Goal: Task Accomplishment & Management: Use online tool/utility

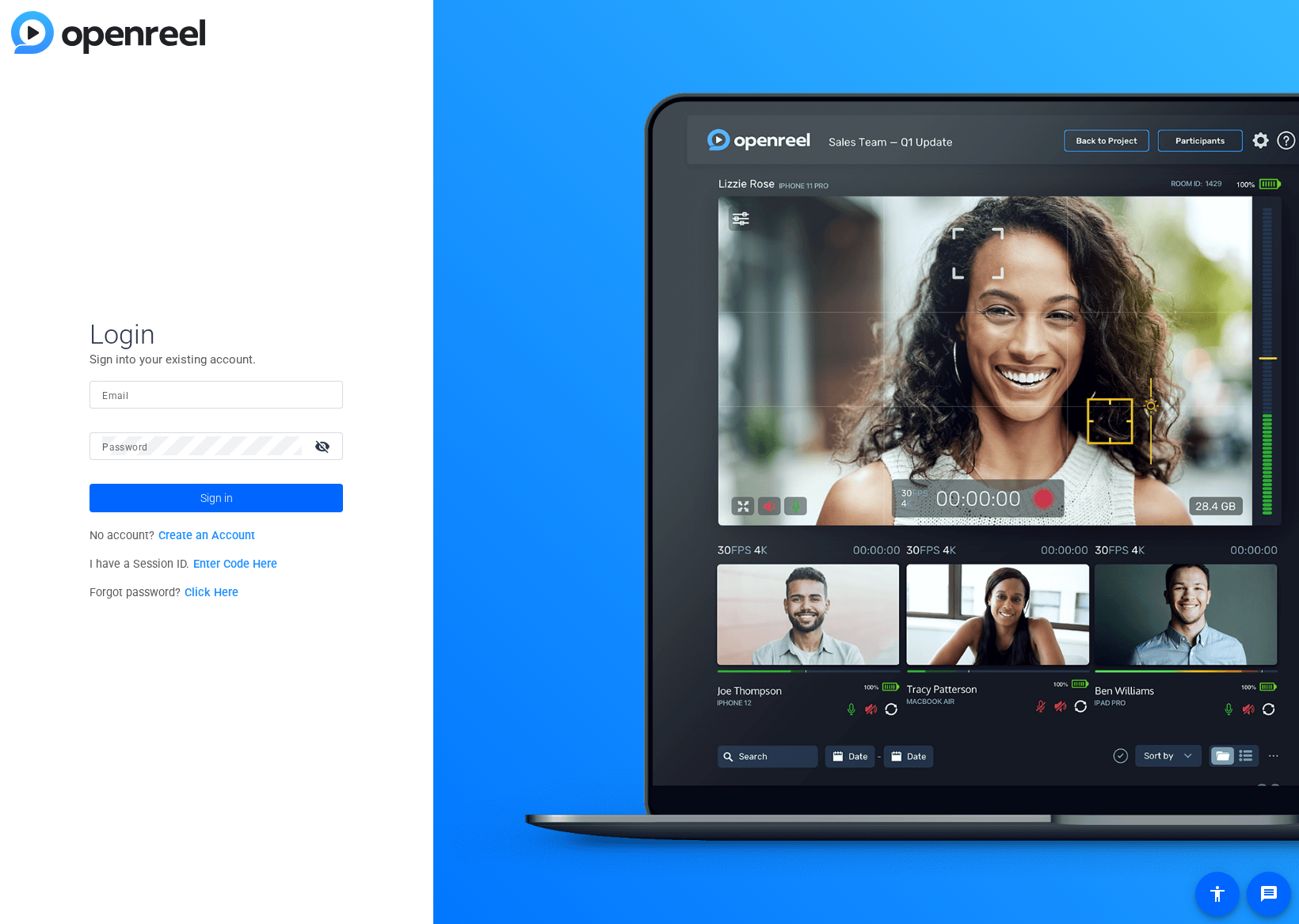
click at [218, 398] on input "Email" at bounding box center [216, 394] width 228 height 19
type input "openreel@fridaysfilms.com"
click at [218, 501] on span "Sign in" at bounding box center [216, 498] width 33 height 39
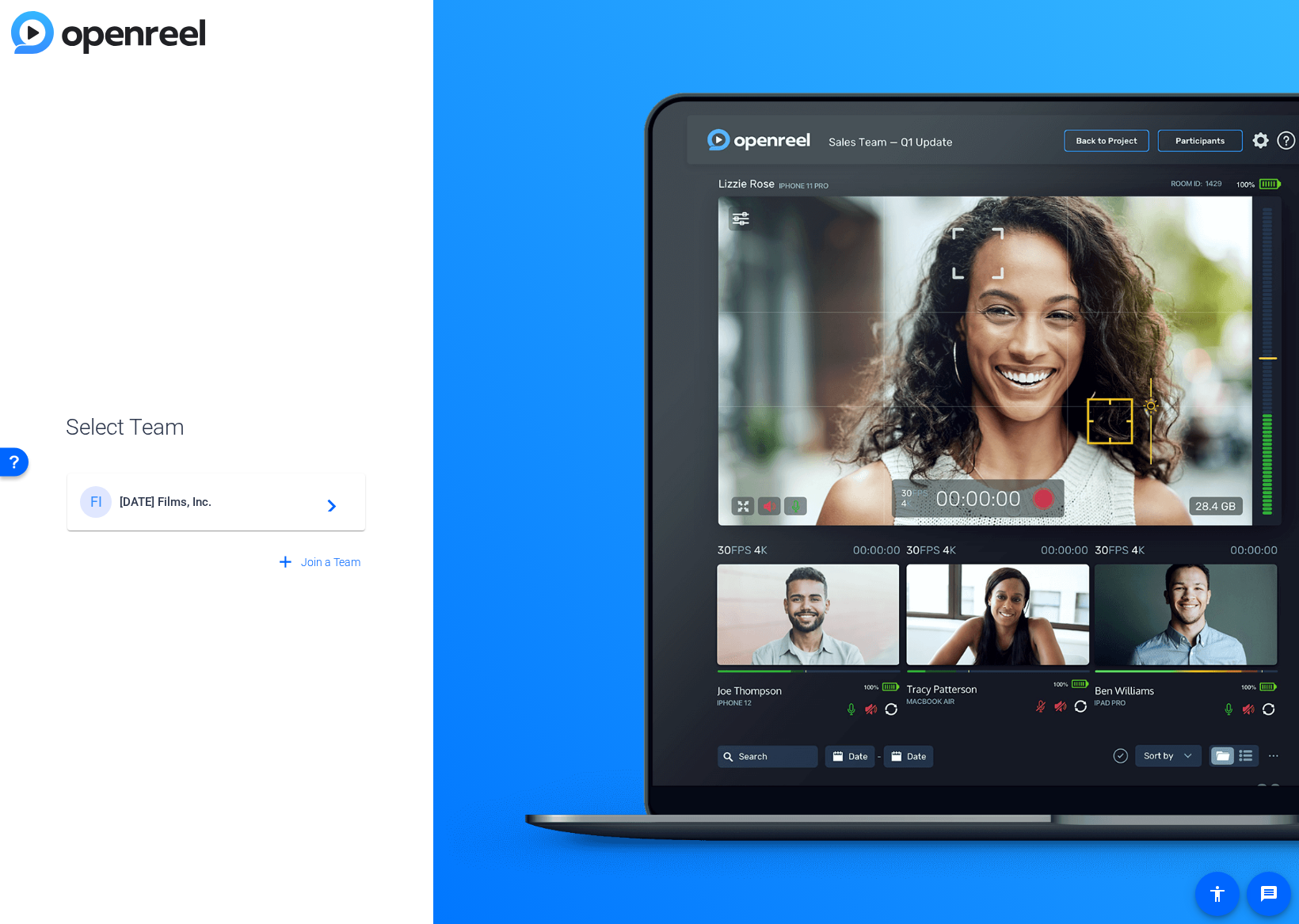
click at [204, 501] on span "[DATE] Films, Inc." at bounding box center [218, 502] width 198 height 15
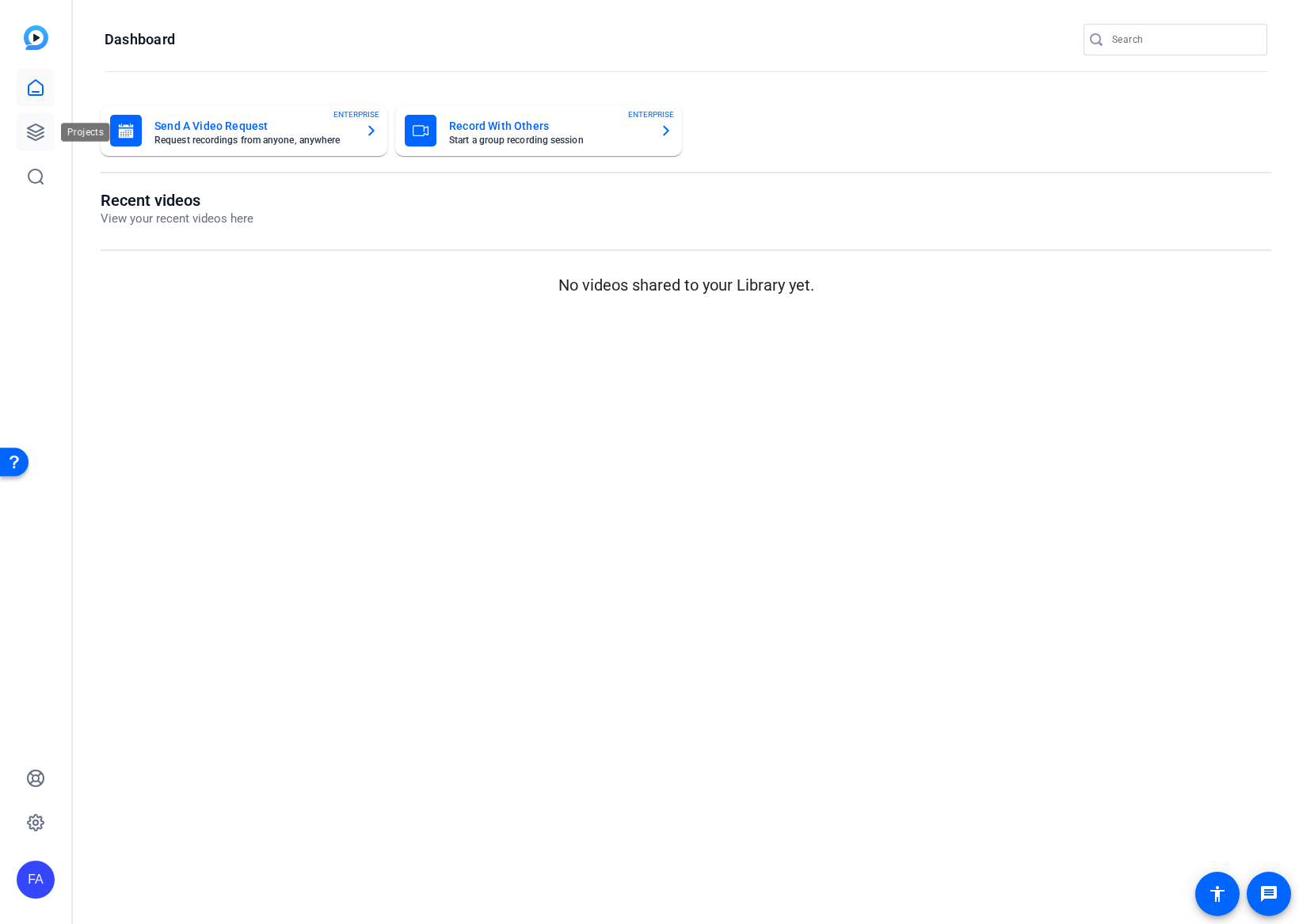
click at [26, 128] on icon at bounding box center [36, 131] width 19 height 19
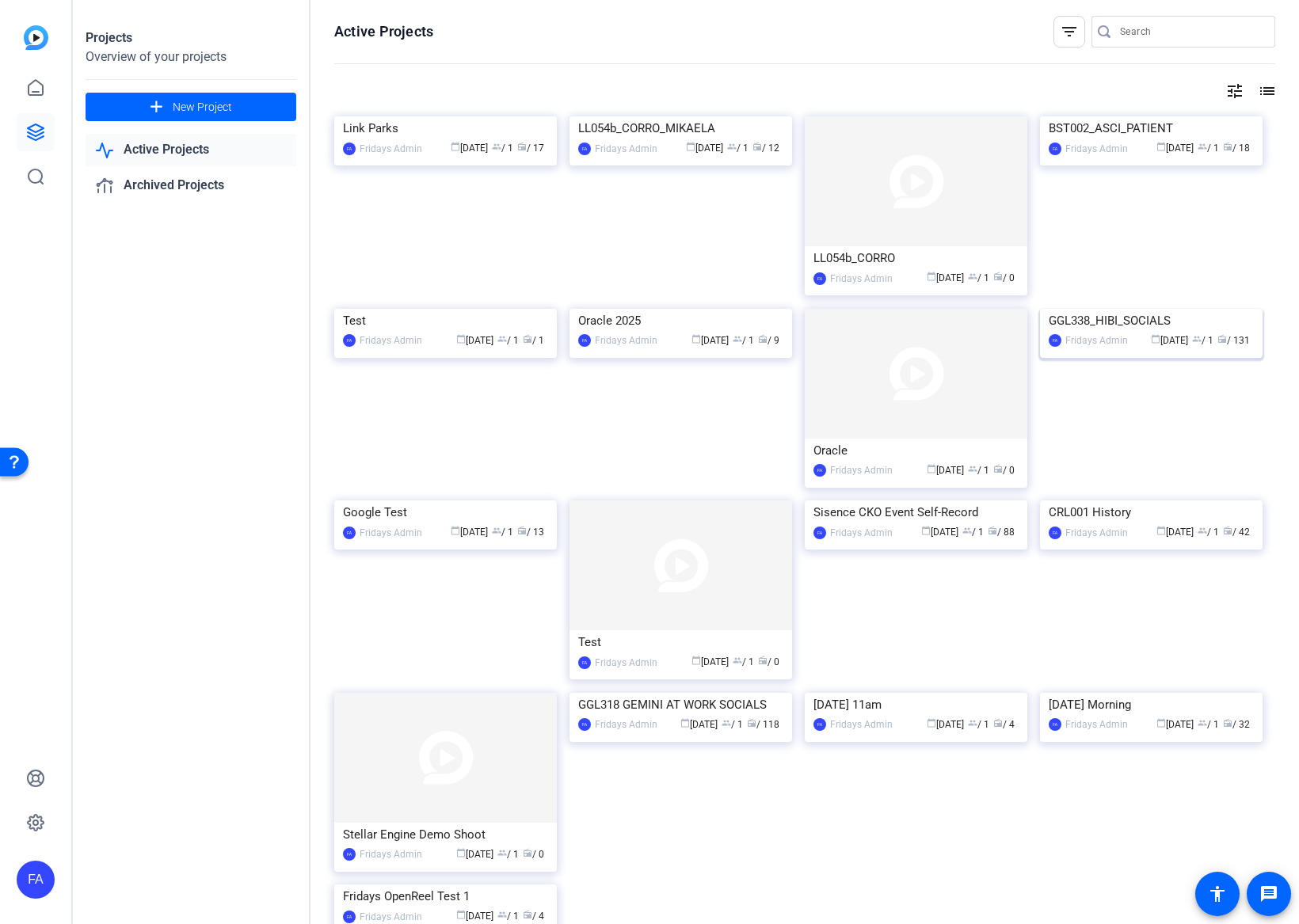
click at [1137, 309] on img at bounding box center [1151, 309] width 223 height 0
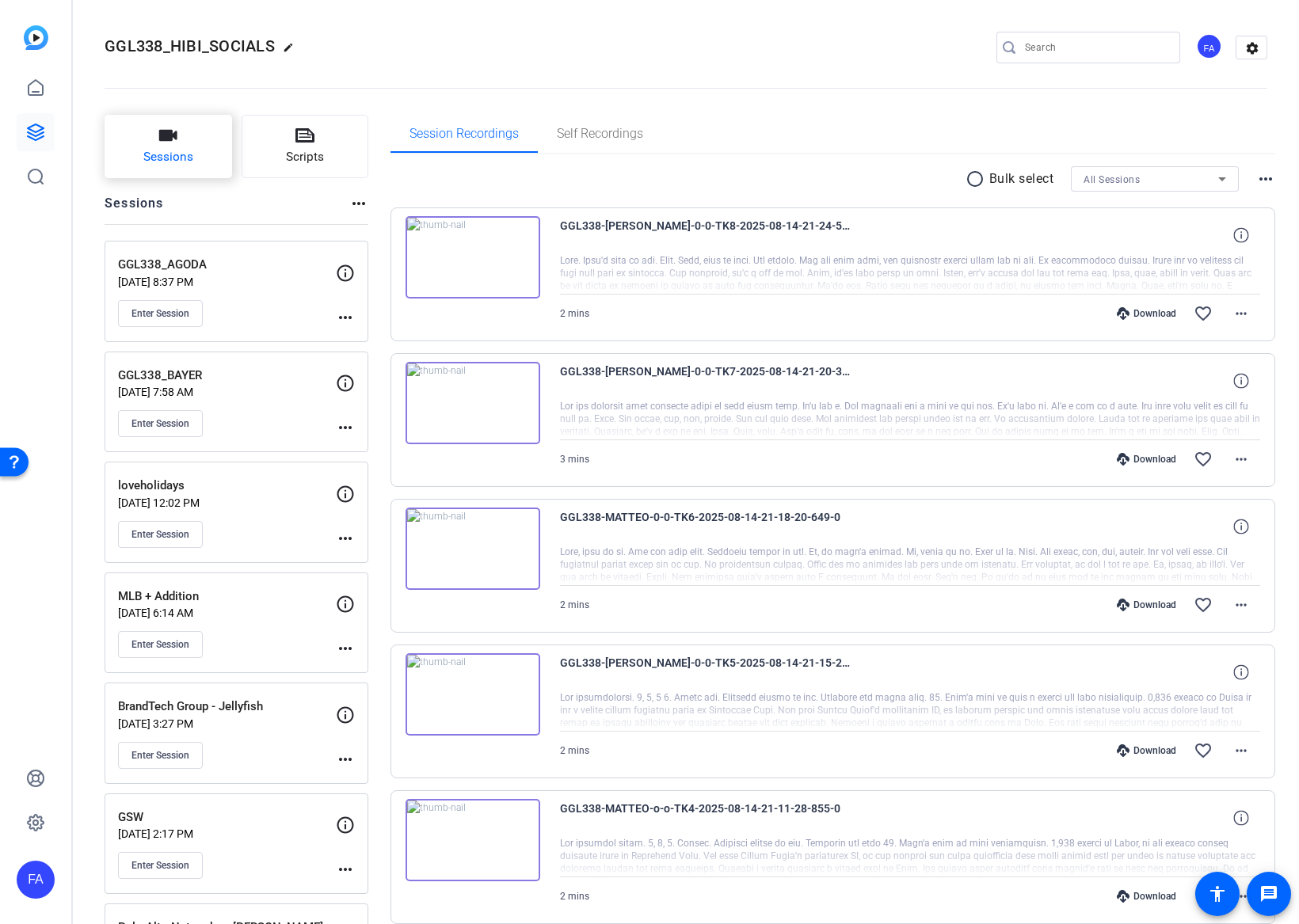
click at [191, 147] on button "Sessions" at bounding box center [169, 146] width 128 height 63
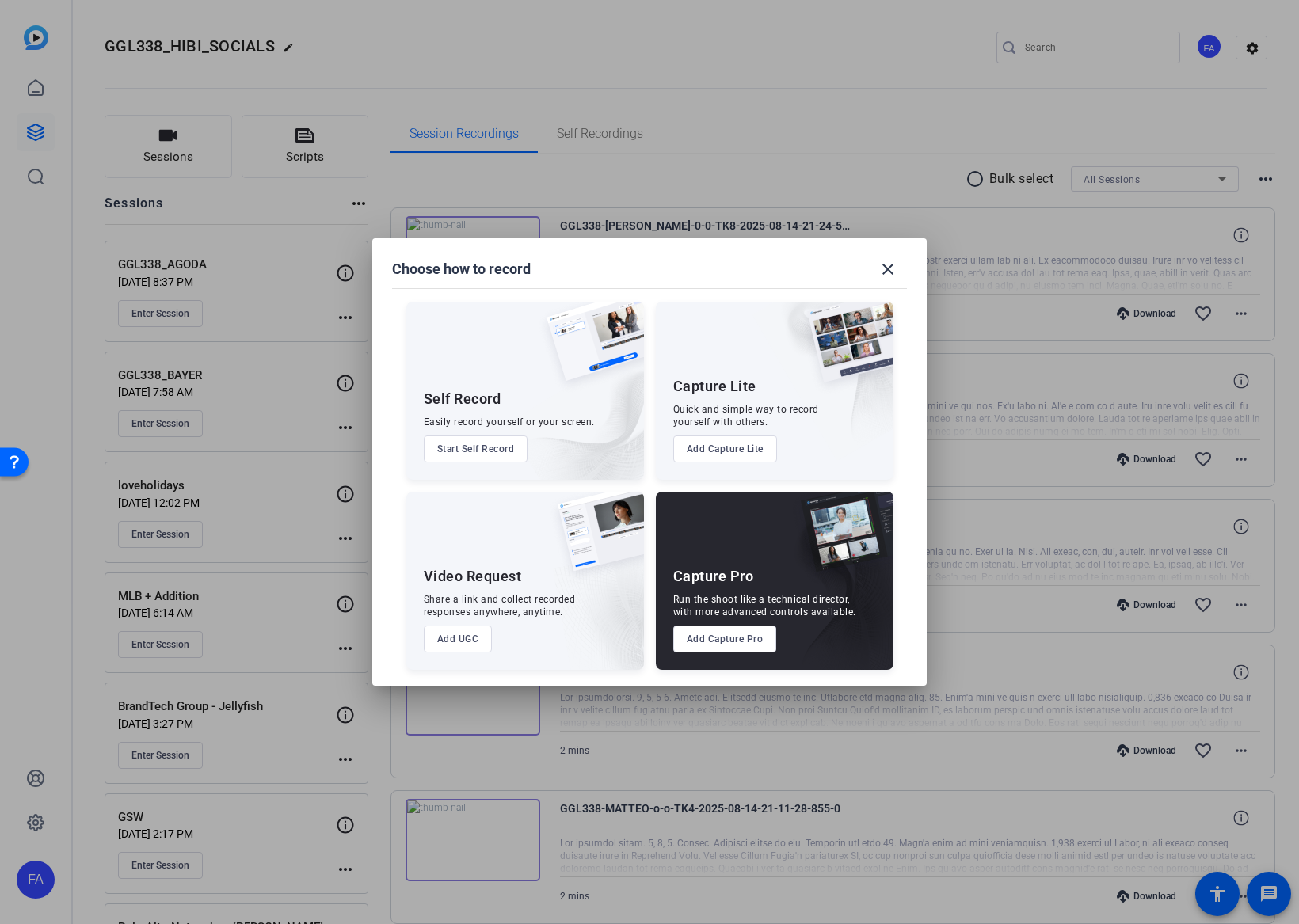
click at [737, 627] on button "Add Capture Pro" at bounding box center [725, 638] width 104 height 26
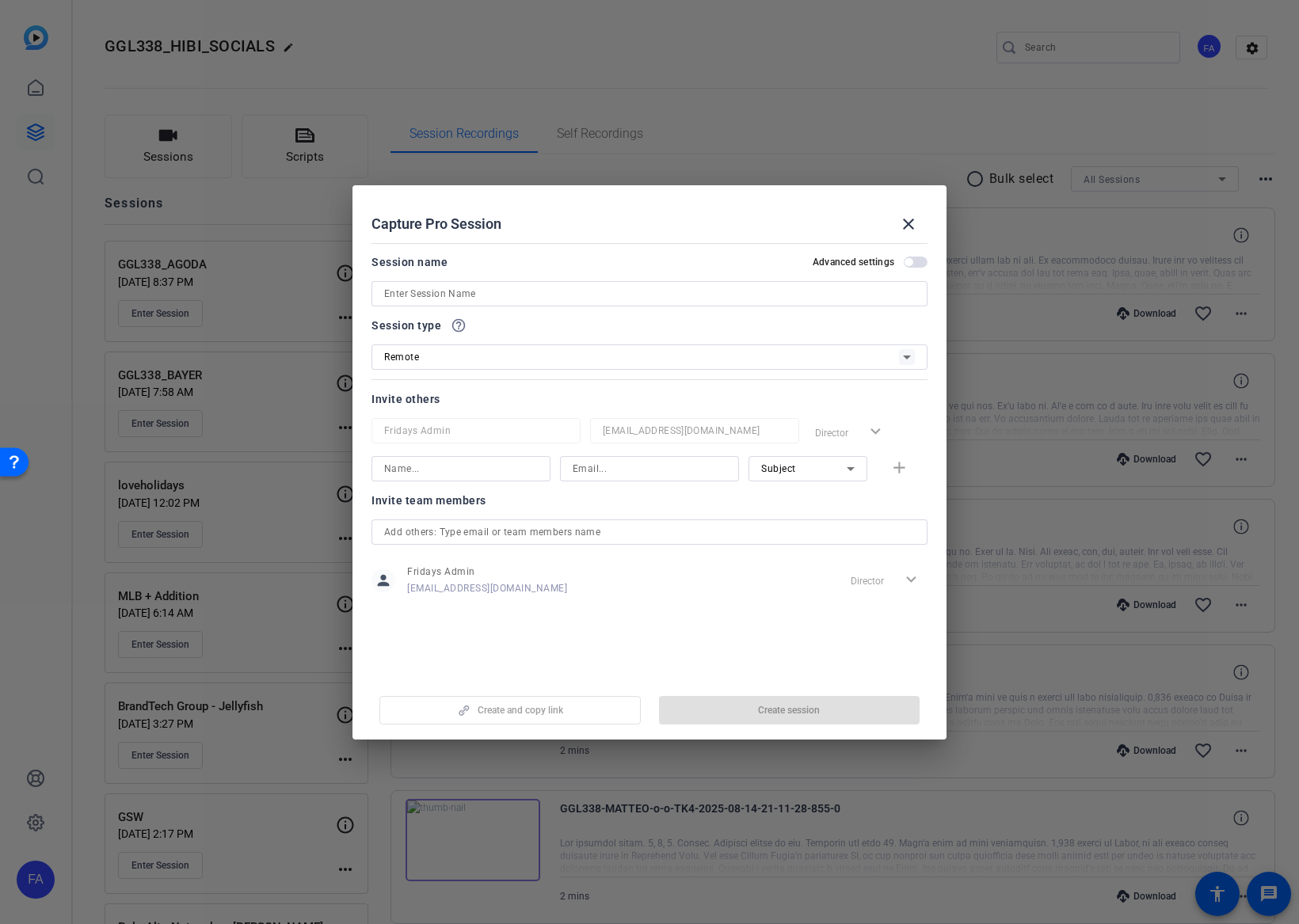
click at [547, 298] on input at bounding box center [649, 293] width 530 height 19
type input "GGL338_WAYFAIR"
click at [481, 463] on input at bounding box center [461, 468] width 153 height 19
type input "Ben Elie"
click at [638, 459] on input at bounding box center [649, 468] width 153 height 19
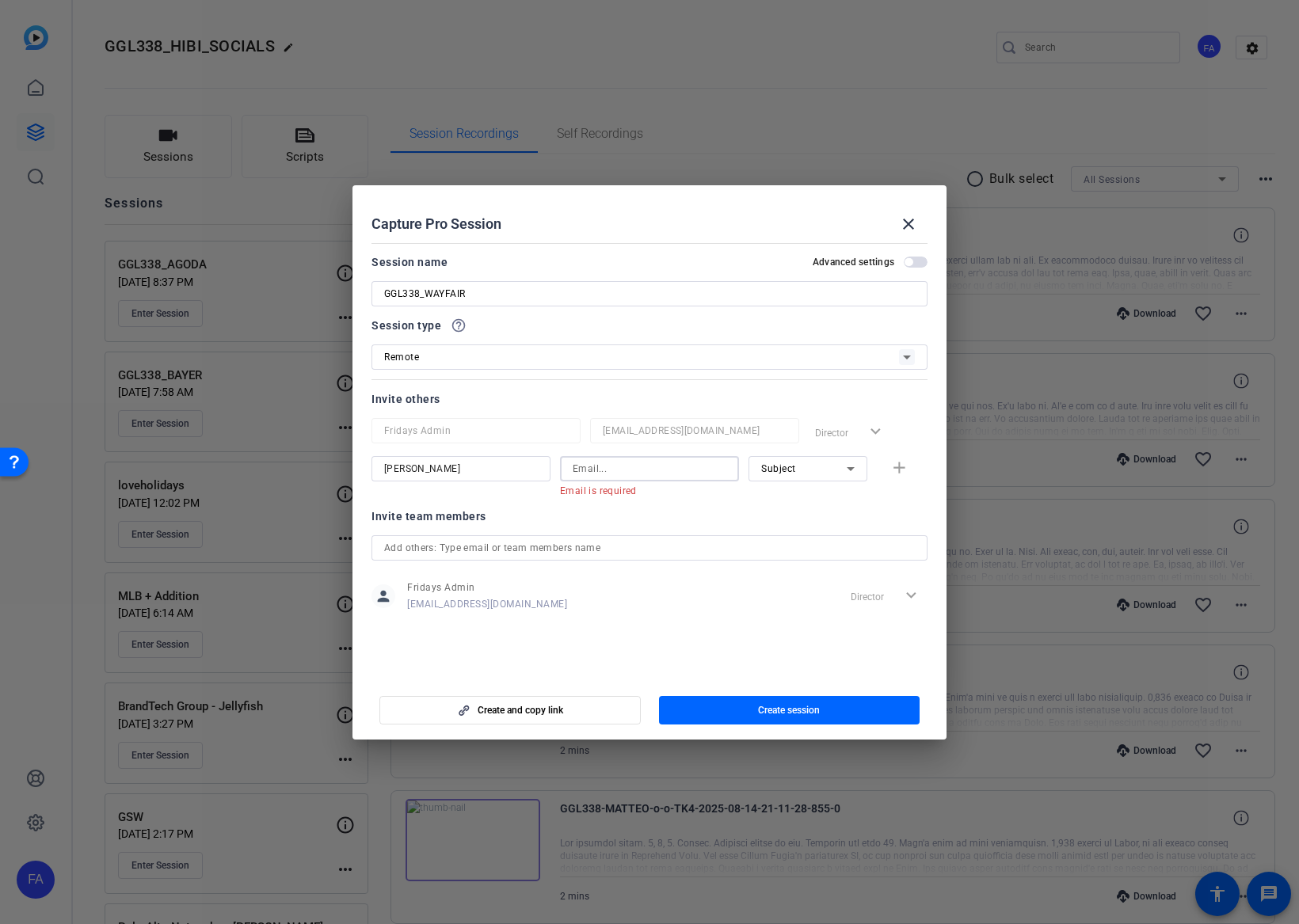
click at [617, 469] on input at bounding box center [649, 468] width 153 height 19
paste input "ben@fridaysfilms.com"
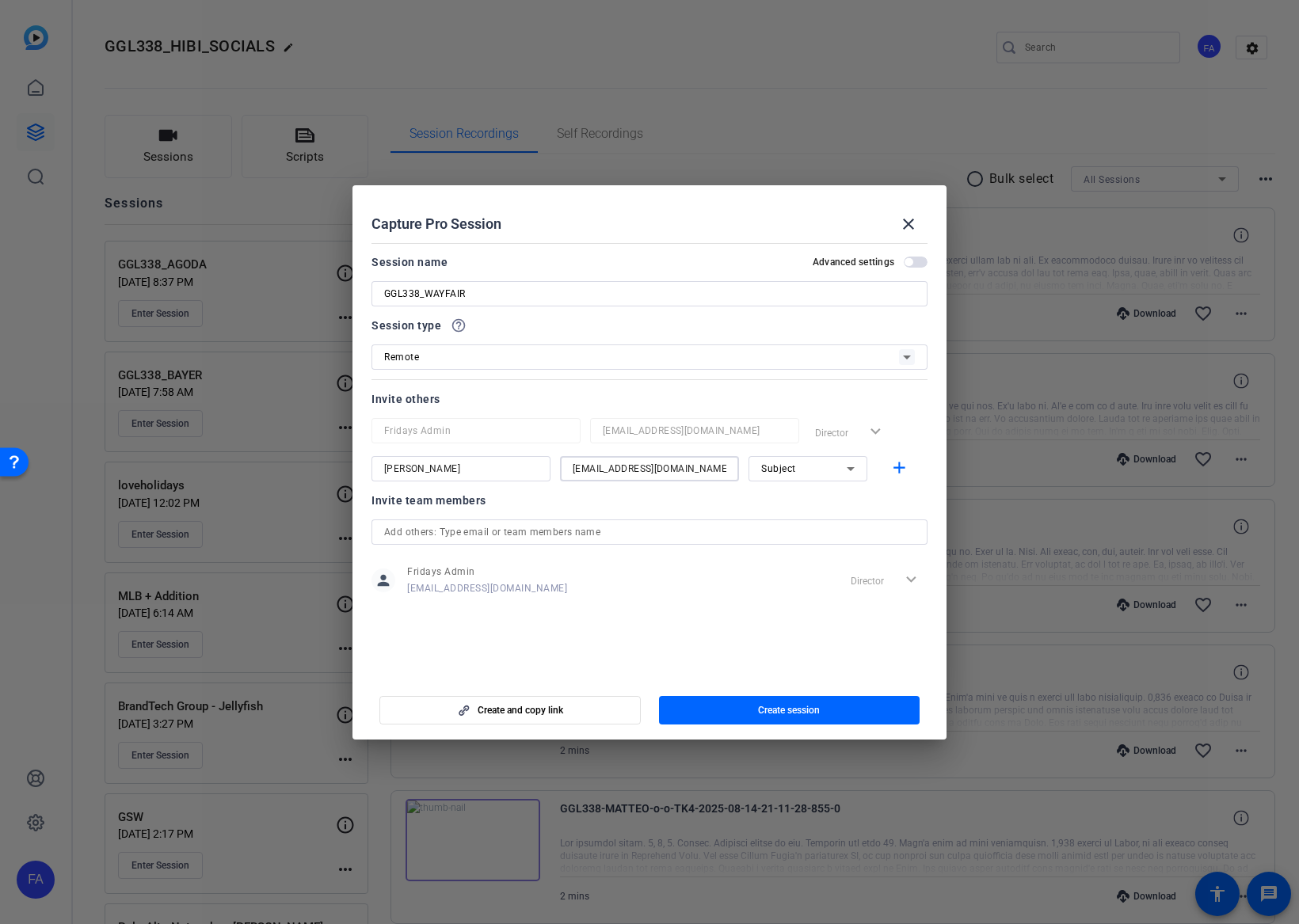
type input "ben@fridaysfilms.com"
click at [770, 470] on span "Subject" at bounding box center [779, 468] width 35 height 11
click at [780, 501] on span "Collaborator" at bounding box center [790, 500] width 58 height 19
click at [891, 467] on mat-icon "add" at bounding box center [899, 468] width 20 height 20
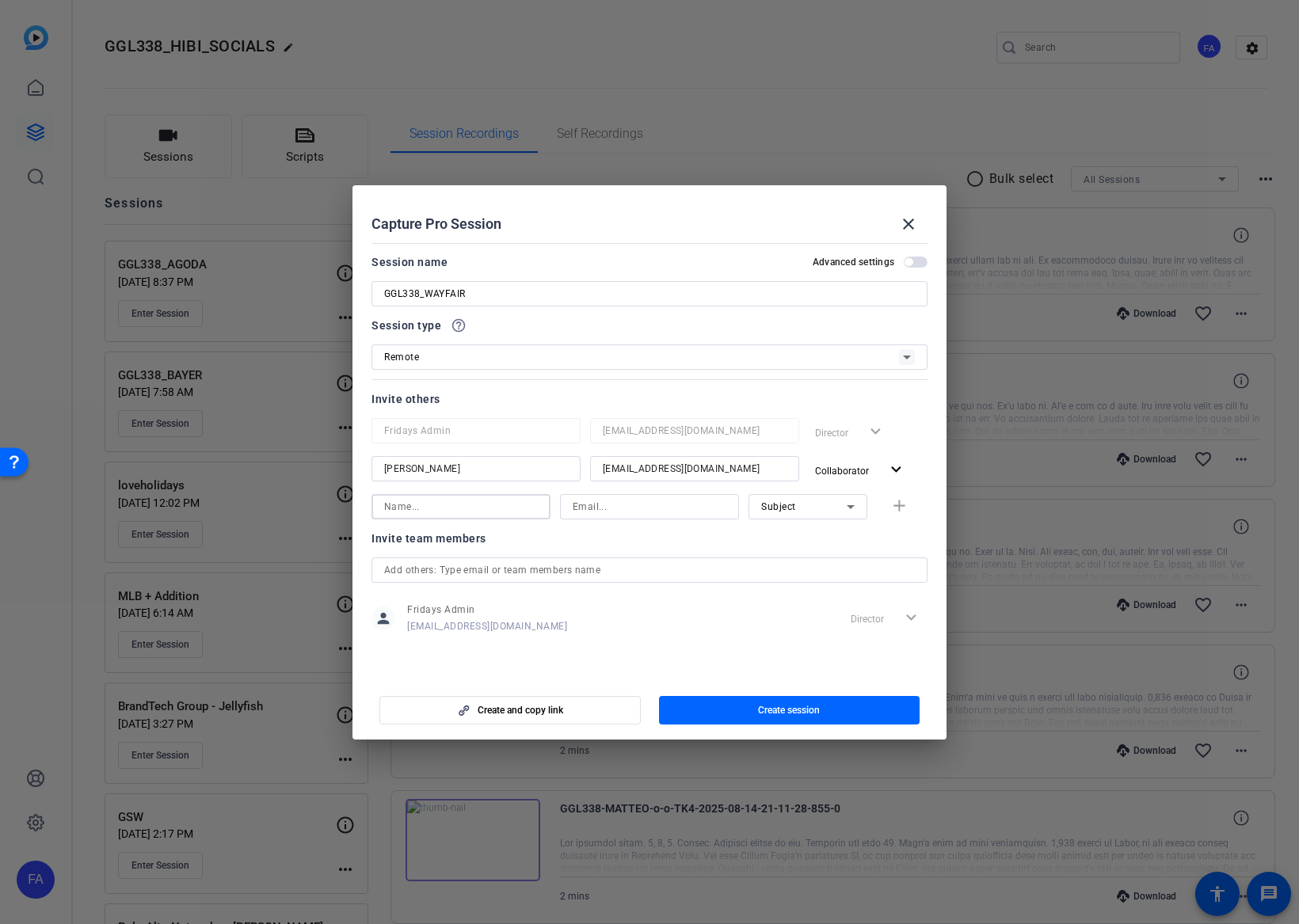
click at [387, 507] on input at bounding box center [461, 507] width 153 height 19
type input "Brenna Washington"
paste input "bzwashin@google.com"
type input "bzwashin@google.com"
click at [786, 502] on span "Subject" at bounding box center [779, 507] width 35 height 11
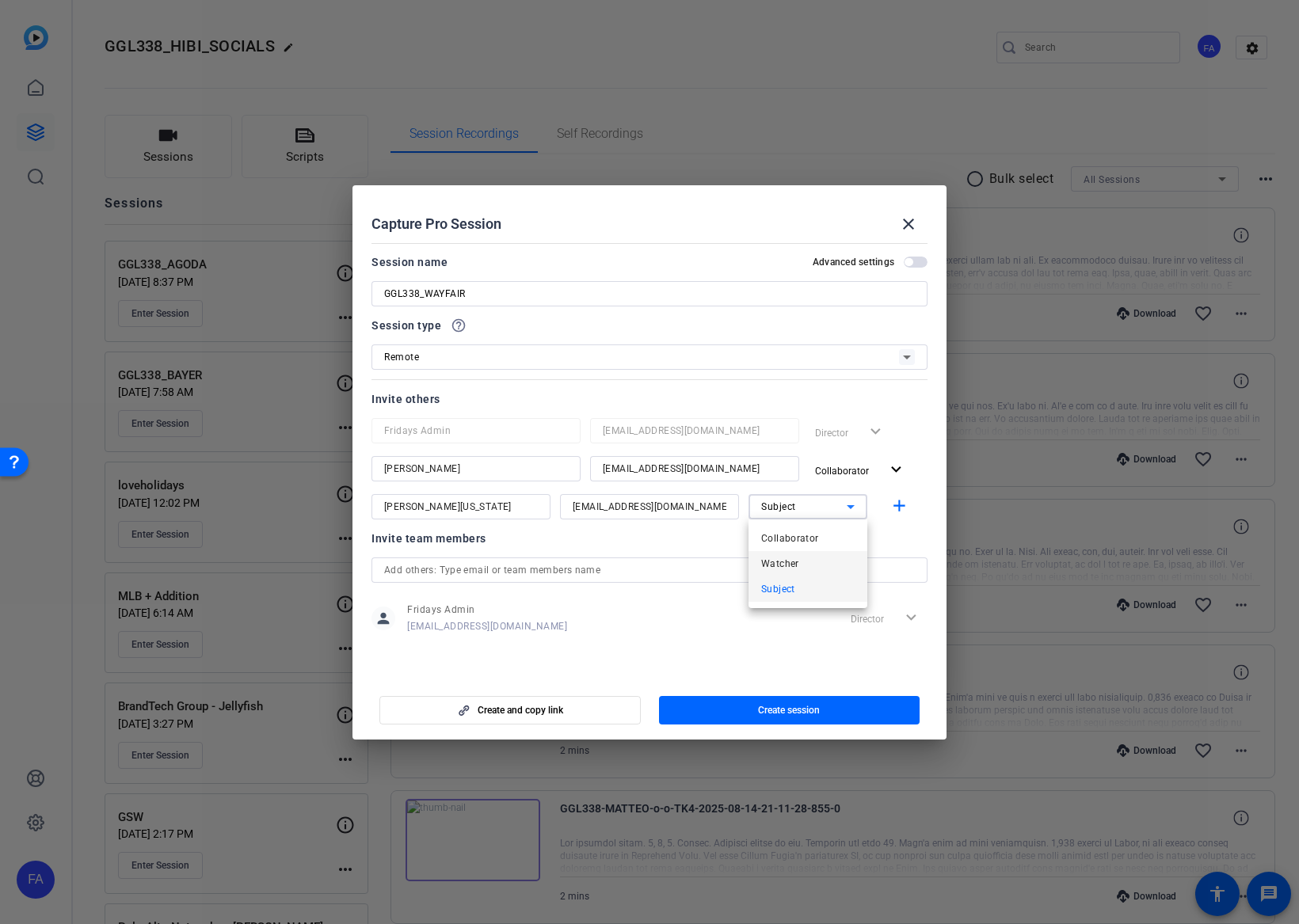
click at [778, 560] on span "Watcher" at bounding box center [780, 563] width 38 height 19
click at [902, 512] on mat-icon "add" at bounding box center [899, 507] width 20 height 20
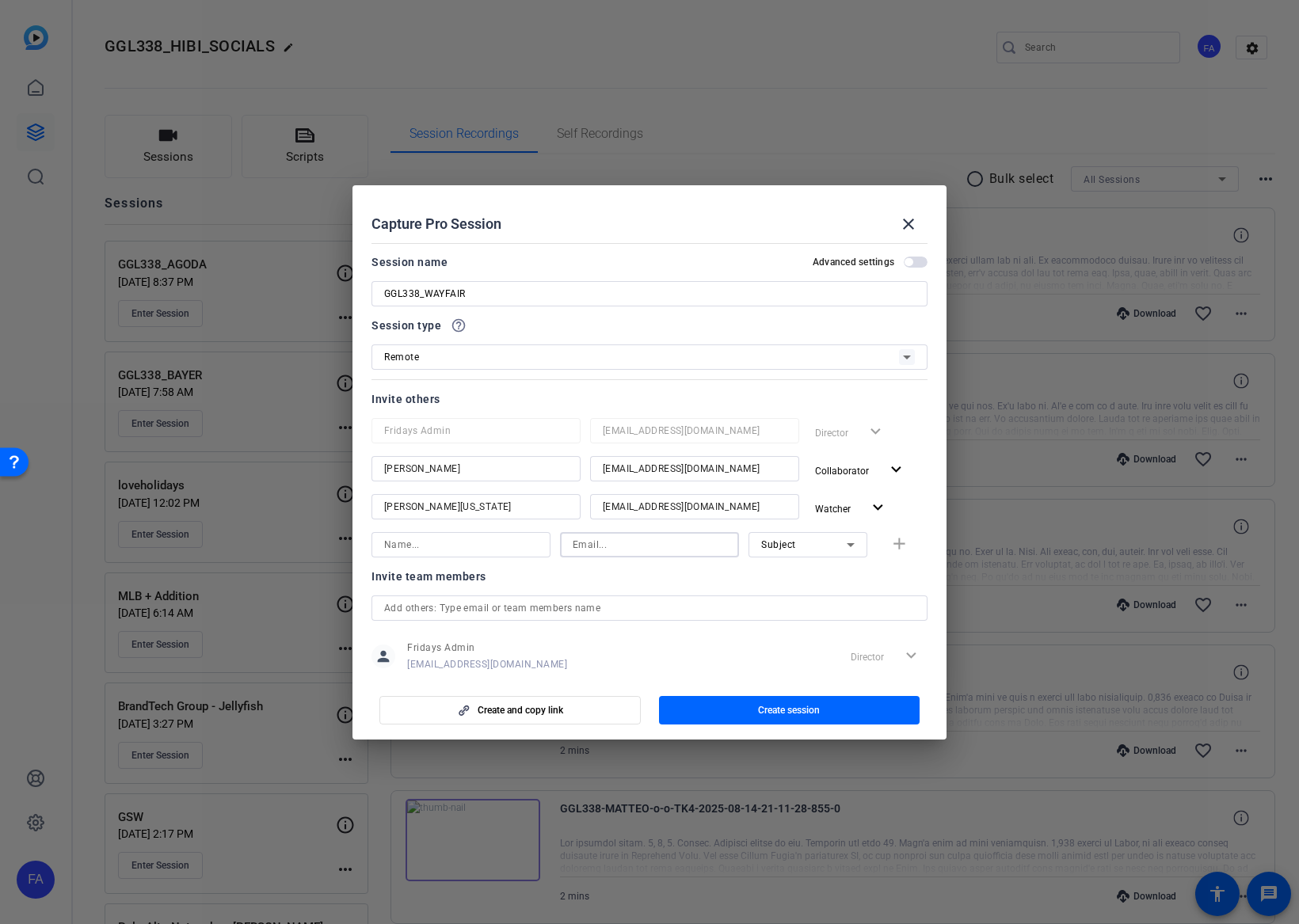
click at [606, 547] on input at bounding box center [649, 544] width 153 height 19
paste input "amishra6@wayfair.com"
type input "amishra6@wayfair.com"
click at [495, 549] on input at bounding box center [461, 544] width 153 height 19
type input "Amishra"
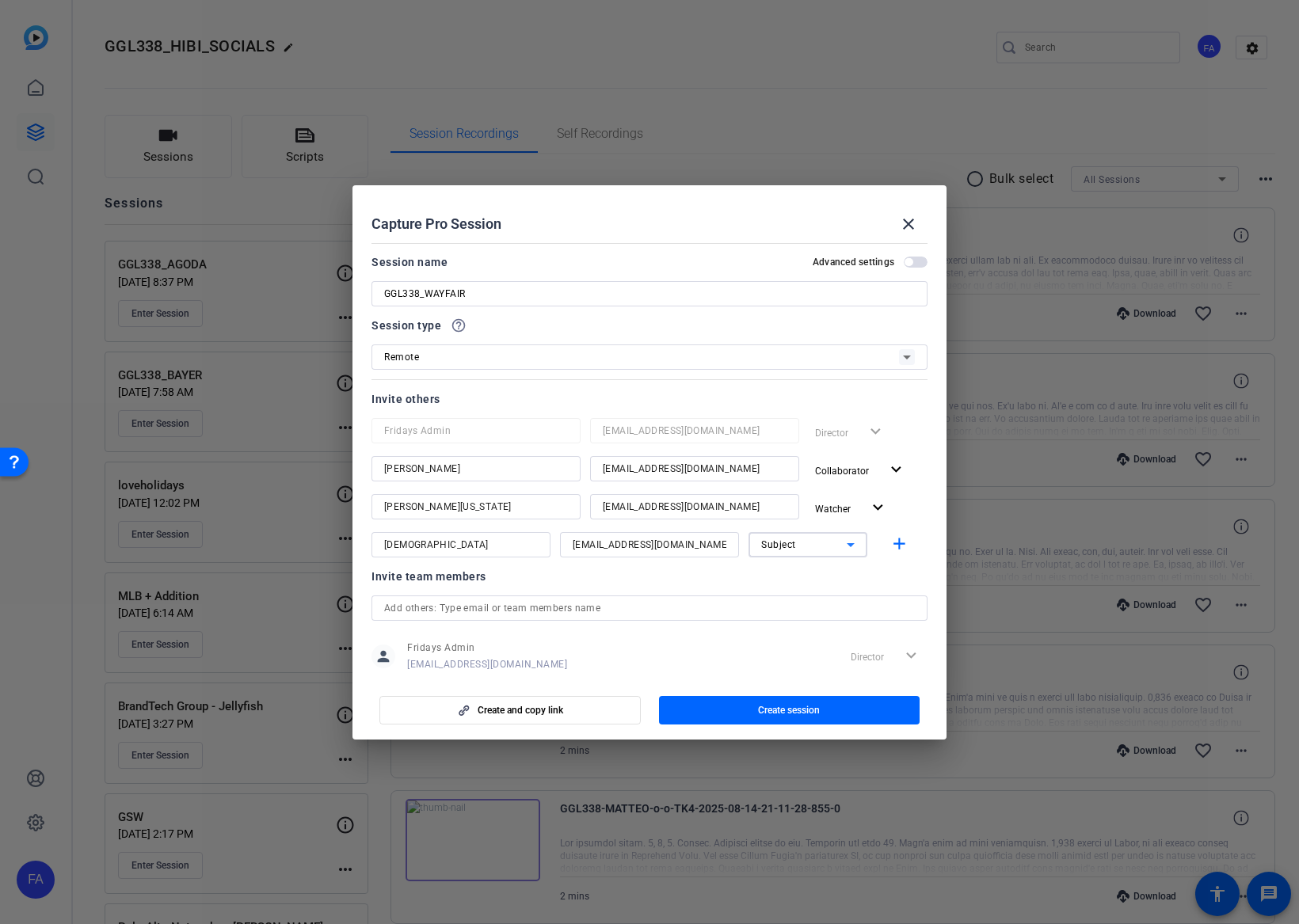
click at [796, 548] on div "Subject" at bounding box center [804, 545] width 86 height 20
click at [792, 593] on span "Watcher" at bounding box center [780, 602] width 38 height 19
click at [897, 545] on mat-icon "add" at bounding box center [899, 545] width 20 height 20
click at [582, 583] on input at bounding box center [649, 583] width 153 height 19
paste input "kmehrtens@wayfair.com"
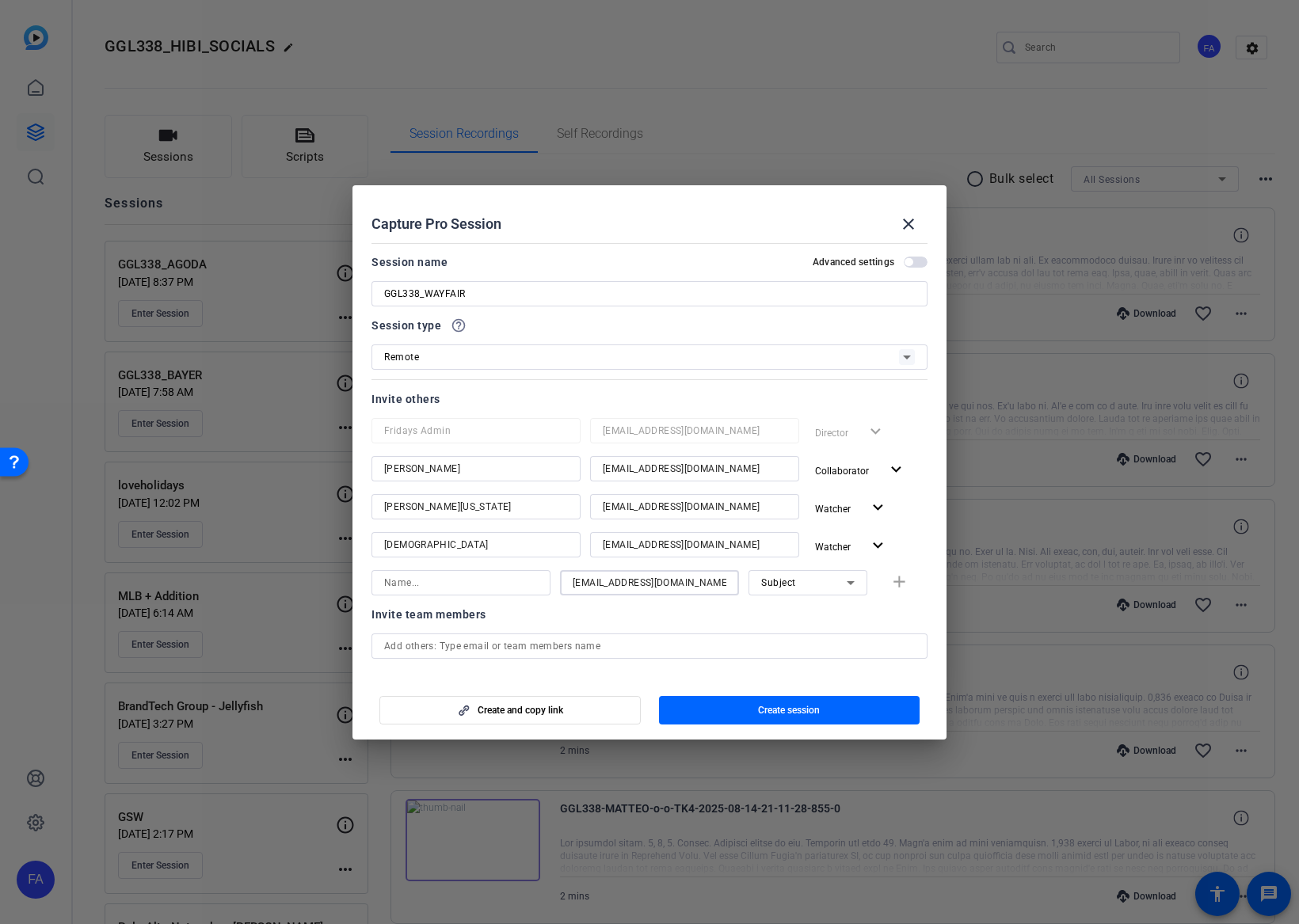
type input "kmehrtens@wayfair.com"
click at [508, 590] on input at bounding box center [461, 583] width 153 height 19
drag, startPoint x: 417, startPoint y: 586, endPoint x: 342, endPoint y: 577, distance: 75.5
click at [342, 577] on div "Choose how to record close Self Record Easily record yourself or your screen. S…" at bounding box center [649, 462] width 1299 height 924
paste input "kmehrtens"
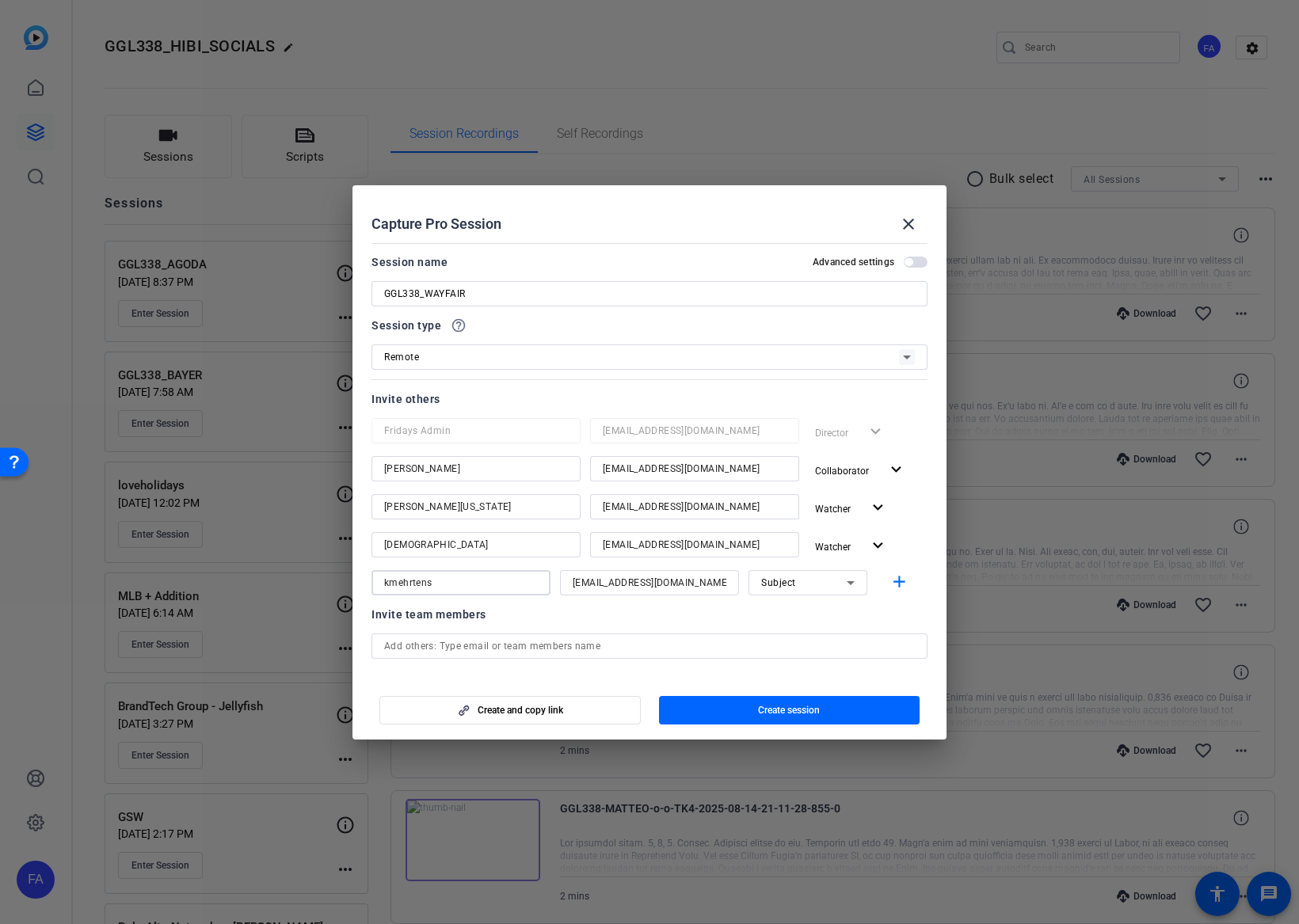
type input "kmehrtens"
click at [430, 562] on div at bounding box center [476, 566] width 209 height 17
click at [828, 583] on div "Subject" at bounding box center [804, 583] width 86 height 20
drag, startPoint x: 798, startPoint y: 637, endPoint x: 893, endPoint y: 605, distance: 100.2
click at [798, 637] on mat-option "Watcher" at bounding box center [808, 640] width 119 height 26
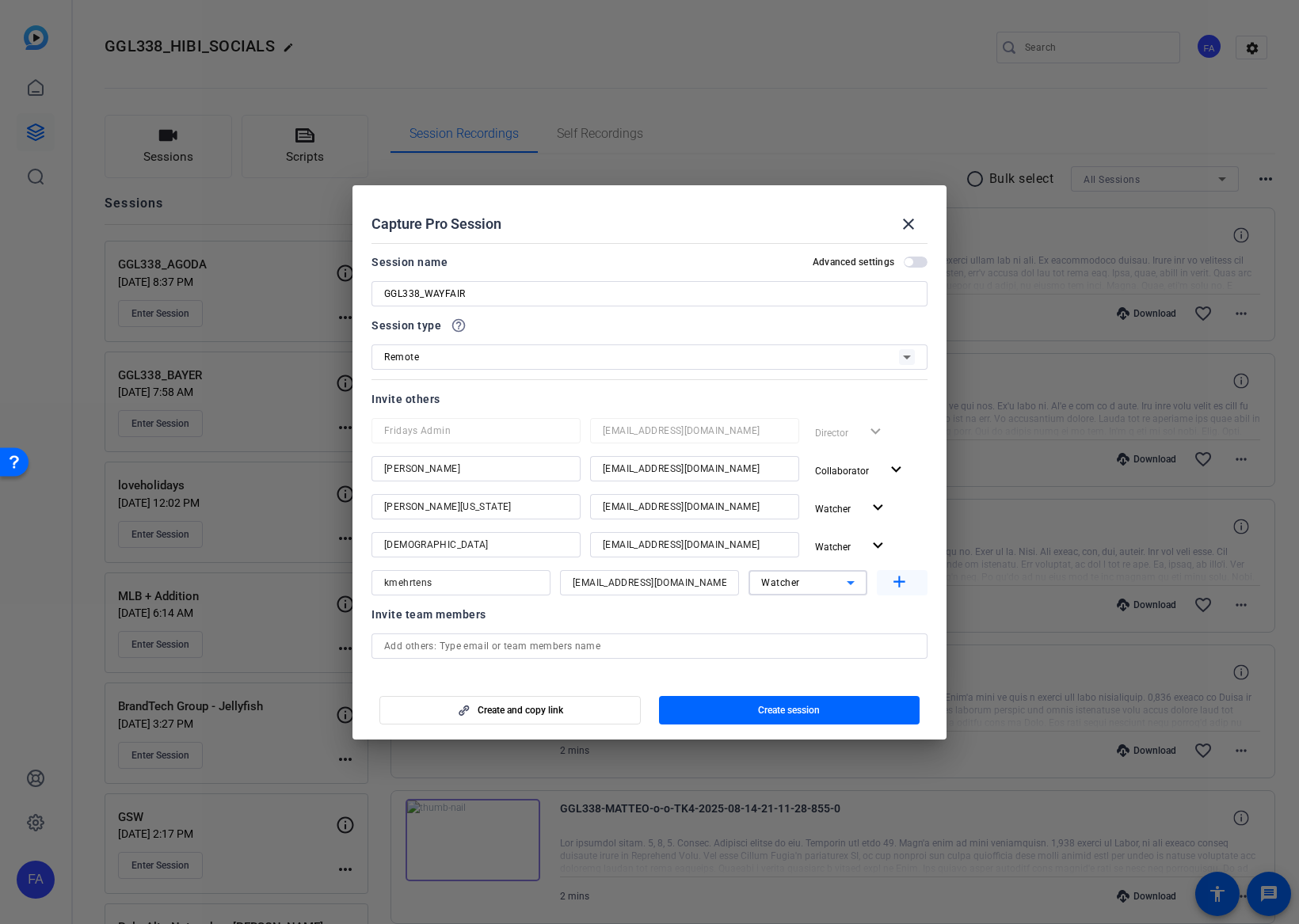
click at [903, 586] on mat-icon "add" at bounding box center [899, 583] width 20 height 20
click at [642, 619] on input at bounding box center [649, 621] width 153 height 19
paste input "bbuono@google.com"
type input "bbuono@google.com"
click at [471, 625] on input at bounding box center [461, 621] width 153 height 19
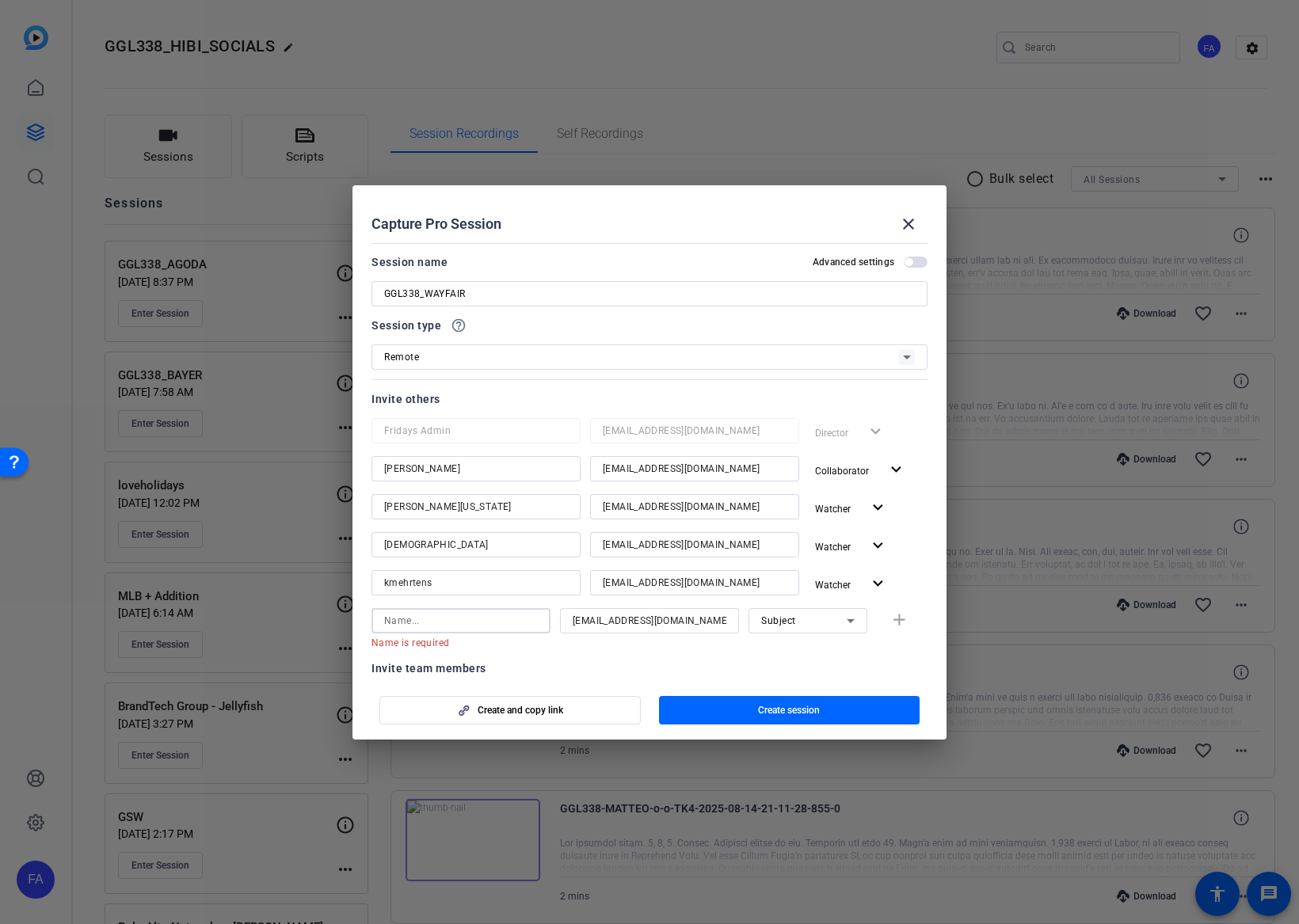
click at [425, 619] on input at bounding box center [461, 621] width 153 height 19
paste input "bbuono"
type input "bbuono"
click at [544, 647] on div at bounding box center [461, 642] width 179 height 17
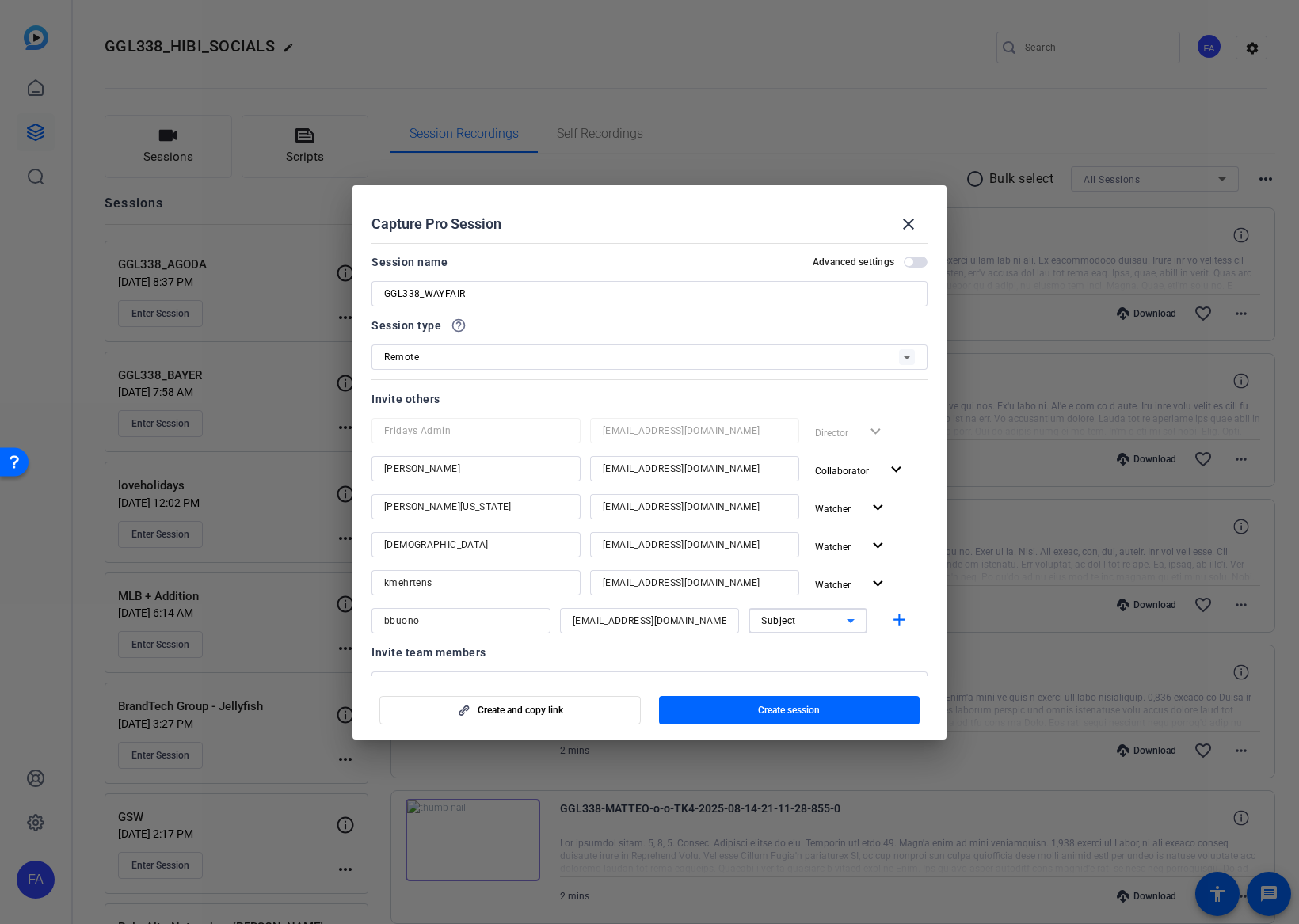
click at [770, 625] on span "Subject" at bounding box center [779, 621] width 35 height 11
click at [770, 669] on span "Watcher" at bounding box center [780, 677] width 38 height 19
click at [892, 619] on mat-icon "add" at bounding box center [899, 621] width 20 height 20
click at [417, 660] on input at bounding box center [461, 658] width 153 height 19
click at [424, 659] on input "Tim" at bounding box center [461, 658] width 153 height 19
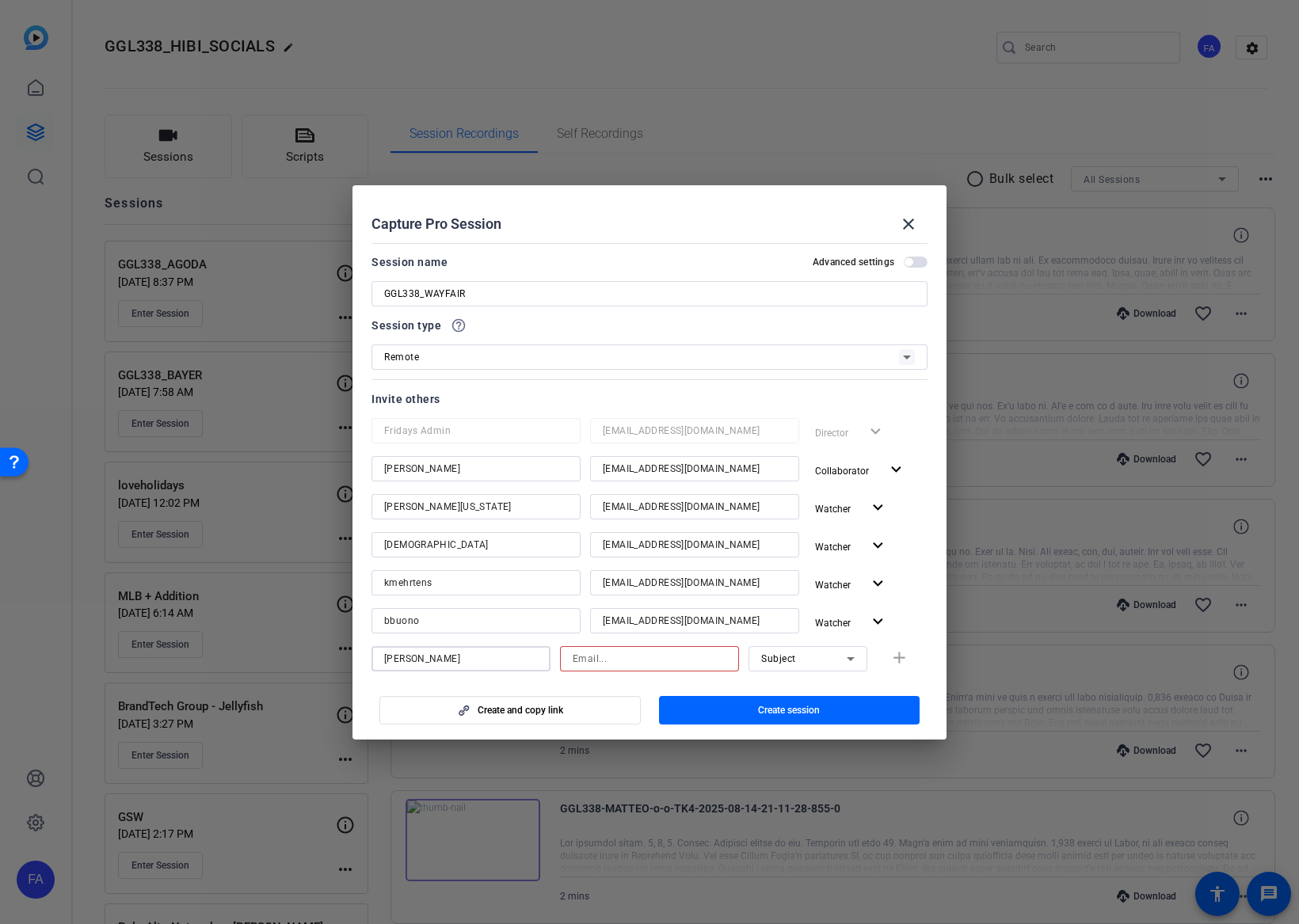
type input "Tim Kelly"
click at [639, 661] on input at bounding box center [649, 658] width 153 height 19
click at [662, 665] on input at bounding box center [649, 658] width 153 height 19
paste input "tim@fridaysfilms.com"
type input "tim@fridaysfilms.com"
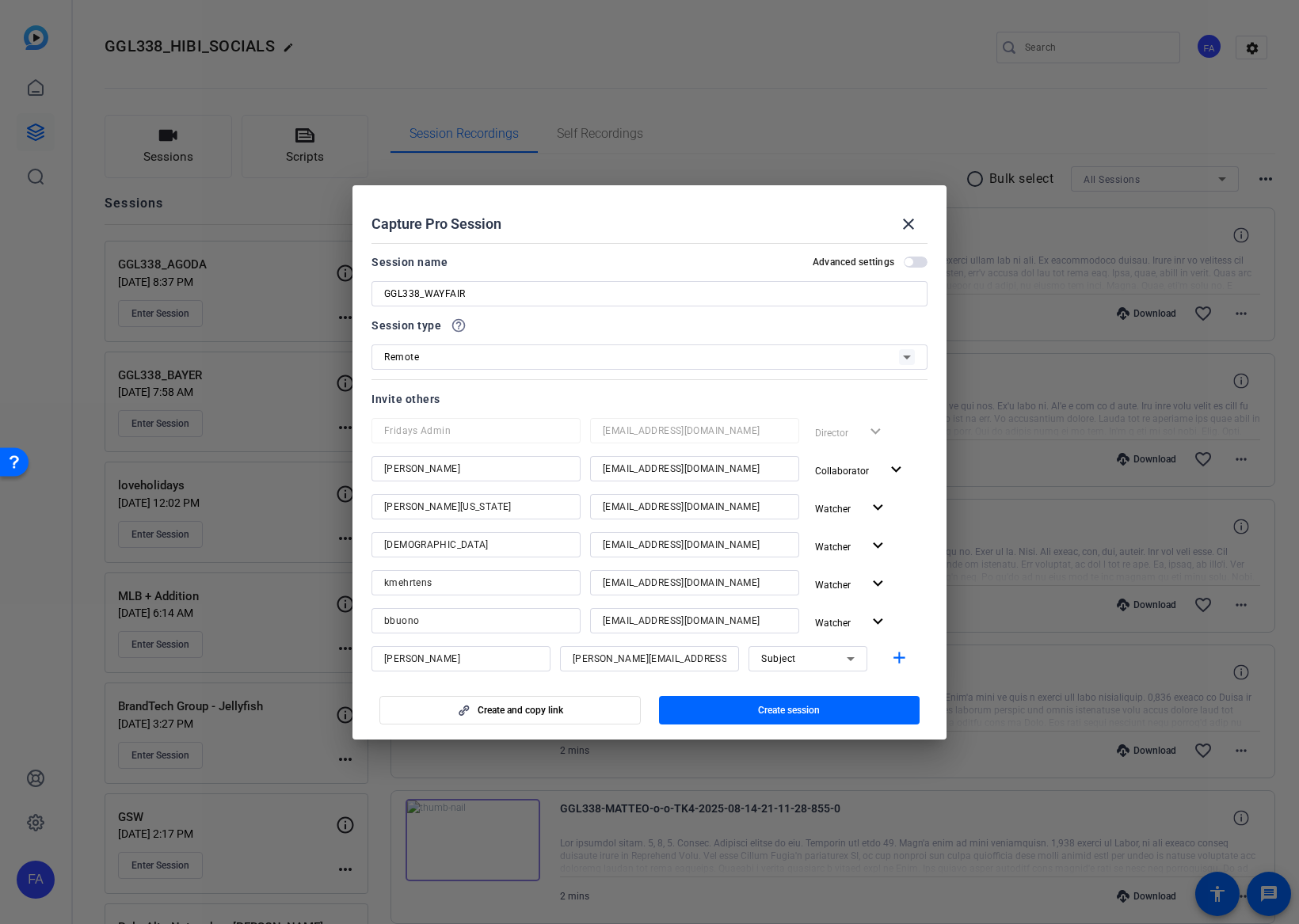
click at [662, 682] on mat-dialog-actions "Create and copy link Create session" at bounding box center [649, 708] width 594 height 63
click at [764, 657] on span "Subject" at bounding box center [779, 659] width 35 height 11
click at [762, 707] on span "Watcher" at bounding box center [780, 716] width 38 height 19
click at [902, 665] on mat-icon "add" at bounding box center [899, 658] width 20 height 20
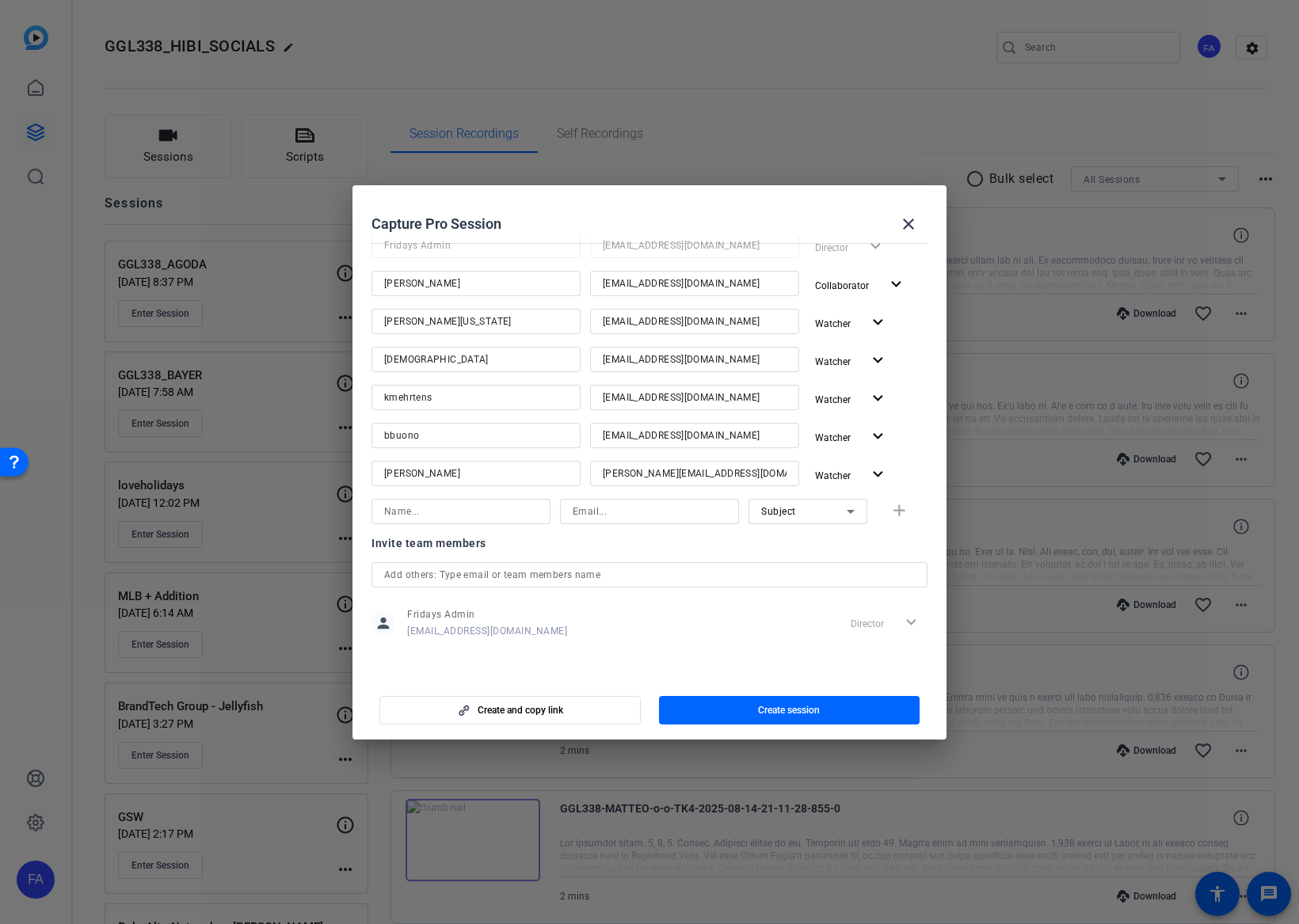
click at [581, 513] on input at bounding box center [649, 511] width 153 height 19
paste input "tlambropoulos@wayfair.com"
type input "tlambropoulos@wayfair.com"
click at [403, 514] on input at bounding box center [461, 511] width 153 height 19
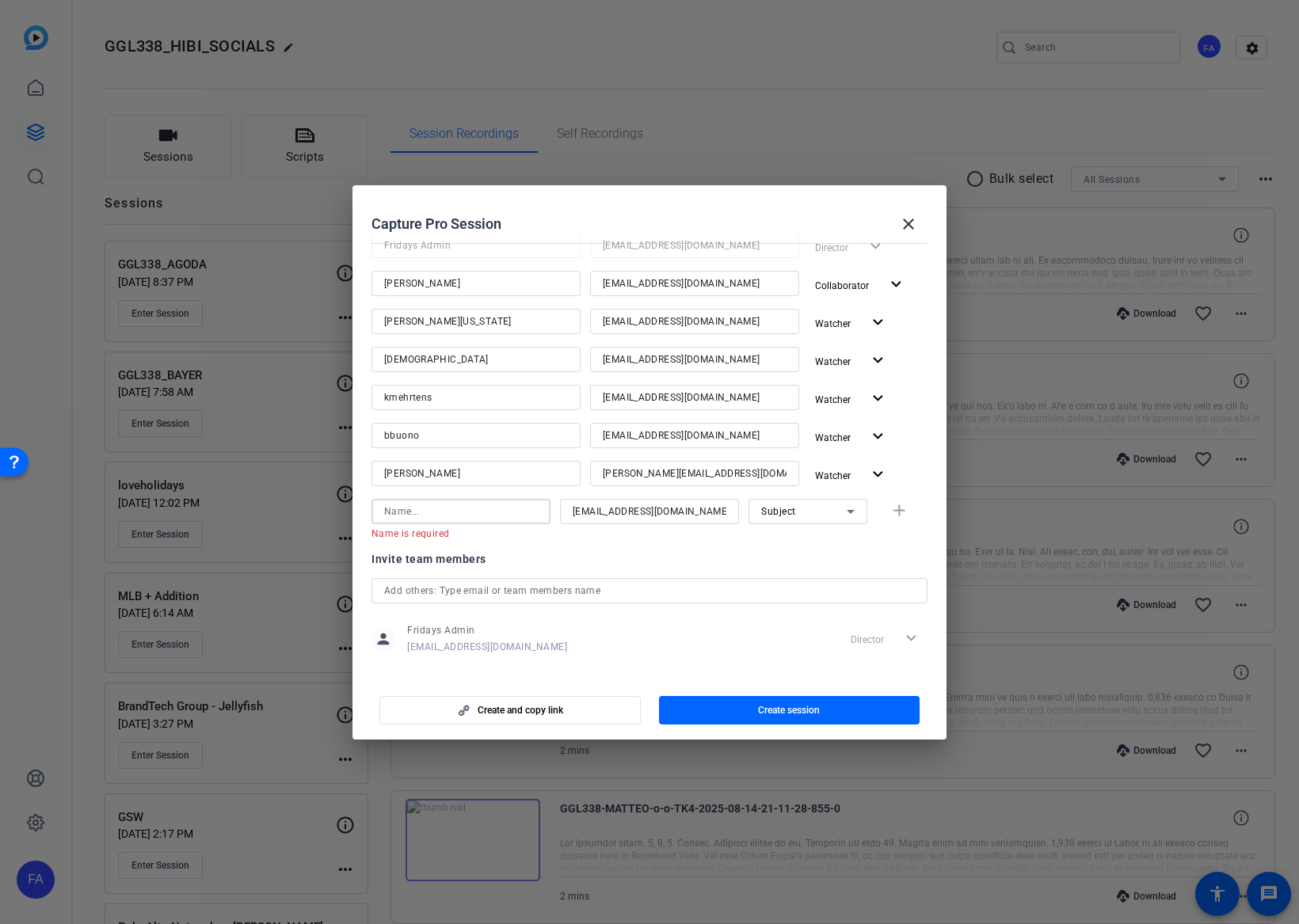
paste input "tlambropoulos"
type input "tlambropoulos"
click at [585, 551] on div "Invite team members" at bounding box center [649, 543] width 556 height 19
click at [833, 511] on div "Subject" at bounding box center [804, 511] width 86 height 20
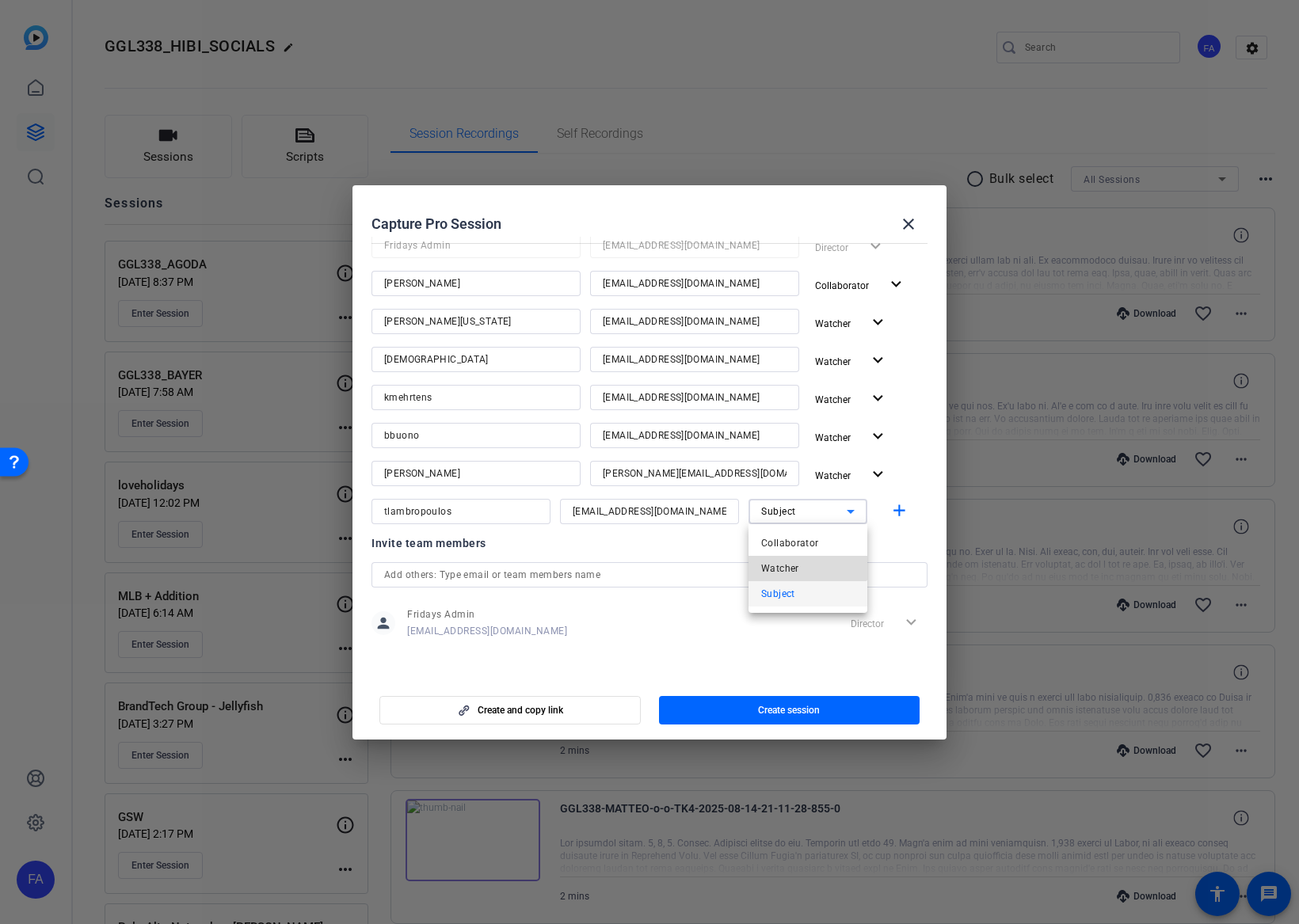
click at [791, 564] on span "Watcher" at bounding box center [780, 568] width 38 height 19
click at [891, 516] on mat-icon "add" at bounding box center [899, 511] width 20 height 20
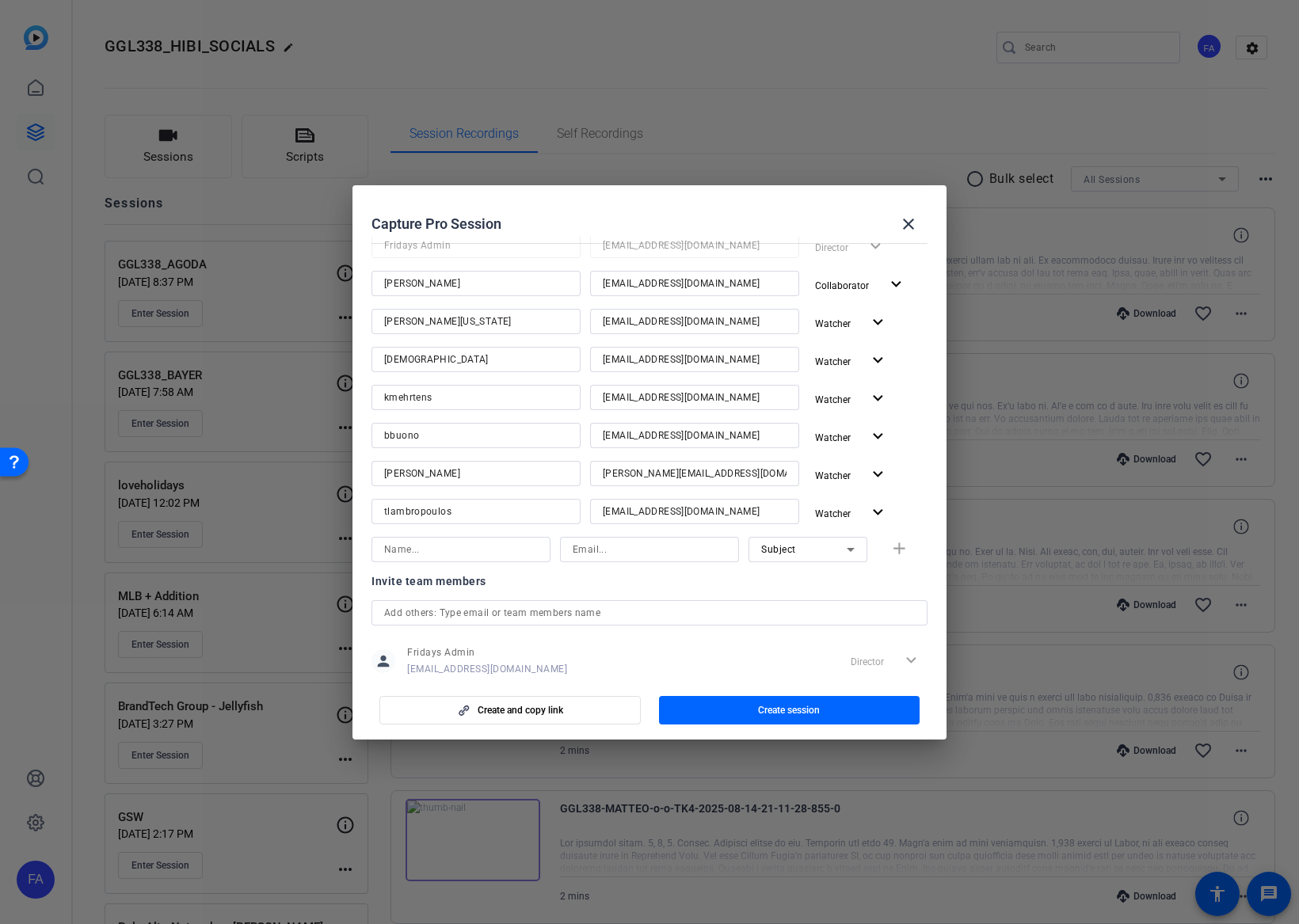
click at [781, 589] on div "Invite team members" at bounding box center [649, 581] width 556 height 19
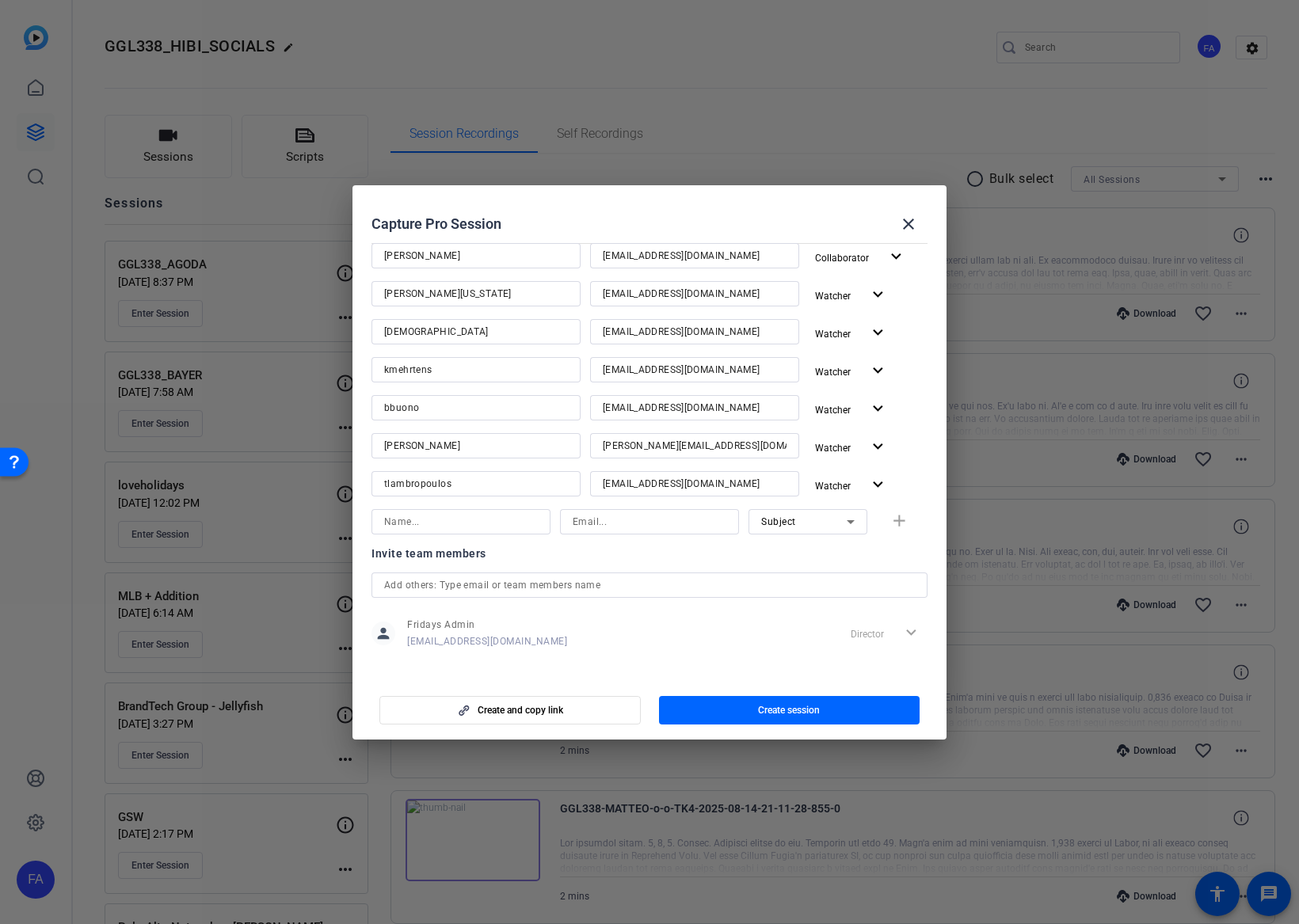
scroll to position [221, 0]
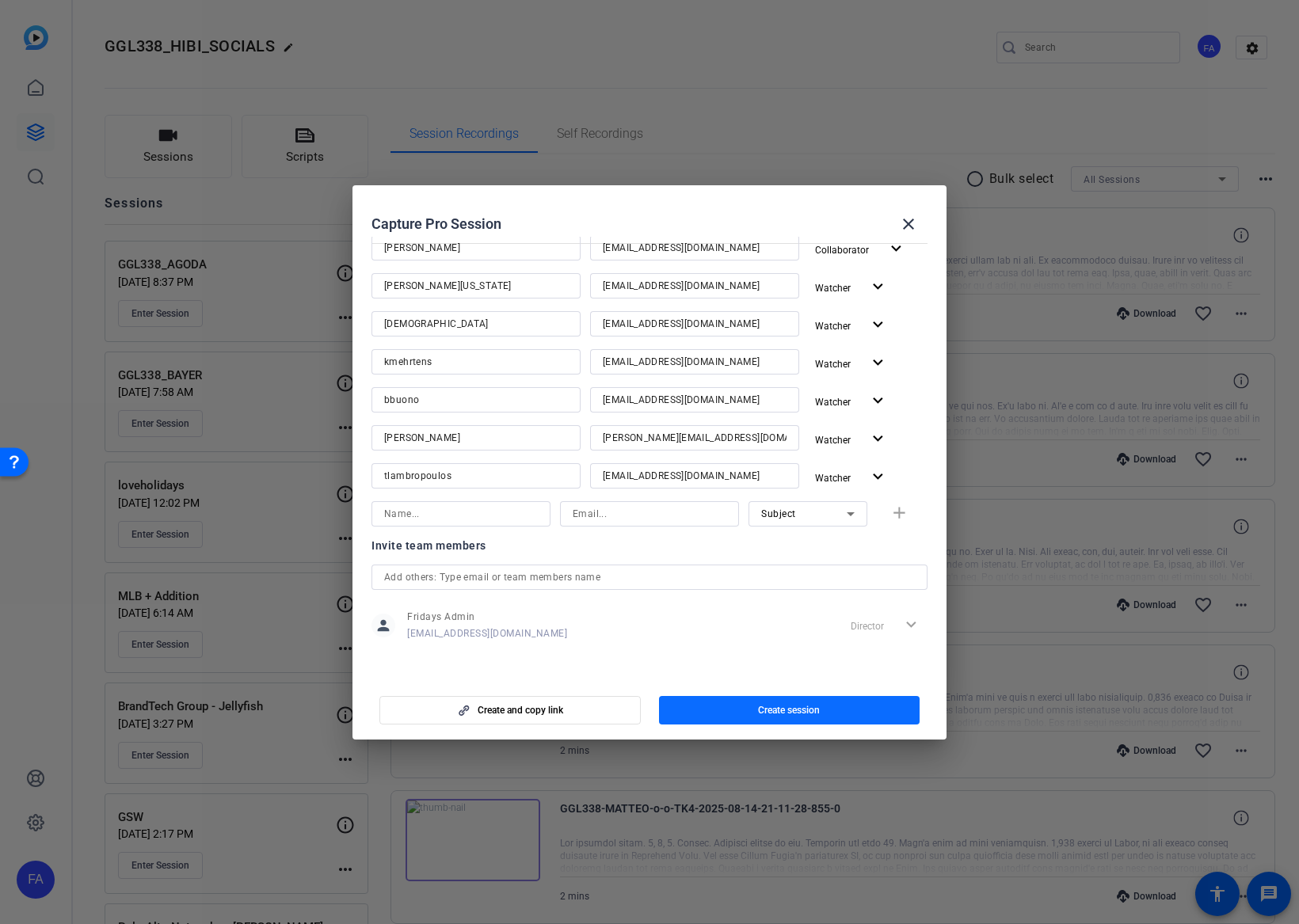
click at [776, 702] on span "button" at bounding box center [790, 710] width 261 height 38
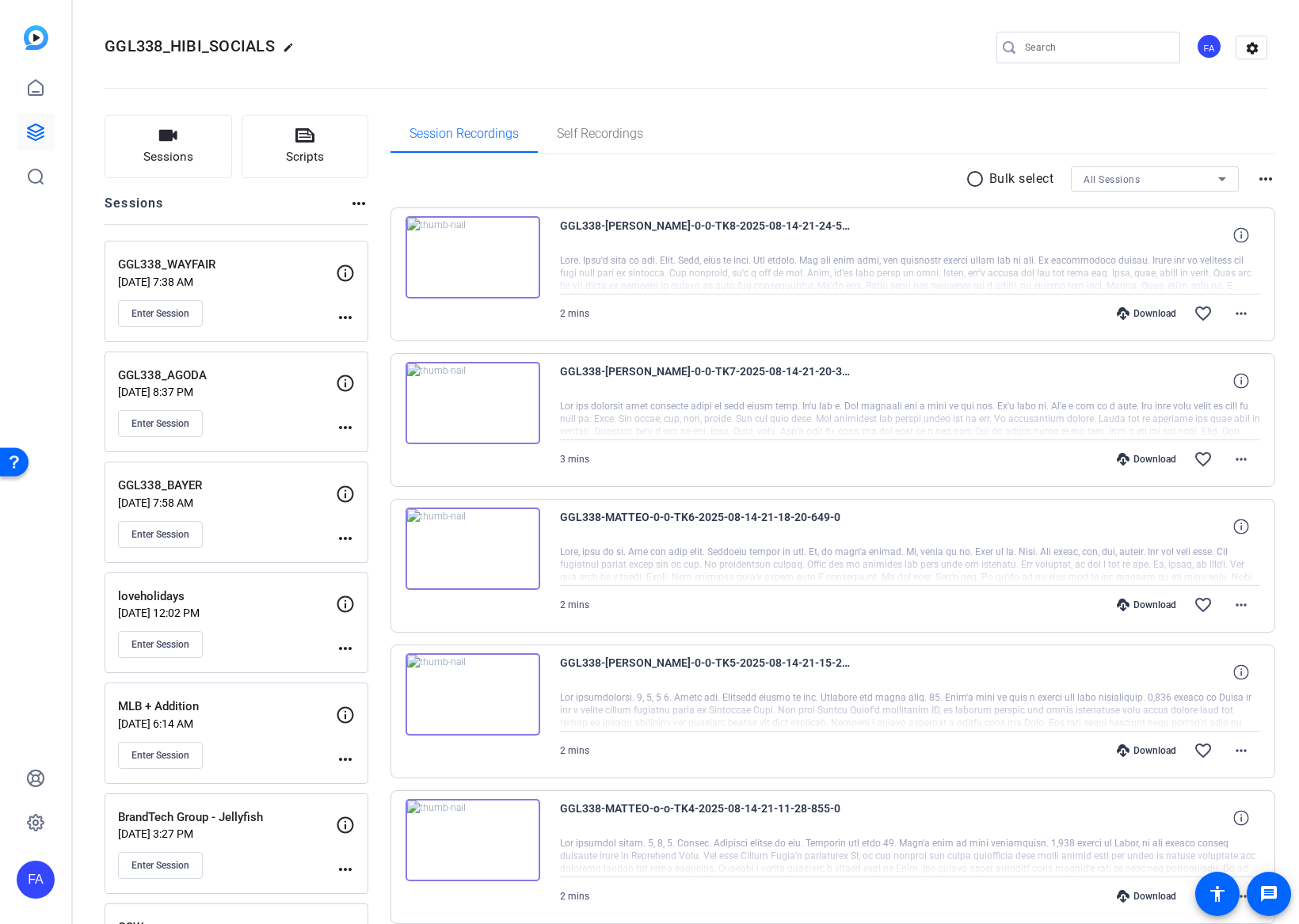
click at [348, 317] on mat-icon "more_horiz" at bounding box center [345, 317] width 19 height 19
click at [365, 338] on span "Edit Session" at bounding box center [384, 341] width 72 height 19
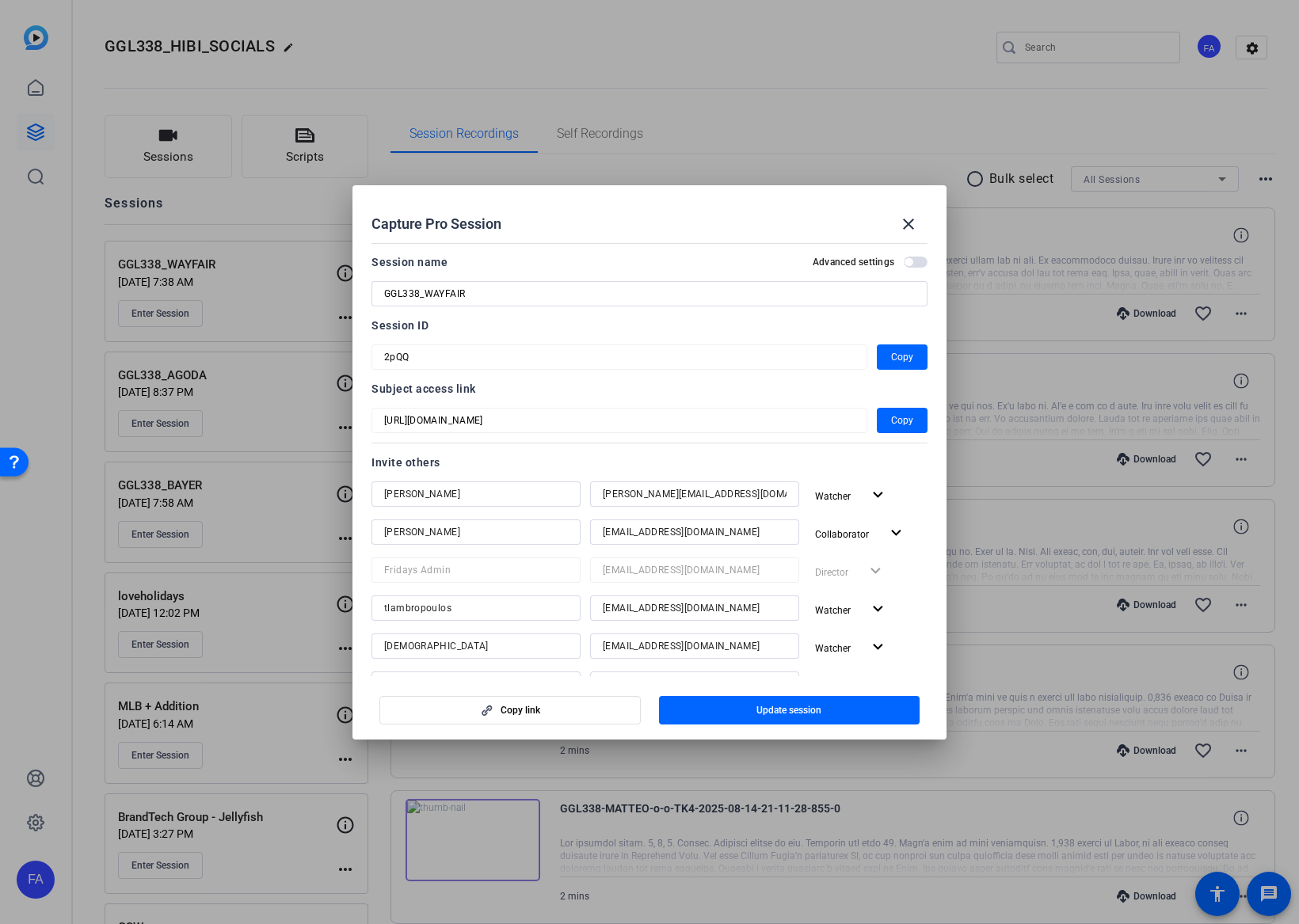
click at [381, 355] on mat-form-field "2pQQ" at bounding box center [619, 357] width 496 height 26
click at [916, 226] on mat-icon "close" at bounding box center [908, 224] width 19 height 19
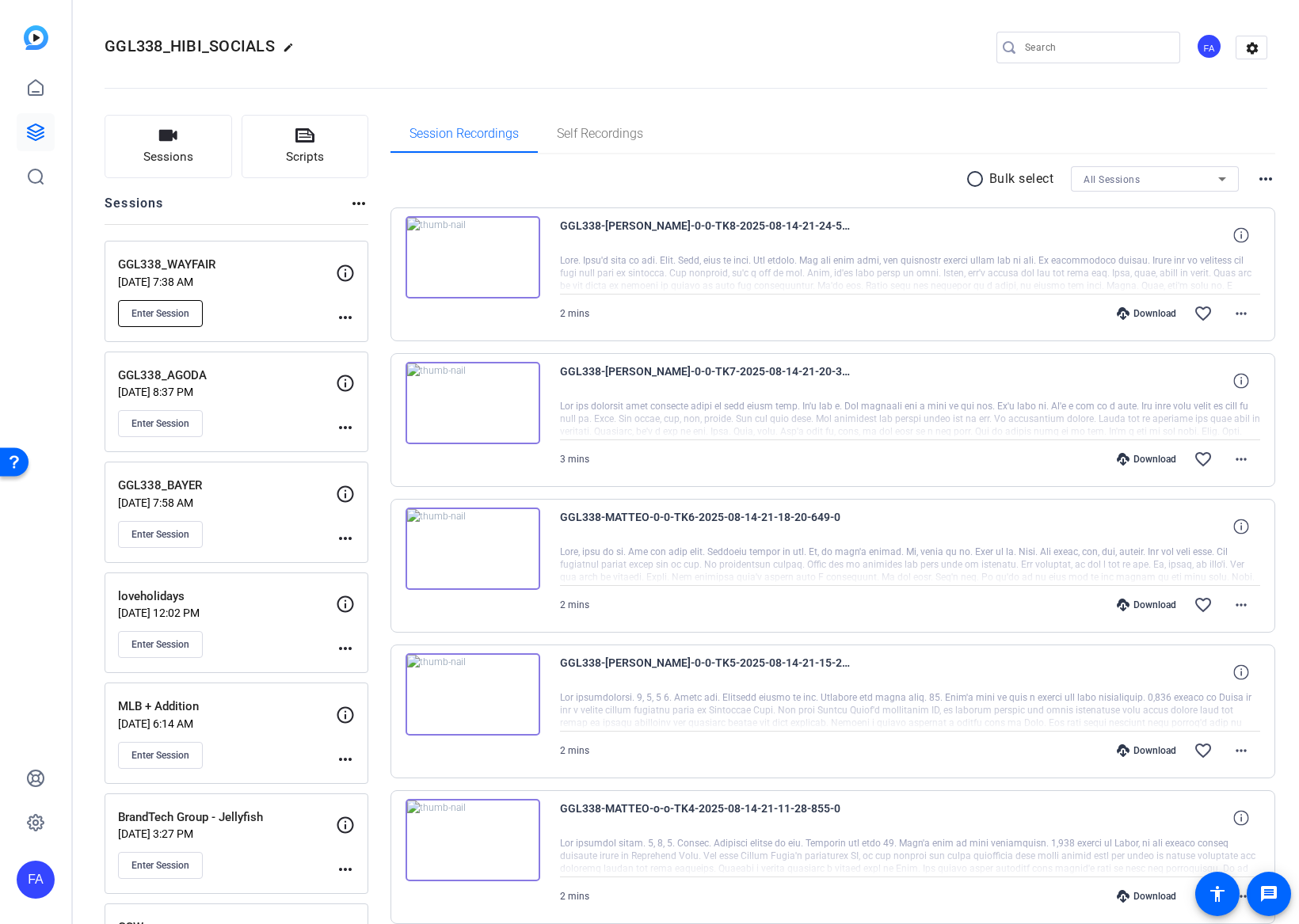
click at [173, 314] on span "Enter Session" at bounding box center [160, 314] width 58 height 13
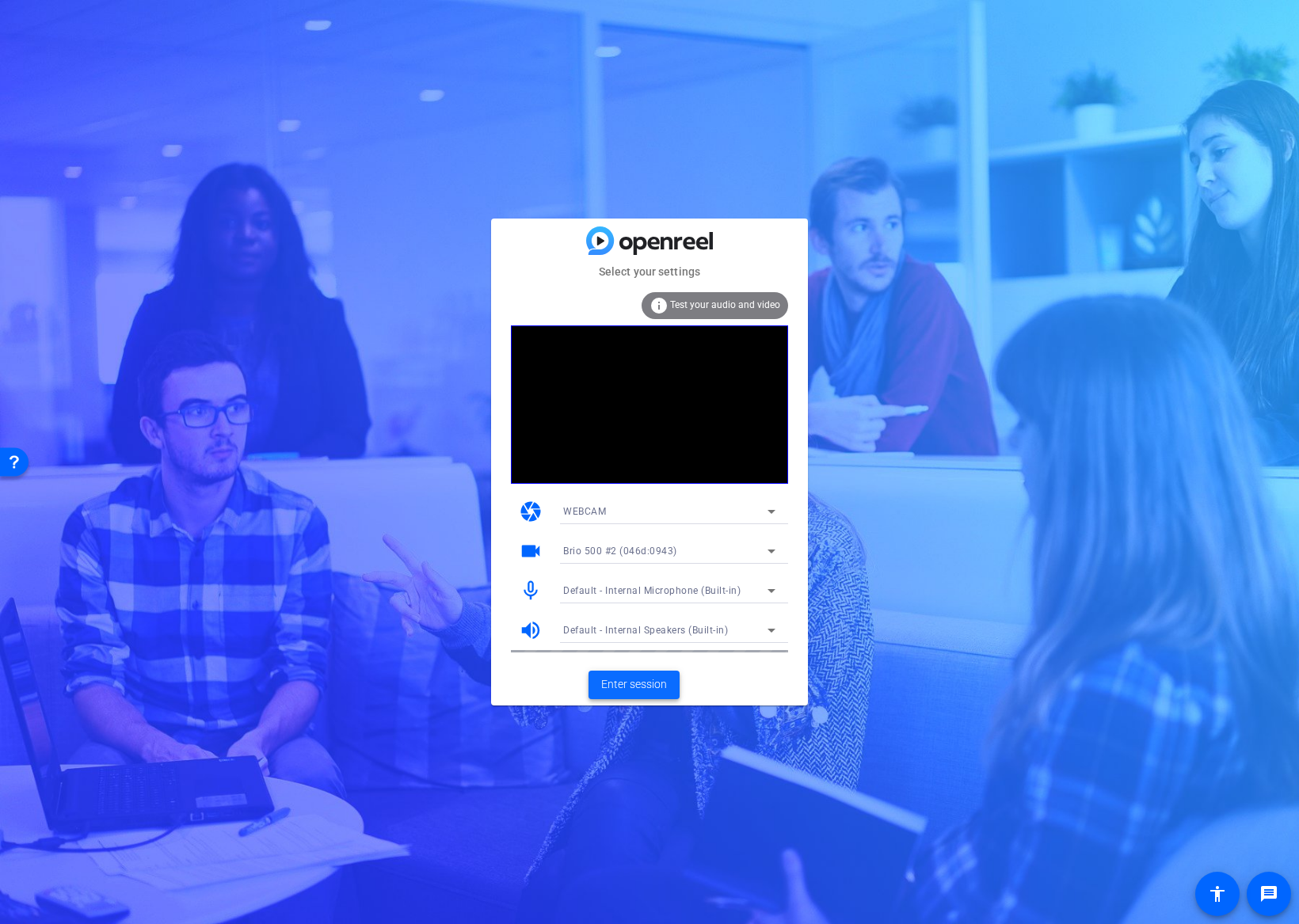
click at [631, 688] on span "Enter session" at bounding box center [634, 685] width 66 height 16
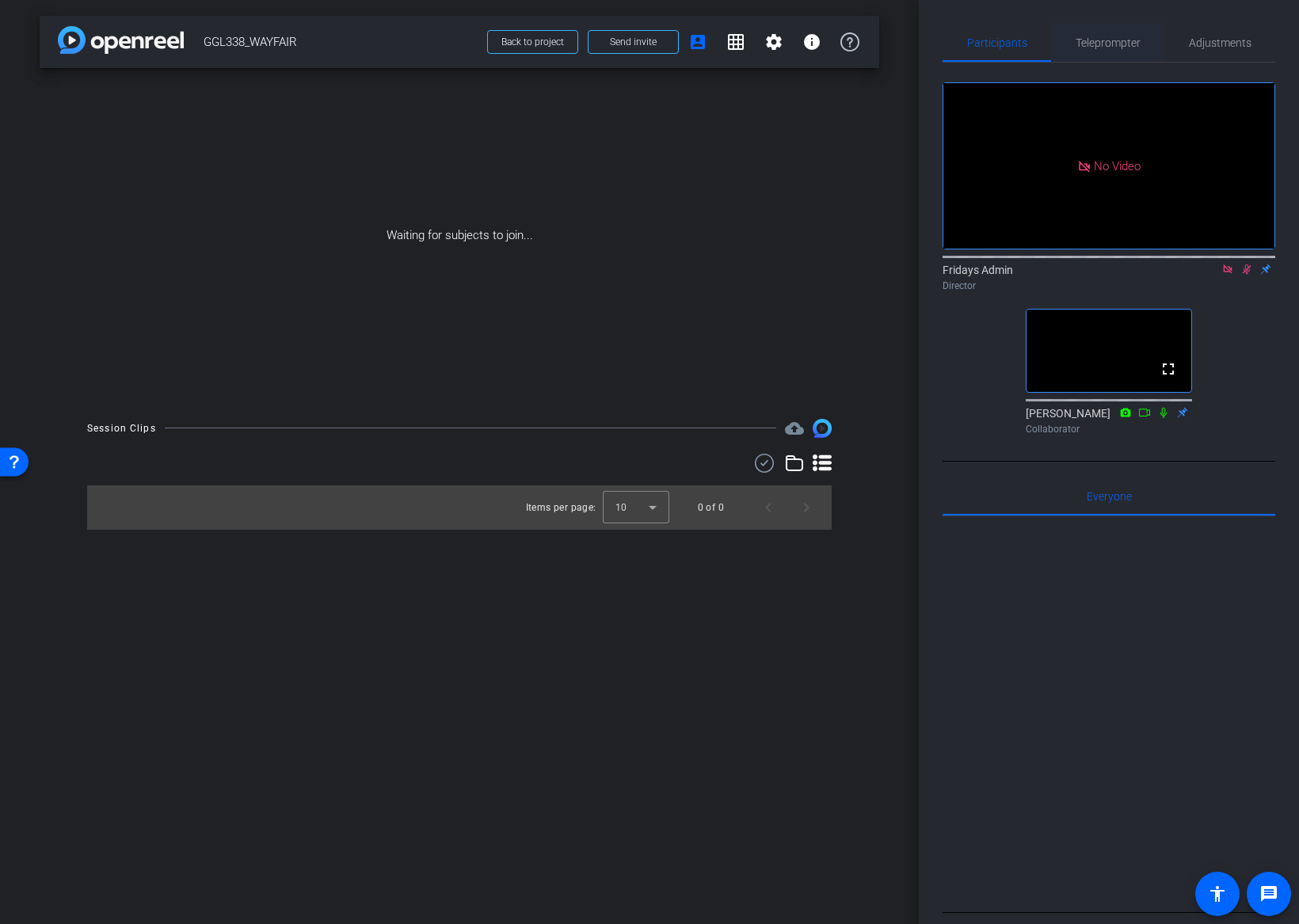
click at [1097, 47] on span "Teleprompter" at bounding box center [1107, 43] width 65 height 11
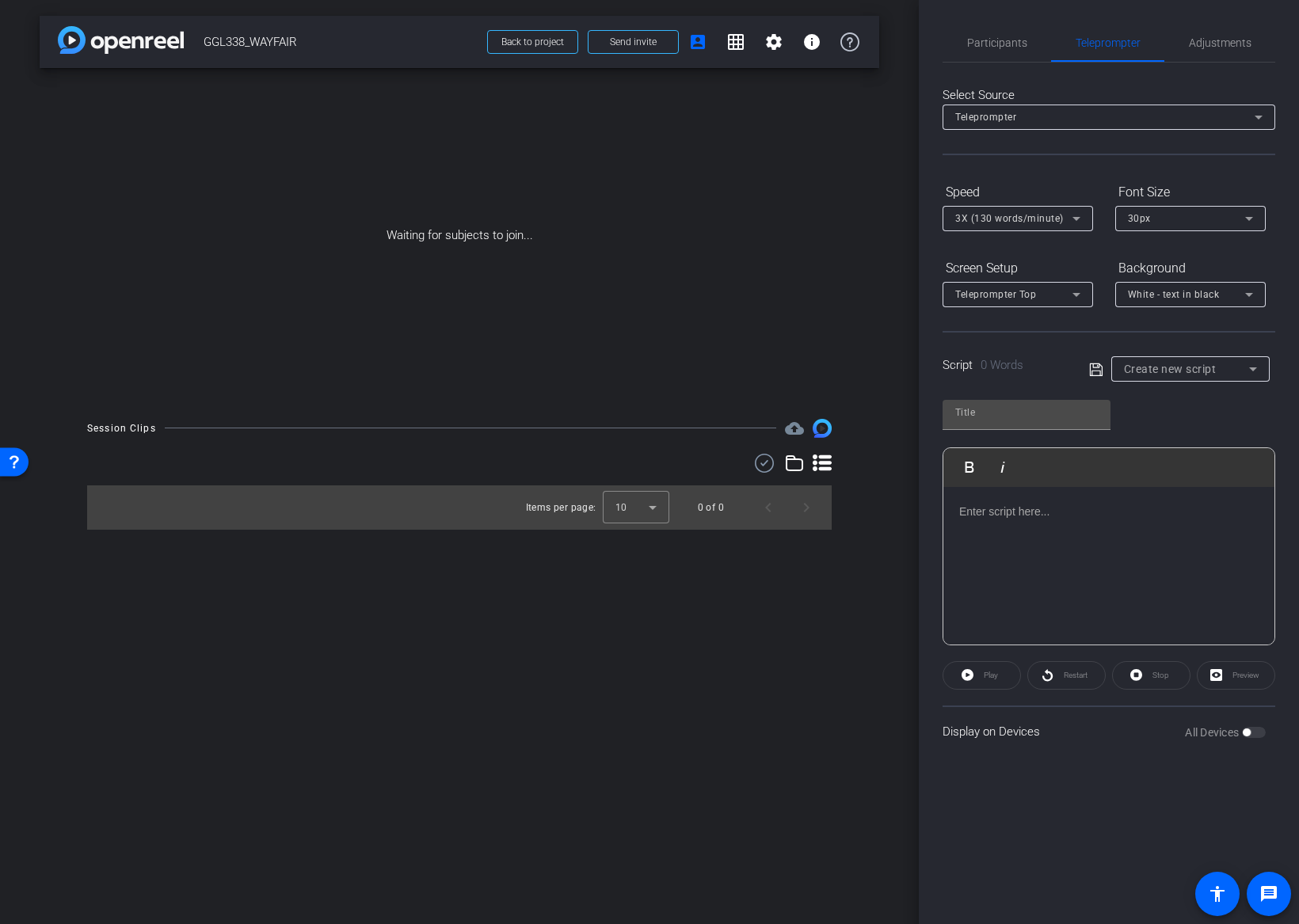
click at [1026, 514] on p at bounding box center [1109, 511] width 299 height 17
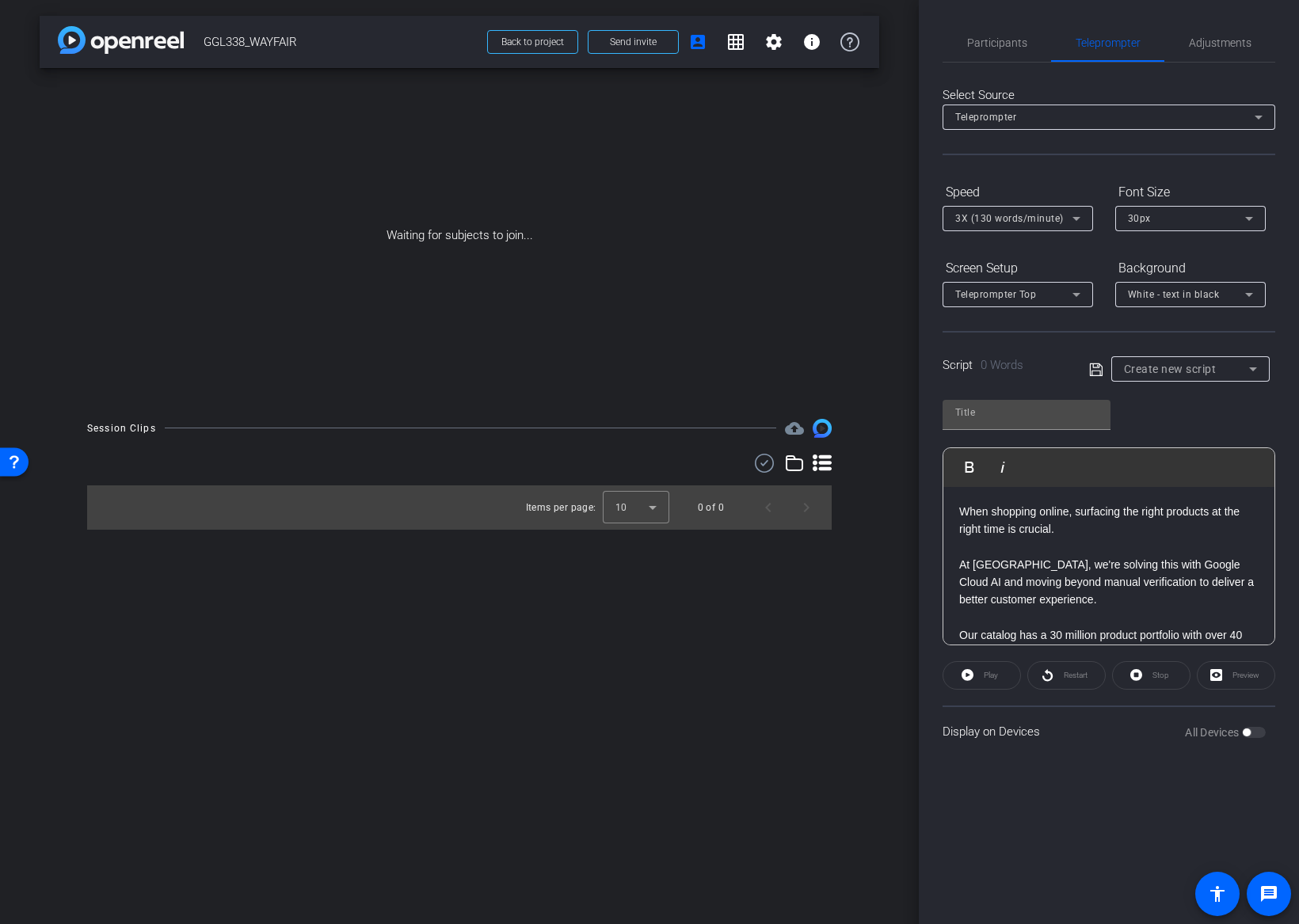
scroll to position [408, 0]
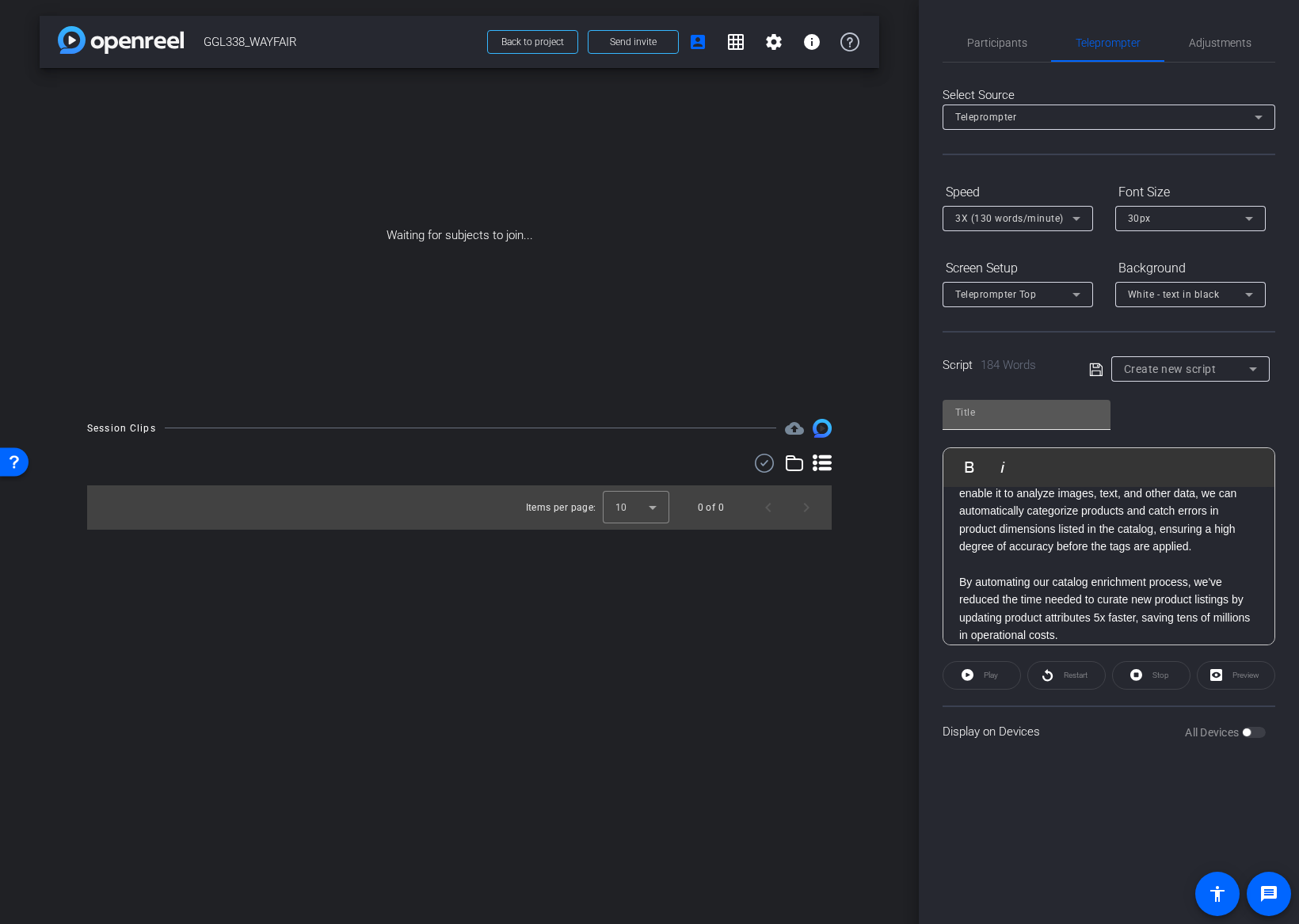
click at [1005, 421] on input "text" at bounding box center [1026, 413] width 142 height 19
click at [1000, 416] on input "text" at bounding box center [1026, 413] width 142 height 19
click at [1015, 384] on openreel-capture-teleprompter "Speed 3X (130 words/minute) Font Size 30px Screen Setup Teleprompter Top Backgr…" at bounding box center [1108, 467] width 332 height 578
click at [981, 414] on input "text" at bounding box center [1026, 413] width 142 height 19
click at [1266, 415] on div "Play Play from this location Play Selected Play and display the selected text o…" at bounding box center [1108, 517] width 332 height 257
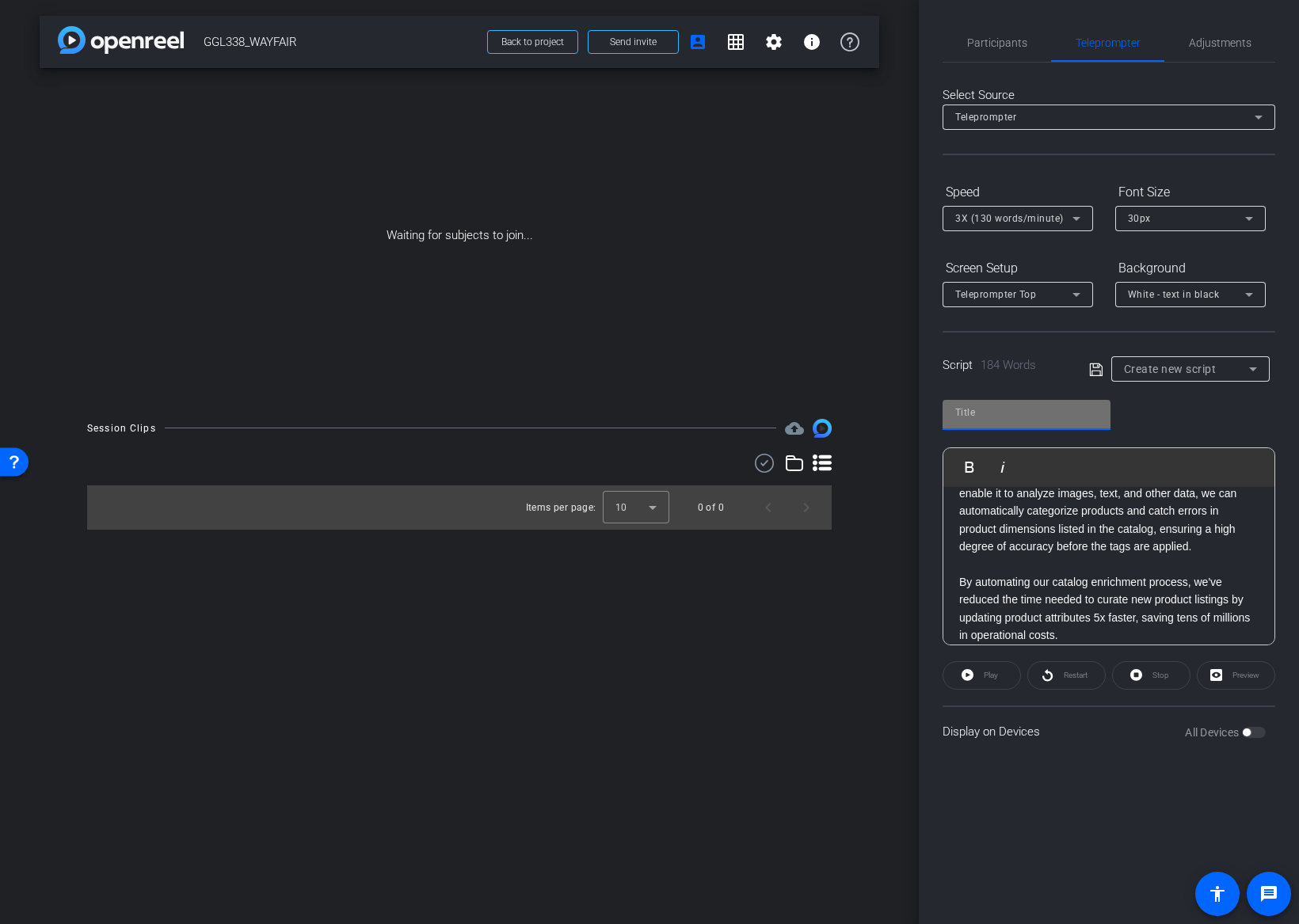
click at [975, 413] on input "text" at bounding box center [1026, 413] width 142 height 19
click at [1140, 394] on div "Play Play from this location Play Selected Play and display the selected text o…" at bounding box center [1108, 517] width 332 height 257
click at [974, 419] on input "text" at bounding box center [1026, 413] width 142 height 19
type input "Wayfair v01"
click at [1095, 362] on icon at bounding box center [1096, 370] width 15 height 19
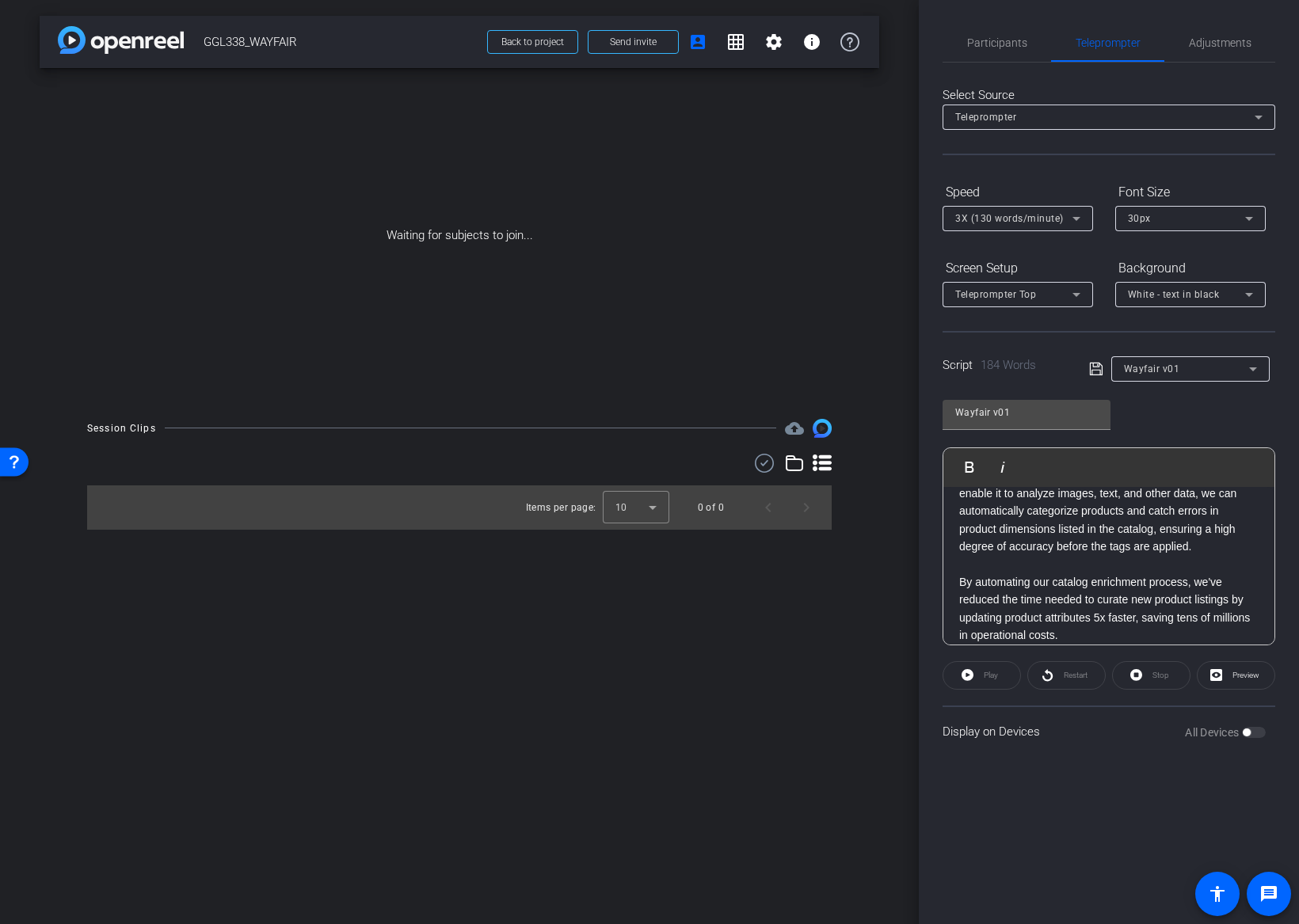
click at [1165, 405] on div "Wayfair v01 Play Play from this location Play Selected Play and display the sel…" at bounding box center [1108, 517] width 332 height 257
click at [1199, 46] on span "Adjustments" at bounding box center [1220, 43] width 63 height 11
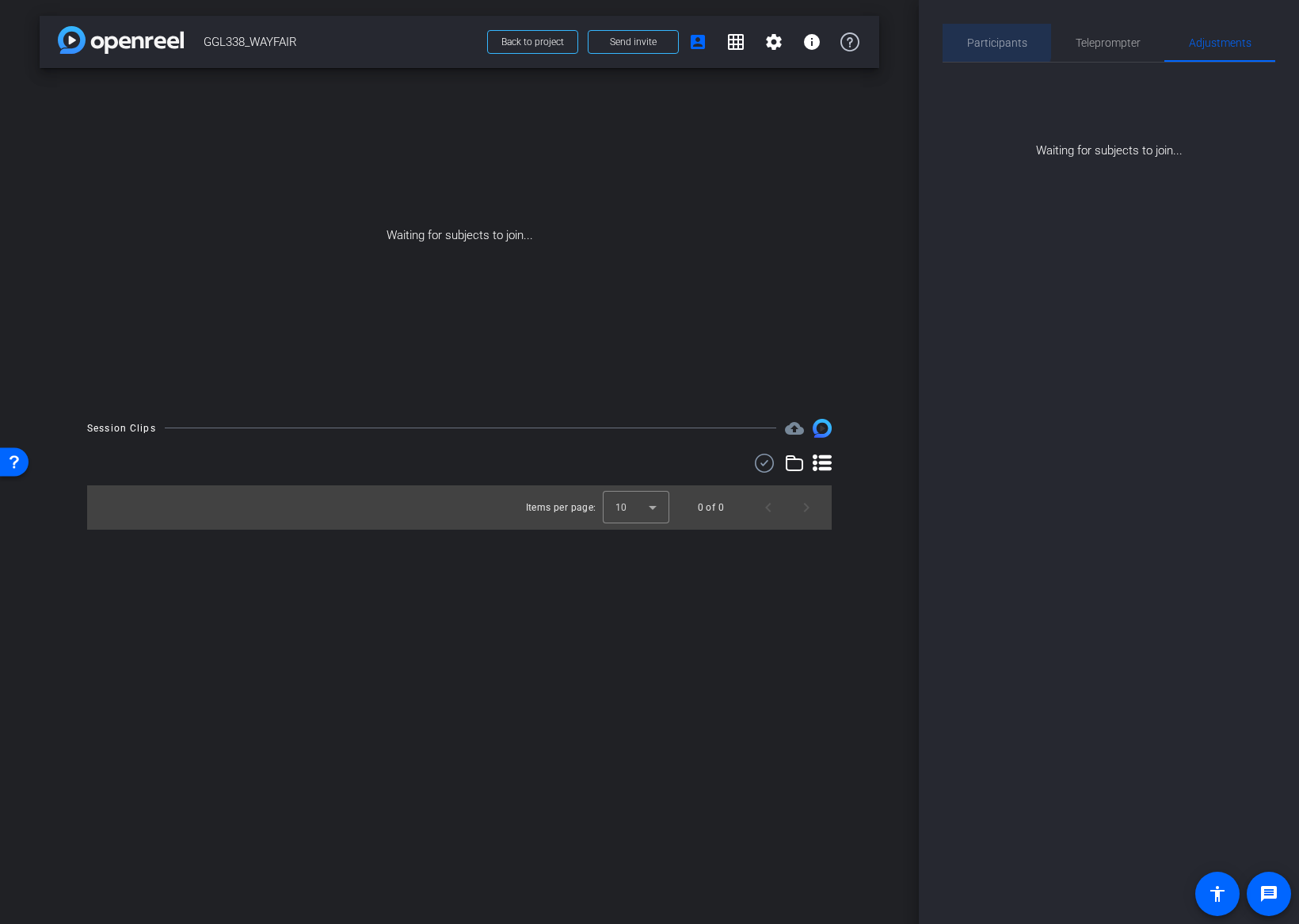
click at [979, 34] on span "Participants" at bounding box center [997, 43] width 60 height 38
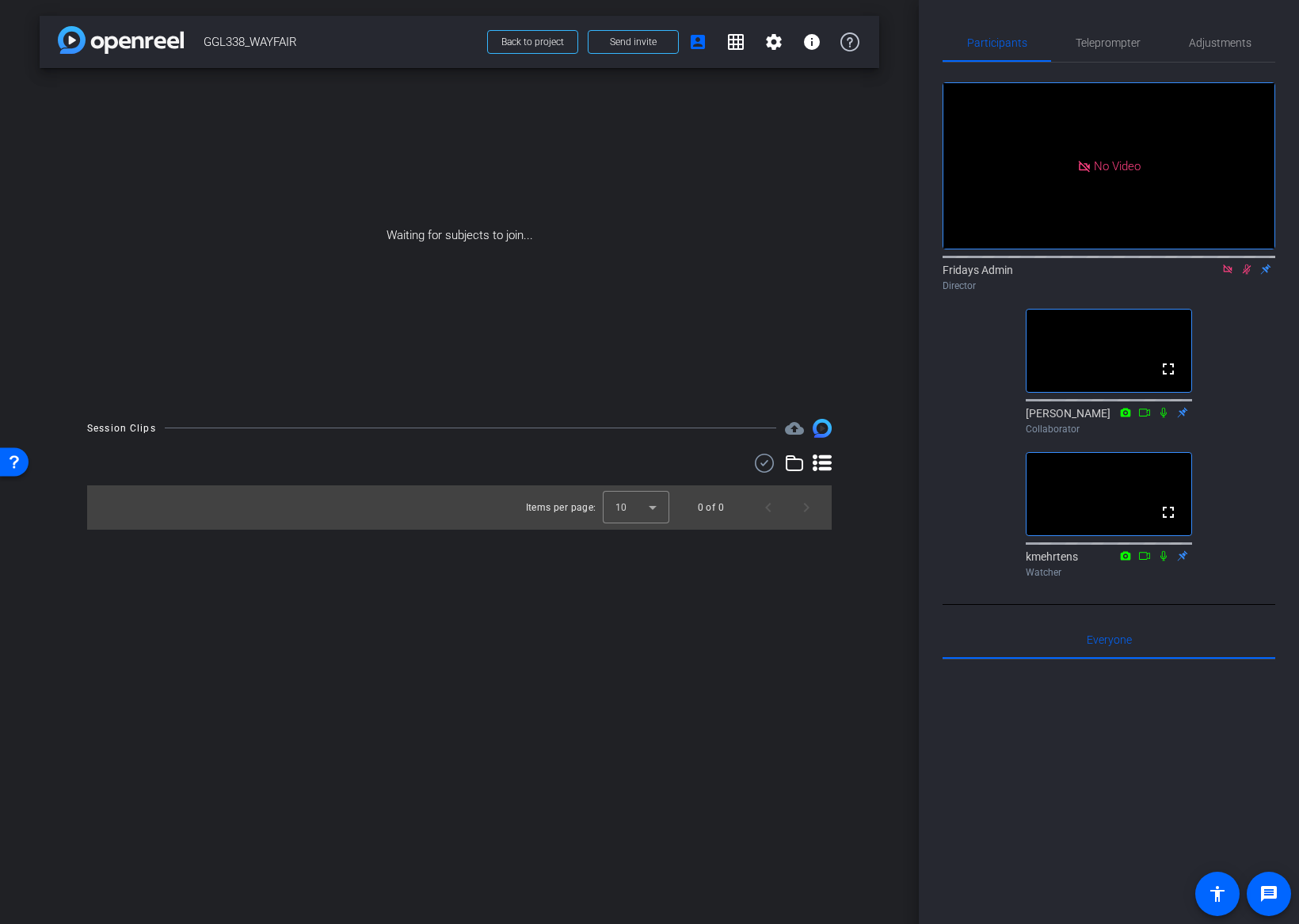
click at [1142, 562] on icon at bounding box center [1145, 556] width 13 height 11
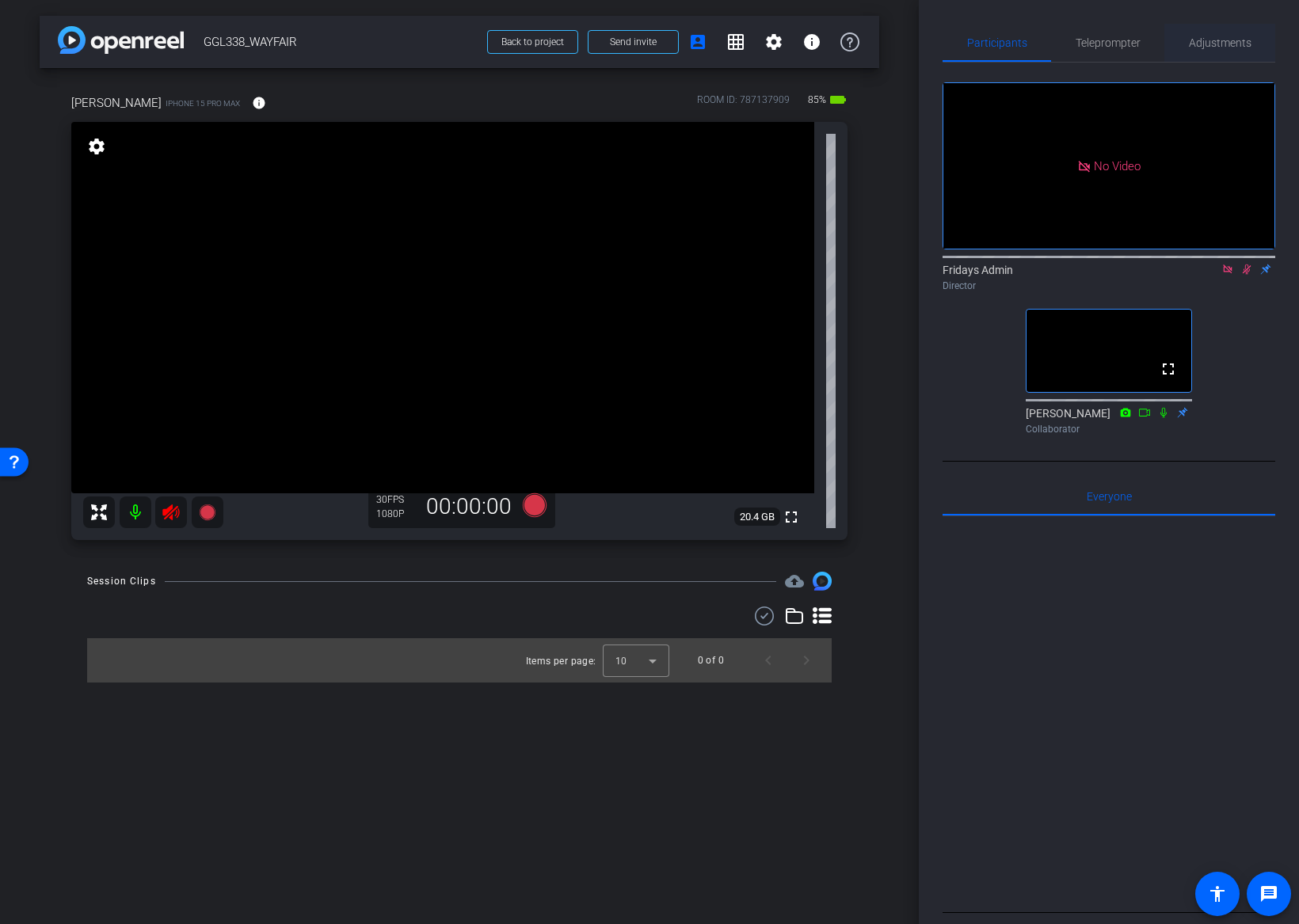
click at [1211, 42] on span "Adjustments" at bounding box center [1220, 43] width 63 height 11
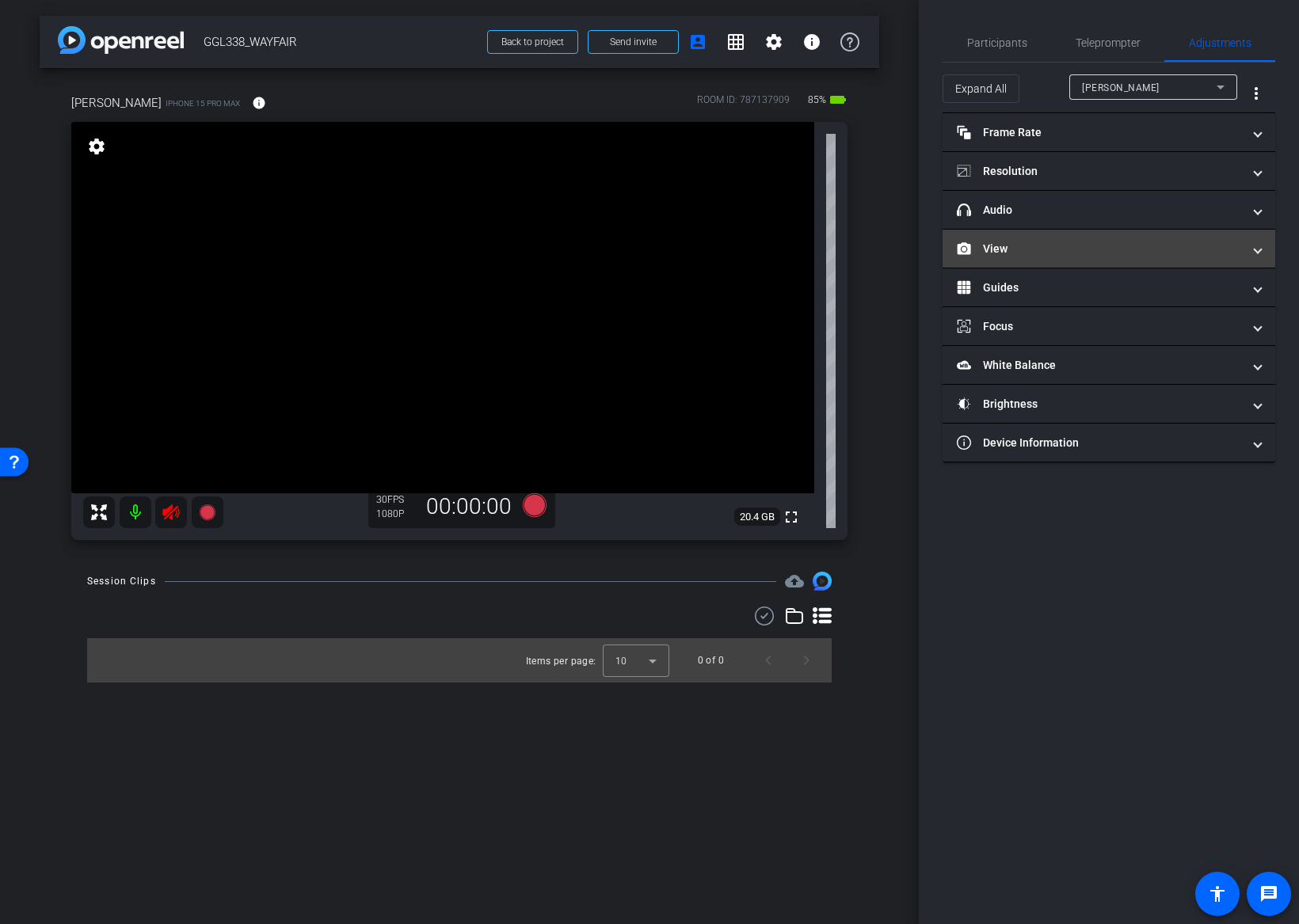
click at [998, 243] on mat-panel-title "View" at bounding box center [1099, 249] width 285 height 16
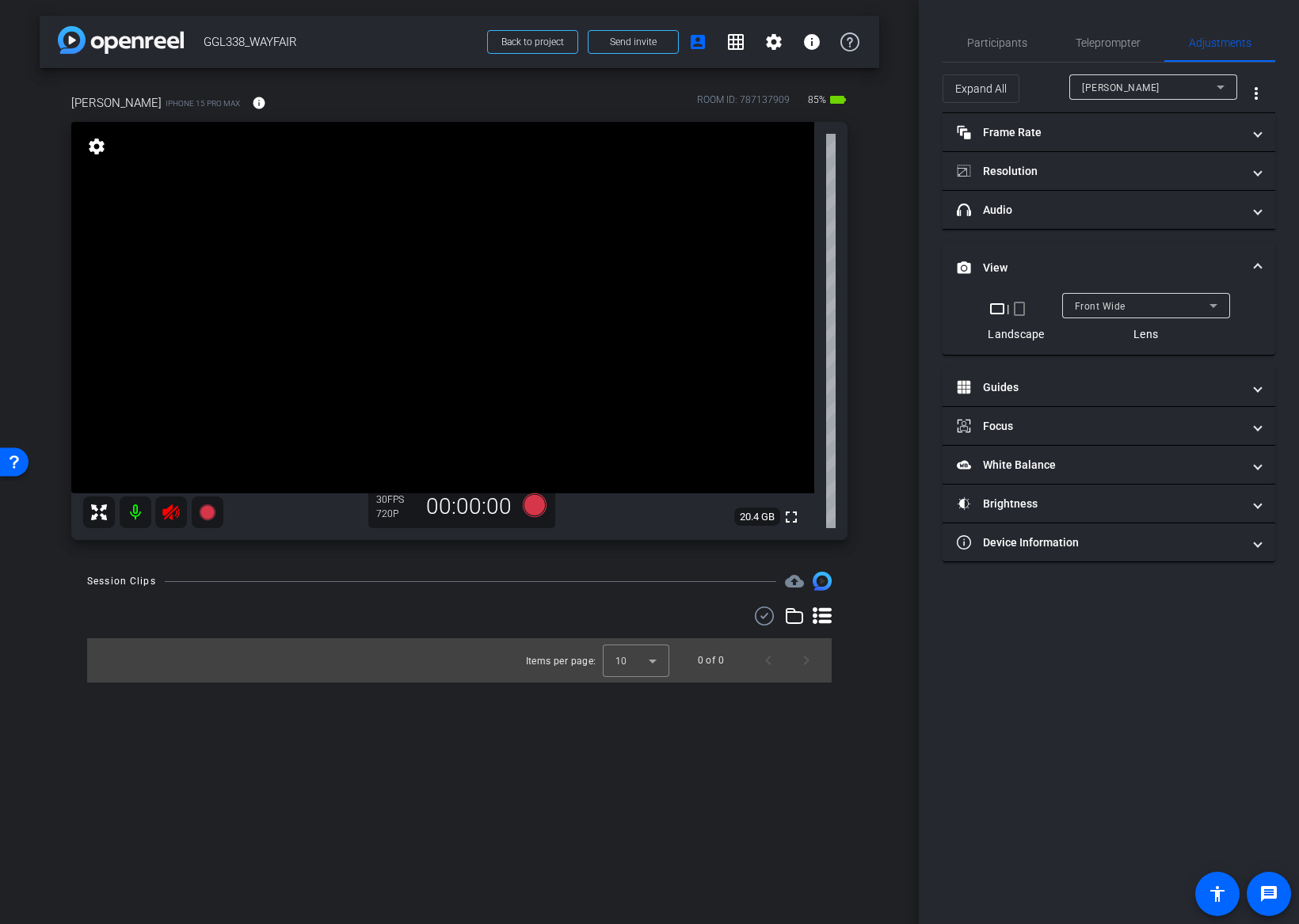
click at [1018, 313] on mat-icon "crop_portrait" at bounding box center [1019, 309] width 19 height 19
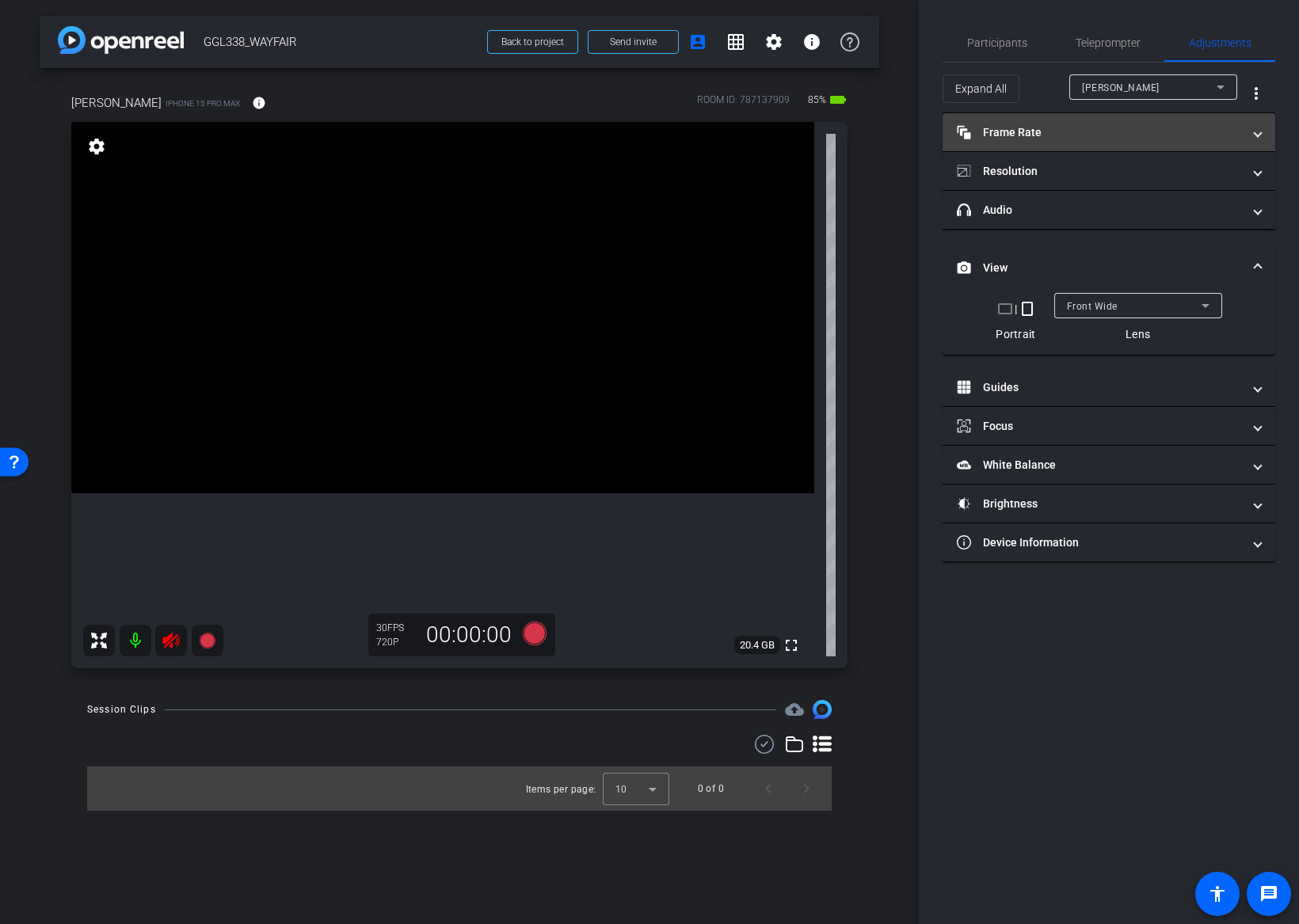
click at [1008, 134] on mat-panel-title "Frame Rate Frame Rate" at bounding box center [1099, 132] width 285 height 16
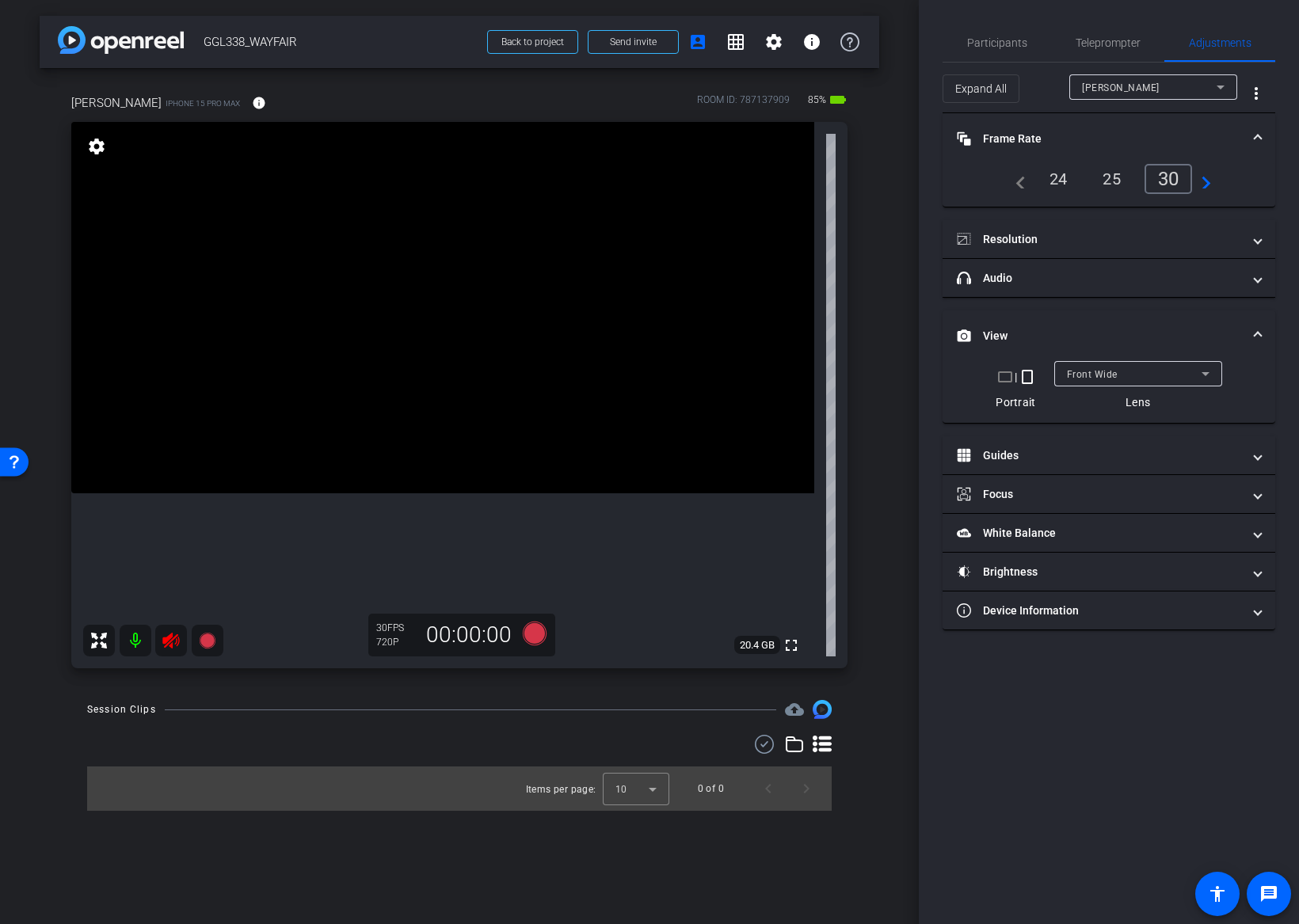
click at [1058, 175] on div "24" at bounding box center [1058, 178] width 42 height 26
click at [1031, 228] on mat-expansion-panel-header "Resolution" at bounding box center [1108, 239] width 332 height 38
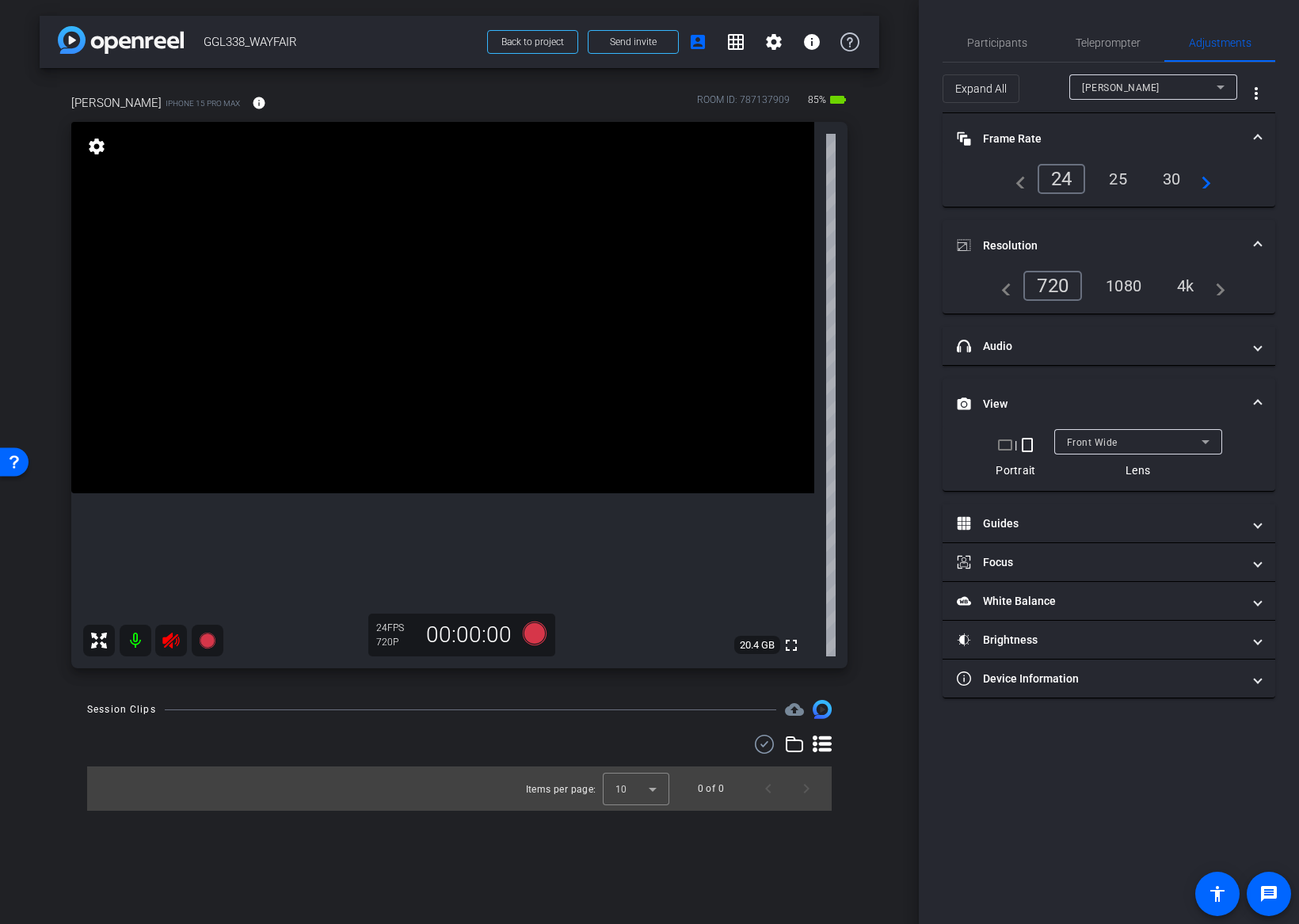
click at [1185, 291] on div "4k" at bounding box center [1185, 285] width 41 height 26
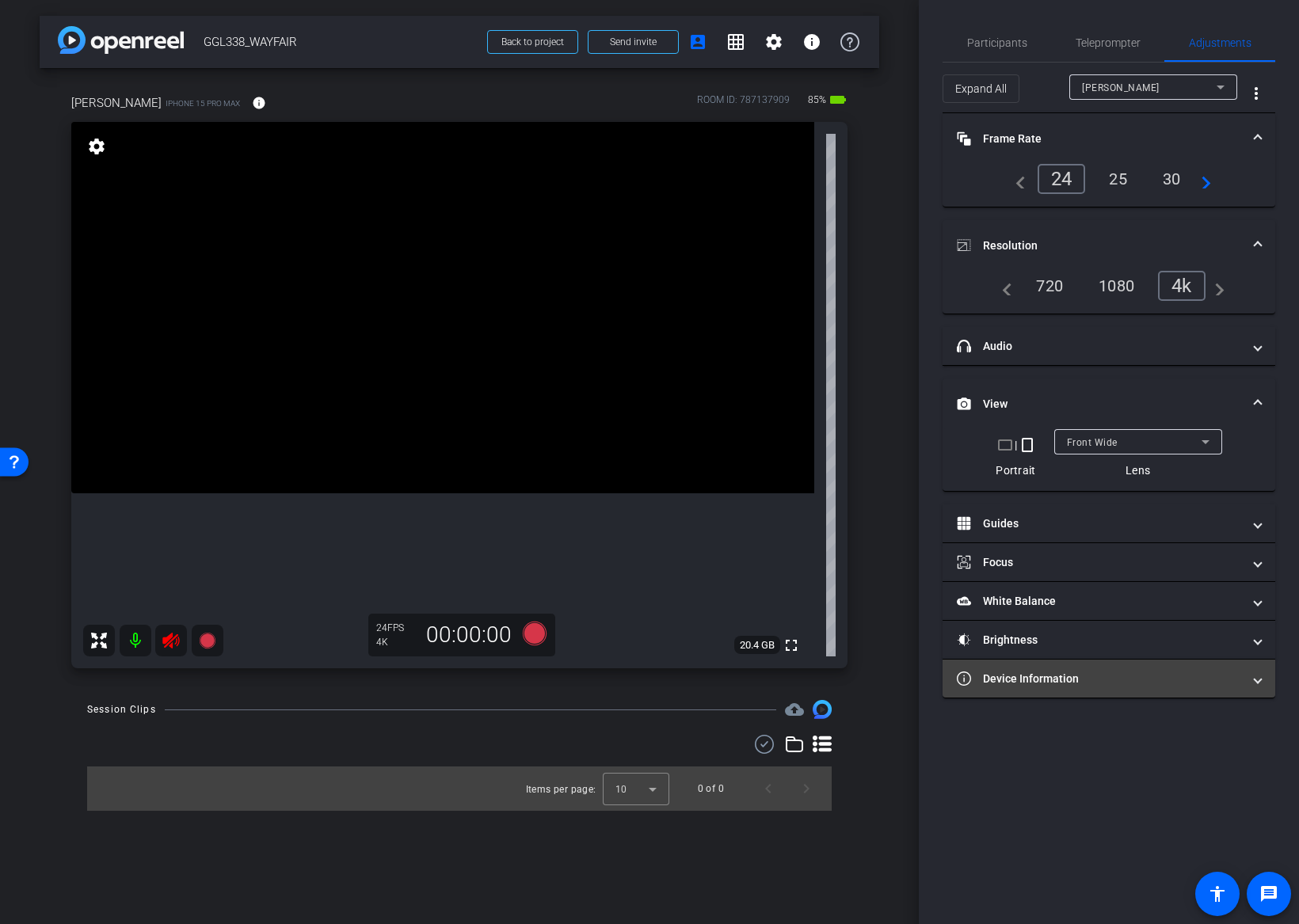
click at [1037, 668] on mat-expansion-panel-header "Device Information" at bounding box center [1108, 679] width 332 height 38
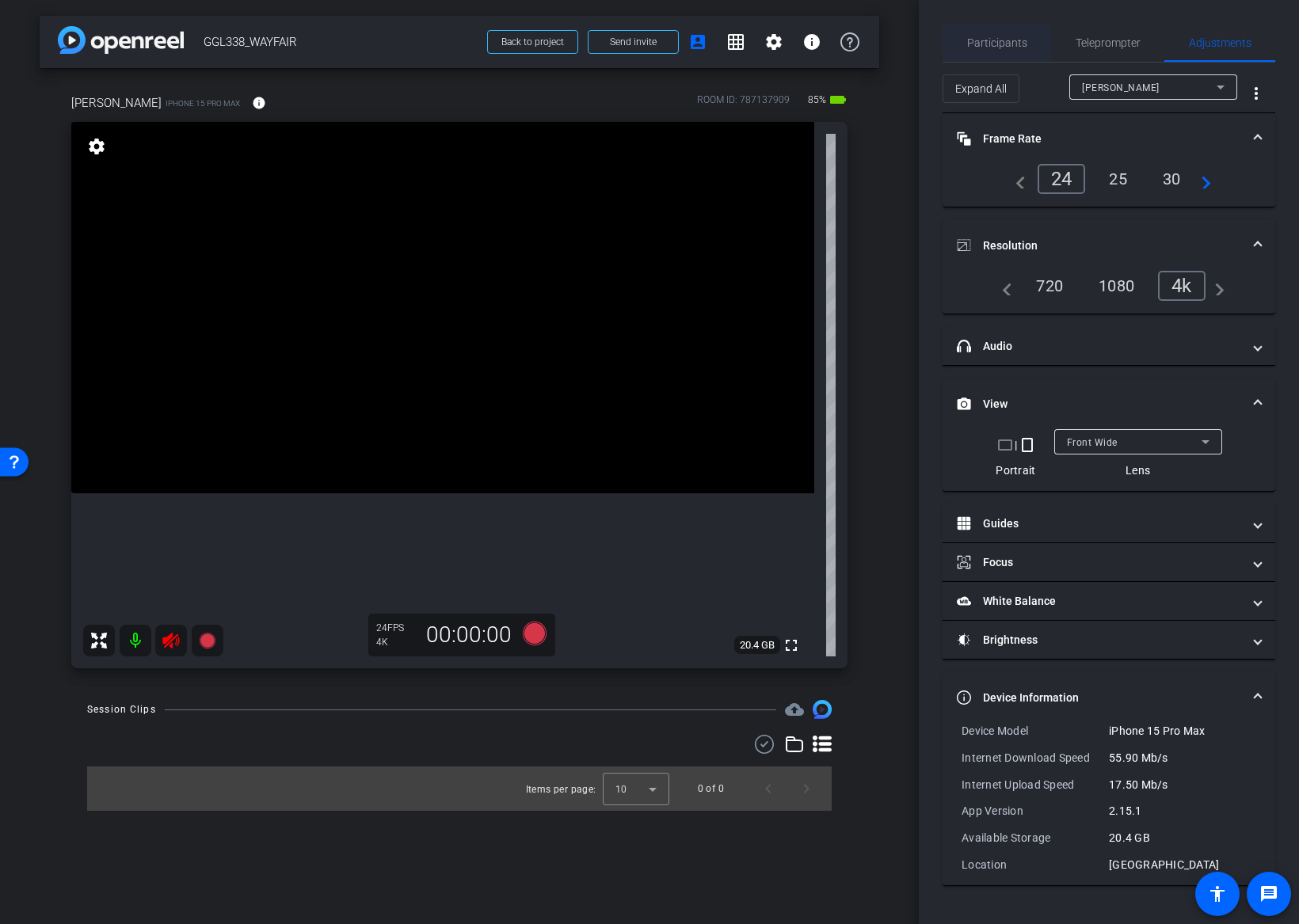
click at [1007, 45] on span "Participants" at bounding box center [997, 43] width 60 height 11
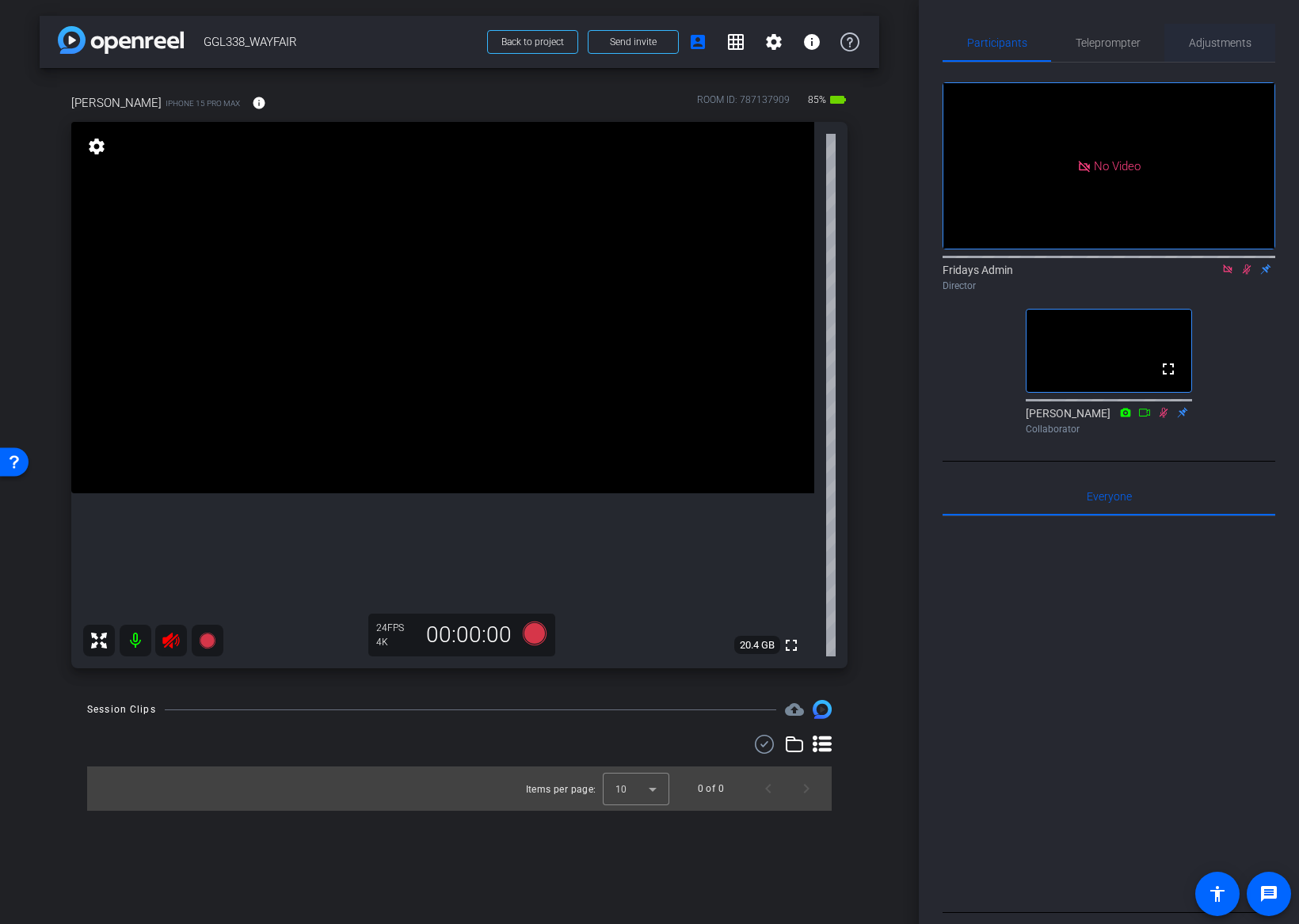
click at [1223, 44] on span "Adjustments" at bounding box center [1220, 43] width 63 height 11
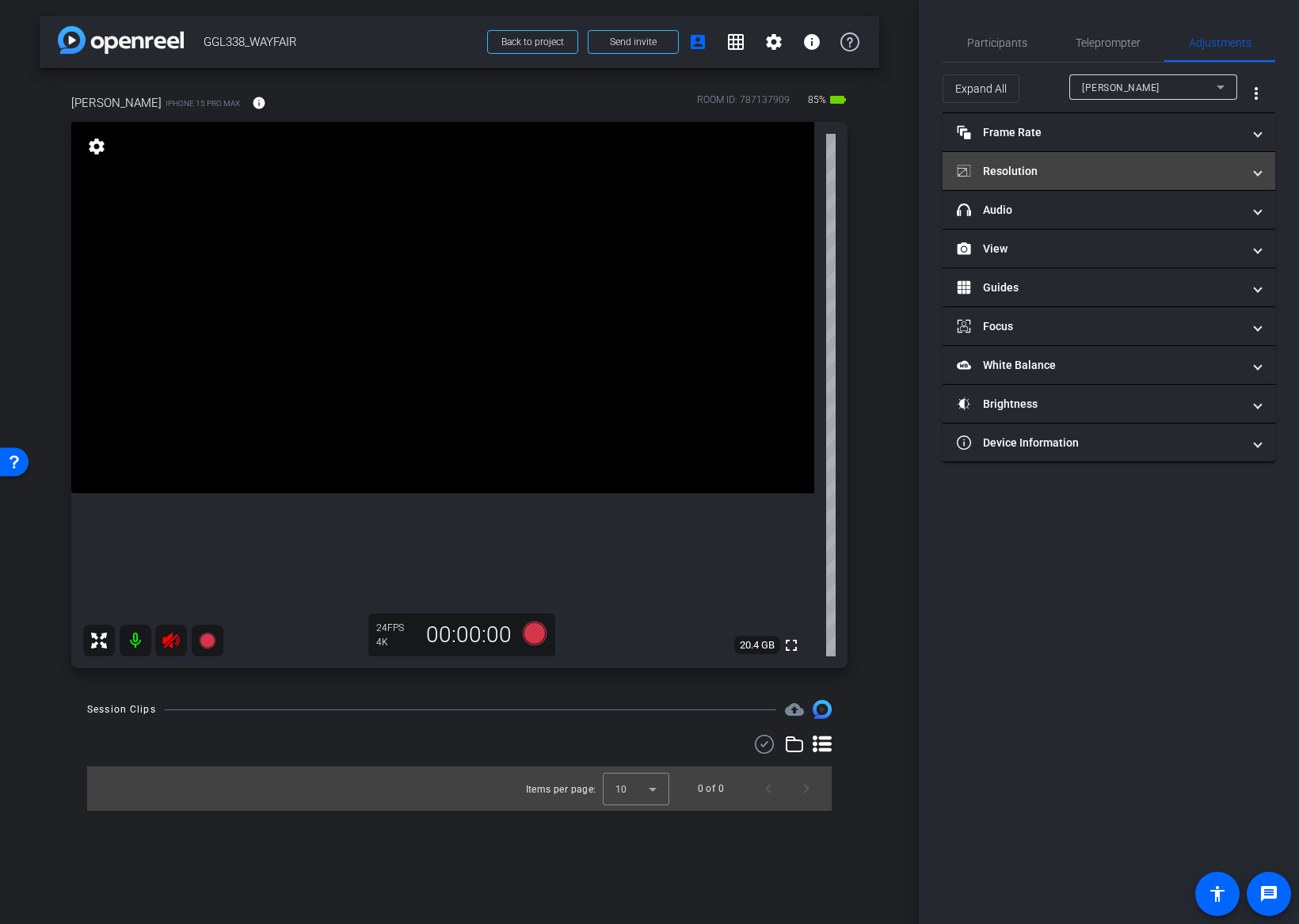
click at [1030, 163] on mat-panel-title "Resolution" at bounding box center [1099, 172] width 285 height 16
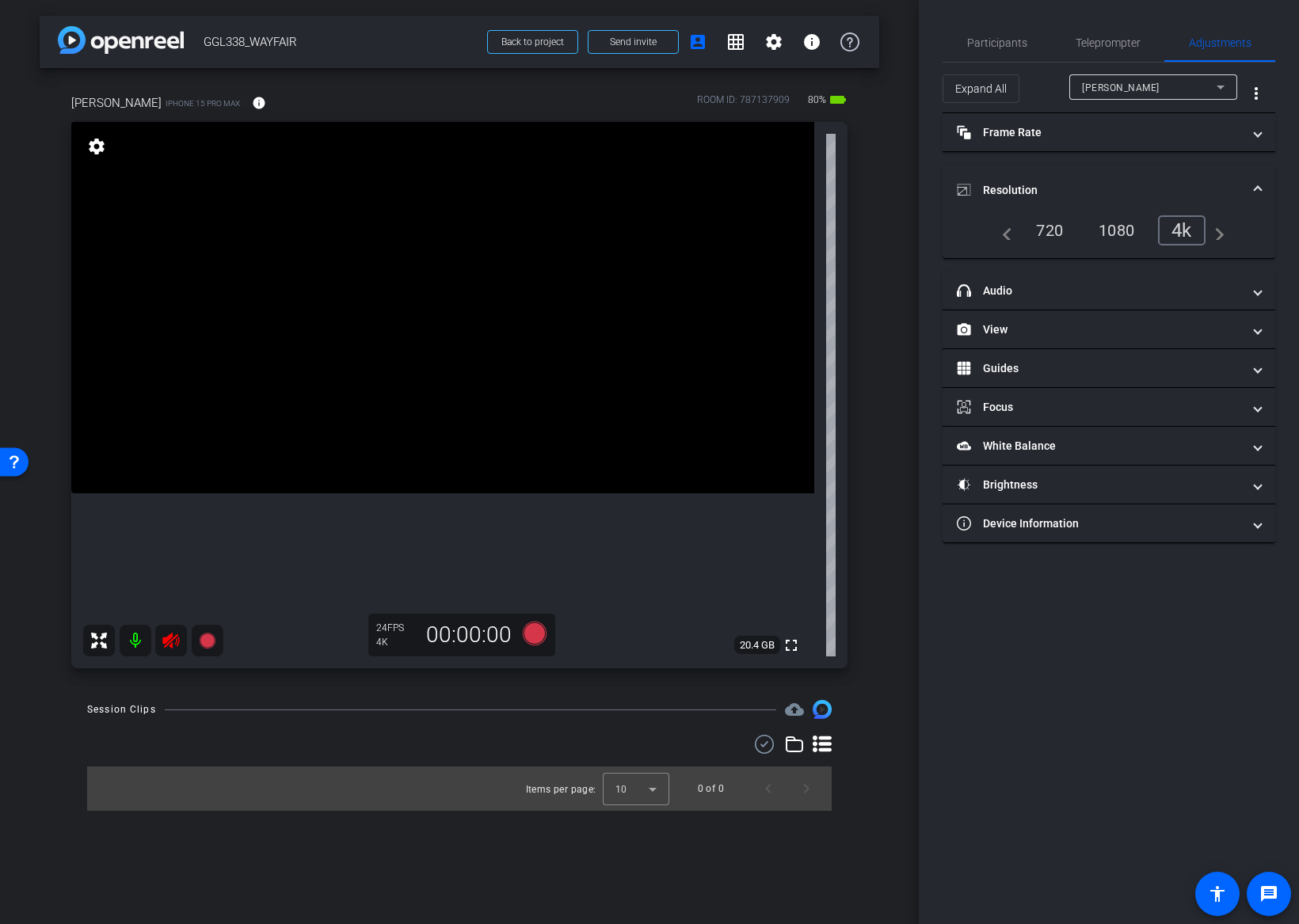
click at [1255, 186] on span at bounding box center [1257, 191] width 6 height 16
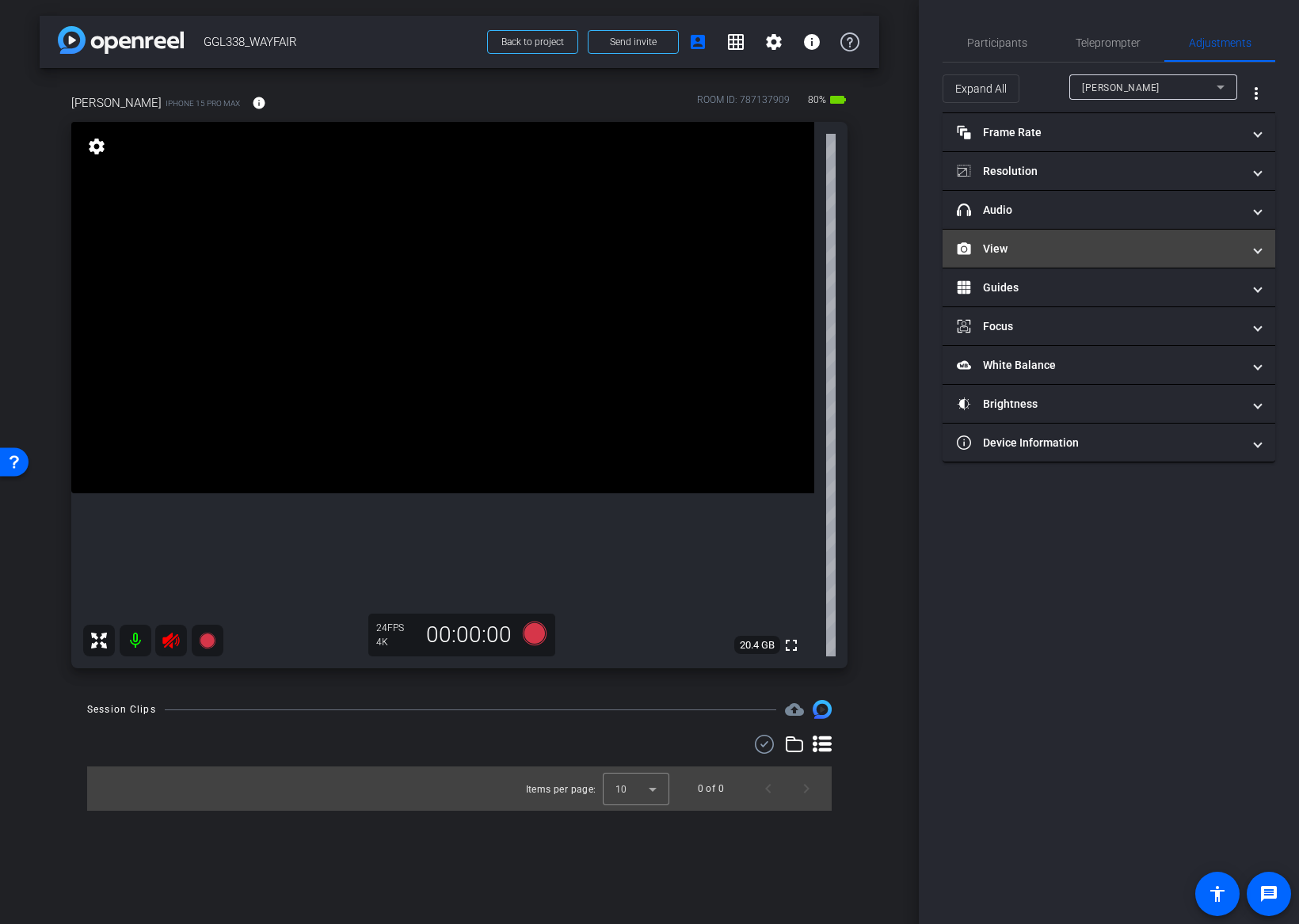
click at [1003, 246] on mat-panel-title "View" at bounding box center [1099, 249] width 285 height 16
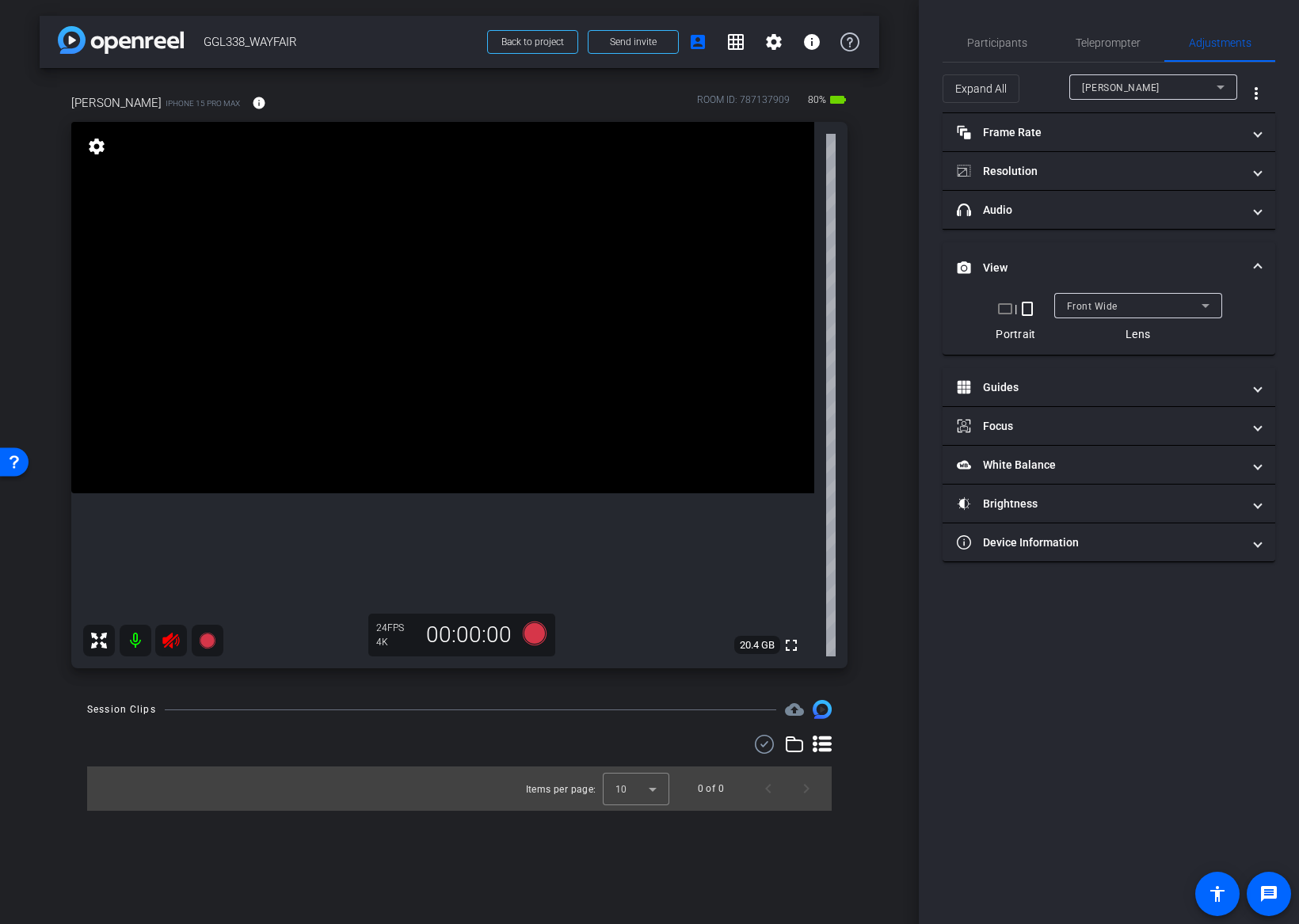
click at [1120, 244] on mat-expansion-panel-header "View" at bounding box center [1108, 268] width 332 height 51
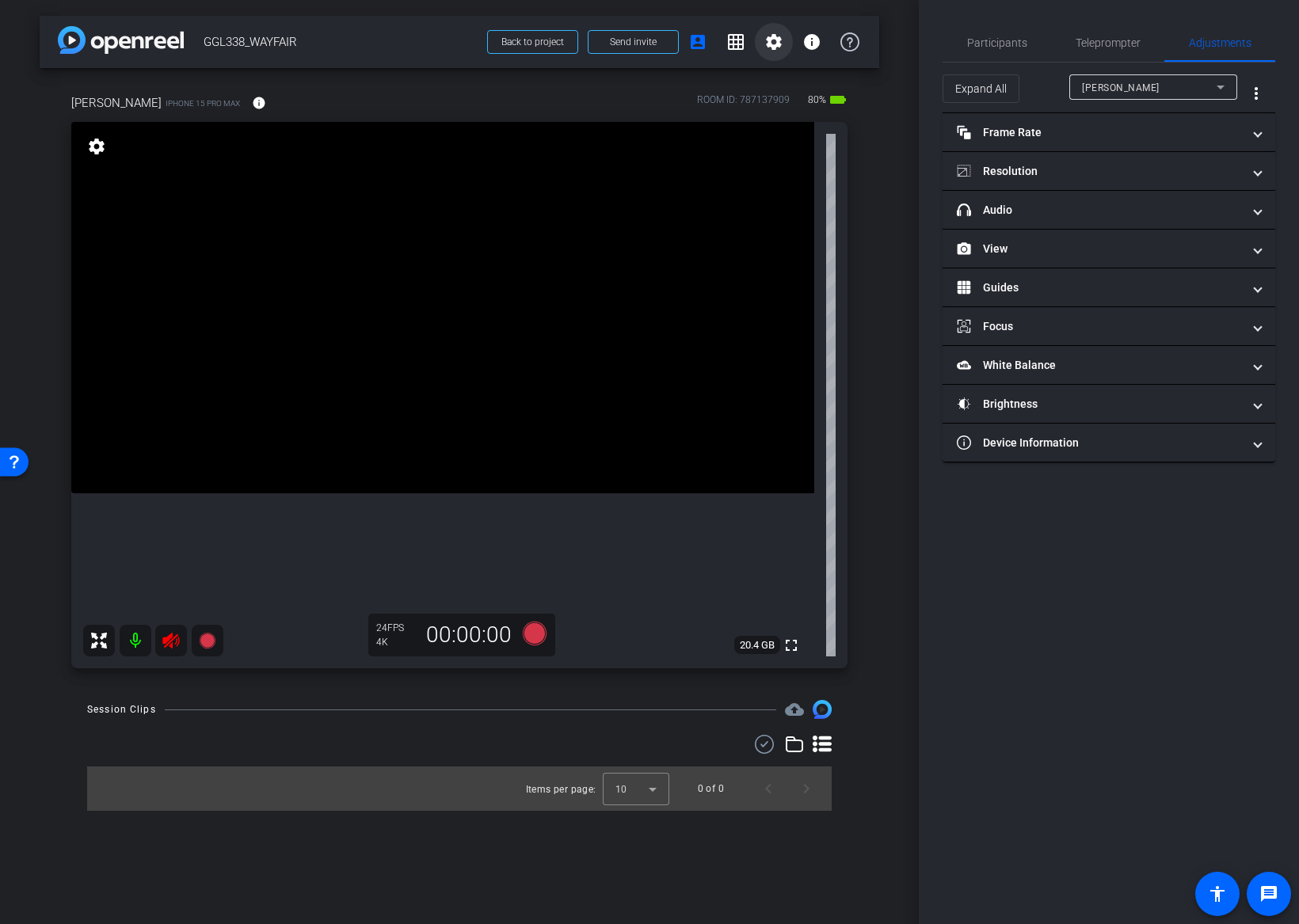
click at [775, 42] on mat-icon "settings" at bounding box center [773, 42] width 19 height 19
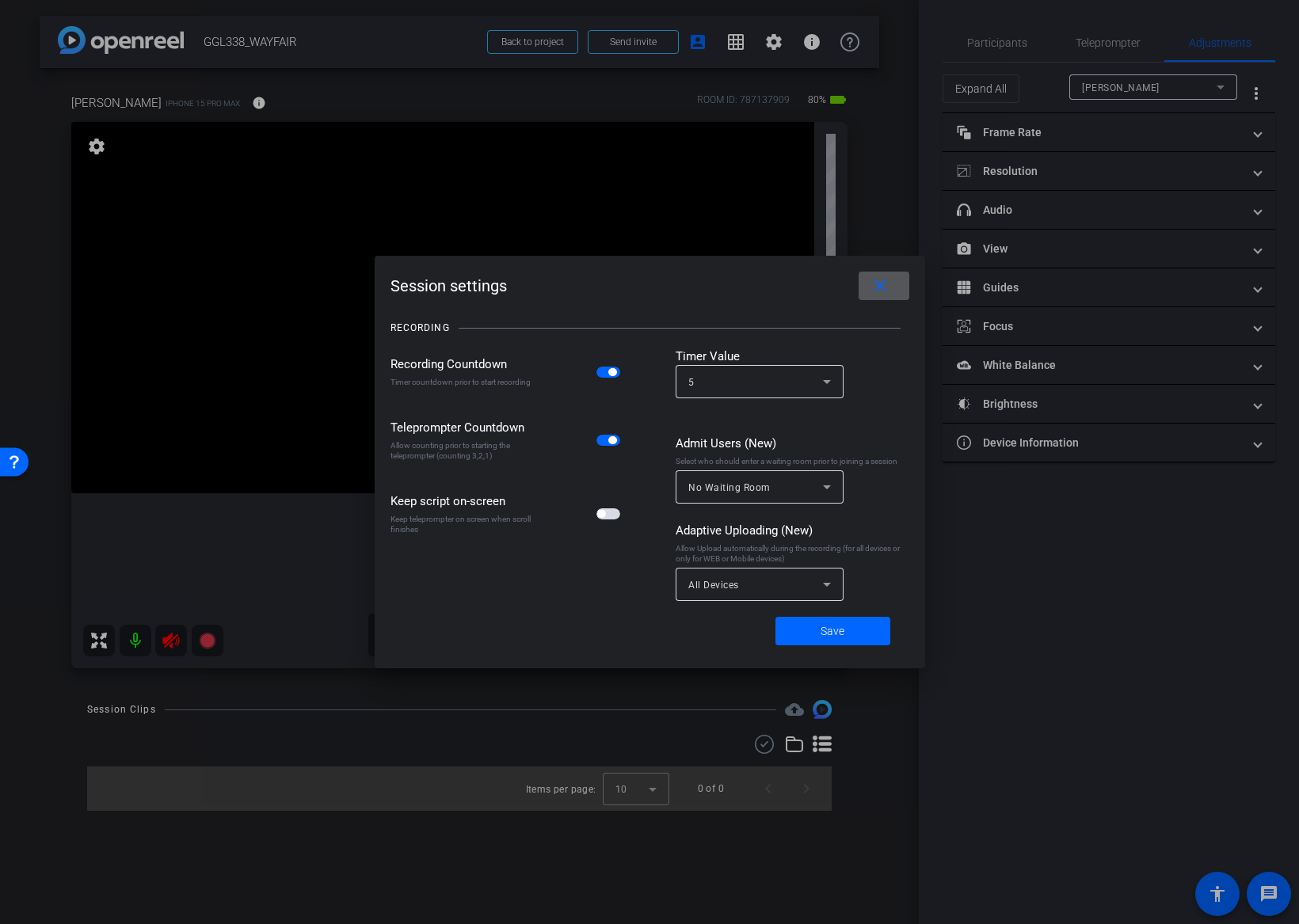
click at [887, 278] on mat-icon "close" at bounding box center [880, 287] width 20 height 20
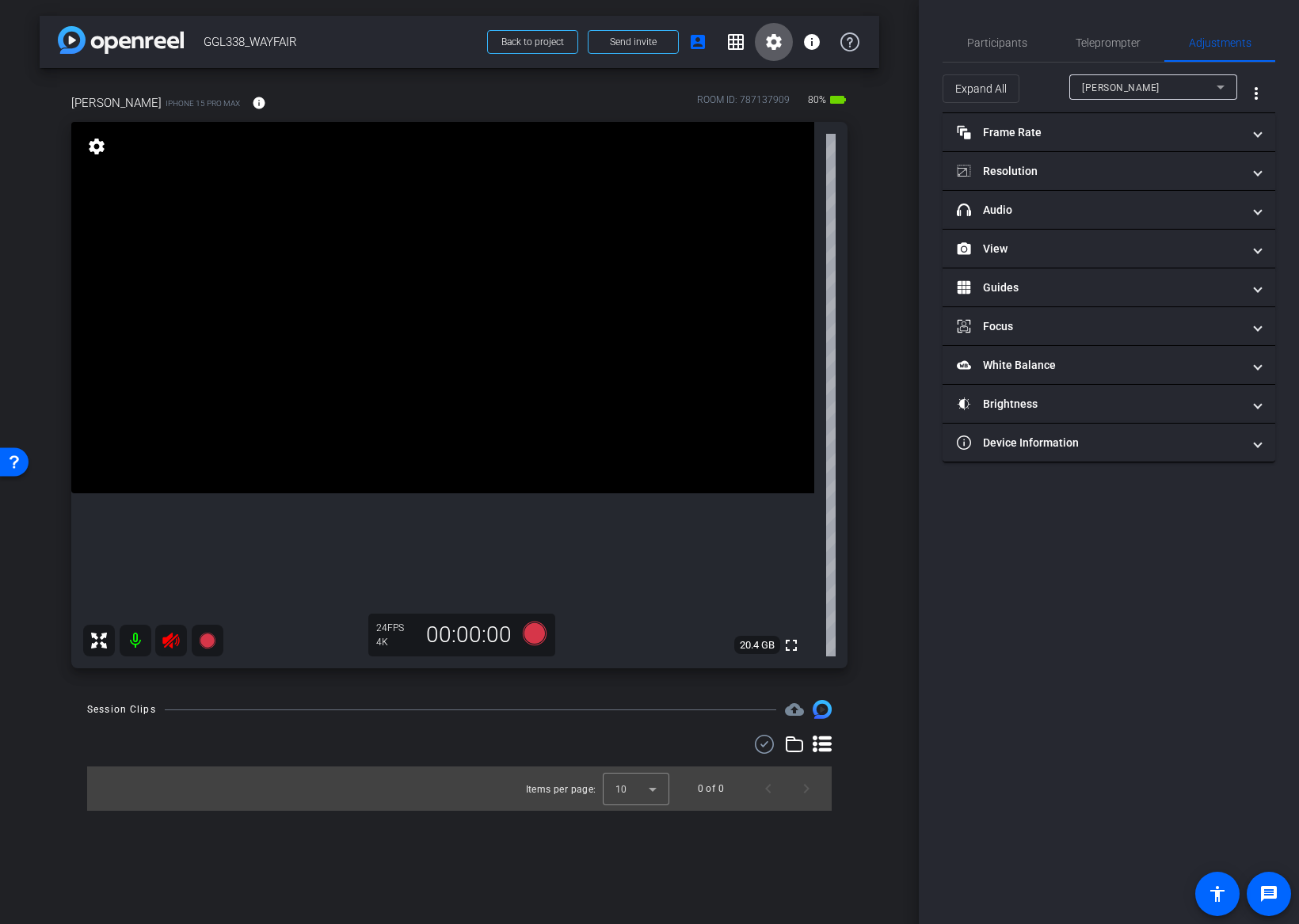
click at [895, 72] on div "arrow_back GGL338_WAYFAIR Back to project Send invite account_box grid_on setti…" at bounding box center [459, 462] width 918 height 924
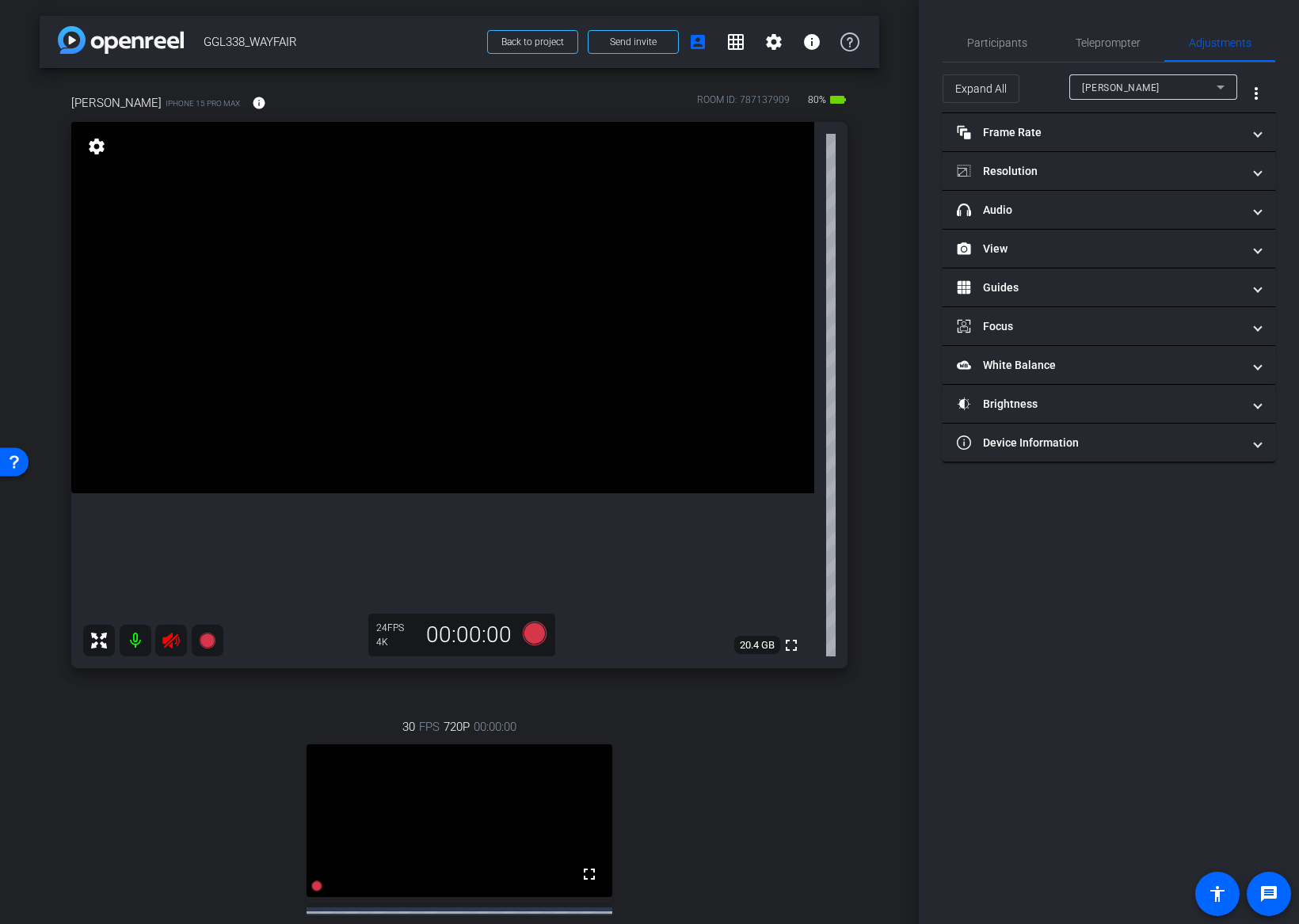
click at [419, 898] on video at bounding box center [459, 820] width 306 height 152
click at [1177, 90] on div "jeff arena" at bounding box center [1148, 88] width 134 height 20
click at [1149, 134] on mat-option "BEN" at bounding box center [1153, 144] width 168 height 26
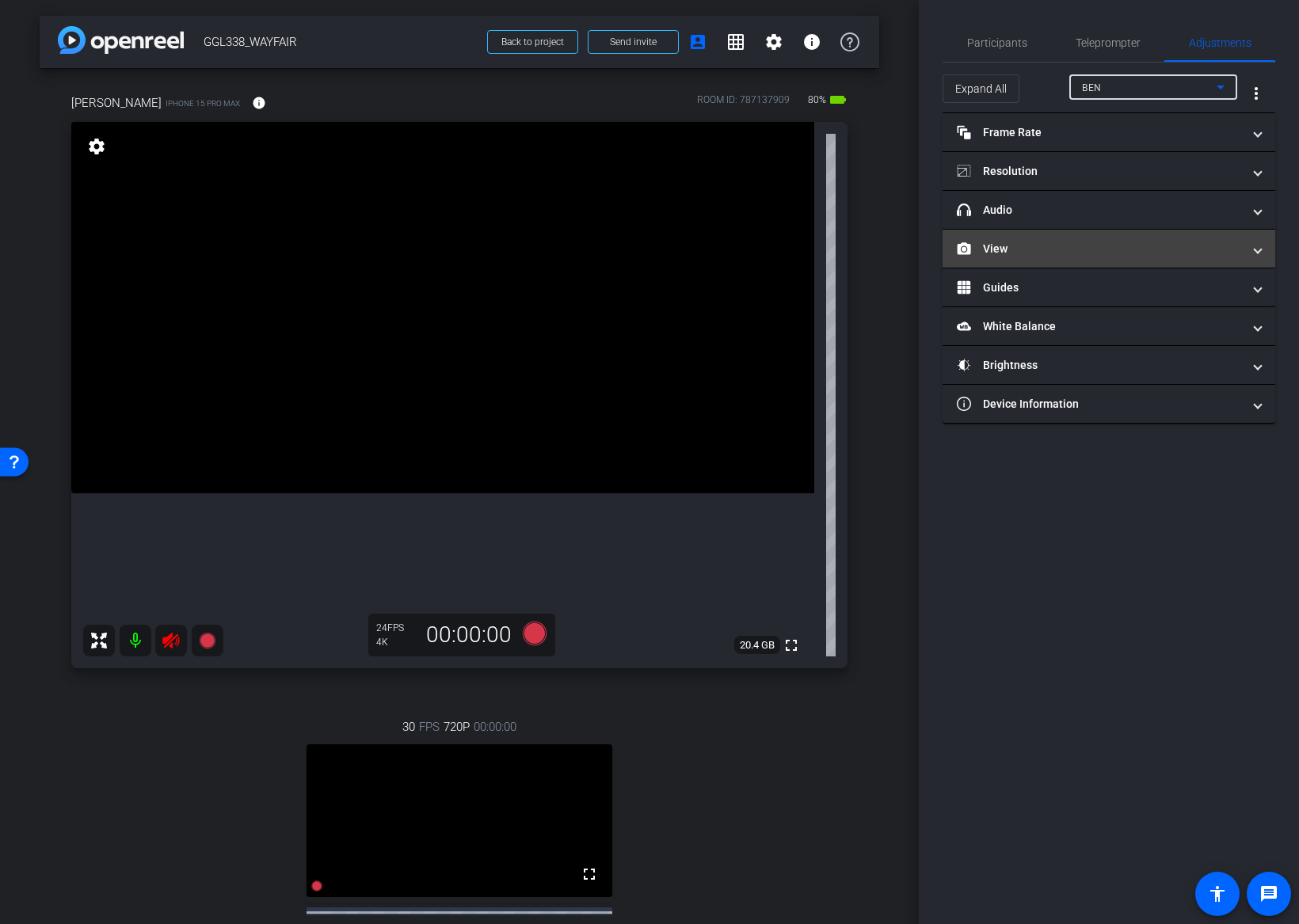
click at [1007, 244] on mat-panel-title "View" at bounding box center [1099, 249] width 285 height 16
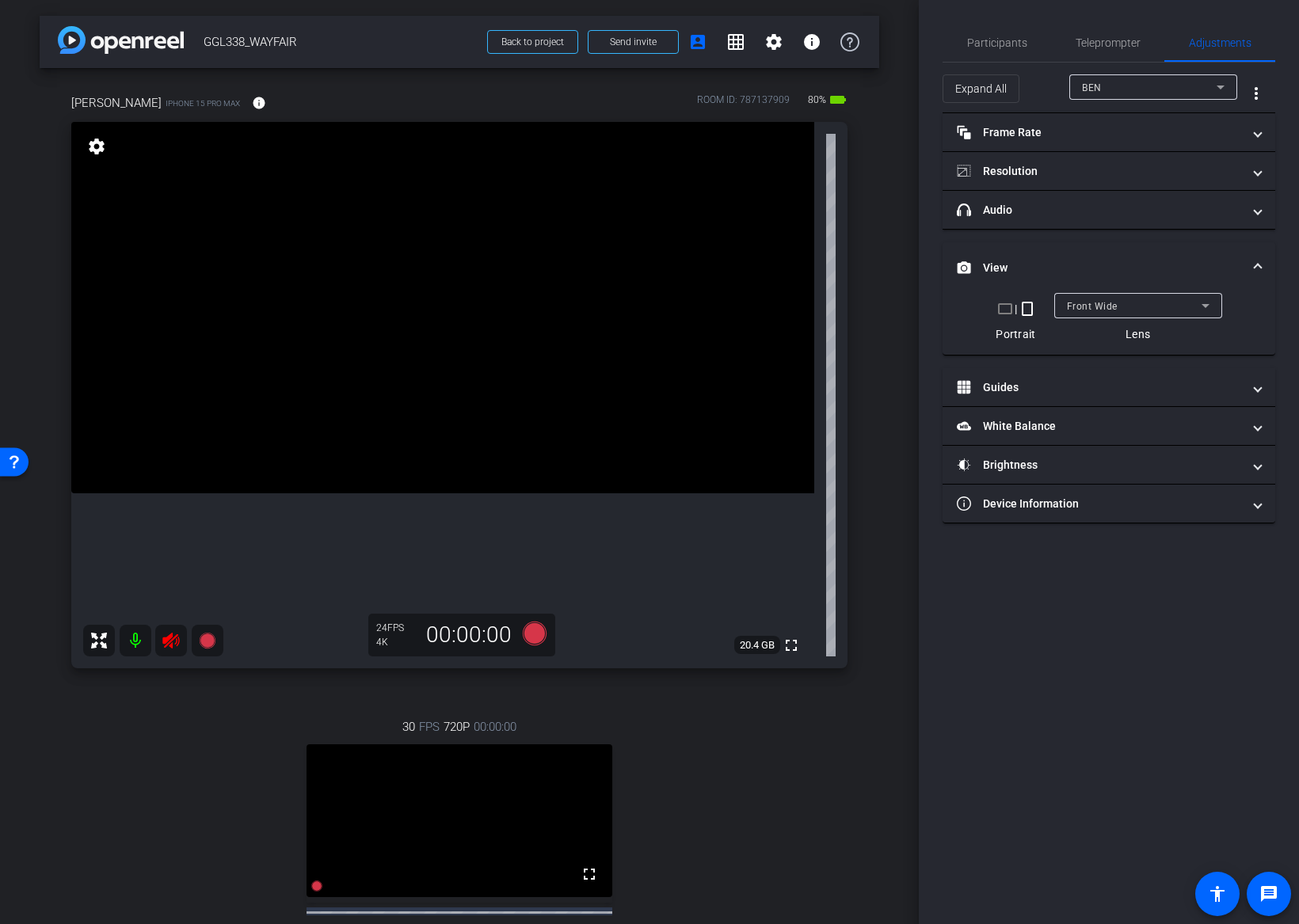
click at [1025, 308] on mat-icon "crop_portrait" at bounding box center [1027, 309] width 19 height 19
click at [781, 849] on div "30 FPS 720P 00:00:00 fullscreen BEN Subject - iPhone 14 Pro 35% battery_std set…" at bounding box center [459, 856] width 776 height 327
click at [170, 645] on icon at bounding box center [171, 640] width 16 height 16
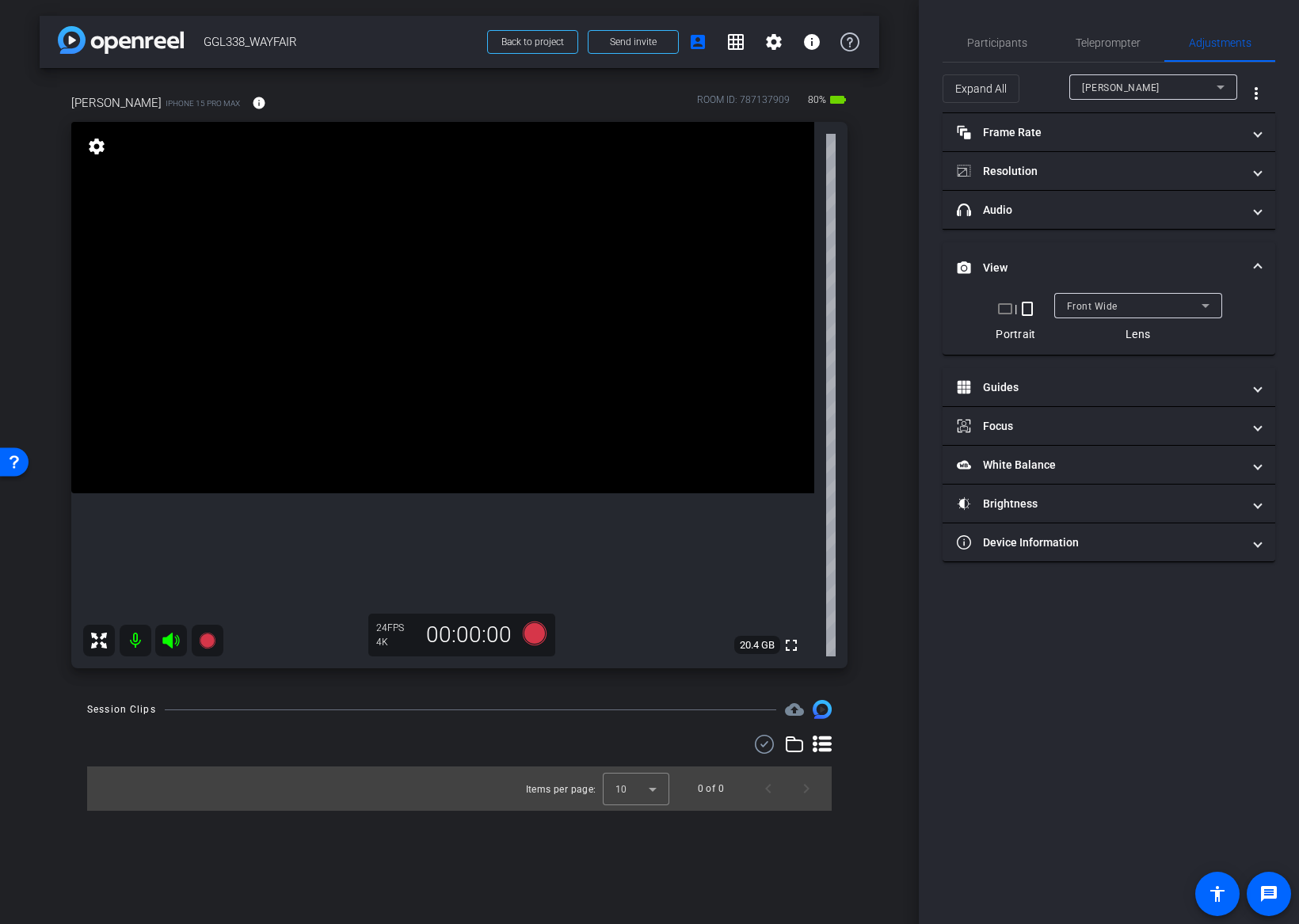
click at [1173, 90] on div "jeff arena" at bounding box center [1148, 88] width 134 height 20
click at [1162, 112] on mat-option "jeff arena" at bounding box center [1153, 119] width 168 height 26
click at [1024, 137] on mat-panel-title "Frame Rate Frame Rate" at bounding box center [1099, 132] width 285 height 16
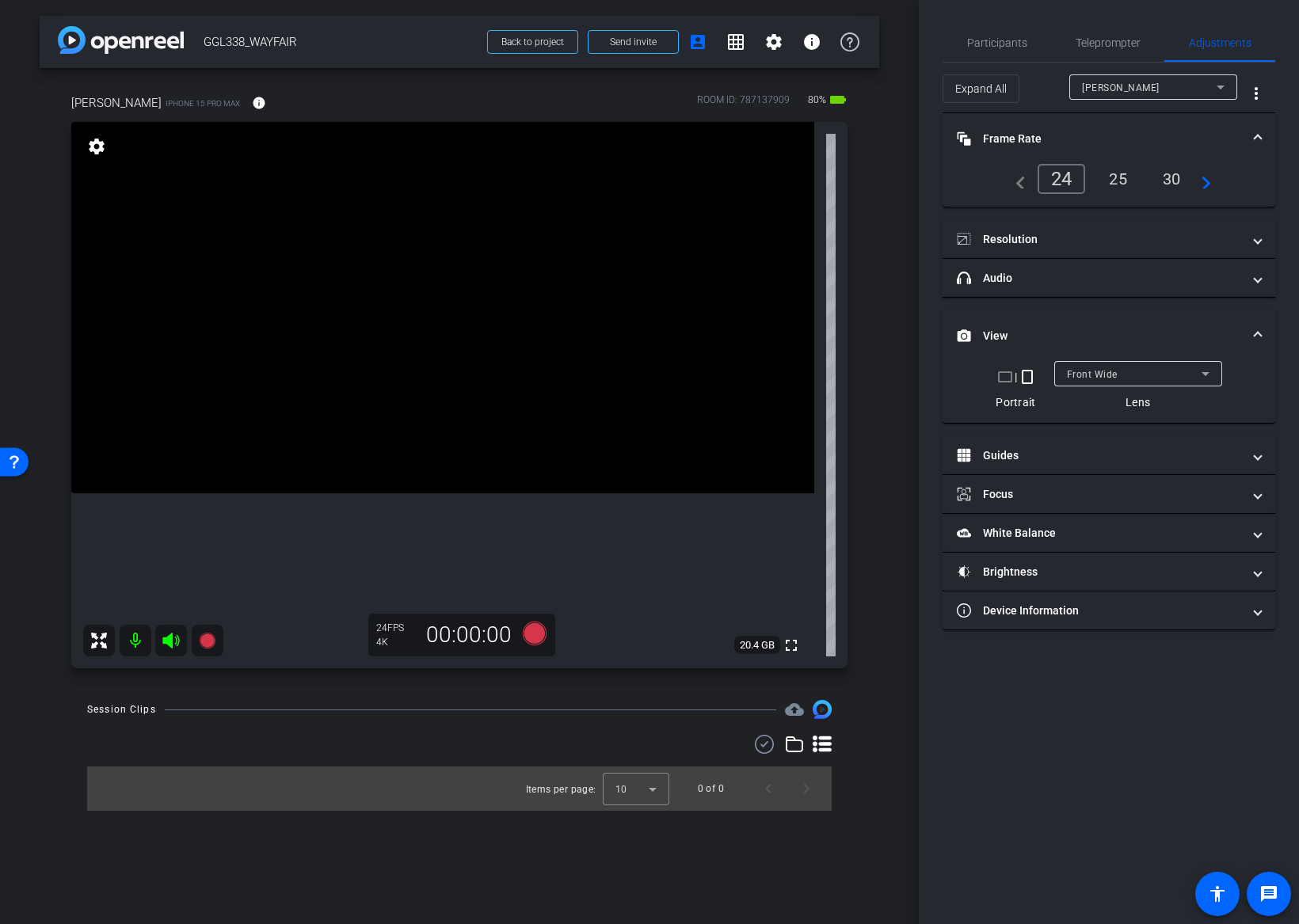
click at [1261, 133] on mat-expansion-panel-header "Frame Rate Frame Rate" at bounding box center [1108, 139] width 332 height 51
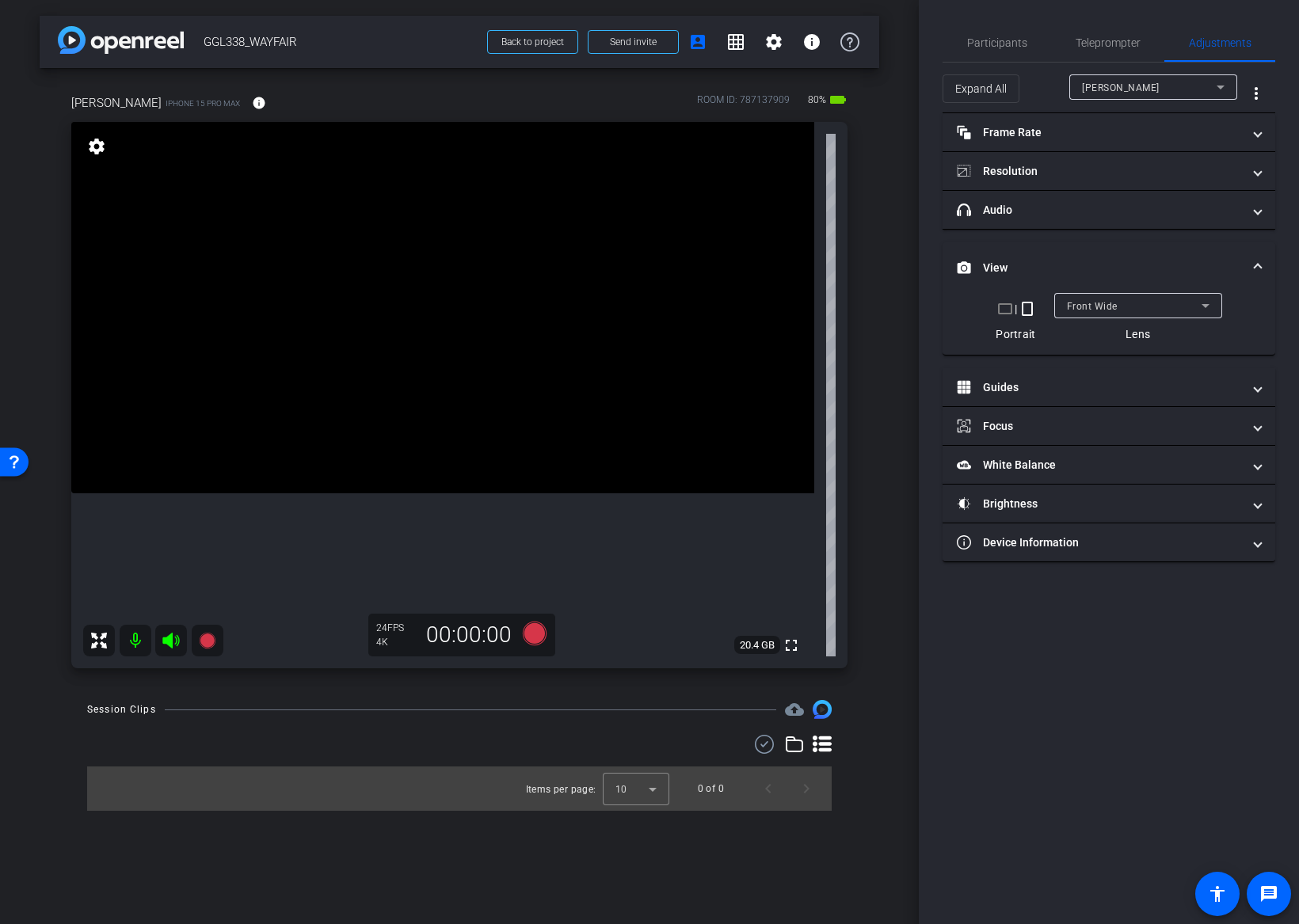
click at [1259, 267] on span at bounding box center [1257, 268] width 6 height 16
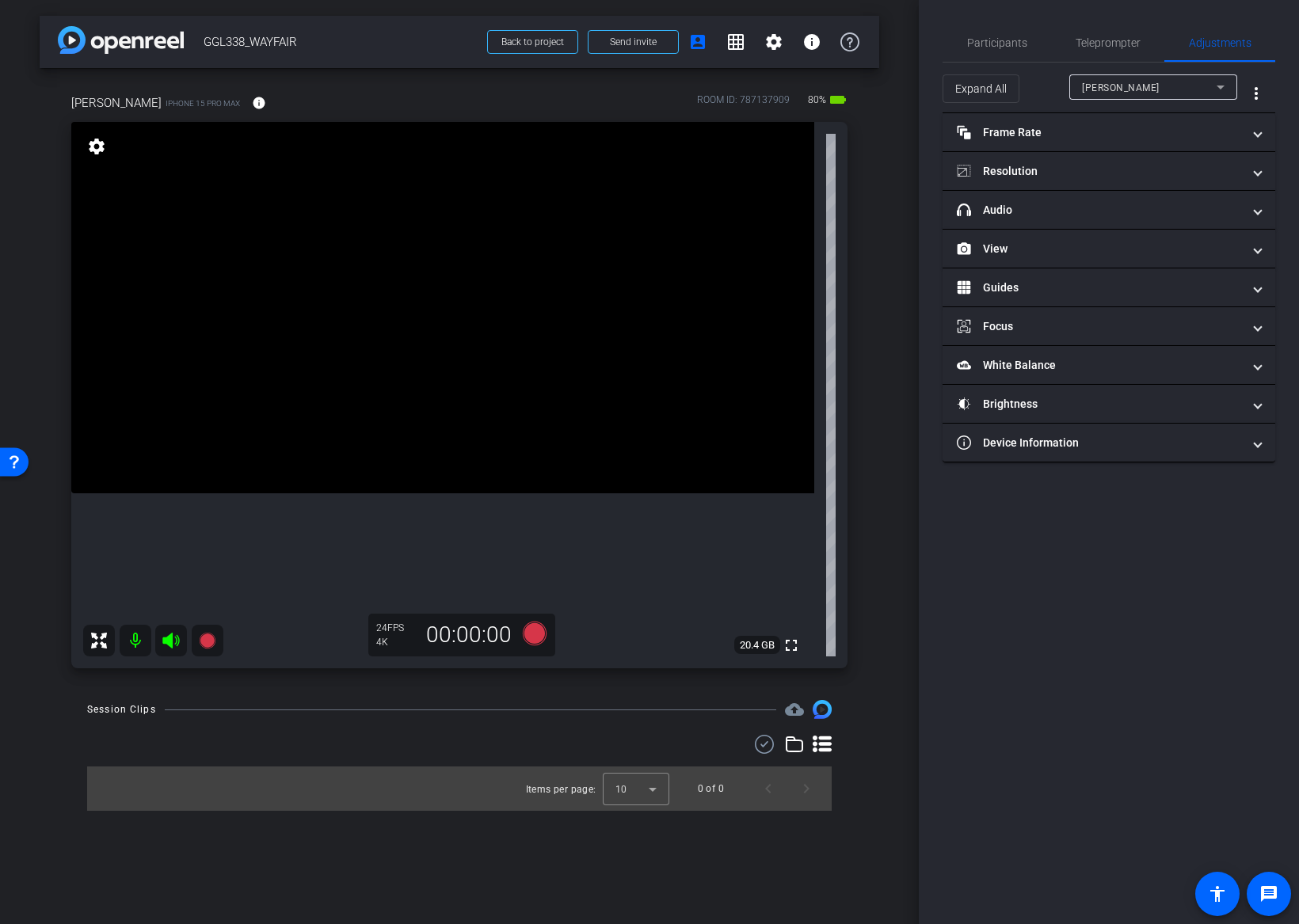
click at [1078, 774] on div "Participants Teleprompter Adjustments Fridays Admin Director Ben Elie Collabora…" at bounding box center [1108, 462] width 380 height 924
click at [1135, 45] on span "Teleprompter" at bounding box center [1107, 43] width 65 height 11
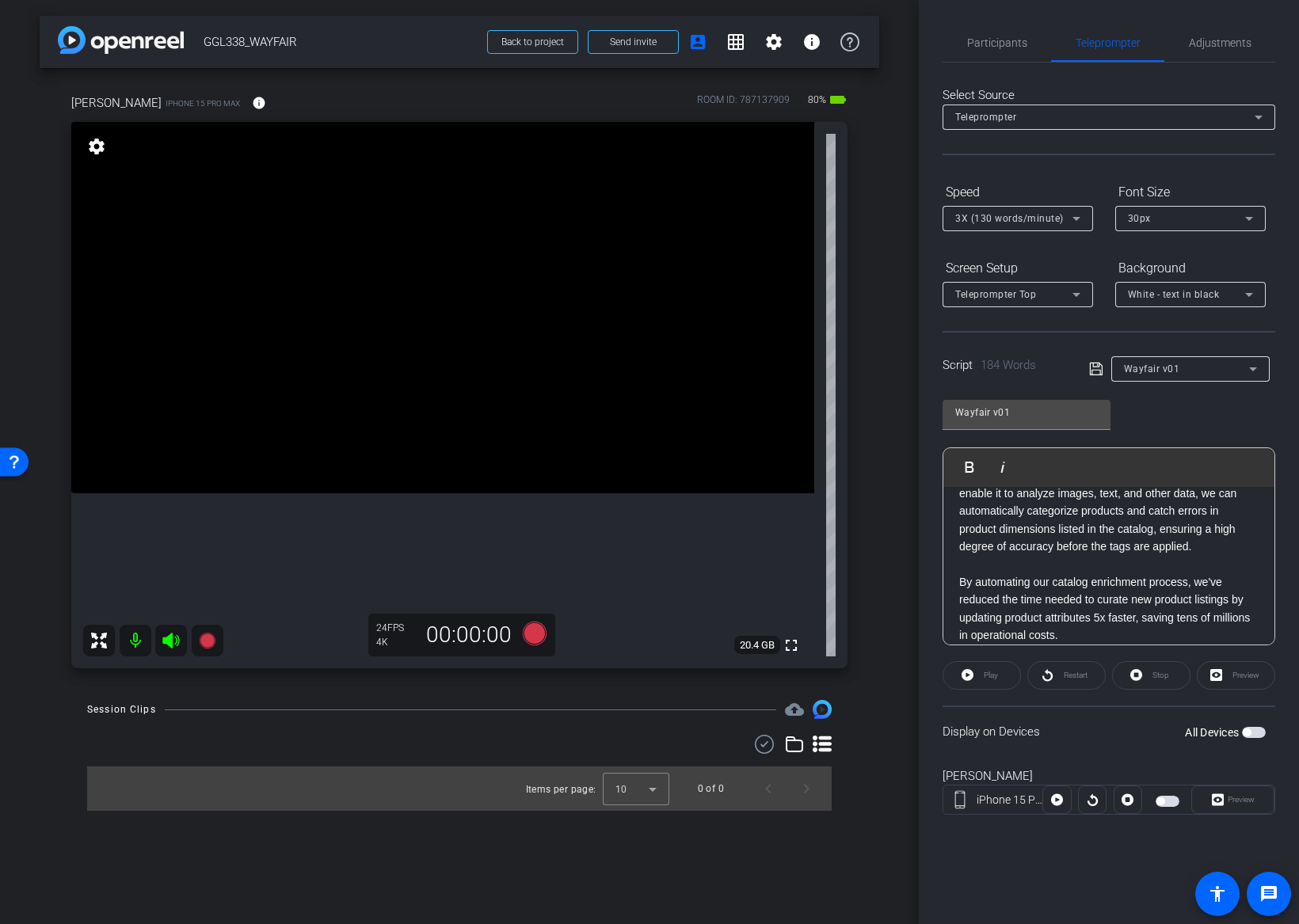
click at [1252, 732] on span "button" at bounding box center [1253, 732] width 24 height 11
click at [1004, 679] on span at bounding box center [981, 676] width 77 height 38
click at [1246, 803] on span "Preview" at bounding box center [1241, 800] width 26 height 9
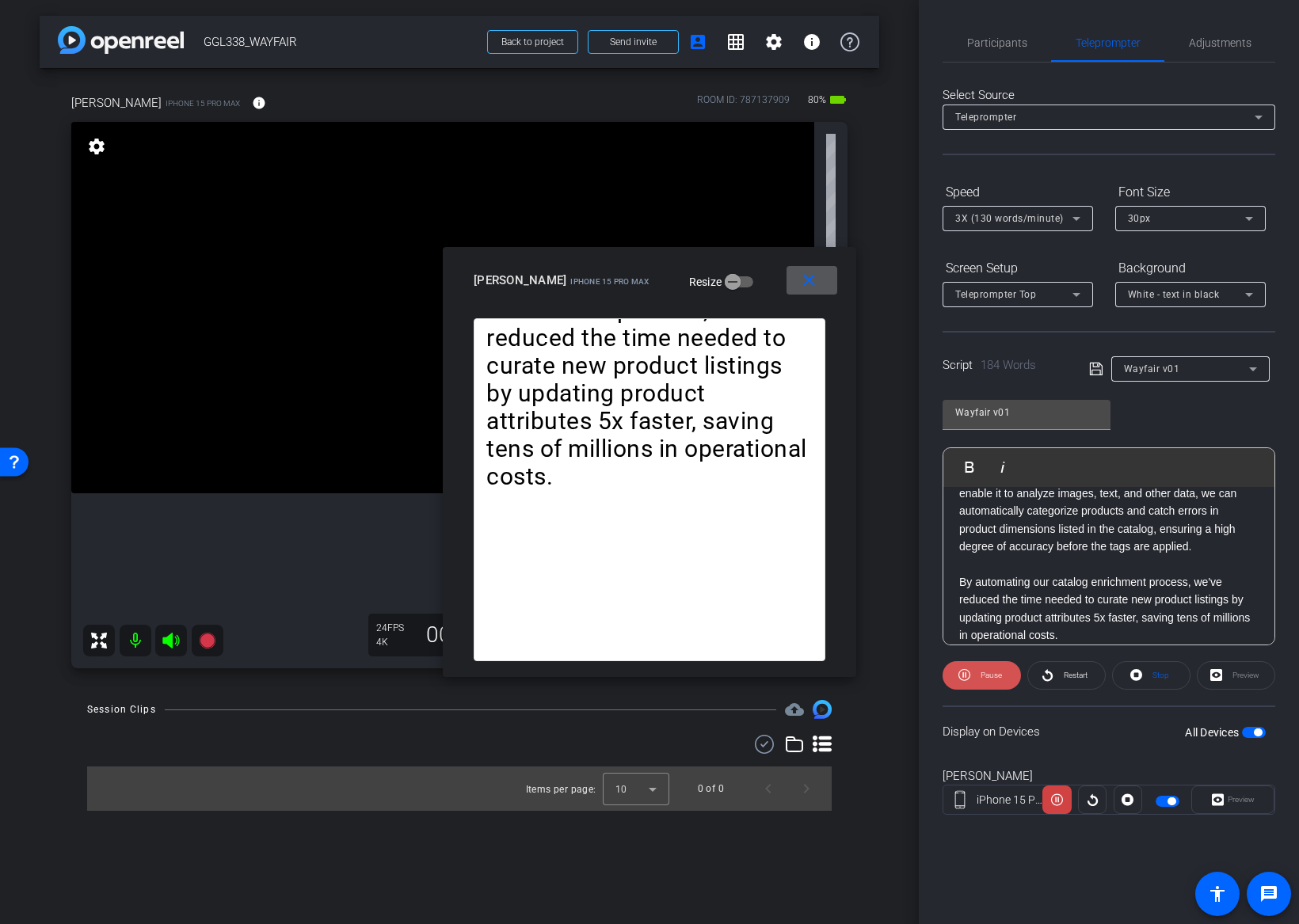
click at [992, 673] on span "Pause" at bounding box center [990, 676] width 21 height 9
click at [815, 287] on mat-icon "close" at bounding box center [809, 281] width 20 height 20
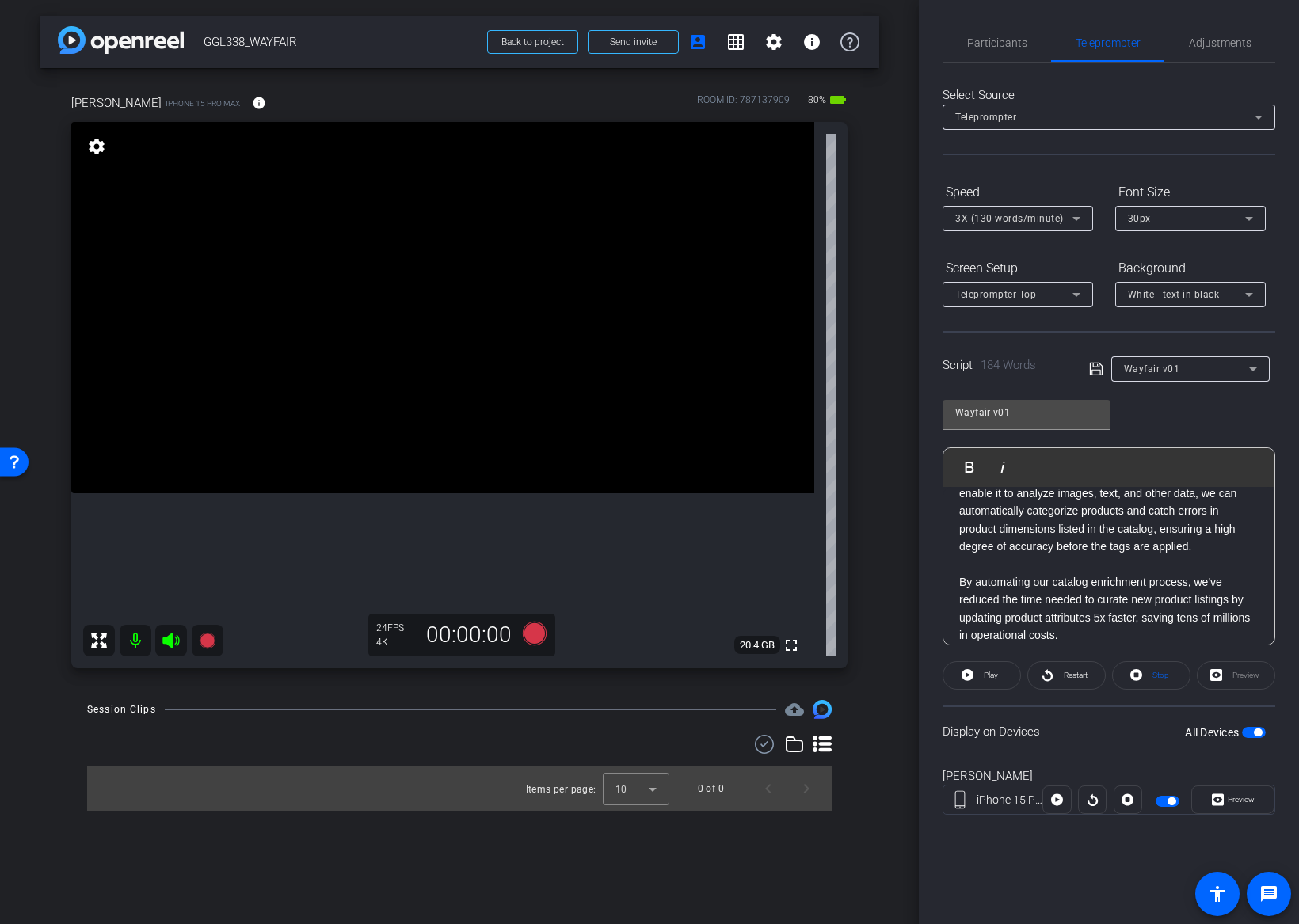
click at [1251, 733] on span "button" at bounding box center [1253, 732] width 24 height 11
click at [1073, 720] on div "Display on Devices All Devices" at bounding box center [1108, 731] width 332 height 51
click at [1147, 677] on span at bounding box center [1151, 676] width 77 height 38
click at [1246, 729] on span "button" at bounding box center [1246, 732] width 8 height 8
click at [990, 674] on span "Play" at bounding box center [990, 676] width 15 height 9
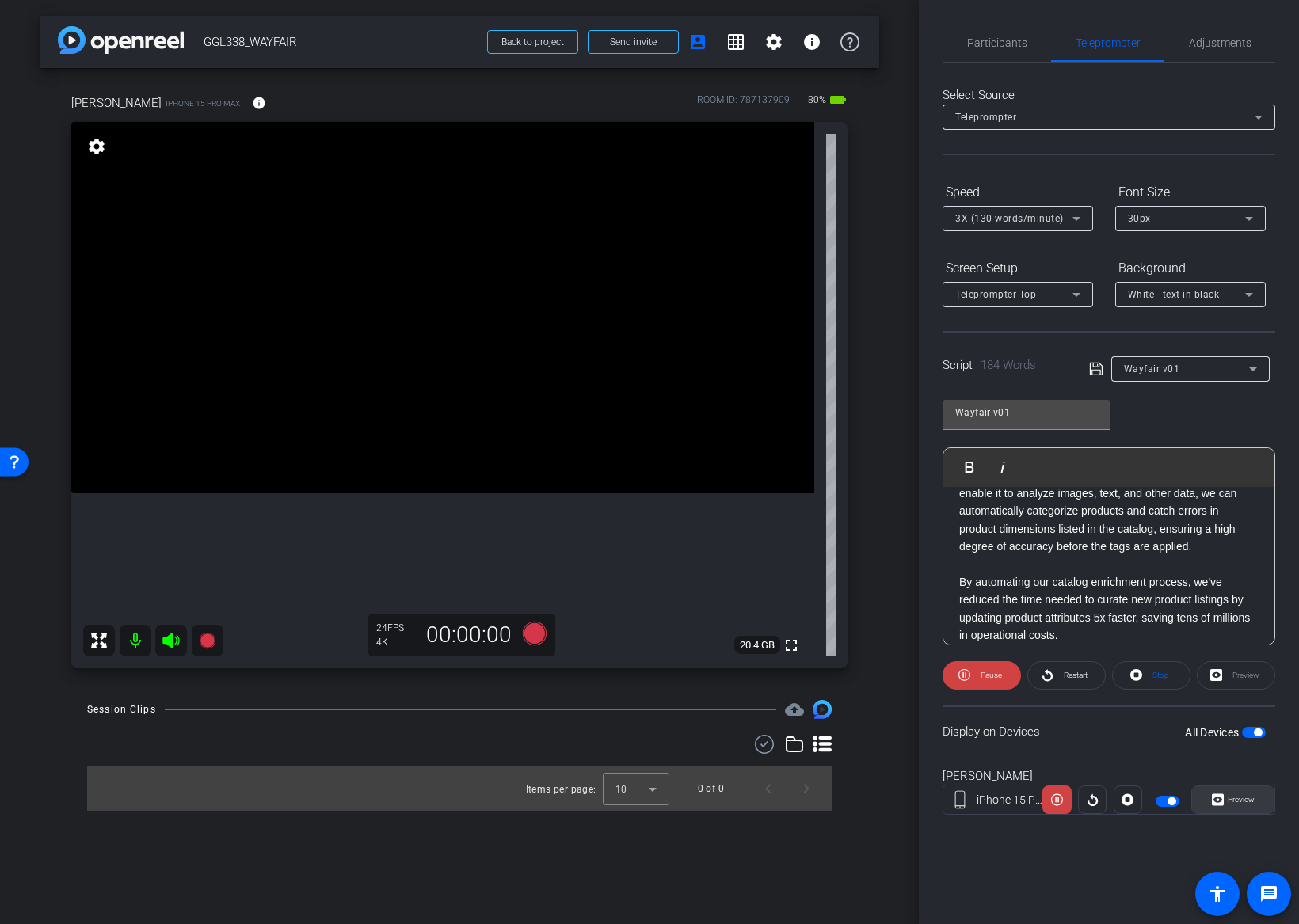
click at [1231, 793] on span "Preview" at bounding box center [1239, 800] width 31 height 22
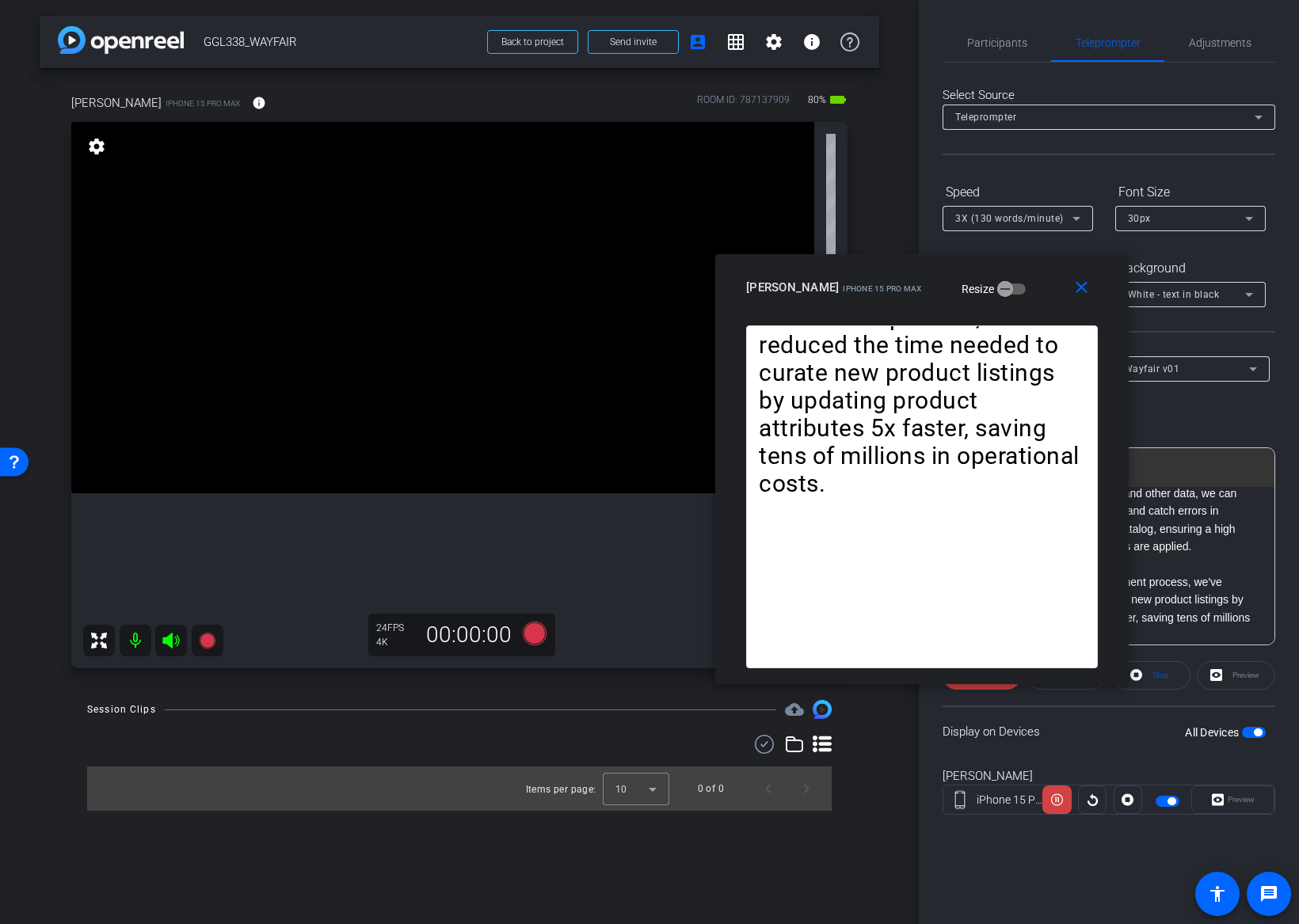
drag, startPoint x: 772, startPoint y: 268, endPoint x: 1021, endPoint y: 278, distance: 249.2
click at [1021, 278] on div "jeff arena iPhone 15 Pro Max Resize" at bounding box center [927, 287] width 363 height 28
click at [1025, 217] on span "3X (130 words/minute)" at bounding box center [1009, 218] width 109 height 11
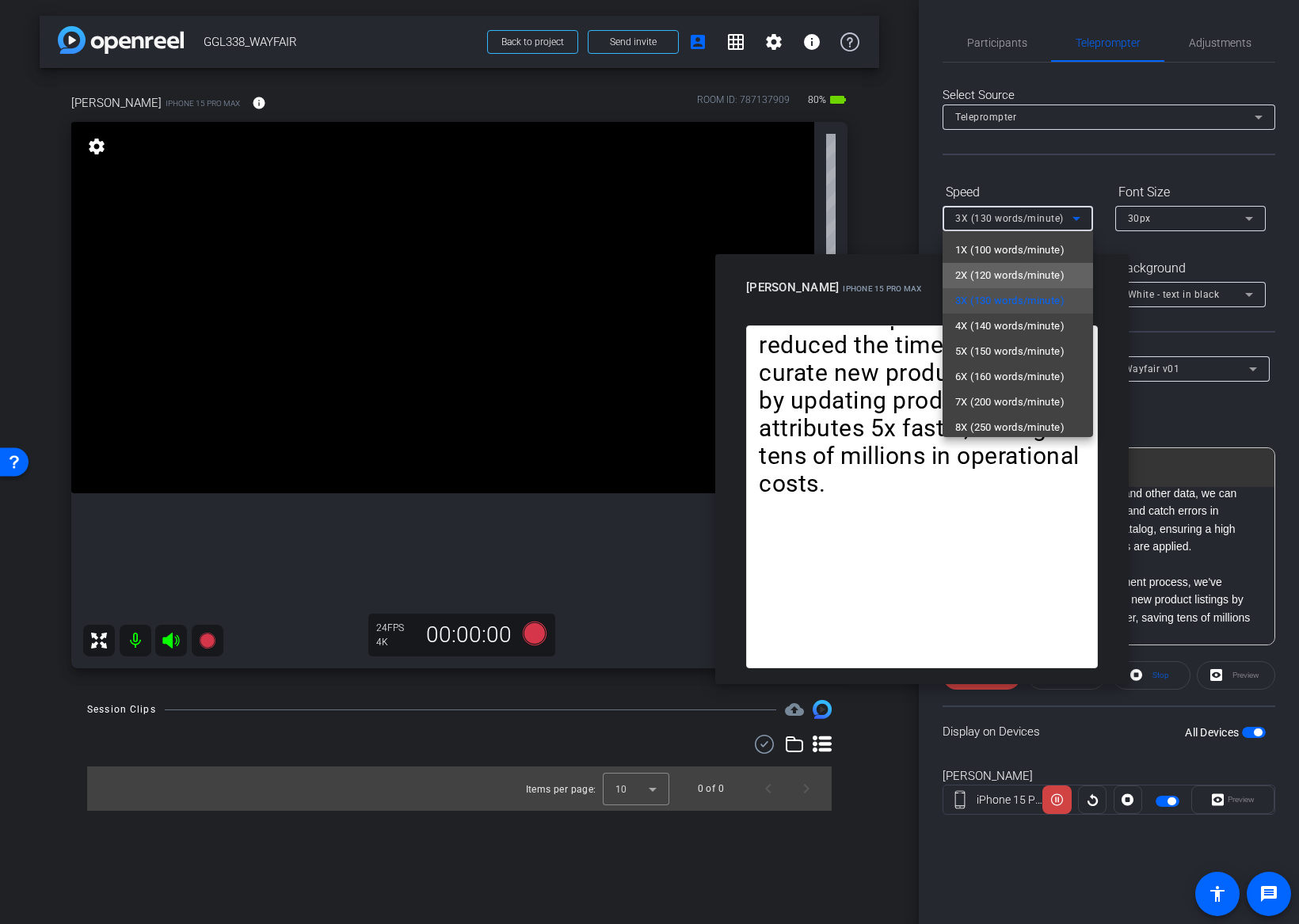
click at [1000, 268] on span "2X (120 words/minute)" at bounding box center [1010, 275] width 110 height 19
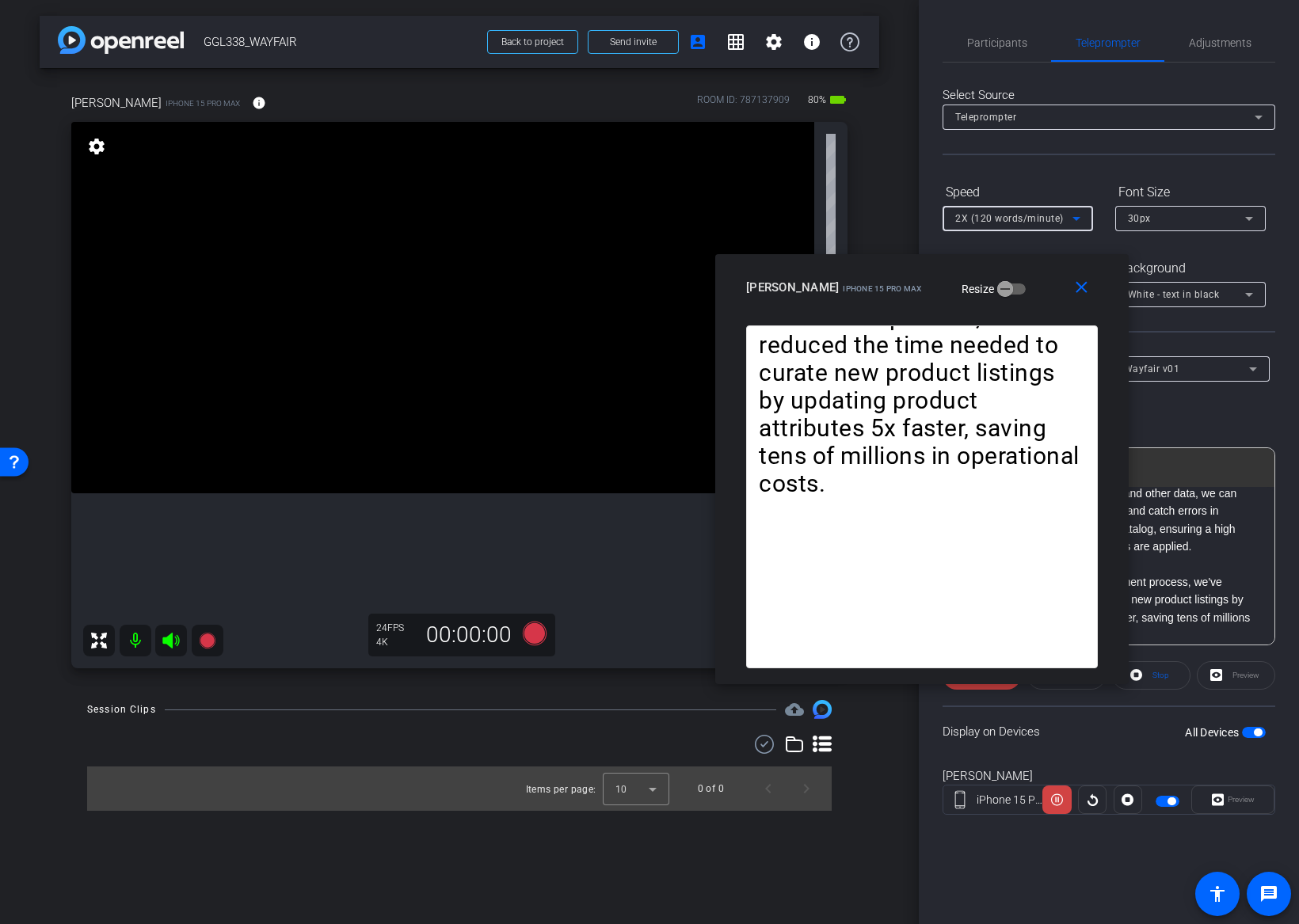
click at [1040, 217] on span "2X (120 words/minute)" at bounding box center [1009, 218] width 109 height 11
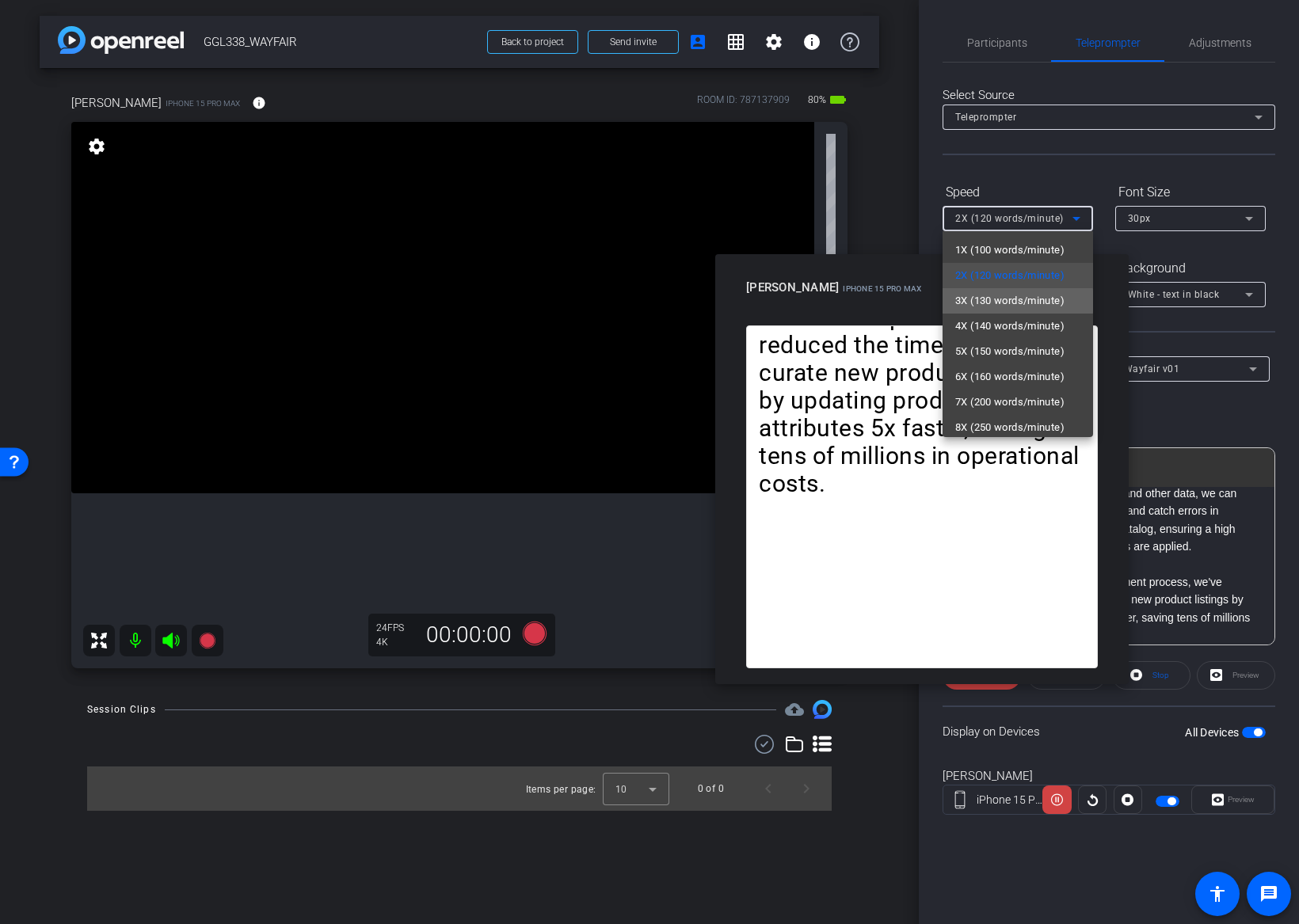
click at [1017, 301] on span "3X (130 words/minute)" at bounding box center [1010, 300] width 110 height 19
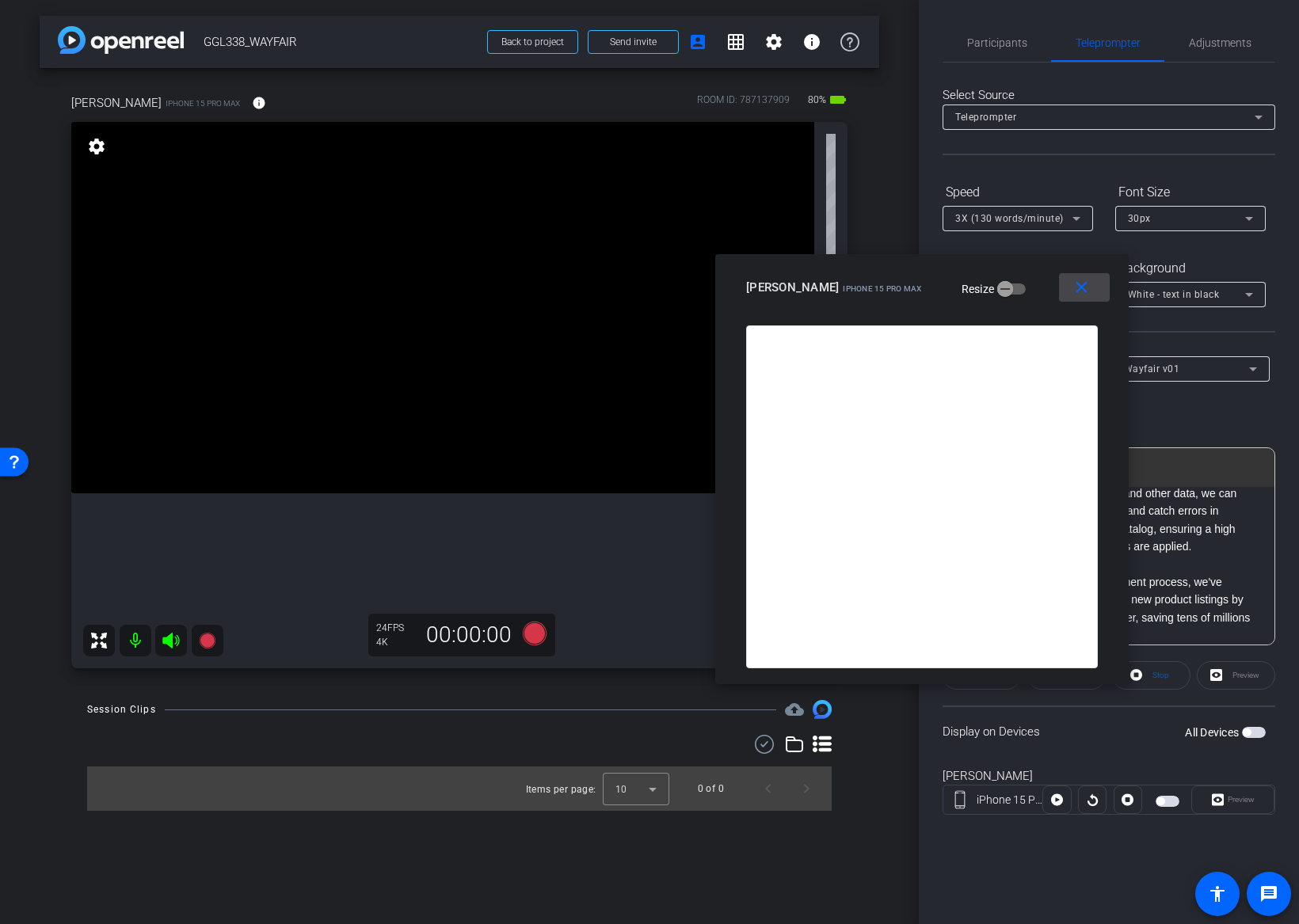
click at [1077, 289] on mat-icon "close" at bounding box center [1082, 288] width 20 height 20
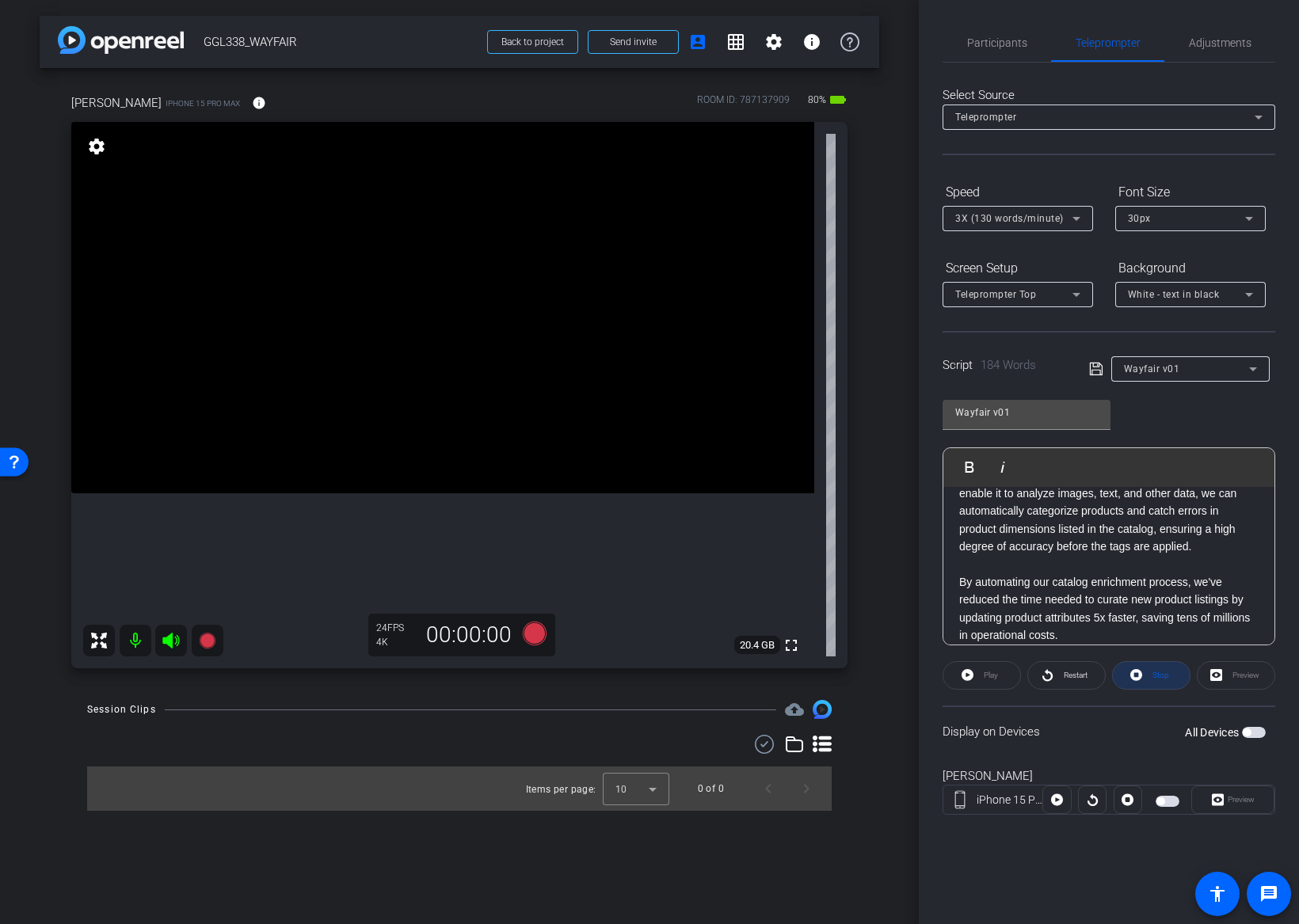
click at [1156, 673] on span "Stop" at bounding box center [1160, 676] width 16 height 9
click at [1138, 744] on div "Display on Devices All Devices" at bounding box center [1108, 731] width 332 height 51
click at [1011, 37] on span "Participants" at bounding box center [997, 43] width 60 height 11
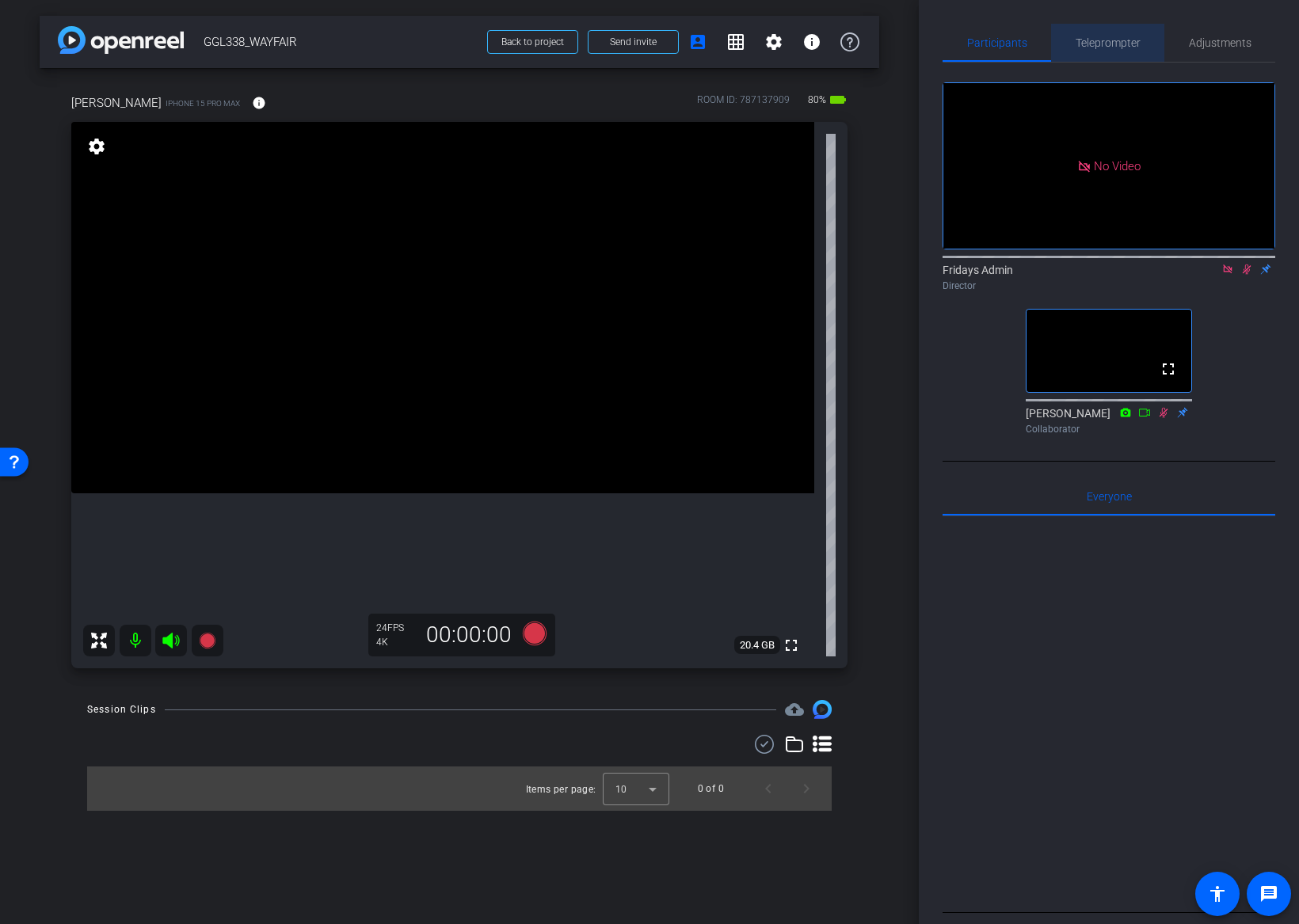
click at [1095, 39] on span "Teleprompter" at bounding box center [1107, 43] width 65 height 11
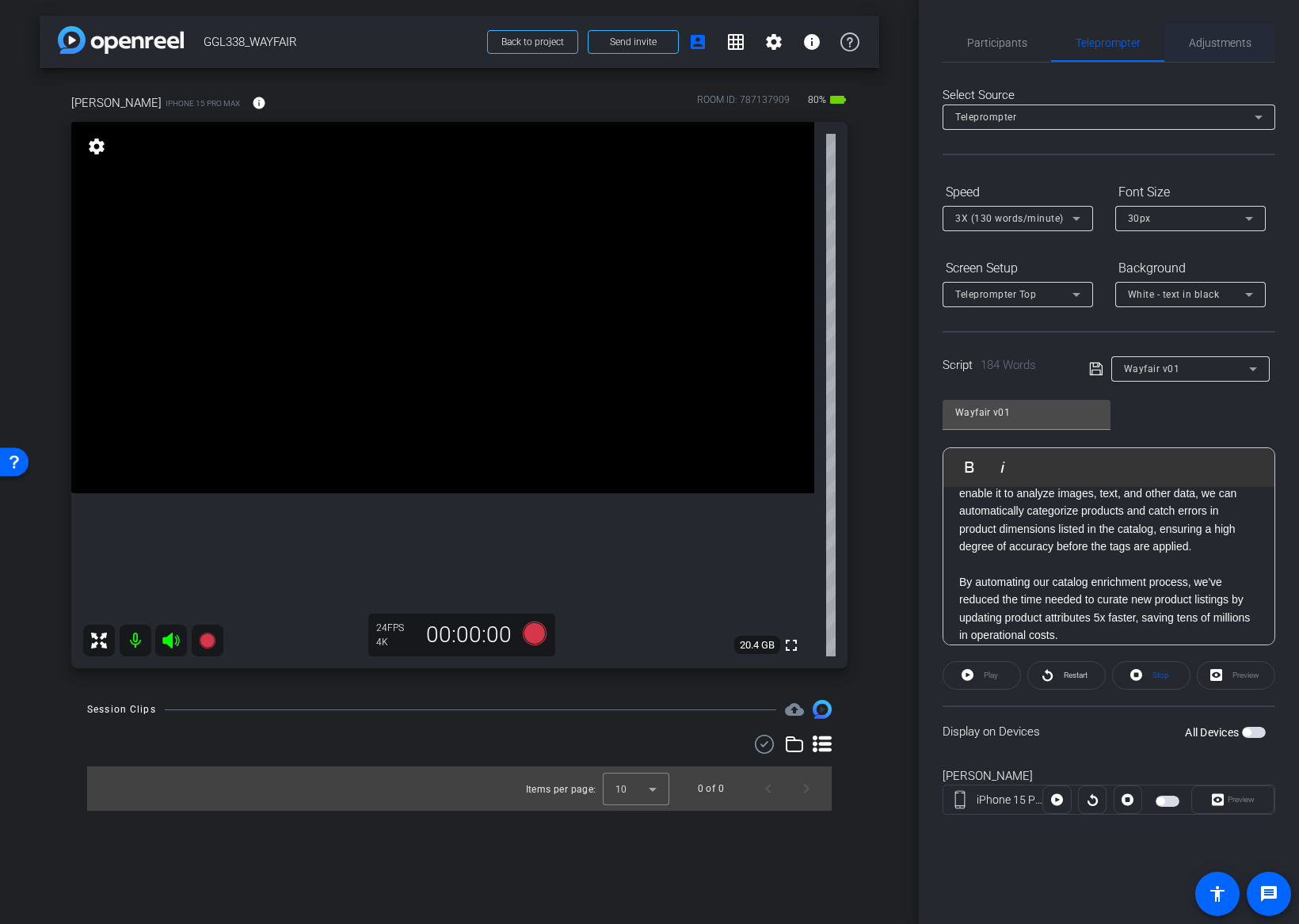
click at [1199, 45] on span "Adjustments" at bounding box center [1220, 43] width 63 height 11
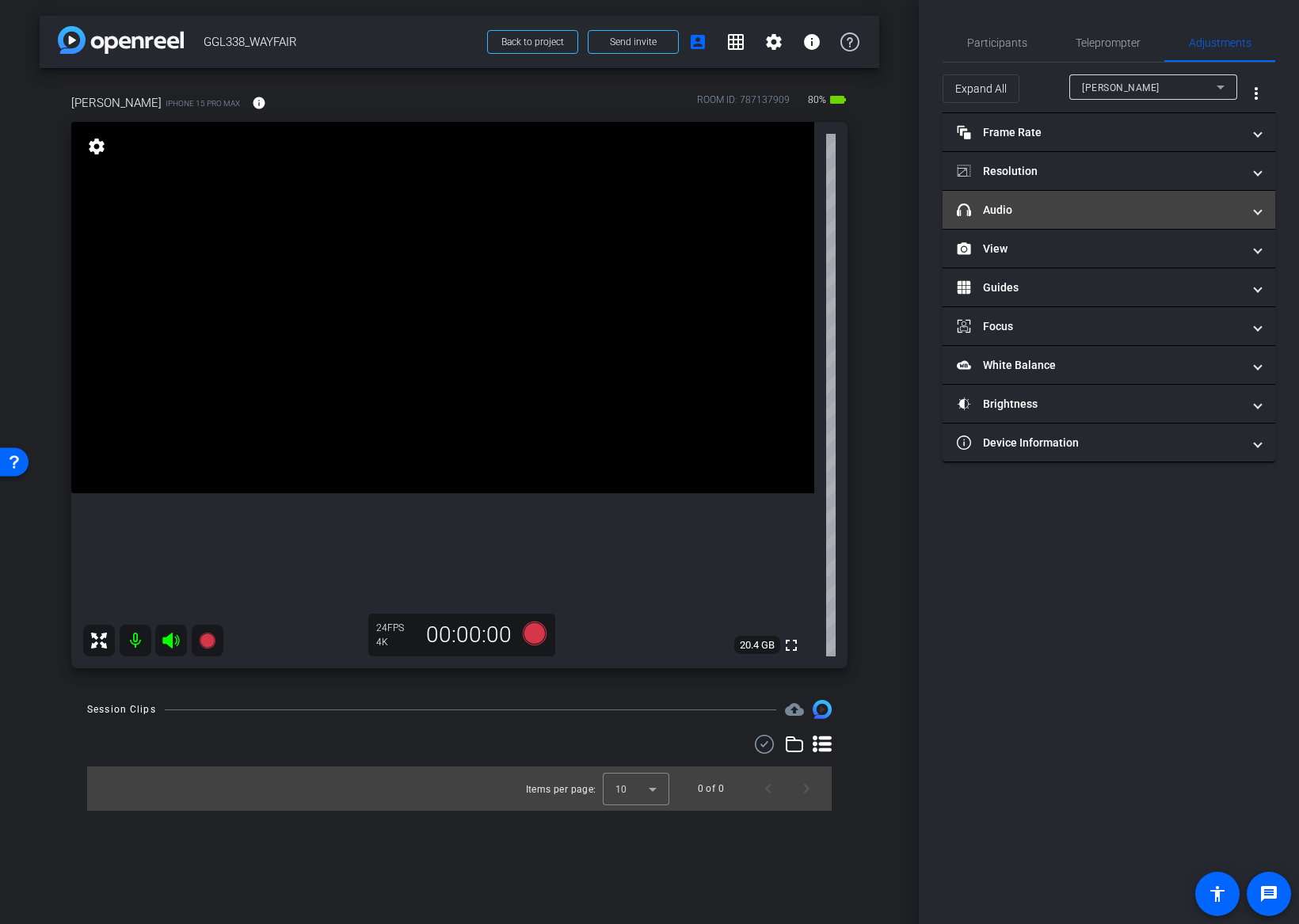
click at [1021, 202] on mat-panel-title "headphone icon Audio" at bounding box center [1099, 210] width 285 height 16
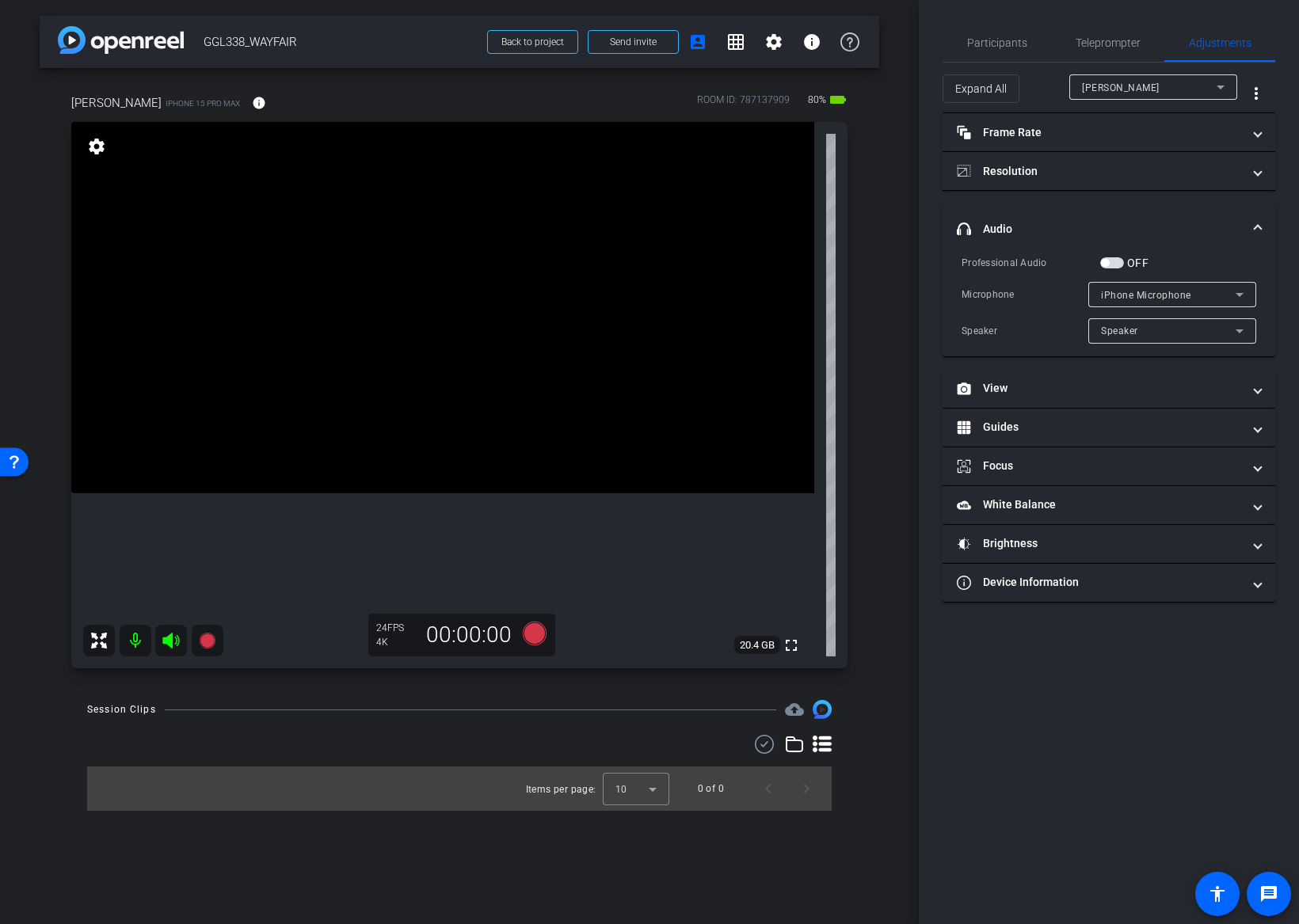
click at [1197, 286] on div "iPhone Microphone" at bounding box center [1168, 295] width 134 height 20
click at [1195, 263] on div at bounding box center [649, 462] width 1299 height 924
click at [1173, 294] on span "iPhone Microphone" at bounding box center [1146, 295] width 90 height 11
click at [1186, 253] on div at bounding box center [649, 462] width 1299 height 924
click at [1105, 260] on span "button" at bounding box center [1105, 263] width 8 height 8
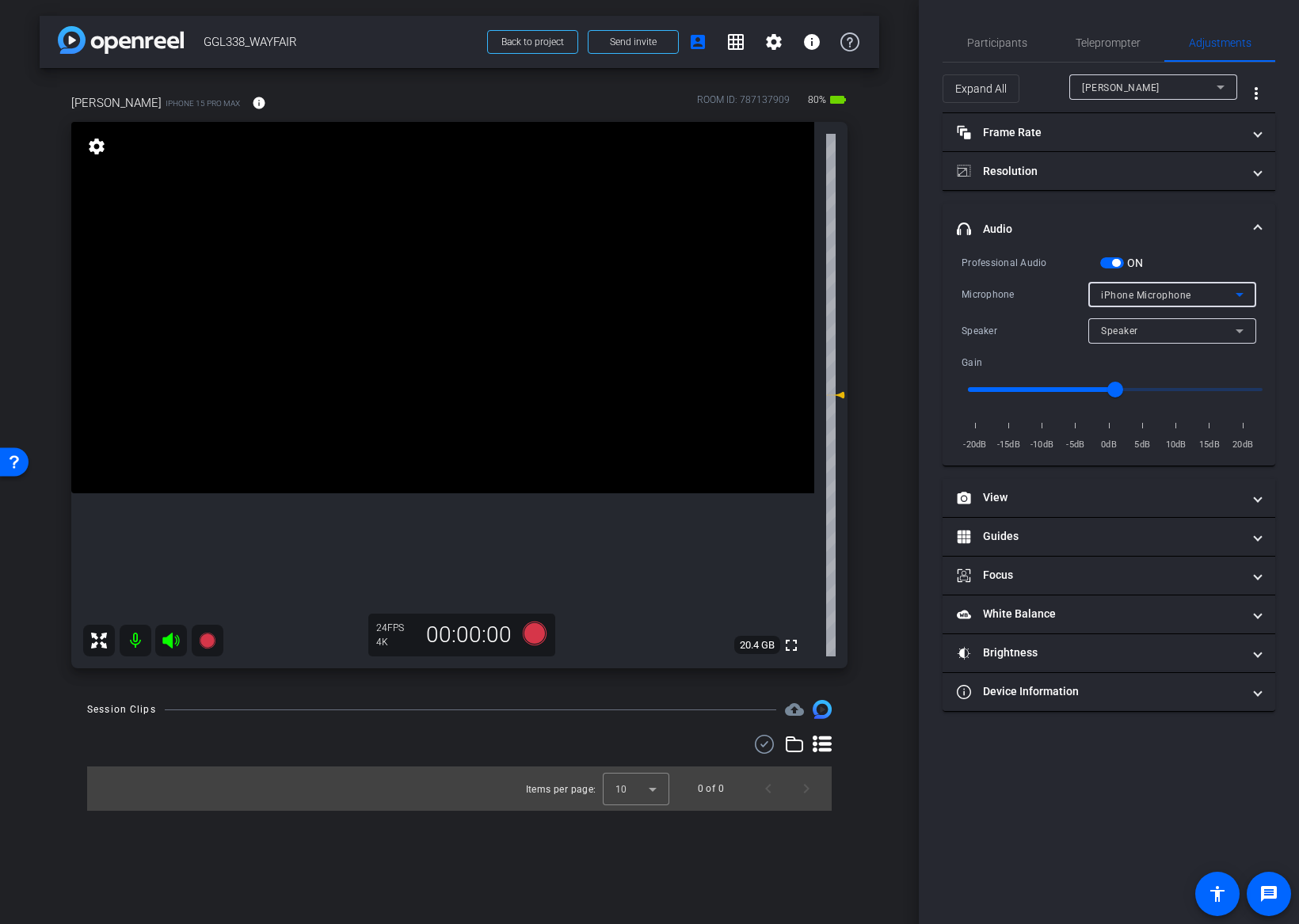
click at [1133, 289] on div "iPhone Microphone" at bounding box center [1168, 295] width 134 height 20
click at [1148, 351] on span "USBAudio1.0" at bounding box center [1131, 352] width 61 height 19
click at [1143, 298] on span "USBAudio1.0" at bounding box center [1131, 295] width 61 height 11
click at [1176, 219] on div at bounding box center [649, 462] width 1299 height 924
click at [1167, 335] on div "Speaker" at bounding box center [1168, 331] width 134 height 20
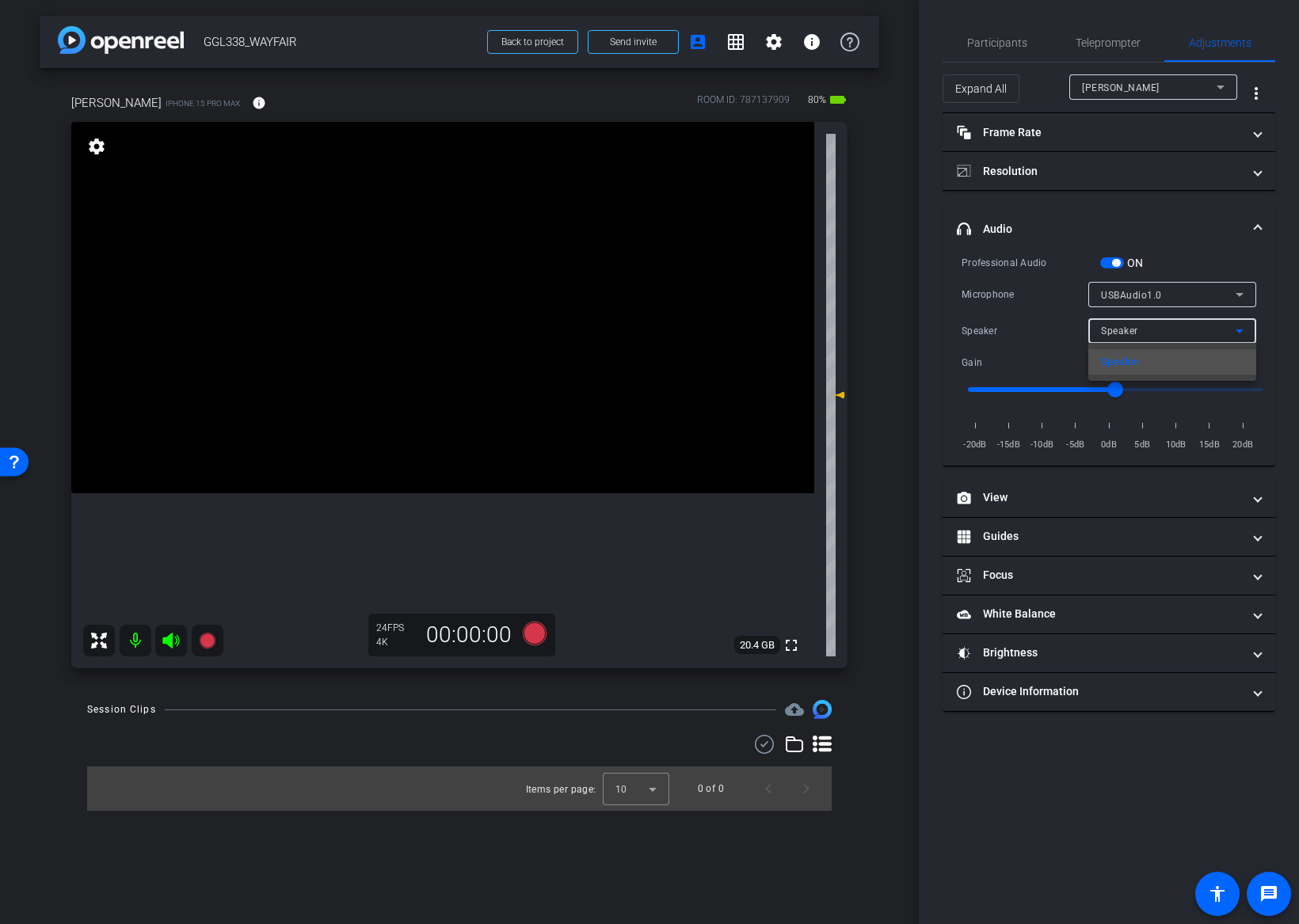
click at [1167, 335] on div at bounding box center [649, 462] width 1299 height 924
click at [1108, 40] on span "Teleprompter" at bounding box center [1107, 43] width 65 height 11
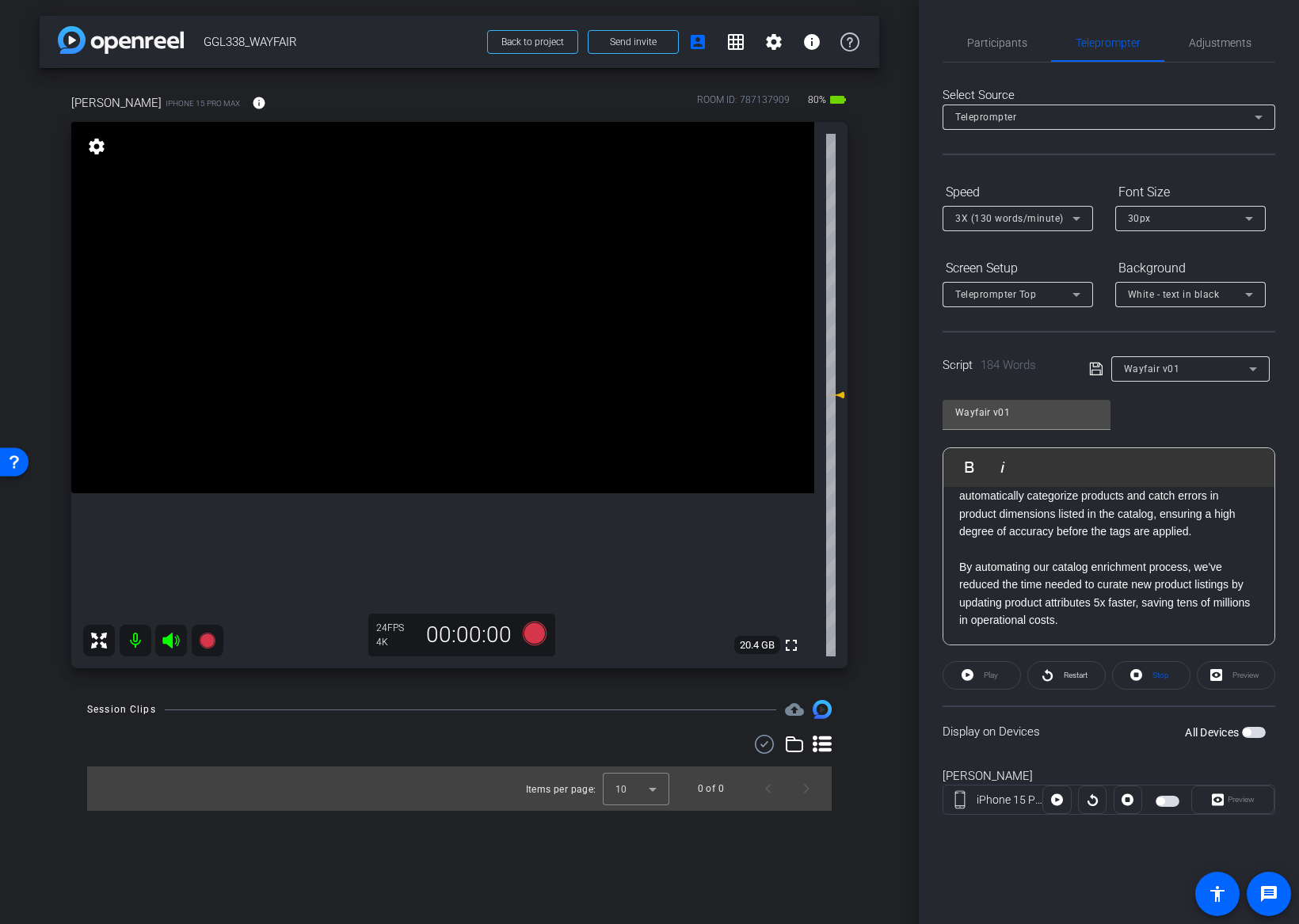
scroll to position [0, 0]
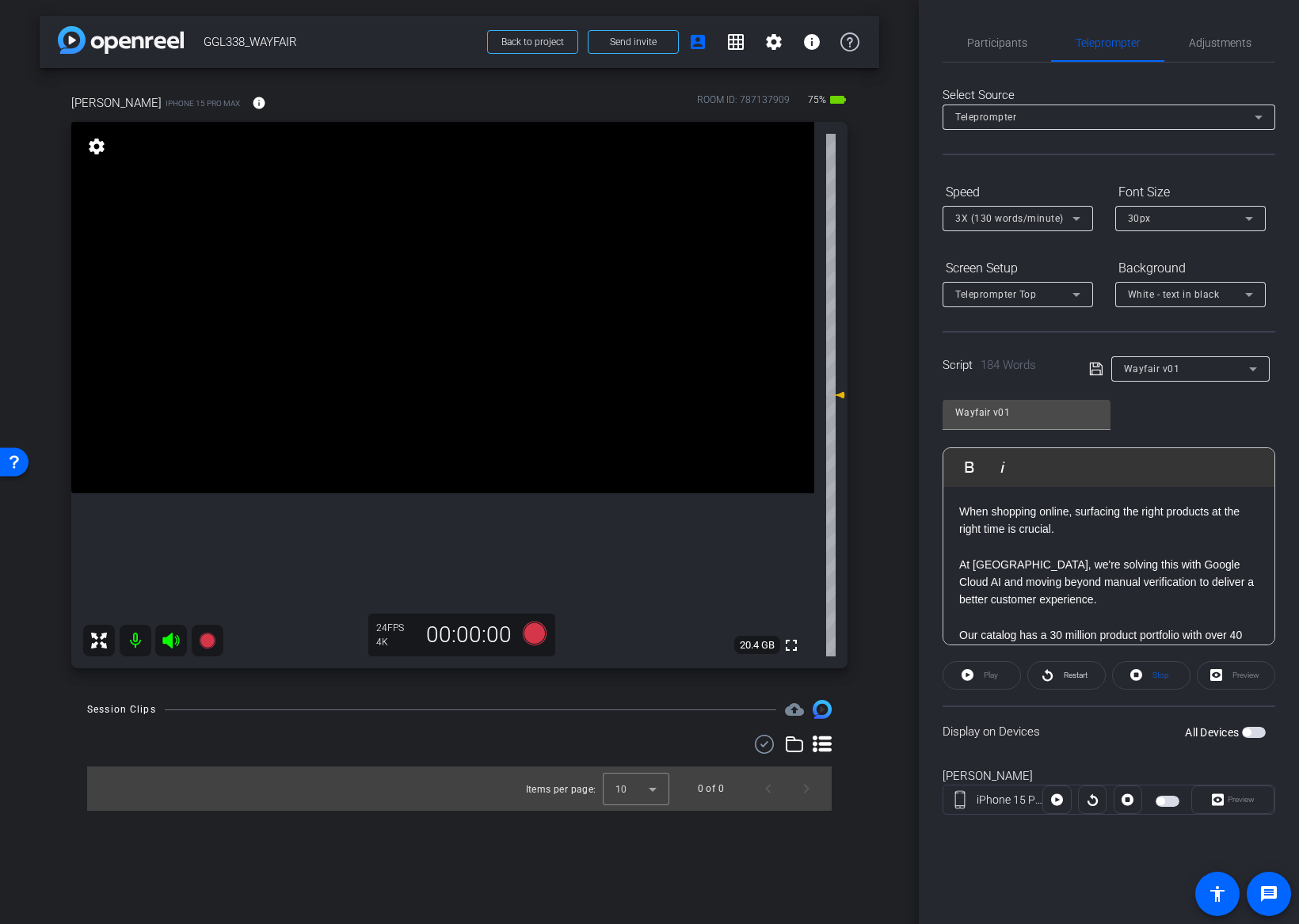
click at [1161, 401] on div "Wayfair v01 Play Play from this location Play Selected Play and display the sel…" at bounding box center [1108, 517] width 332 height 257
click at [1156, 368] on span "Wayfair v01" at bounding box center [1152, 369] width 57 height 11
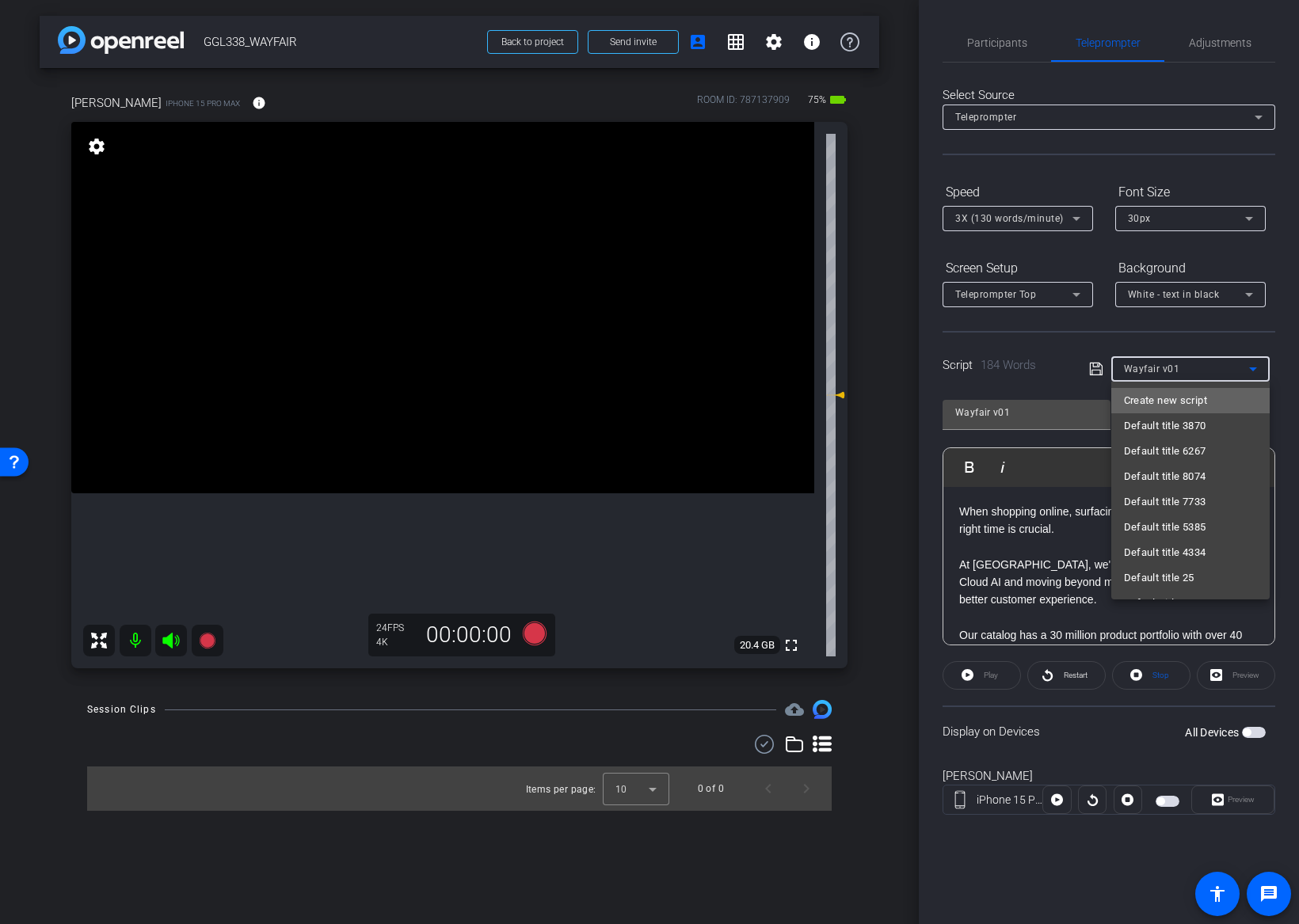
click at [1157, 402] on span "Create new script" at bounding box center [1165, 401] width 83 height 19
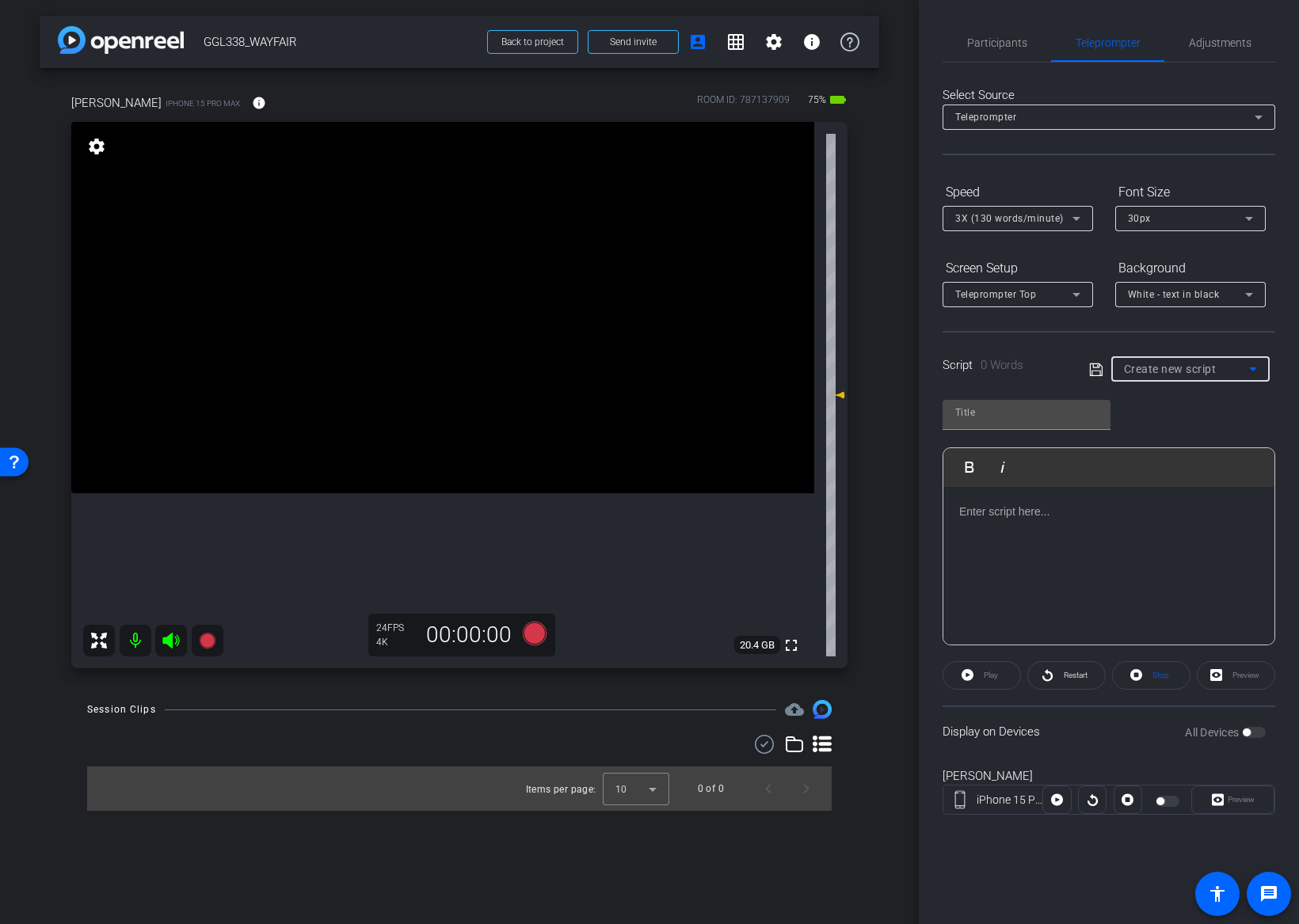
type input "Wayfair v01"
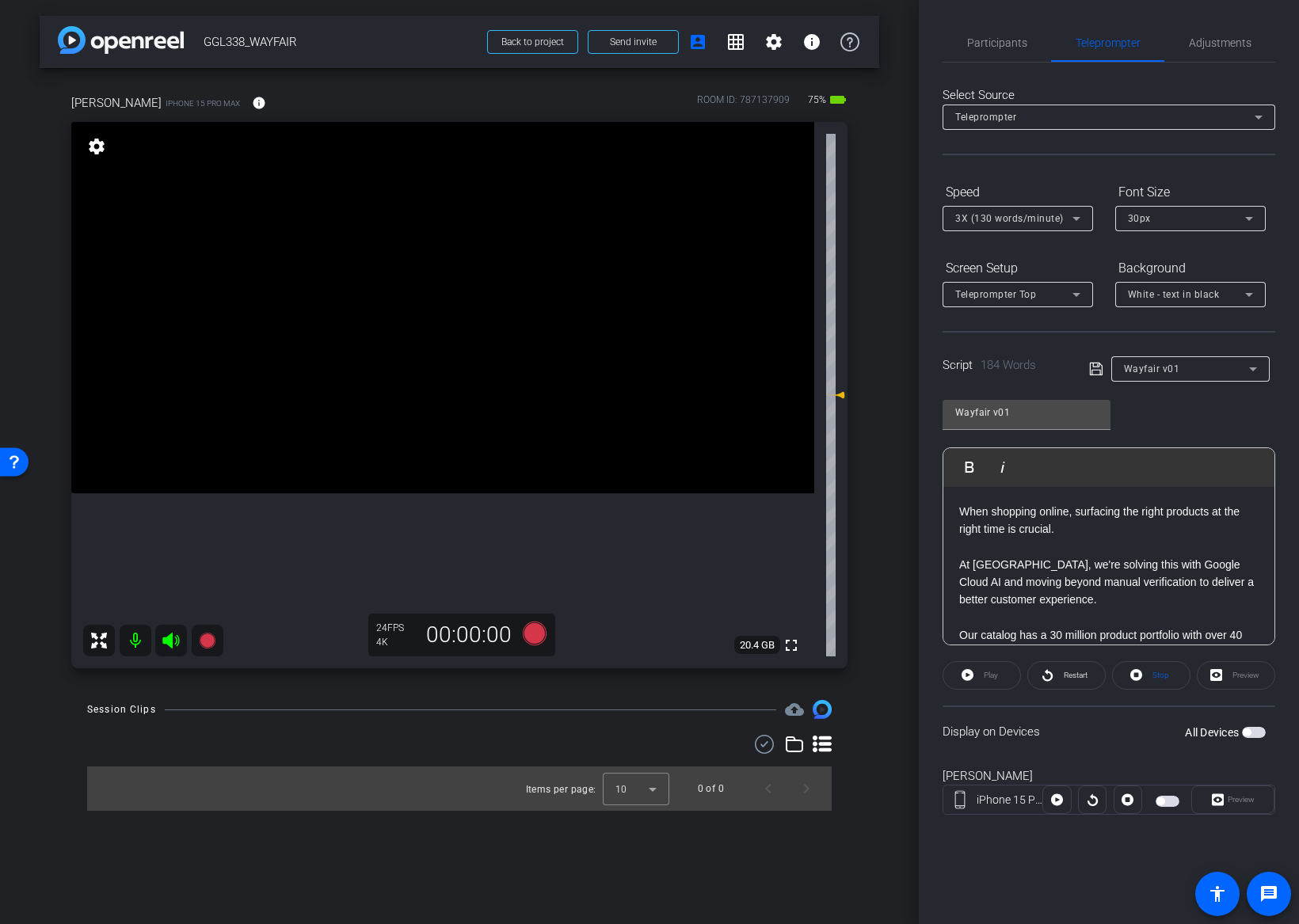
click at [1152, 418] on div "Wayfair v01 Play Play from this location Play Selected Play and display the sel…" at bounding box center [1108, 517] width 332 height 257
click at [1186, 369] on div "Wayfair v01" at bounding box center [1186, 369] width 125 height 20
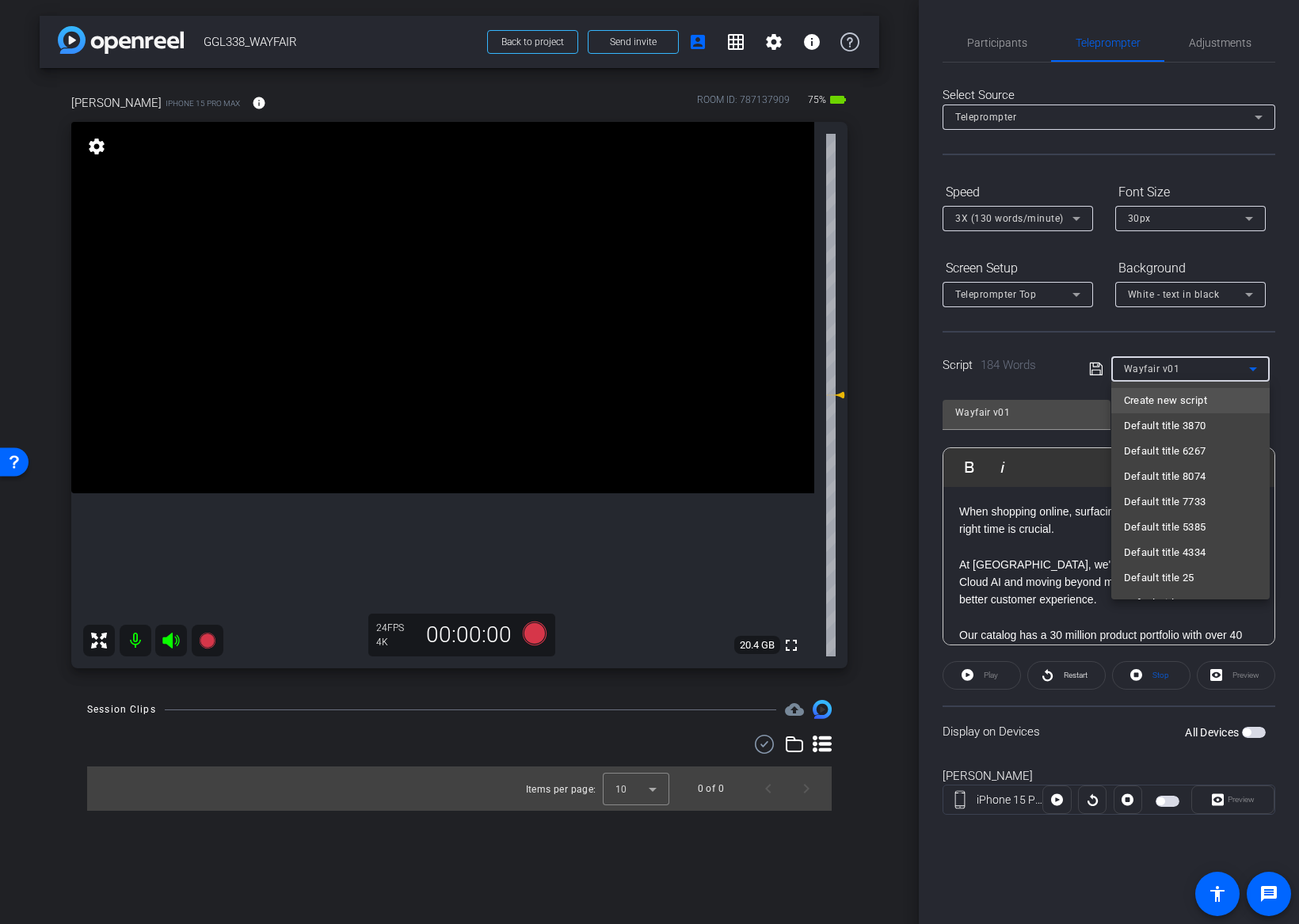
click at [1178, 402] on span "Create new script" at bounding box center [1165, 401] width 83 height 19
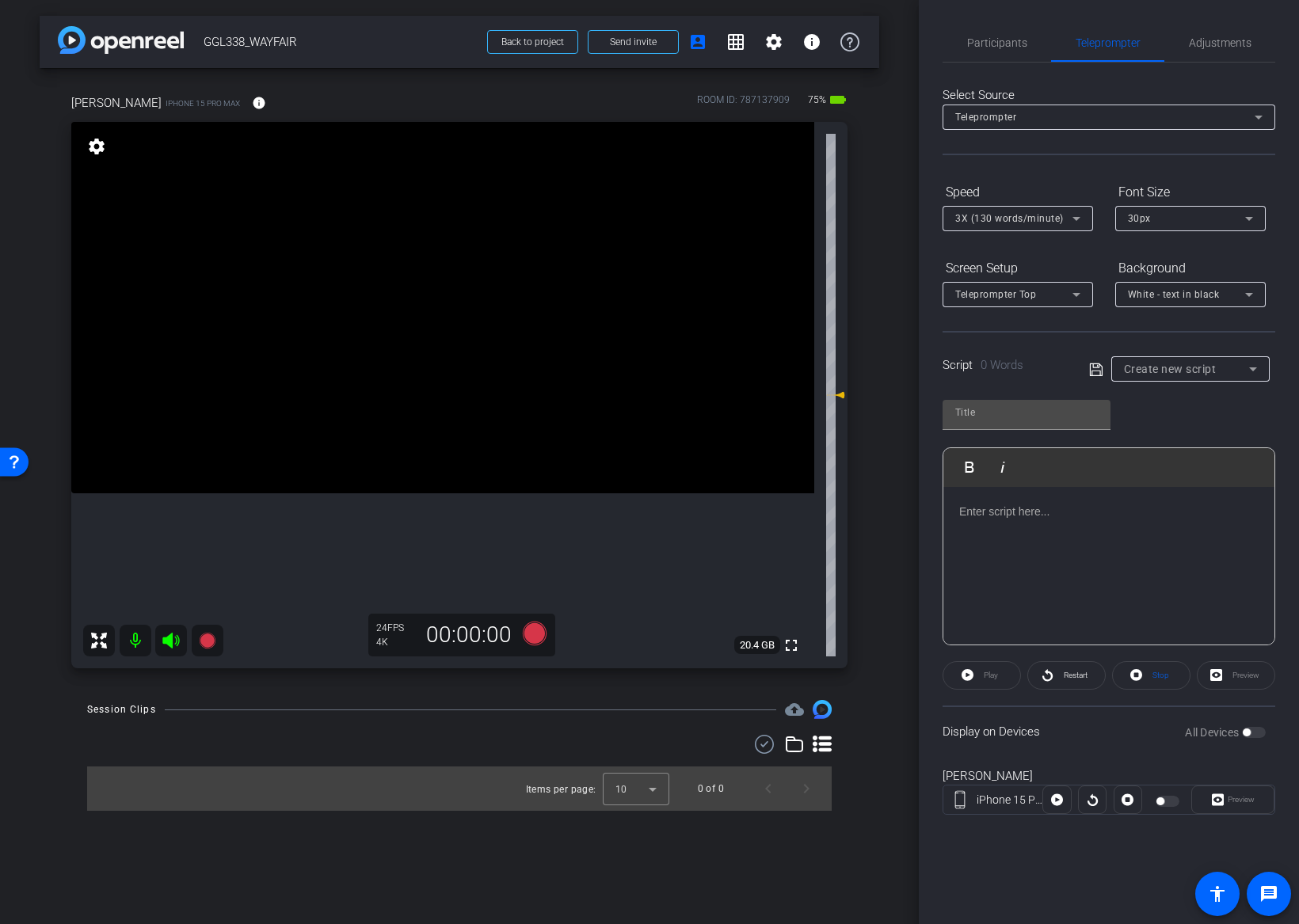
click at [1179, 405] on div "Play Play from this location Play Selected Play and display the selected text o…" at bounding box center [1108, 517] width 332 height 257
type input "v2"
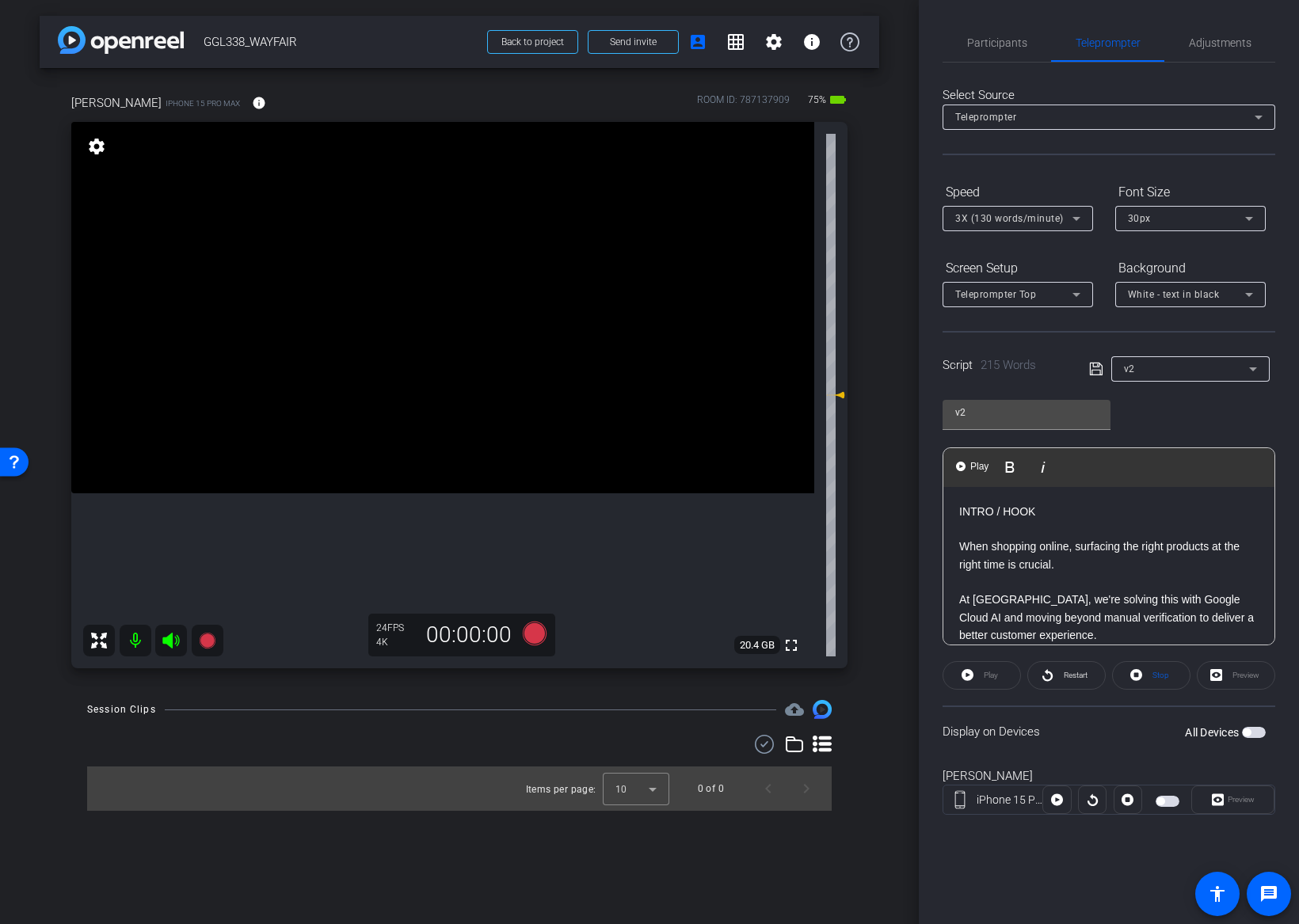
click at [1051, 529] on p at bounding box center [1109, 529] width 299 height 17
drag, startPoint x: 1042, startPoint y: 517, endPoint x: 946, endPoint y: 512, distance: 96.1
click at [946, 512] on div "INTRO / HOOK When shopping online, surfacing the right products at the right ti…" at bounding box center [1108, 839] width 331 height 706
click at [954, 539] on div "When shopping online, surfacing the right products at the right time is crucial…" at bounding box center [1108, 839] width 331 height 706
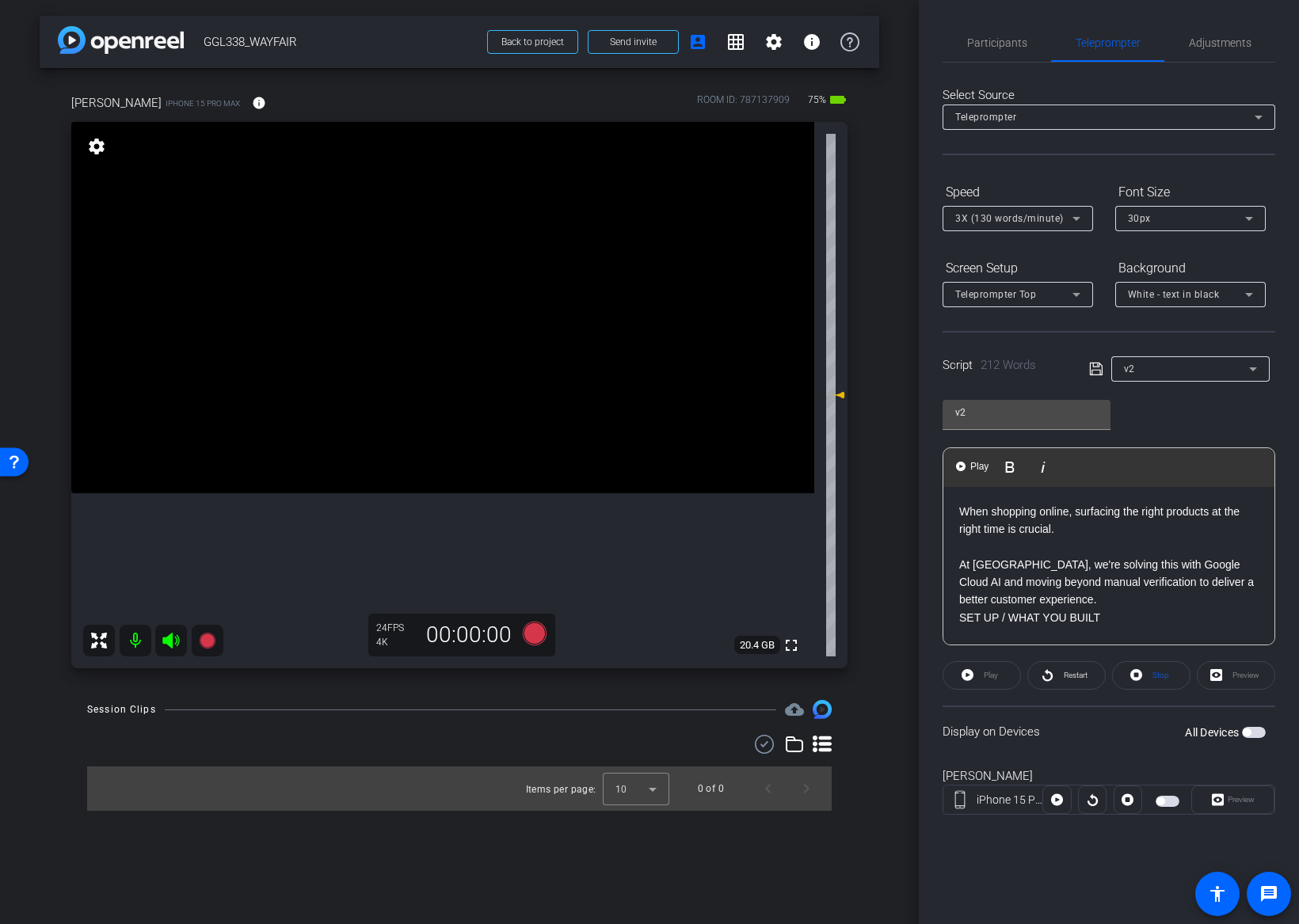
click at [1108, 622] on p "SET UP / WHAT YOU BUILT" at bounding box center [1109, 617] width 299 height 17
drag, startPoint x: 1108, startPoint y: 622, endPoint x: 948, endPoint y: 616, distance: 160.1
click at [948, 616] on div "When shopping online, surfacing the right products at the right time is crucial…" at bounding box center [1108, 822] width 331 height 670
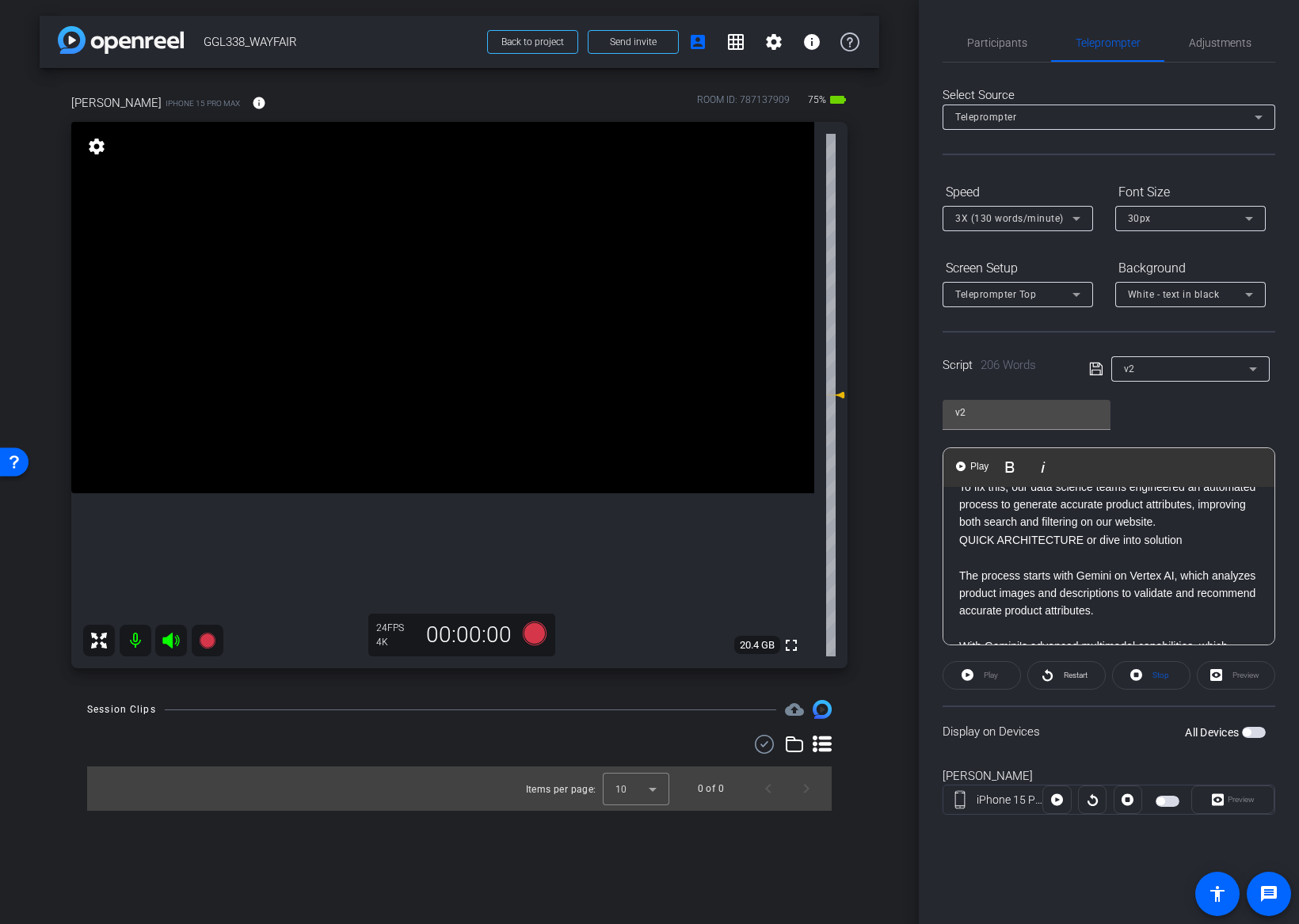
scroll to position [252, 0]
drag, startPoint x: 1182, startPoint y: 582, endPoint x: 959, endPoint y: 585, distance: 223.0
click at [959, 552] on p "QUICK ARCHITECTURE or dive into solution" at bounding box center [1109, 543] width 299 height 17
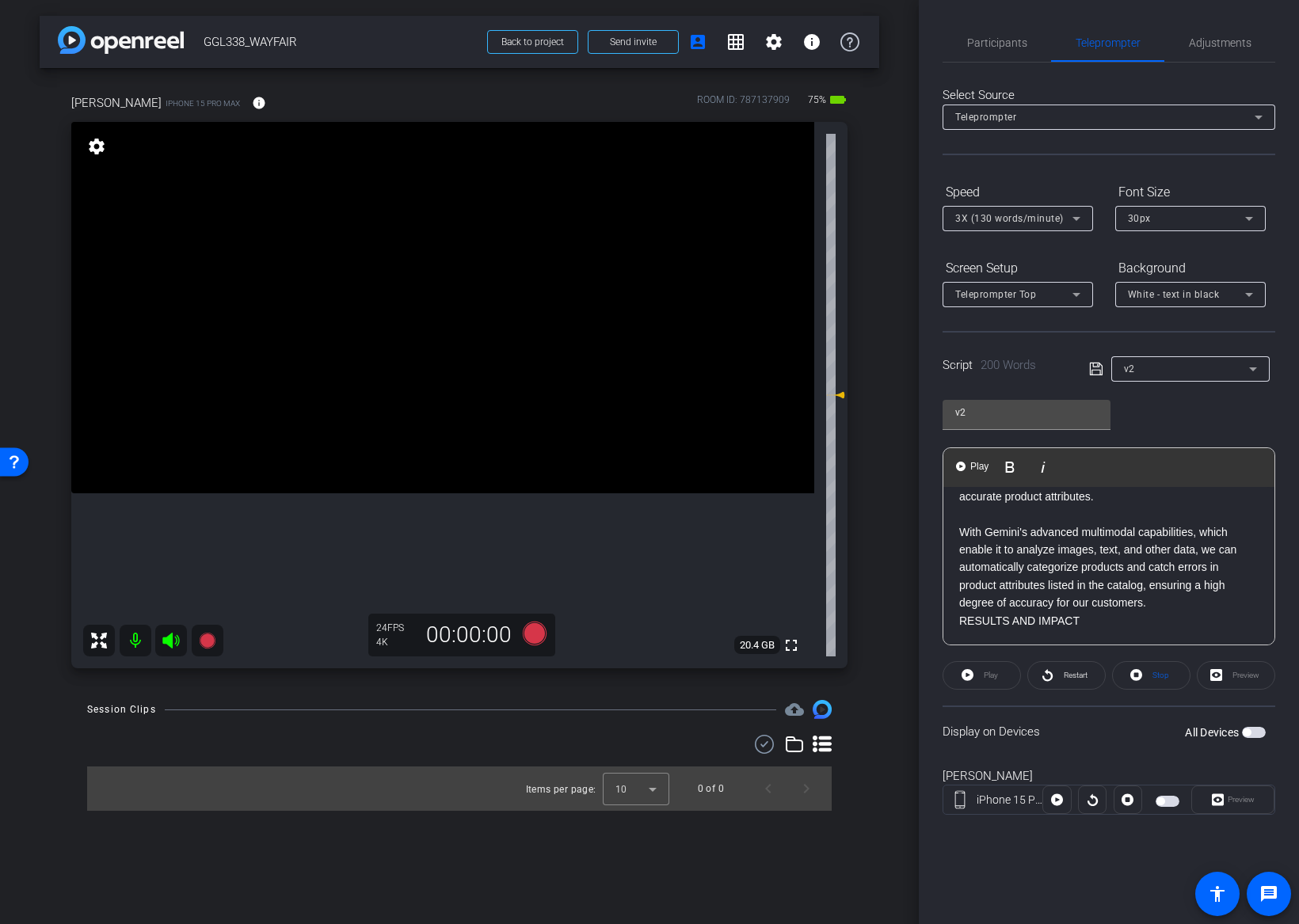
scroll to position [420, 0]
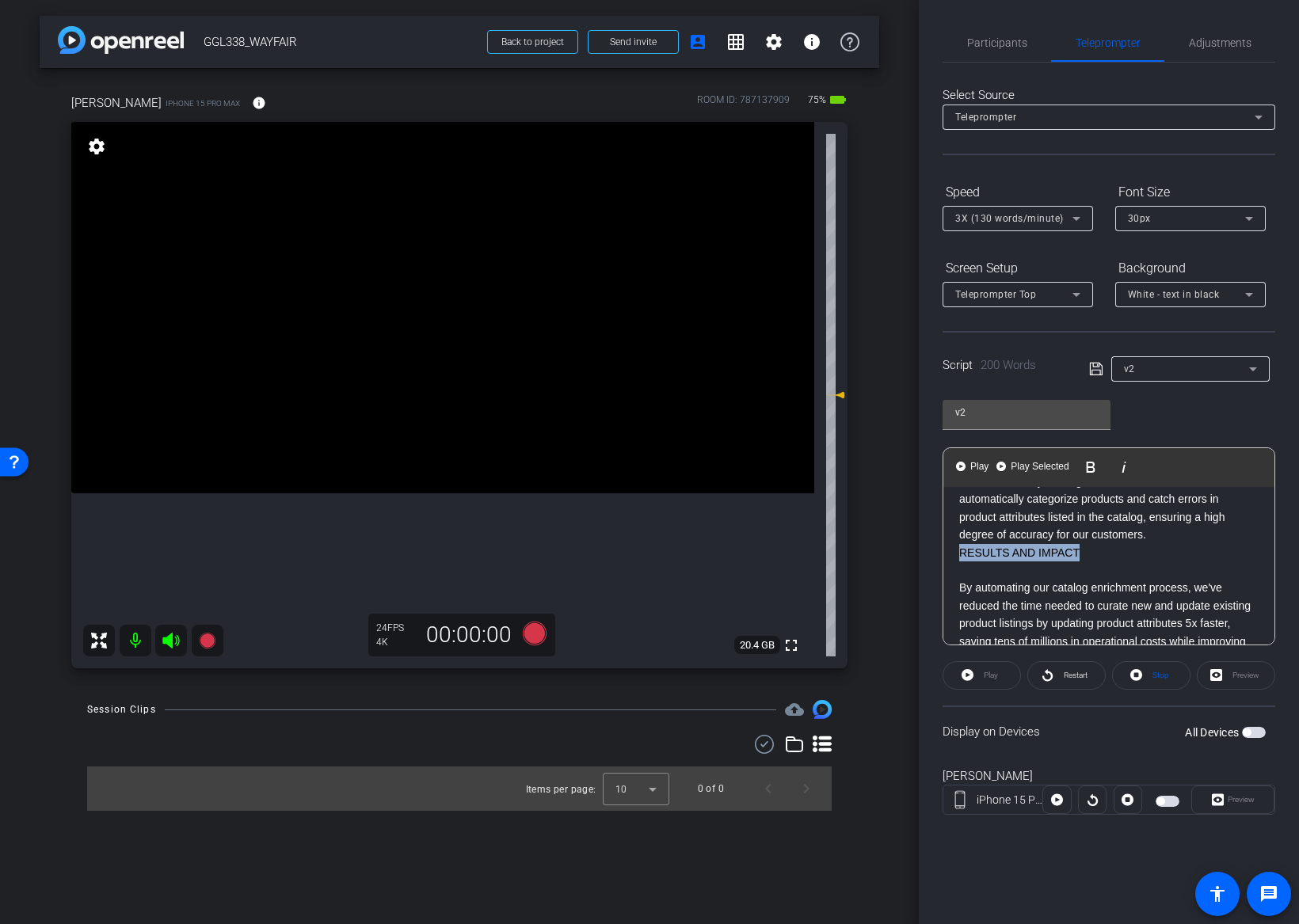
drag, startPoint x: 1084, startPoint y: 587, endPoint x: 927, endPoint y: 596, distance: 157.3
click at [927, 596] on div "Participants Teleprompter Adjustments Fridays Admin Director Ben Elie Collabora…" at bounding box center [1108, 462] width 380 height 924
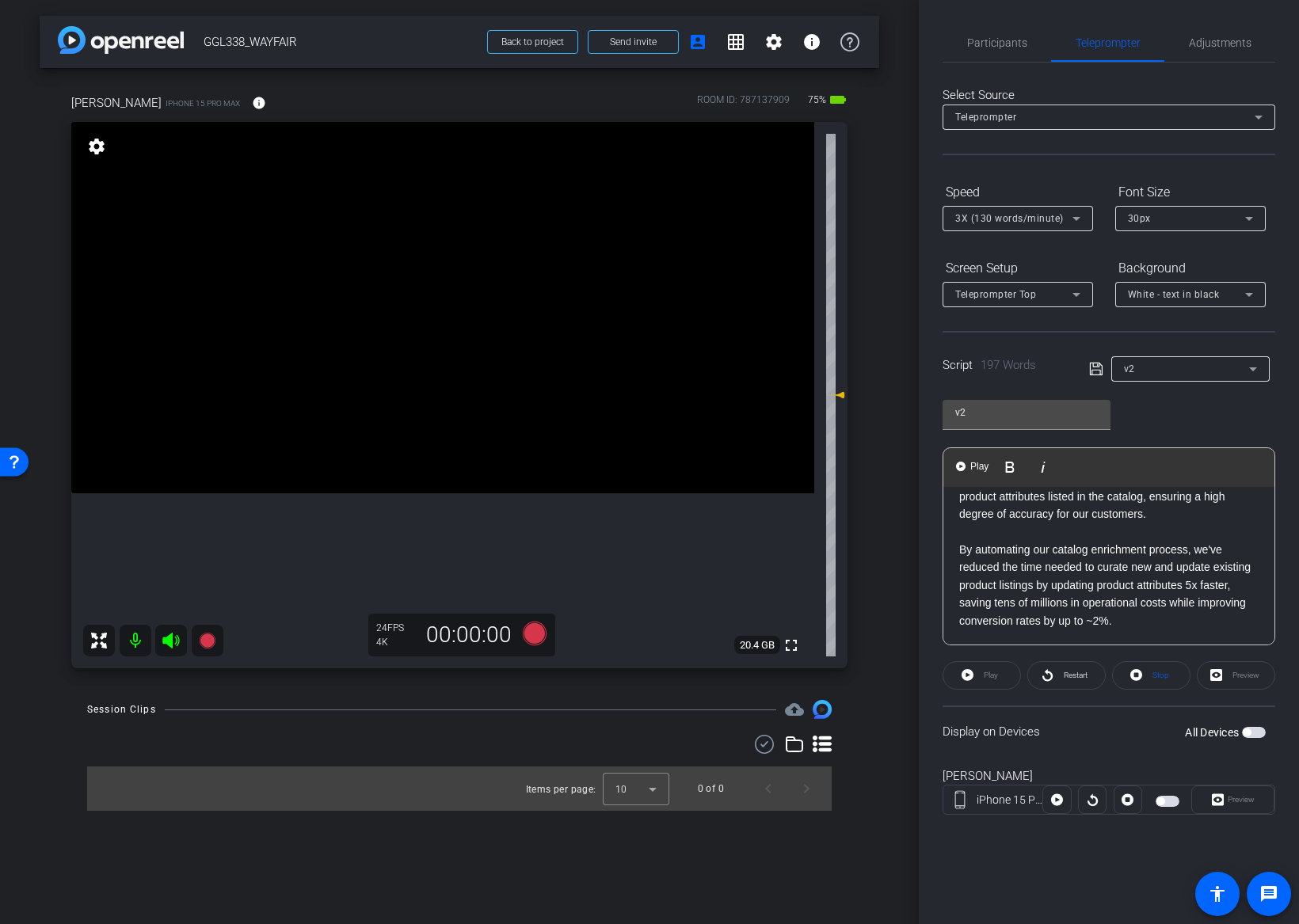
scroll to position [494, 0]
click at [1095, 364] on icon at bounding box center [1096, 369] width 15 height 19
click at [1089, 370] on icon at bounding box center [1095, 369] width 13 height 13
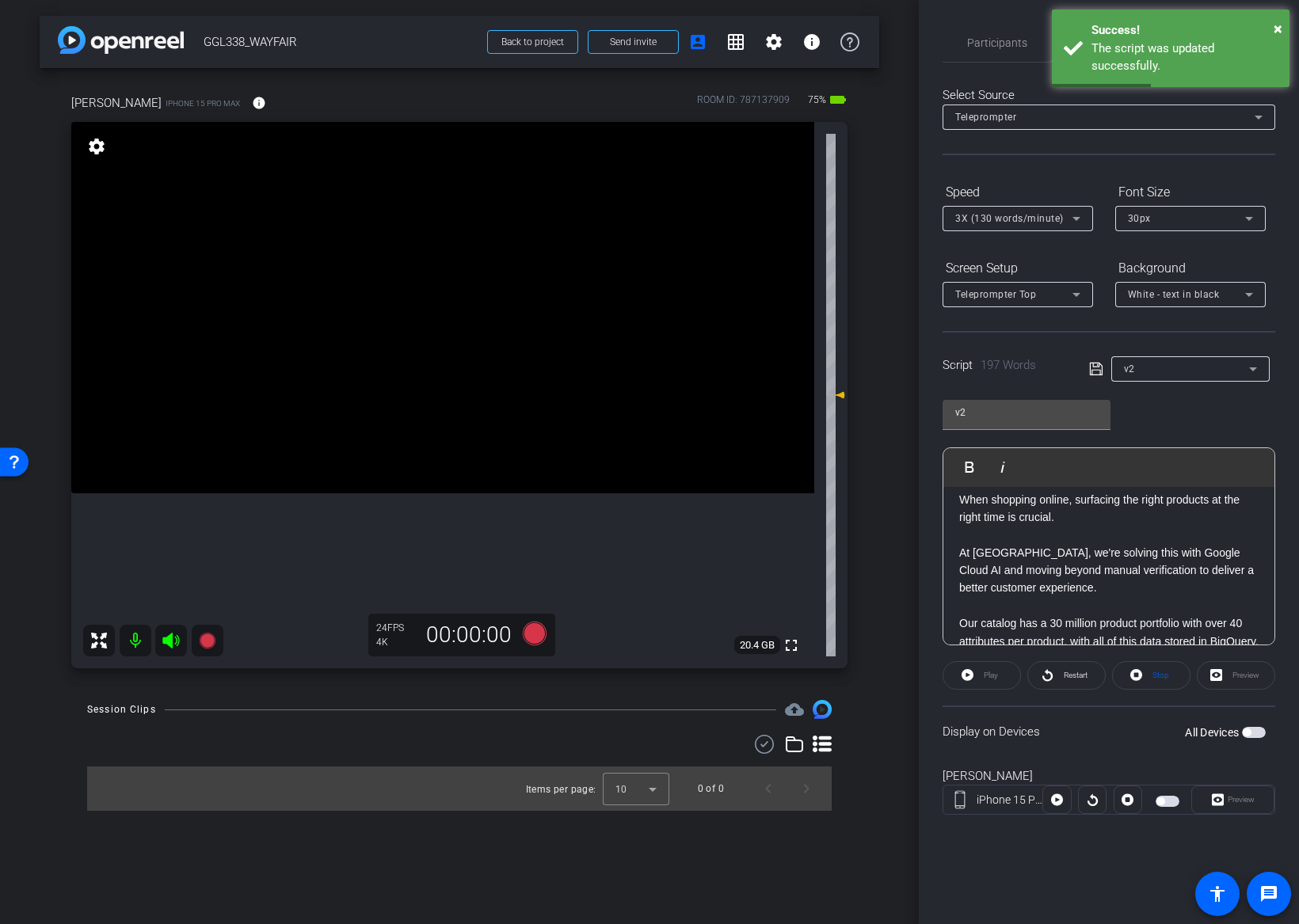
scroll to position [0, 0]
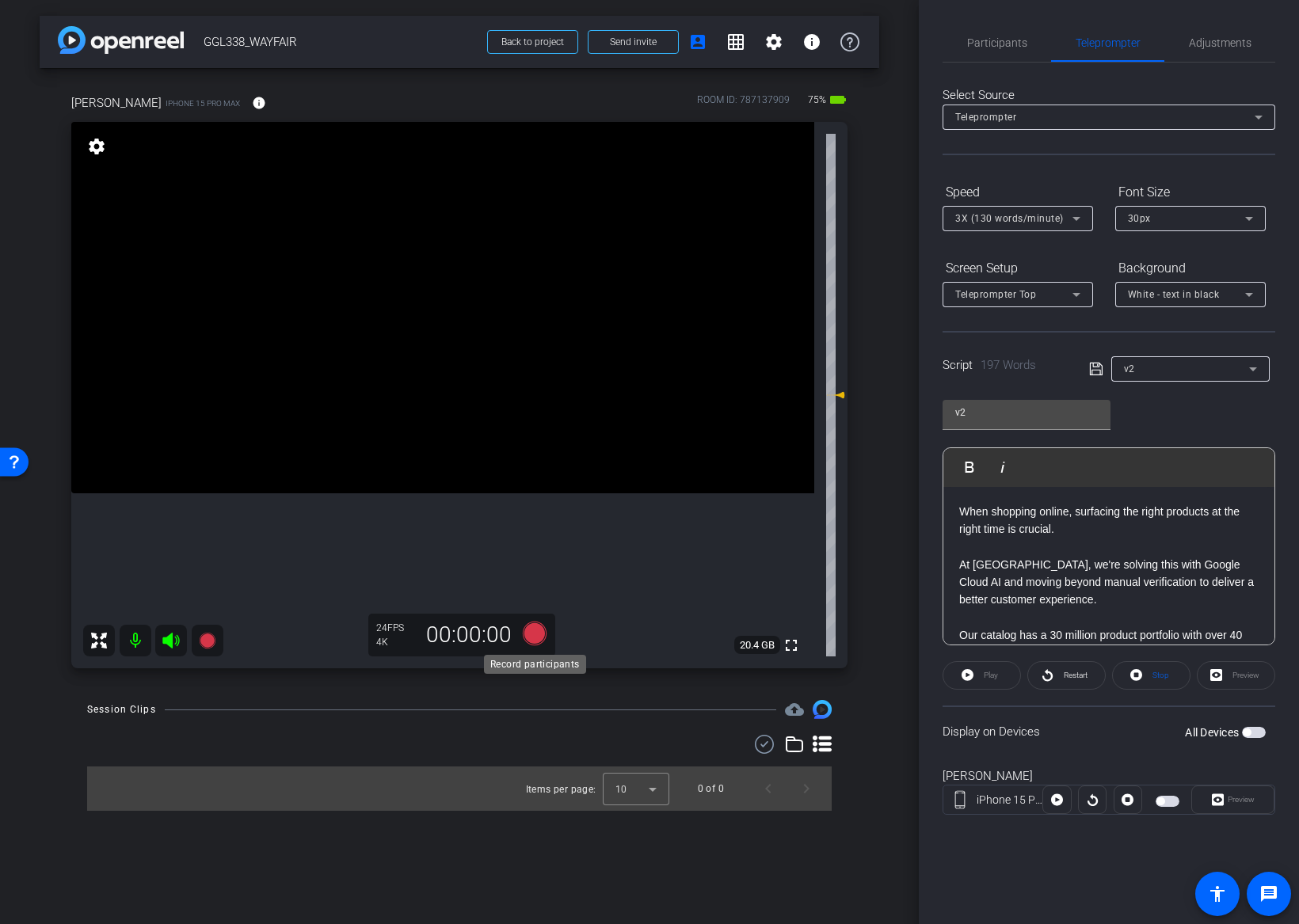
click at [537, 635] on icon at bounding box center [535, 634] width 24 height 24
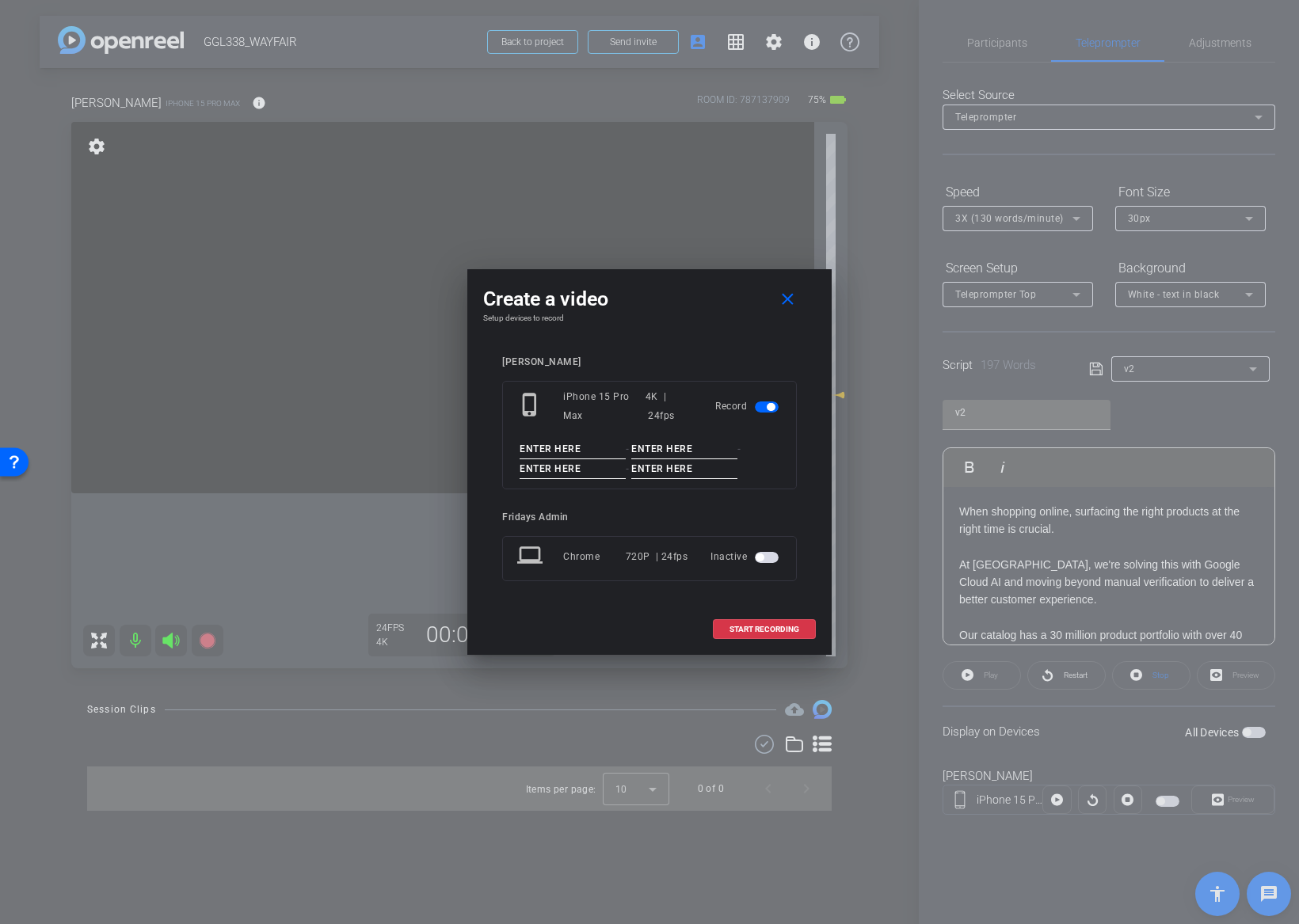
click at [574, 446] on input at bounding box center [572, 449] width 106 height 20
paste input "GGL338"
click at [593, 449] on input "GGL338_JEFF" at bounding box center [572, 449] width 106 height 20
drag, startPoint x: 592, startPoint y: 449, endPoint x: 509, endPoint y: 451, distance: 83.0
click at [509, 451] on div "phone_iphone iPhone 15 Pro Max 4K | 24fps Record GGL338_JEFF - - -" at bounding box center [649, 435] width 295 height 109
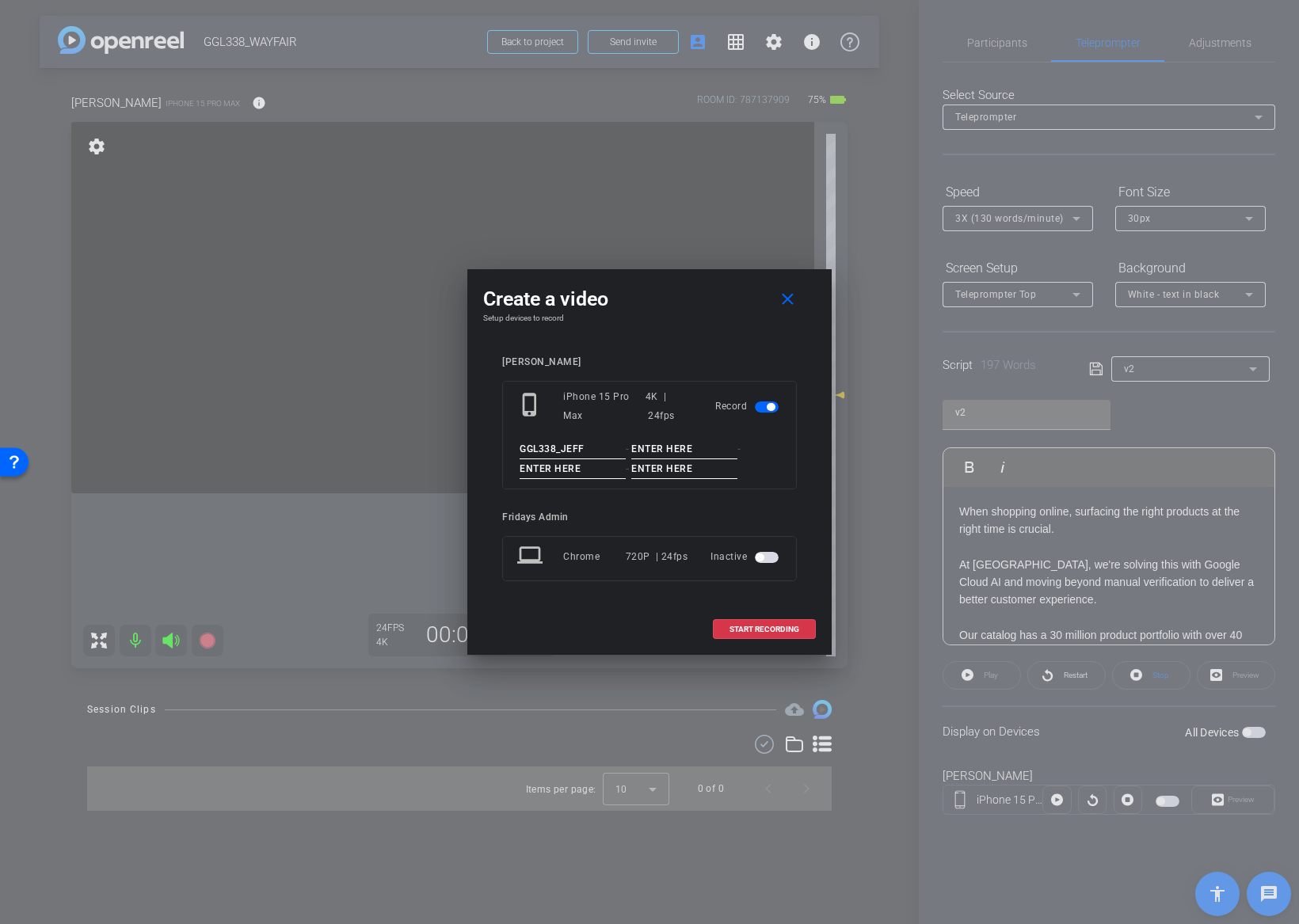
type input "GGL338_JEFF"
click at [644, 453] on input at bounding box center [684, 449] width 106 height 20
type input "o"
click at [632, 453] on input "o" at bounding box center [684, 449] width 106 height 20
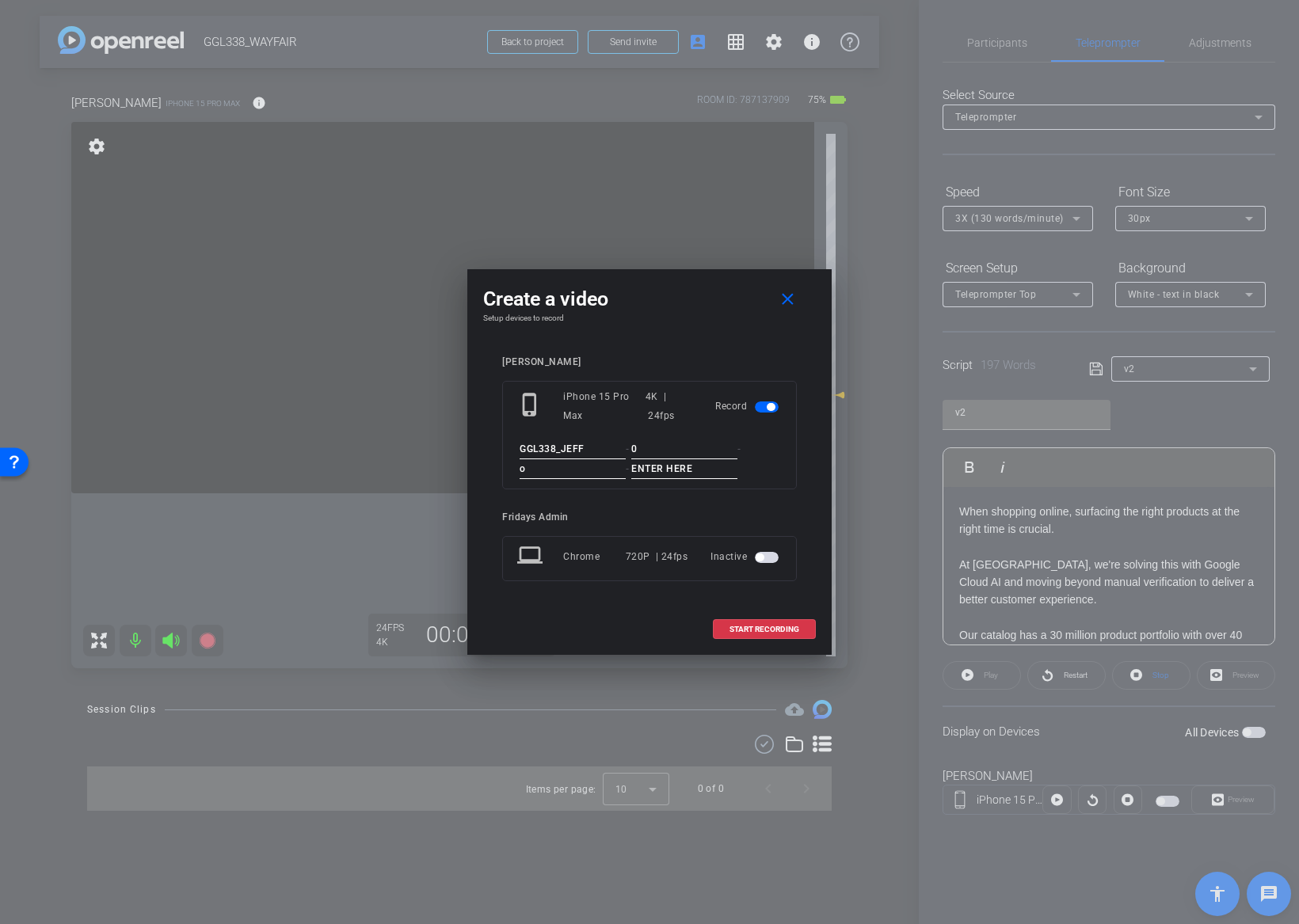
type input "0"
drag, startPoint x: 530, startPoint y: 467, endPoint x: 496, endPoint y: 467, distance: 34.0
click at [496, 467] on div "jeff arena phone_iphone iPhone 15 Pro Max 4K | 24fps Record GGL338_JEFF - 0 - o…" at bounding box center [649, 479] width 332 height 278
type input "0"
click at [655, 469] on input at bounding box center [684, 469] width 106 height 20
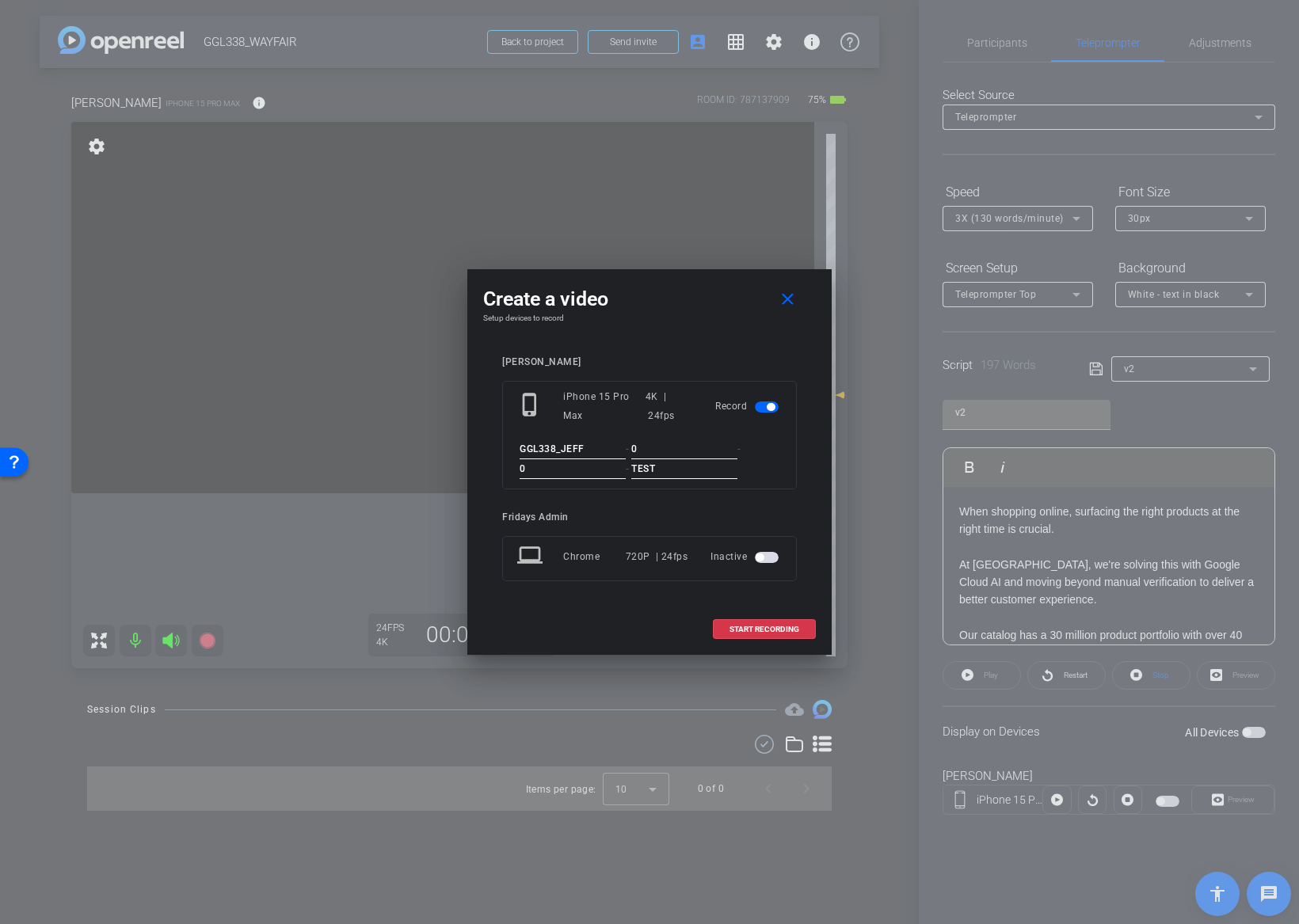
type input "TEST"
click at [811, 366] on div "jeff arena phone_iphone iPhone 15 Pro Max 4K | 24fps Record GGL338_JEFF - 0 - 0…" at bounding box center [649, 479] width 332 height 278
click at [812, 529] on div "jeff arena phone_iphone iPhone 15 Pro Max 4K | 24fps Record GGL338_JEFF - 0 - 0…" at bounding box center [649, 479] width 332 height 278
click at [778, 625] on span "START RECORDING" at bounding box center [764, 629] width 69 height 8
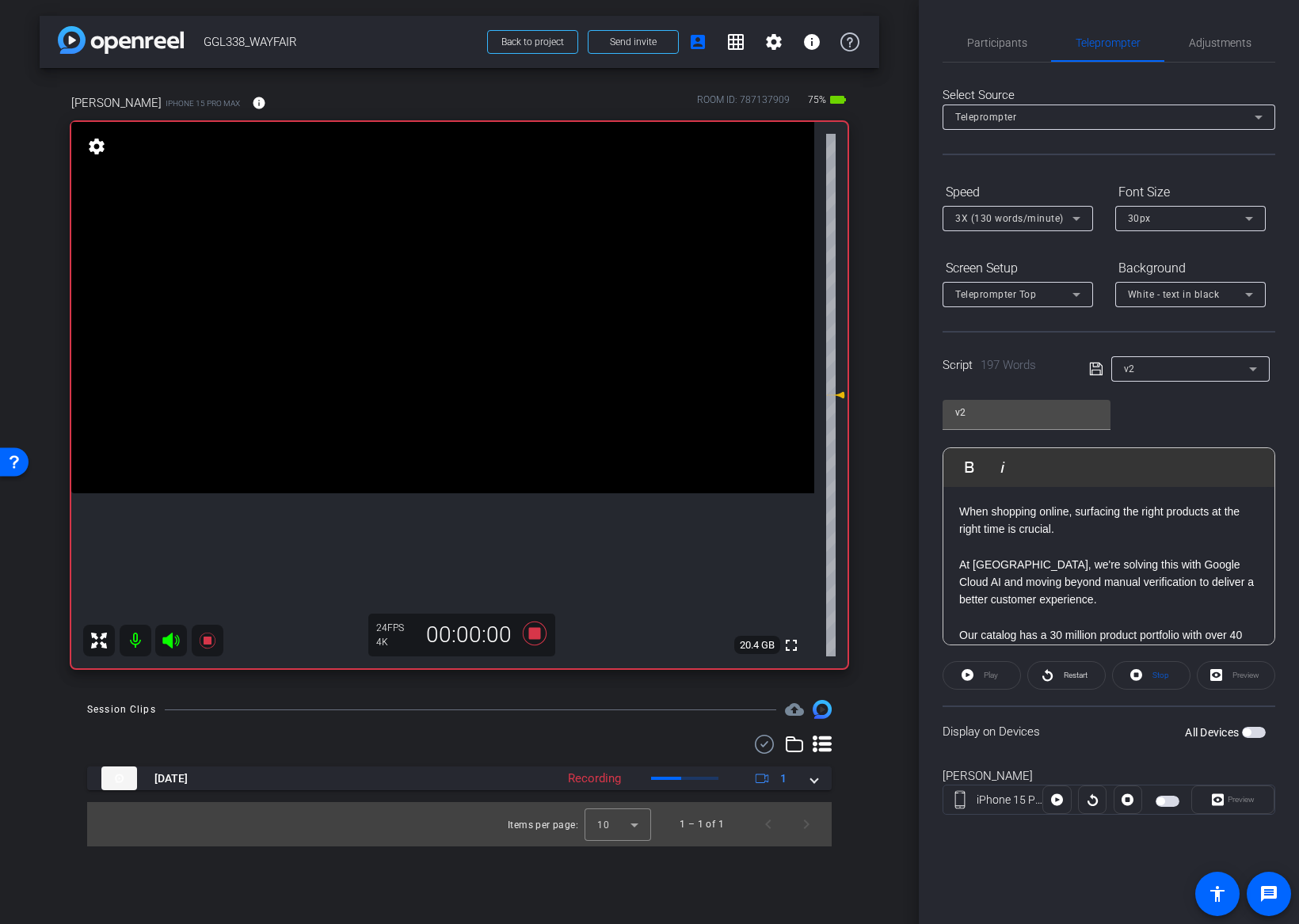
click at [1250, 730] on span "button" at bounding box center [1246, 732] width 8 height 8
click at [994, 678] on span "Play" at bounding box center [990, 676] width 15 height 9
click at [1241, 798] on span "Preview" at bounding box center [1241, 800] width 26 height 9
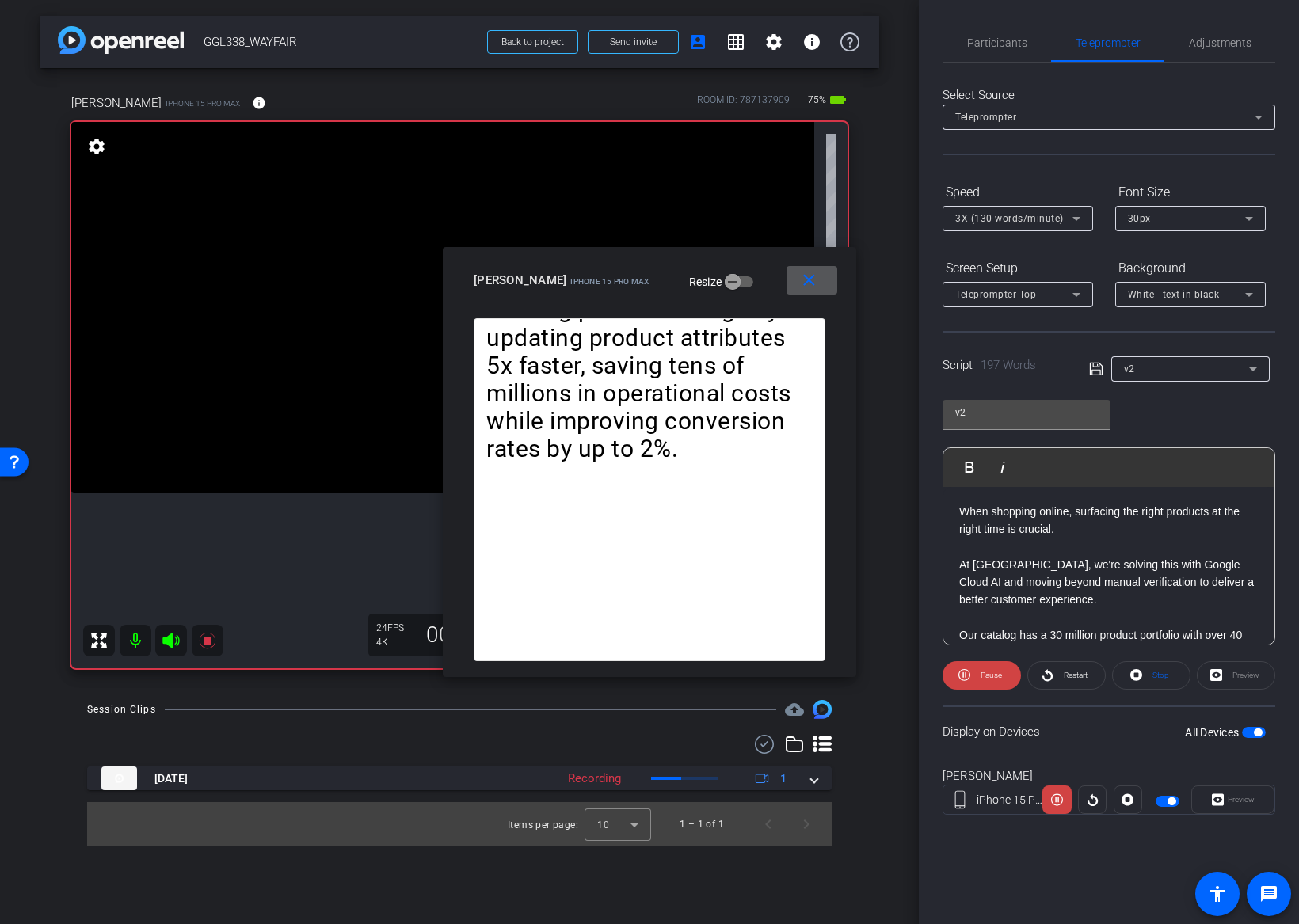
click at [1019, 218] on span "3X (130 words/minute)" at bounding box center [1009, 218] width 109 height 11
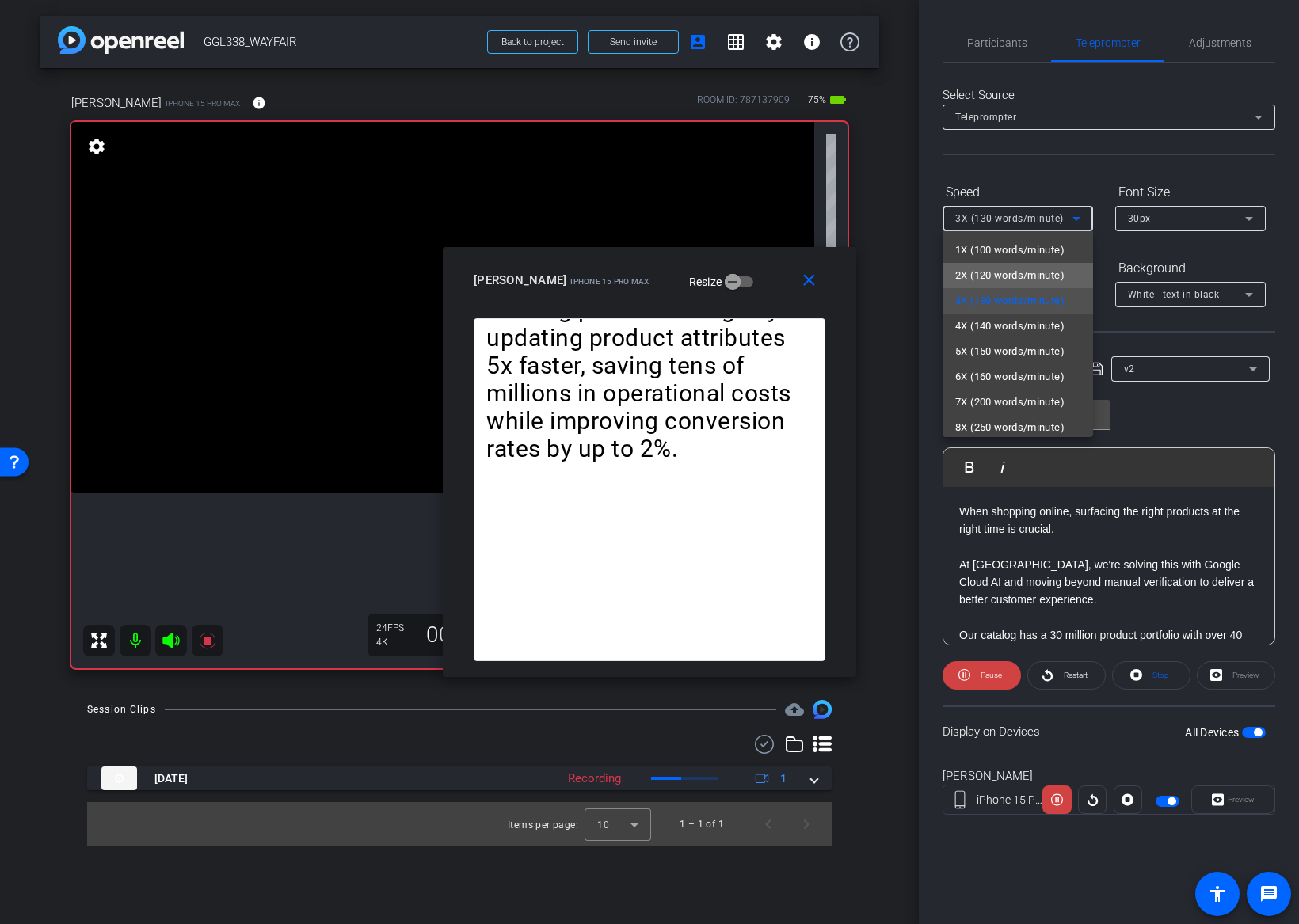
click at [1001, 267] on span "2X (120 words/minute)" at bounding box center [1010, 275] width 110 height 19
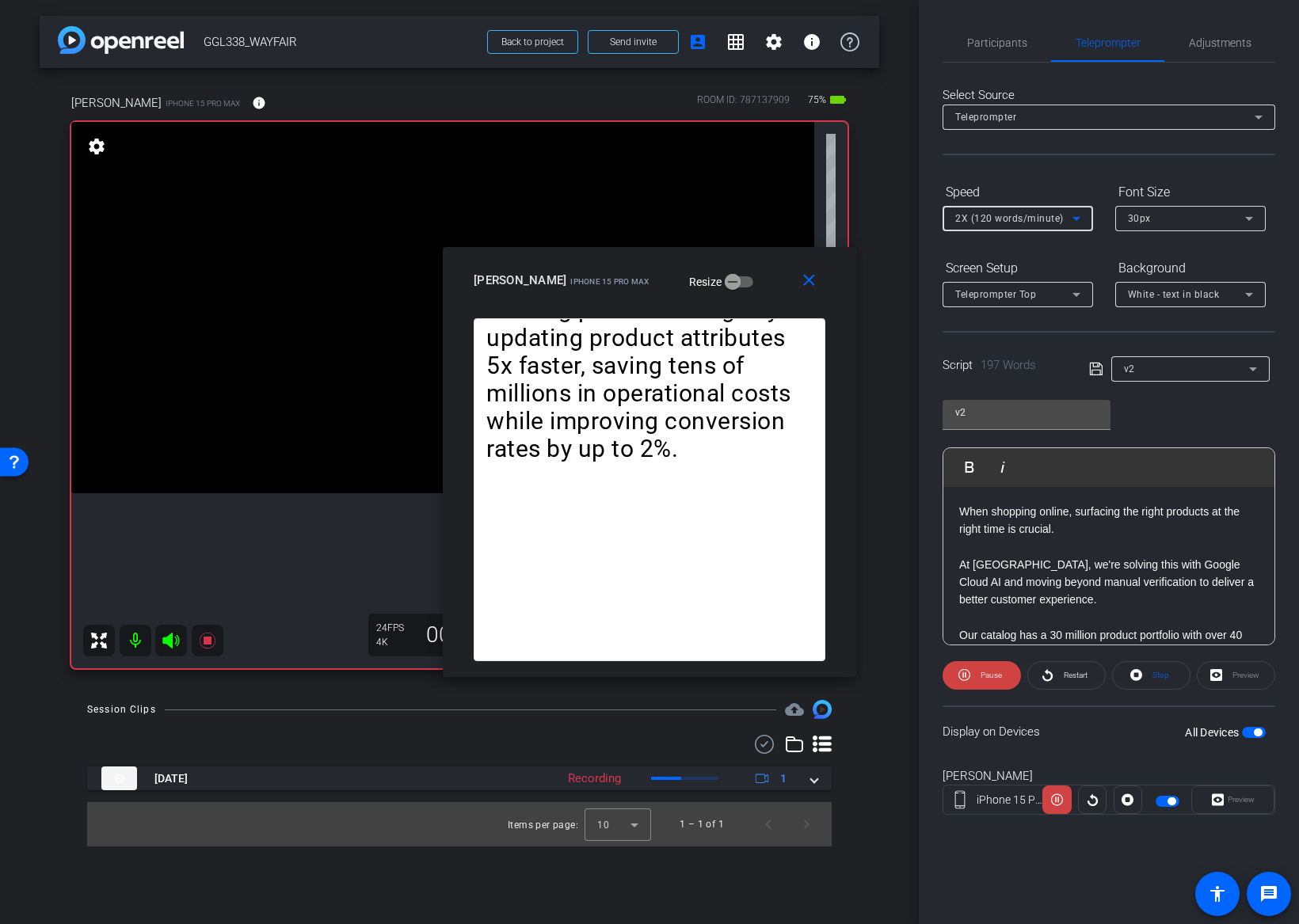
click at [1013, 223] on span "2X (120 words/minute)" at bounding box center [1009, 218] width 109 height 11
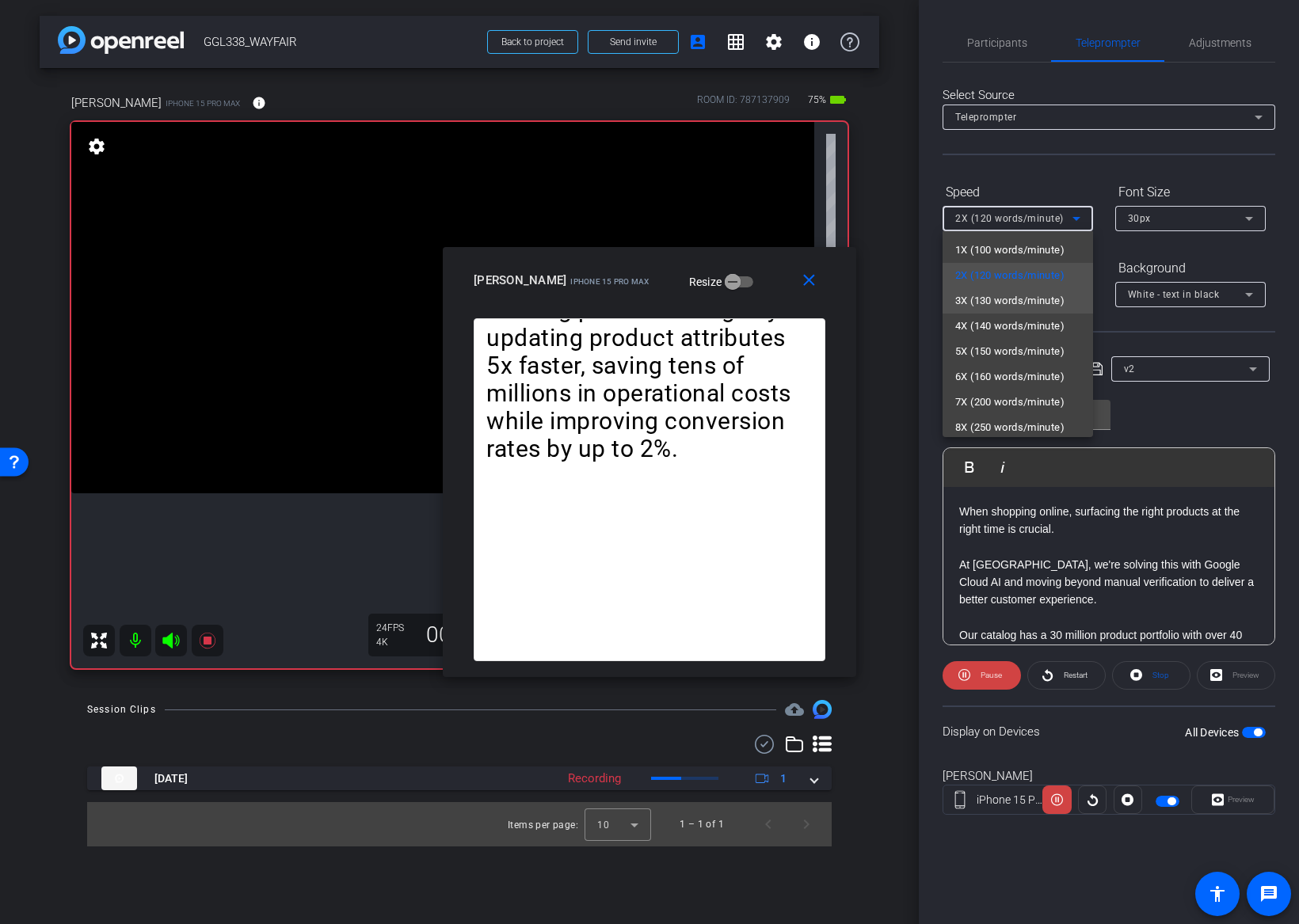
click at [1008, 297] on span "3X (130 words/minute)" at bounding box center [1010, 300] width 110 height 19
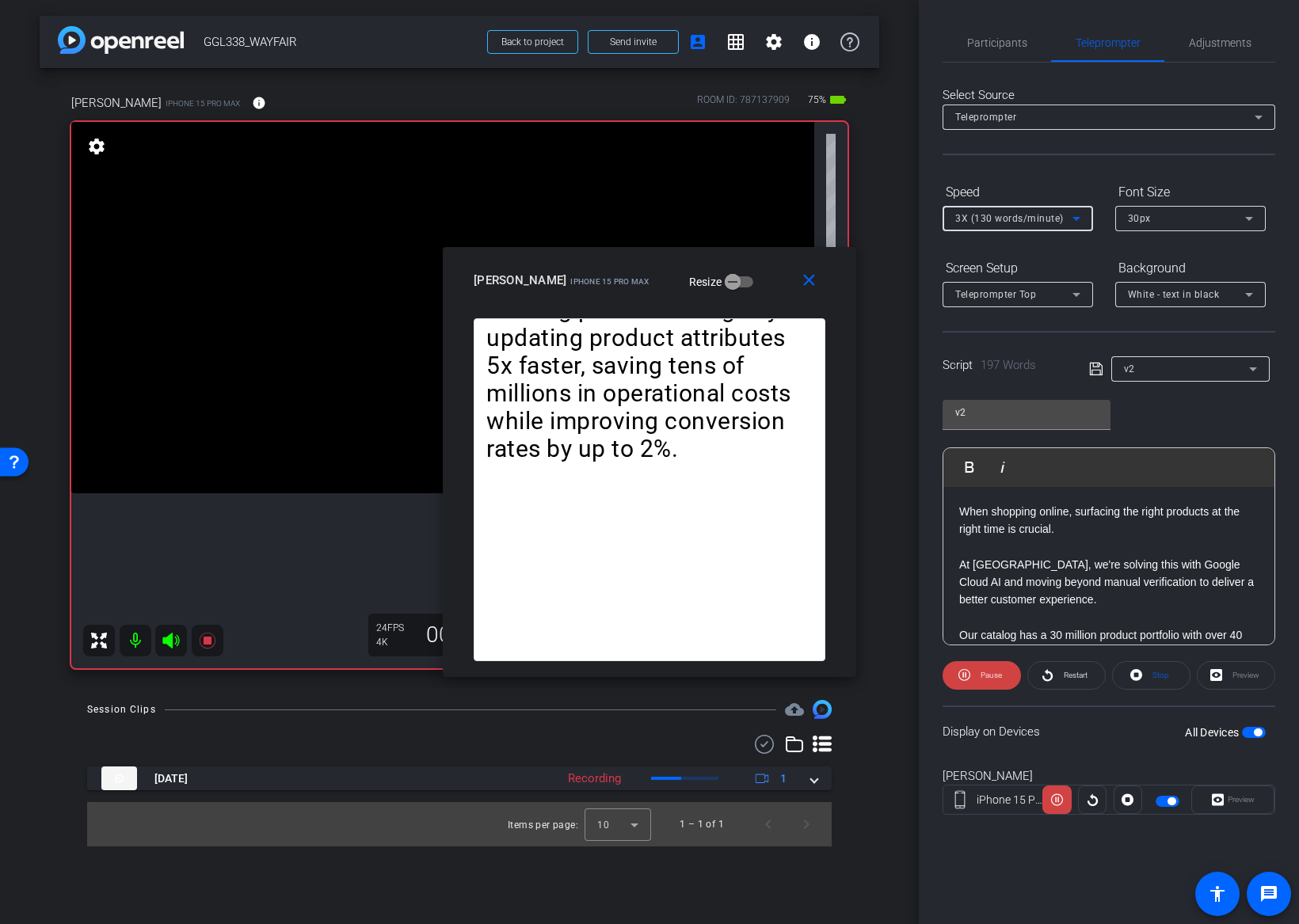
click at [1007, 219] on span "3X (130 words/minute)" at bounding box center [1009, 218] width 109 height 11
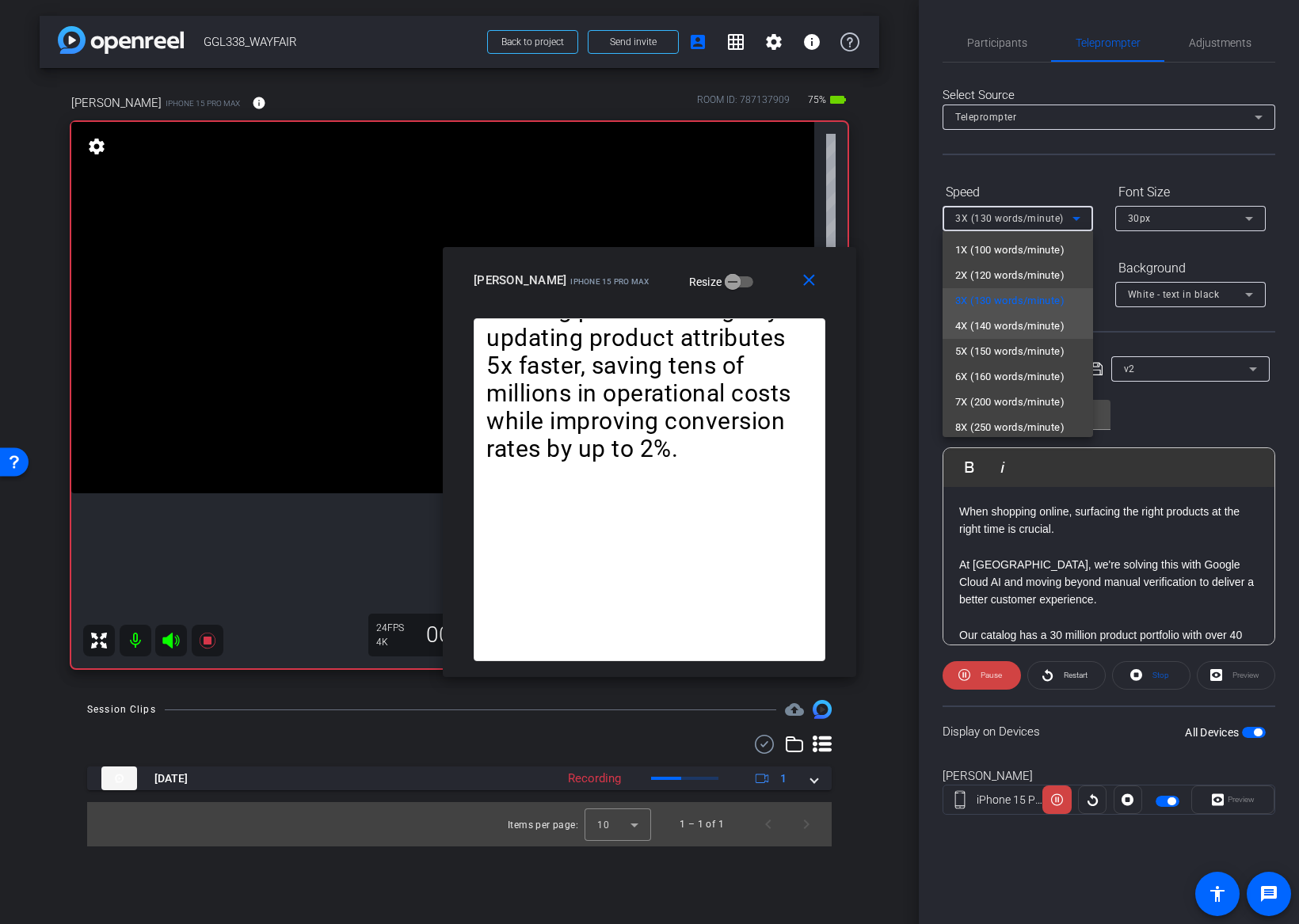
click at [998, 317] on span "4X (140 words/minute)" at bounding box center [1010, 326] width 110 height 19
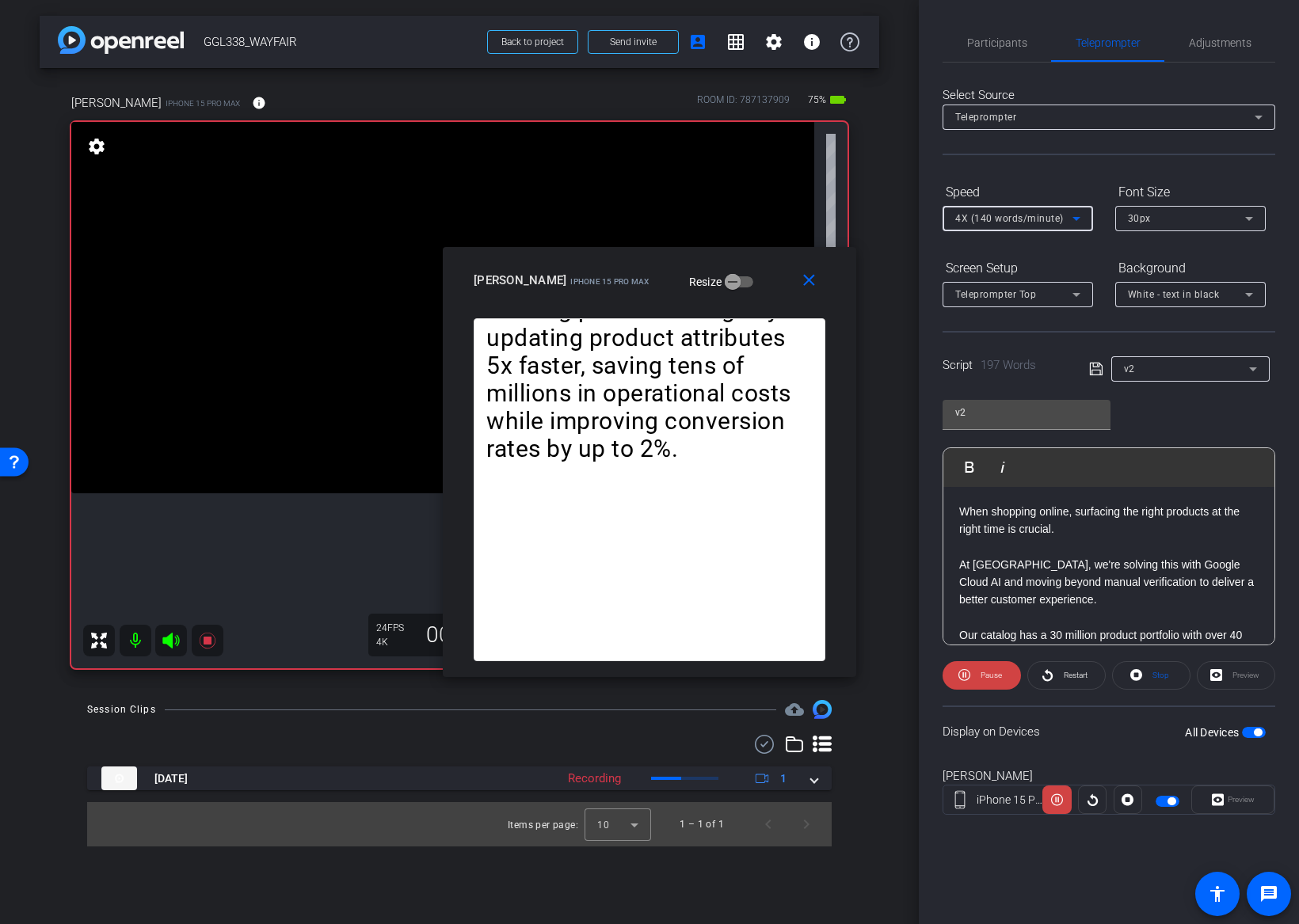
click at [1003, 218] on span "4X (140 words/minute)" at bounding box center [1009, 218] width 109 height 11
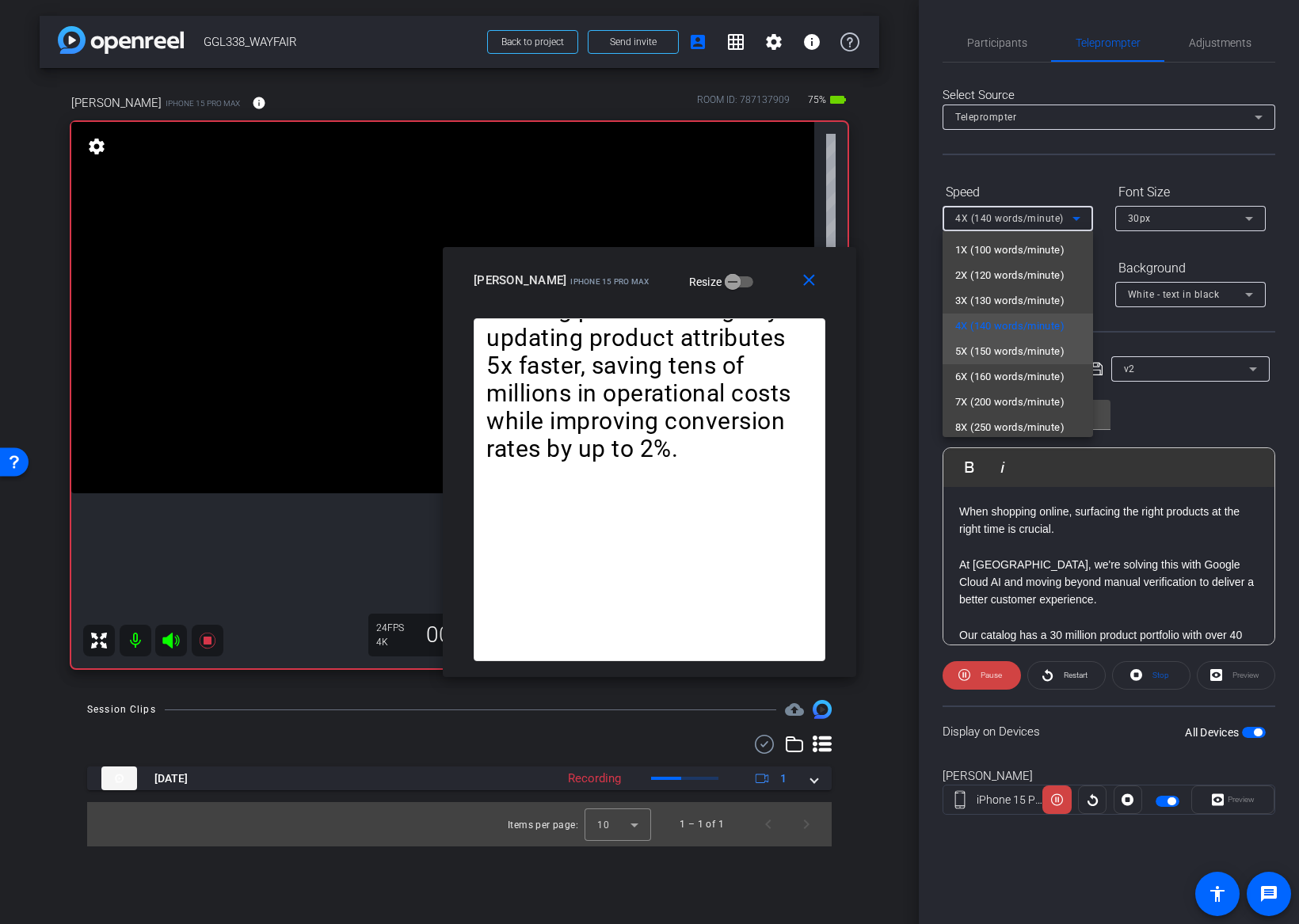
click at [990, 341] on mat-option "5X (150 words/minute)" at bounding box center [1017, 352] width 151 height 26
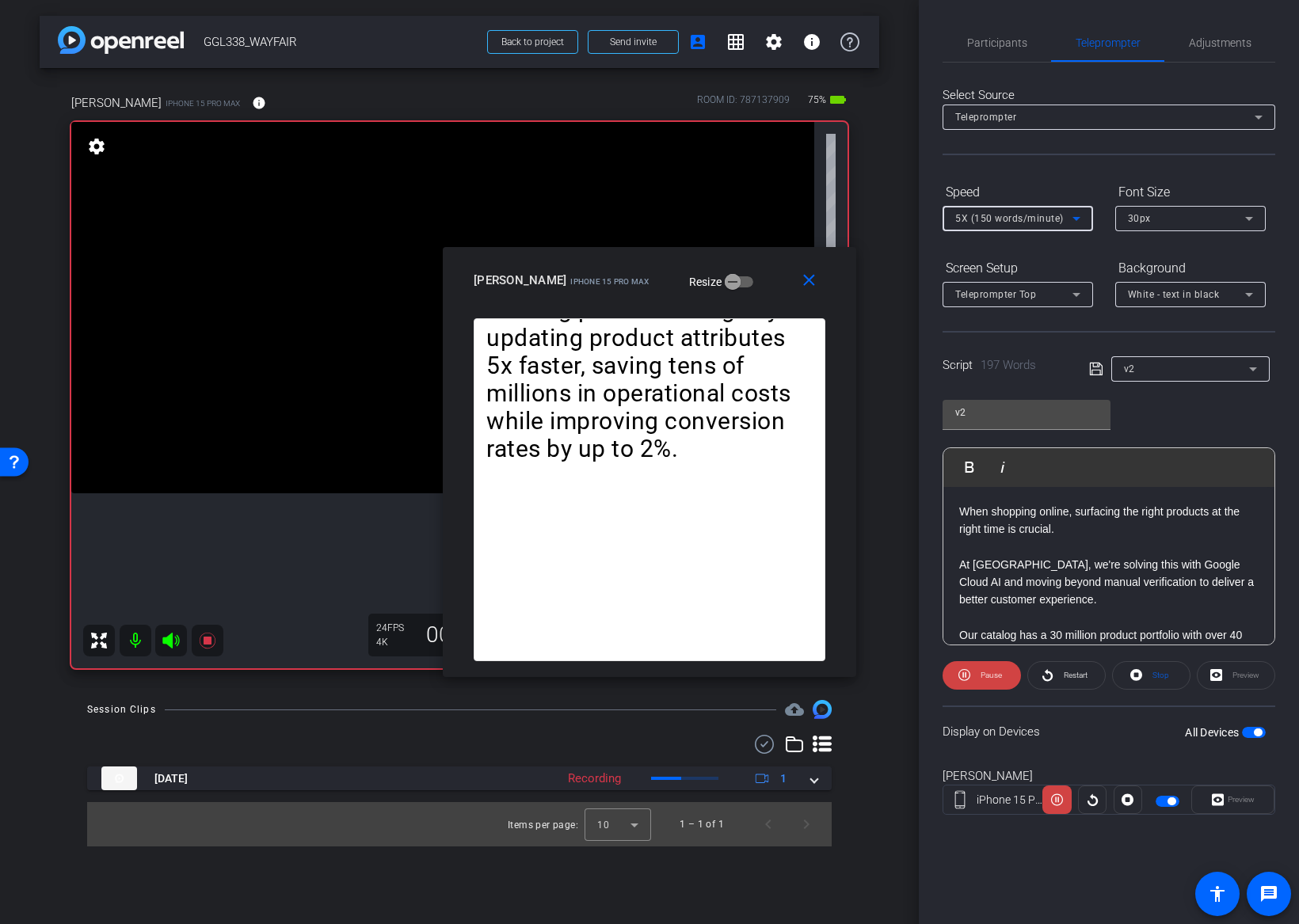
click at [1007, 219] on span "5X (150 words/minute)" at bounding box center [1009, 218] width 109 height 11
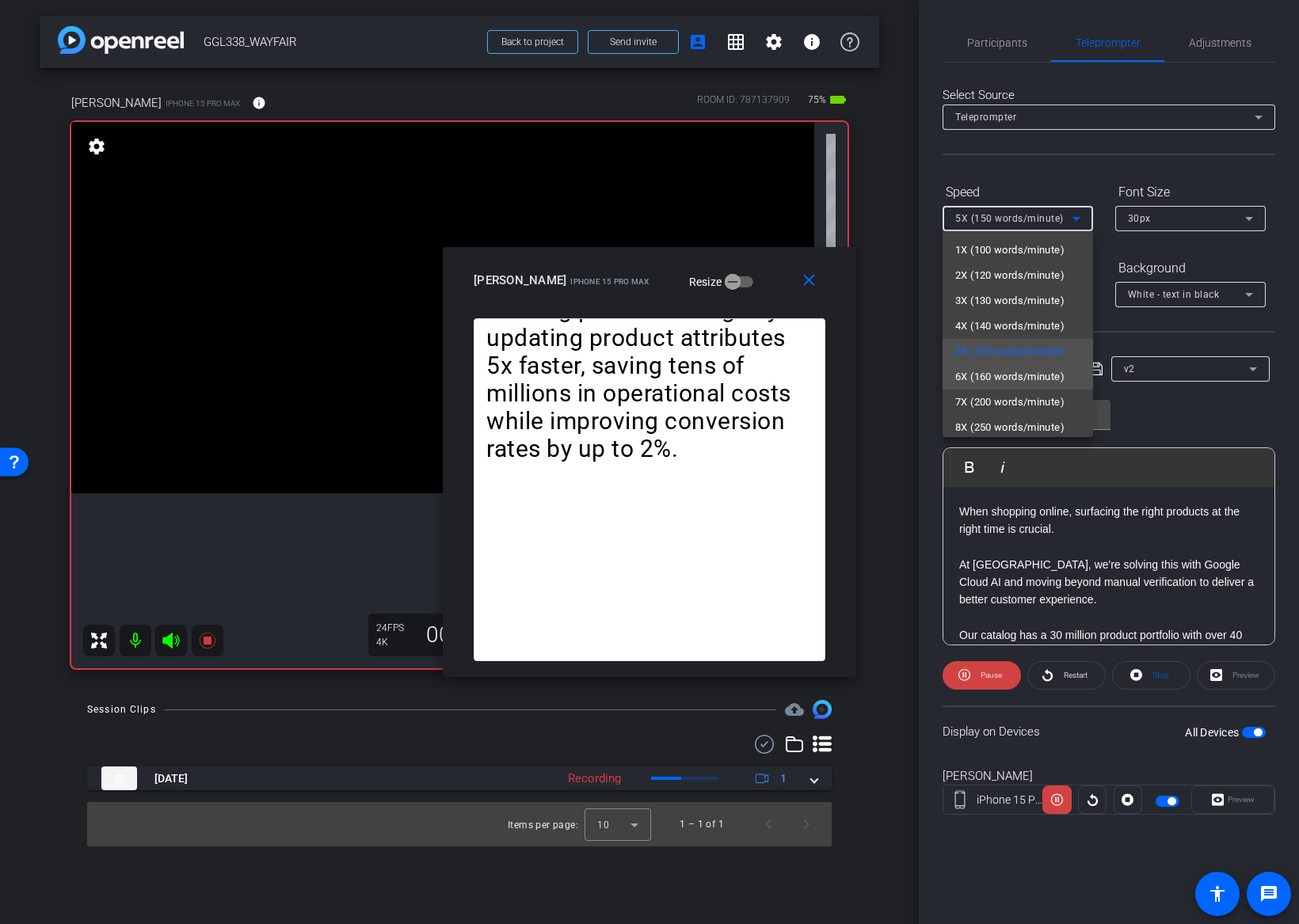
click at [995, 372] on span "6X (160 words/minute)" at bounding box center [1010, 377] width 110 height 19
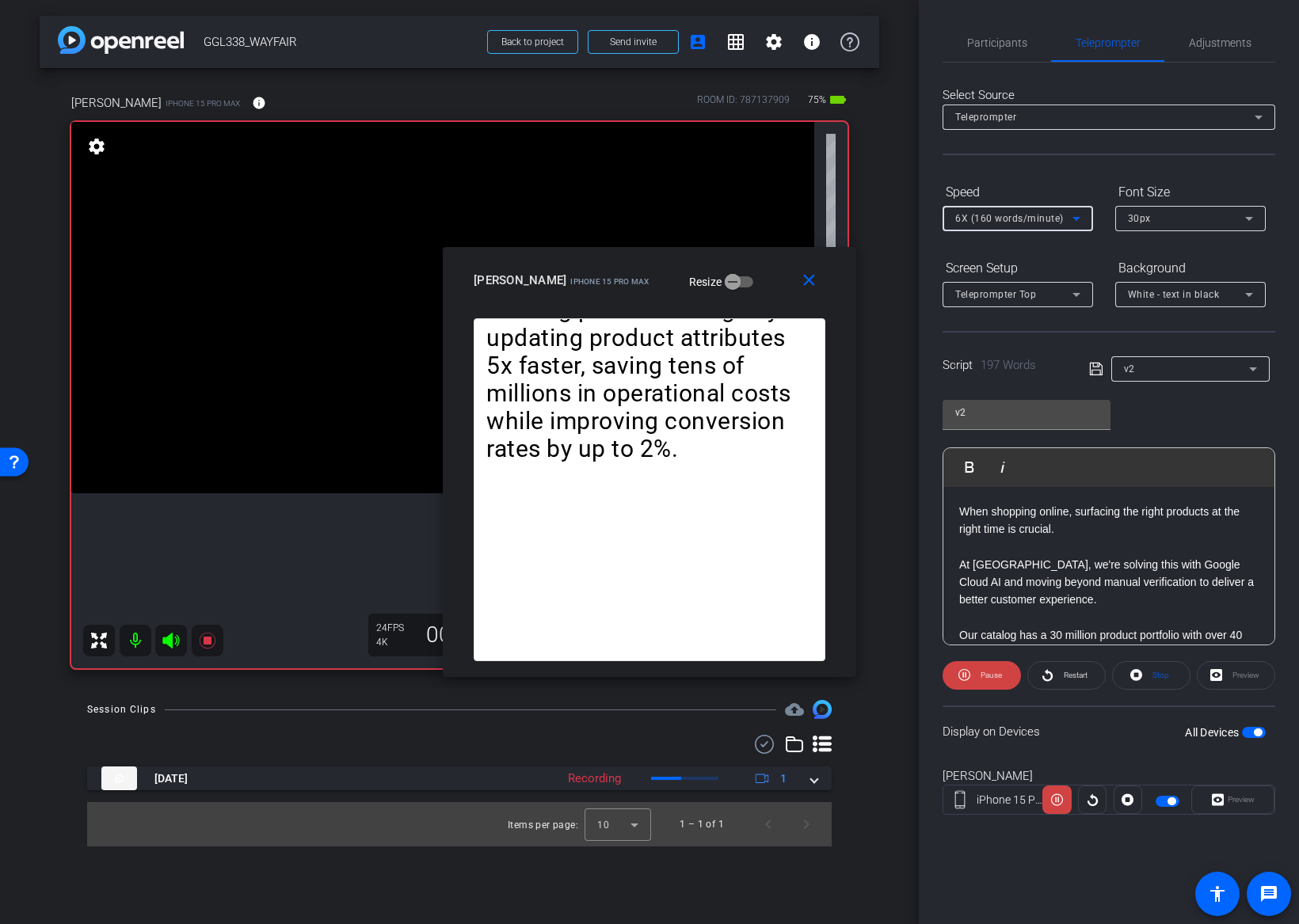
click at [1011, 220] on span "6X (160 words/minute)" at bounding box center [1009, 218] width 109 height 11
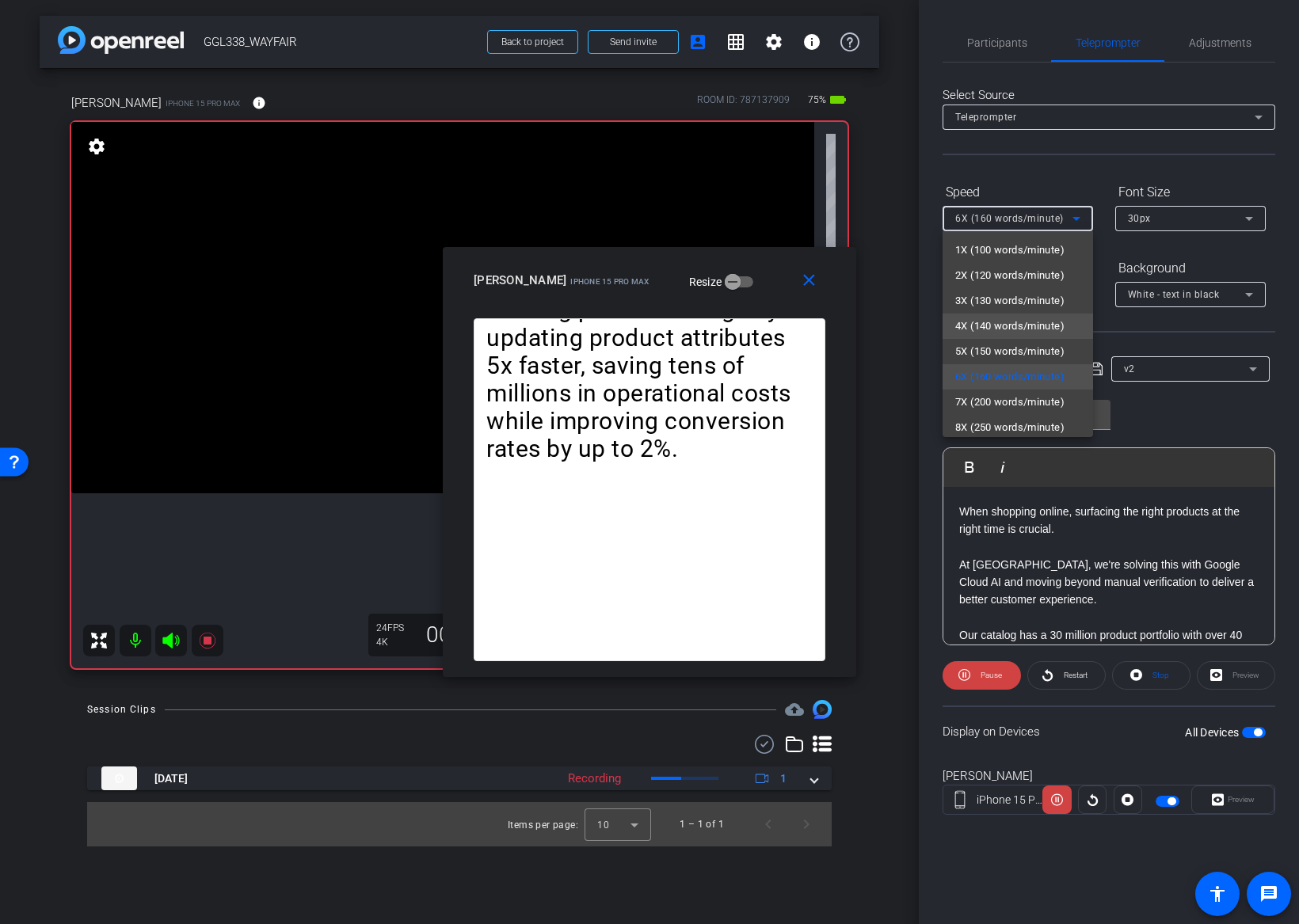
click at [1003, 320] on span "4X (140 words/minute)" at bounding box center [1010, 326] width 110 height 19
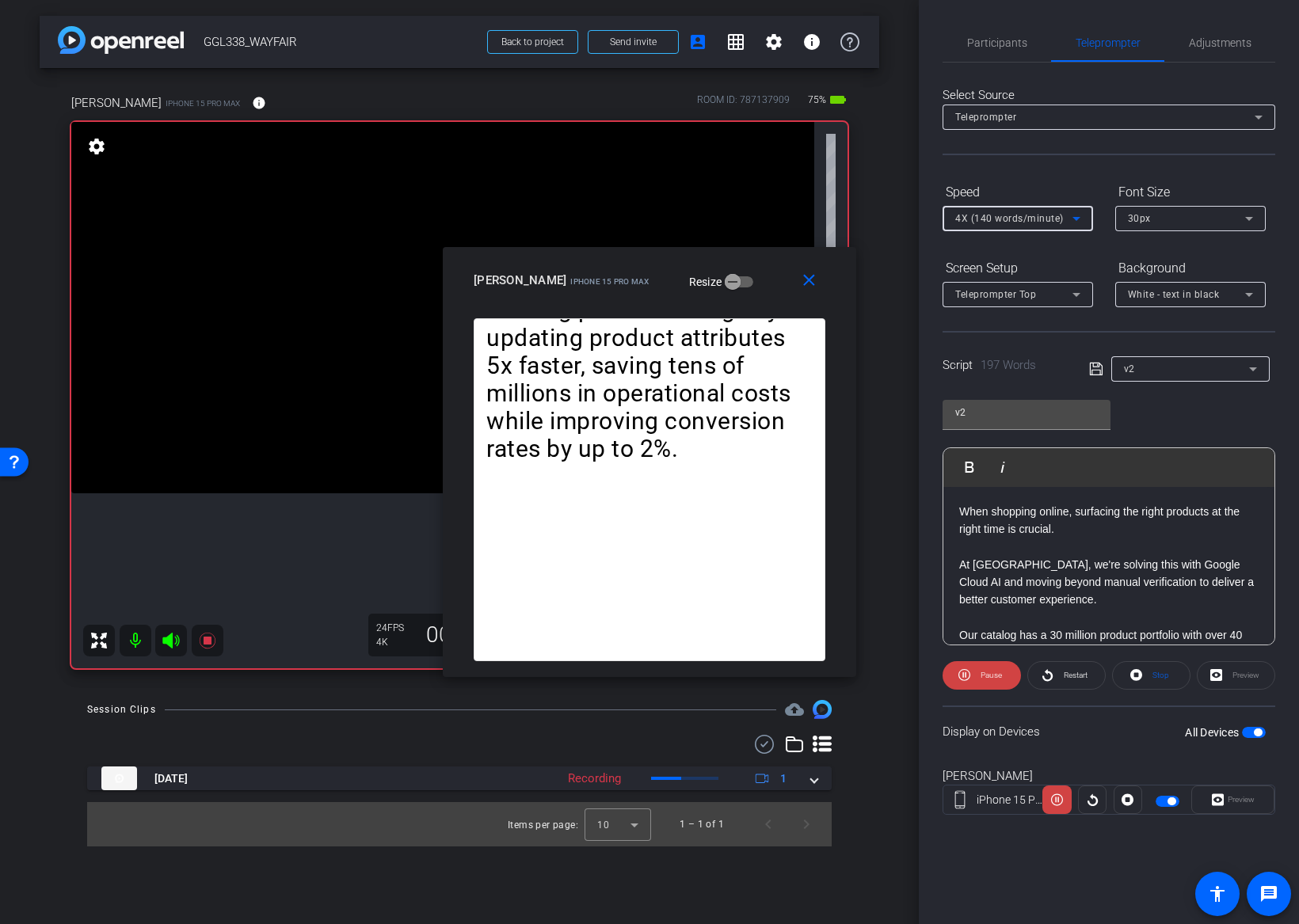
click at [1007, 220] on span "4X (140 words/minute)" at bounding box center [1009, 218] width 109 height 11
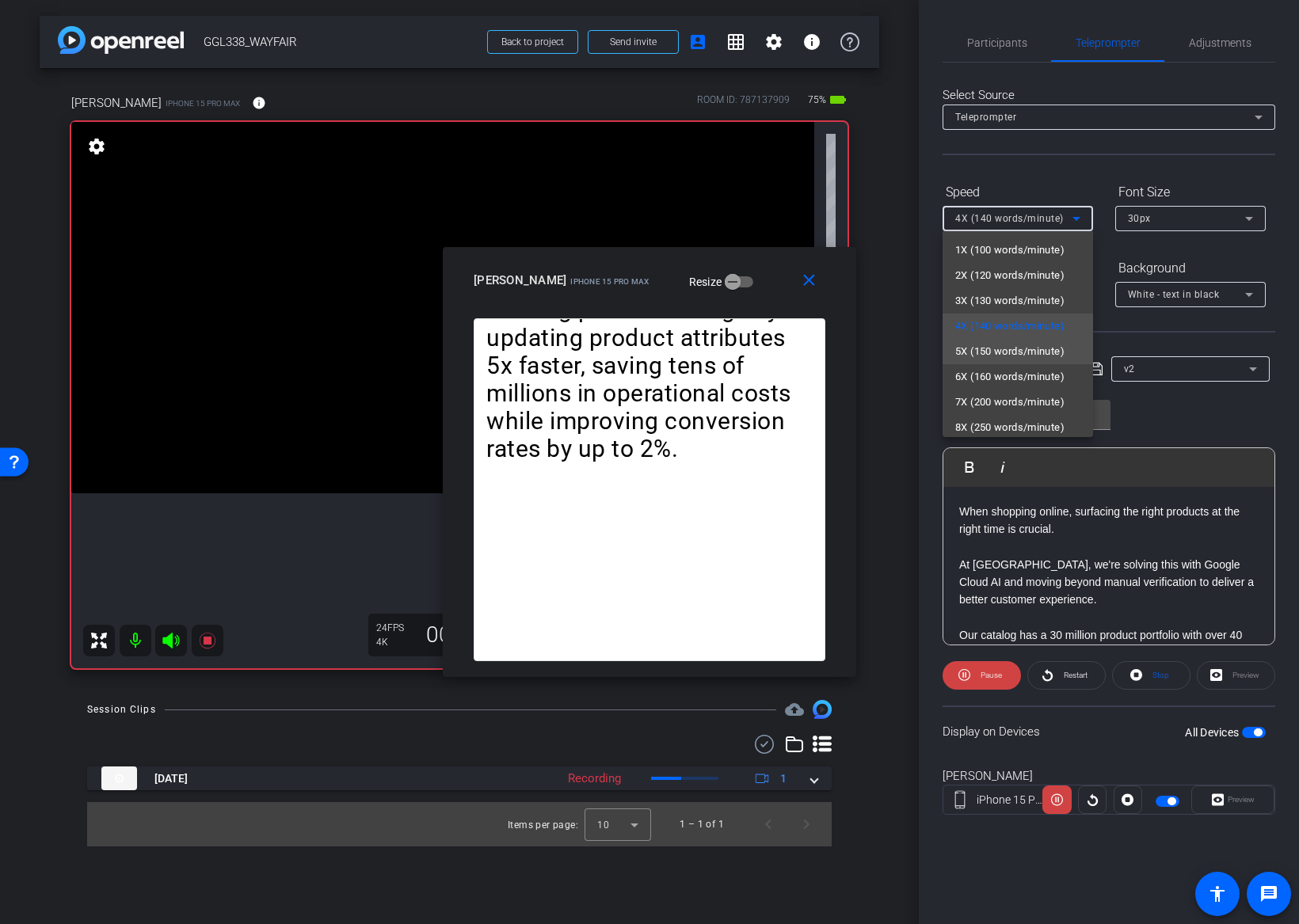
click at [994, 342] on span "5X (150 words/minute)" at bounding box center [1010, 352] width 110 height 19
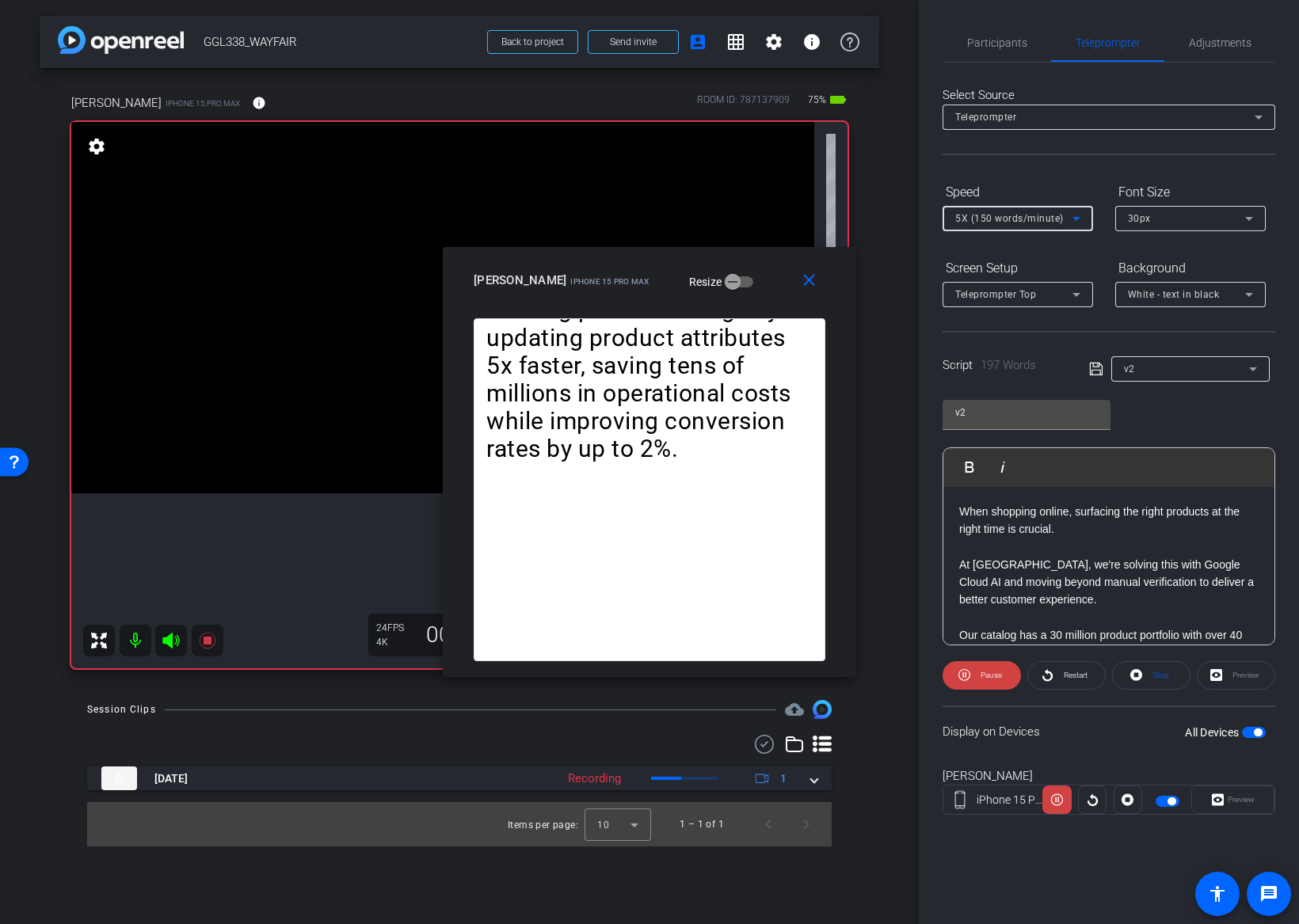
click at [1007, 218] on span "5X (150 words/minute)" at bounding box center [1009, 218] width 109 height 11
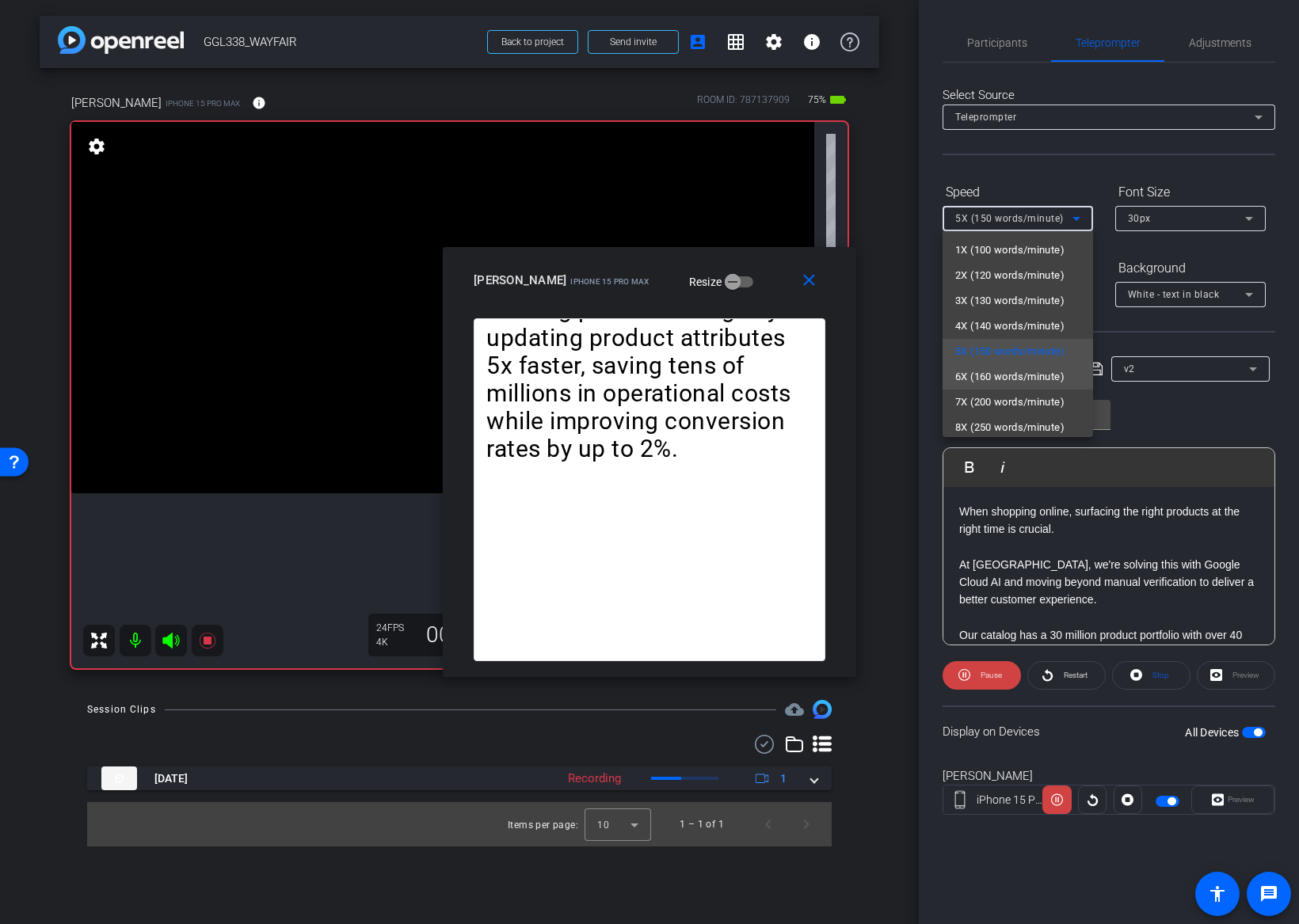
click at [990, 373] on span "6X (160 words/minute)" at bounding box center [1010, 377] width 110 height 19
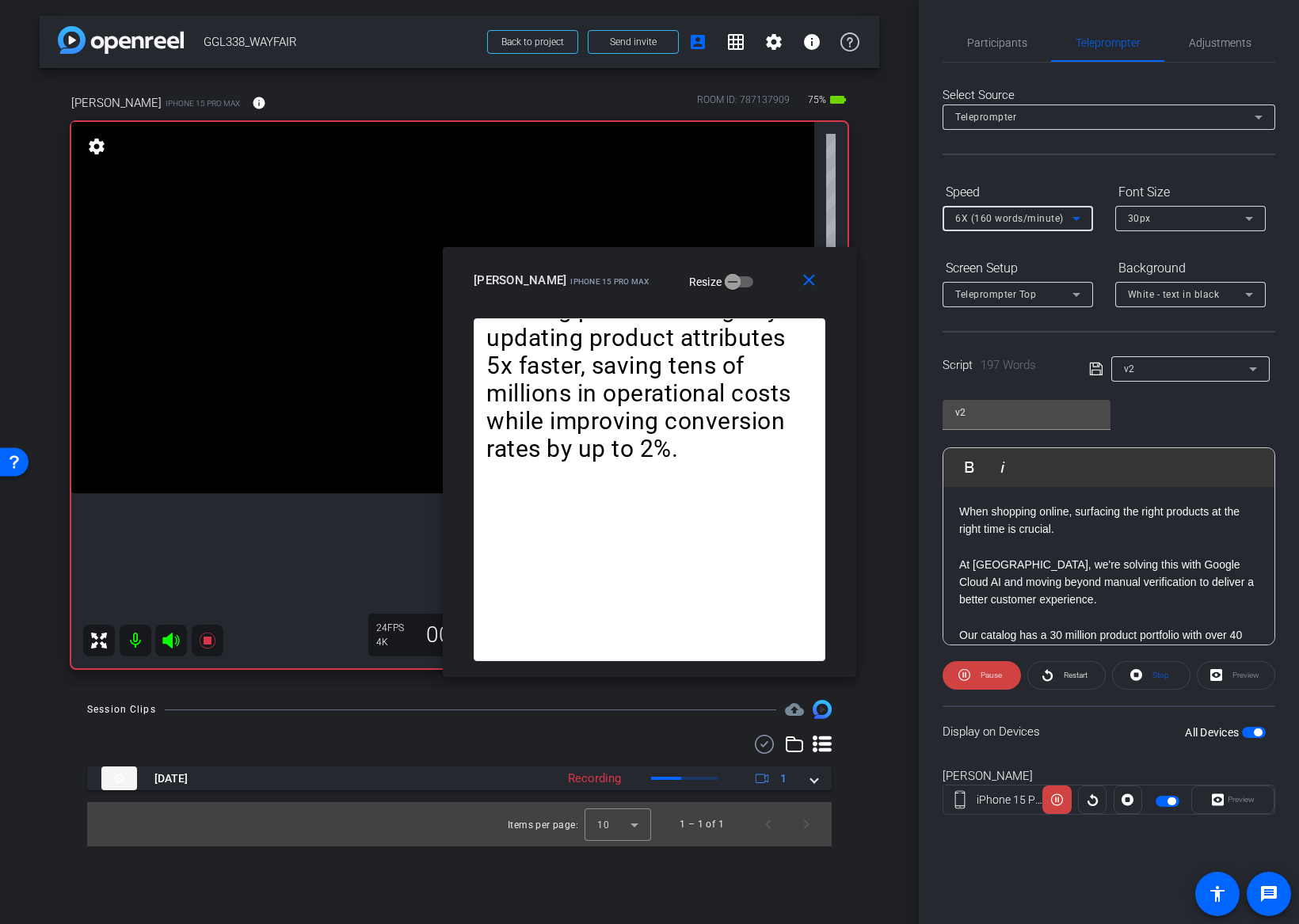
click at [1015, 224] on span "6X (160 words/minute)" at bounding box center [1009, 218] width 109 height 11
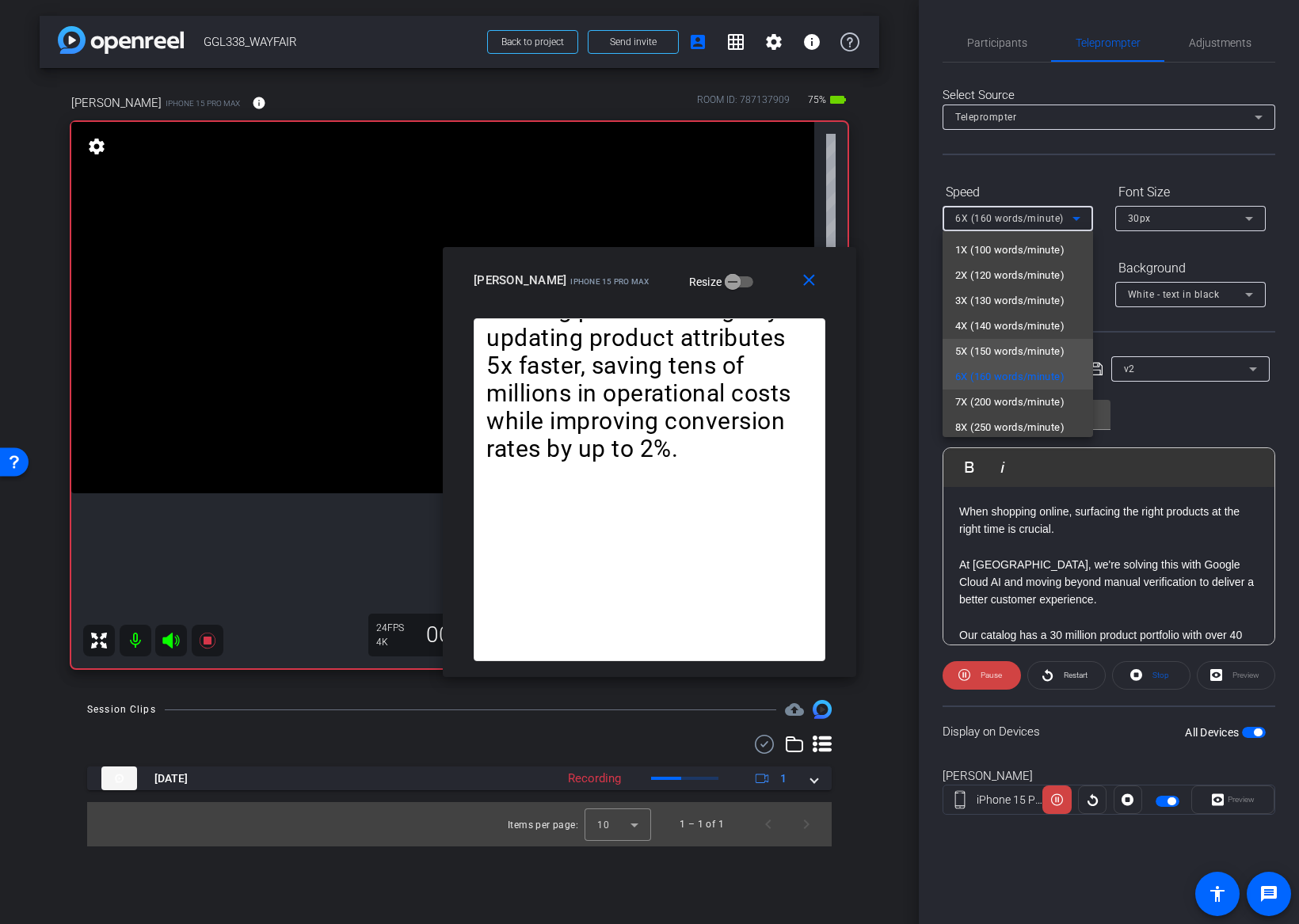
click at [1001, 343] on span "5X (150 words/minute)" at bounding box center [1010, 352] width 110 height 19
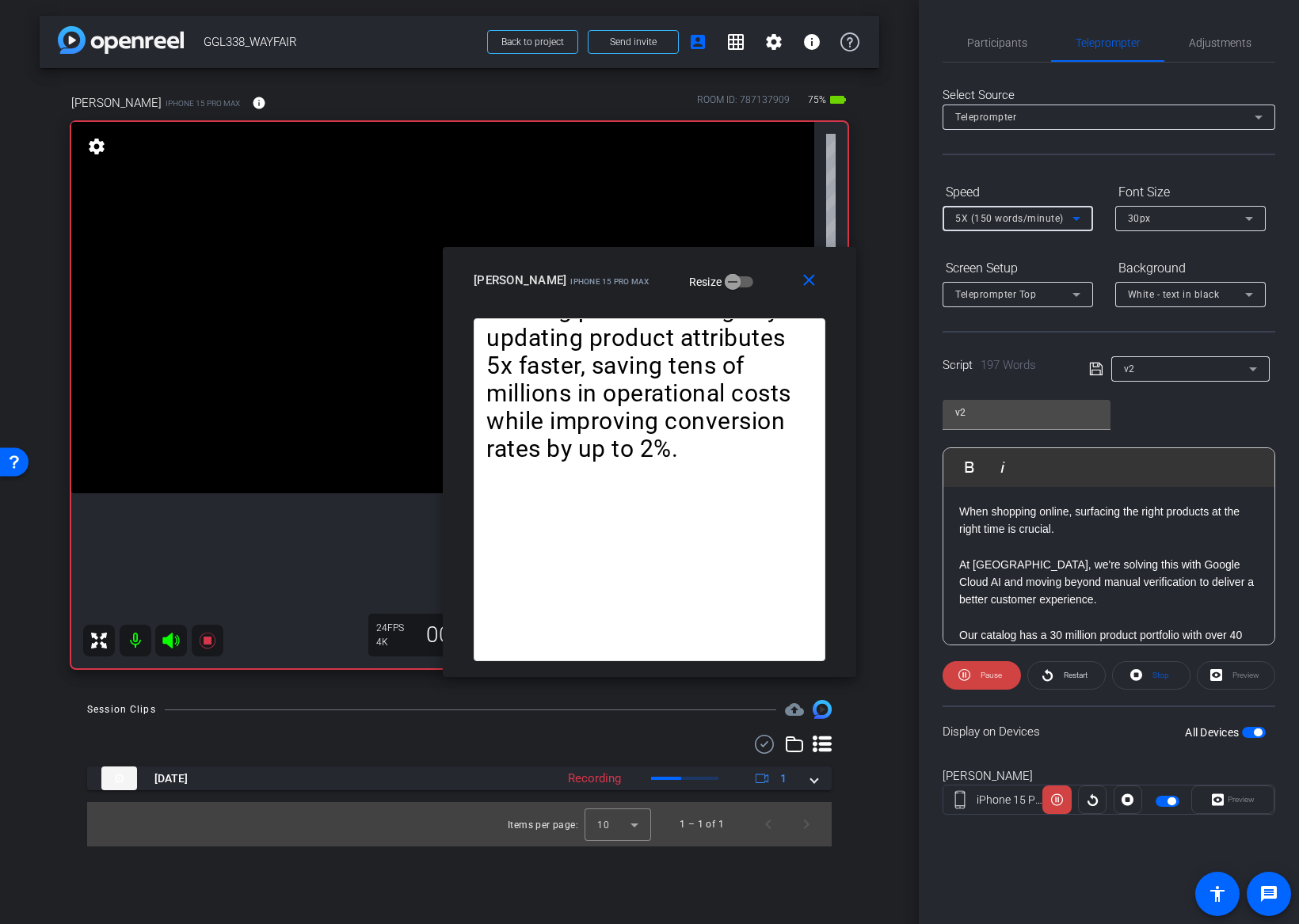
click at [1017, 215] on span "5X (150 words/minute)" at bounding box center [1009, 218] width 109 height 11
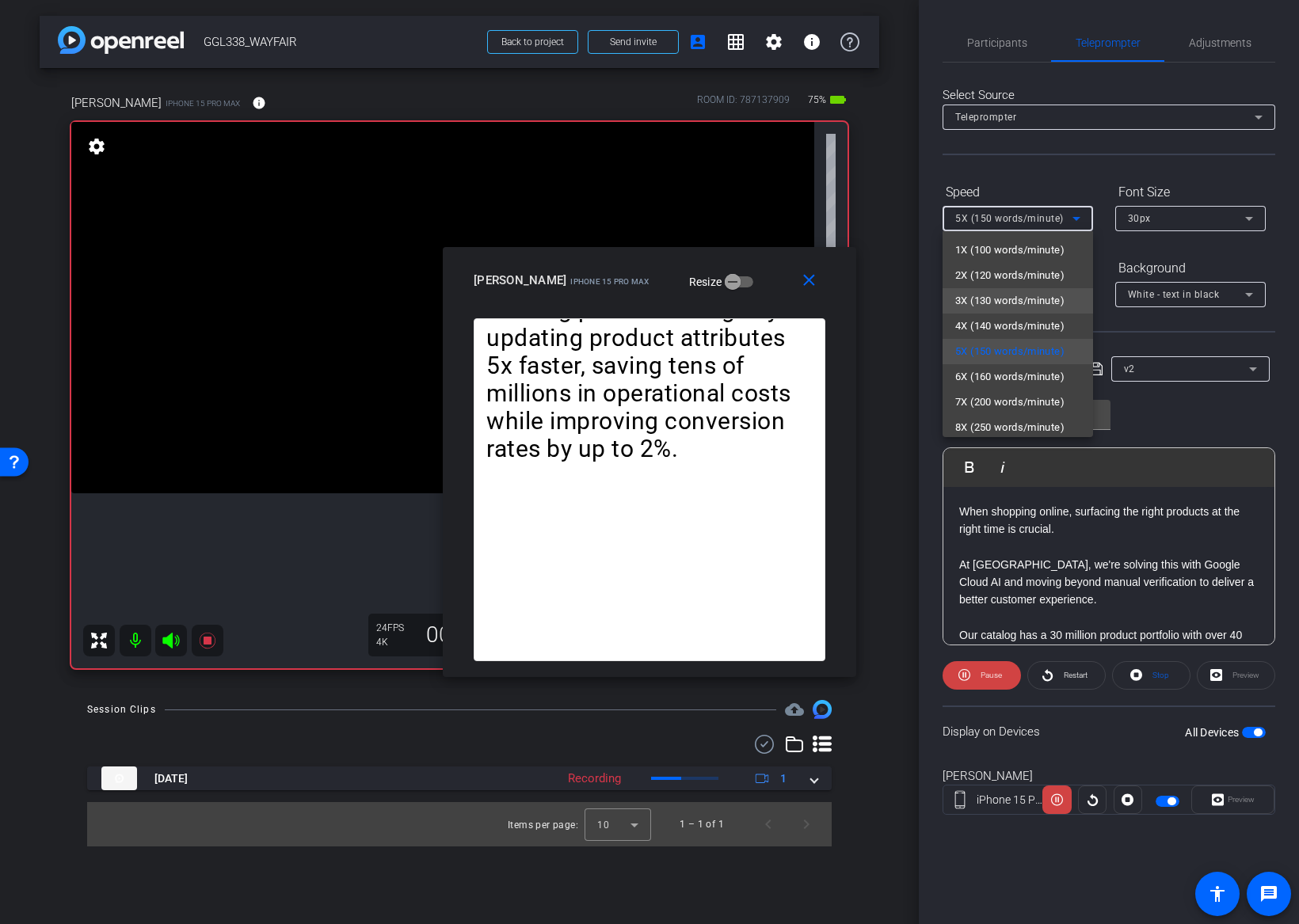
click at [995, 303] on span "3X (130 words/minute)" at bounding box center [1010, 300] width 110 height 19
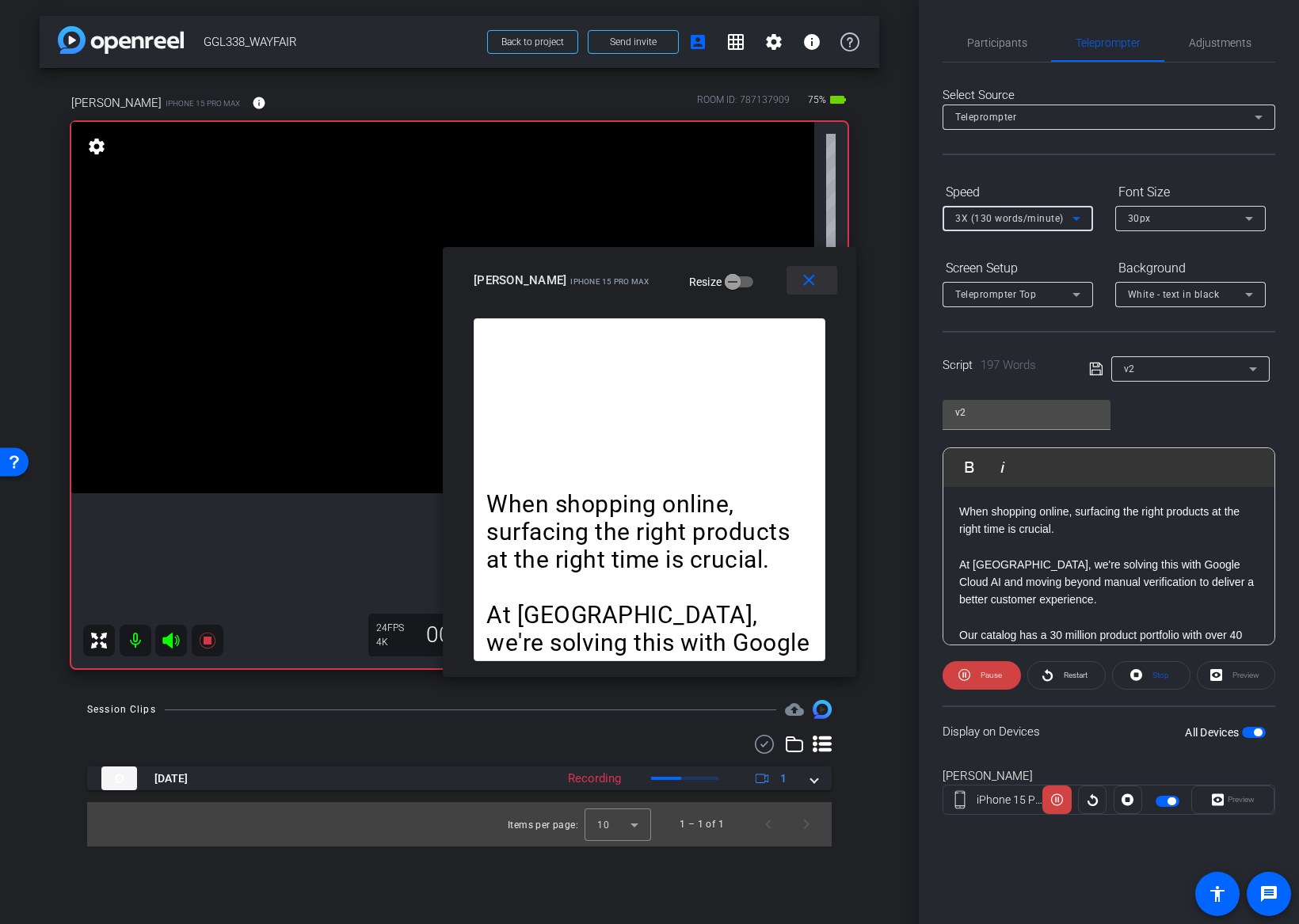
click at [815, 280] on mat-icon "close" at bounding box center [809, 281] width 20 height 20
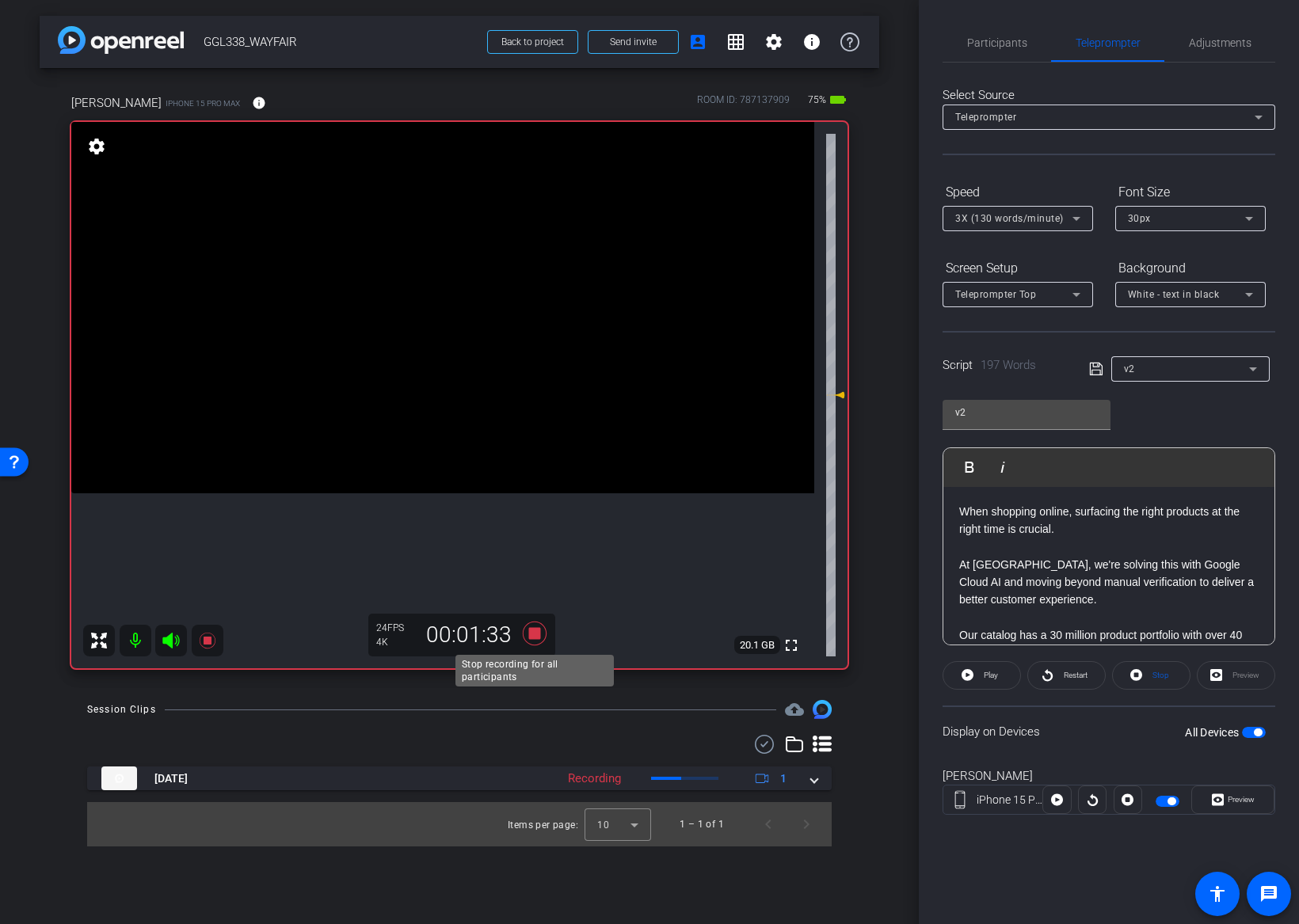
click at [540, 636] on icon at bounding box center [535, 633] width 38 height 28
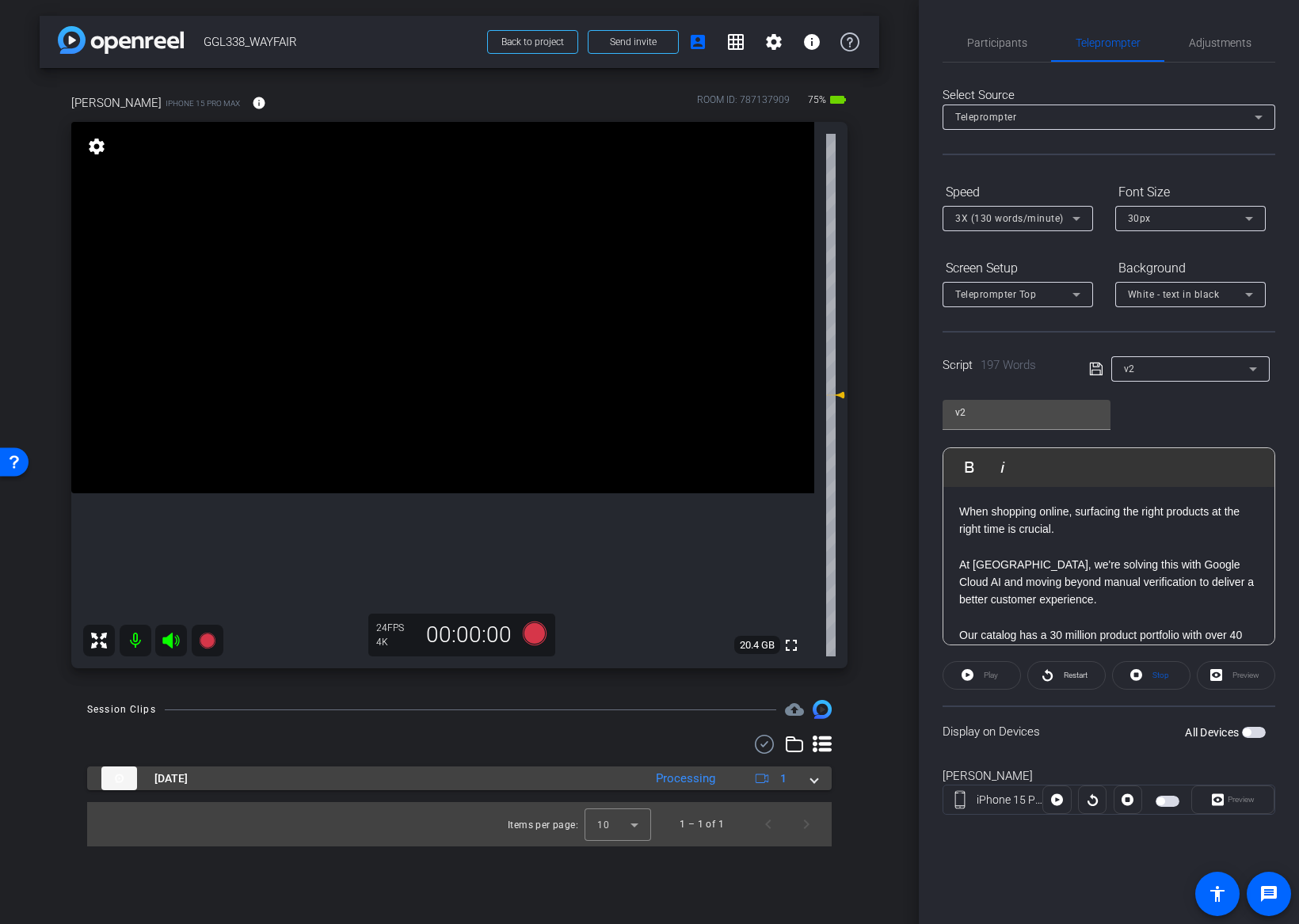
click at [822, 783] on mat-expansion-panel-header "Aug 21, 2025 Processing 1" at bounding box center [458, 779] width 744 height 24
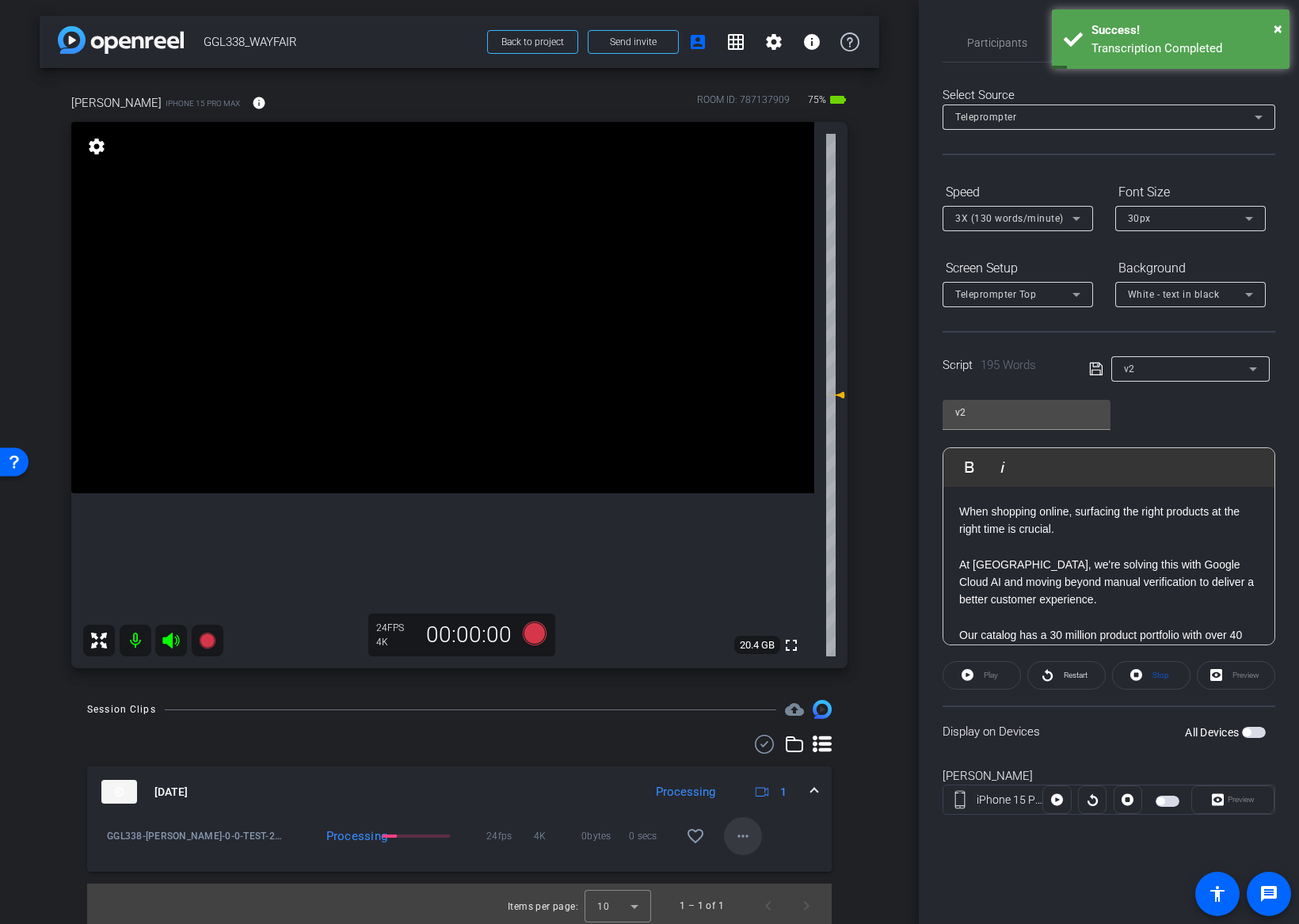
click at [745, 831] on mat-icon "more_horiz" at bounding box center [742, 836] width 19 height 19
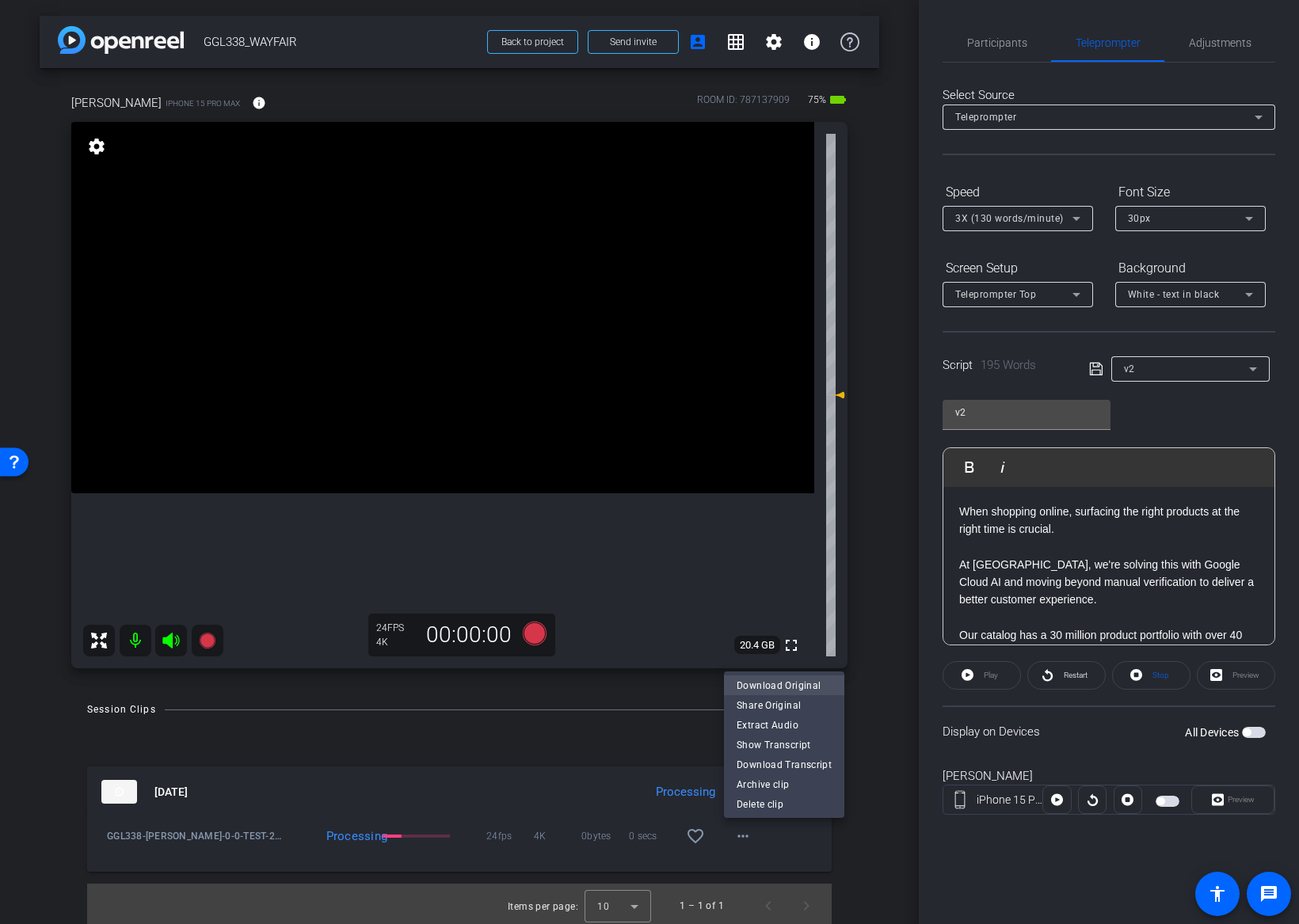
click at [774, 688] on span "Download Original" at bounding box center [784, 685] width 95 height 19
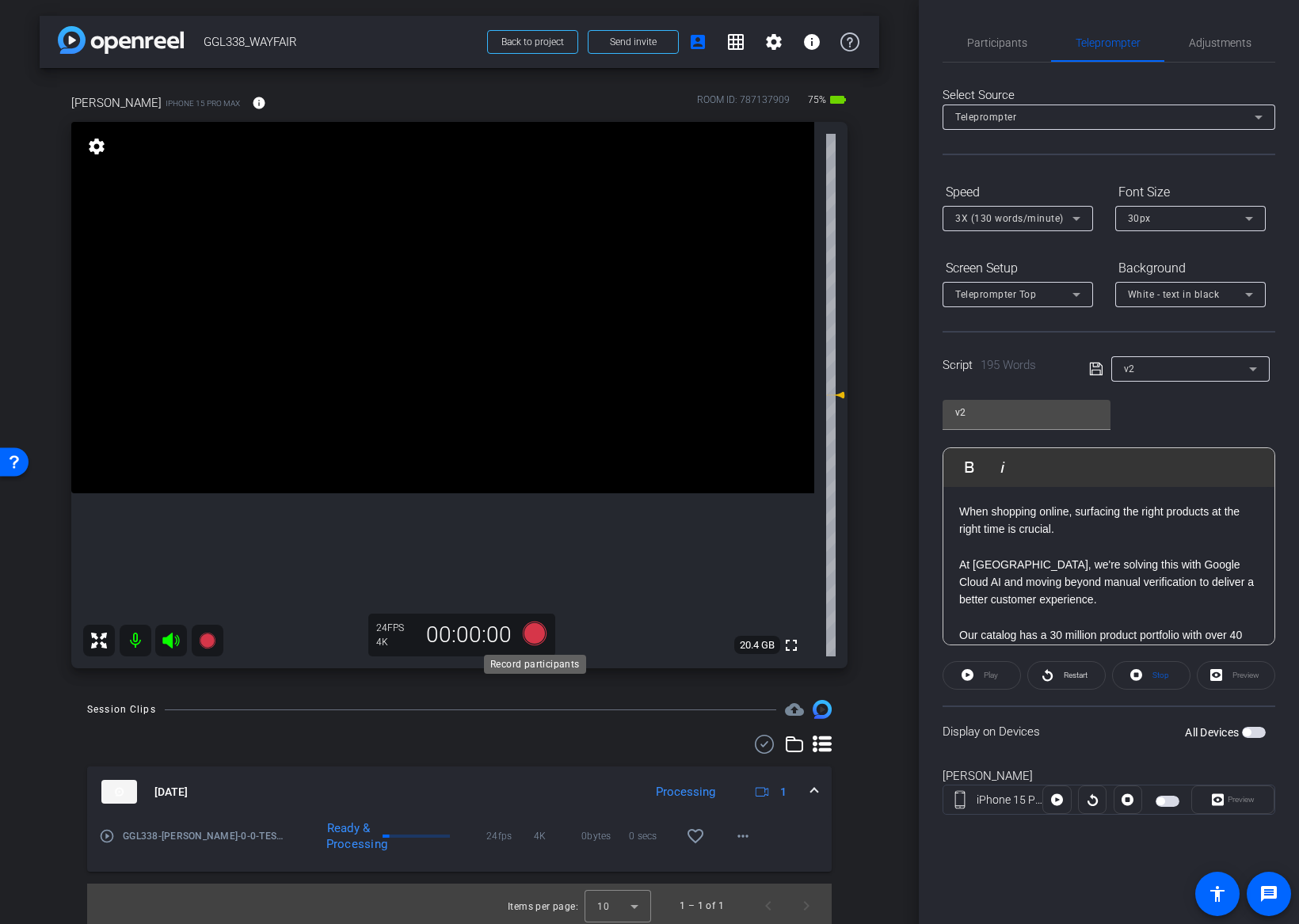
click at [536, 636] on icon at bounding box center [535, 634] width 24 height 24
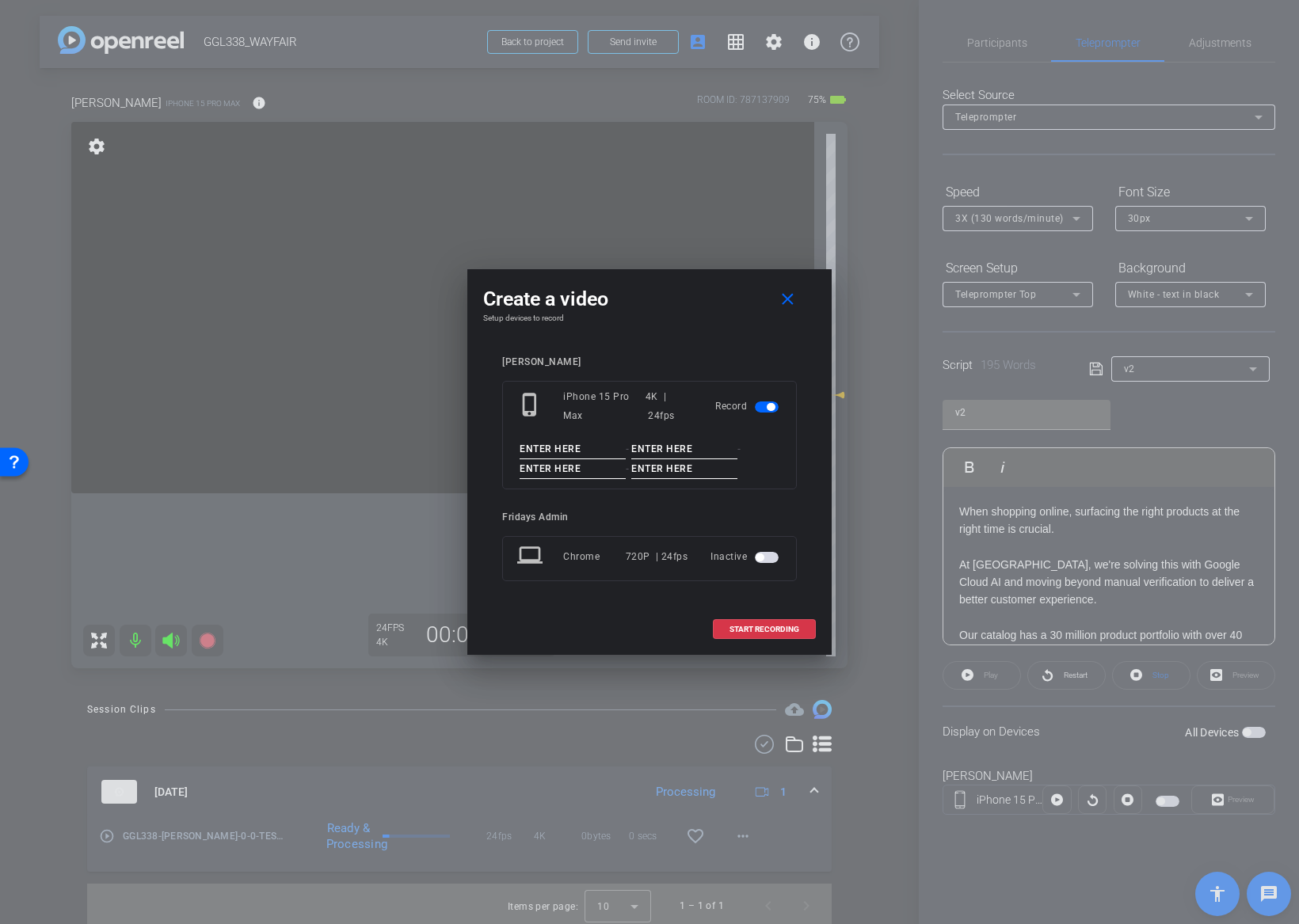
click at [558, 449] on input at bounding box center [572, 449] width 106 height 20
paste input "GGL338_JEFF"
type input "GGL338_JEFF"
click at [671, 453] on input at bounding box center [684, 449] width 106 height 20
type input "0"
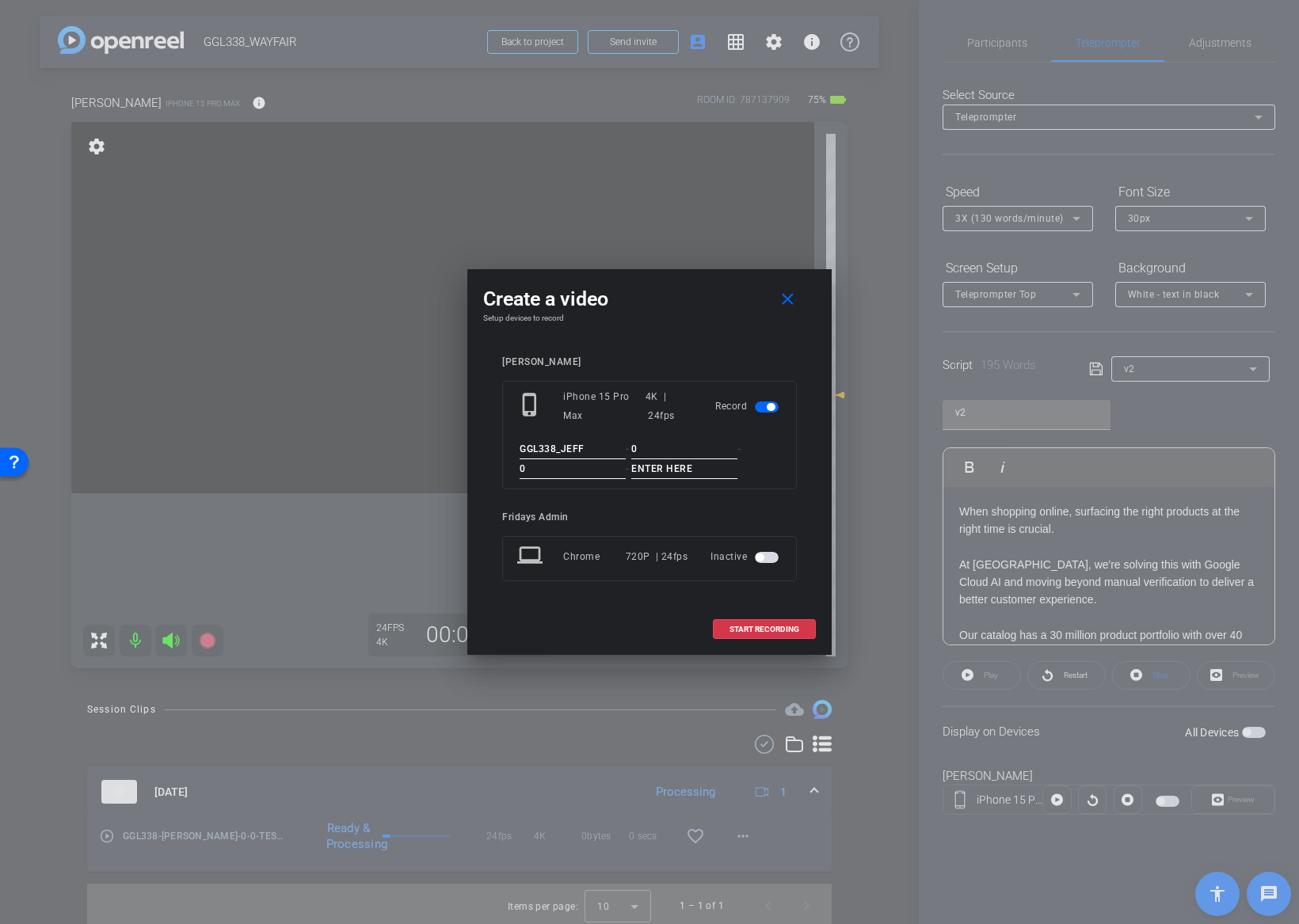
type input "0"
type input "1"
type input "TK1"
click at [805, 481] on div "jeff arena phone_iphone iPhone 15 Pro Max 4K | 24fps Record GGL338_JEFF - 0 - 0…" at bounding box center [649, 479] width 332 height 278
click at [775, 626] on span "START RECORDING" at bounding box center [764, 629] width 69 height 8
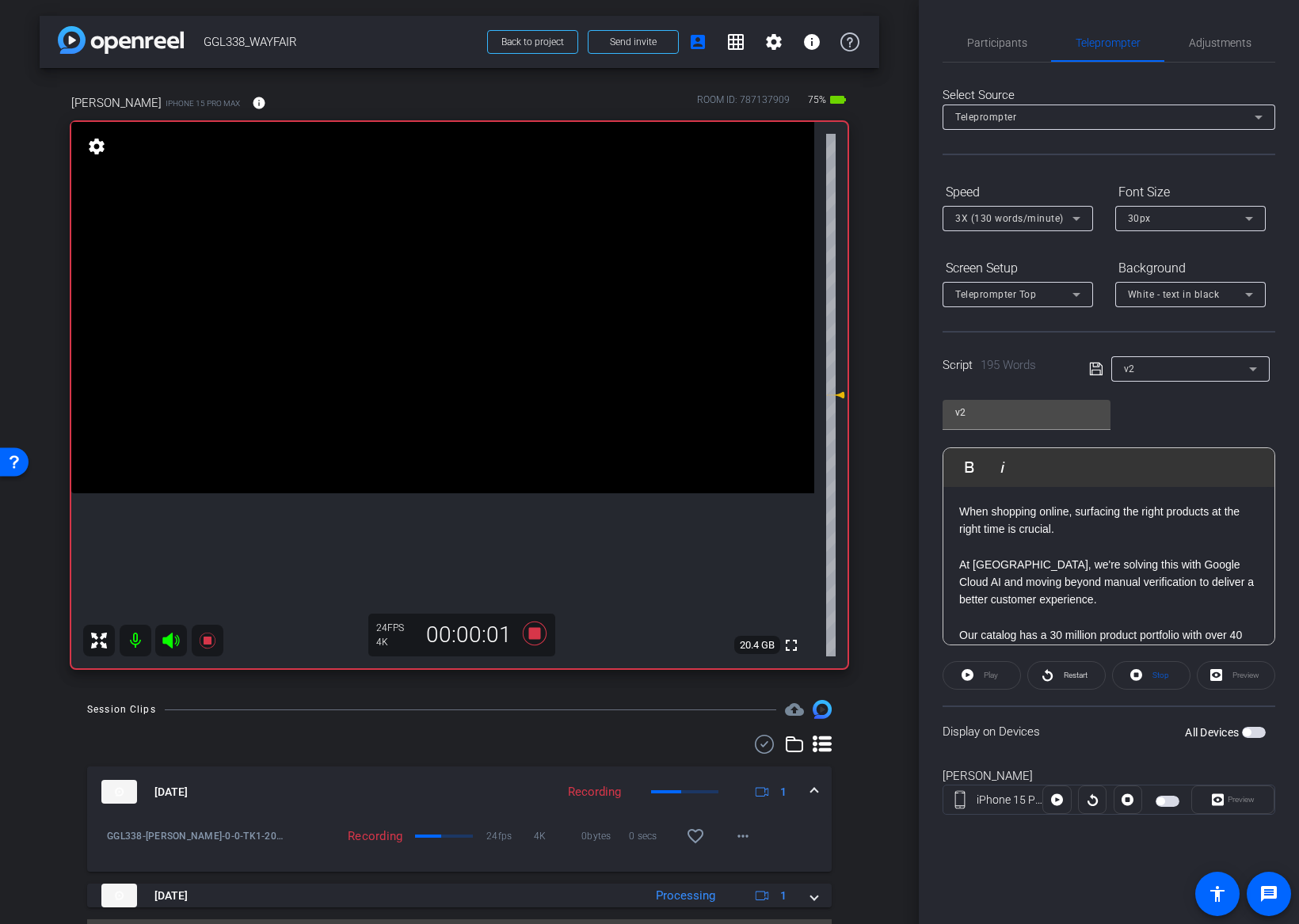
click at [1239, 726] on label "All Devices" at bounding box center [1213, 732] width 57 height 16
click at [1241, 727] on button "All Devices" at bounding box center [1253, 732] width 24 height 11
click at [996, 678] on span "Play" at bounding box center [990, 676] width 15 height 9
click at [1230, 798] on span "Preview" at bounding box center [1241, 800] width 26 height 9
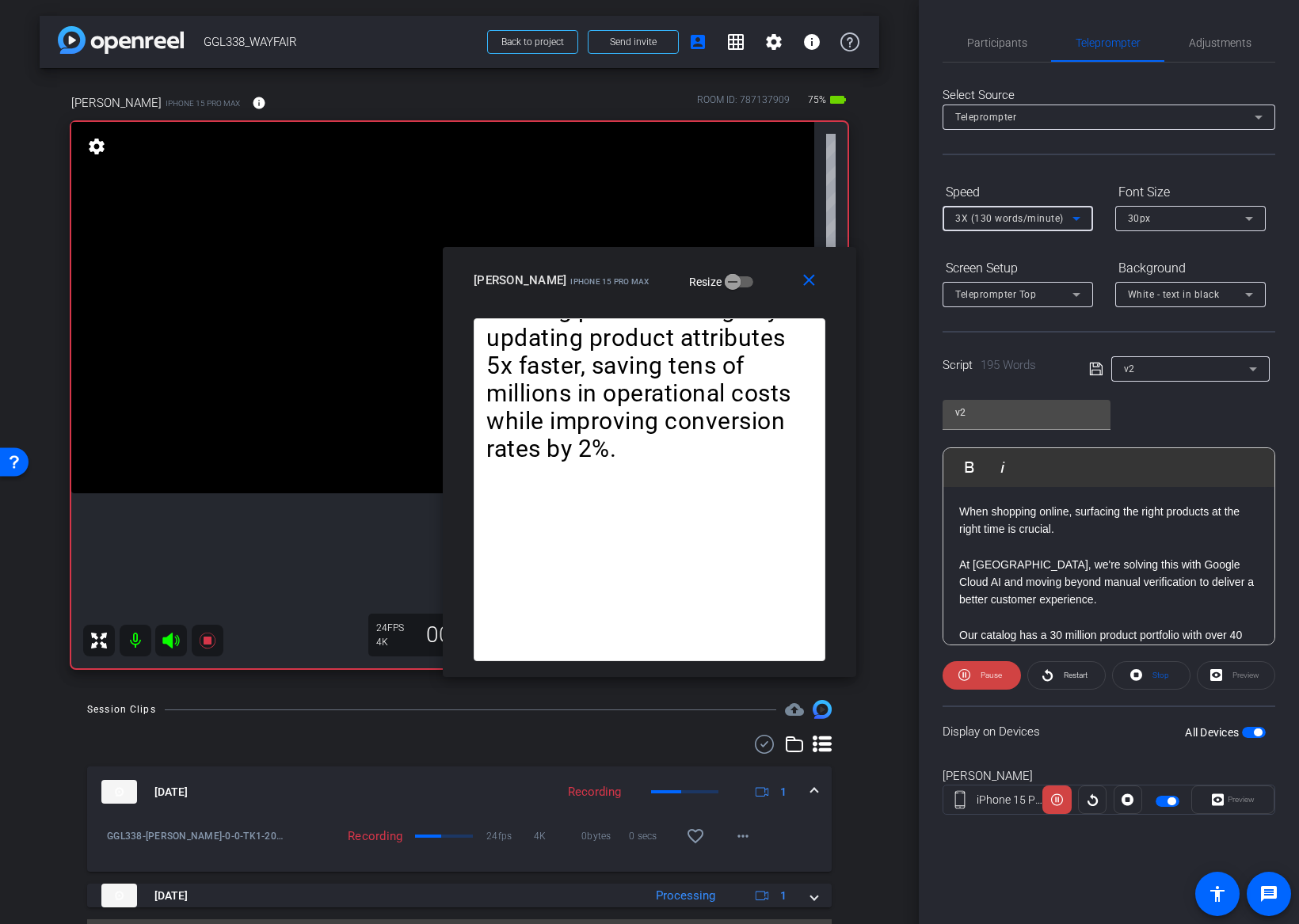
click at [994, 215] on span "3X (130 words/minute)" at bounding box center [1009, 218] width 109 height 11
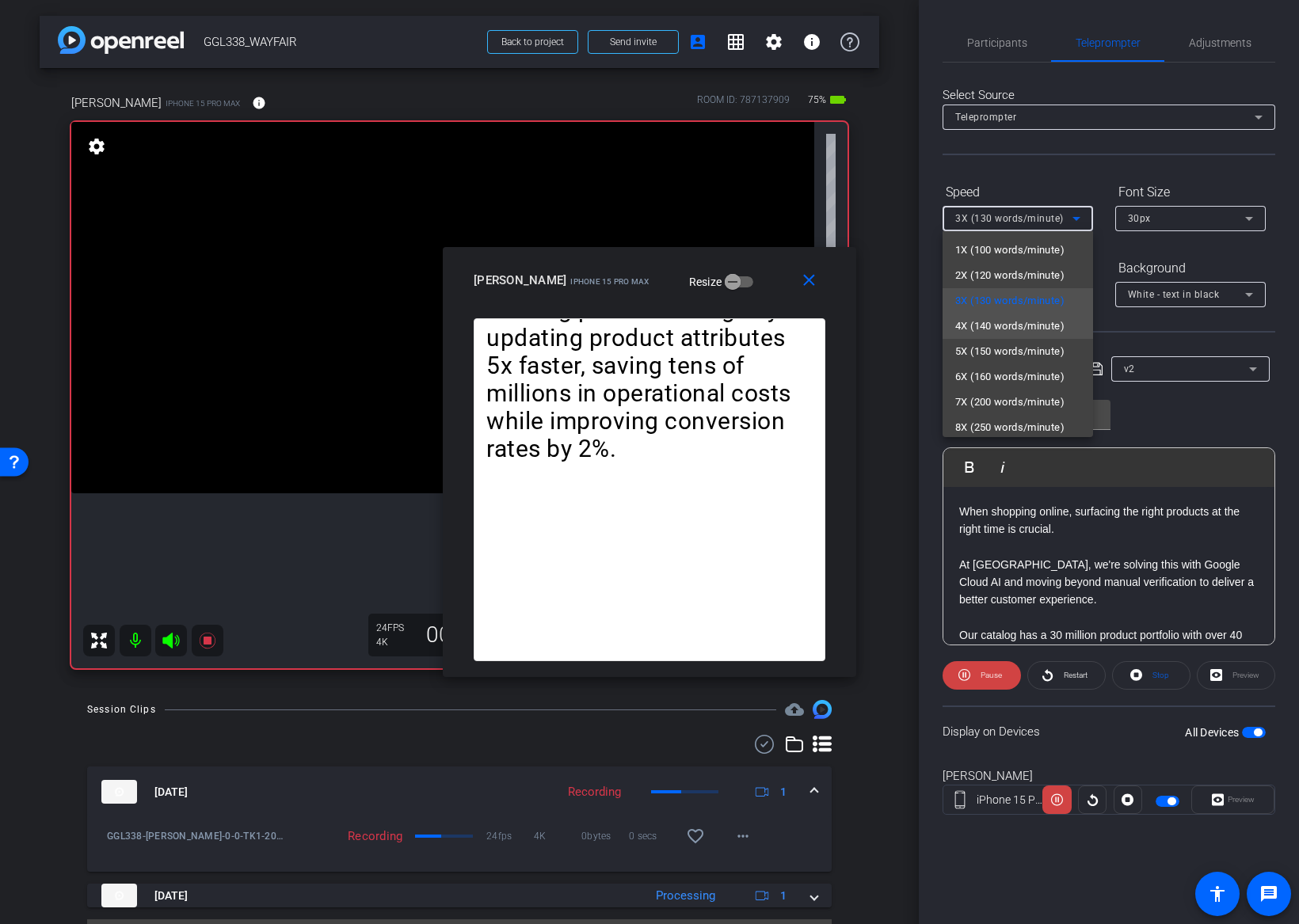
click at [995, 329] on span "4X (140 words/minute)" at bounding box center [1010, 326] width 110 height 19
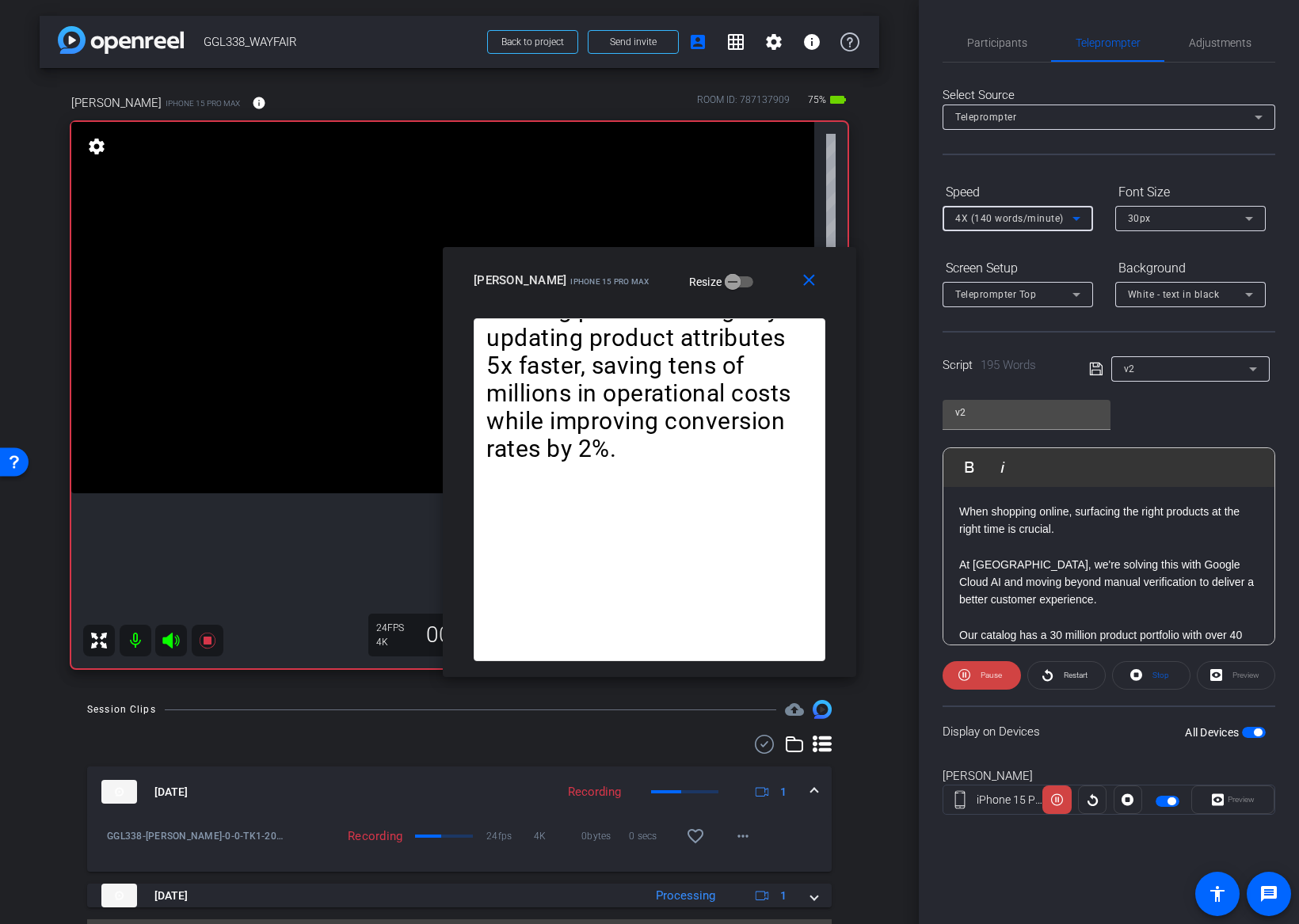
click at [978, 220] on span "4X (140 words/minute)" at bounding box center [1009, 218] width 109 height 11
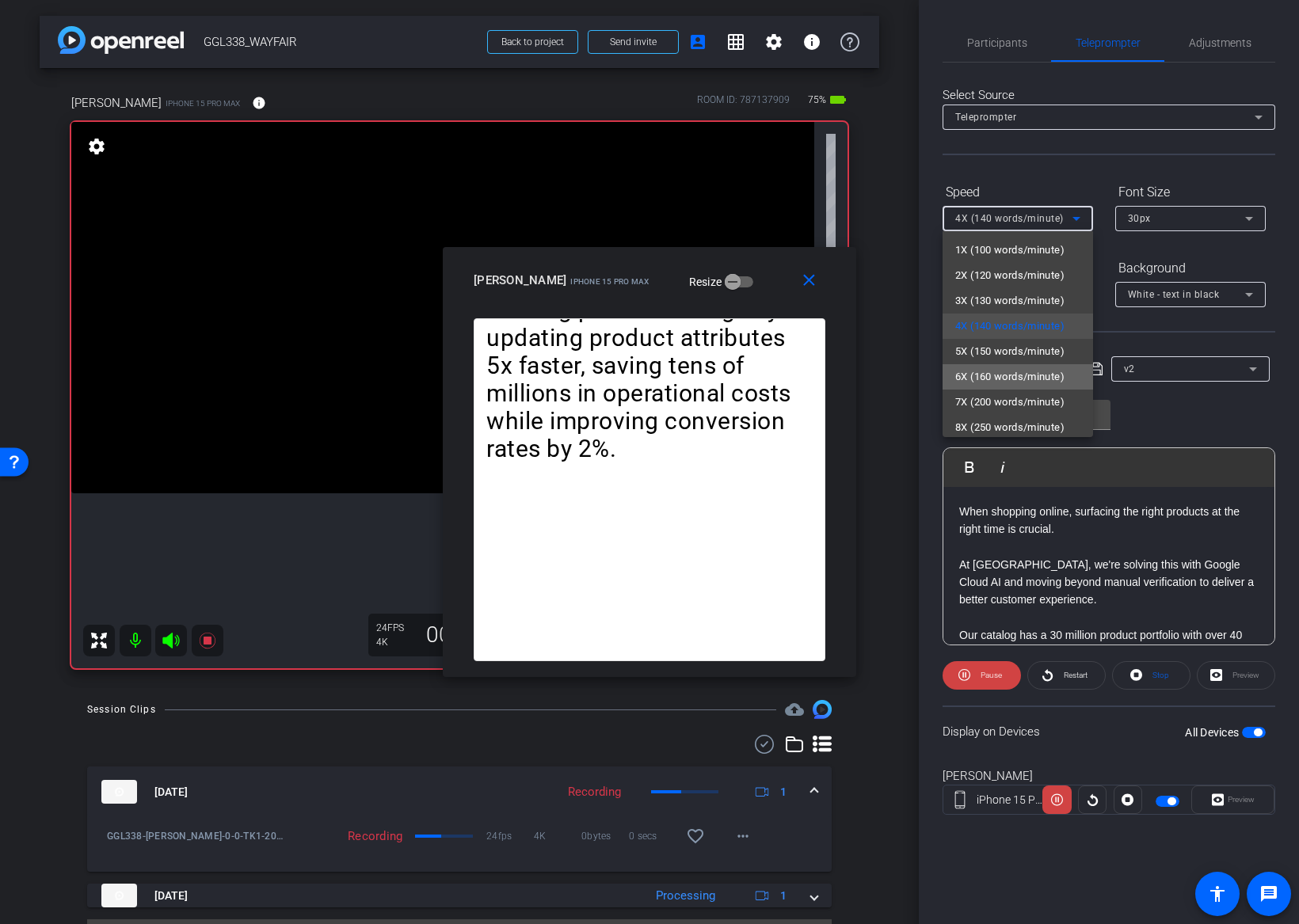
click at [979, 368] on span "6X (160 words/minute)" at bounding box center [1010, 377] width 110 height 19
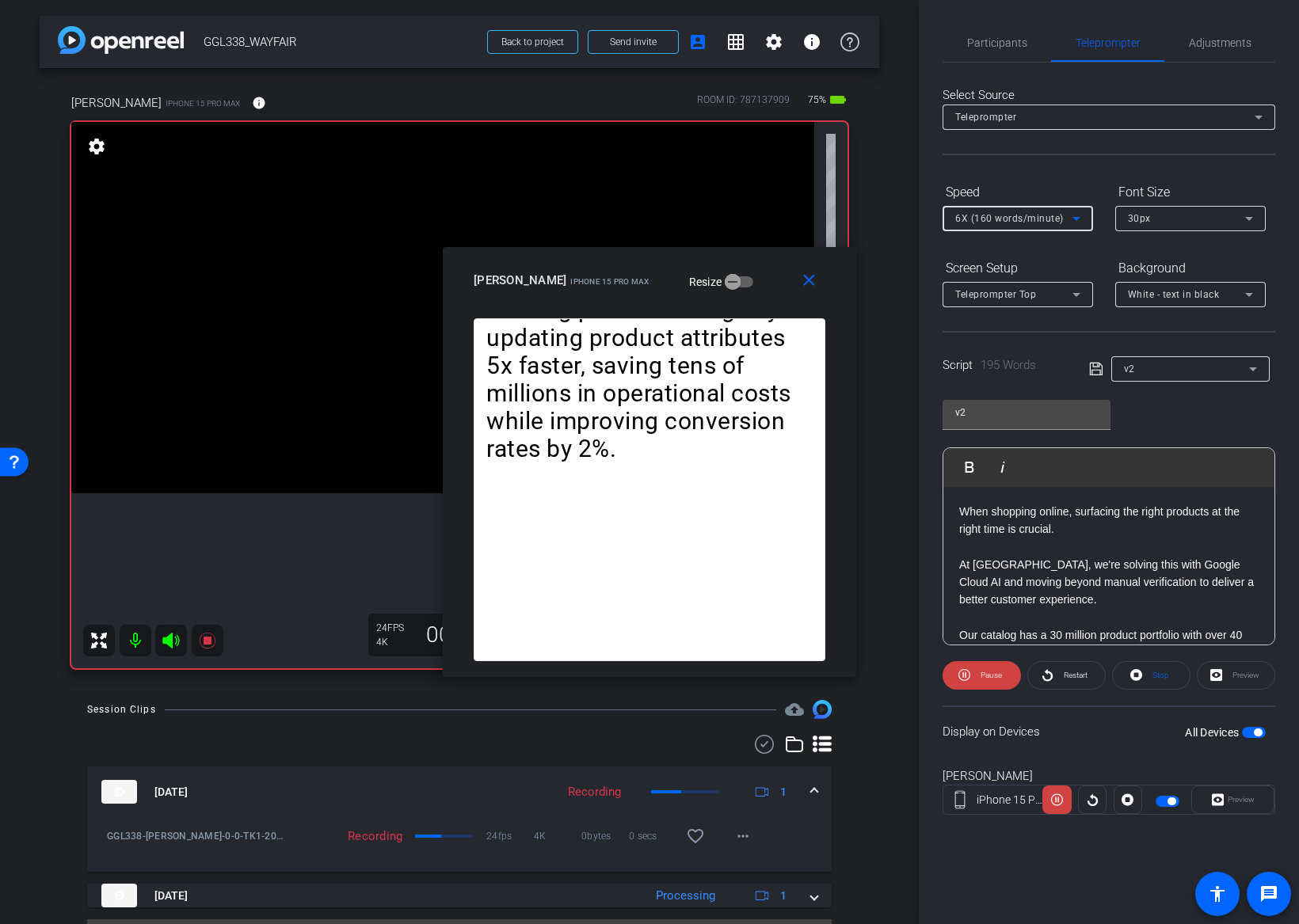
click at [984, 213] on span "6X (160 words/minute)" at bounding box center [1009, 218] width 109 height 11
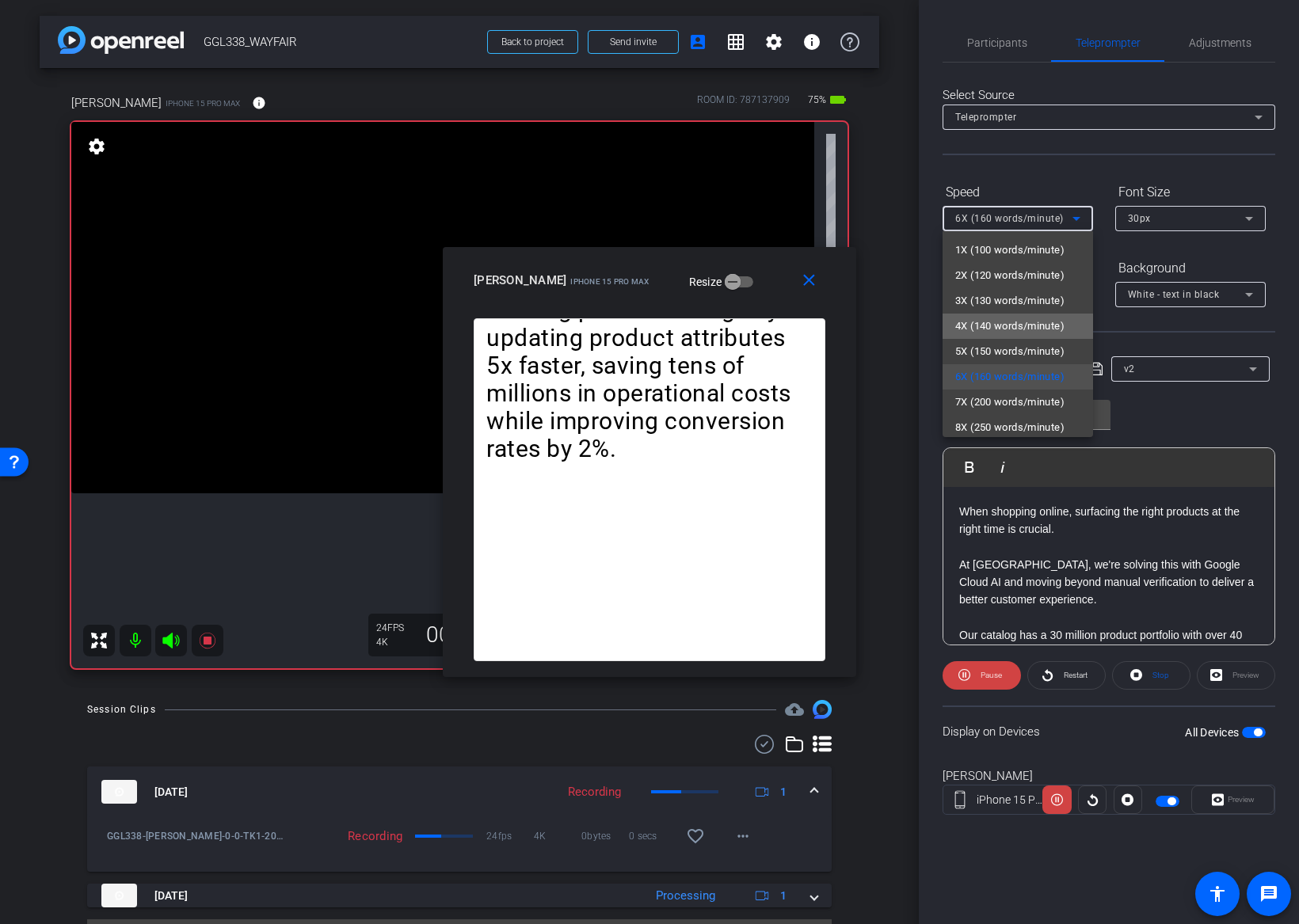
click at [980, 331] on span "4X (140 words/minute)" at bounding box center [1010, 326] width 110 height 19
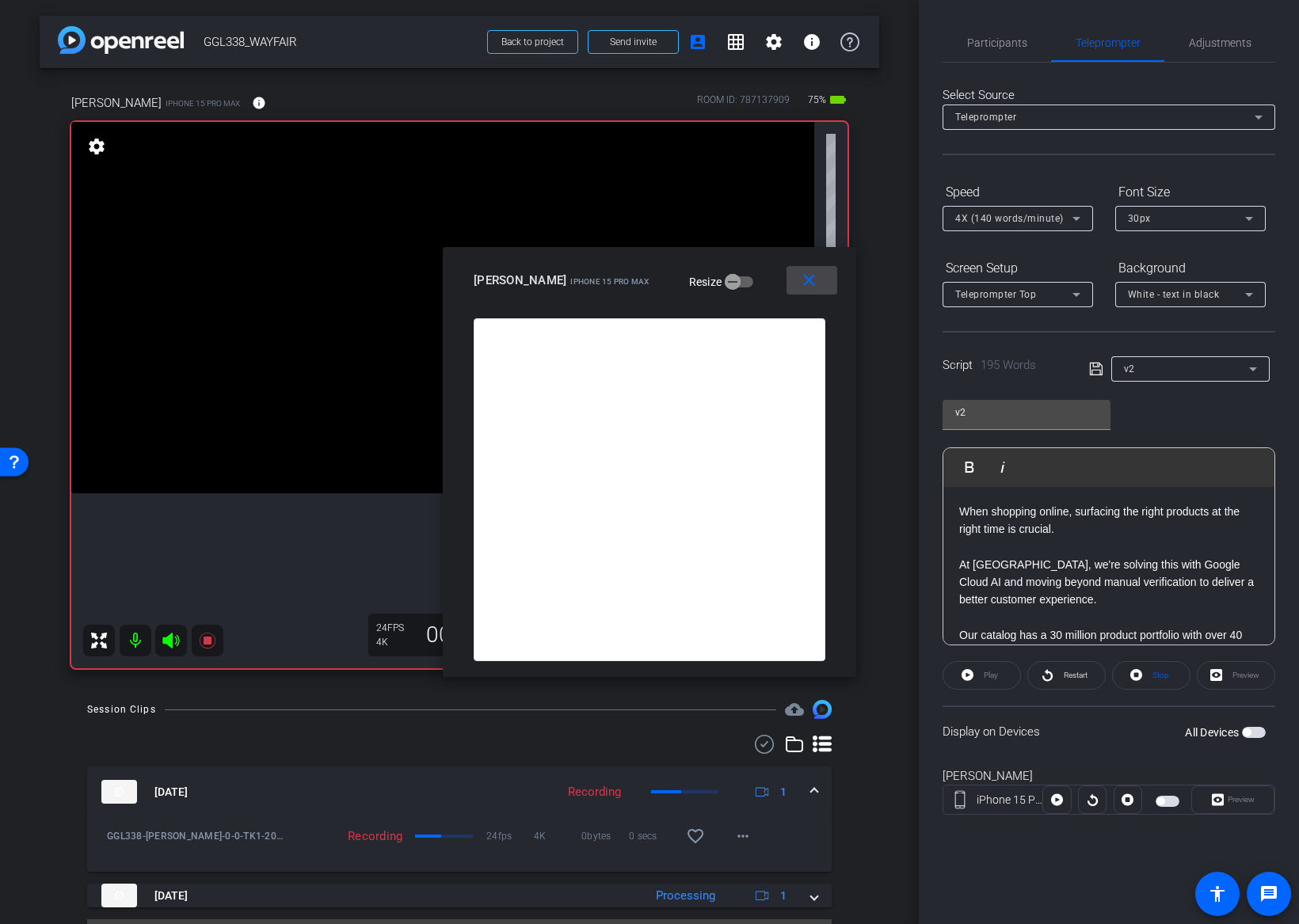
click at [817, 281] on mat-icon "close" at bounding box center [809, 281] width 20 height 20
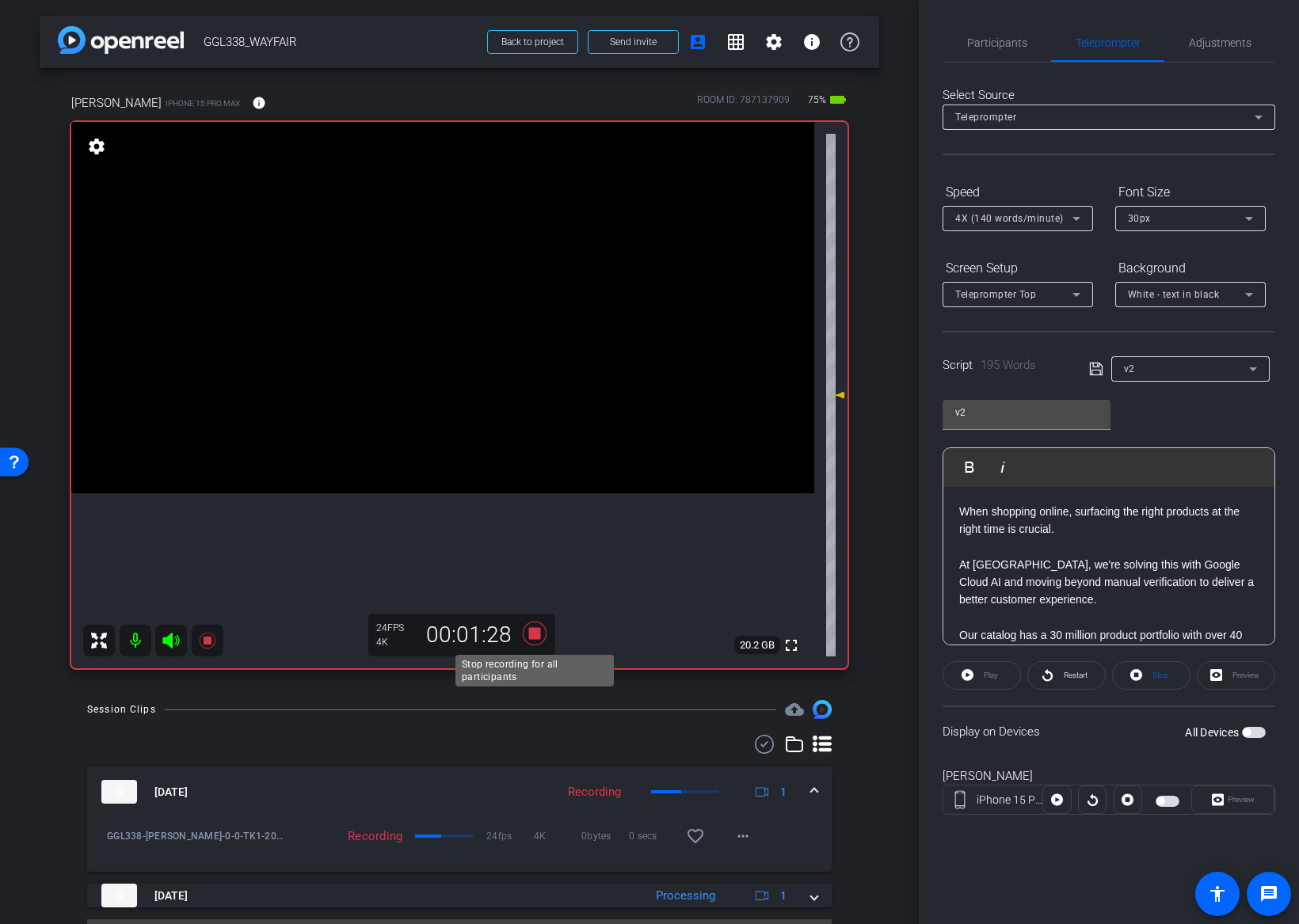
click at [531, 631] on icon at bounding box center [535, 634] width 24 height 24
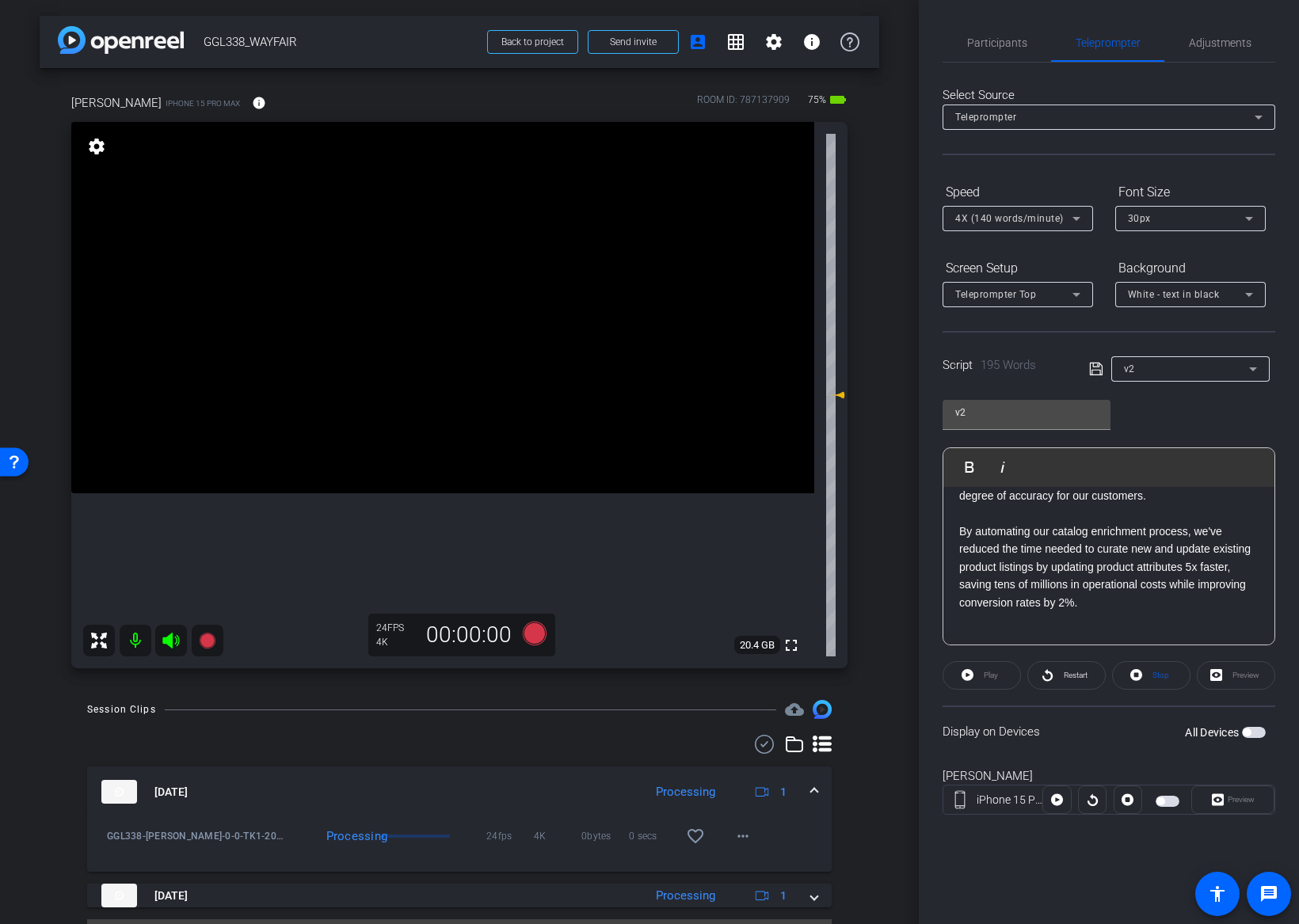
scroll to position [494, 0]
click at [1099, 601] on p "By automating our catalog enrichment process, we've reduced the time needed to …" at bounding box center [1109, 567] width 299 height 89
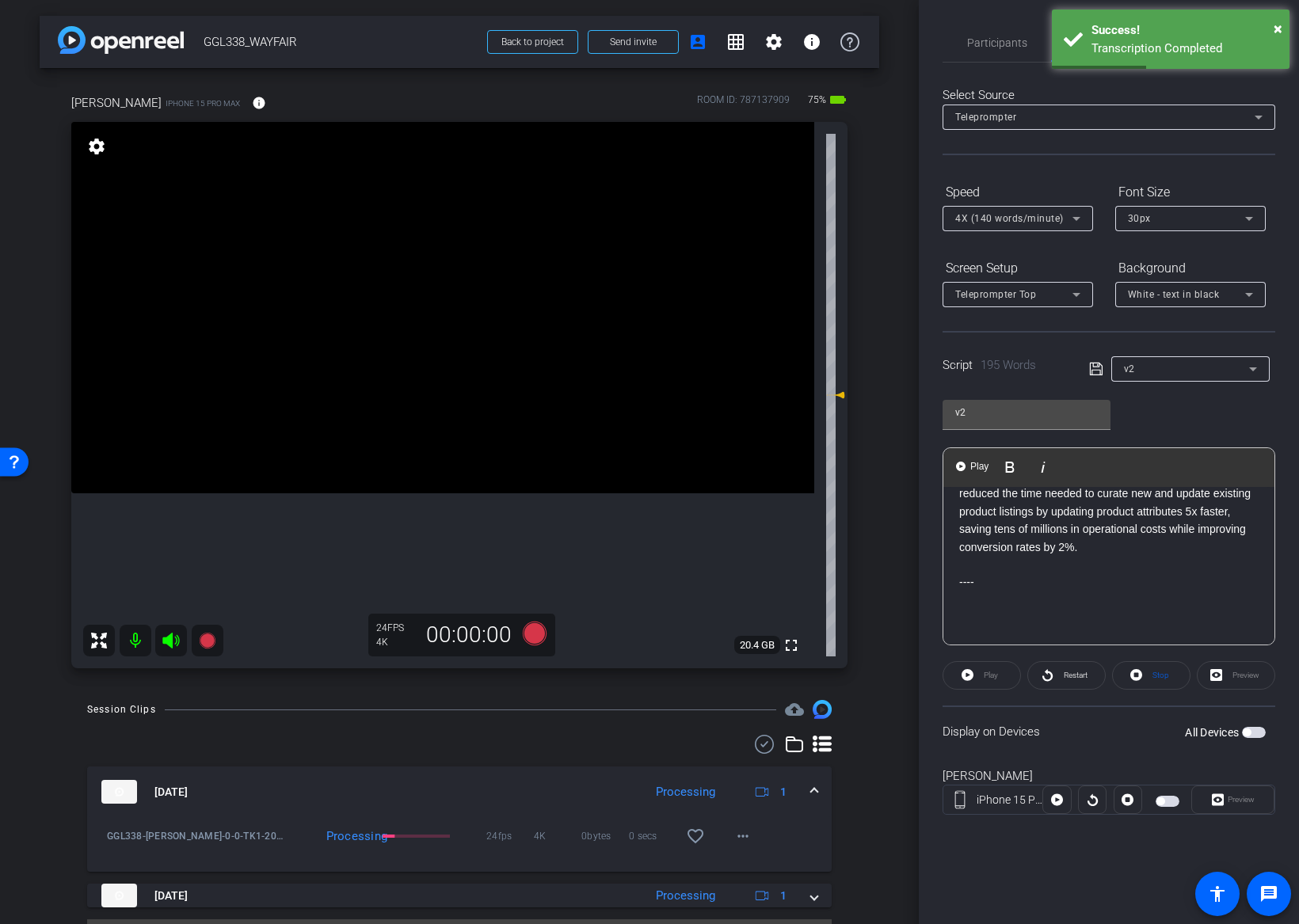
scroll to position [531, 0]
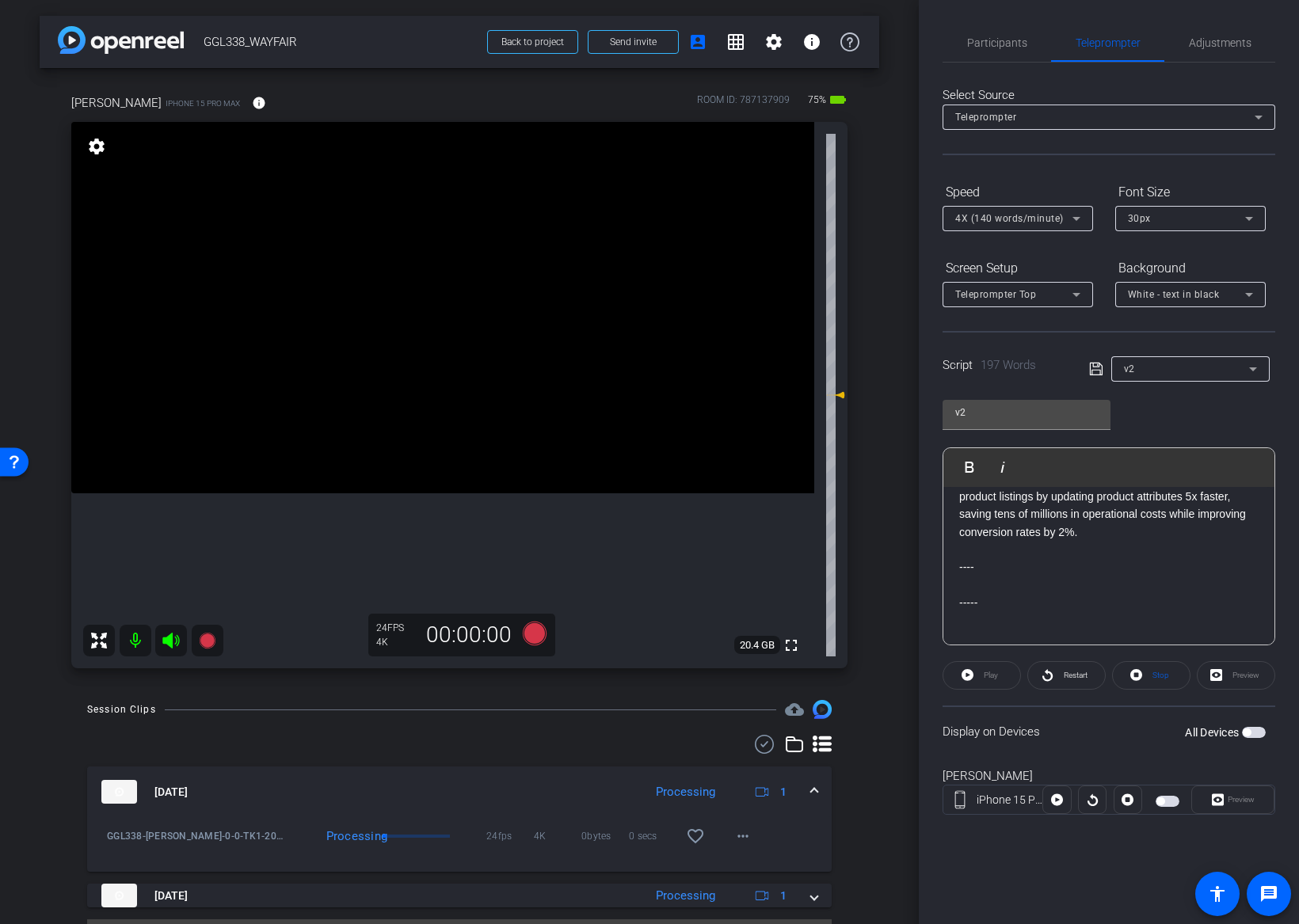
click at [1097, 372] on icon at bounding box center [1096, 369] width 15 height 19
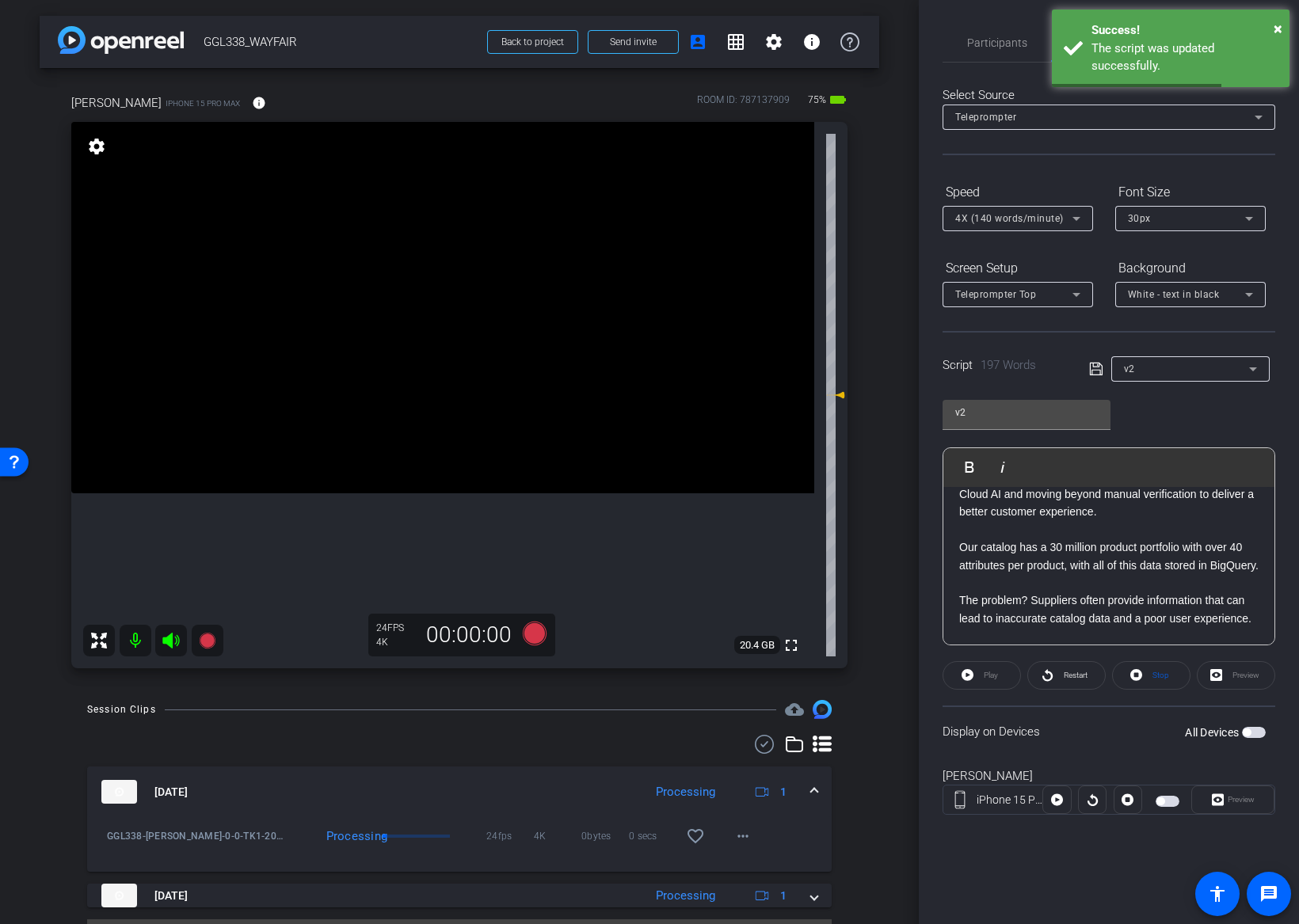
scroll to position [0, 0]
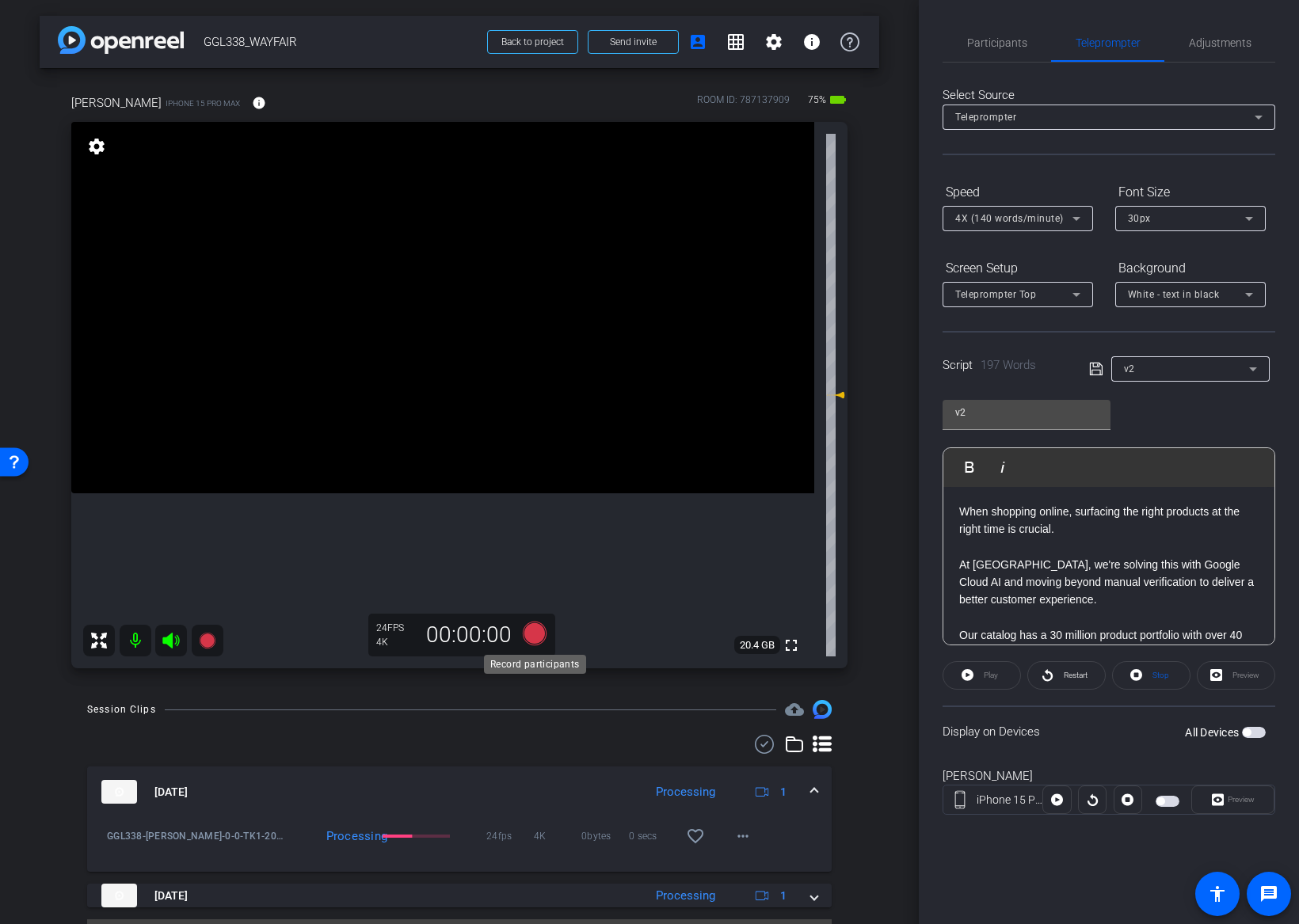
click at [535, 630] on icon at bounding box center [535, 634] width 24 height 24
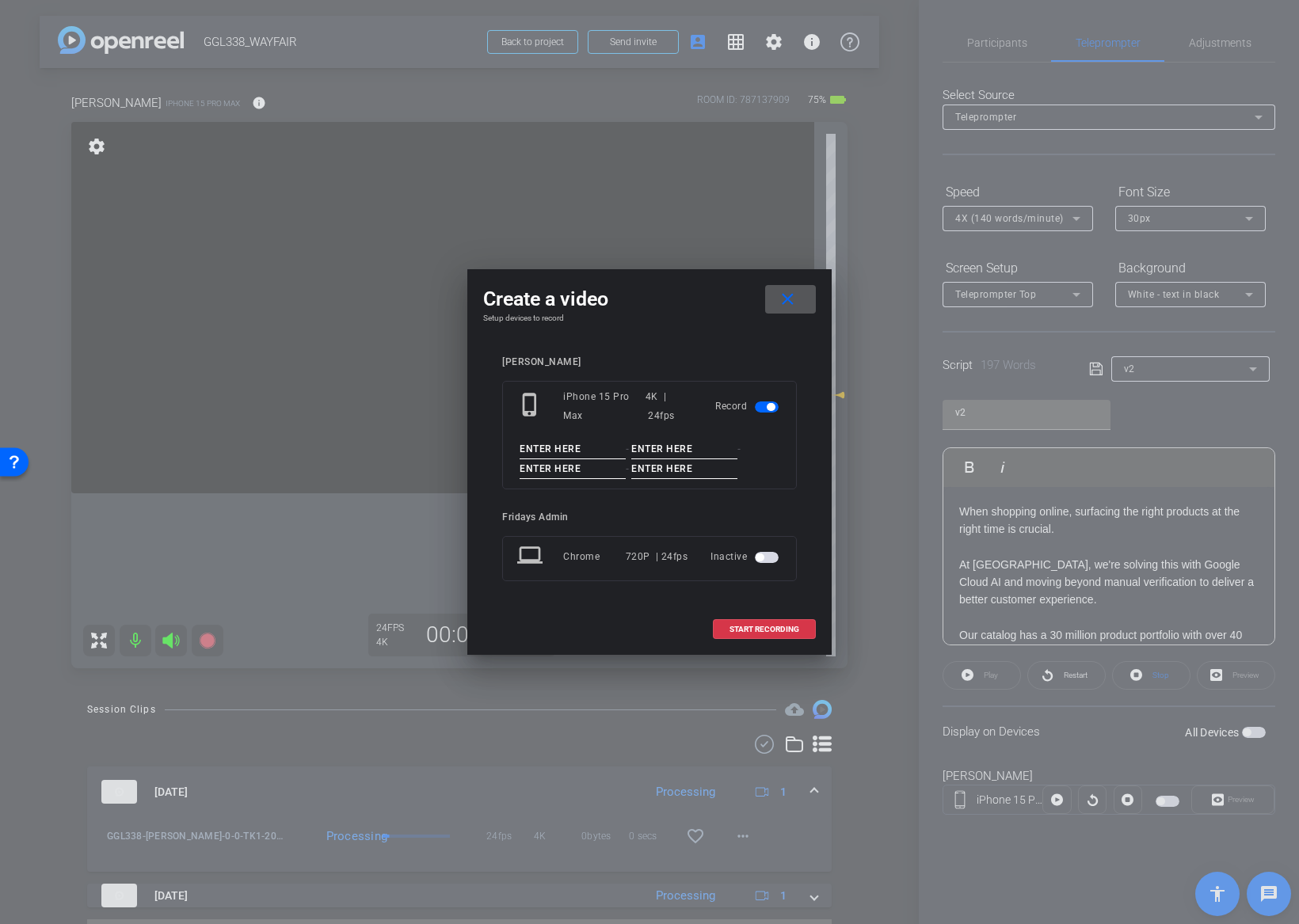
click at [558, 447] on input at bounding box center [572, 449] width 106 height 20
paste input "GGL338_JEFF"
type input "GGL338_JEFF"
click at [648, 451] on input at bounding box center [684, 449] width 106 height 20
type input "o"
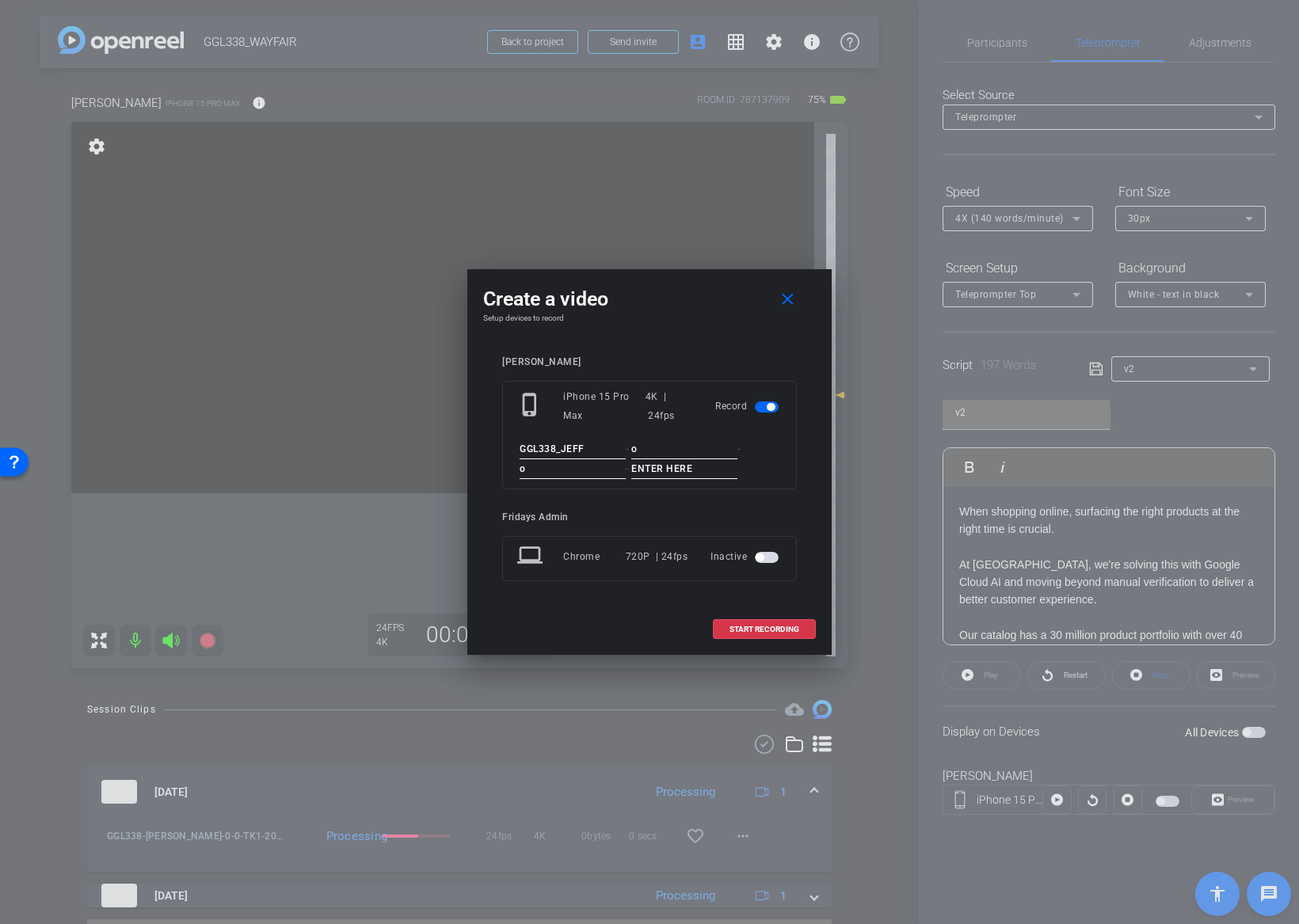
type input "o"
click at [656, 475] on input at bounding box center [684, 469] width 106 height 20
type input "TK2"
click at [783, 478] on div "phone_iphone iPhone 15 Pro Max 4K | 24fps Record GGL338_JEFF - o - o - TK2" at bounding box center [649, 435] width 295 height 109
click at [811, 511] on div "jeff arena phone_iphone iPhone 15 Pro Max 4K | 24fps Record GGL338_JEFF - o - o…" at bounding box center [649, 479] width 332 height 278
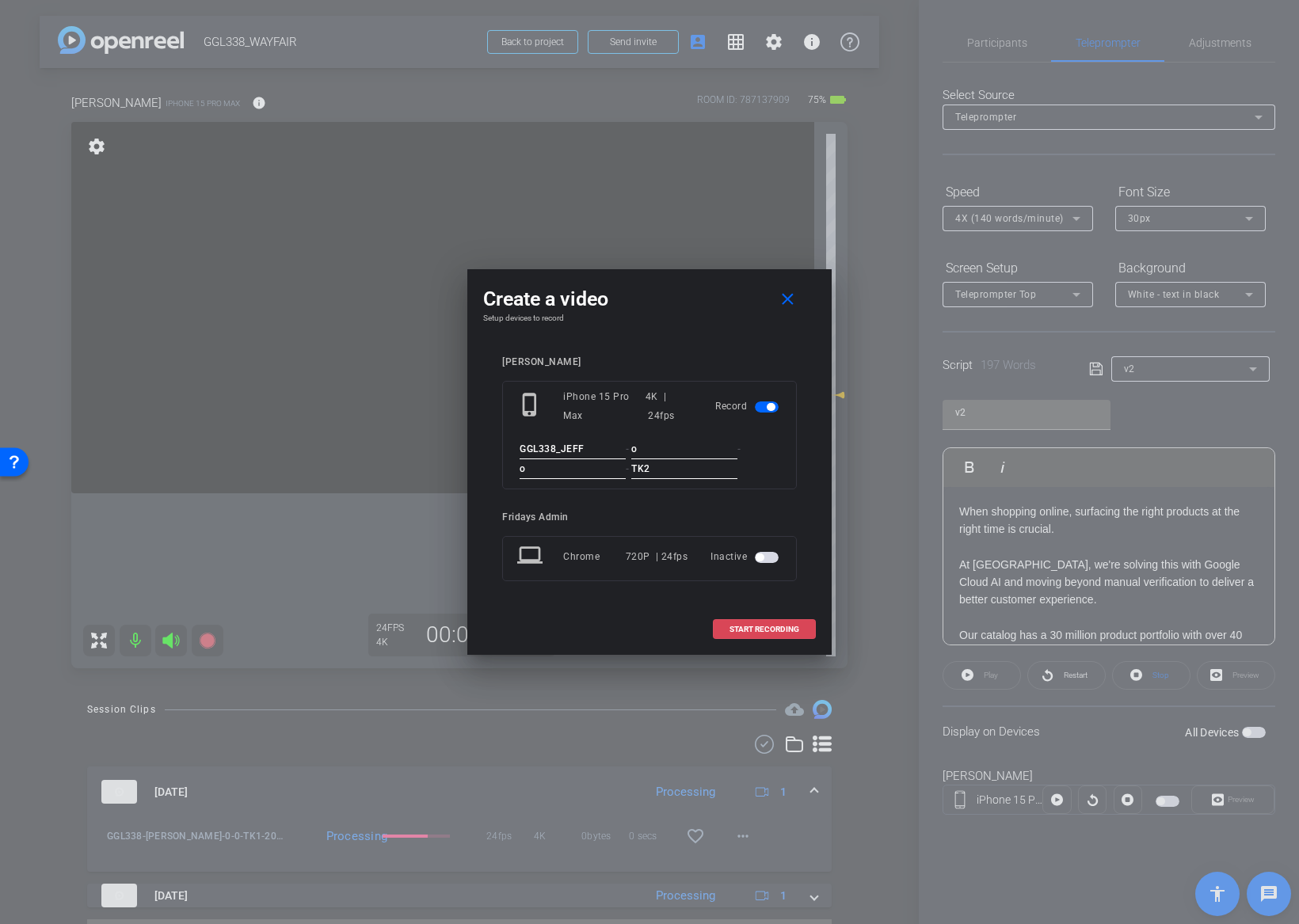
click at [781, 630] on span "START RECORDING" at bounding box center [764, 629] width 69 height 8
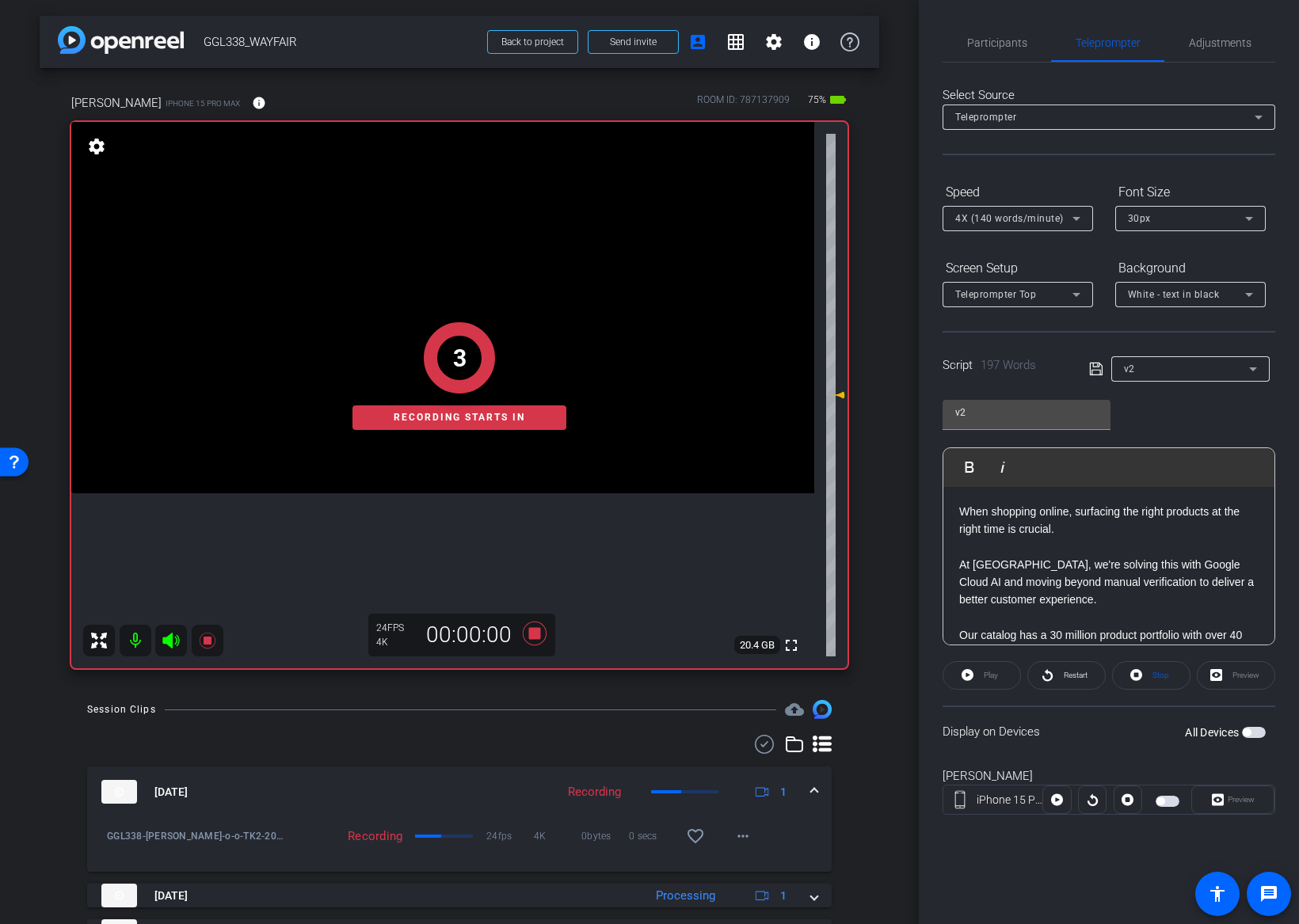
click at [1249, 731] on span "button" at bounding box center [1246, 732] width 8 height 8
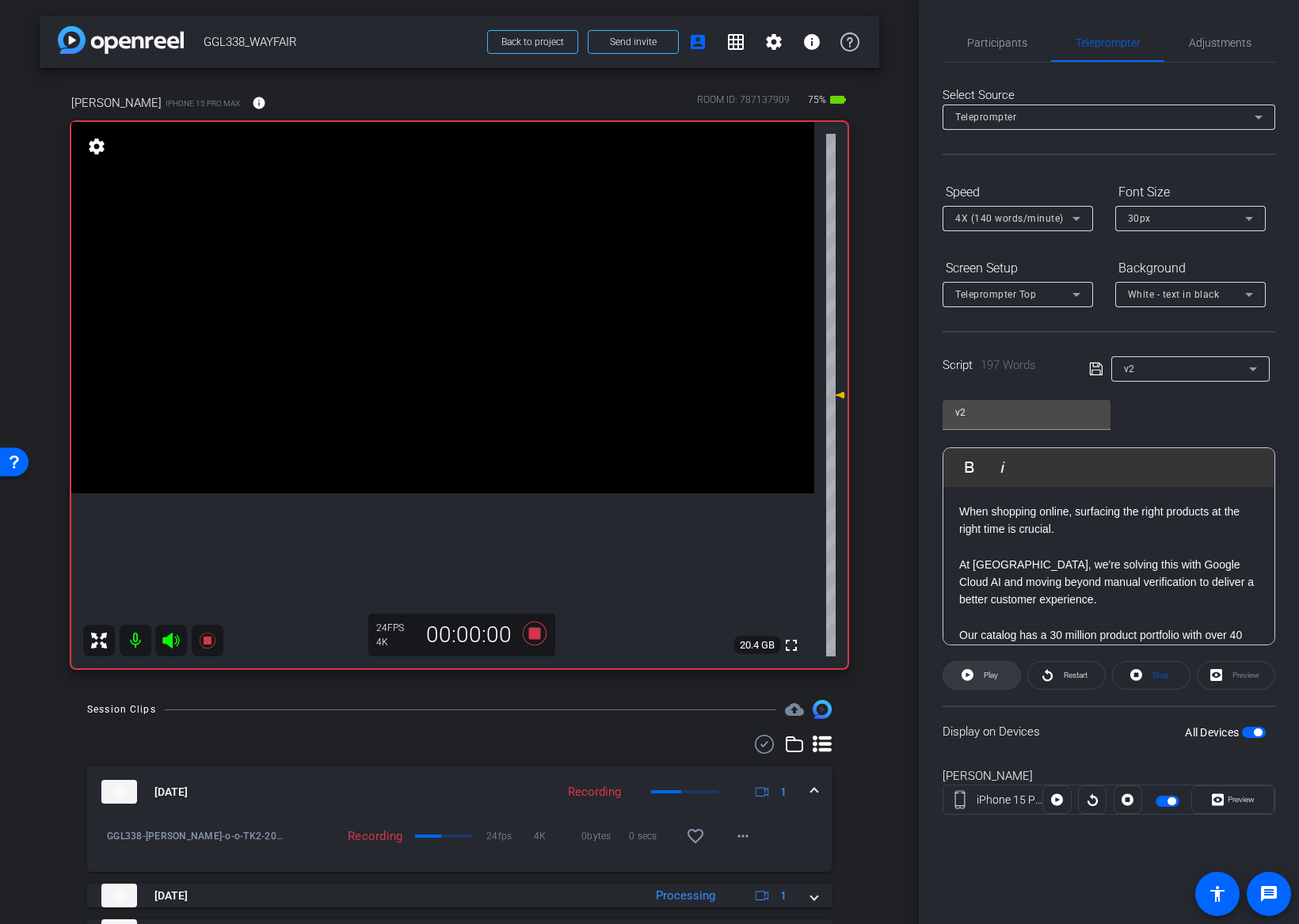
click at [1001, 675] on span at bounding box center [981, 676] width 77 height 38
click at [1239, 803] on span "Preview" at bounding box center [1241, 800] width 26 height 9
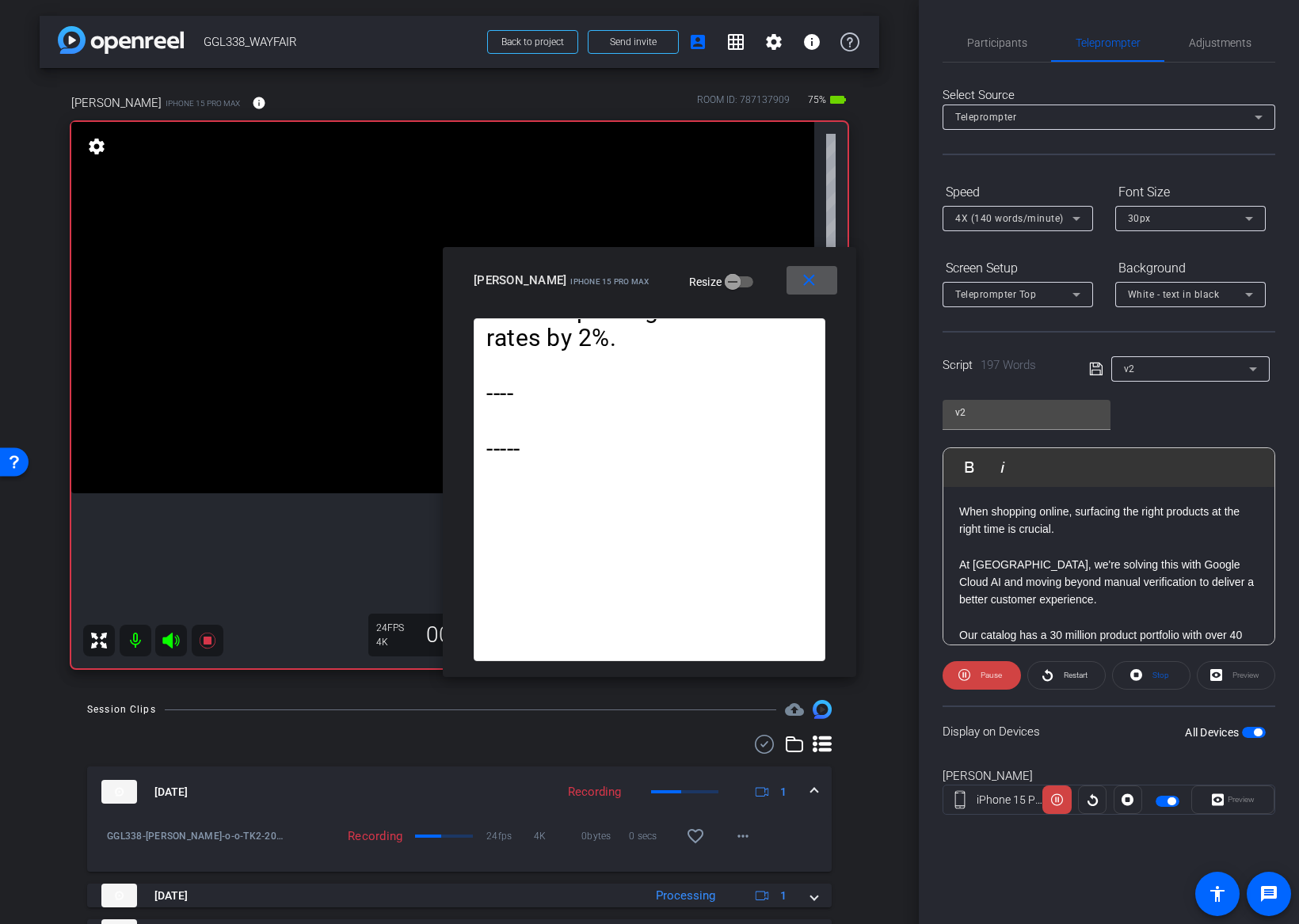
click at [1037, 218] on span "4X (140 words/minute)" at bounding box center [1009, 218] width 109 height 11
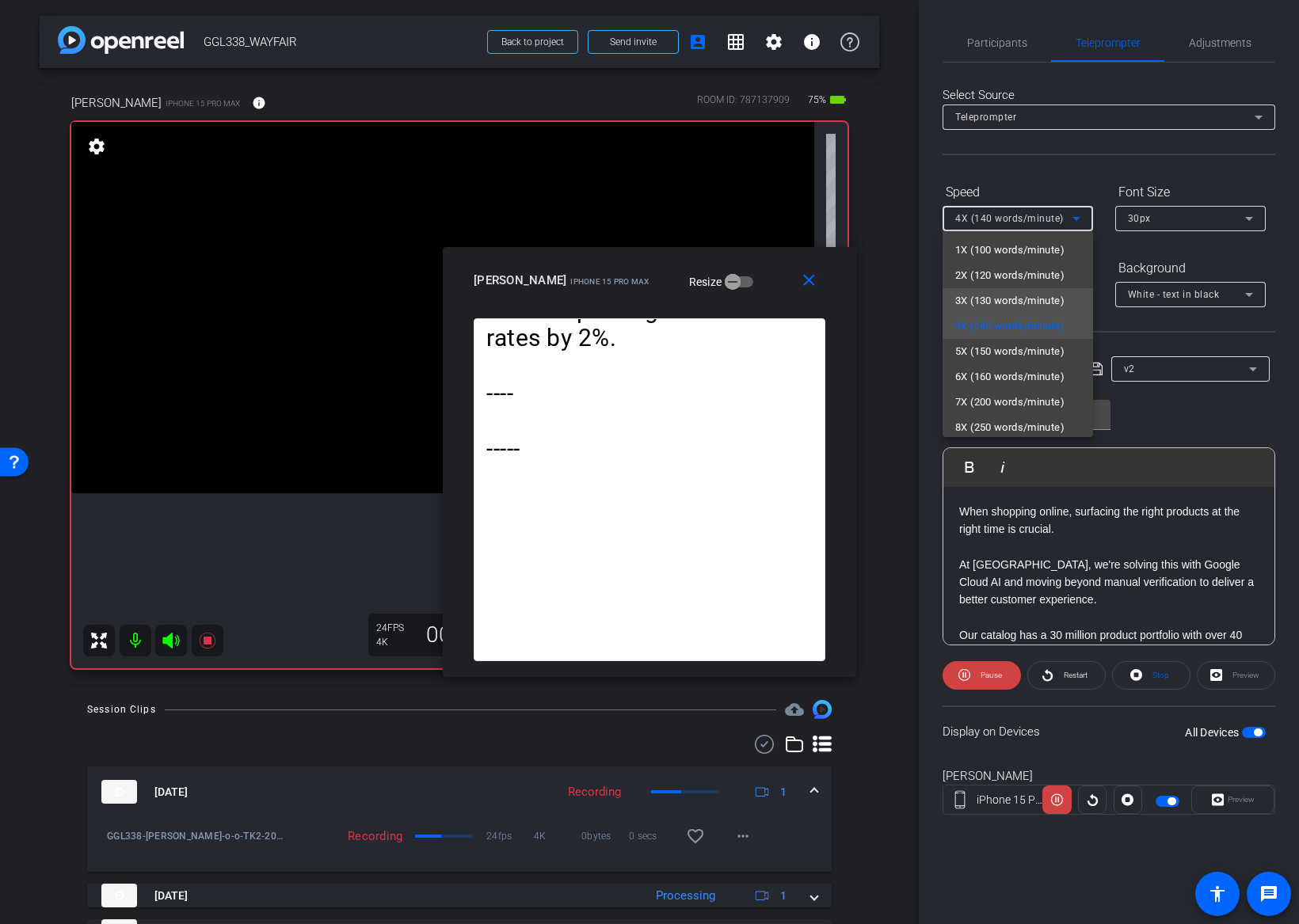
click at [1015, 293] on span "3X (130 words/minute)" at bounding box center [1010, 300] width 110 height 19
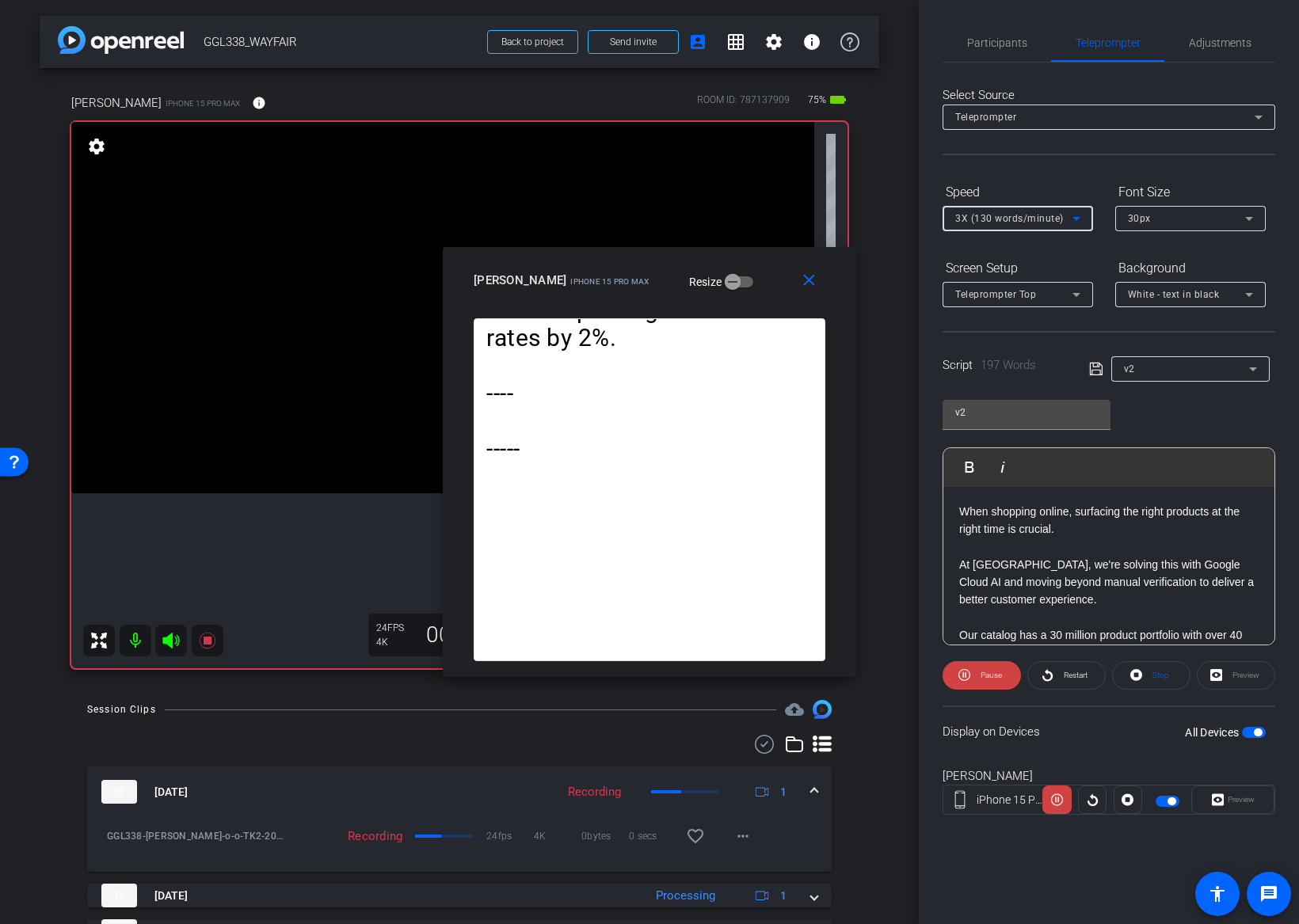
click at [1010, 223] on span "3X (130 words/minute)" at bounding box center [1009, 218] width 109 height 11
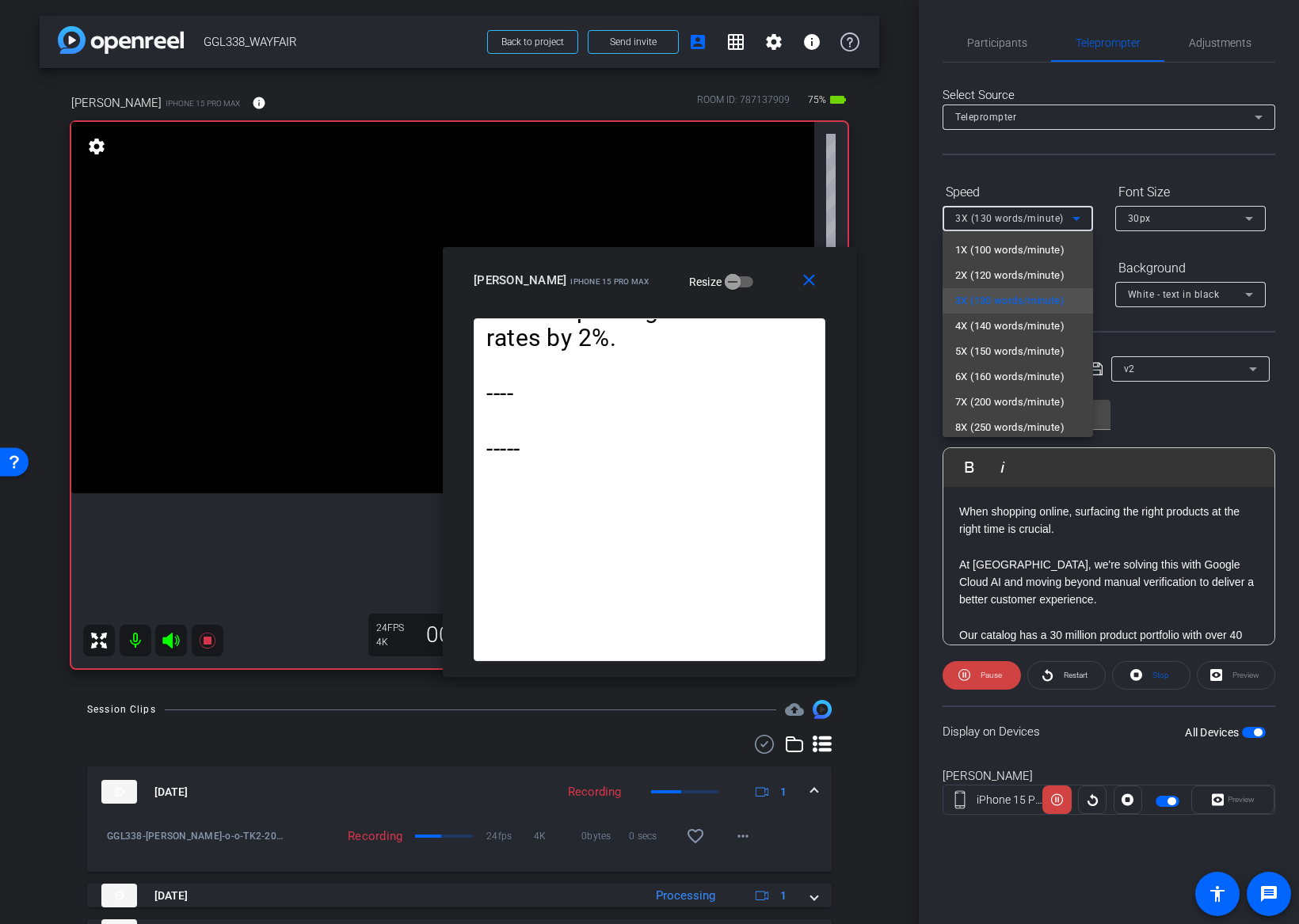
click at [1002, 216] on div at bounding box center [649, 462] width 1299 height 924
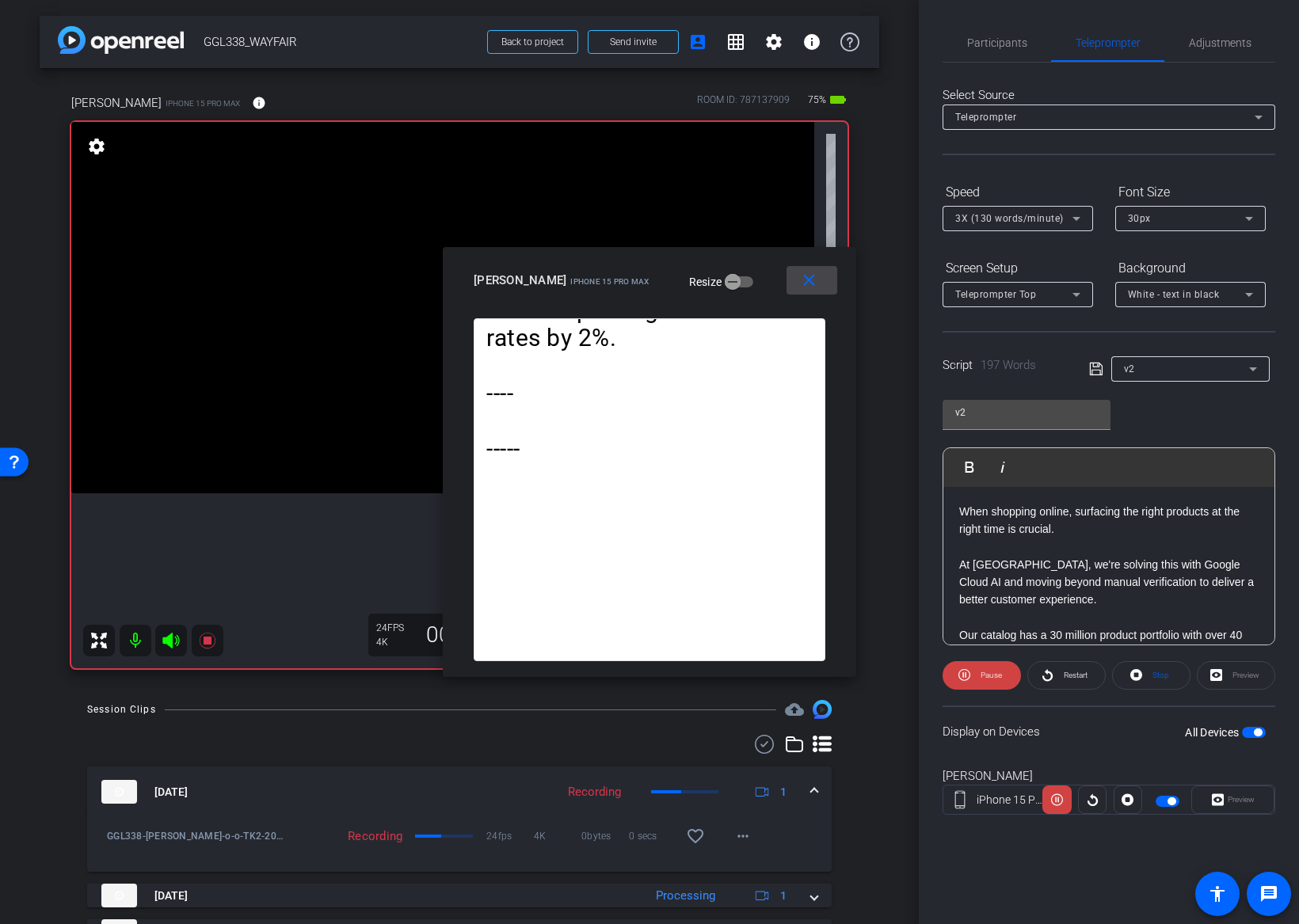
click at [804, 279] on mat-icon "close" at bounding box center [809, 281] width 20 height 20
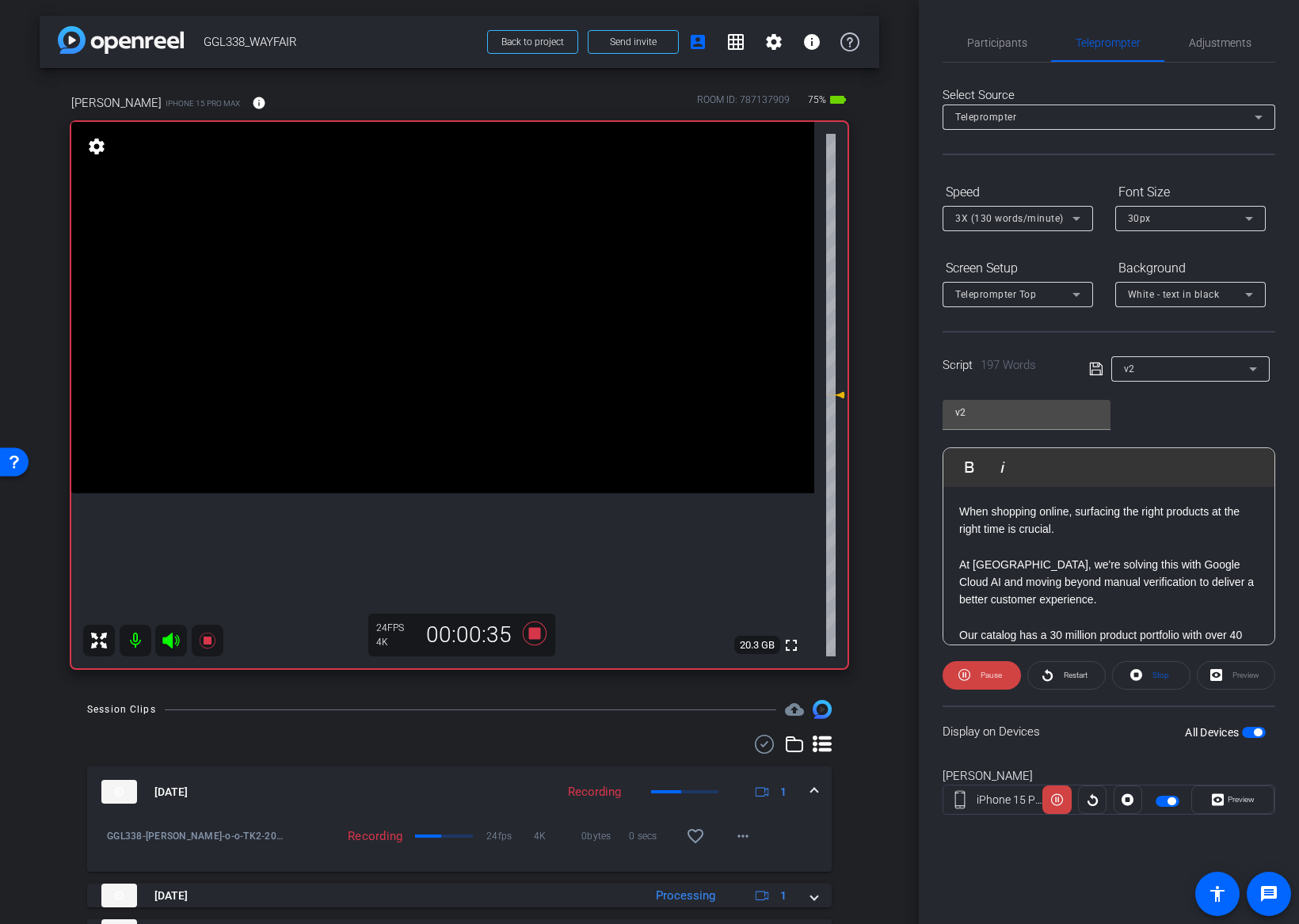
click at [1123, 748] on div "Display on Devices All Devices" at bounding box center [1108, 731] width 332 height 51
click at [994, 675] on span "Pause" at bounding box center [990, 676] width 21 height 9
click at [1135, 754] on div "Display on Devices All Devices" at bounding box center [1108, 731] width 332 height 51
click at [541, 634] on icon at bounding box center [535, 633] width 38 height 28
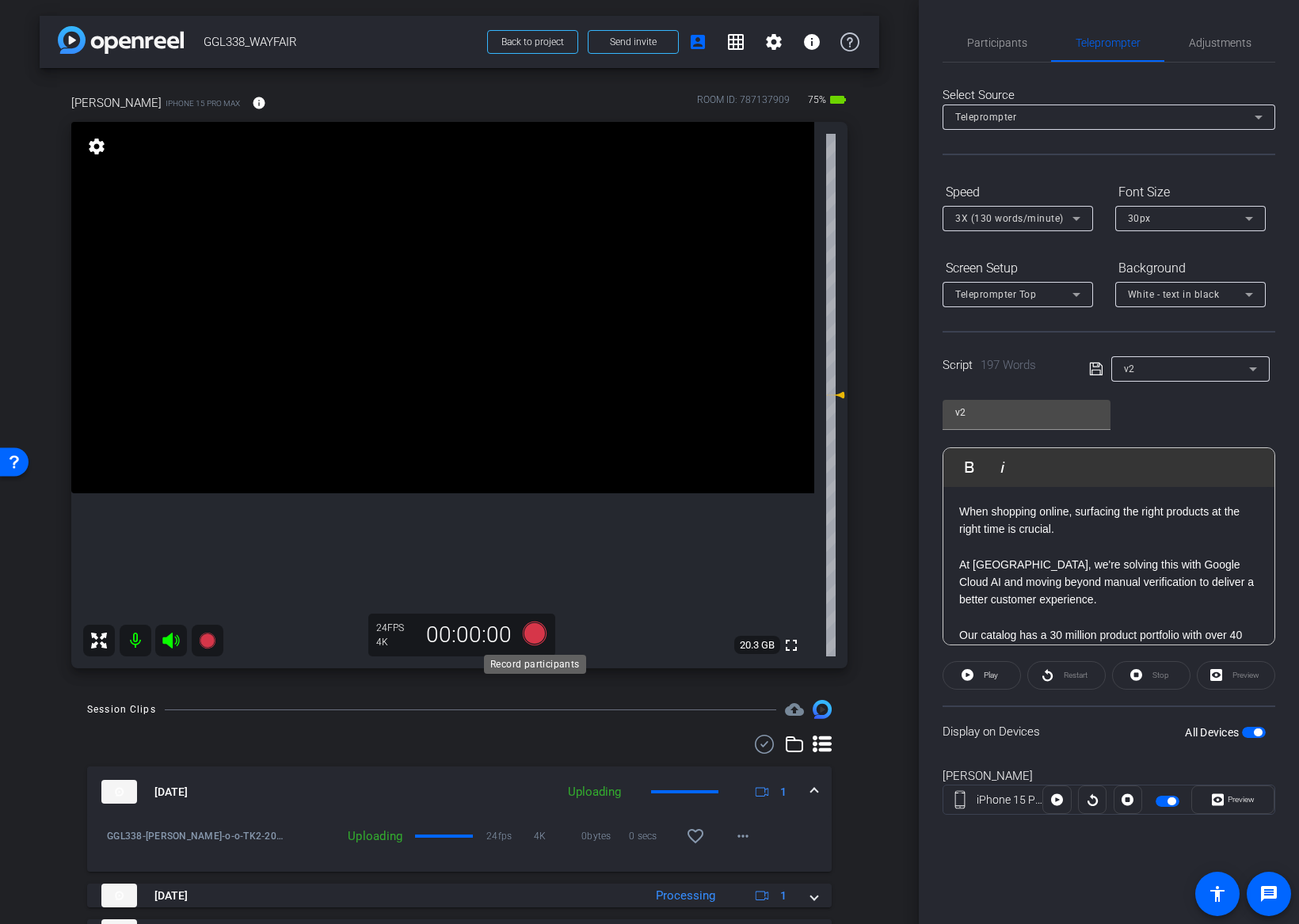
click at [528, 634] on icon at bounding box center [535, 634] width 24 height 24
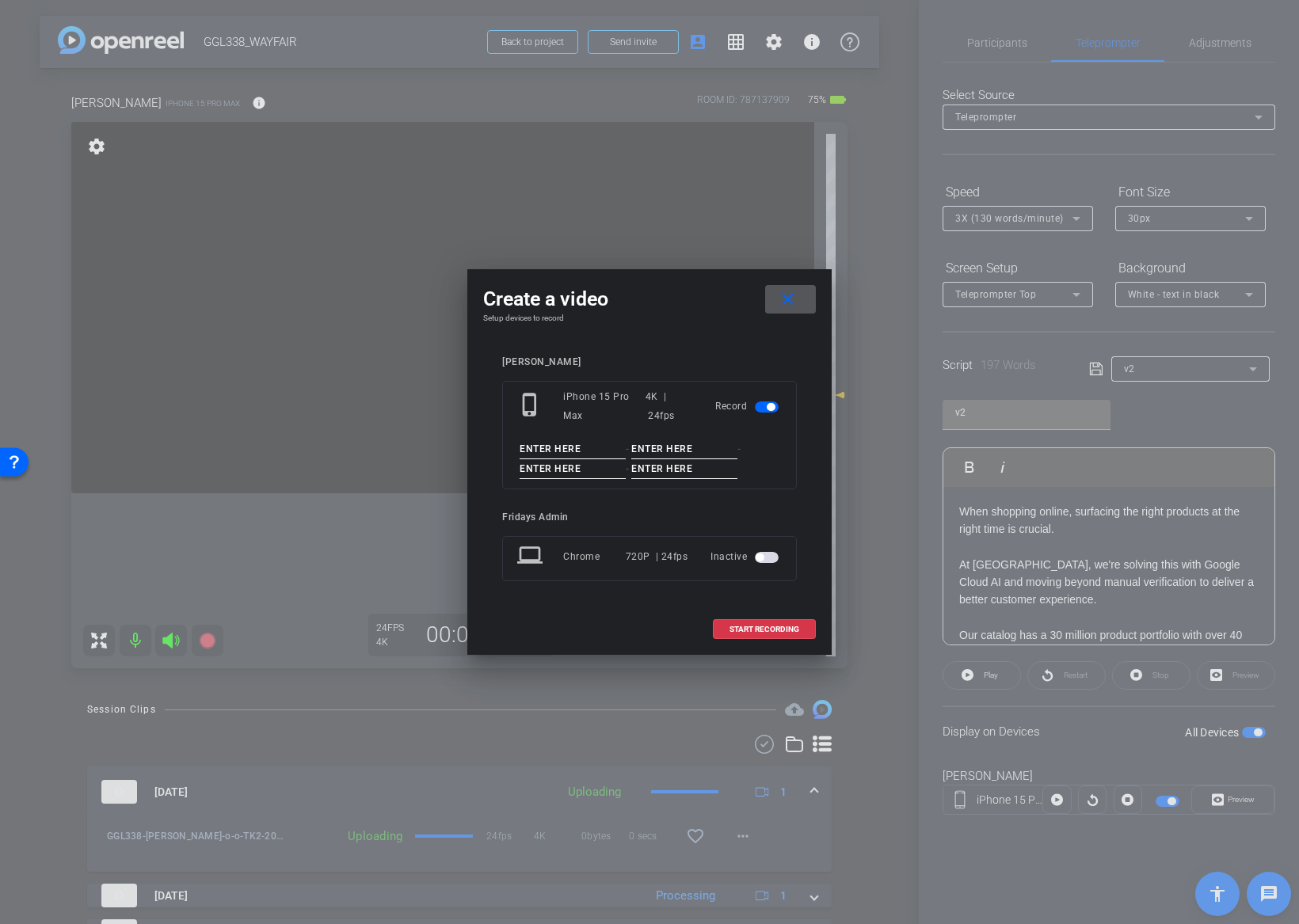
click at [571, 451] on input at bounding box center [572, 449] width 106 height 20
type input "V"
paste input "GGL338_JEFF"
type input "GGL338_JEFF"
click at [675, 456] on input at bounding box center [684, 449] width 106 height 20
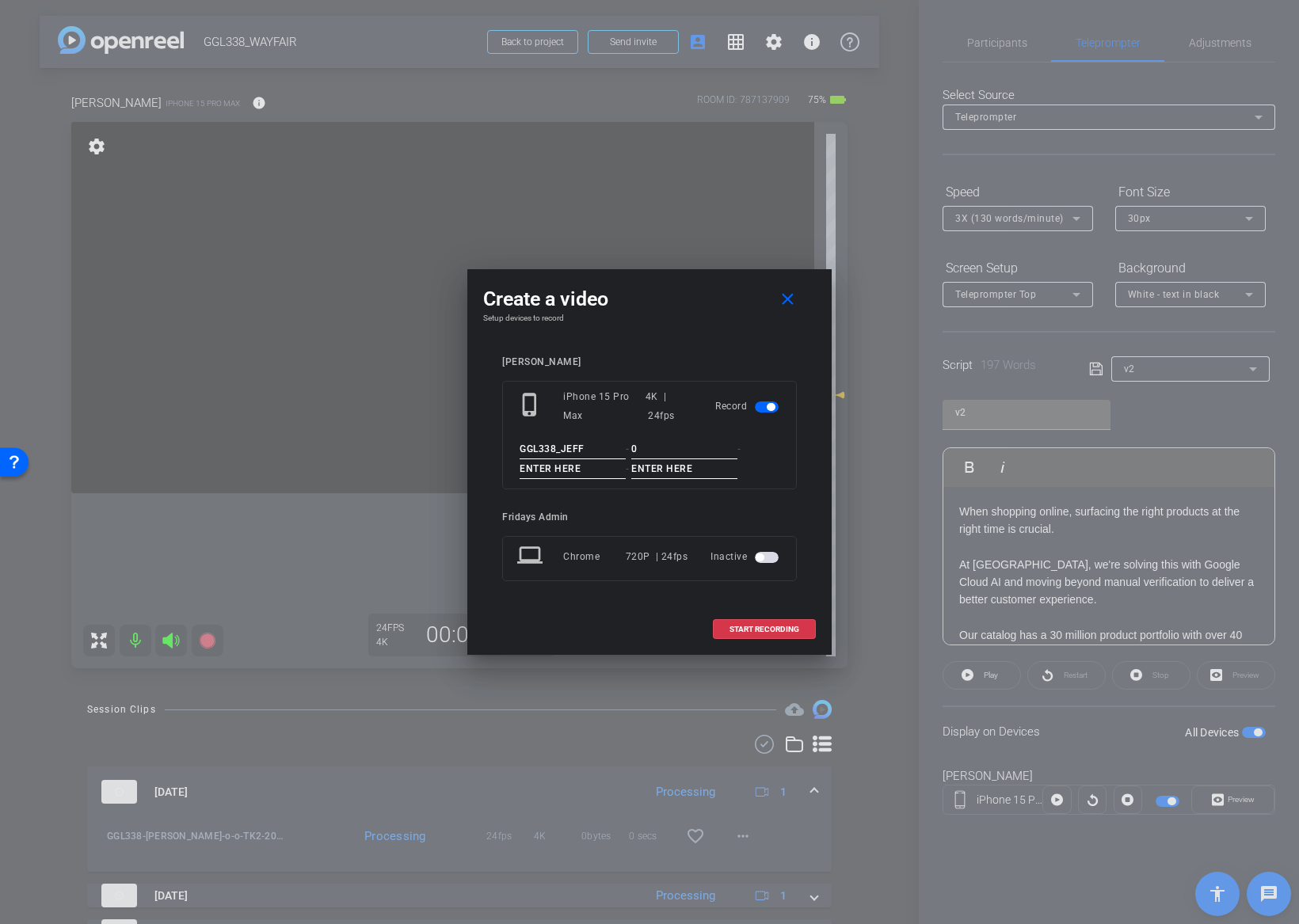
type input "0"
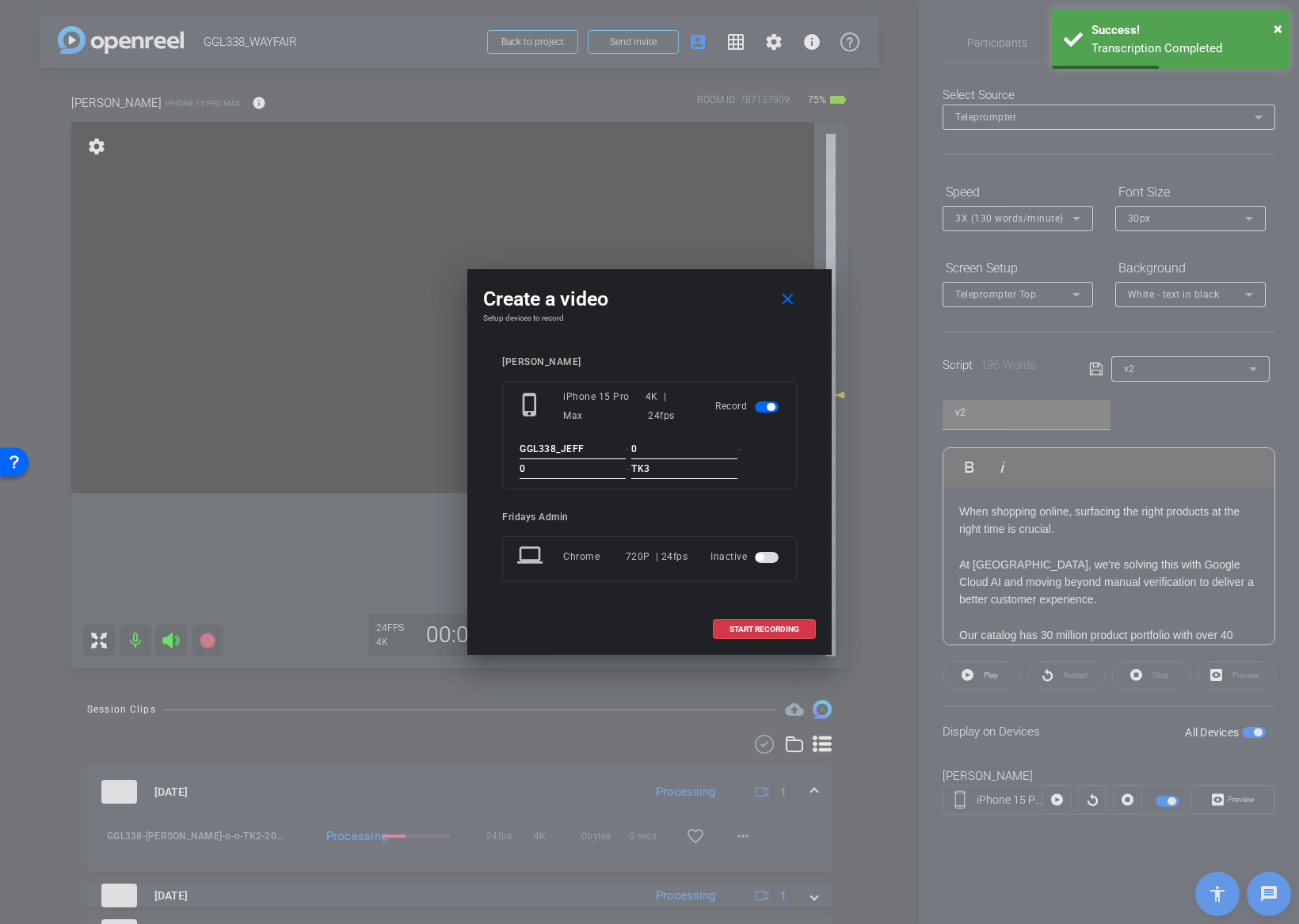
type input "TK3"
drag, startPoint x: 770, startPoint y: 446, endPoint x: 760, endPoint y: 466, distance: 22.4
click at [764, 452] on div "GGL338_JEFF - 0 - 0 - TK3" at bounding box center [649, 458] width 265 height 39
click at [809, 504] on div "jeff arena phone_iphone iPhone 15 Pro Max 4K | 24fps Record GGL338_JEFF - 0 - 0…" at bounding box center [649, 479] width 332 height 278
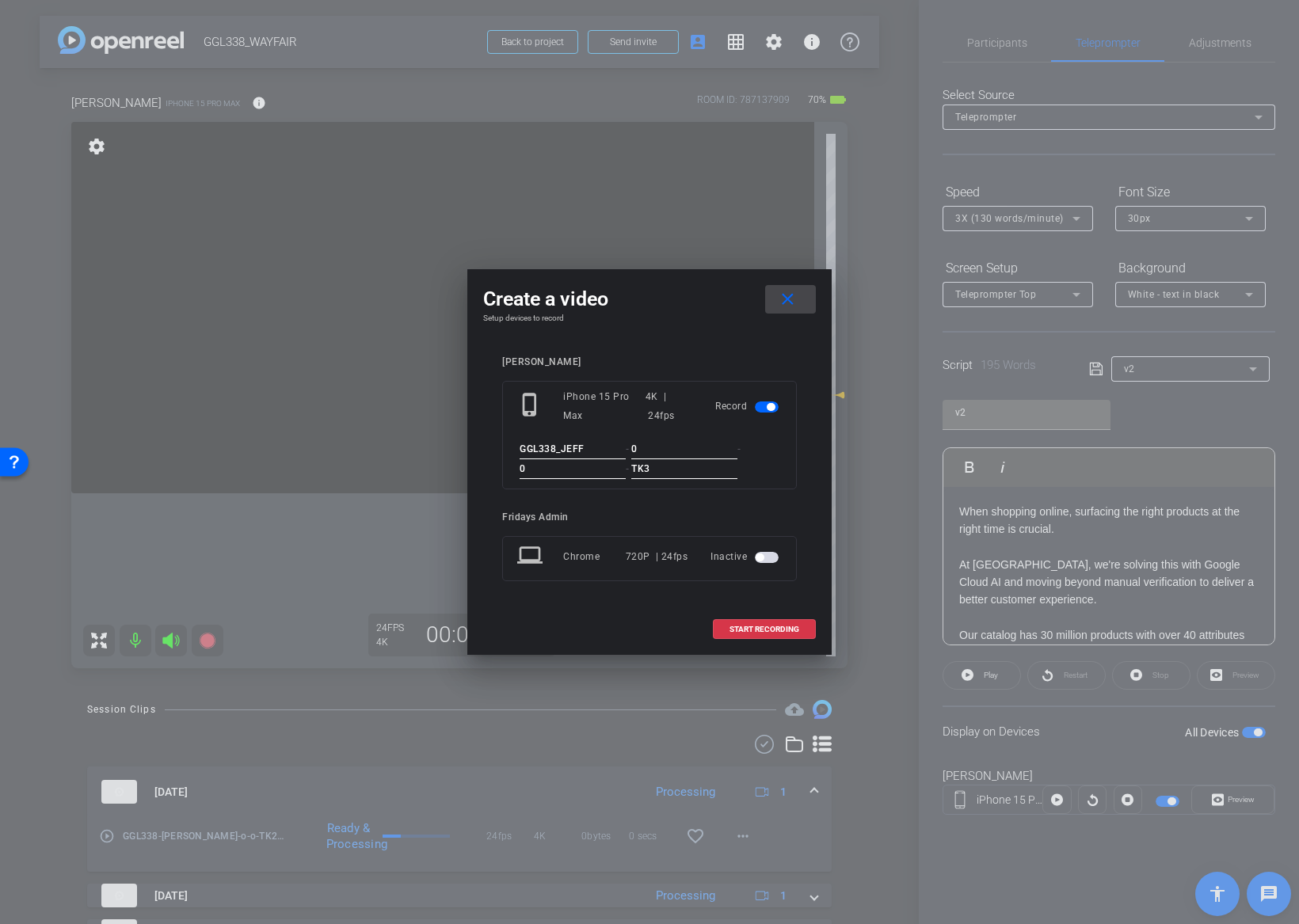
click at [798, 301] on span at bounding box center [791, 299] width 51 height 38
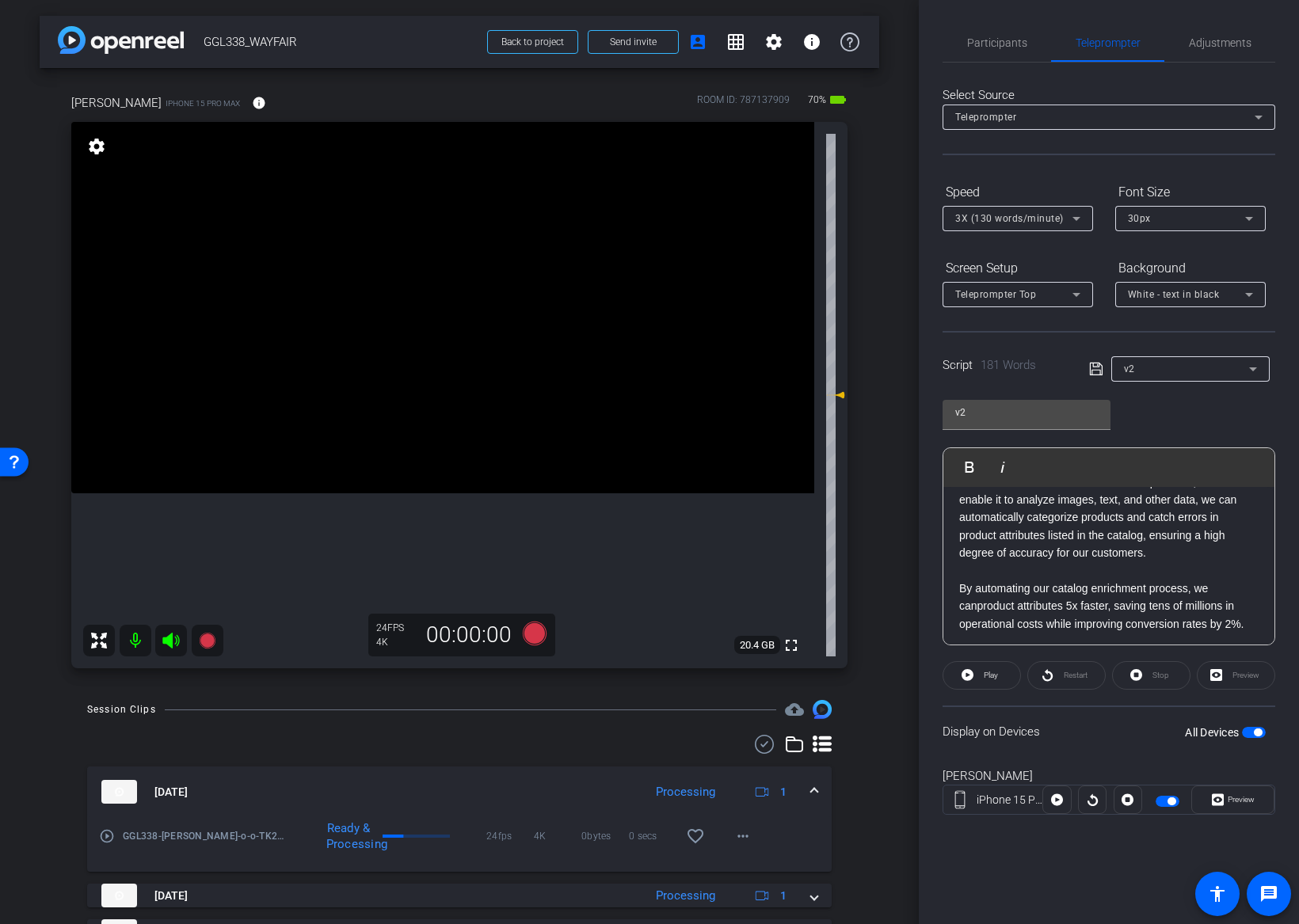
scroll to position [511, 0]
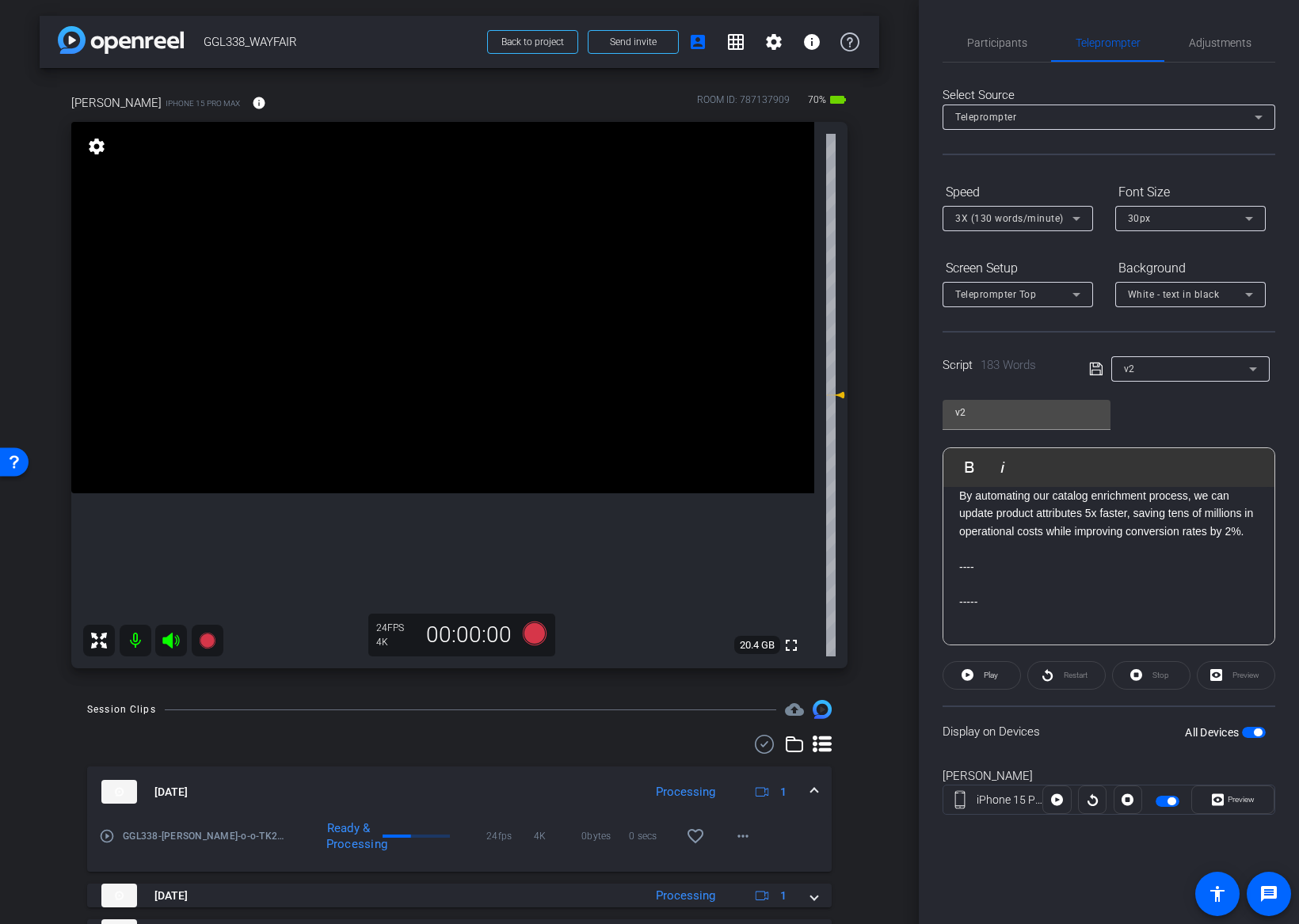
click at [1102, 367] on icon at bounding box center [1095, 369] width 13 height 13
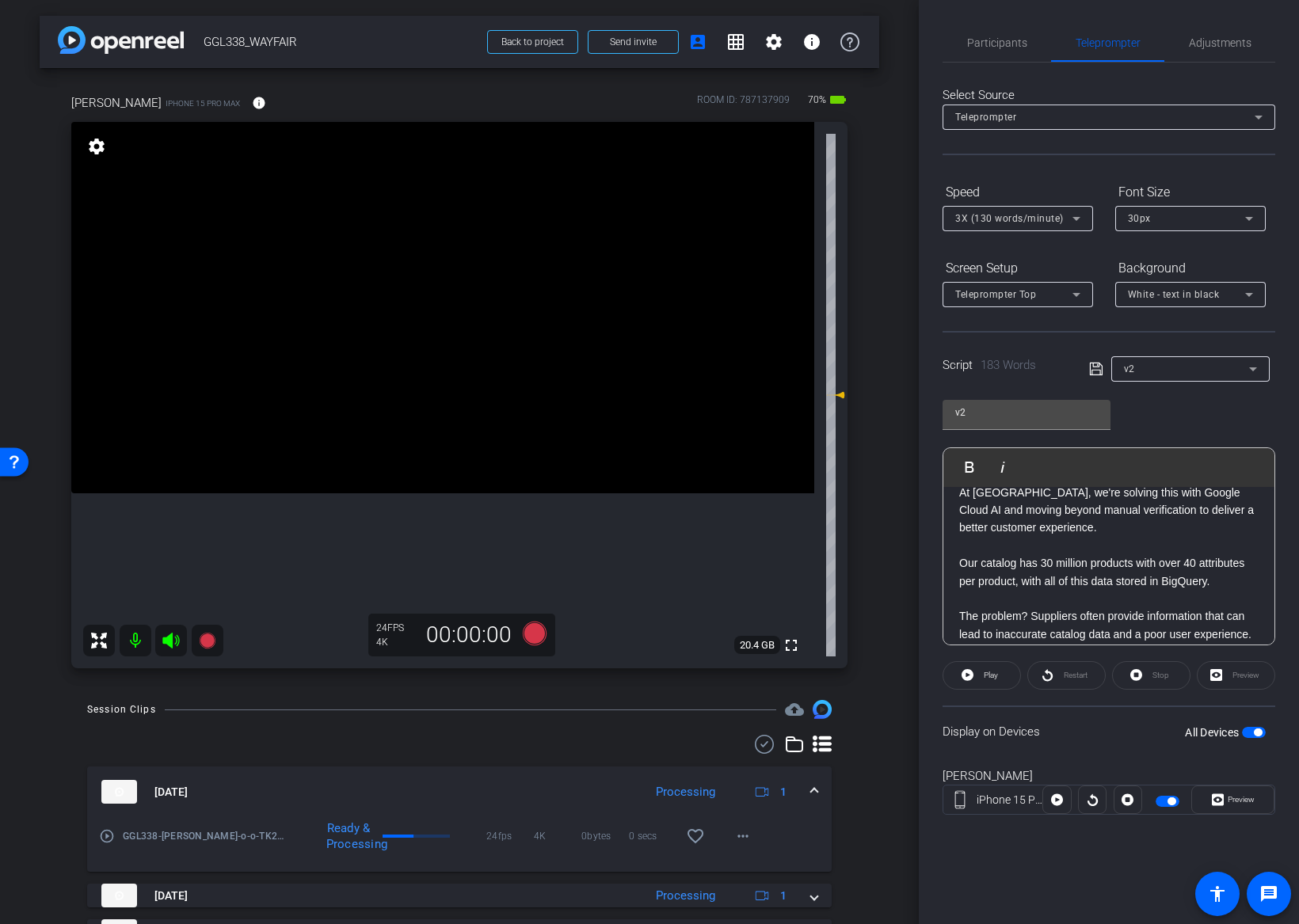
scroll to position [0, 0]
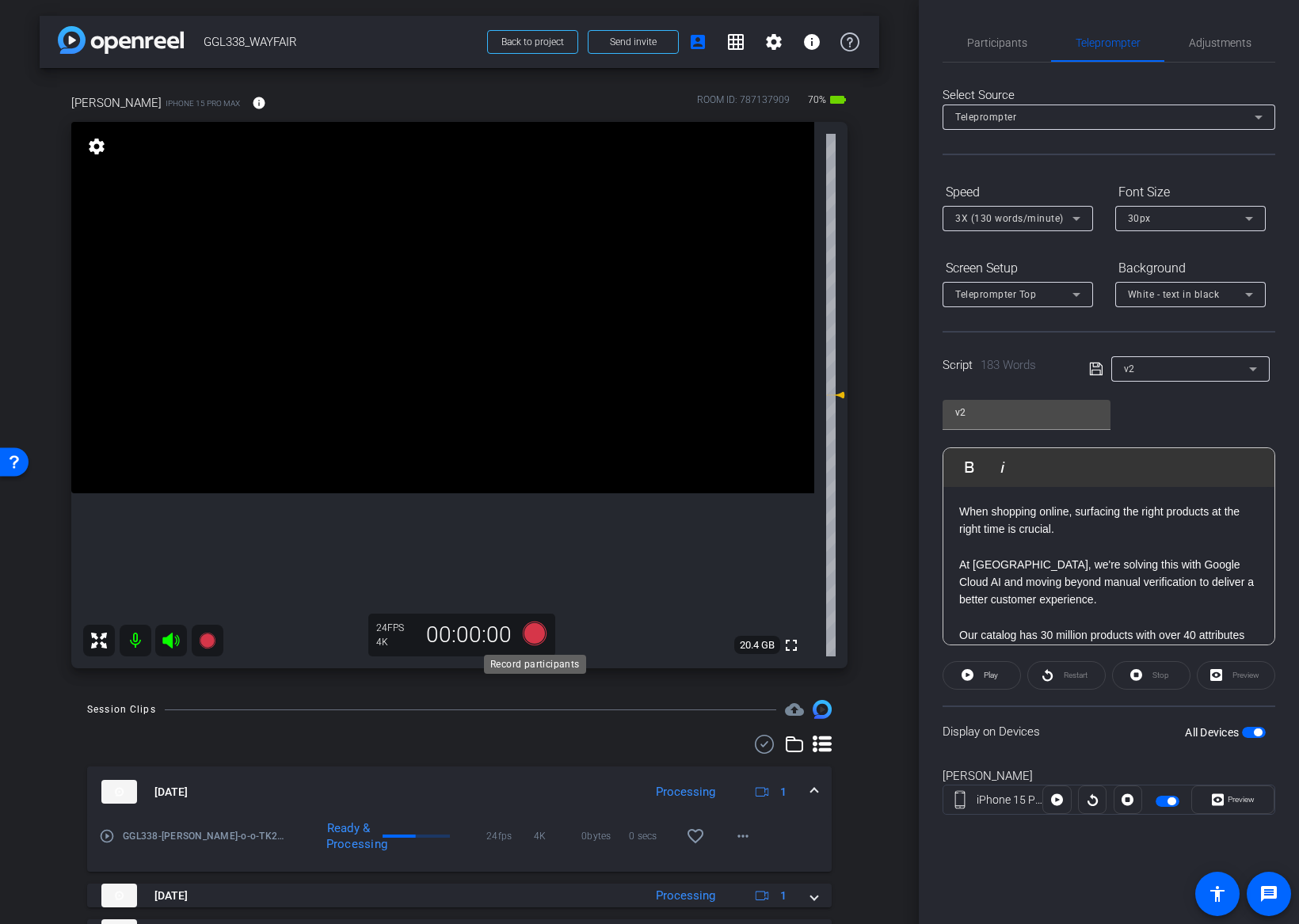
click at [540, 631] on icon at bounding box center [535, 634] width 24 height 24
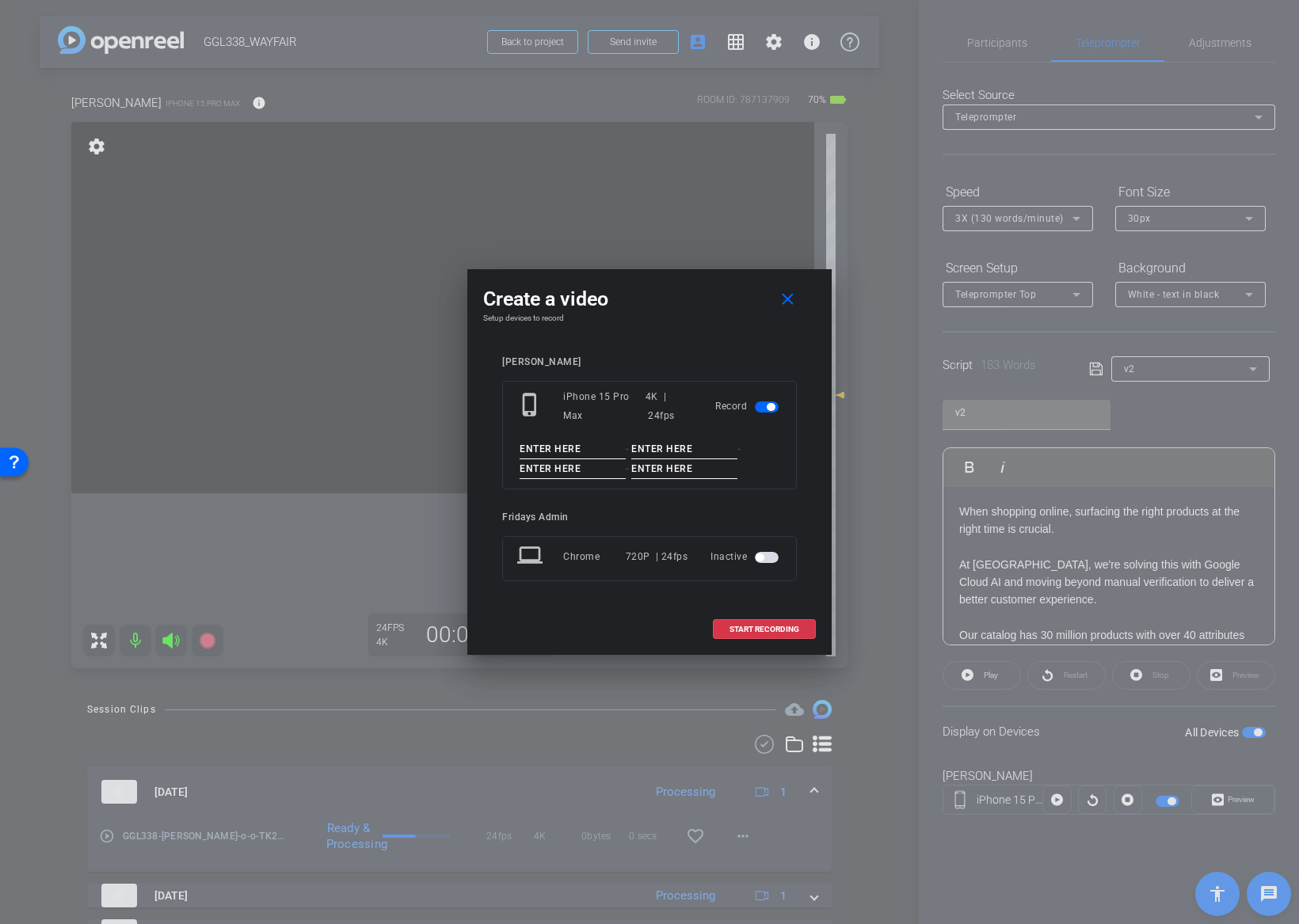
click at [577, 451] on input at bounding box center [572, 449] width 106 height 20
paste input "GGL338_JEFF"
type input "GGL338_JEFF"
click at [663, 455] on input at bounding box center [684, 449] width 106 height 20
drag, startPoint x: 655, startPoint y: 451, endPoint x: 631, endPoint y: 451, distance: 24.0
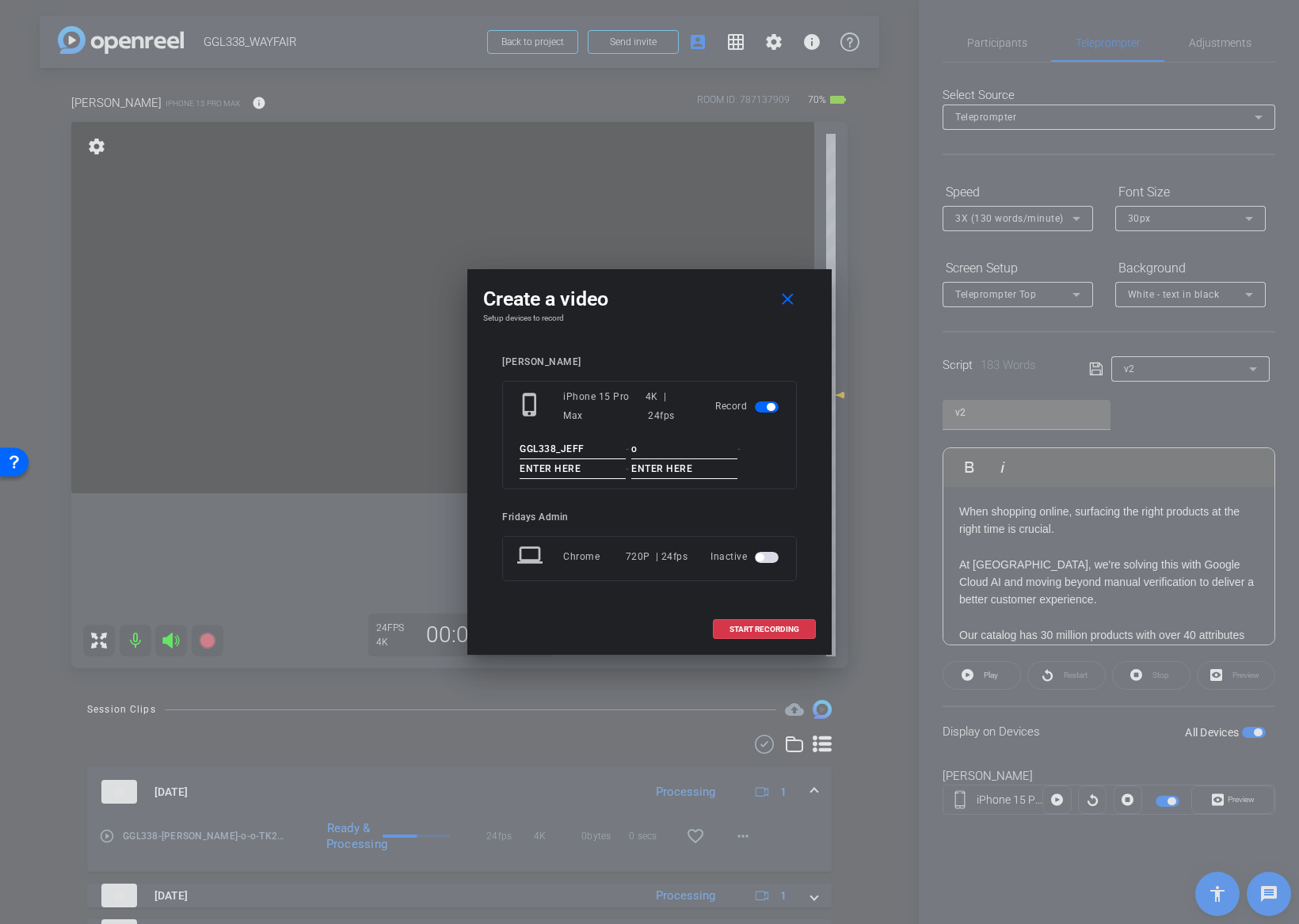
click at [631, 451] on div "GGL338_JEFF - o - -" at bounding box center [649, 458] width 265 height 39
type input "0"
type input "TK3"
click at [802, 489] on div "jeff arena phone_iphone iPhone 15 Pro Max 4K | 24fps Record GGL338_JEFF - 0 - 0…" at bounding box center [649, 479] width 332 height 278
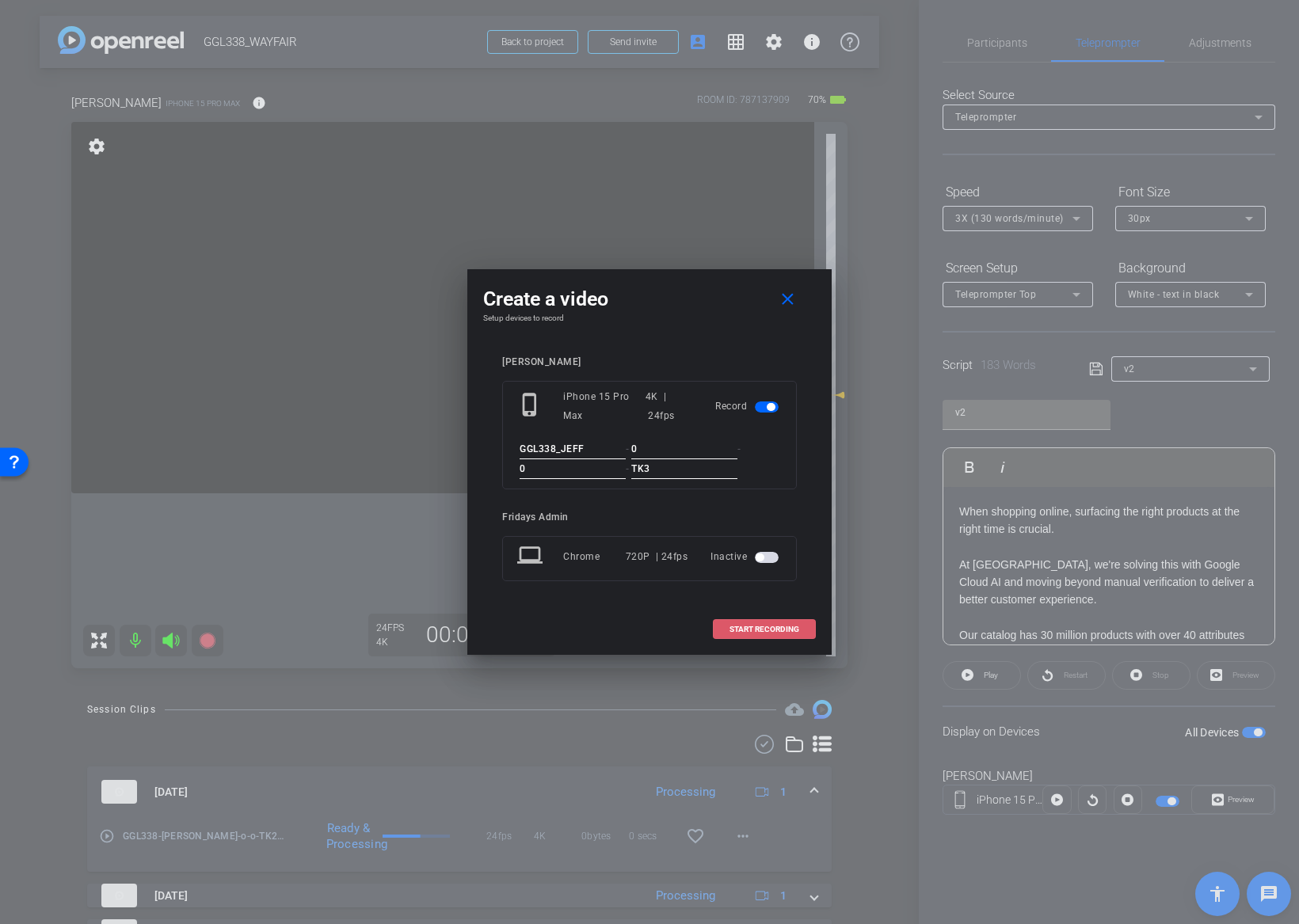
click at [770, 624] on span at bounding box center [764, 630] width 101 height 38
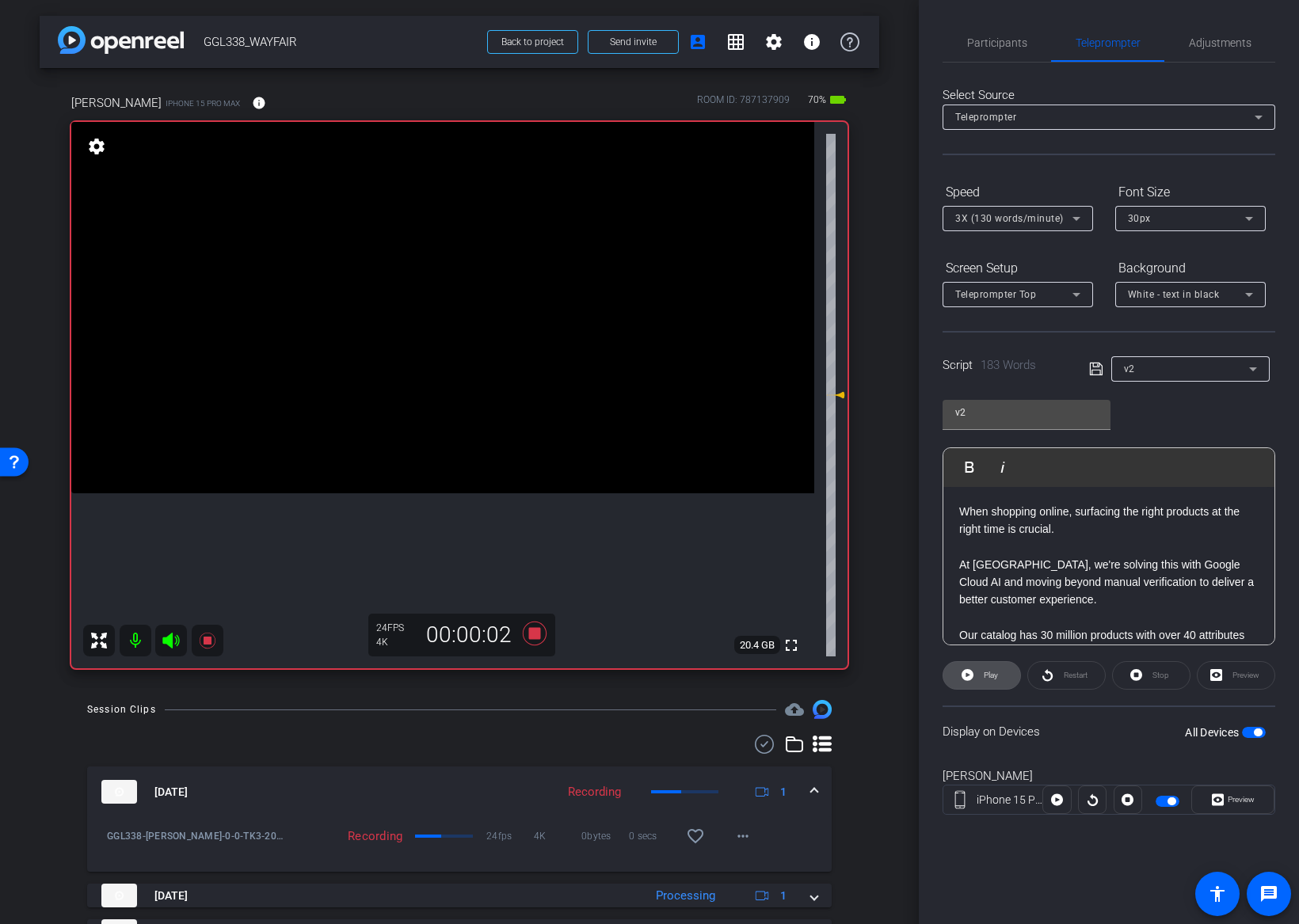
click at [994, 681] on span "Play" at bounding box center [989, 676] width 18 height 22
click at [1246, 799] on span "Preview" at bounding box center [1241, 800] width 26 height 9
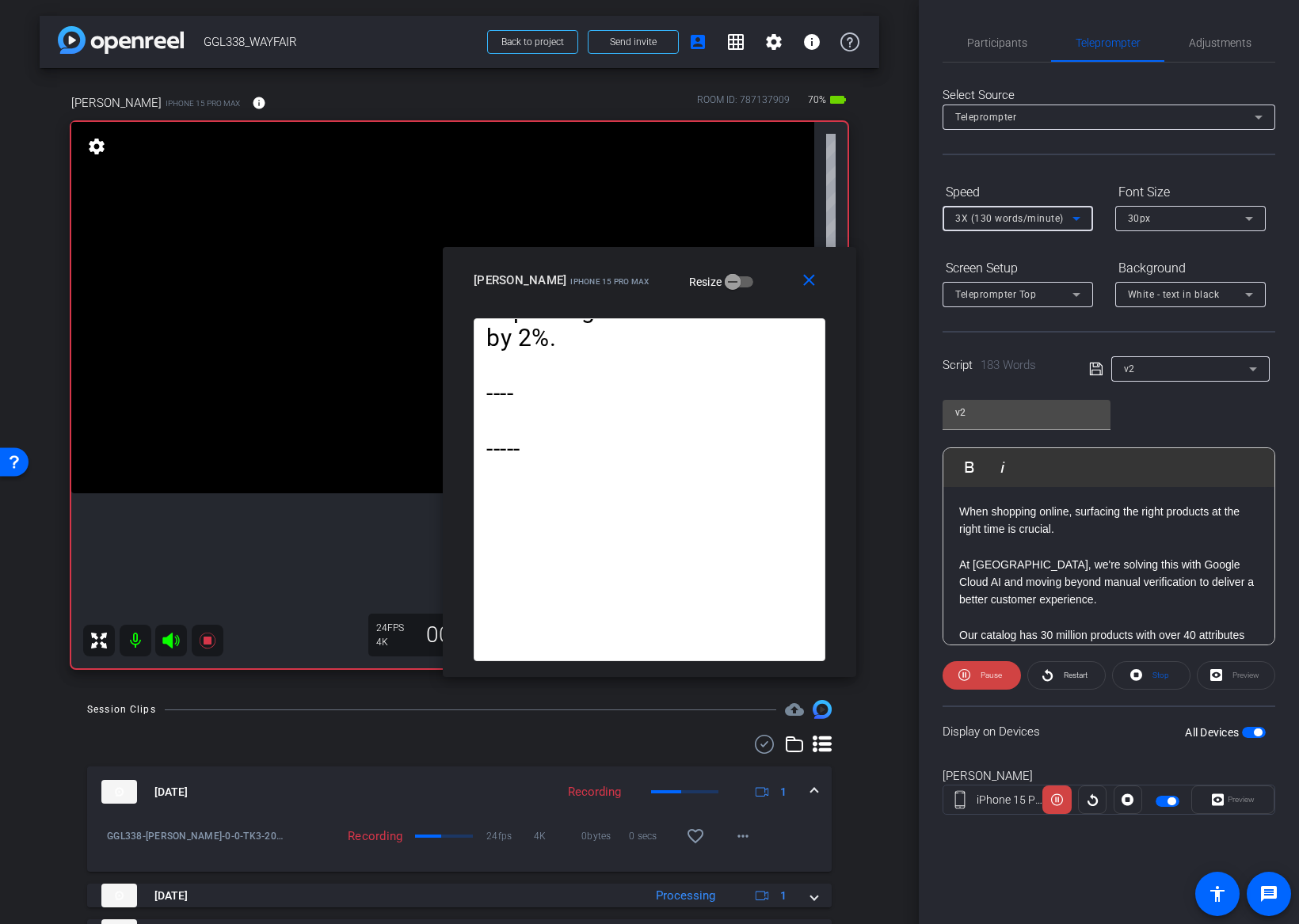
click at [996, 216] on span "3X (130 words/minute)" at bounding box center [1009, 218] width 109 height 11
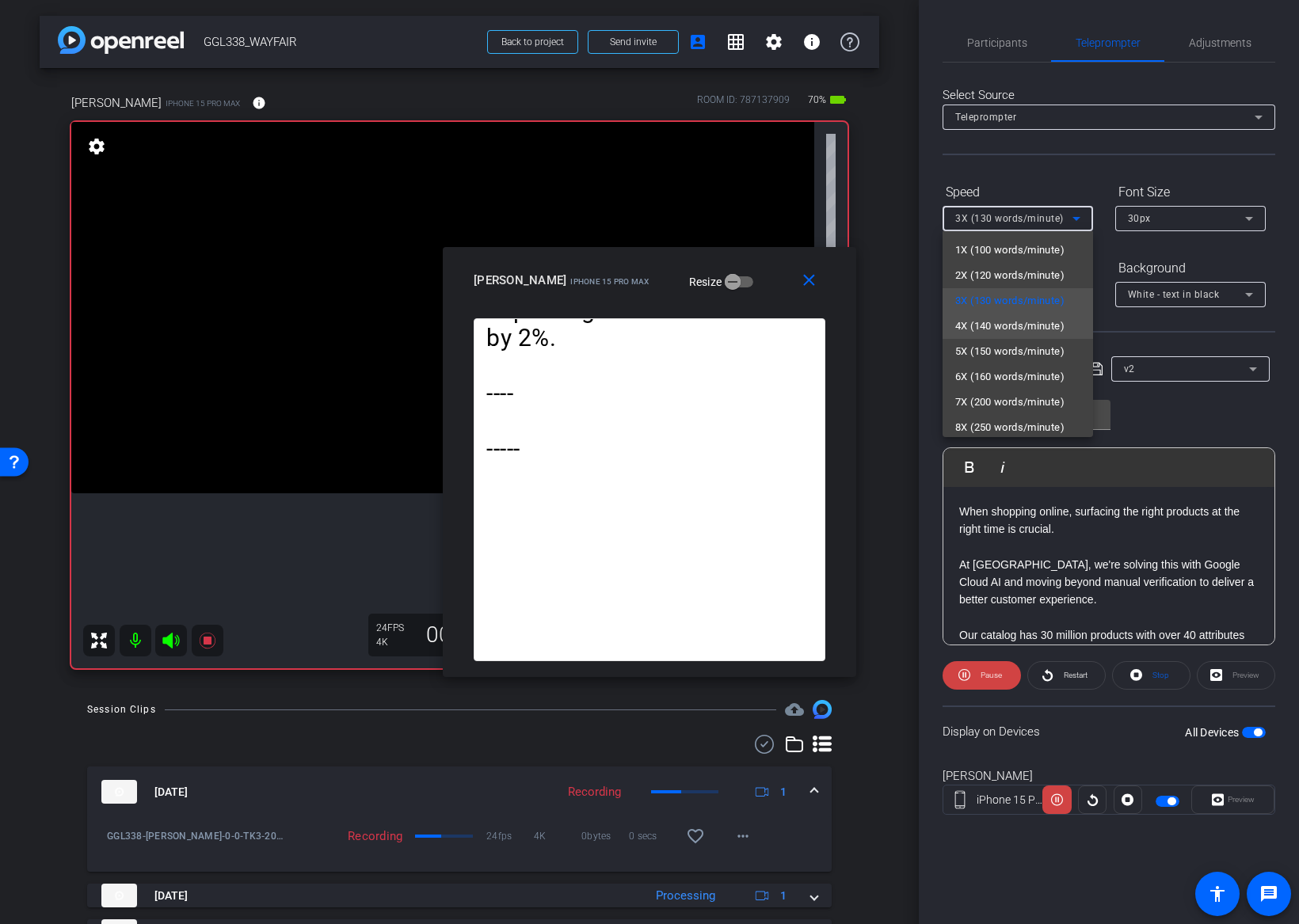
click at [990, 320] on span "4X (140 words/minute)" at bounding box center [1010, 326] width 110 height 19
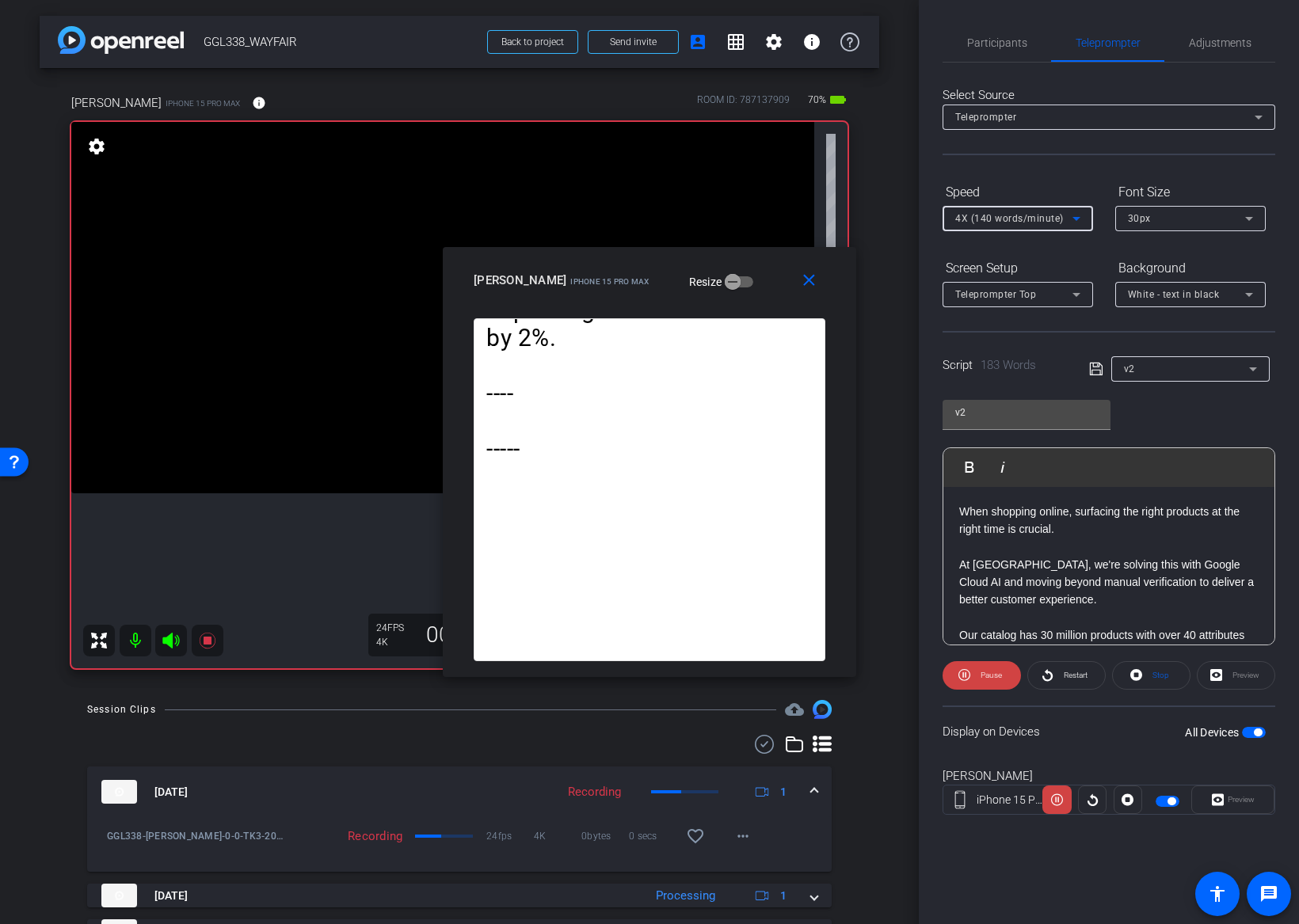
click at [1021, 221] on span "4X (140 words/minute)" at bounding box center [1009, 218] width 109 height 11
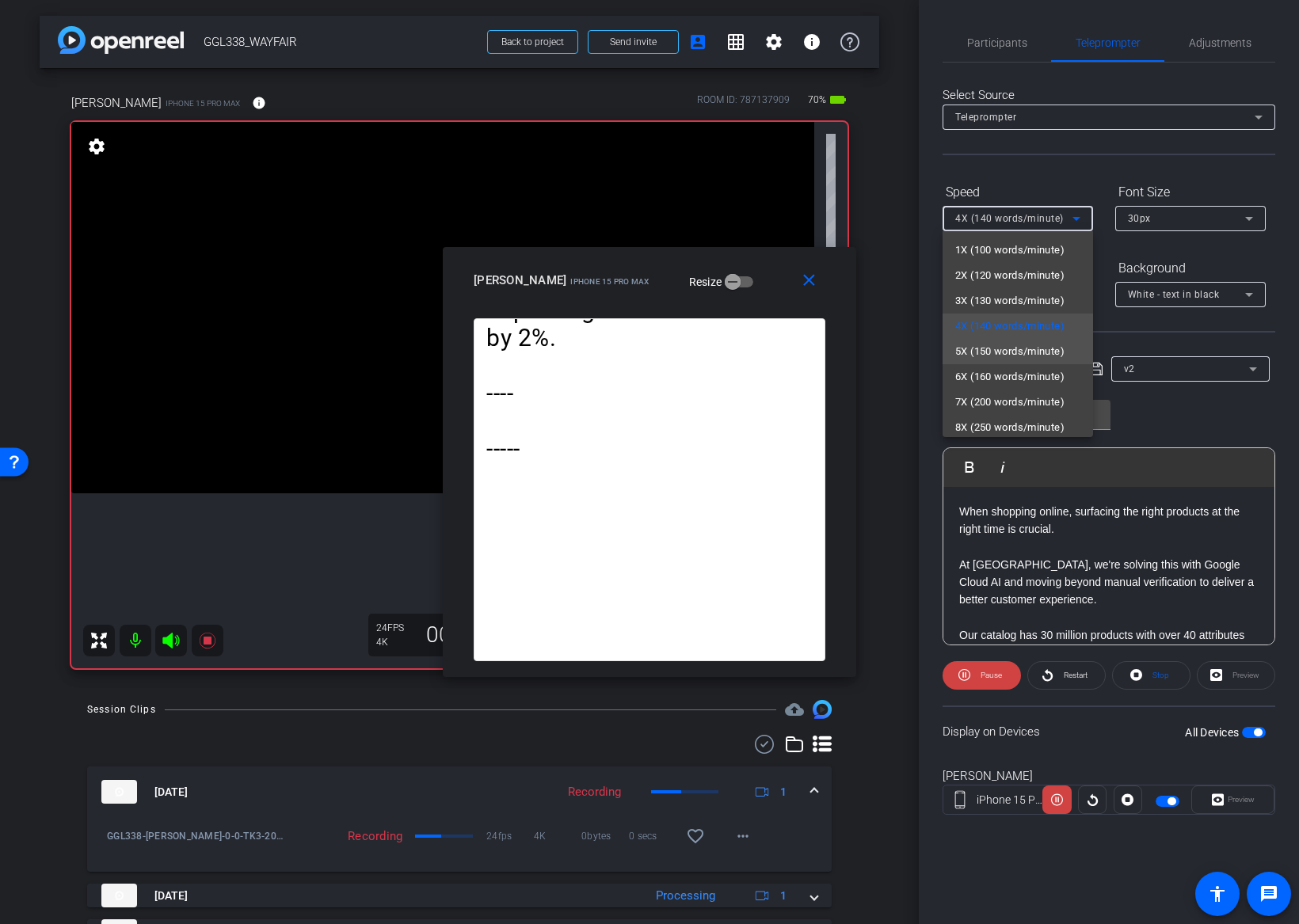
click at [1010, 348] on span "5X (150 words/minute)" at bounding box center [1010, 352] width 110 height 19
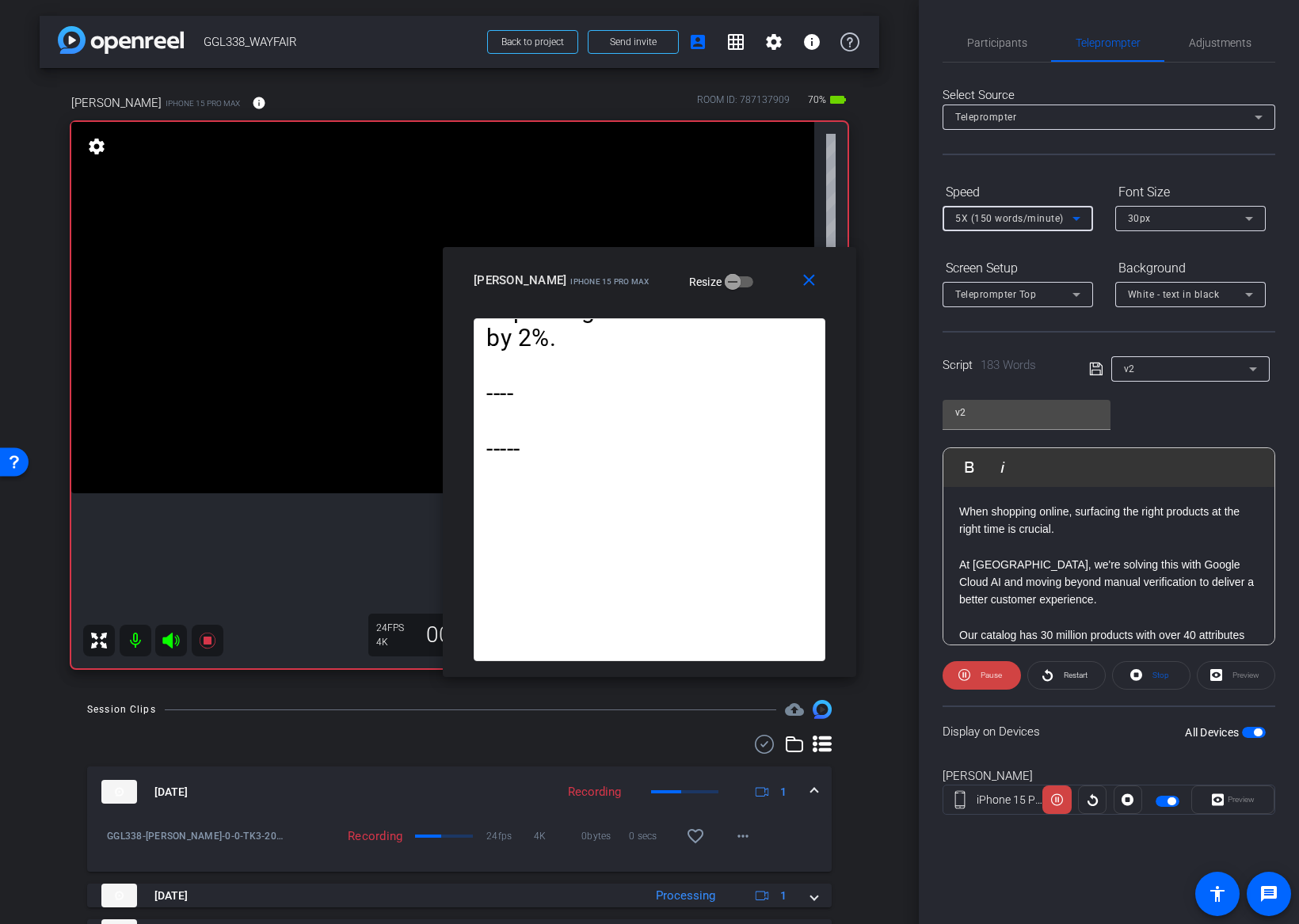
click at [1020, 220] on span "5X (150 words/minute)" at bounding box center [1009, 218] width 109 height 11
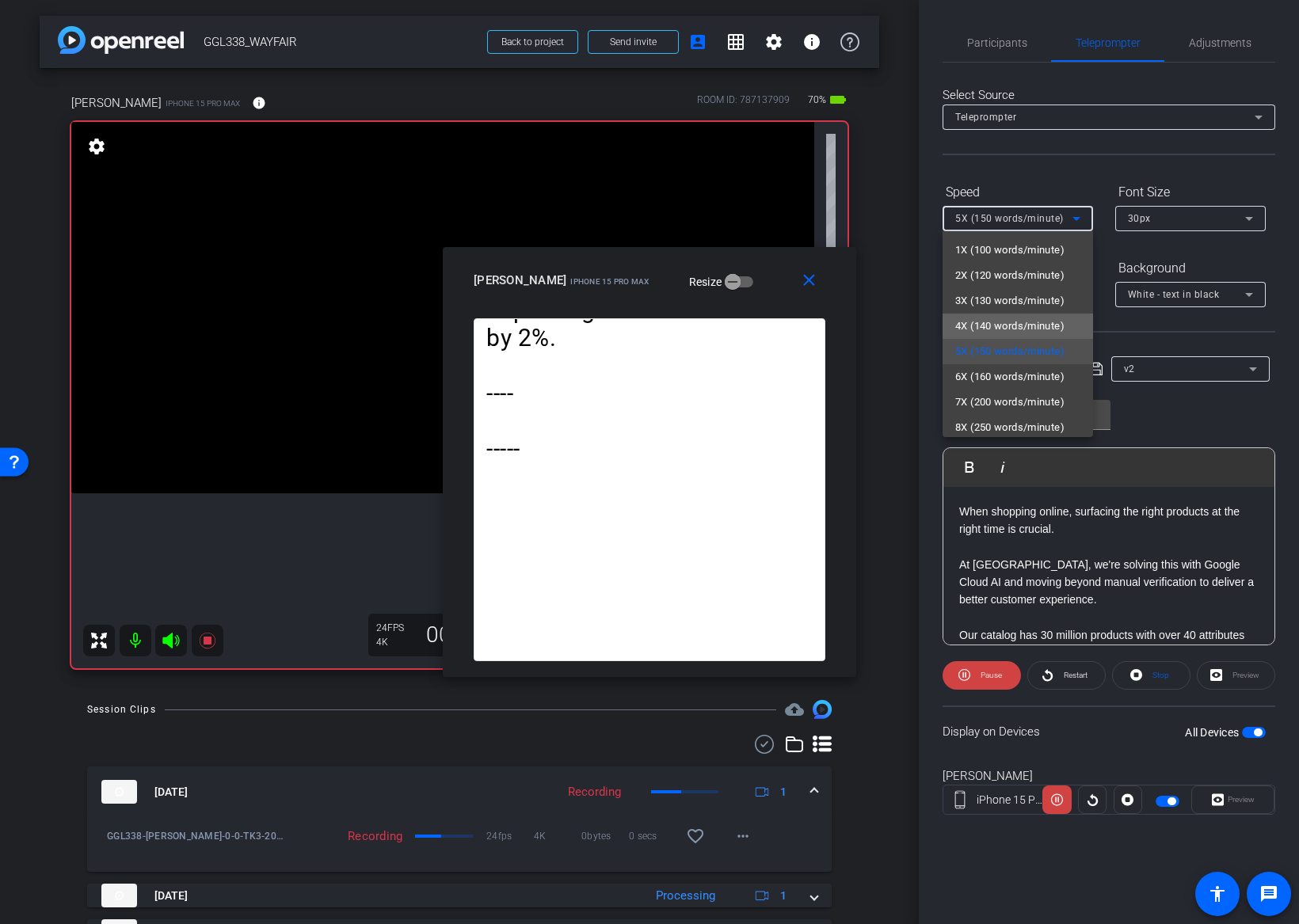
click at [1025, 326] on span "4X (140 words/minute)" at bounding box center [1010, 326] width 110 height 19
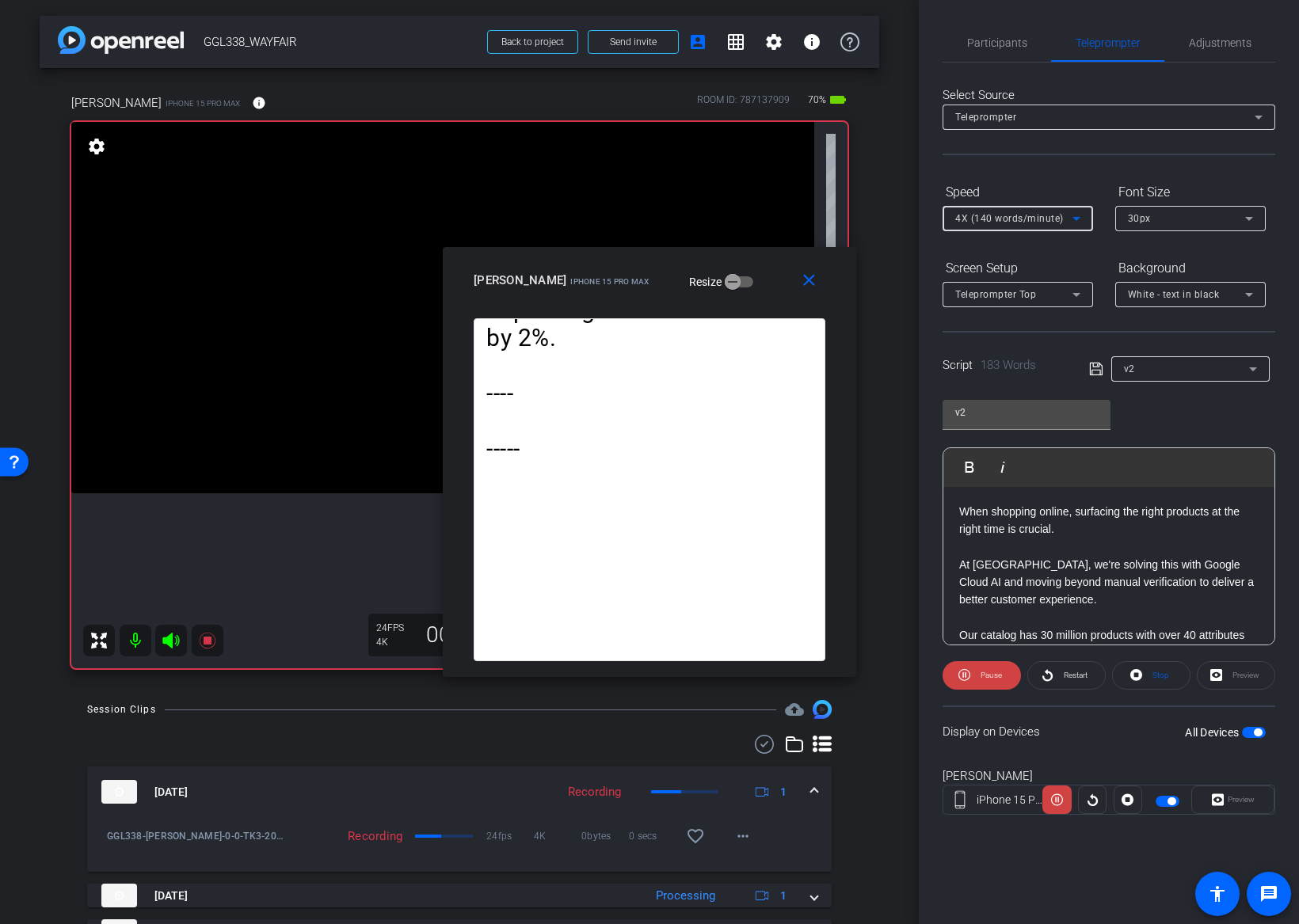
click at [1021, 220] on span "4X (140 words/minute)" at bounding box center [1009, 218] width 109 height 11
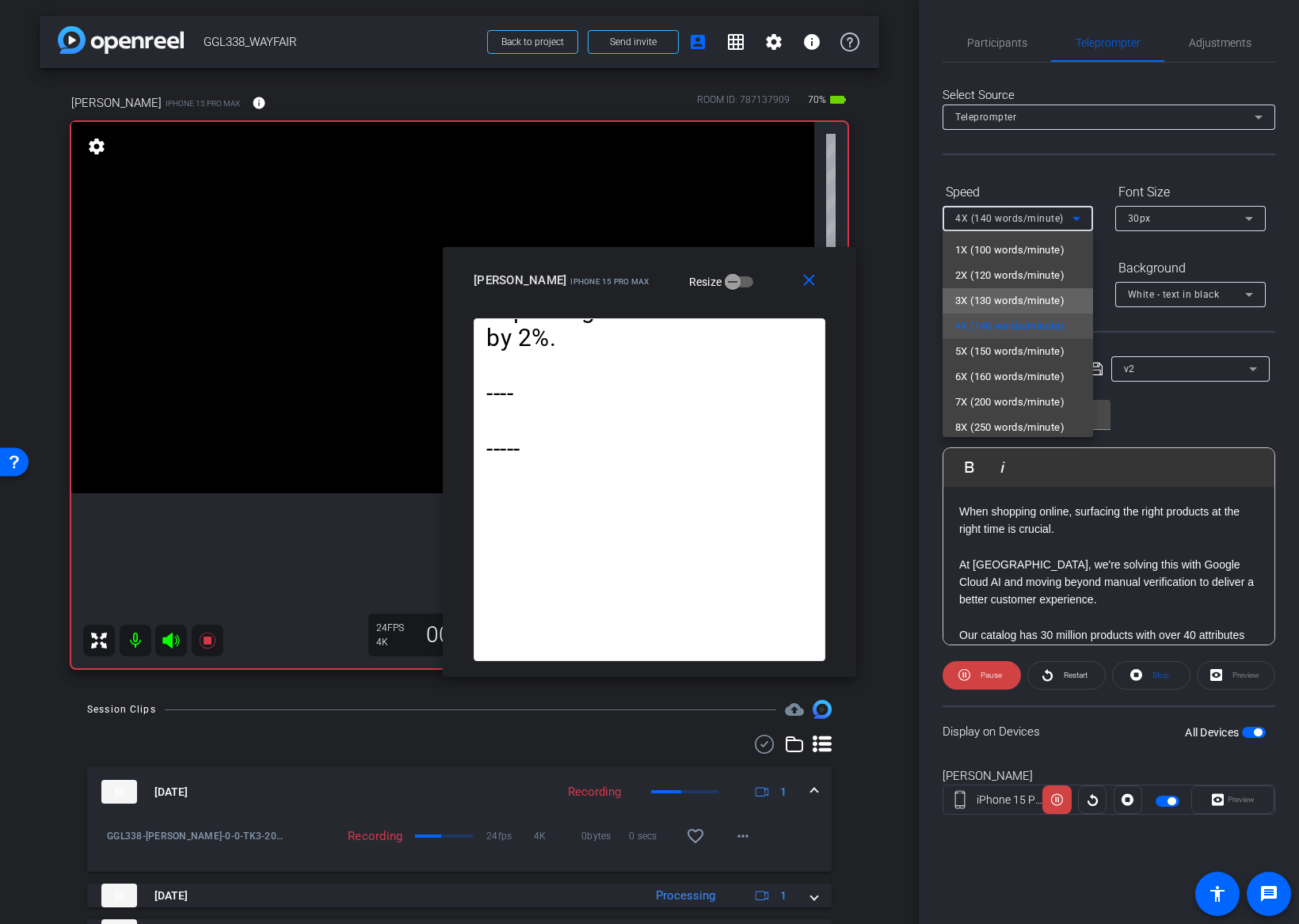
click at [1006, 297] on span "3X (130 words/minute)" at bounding box center [1010, 300] width 110 height 19
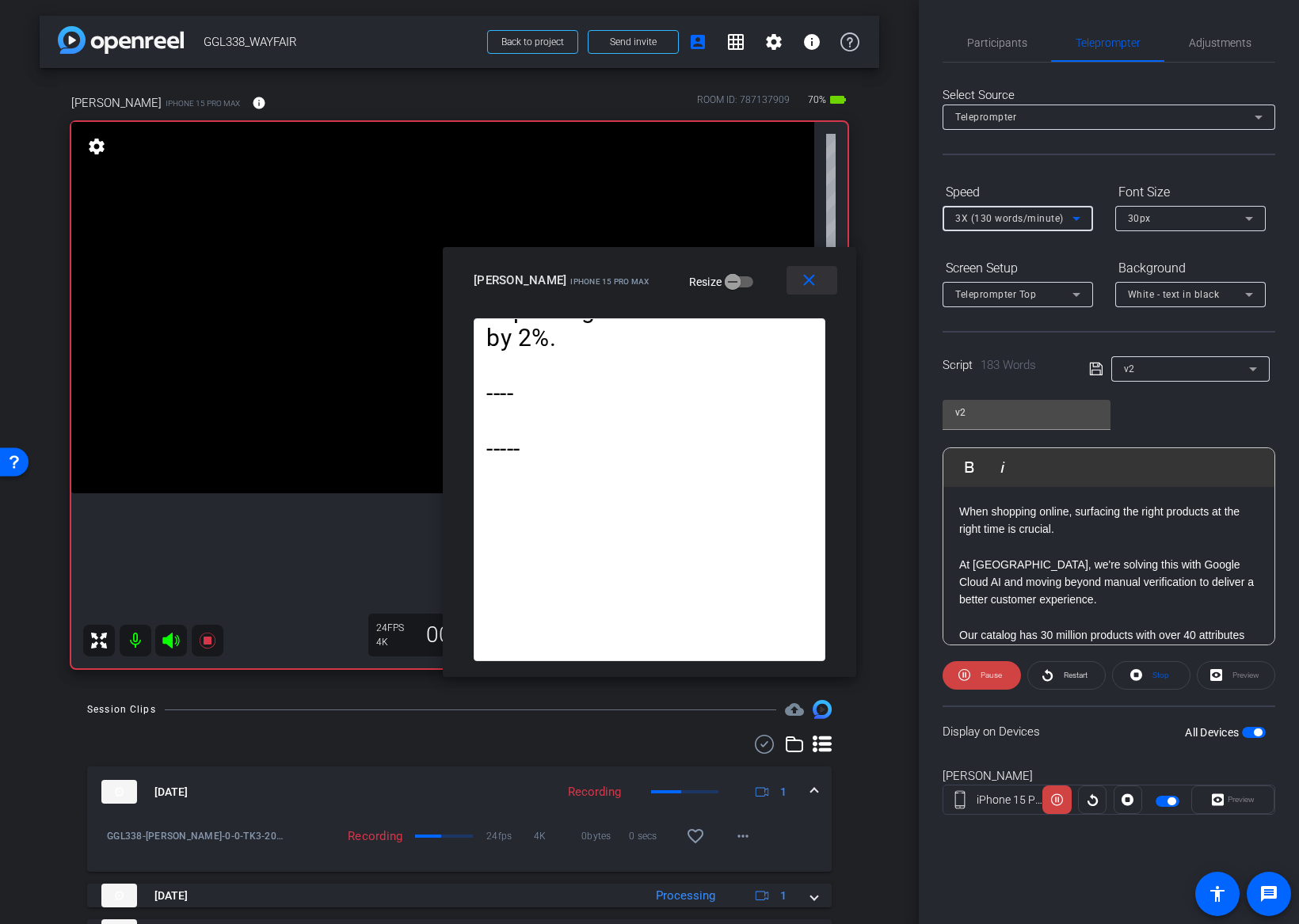
click at [816, 276] on mat-icon "close" at bounding box center [809, 281] width 20 height 20
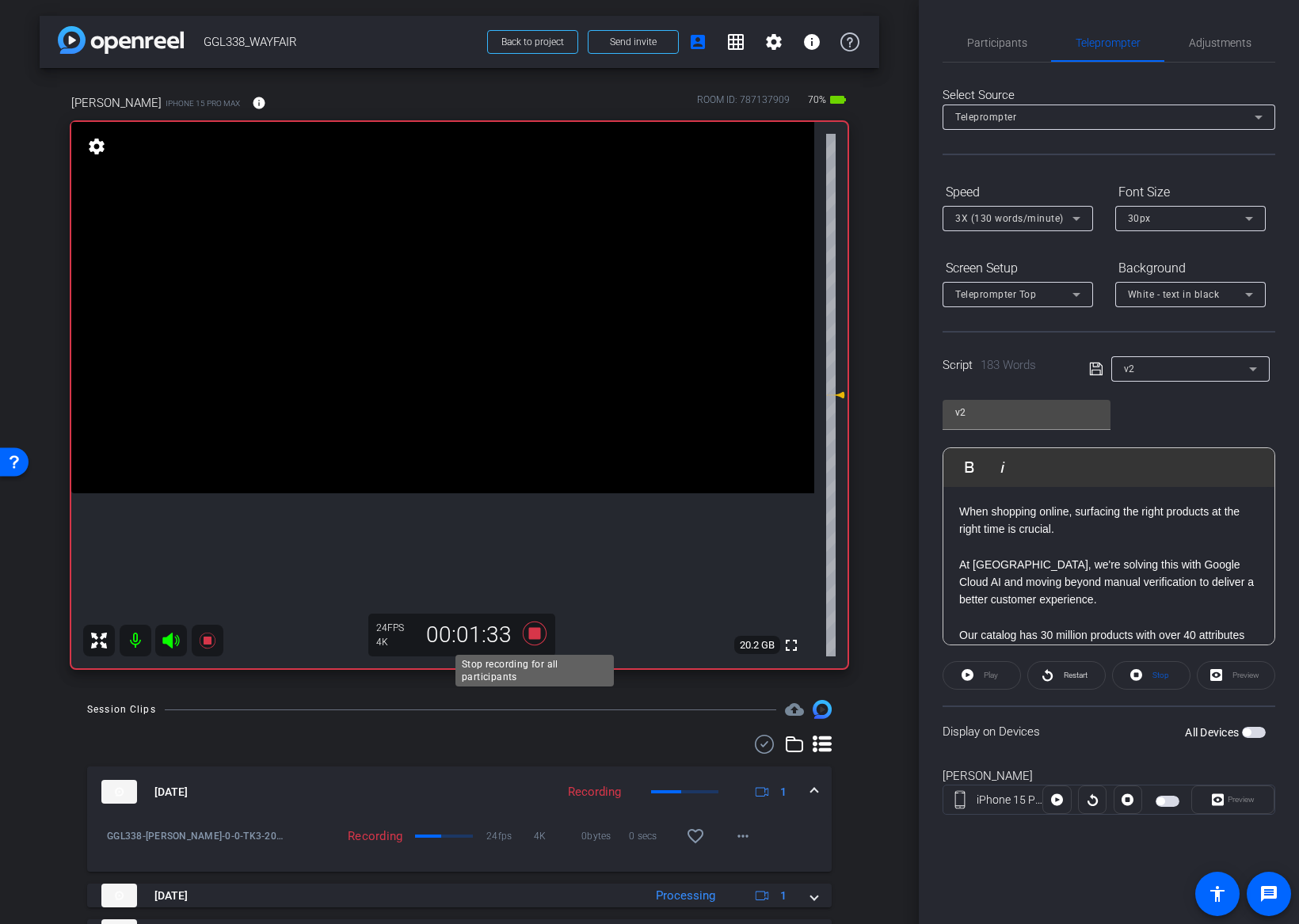
click at [538, 635] on icon at bounding box center [535, 634] width 24 height 24
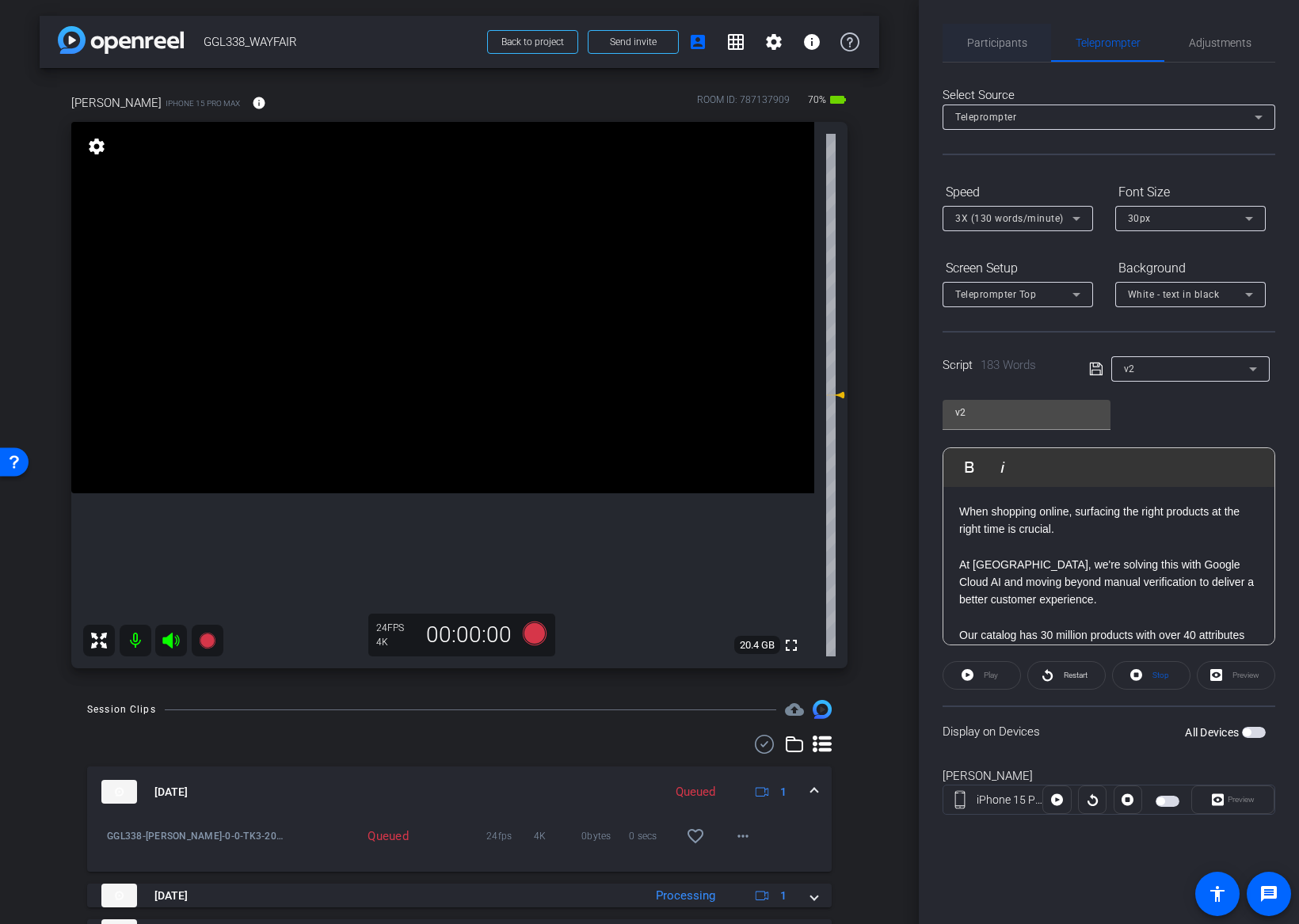
click at [1021, 42] on span "Participants" at bounding box center [997, 43] width 60 height 11
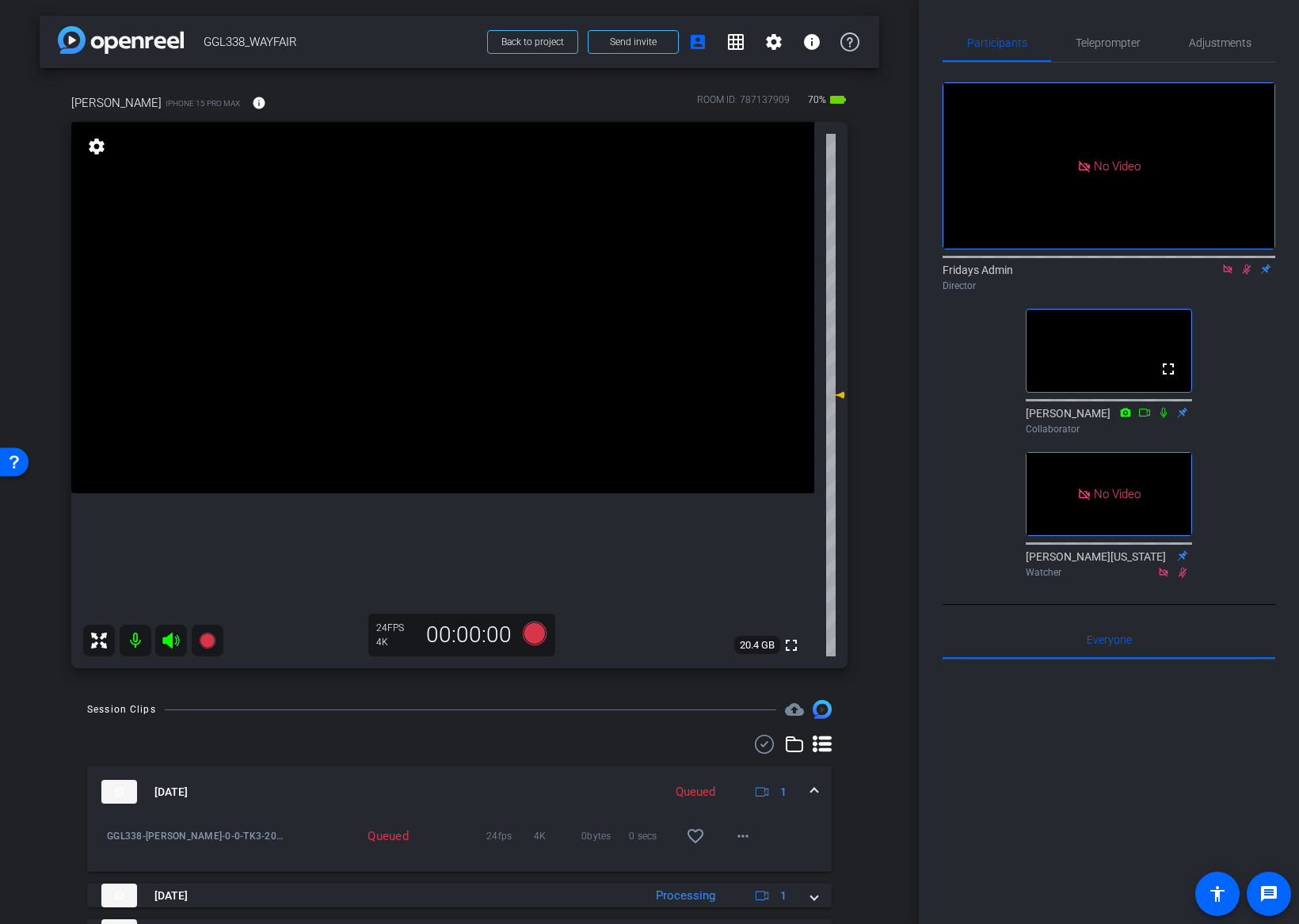
click at [813, 792] on span at bounding box center [813, 793] width 6 height 16
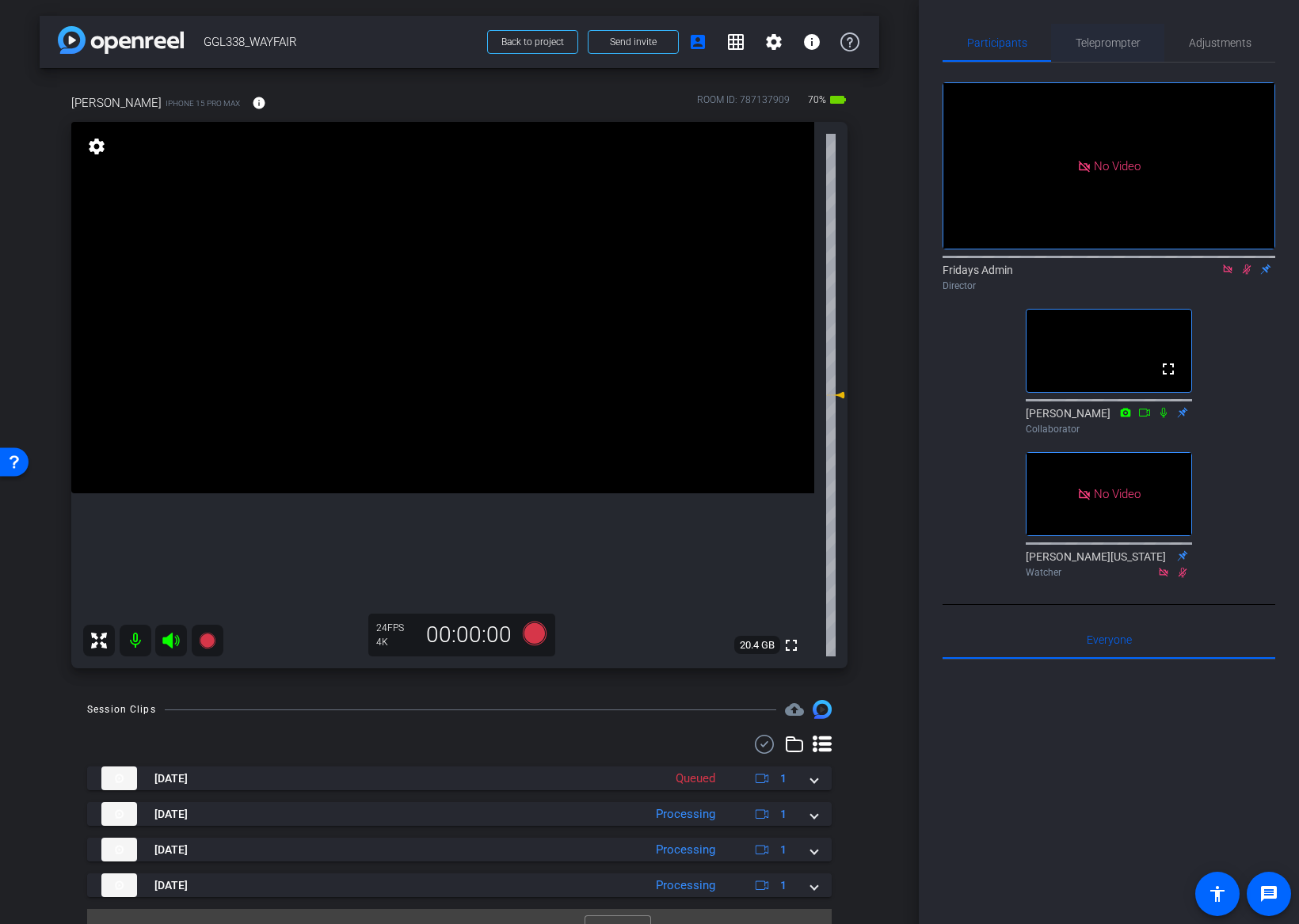
click at [1107, 39] on span "Teleprompter" at bounding box center [1107, 43] width 65 height 11
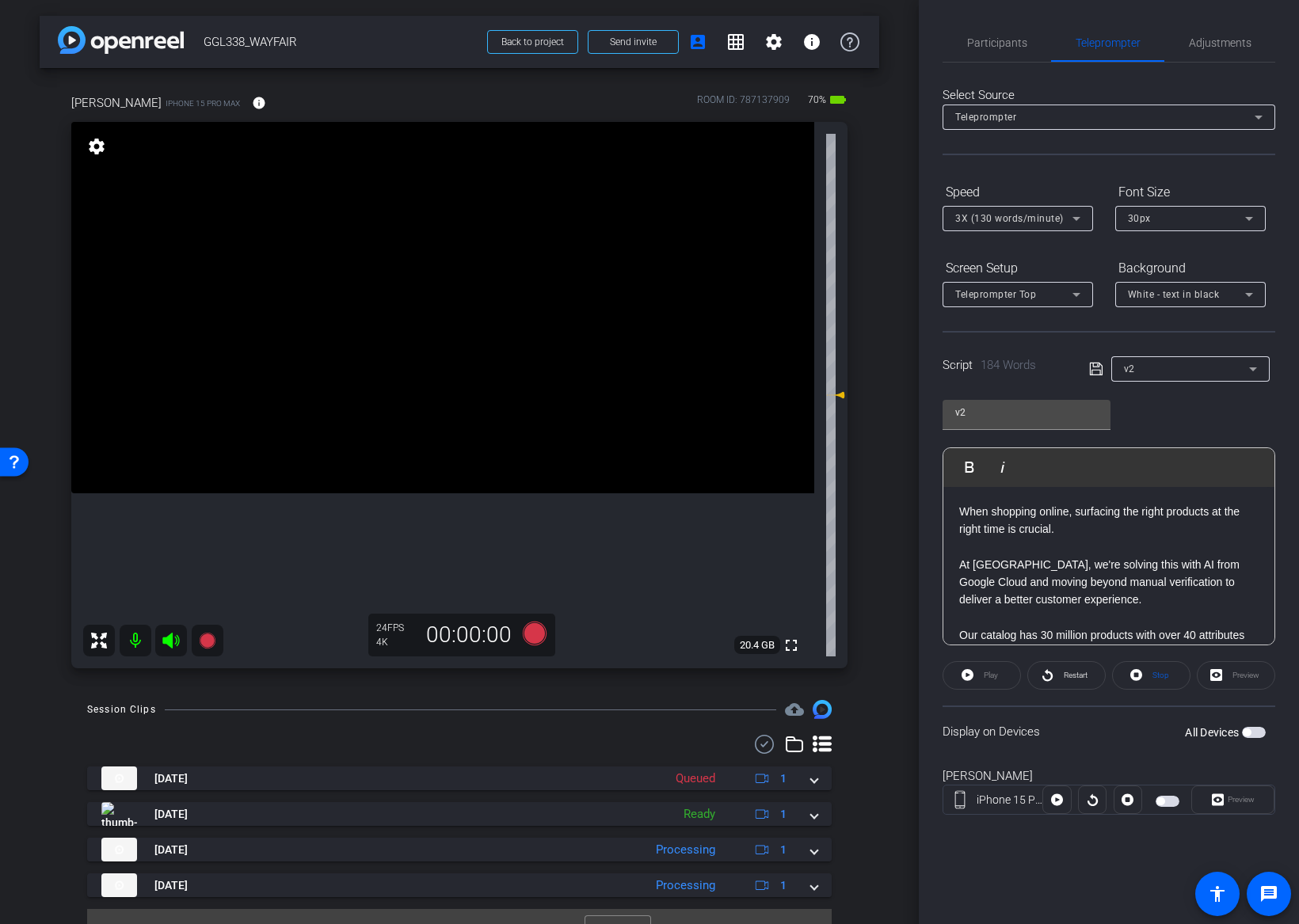
click at [1098, 368] on icon at bounding box center [1096, 369] width 15 height 19
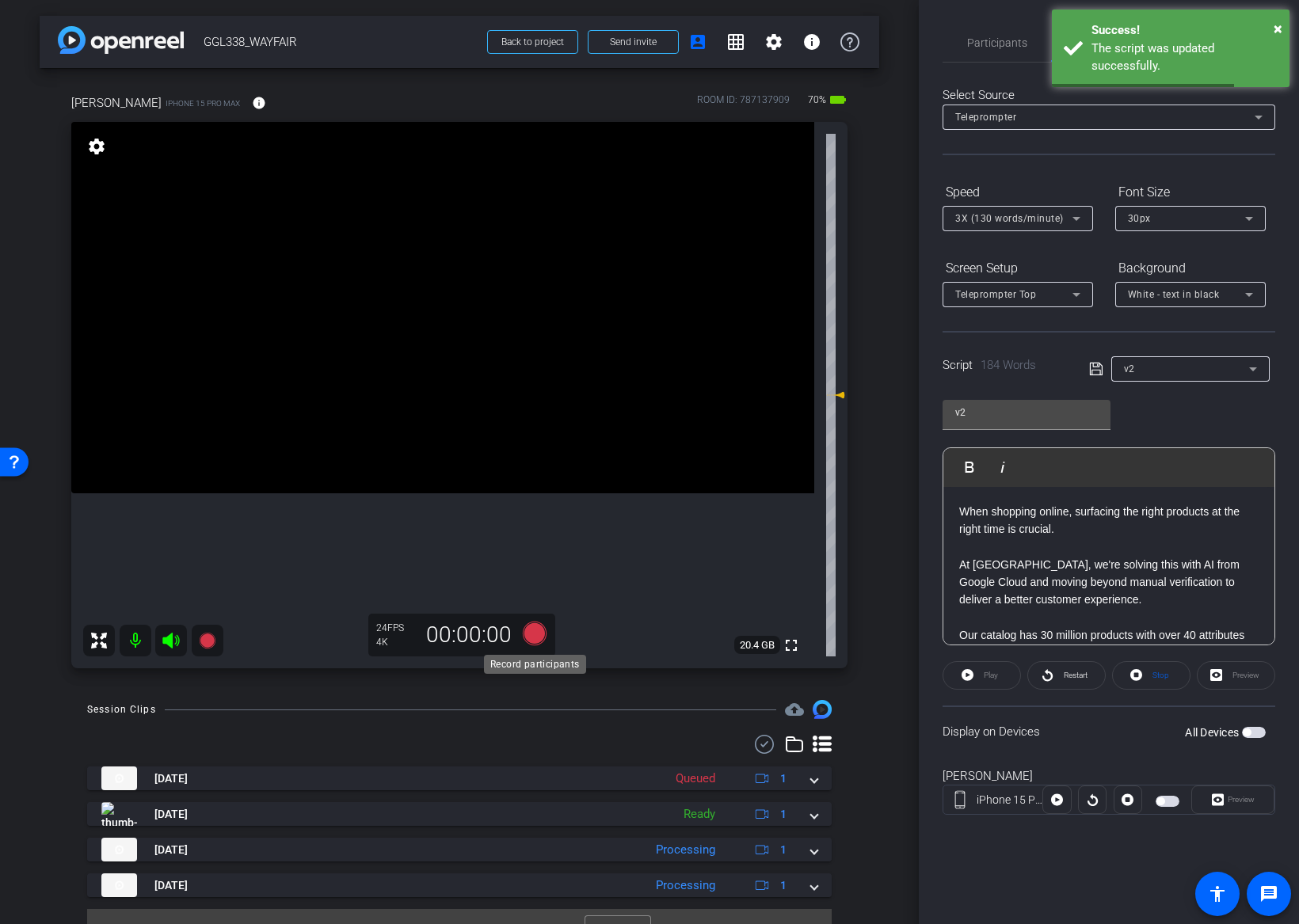
click at [532, 633] on icon at bounding box center [535, 634] width 24 height 24
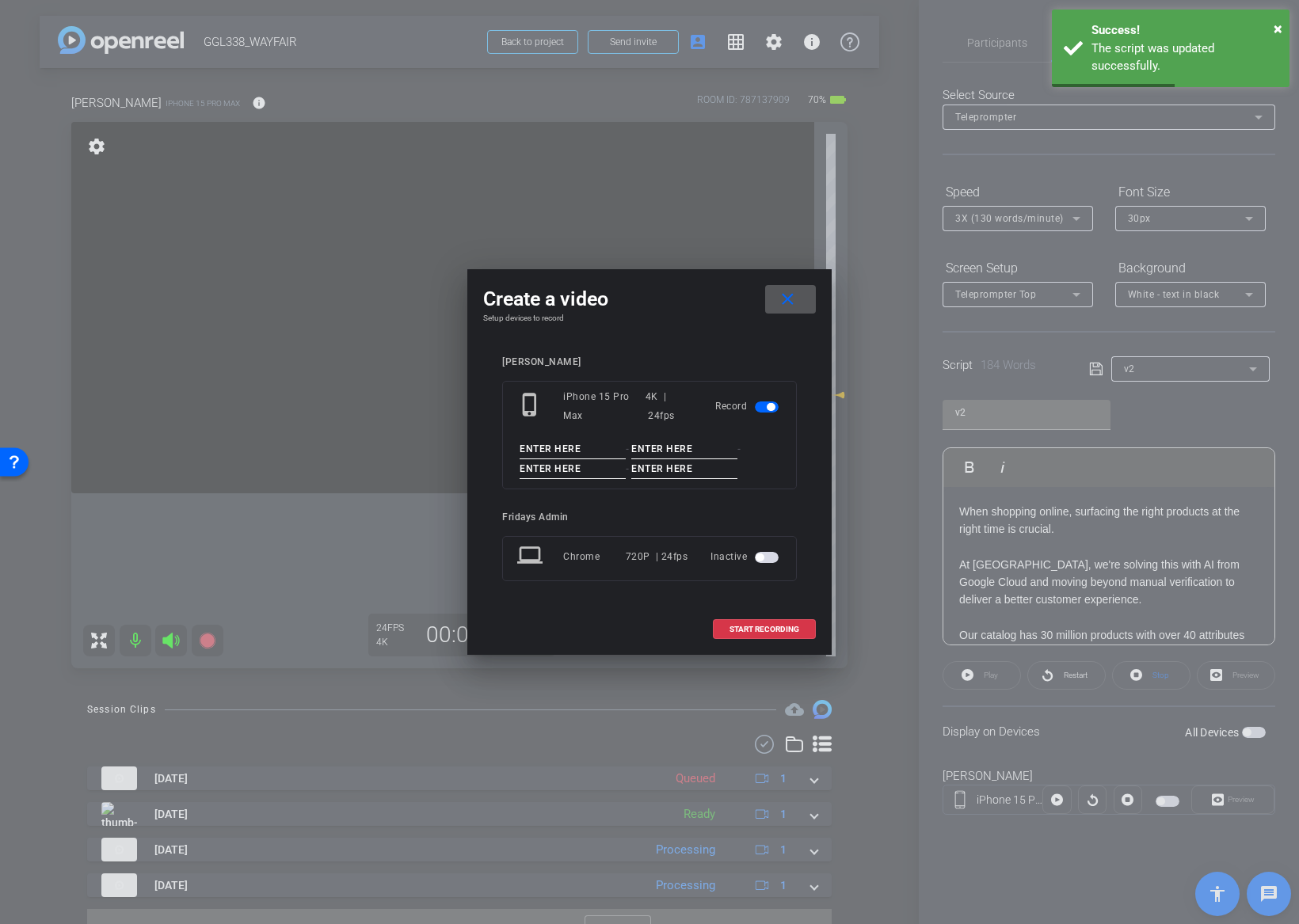
click at [552, 450] on input at bounding box center [572, 449] width 106 height 20
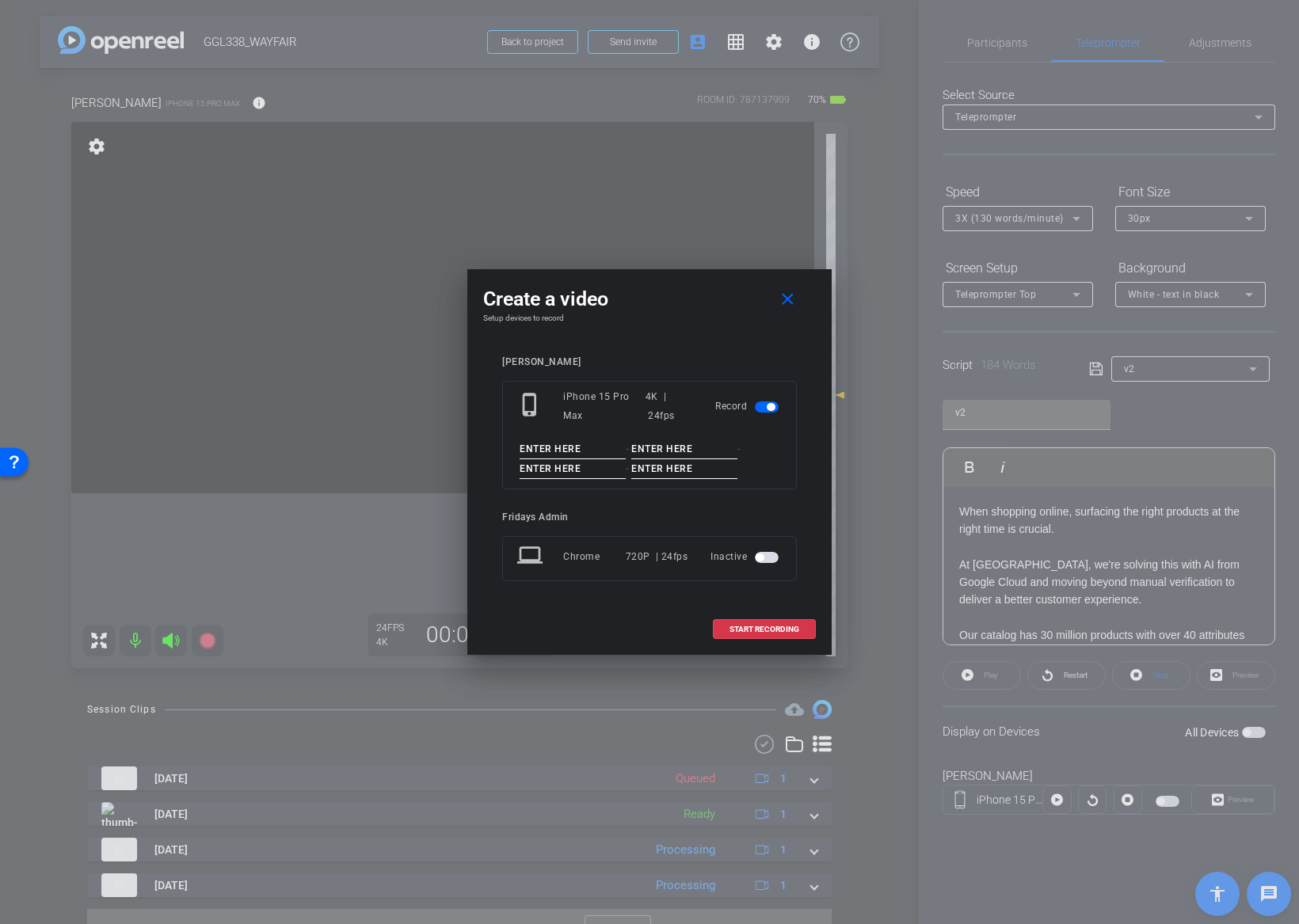
paste input "GGL338_JEFF"
type input "GGL338_JEFF"
click at [665, 455] on input at bounding box center [684, 449] width 106 height 20
type input "0"
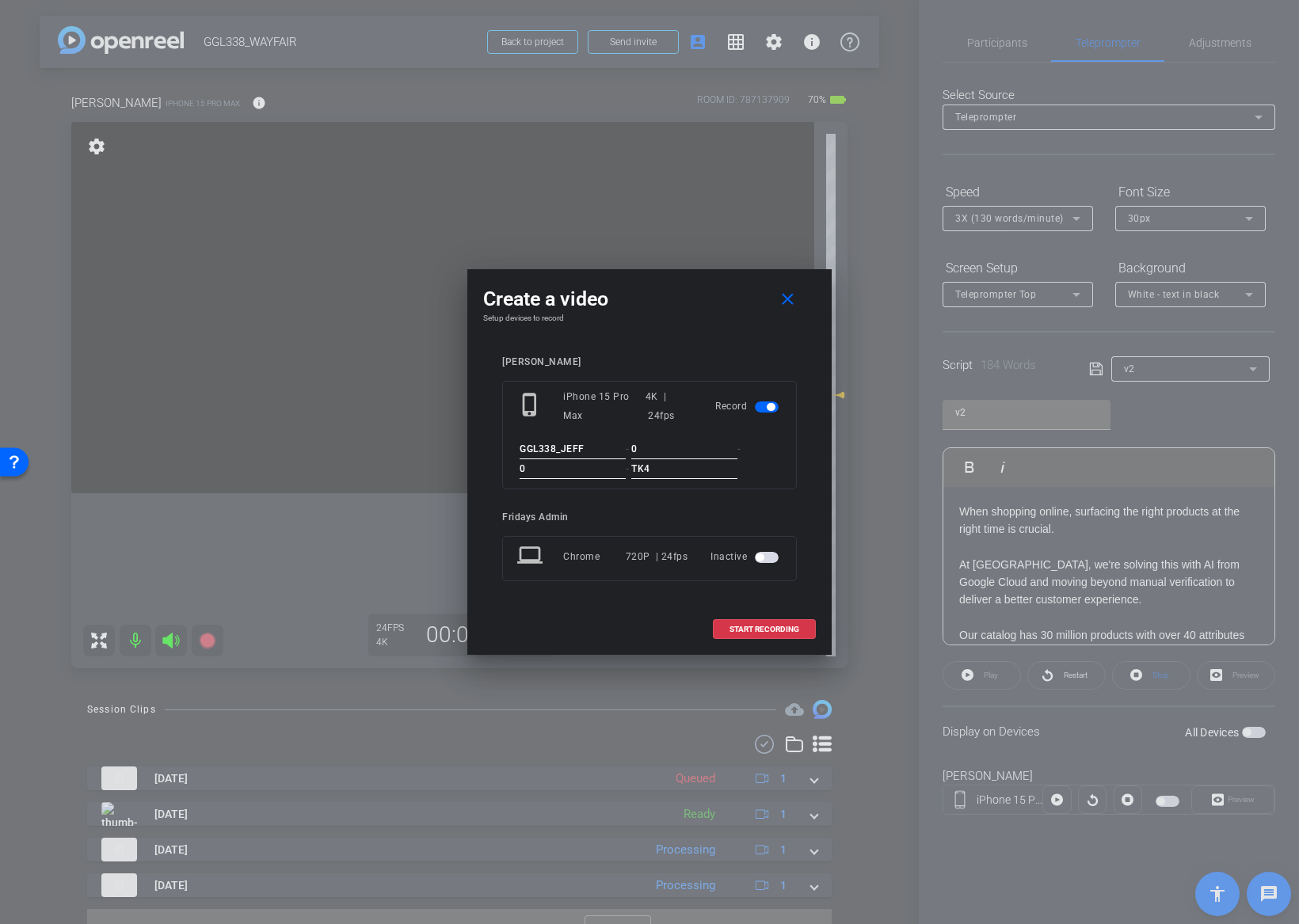
type input "TK4"
click at [797, 487] on div "jeff arena phone_iphone iPhone 15 Pro Max 4K | 24fps Record GGL338_JEFF - 0 - 0…" at bounding box center [649, 479] width 332 height 278
click at [821, 518] on div "Create a video close Setup devices to record jeff arena phone_iphone iPhone 15 …" at bounding box center [649, 462] width 364 height 385
click at [774, 626] on span "START RECORDING" at bounding box center [764, 629] width 69 height 8
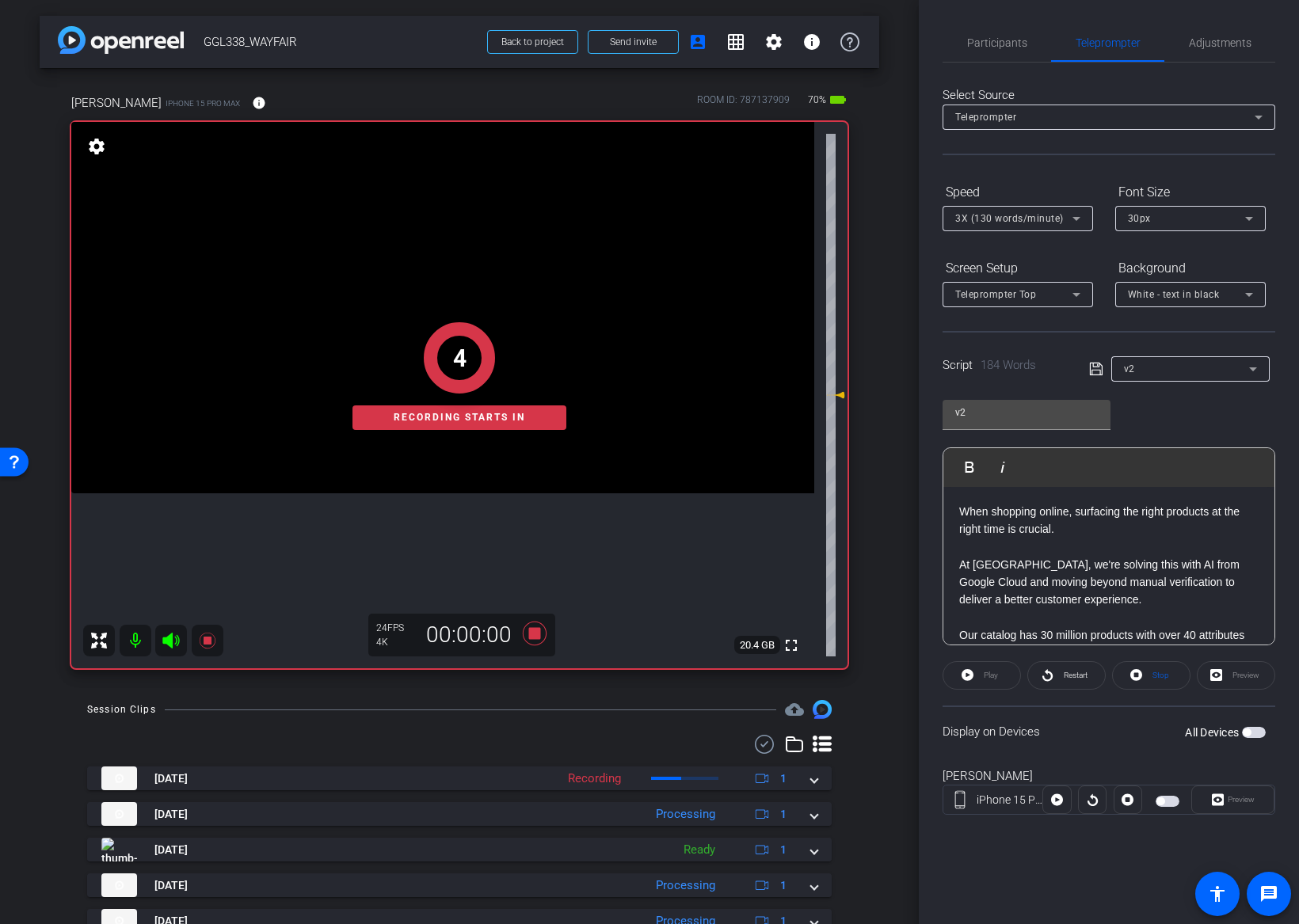
click at [1246, 726] on div "All Devices" at bounding box center [1225, 732] width 80 height 16
click at [1247, 733] on span "button" at bounding box center [1246, 732] width 8 height 8
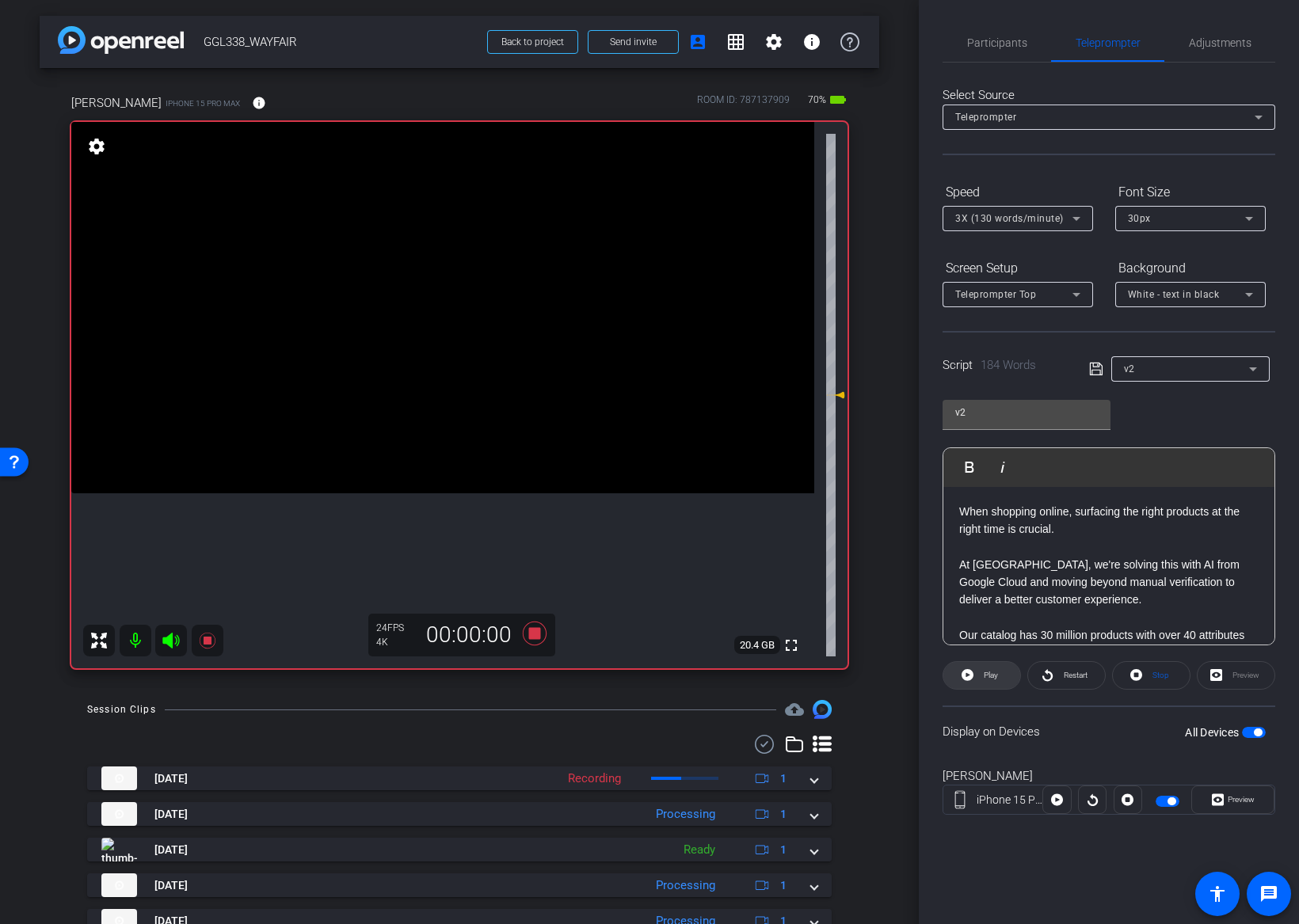
click at [990, 672] on span "Play" at bounding box center [990, 676] width 15 height 9
click at [1240, 803] on span "Preview" at bounding box center [1241, 800] width 26 height 9
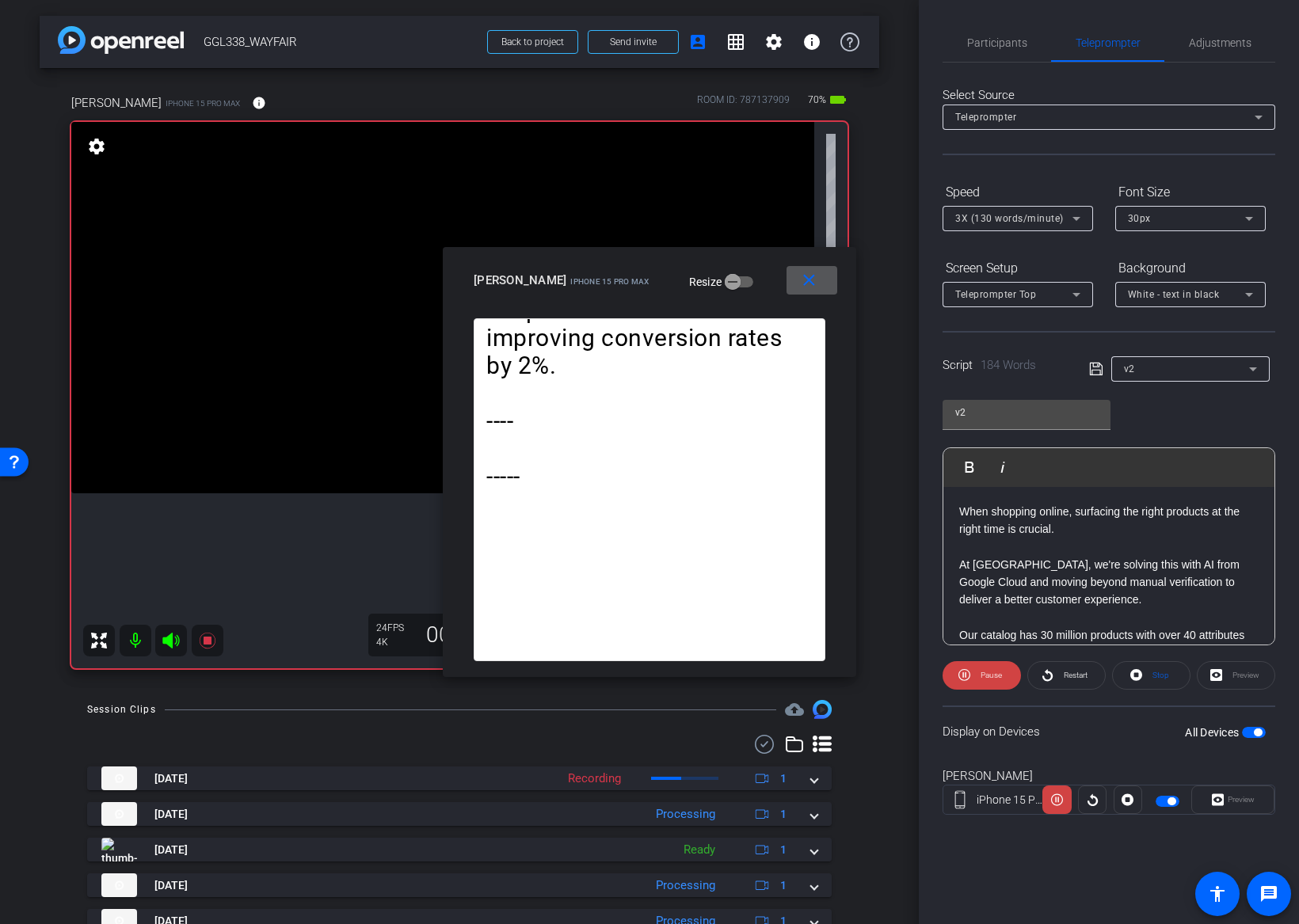
click at [1001, 219] on span "3X (130 words/minute)" at bounding box center [1009, 218] width 109 height 11
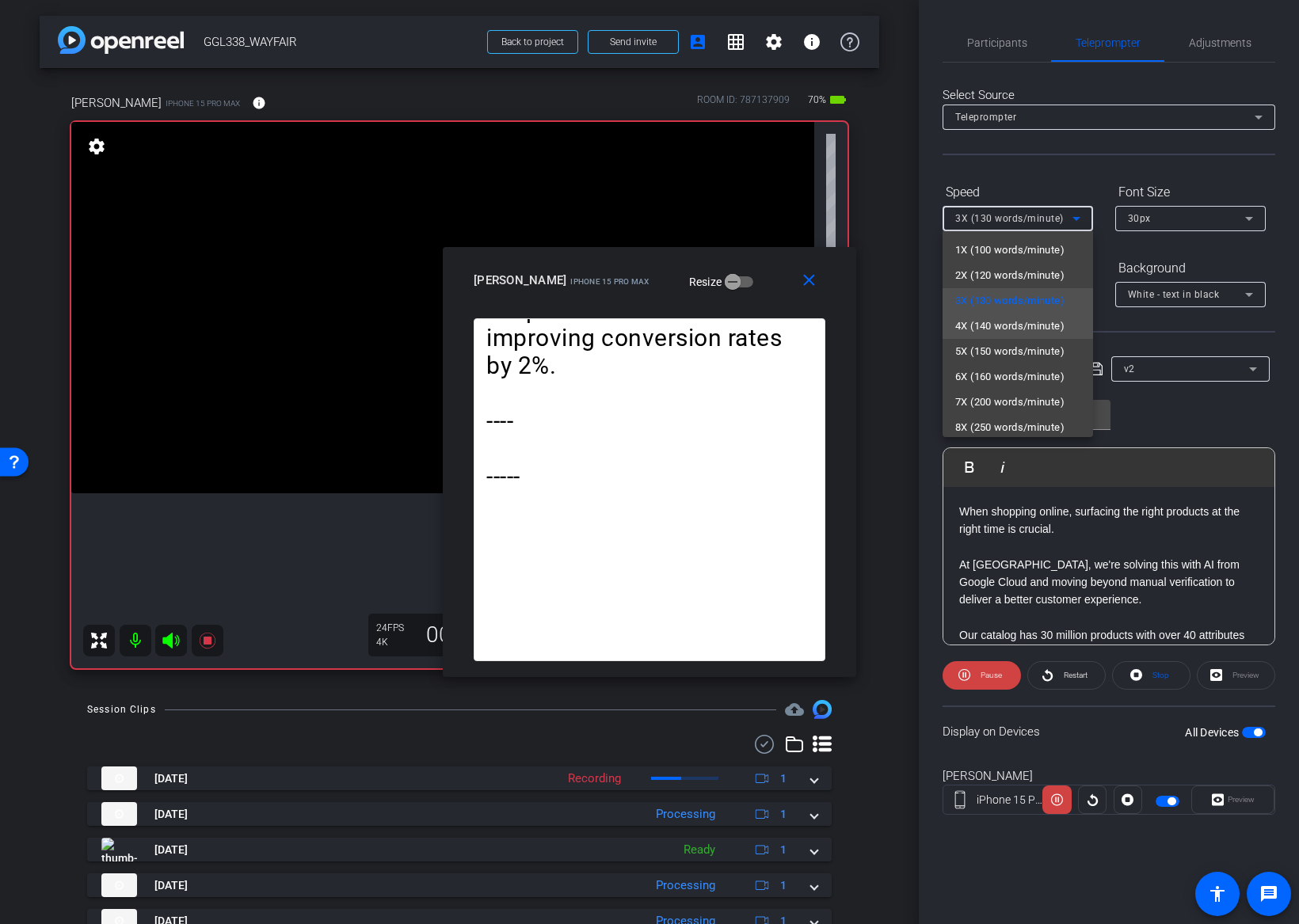
click at [996, 319] on span "4X (140 words/minute)" at bounding box center [1010, 326] width 110 height 19
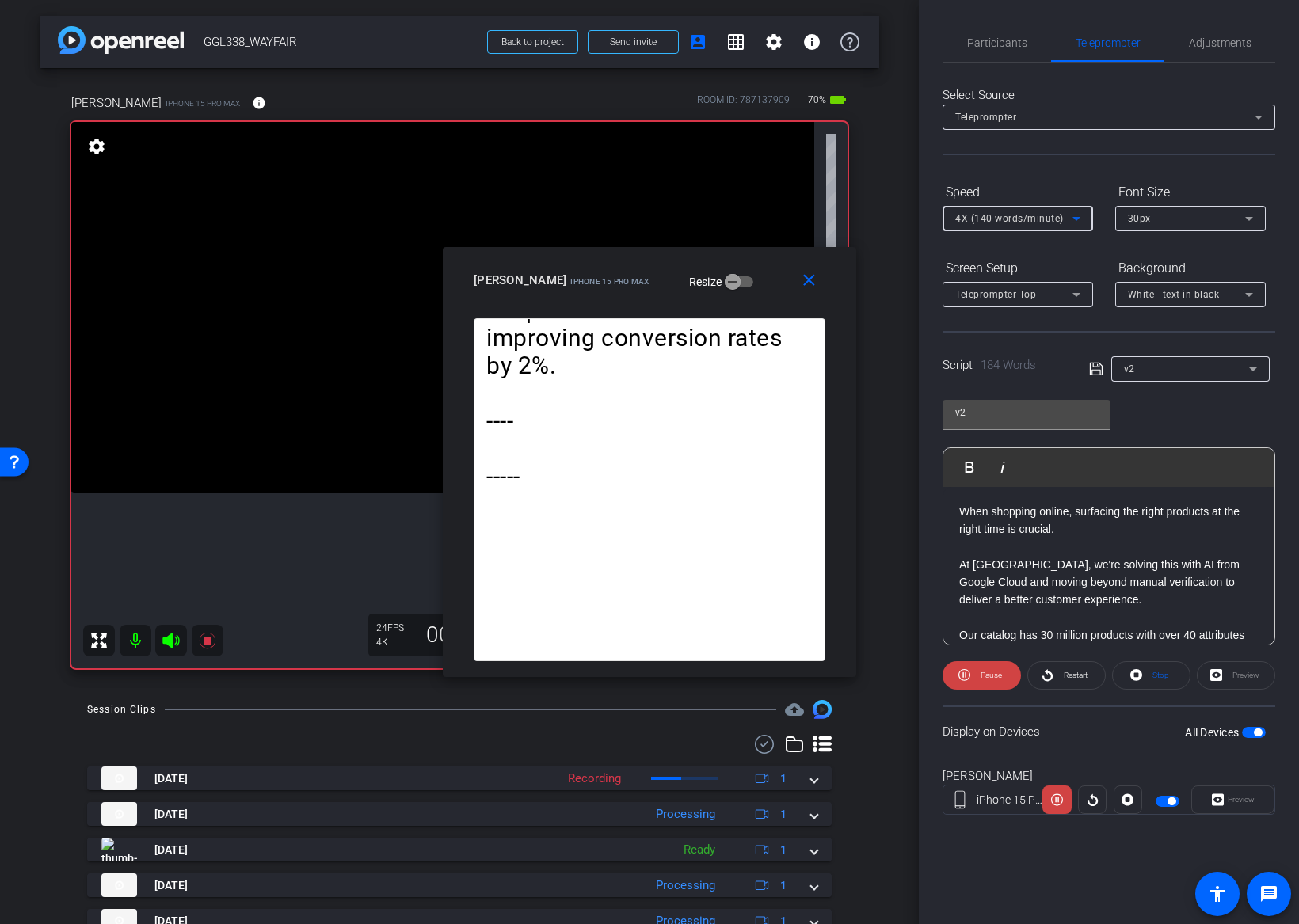
click at [979, 218] on span "4X (140 words/minute)" at bounding box center [1009, 218] width 109 height 11
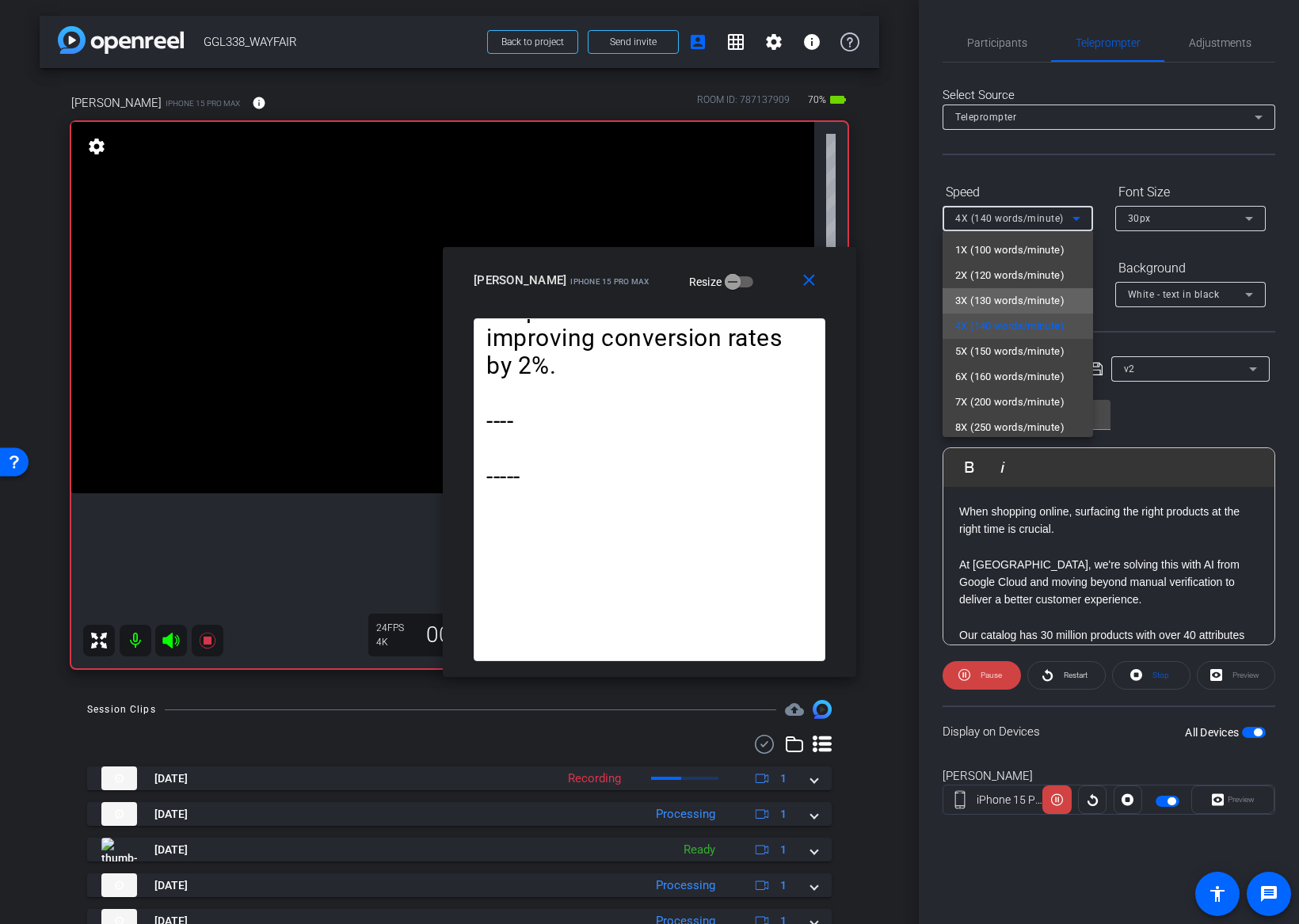
click at [967, 296] on span "3X (130 words/minute)" at bounding box center [1010, 300] width 110 height 19
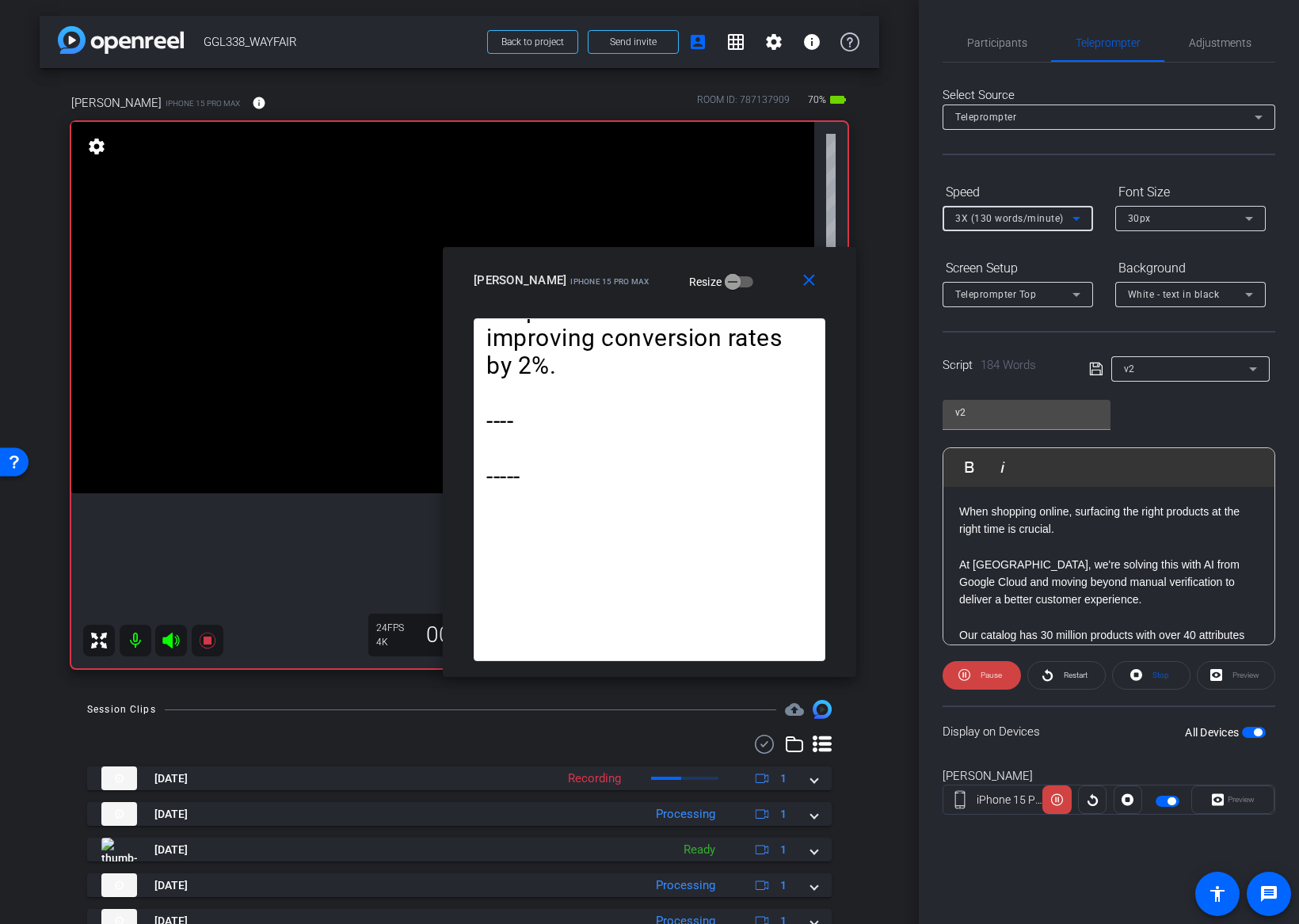
click at [982, 218] on span "3X (130 words/minute)" at bounding box center [1009, 218] width 109 height 11
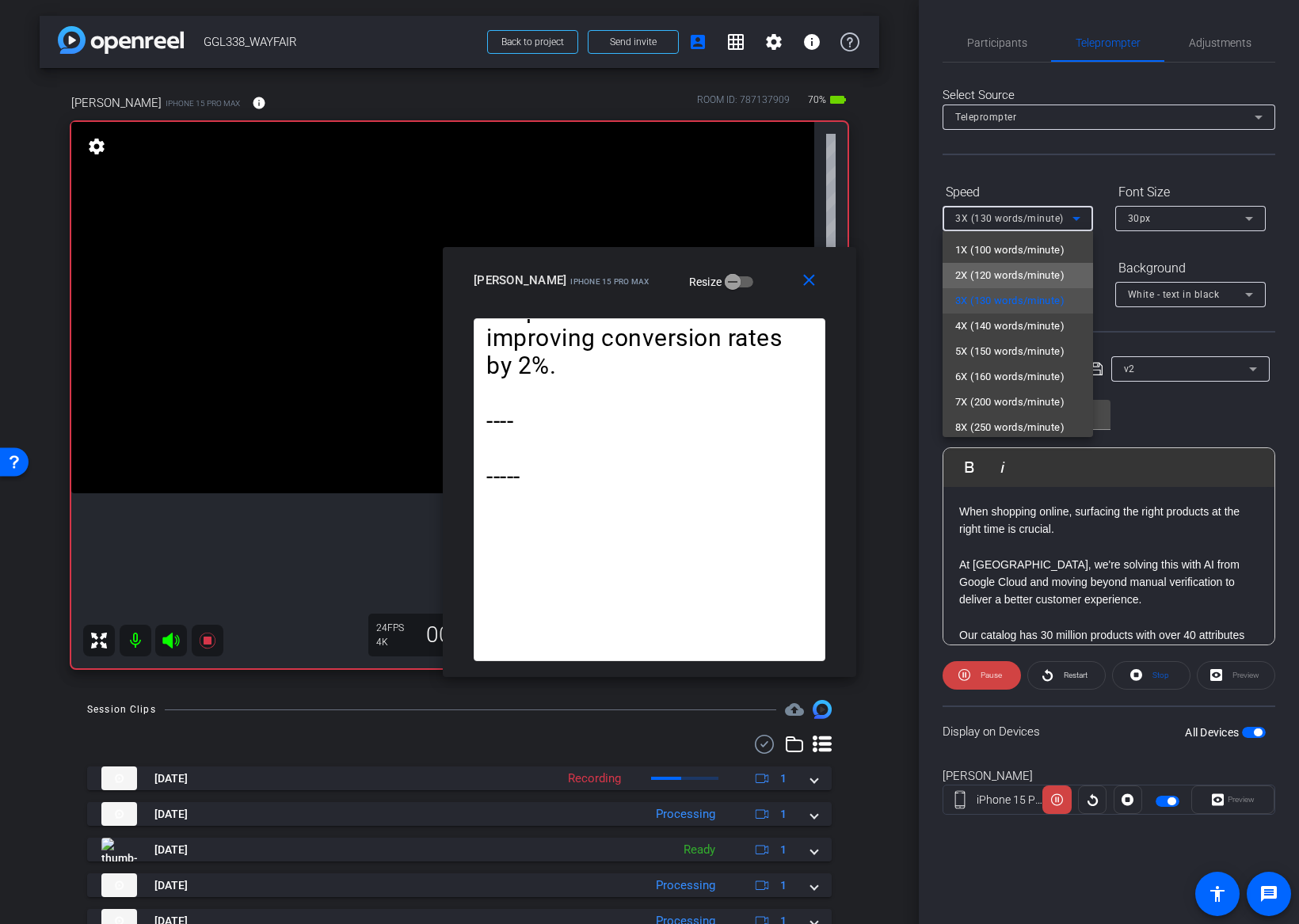
click at [974, 274] on span "2X (120 words/minute)" at bounding box center [1010, 275] width 110 height 19
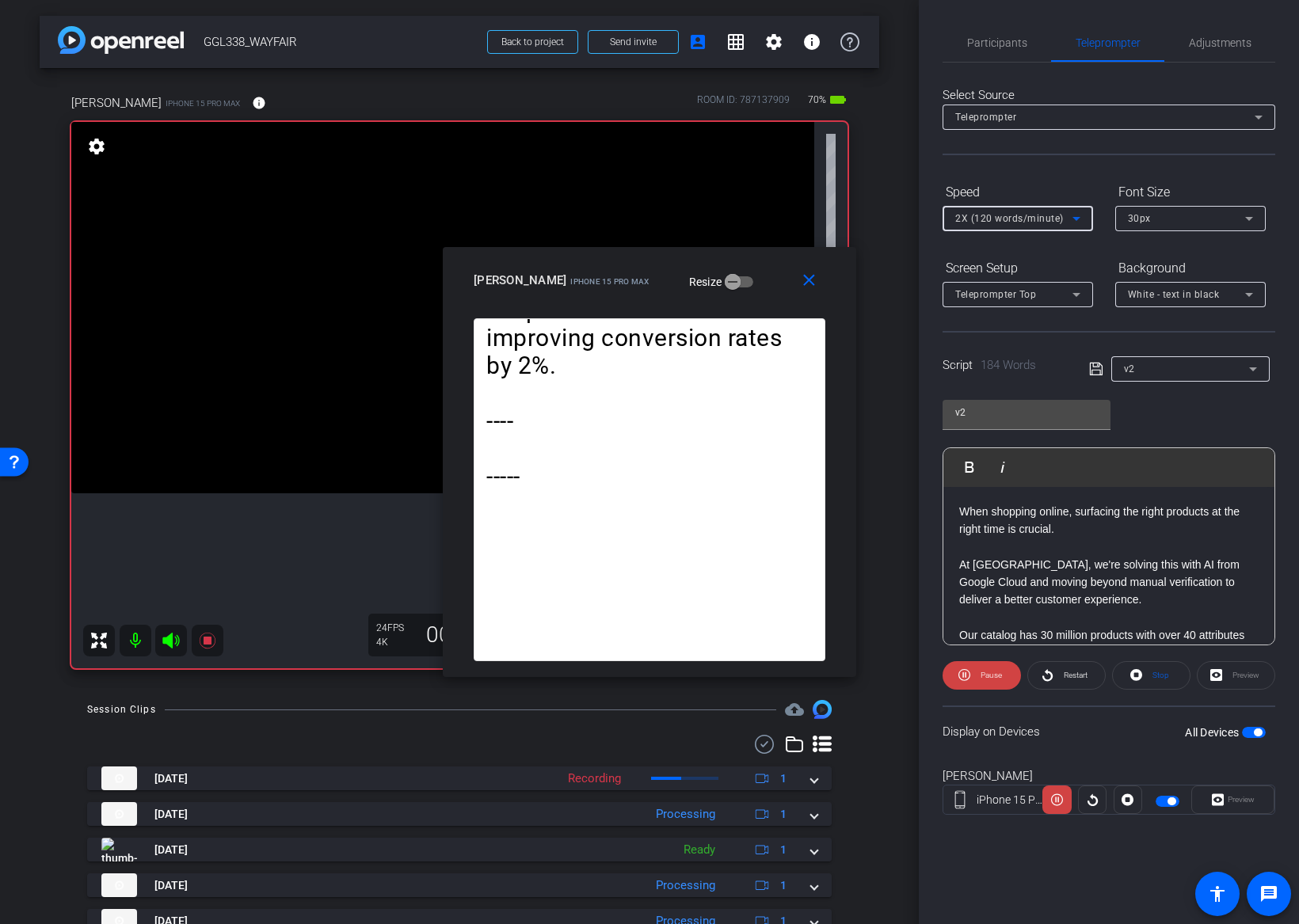
click at [980, 217] on span "2X (120 words/minute)" at bounding box center [1009, 218] width 109 height 11
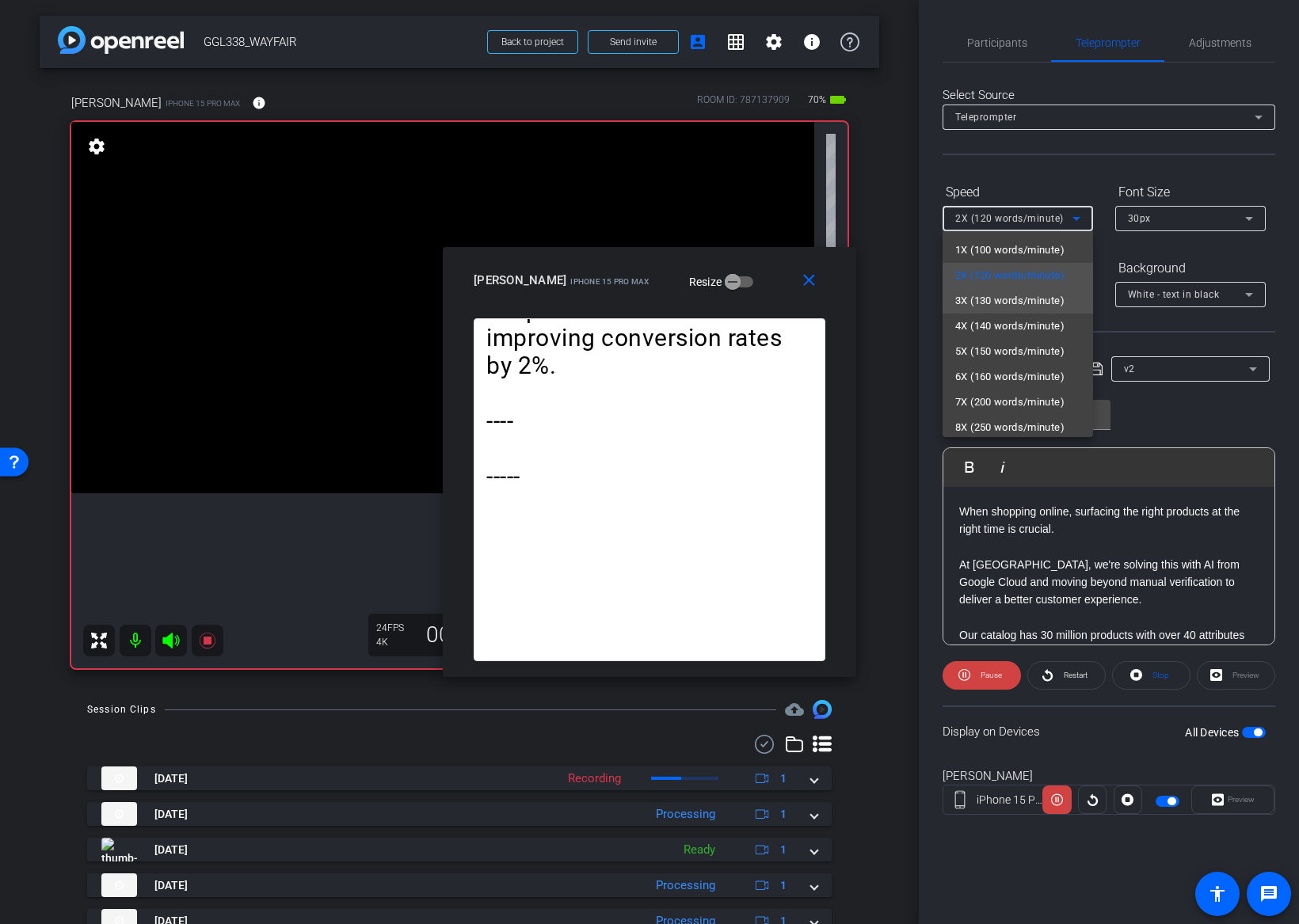
click at [975, 302] on span "3X (130 words/minute)" at bounding box center [1010, 300] width 110 height 19
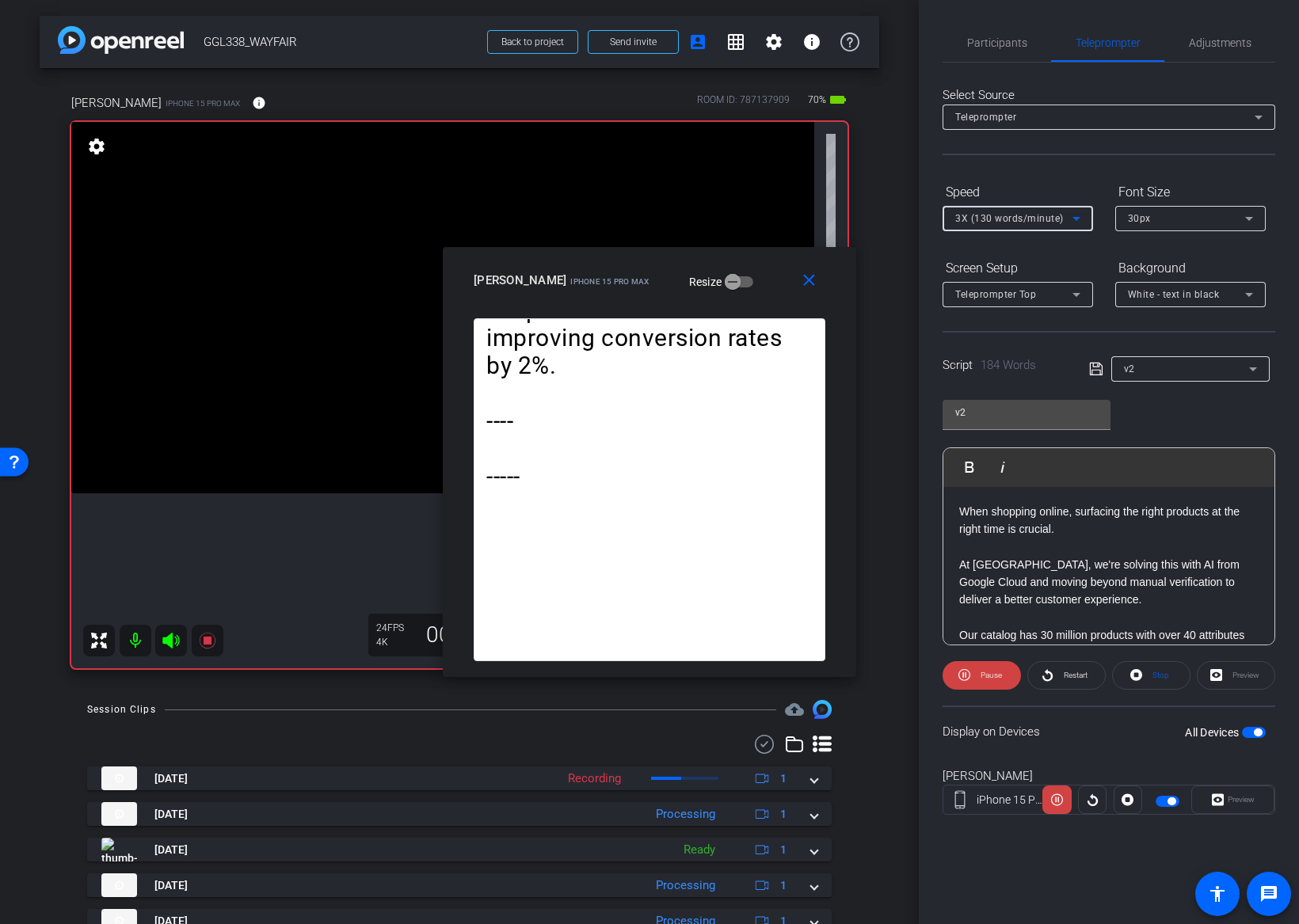
click at [974, 215] on span "3X (130 words/minute)" at bounding box center [1009, 218] width 109 height 11
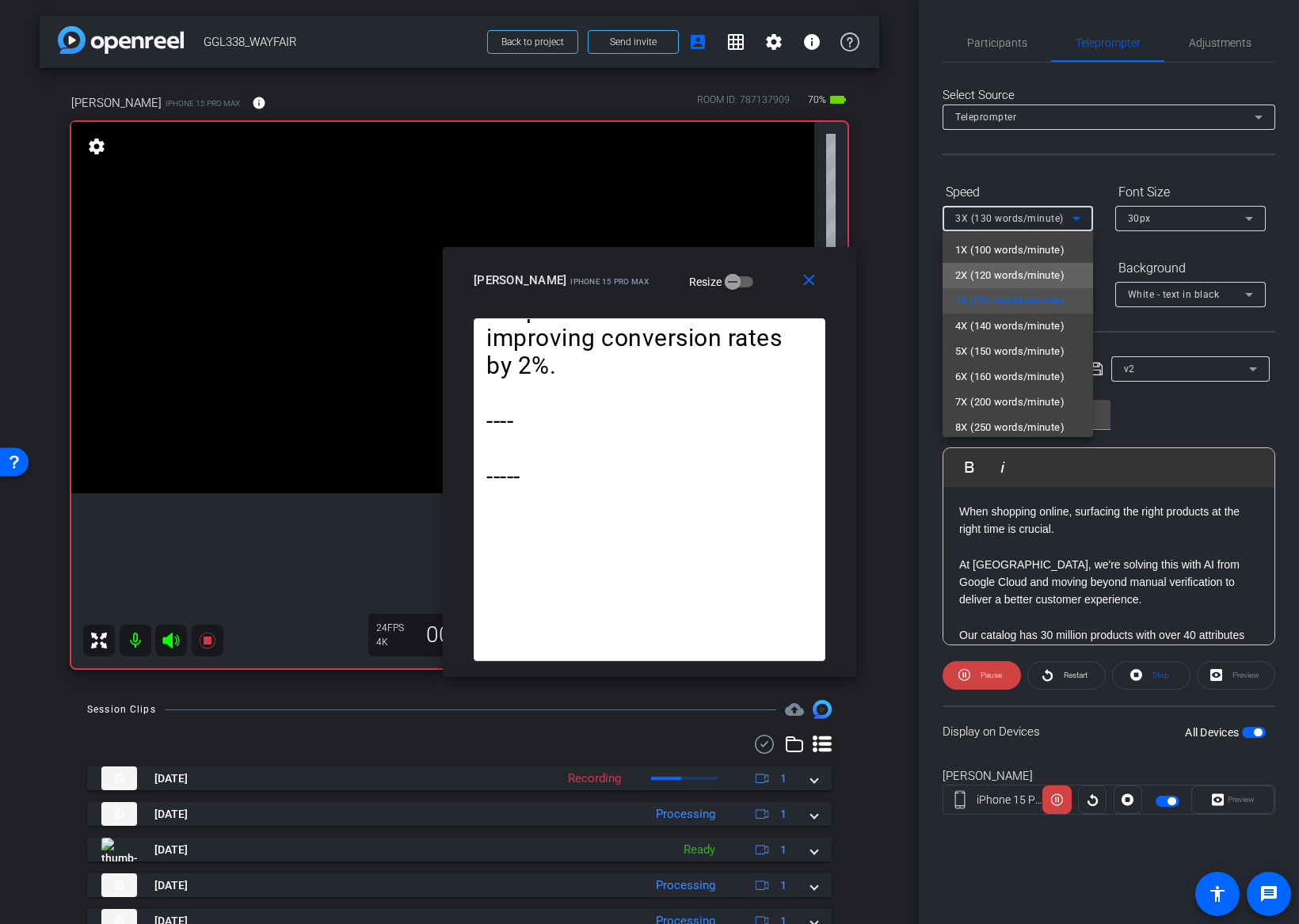
click at [976, 278] on span "2X (120 words/minute)" at bounding box center [1010, 275] width 110 height 19
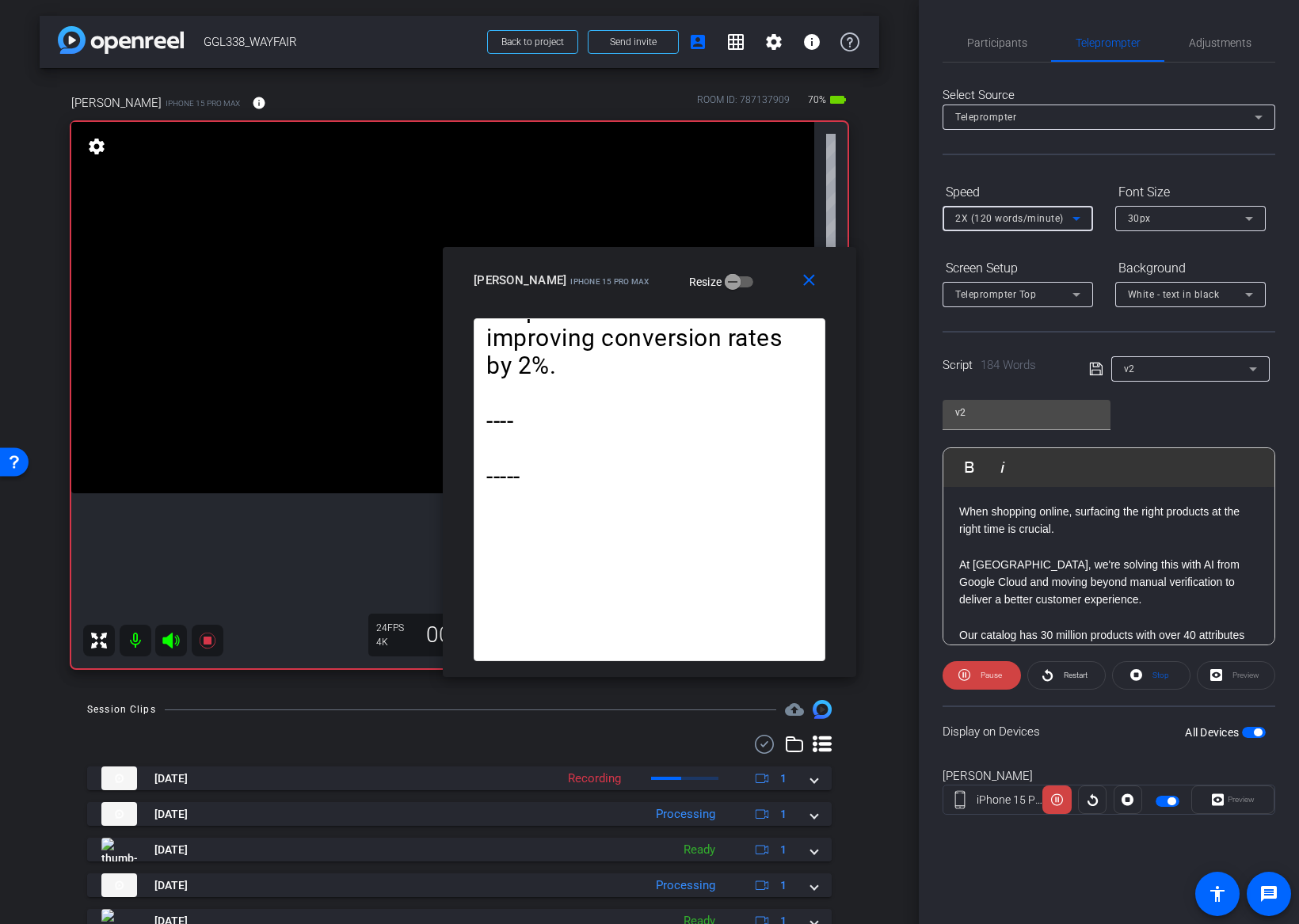
click at [990, 221] on span "2X (120 words/minute)" at bounding box center [1009, 218] width 109 height 11
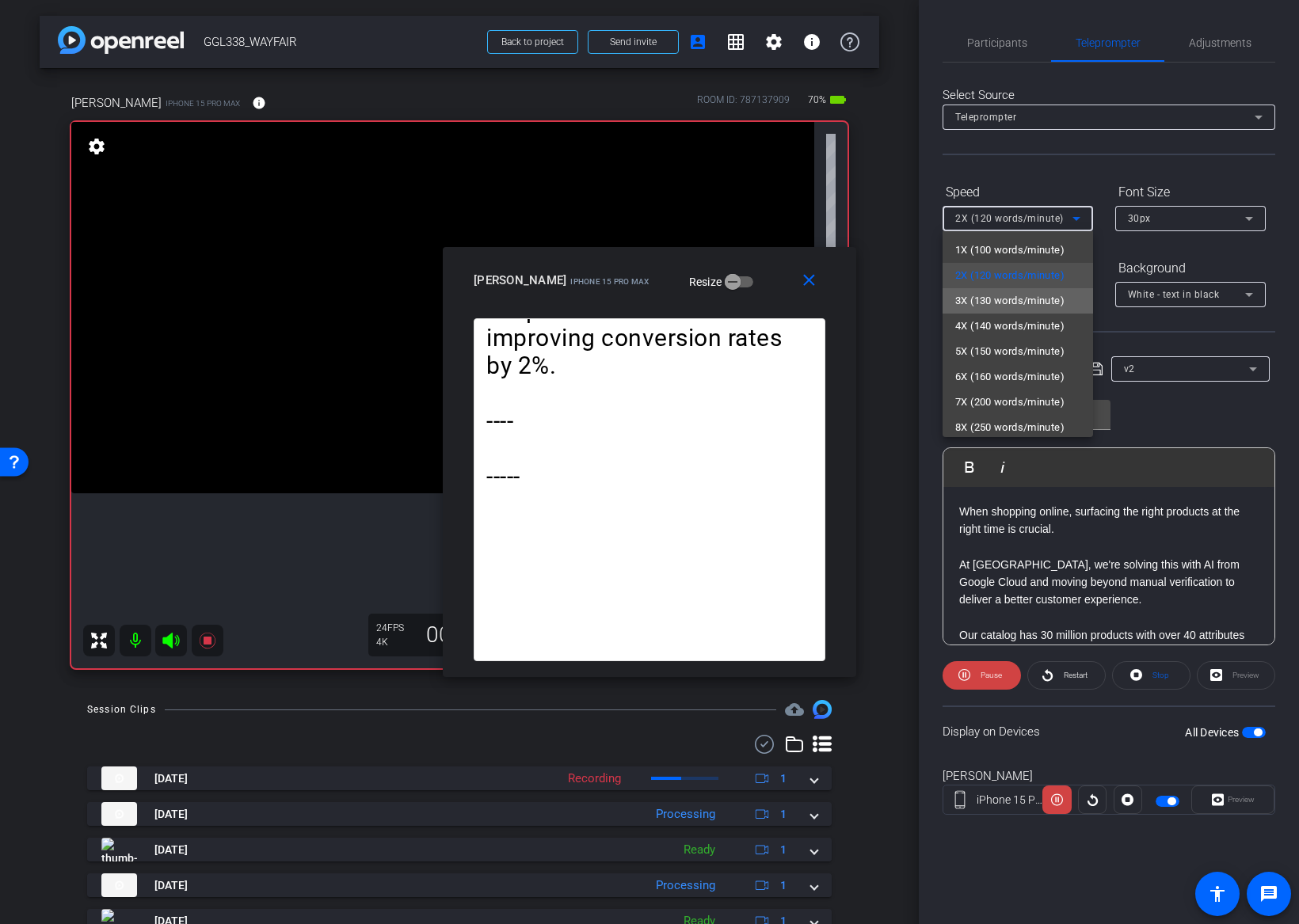
click at [979, 301] on span "3X (130 words/minute)" at bounding box center [1010, 300] width 110 height 19
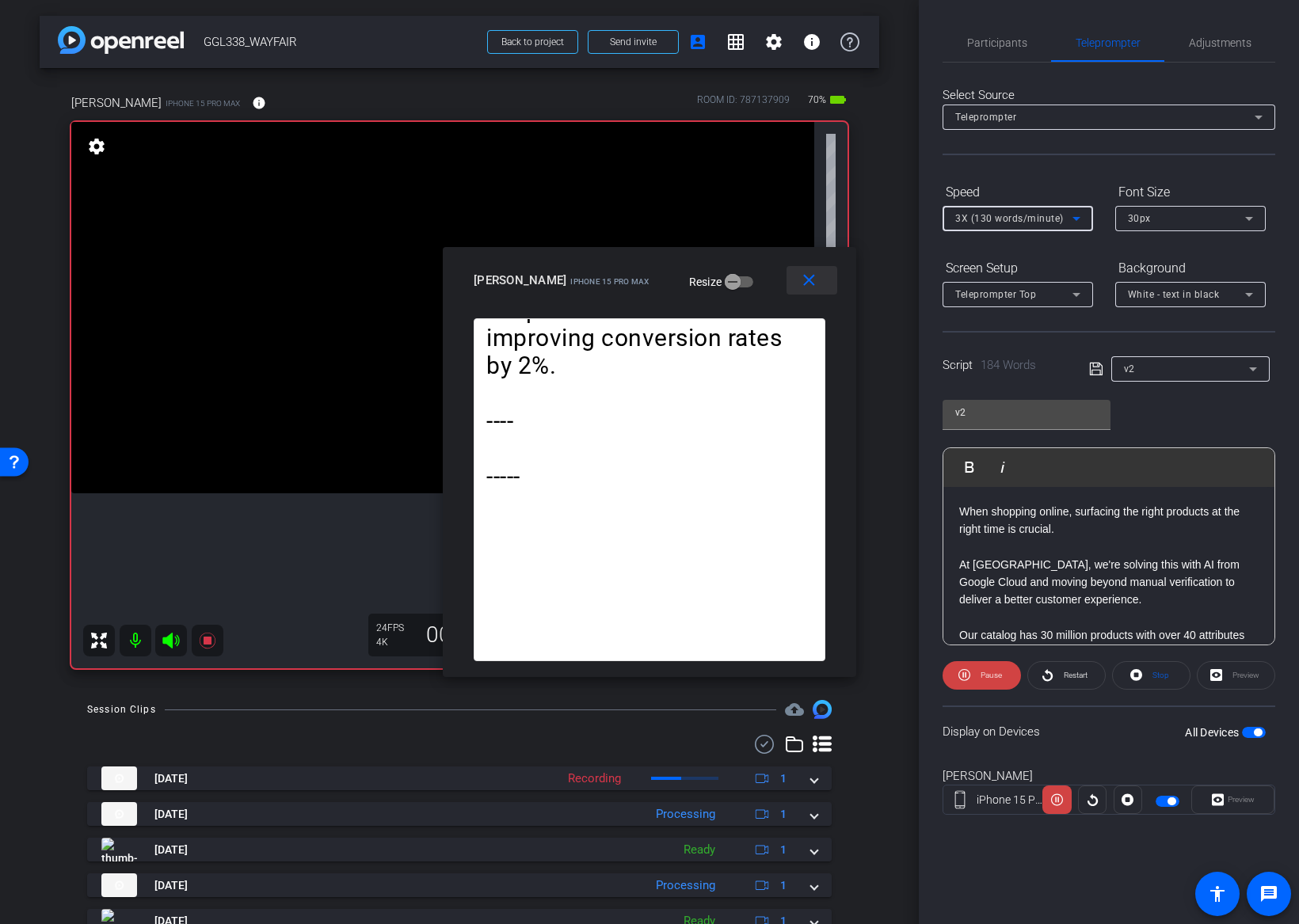
click at [813, 279] on mat-icon "close" at bounding box center [809, 281] width 20 height 20
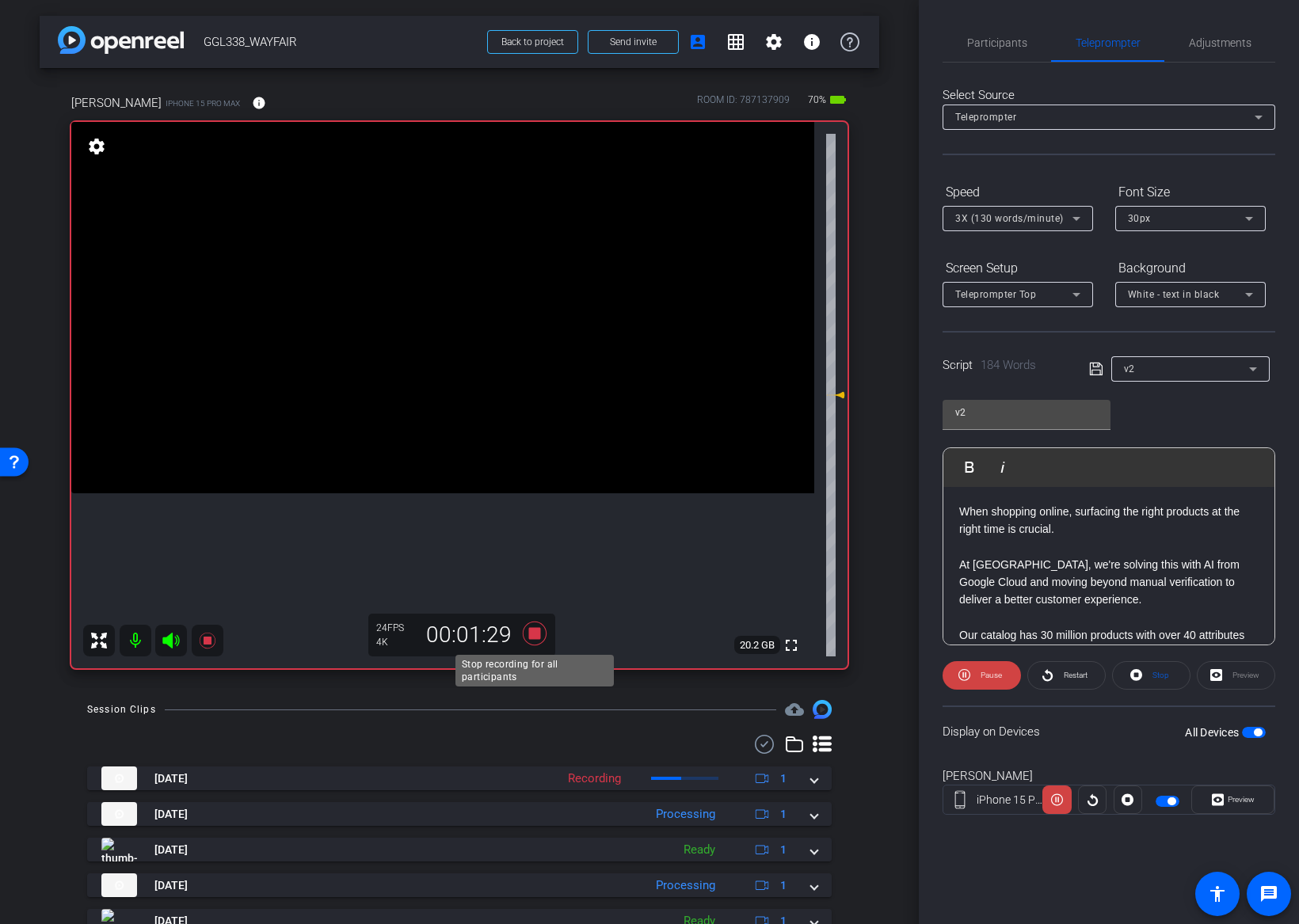
click at [532, 634] on icon at bounding box center [535, 634] width 24 height 24
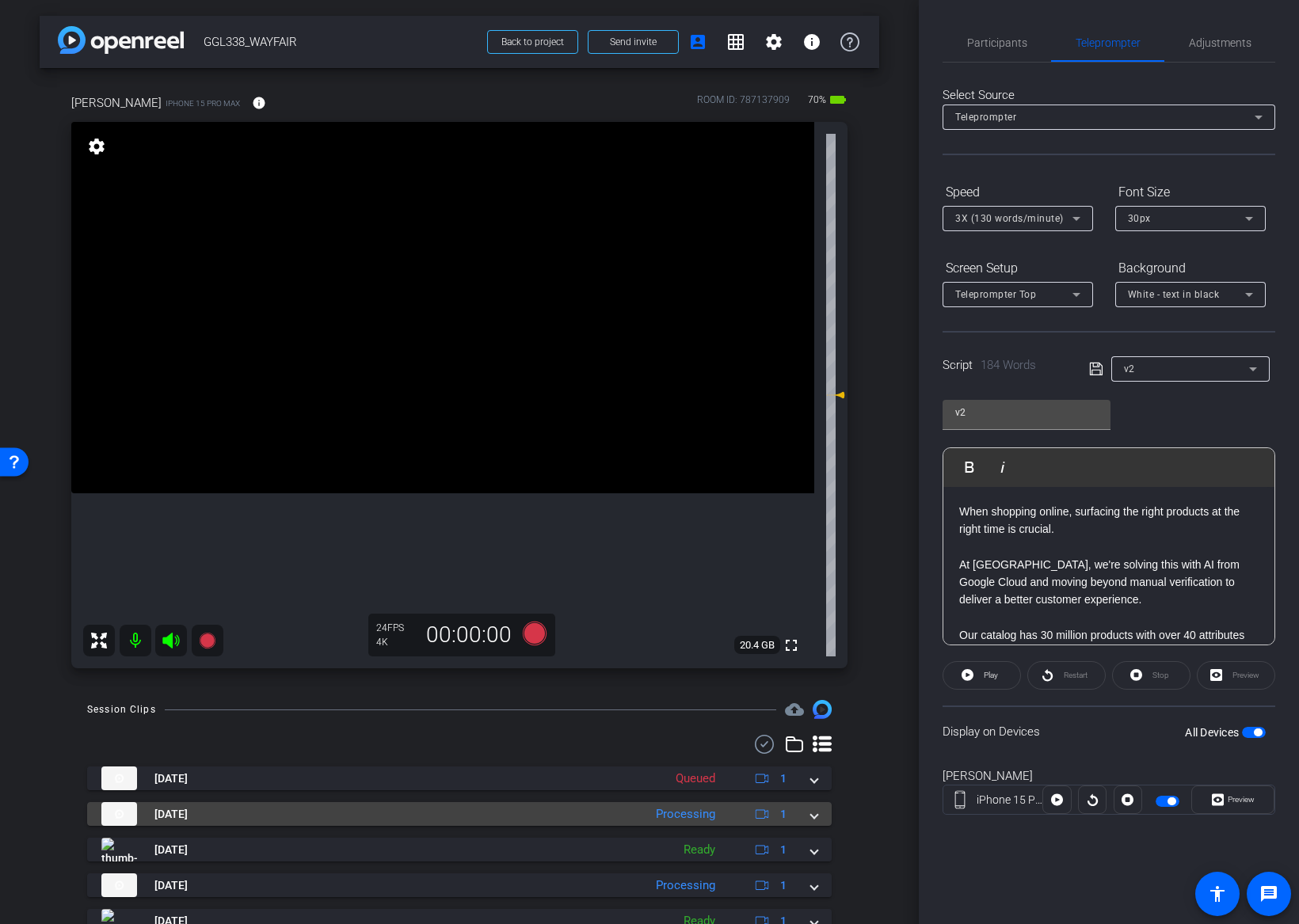
click at [810, 817] on div "Aug 21, 2025 Processing 1" at bounding box center [456, 814] width 709 height 24
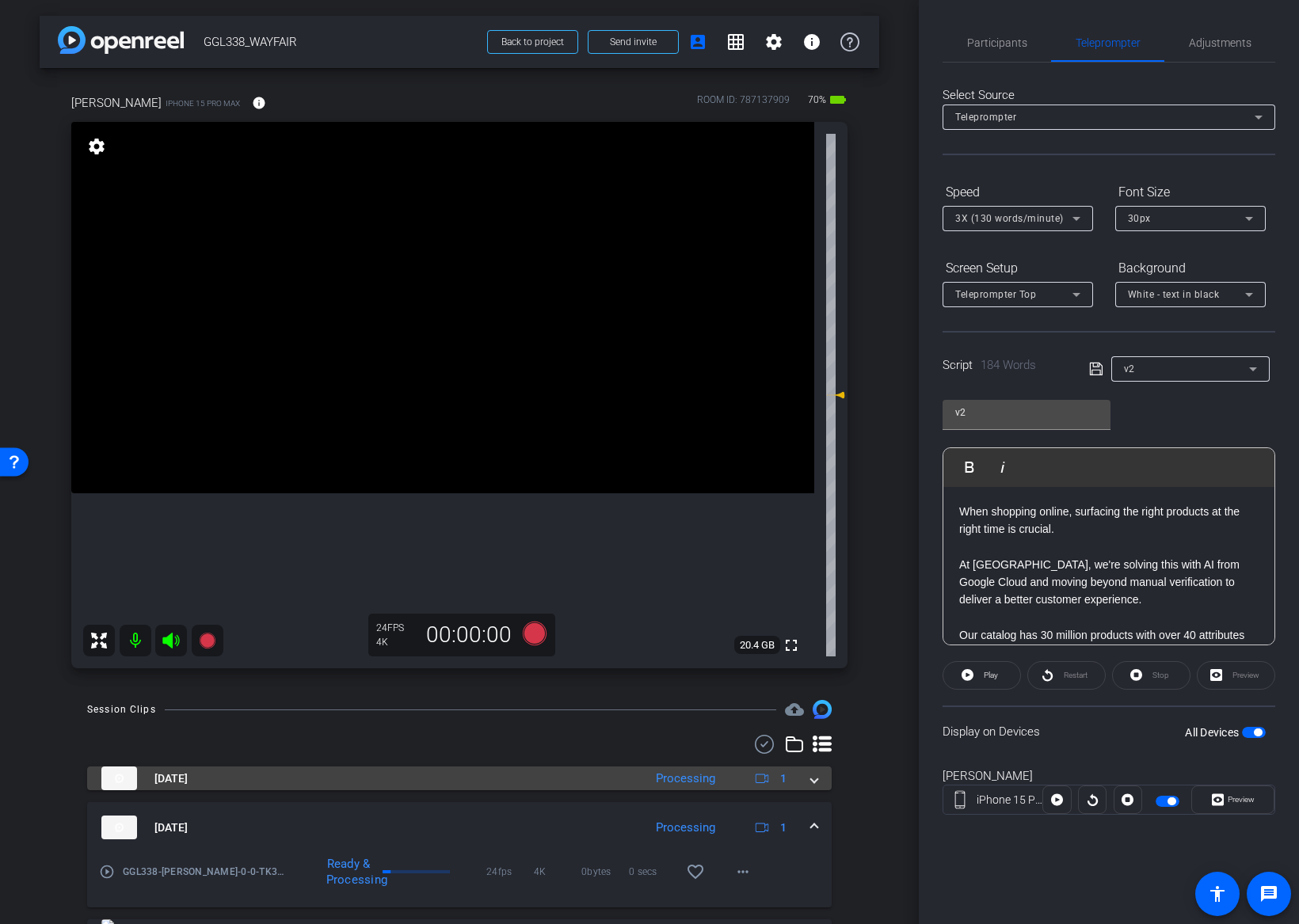
click at [811, 780] on span at bounding box center [813, 779] width 6 height 16
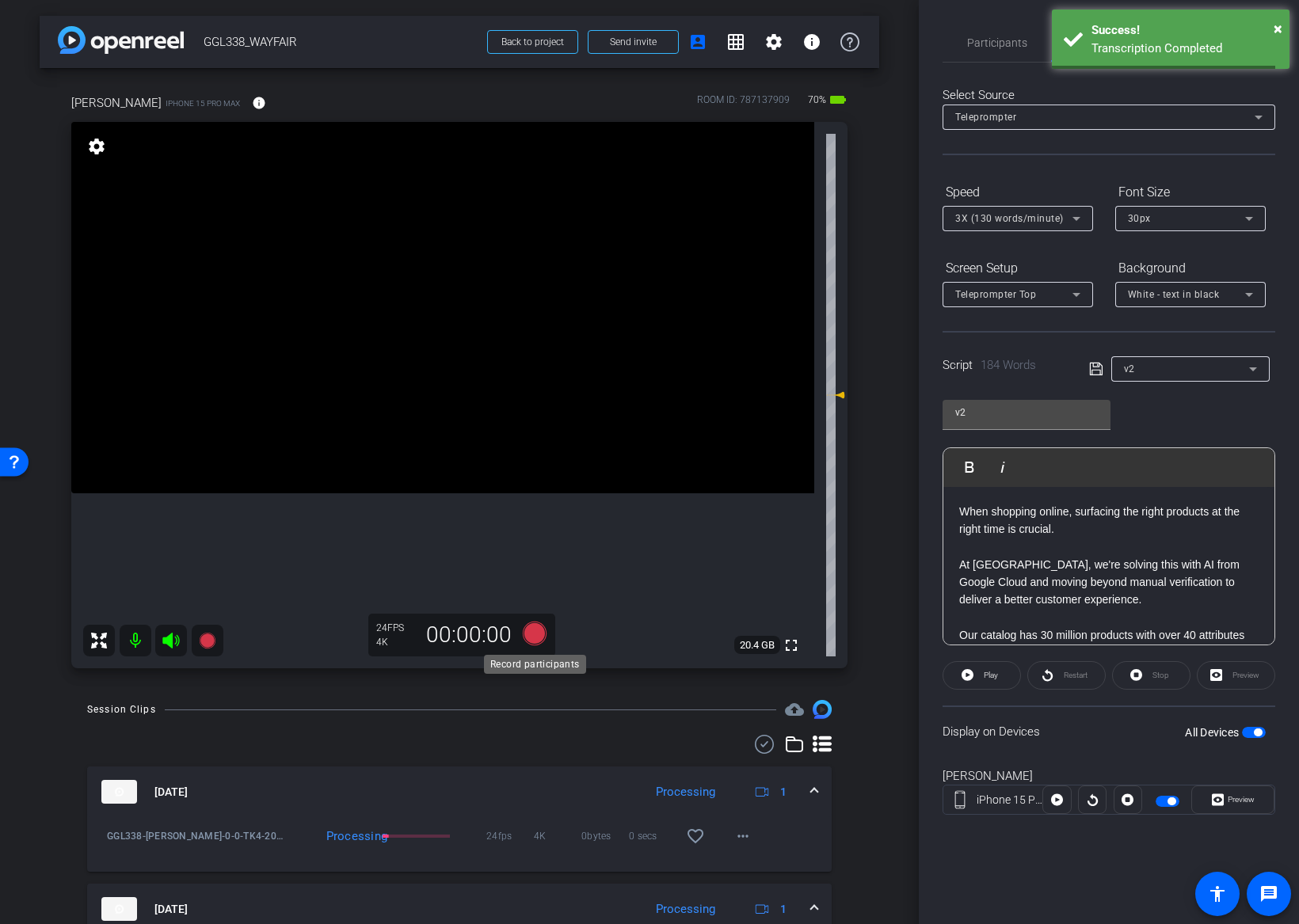
click at [529, 634] on icon at bounding box center [535, 634] width 24 height 24
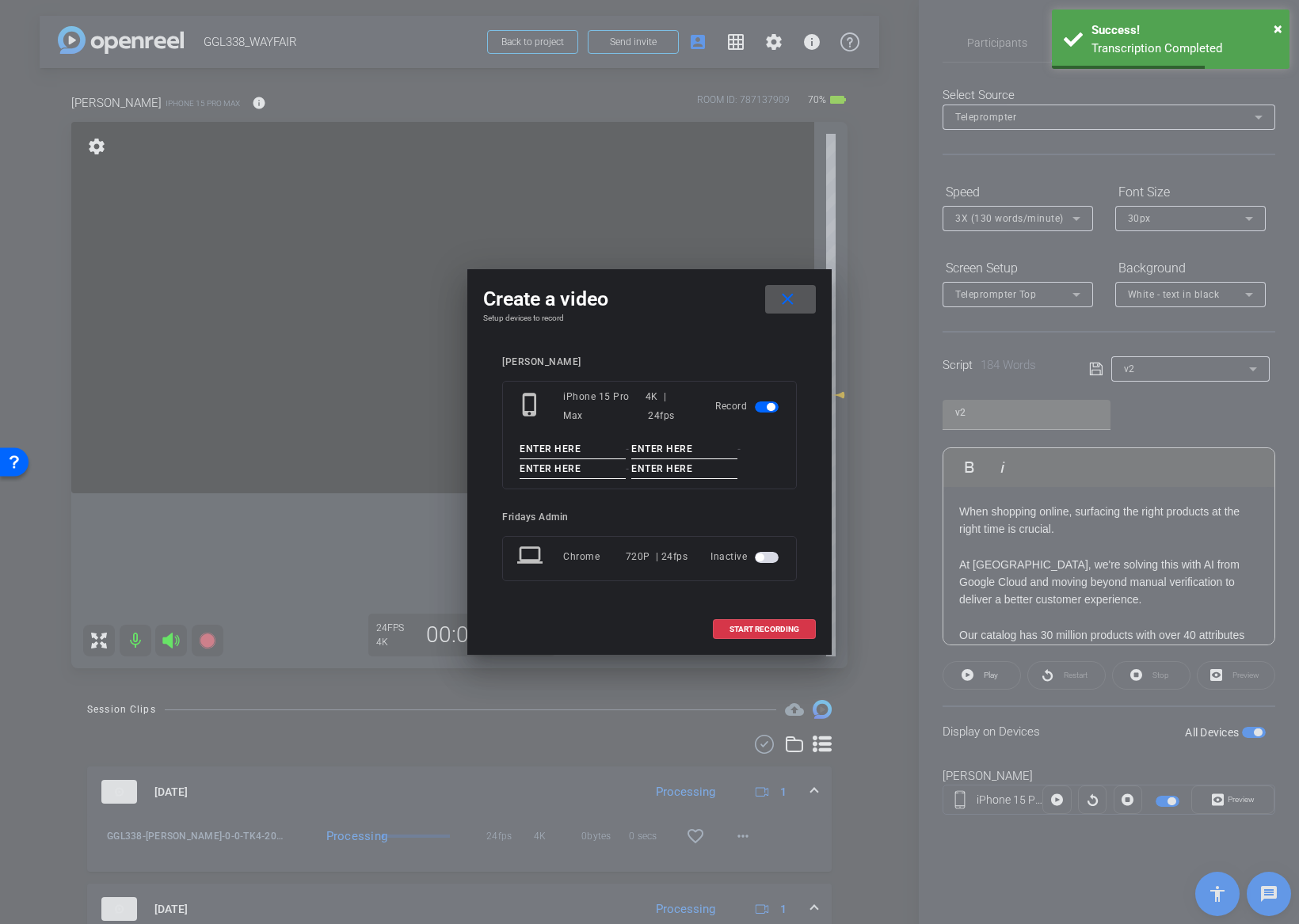
click at [568, 453] on input at bounding box center [572, 449] width 106 height 20
paste input "GGL338_JEFF"
type input "GGL338_JEFF"
click at [702, 456] on input at bounding box center [684, 449] width 106 height 20
type input "0"
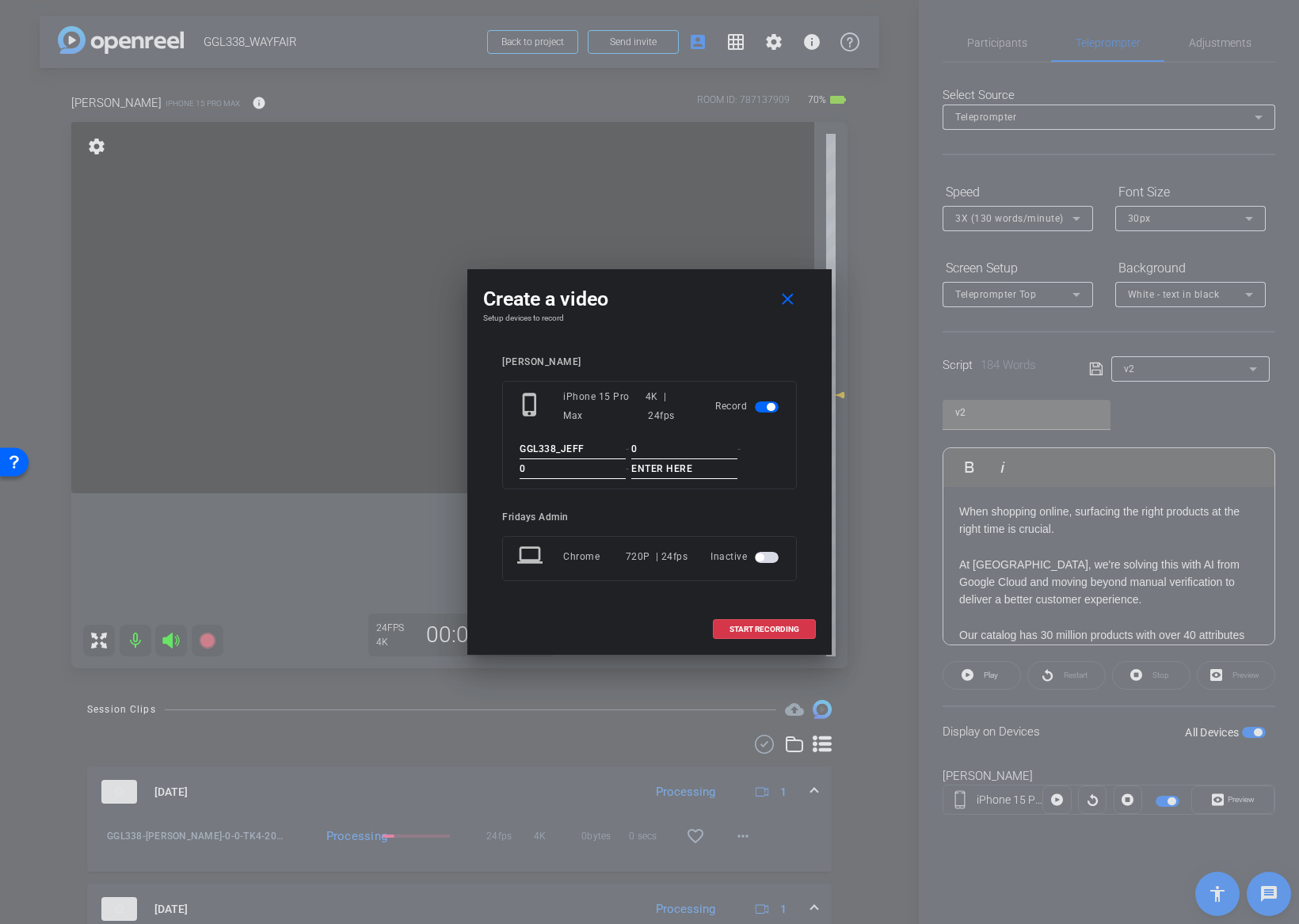
type input "0"
type input "TK5"
click at [804, 493] on div "jeff arena phone_iphone iPhone 15 Pro Max 4K | 24fps Record GGL338_JEFF - 0 - 0…" at bounding box center [649, 479] width 332 height 278
click at [806, 493] on div "jeff arena phone_iphone iPhone 15 Pro Max 4K | 24fps Record GGL338_JEFF - 0 - 0…" at bounding box center [649, 479] width 332 height 278
click at [774, 633] on span "START RECORDING" at bounding box center [764, 629] width 69 height 8
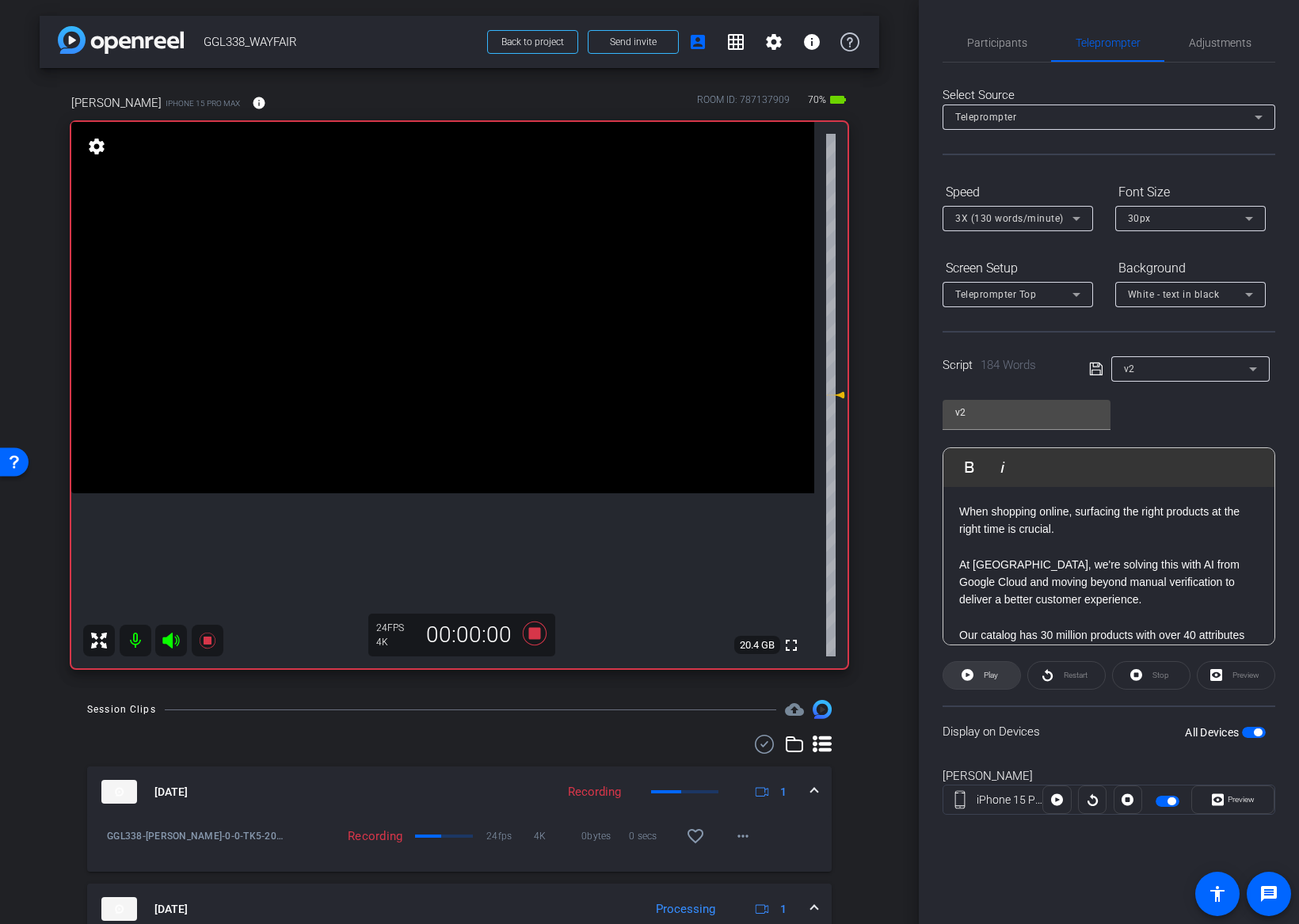
click at [991, 676] on span "Play" at bounding box center [990, 676] width 15 height 9
click at [1233, 802] on span "Preview" at bounding box center [1241, 800] width 26 height 9
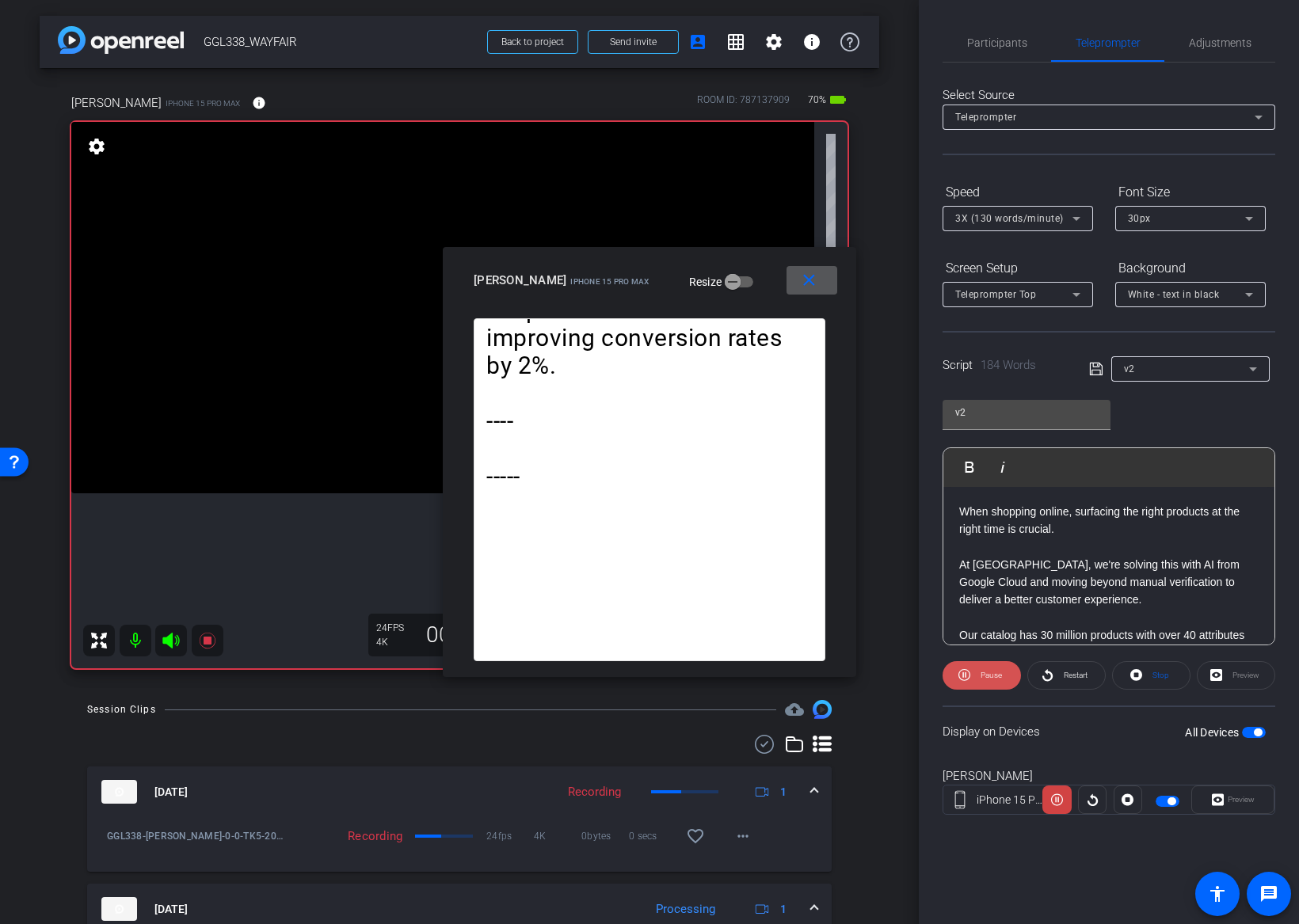
click at [998, 677] on span "Pause" at bounding box center [990, 676] width 21 height 9
click at [208, 636] on icon at bounding box center [207, 640] width 19 height 19
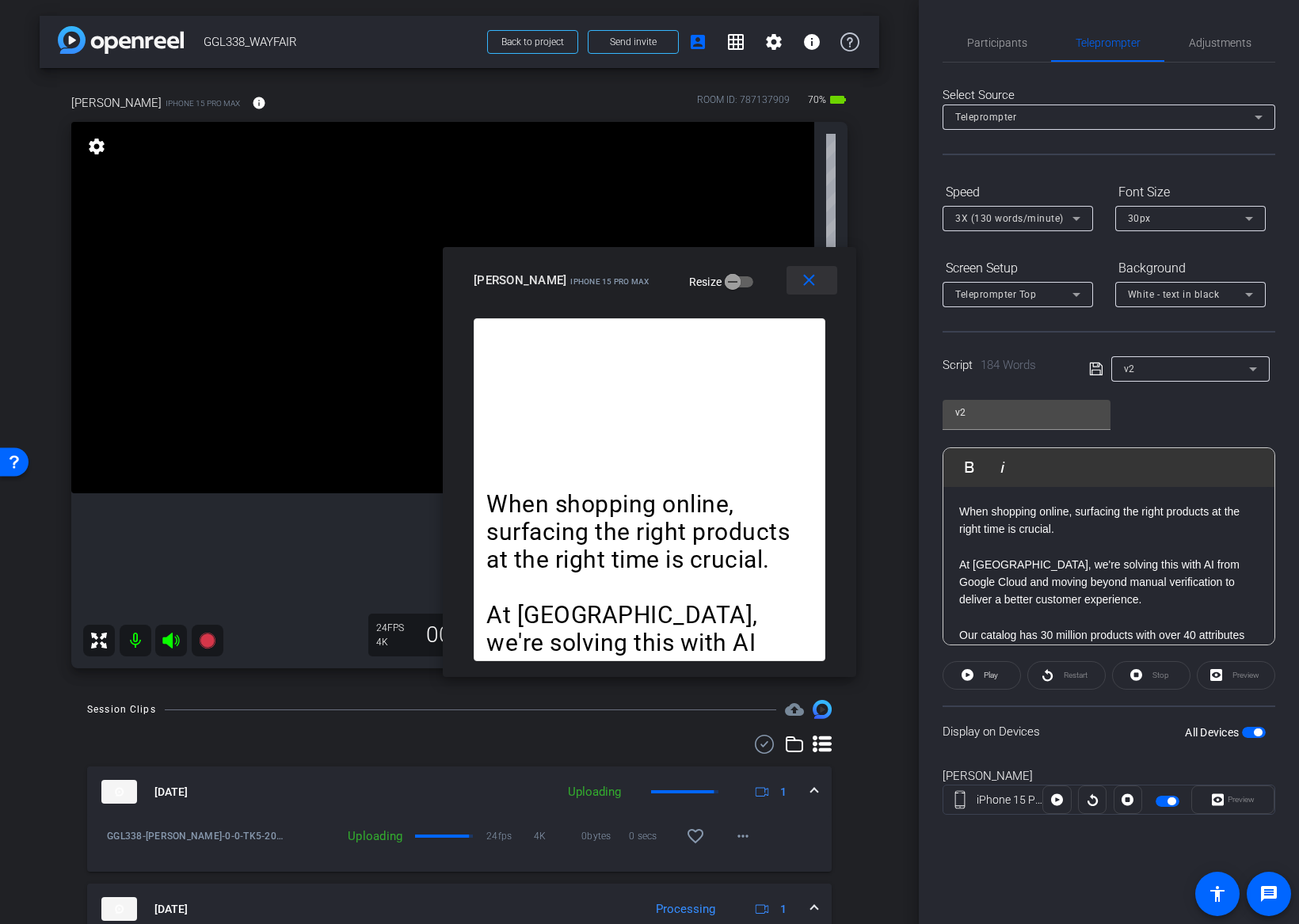
click at [813, 277] on mat-icon "close" at bounding box center [809, 281] width 20 height 20
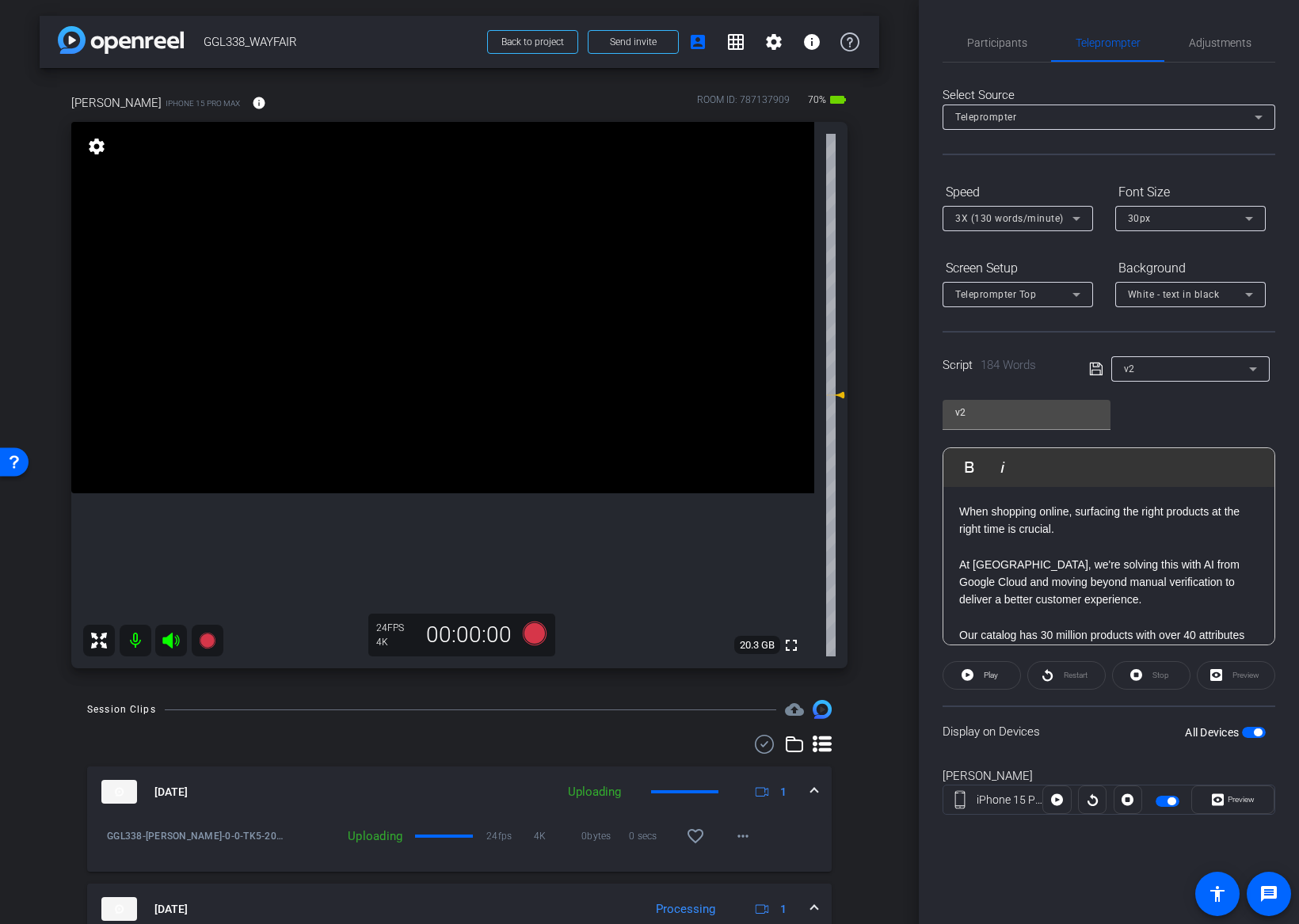
click at [1260, 731] on span "button" at bounding box center [1257, 732] width 8 height 8
click at [530, 636] on icon at bounding box center [535, 634] width 24 height 24
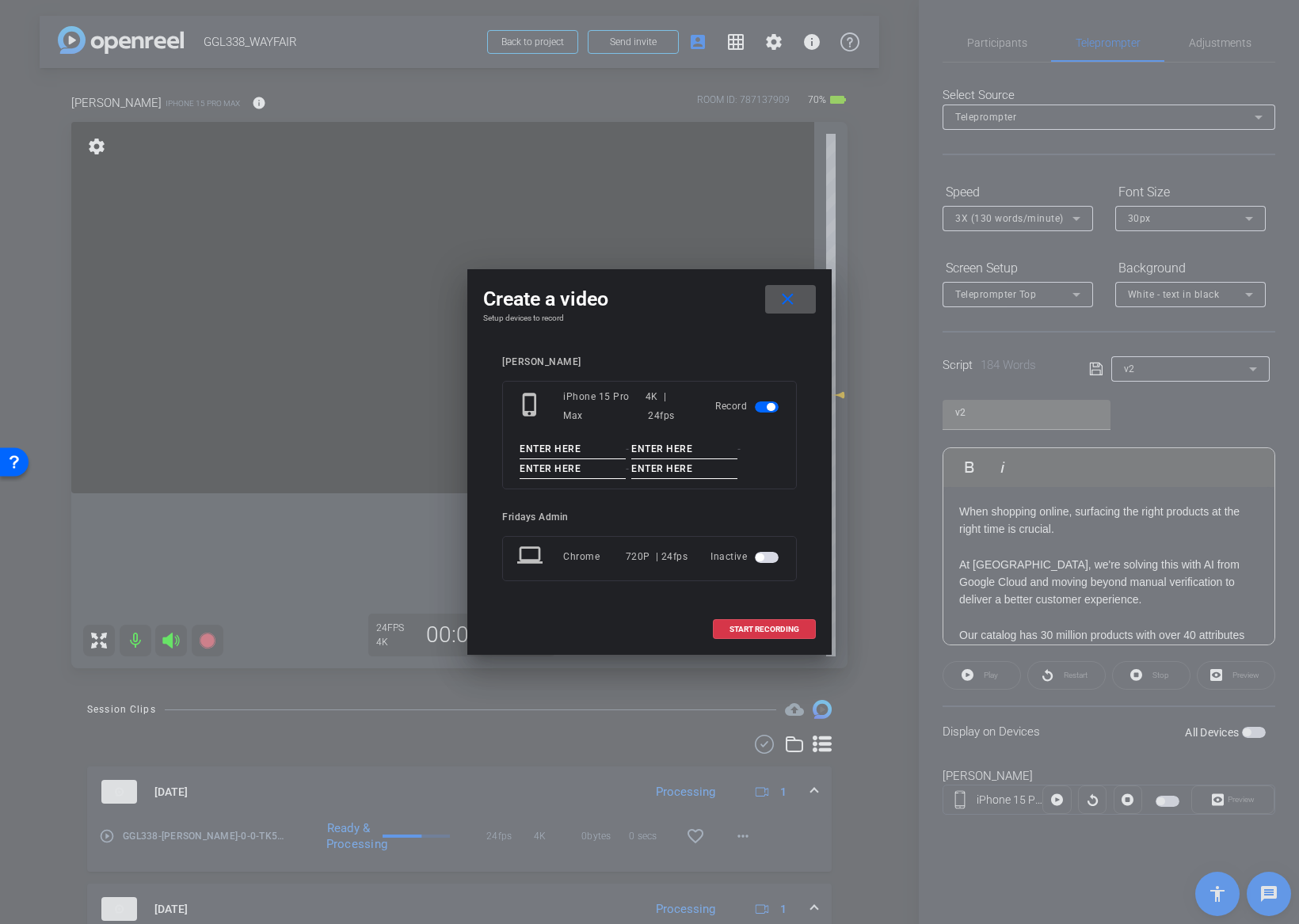
click at [557, 457] on input at bounding box center [572, 449] width 106 height 20
paste input "GGL338_JEFF"
type input "GGL338_JEFF"
click at [693, 454] on input at bounding box center [684, 449] width 106 height 20
type input "0"
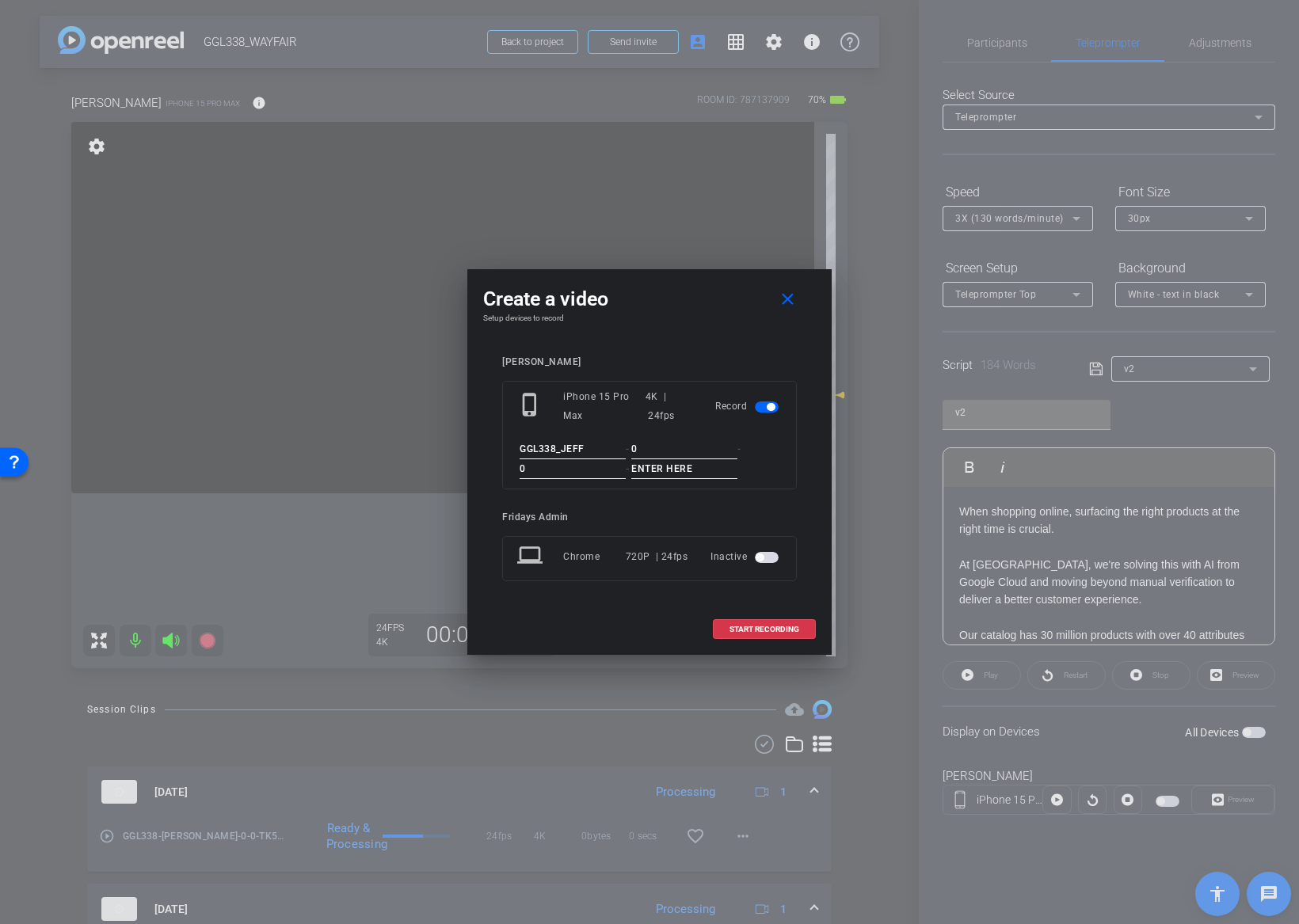
type input "0"
type input "TK6"
click at [812, 479] on div "jeff arena phone_iphone iPhone 15 Pro Max 4K | 24fps Record GGL338_JEFF - 0 - 0…" at bounding box center [649, 479] width 332 height 278
click at [780, 634] on span at bounding box center [764, 630] width 101 height 38
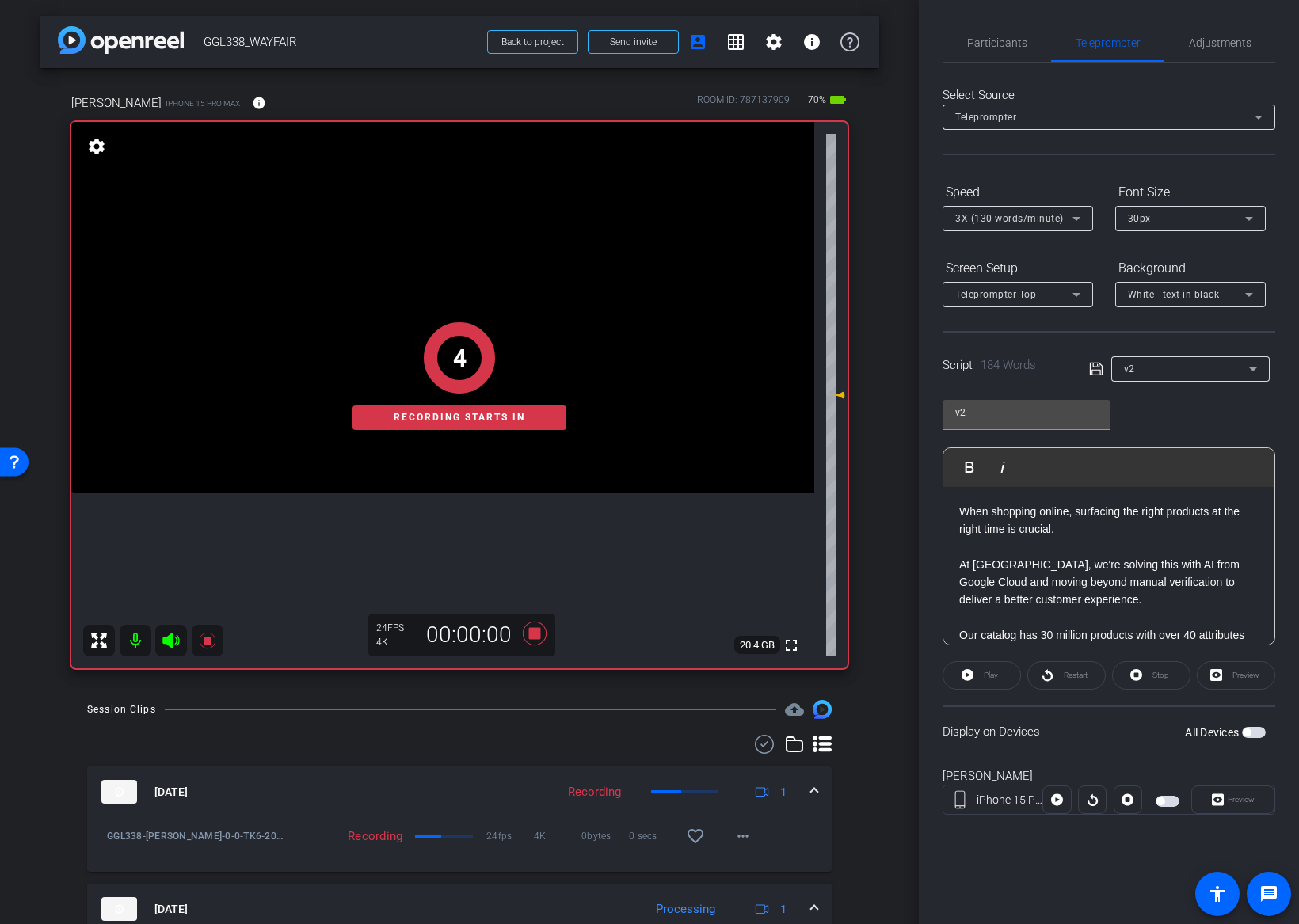
click at [1247, 730] on span "button" at bounding box center [1246, 732] width 8 height 8
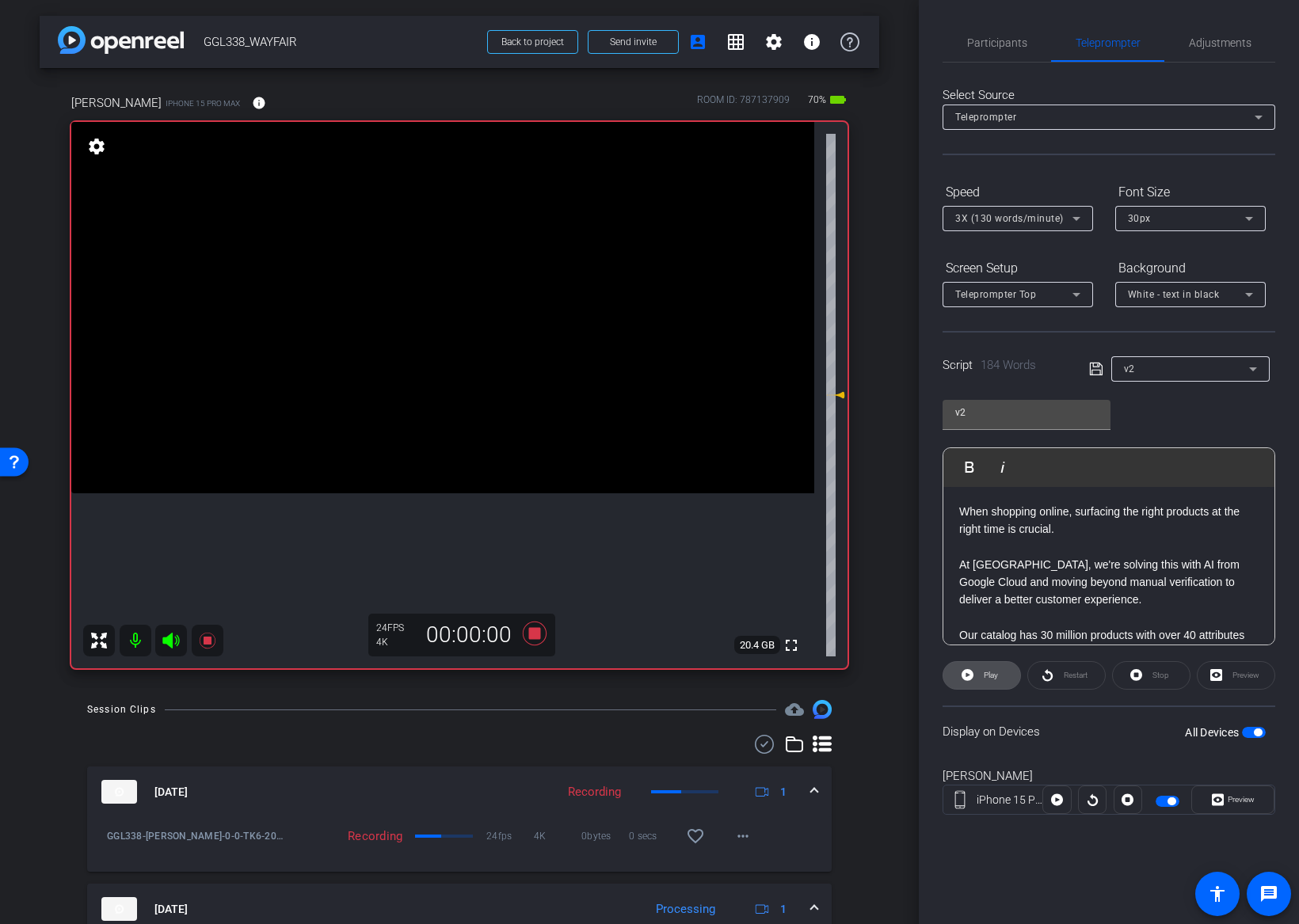
click at [994, 679] on span "Play" at bounding box center [989, 676] width 18 height 22
click at [1238, 803] on span "Preview" at bounding box center [1241, 800] width 26 height 9
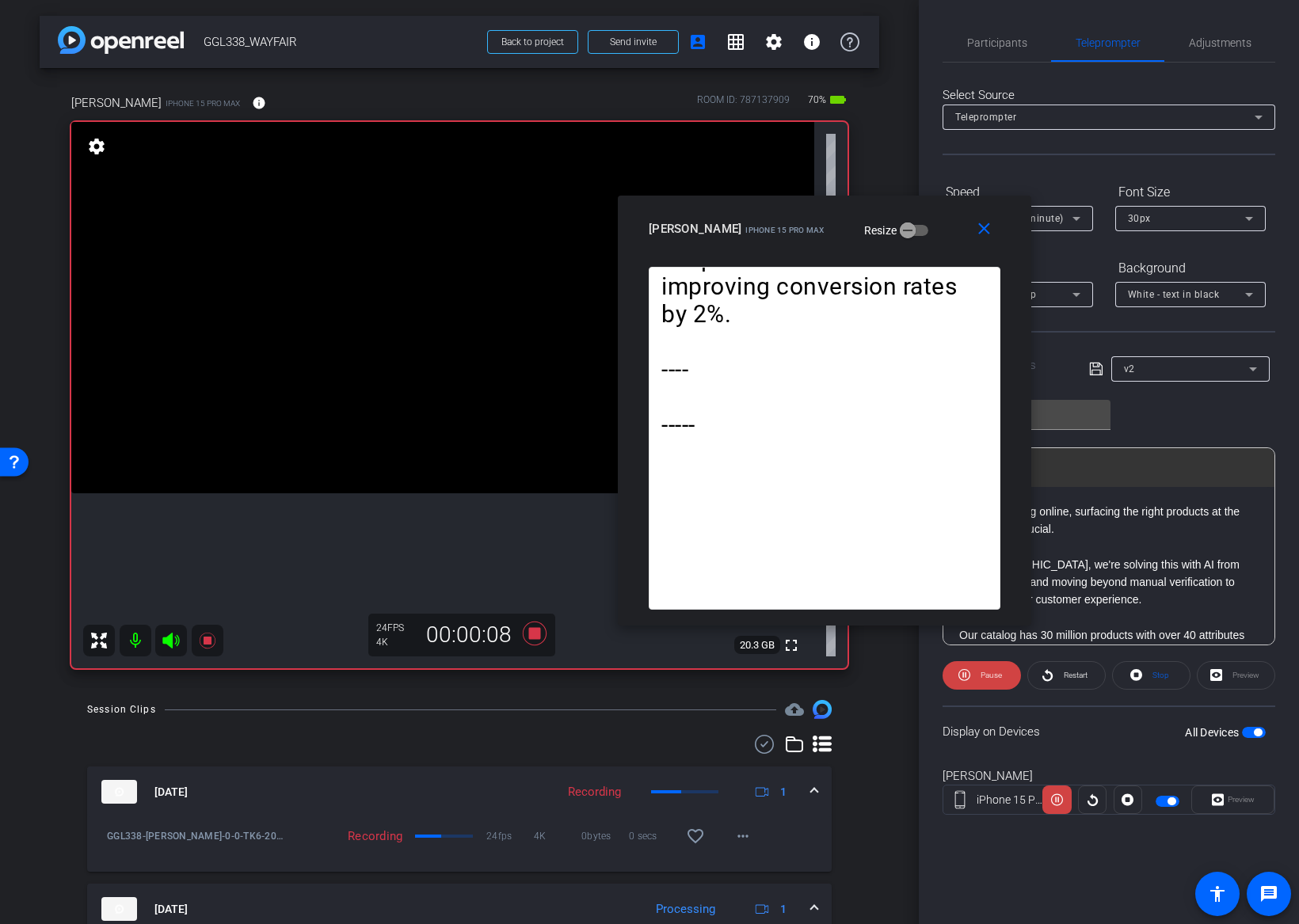
drag, startPoint x: 738, startPoint y: 272, endPoint x: 913, endPoint y: 220, distance: 182.6
click at [913, 220] on div "jeff arena iPhone 15 Pro Max Resize" at bounding box center [830, 228] width 363 height 28
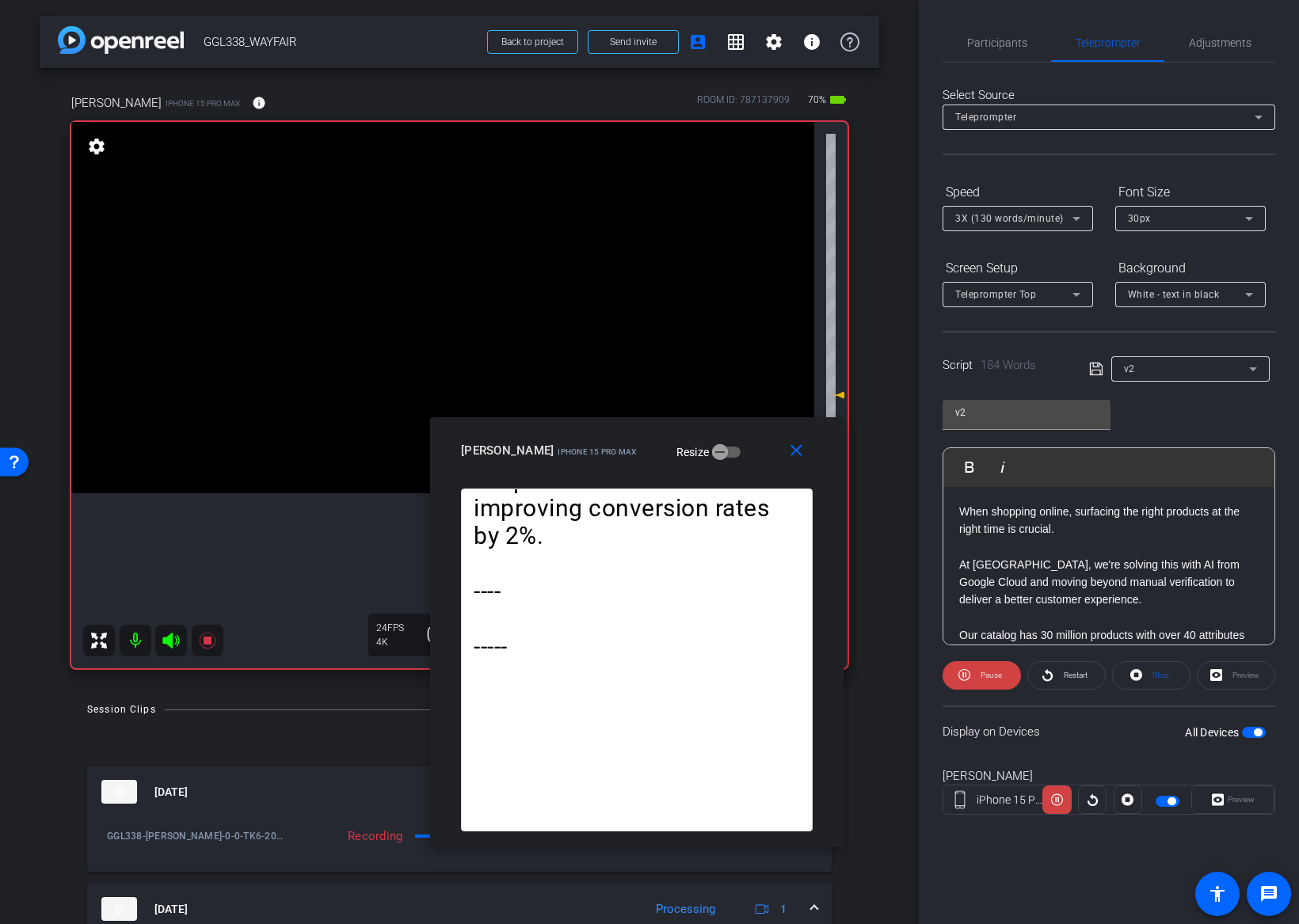
drag, startPoint x: 833, startPoint y: 210, endPoint x: 648, endPoint y: 433, distance: 289.7
click at [648, 433] on div "close jeff arena iPhone 15 Pro Max Resize" at bounding box center [636, 453] width 414 height 71
click at [1042, 218] on span "3X (130 words/minute)" at bounding box center [1009, 218] width 109 height 11
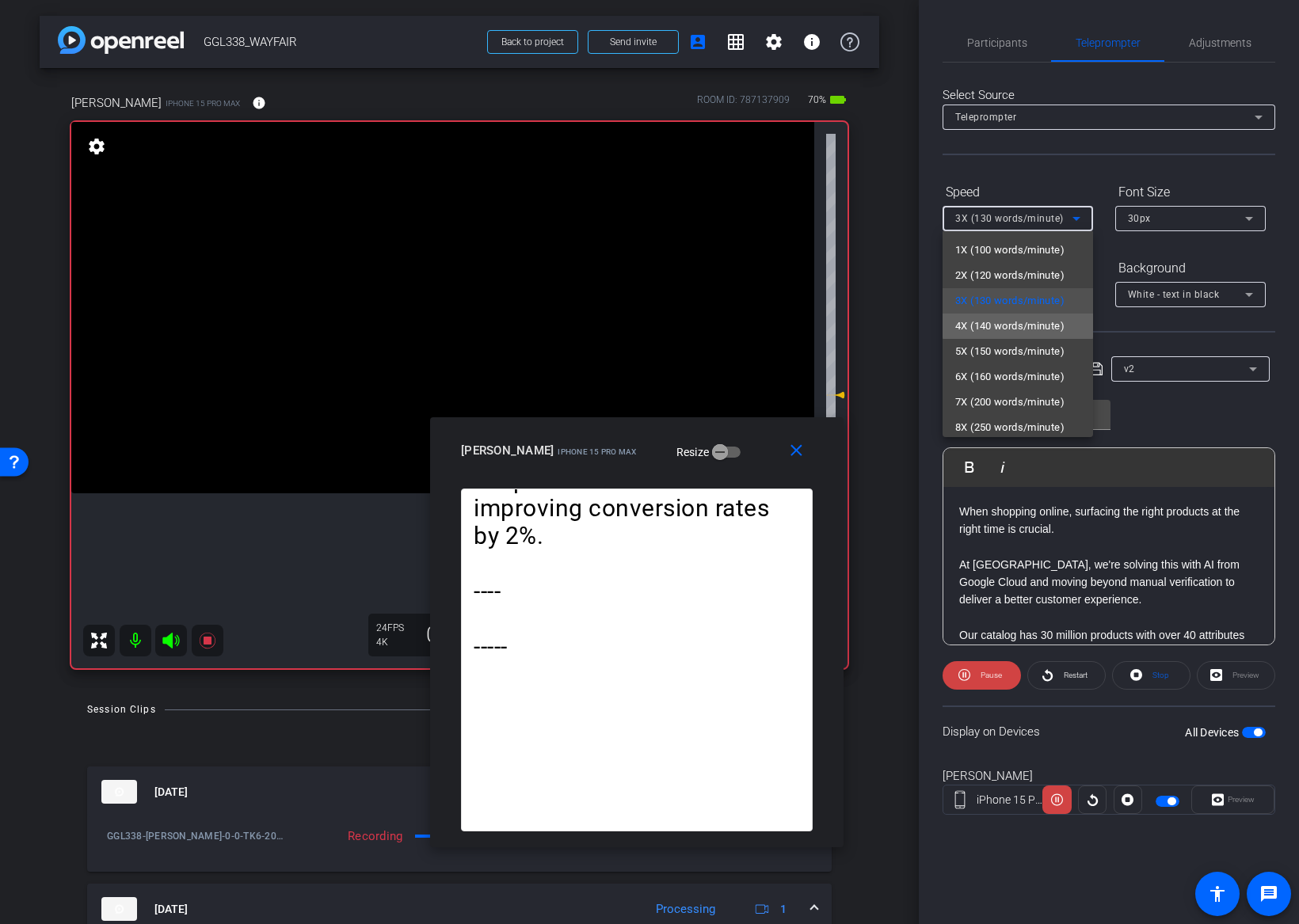
click at [1018, 319] on span "4X (140 words/minute)" at bounding box center [1010, 326] width 110 height 19
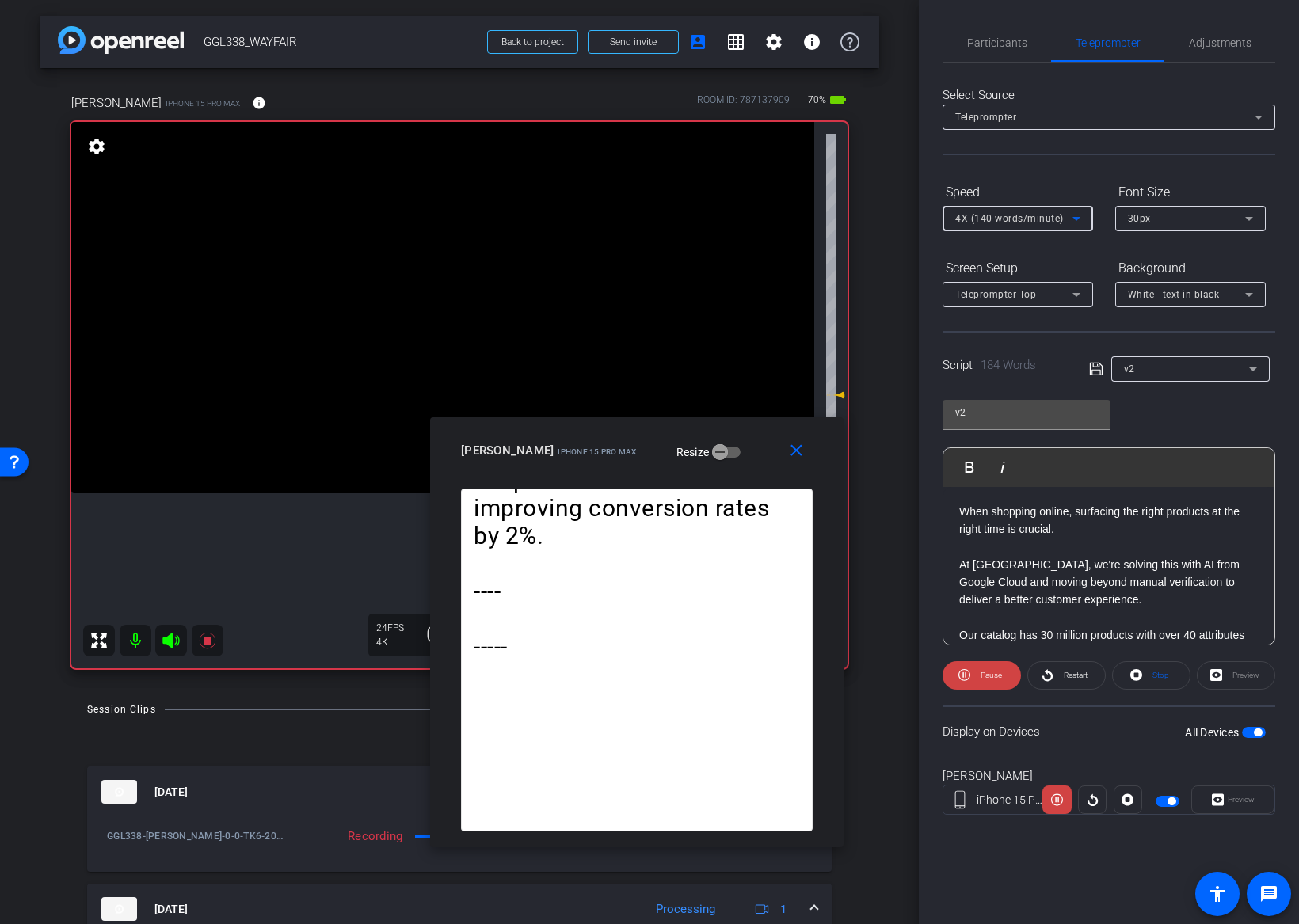
click at [1031, 220] on span "4X (140 words/minute)" at bounding box center [1009, 218] width 109 height 11
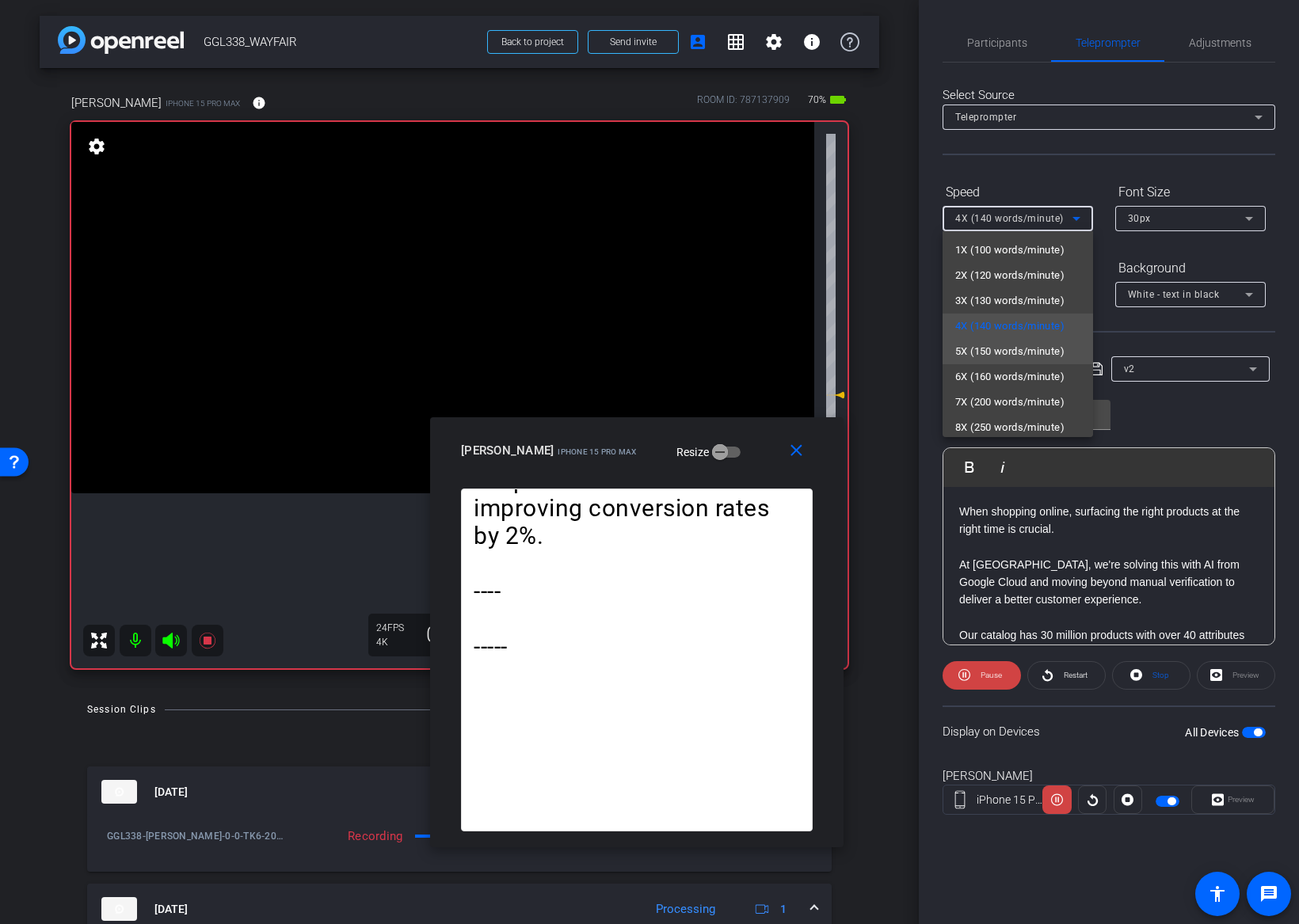
click at [1001, 349] on span "5X (150 words/minute)" at bounding box center [1010, 352] width 110 height 19
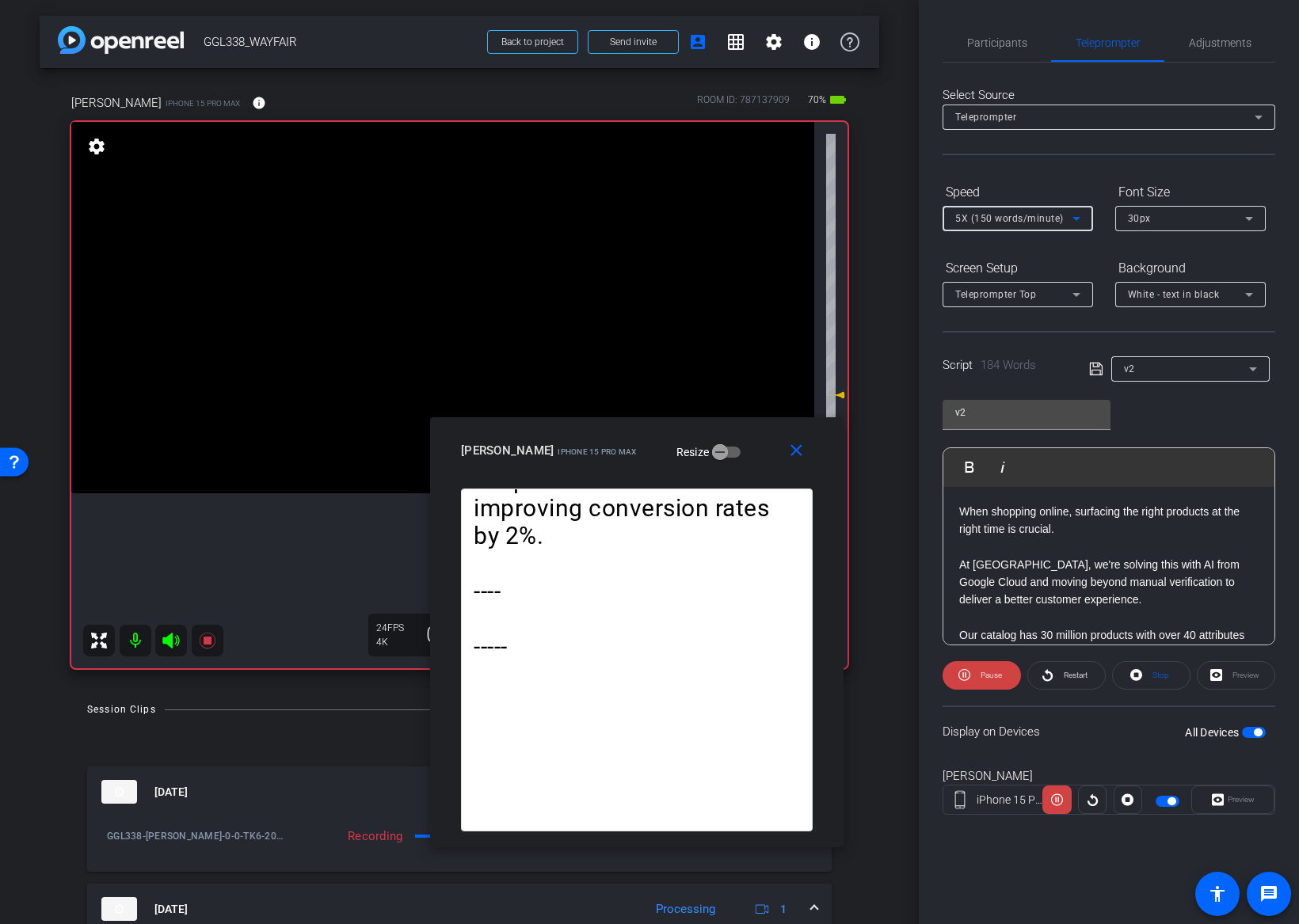
click at [1017, 225] on div "5X (150 words/minute)" at bounding box center [1013, 218] width 117 height 20
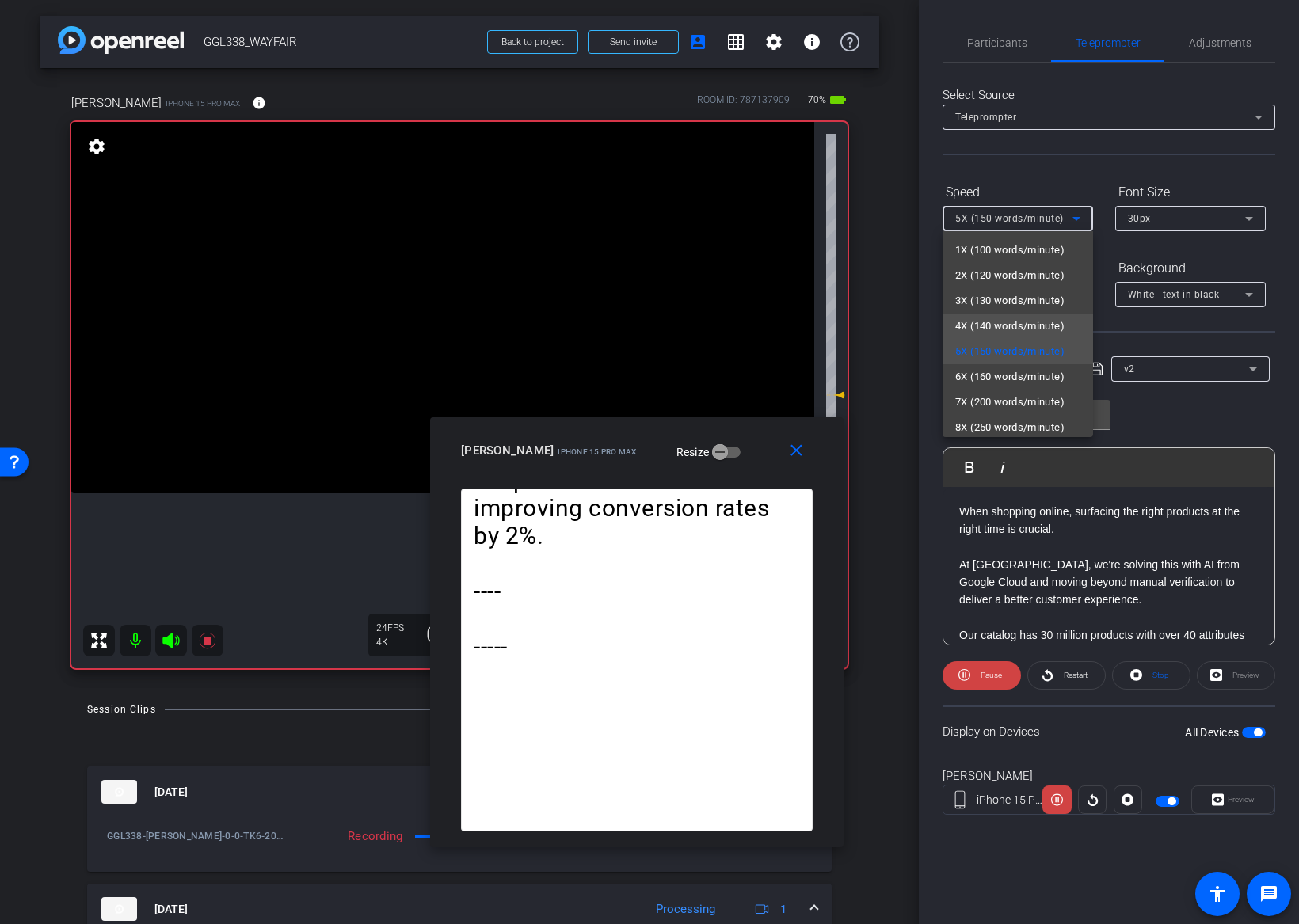
click at [1006, 321] on span "4X (140 words/minute)" at bounding box center [1010, 326] width 110 height 19
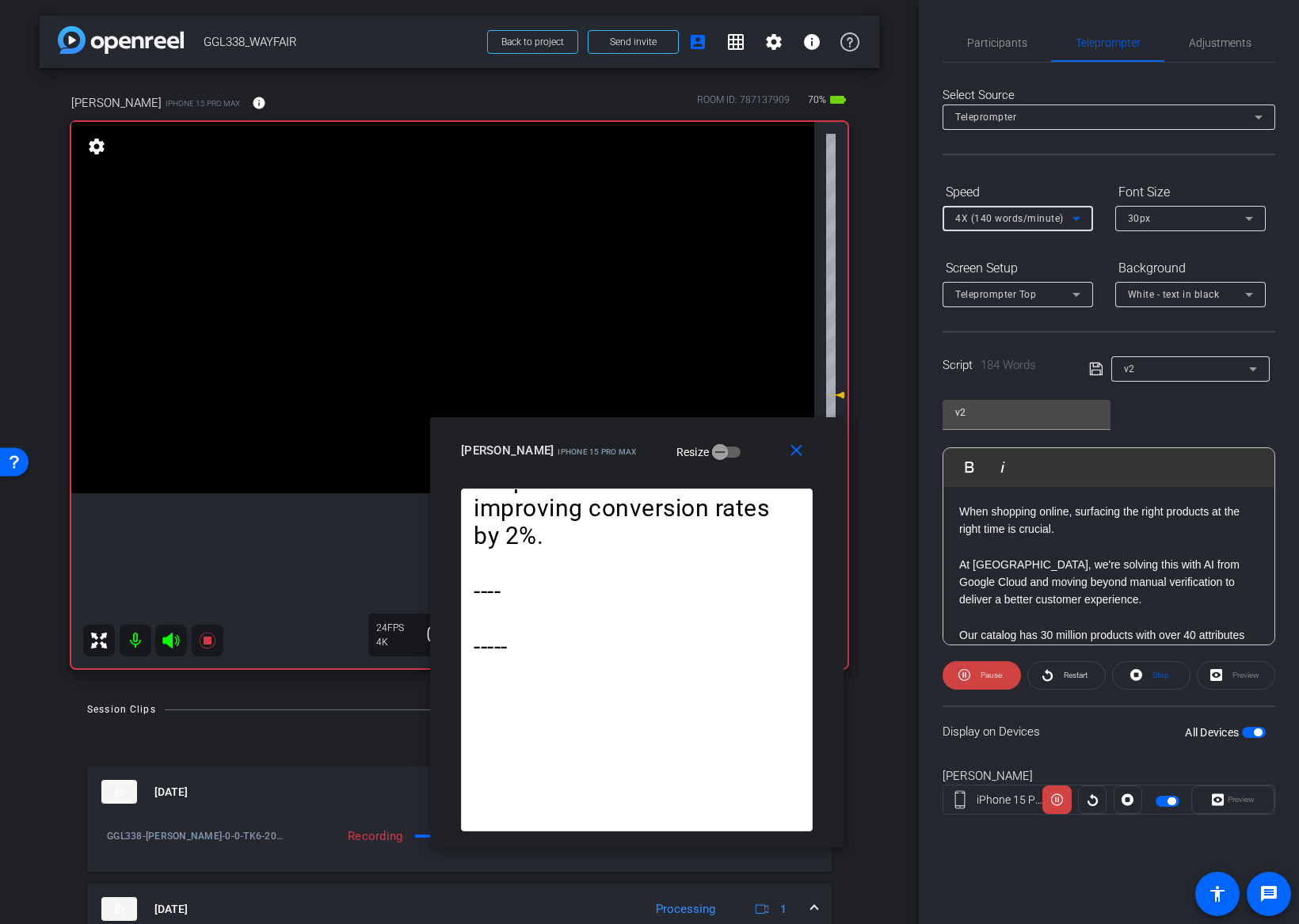
click at [1028, 215] on span "4X (140 words/minute)" at bounding box center [1009, 218] width 109 height 11
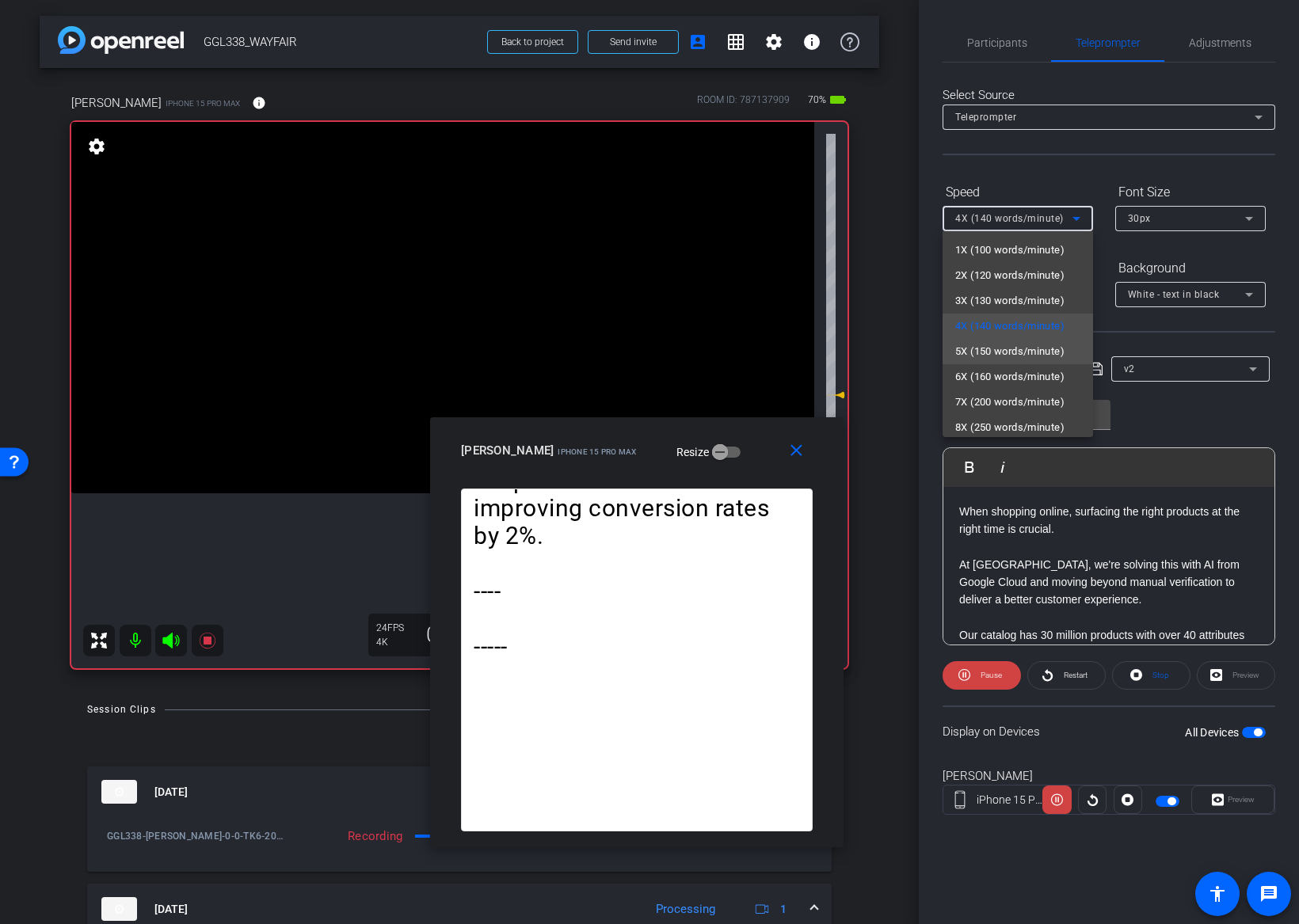
click at [1000, 344] on span "5X (150 words/minute)" at bounding box center [1010, 352] width 110 height 19
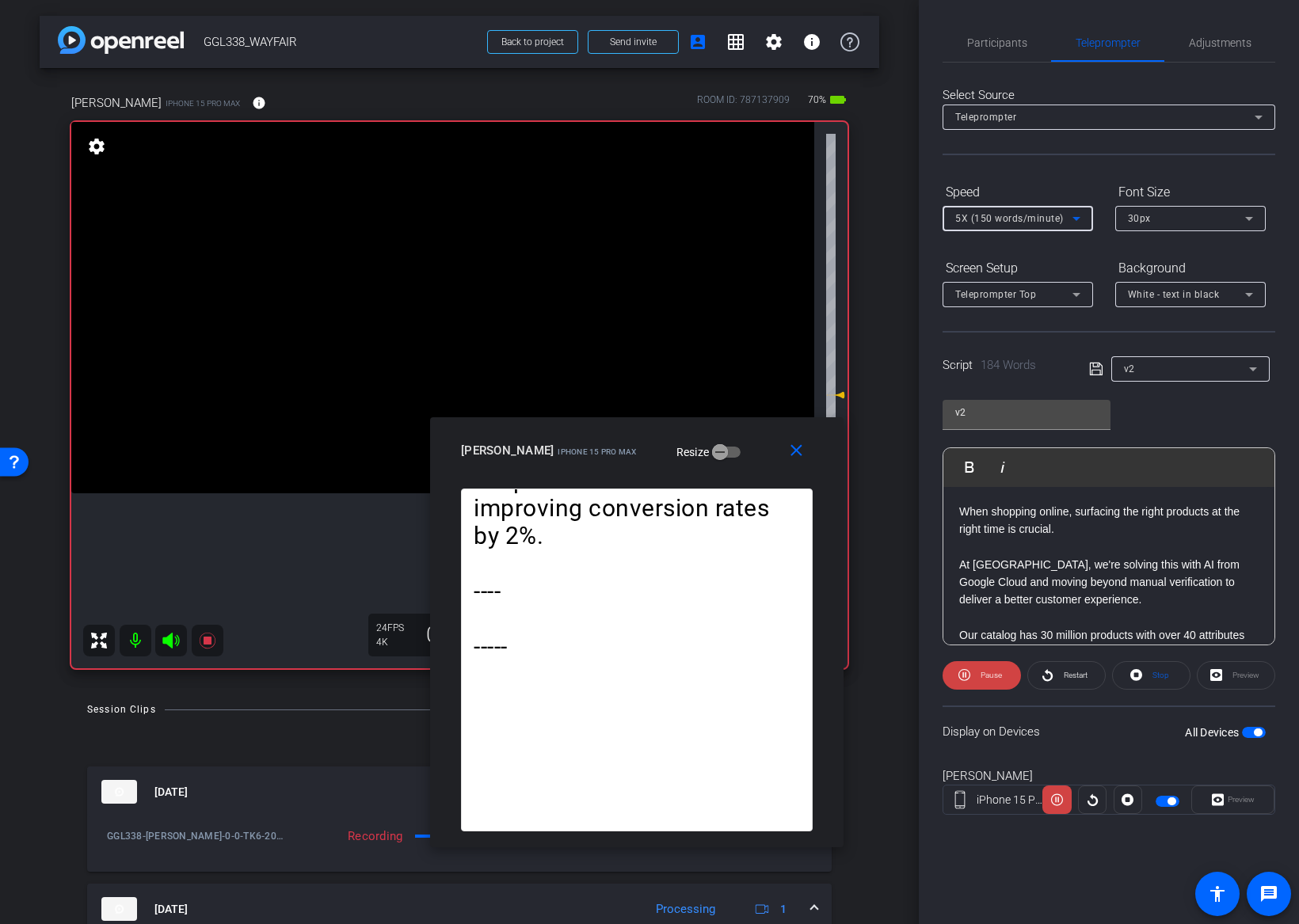
click at [1000, 224] on div "5X (150 words/minute)" at bounding box center [1013, 218] width 117 height 20
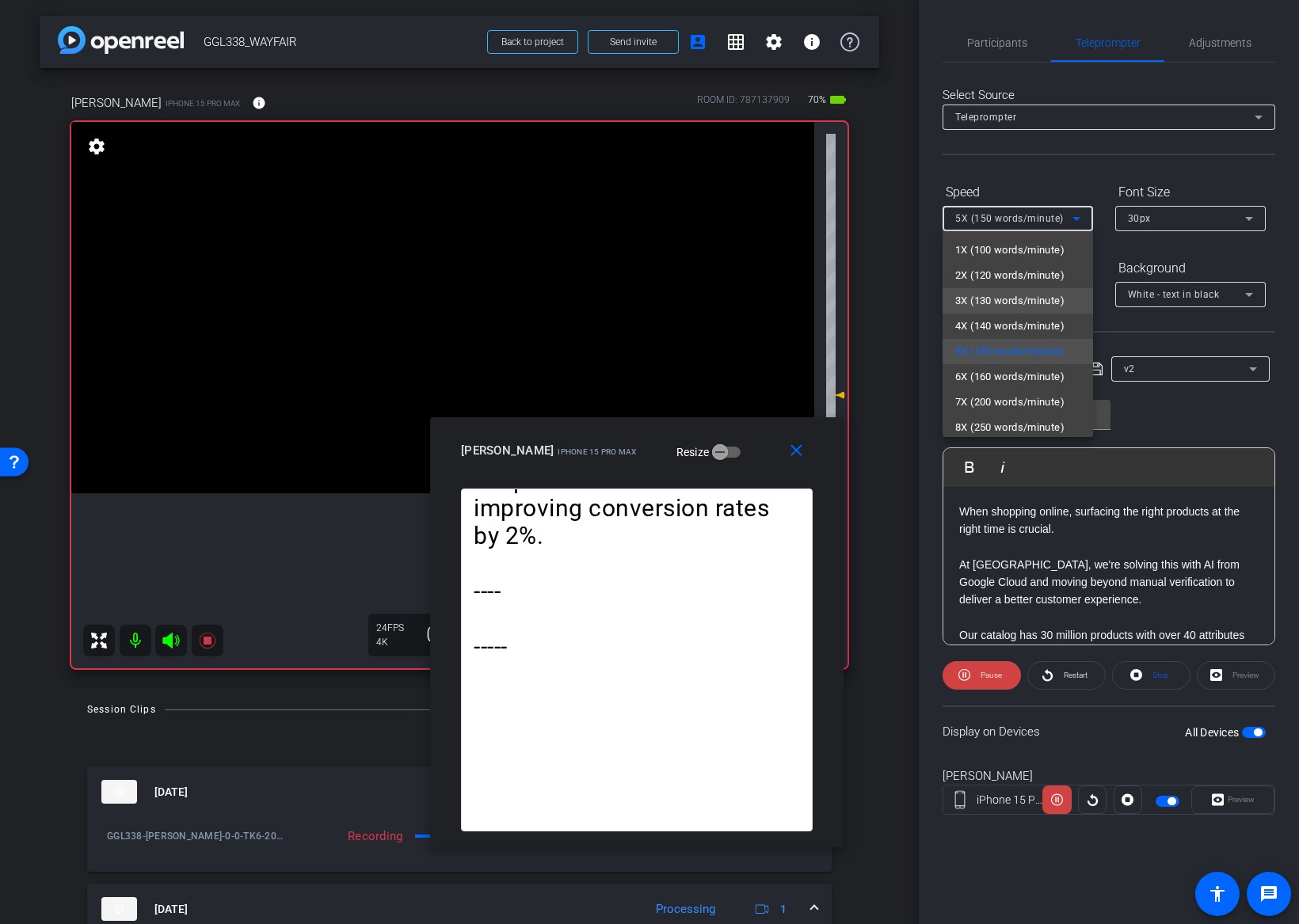
click at [982, 294] on span "3X (130 words/minute)" at bounding box center [1010, 300] width 110 height 19
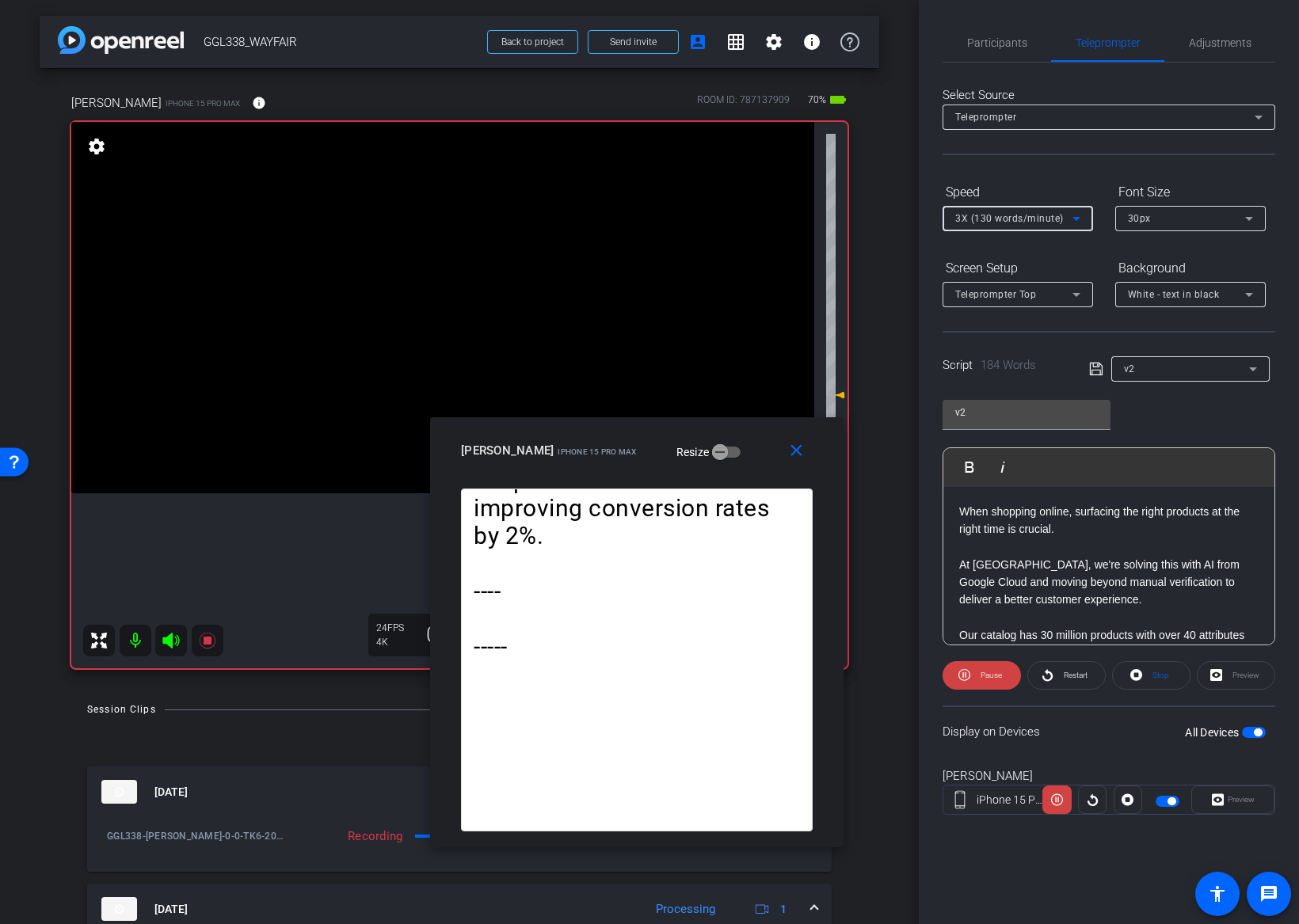
click at [995, 217] on span "3X (130 words/minute)" at bounding box center [1009, 218] width 109 height 11
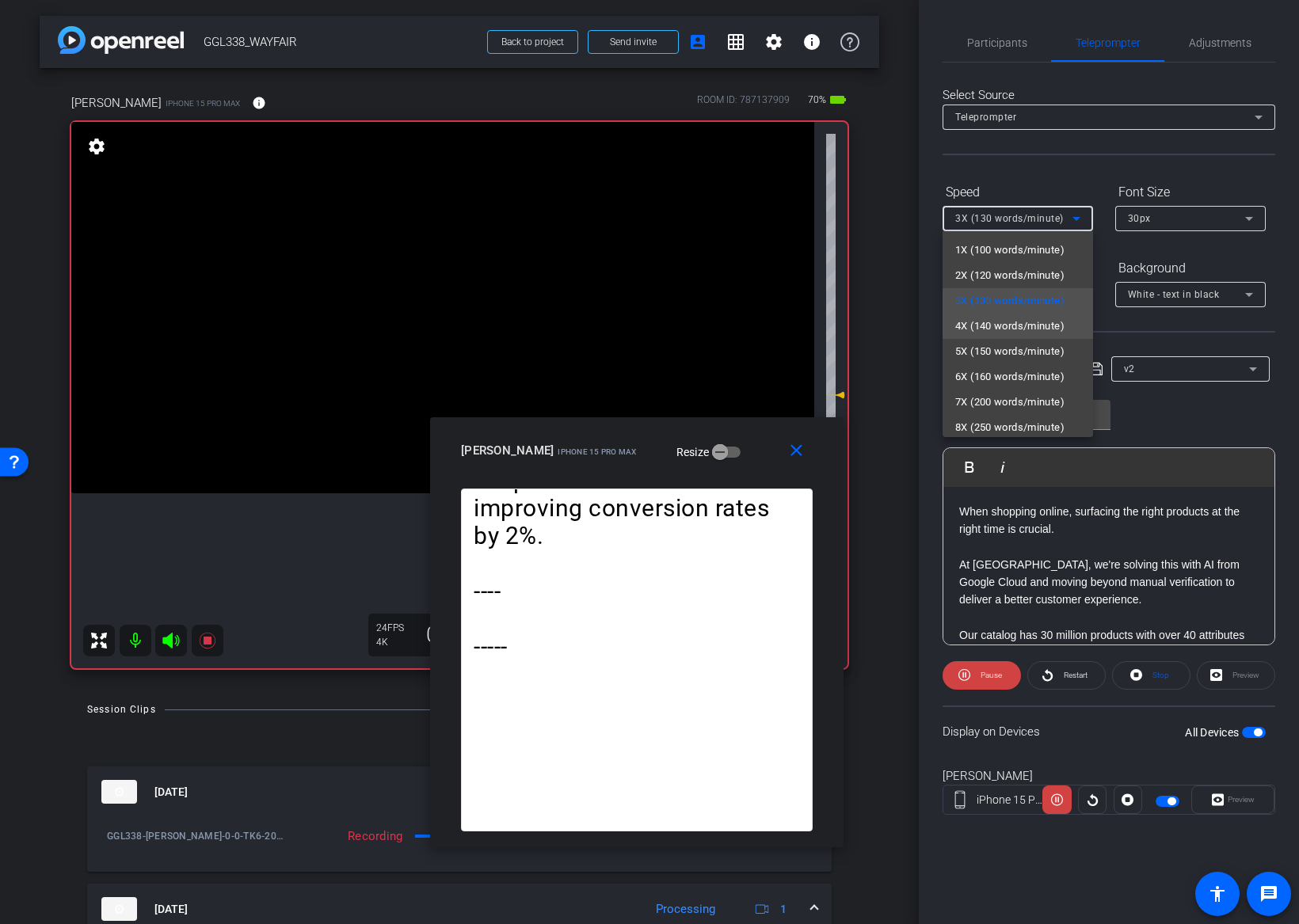
click at [980, 326] on span "4X (140 words/minute)" at bounding box center [1010, 326] width 110 height 19
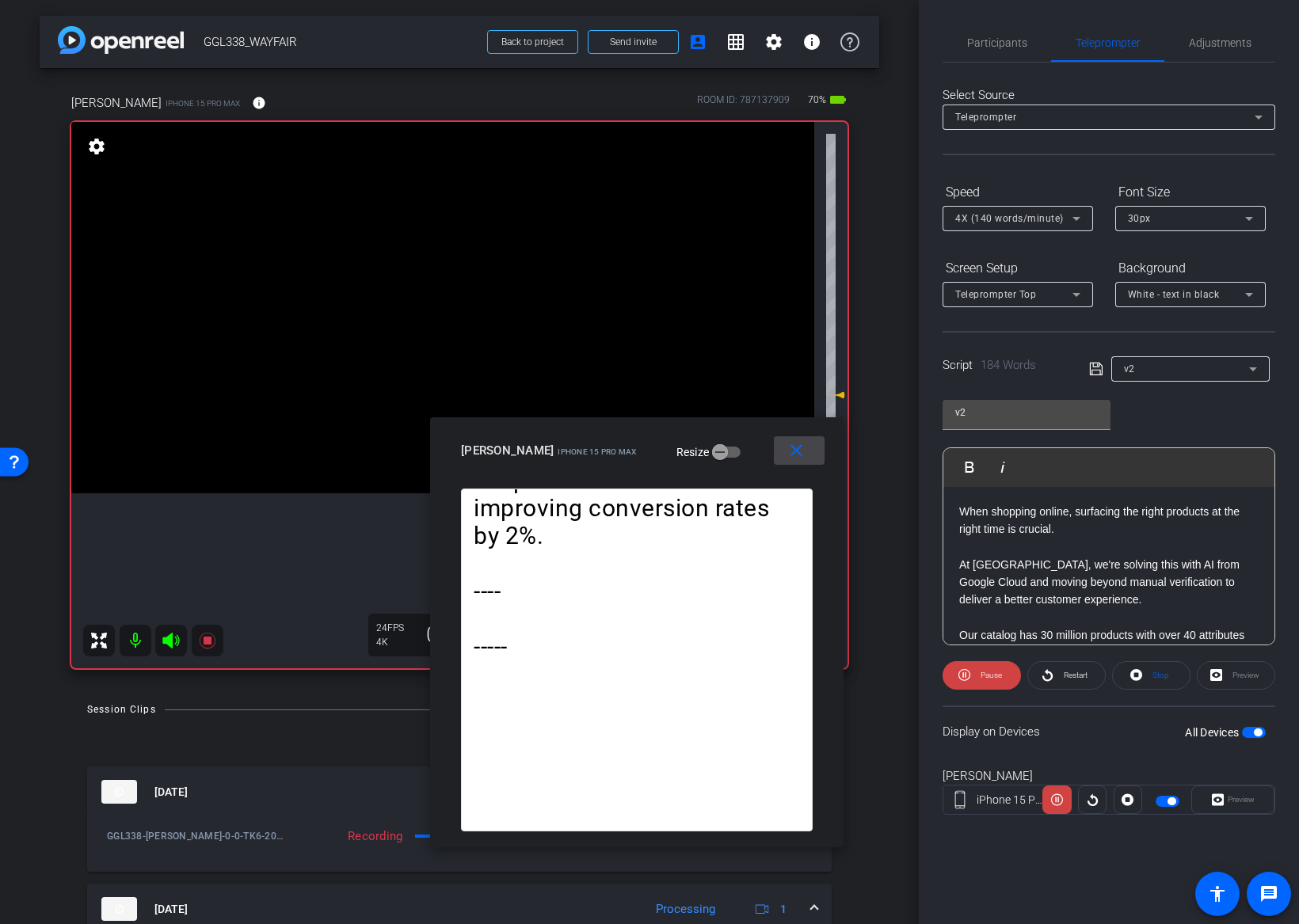
click at [801, 448] on mat-icon "close" at bounding box center [796, 451] width 20 height 20
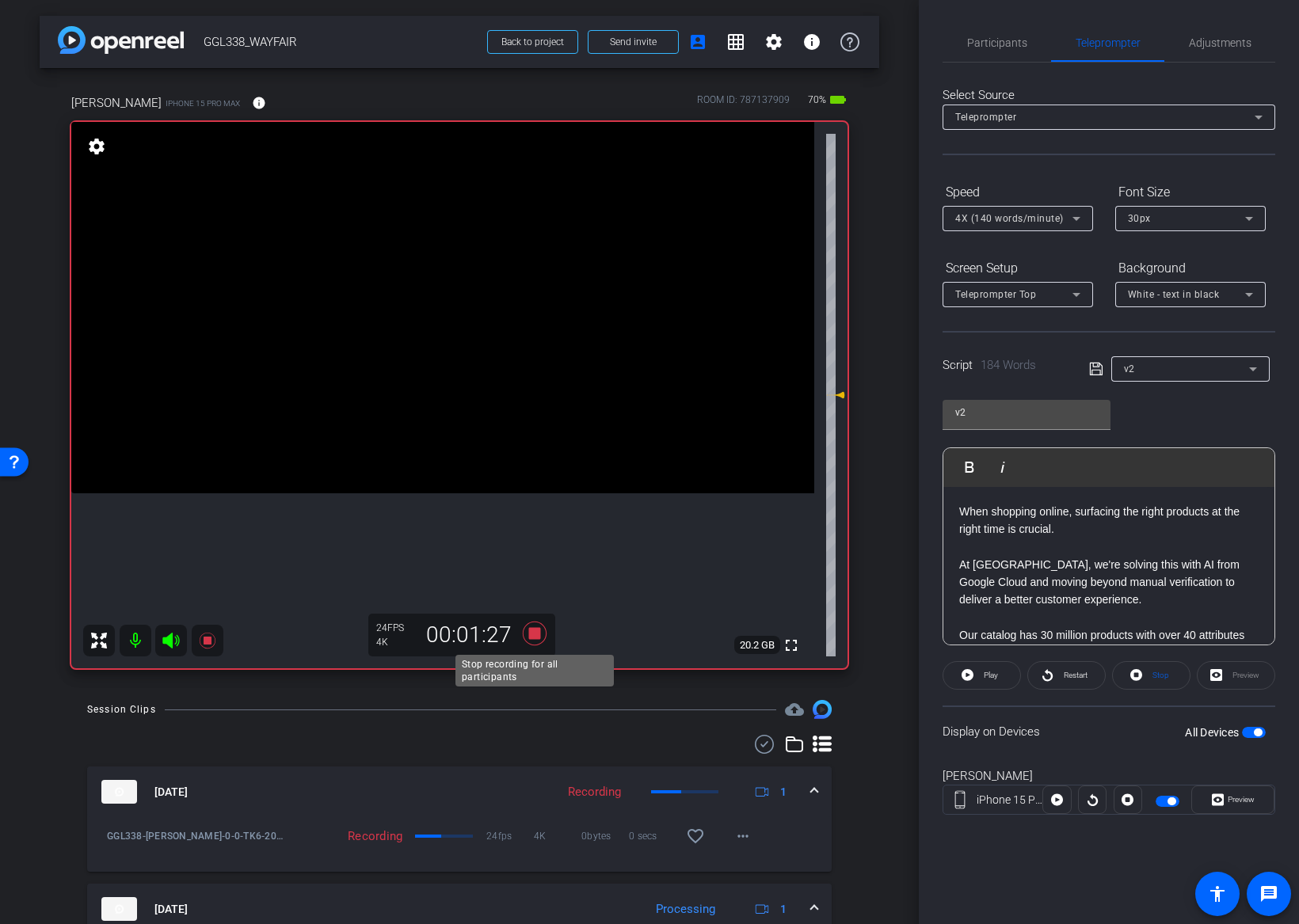
click at [535, 634] on icon at bounding box center [535, 634] width 24 height 24
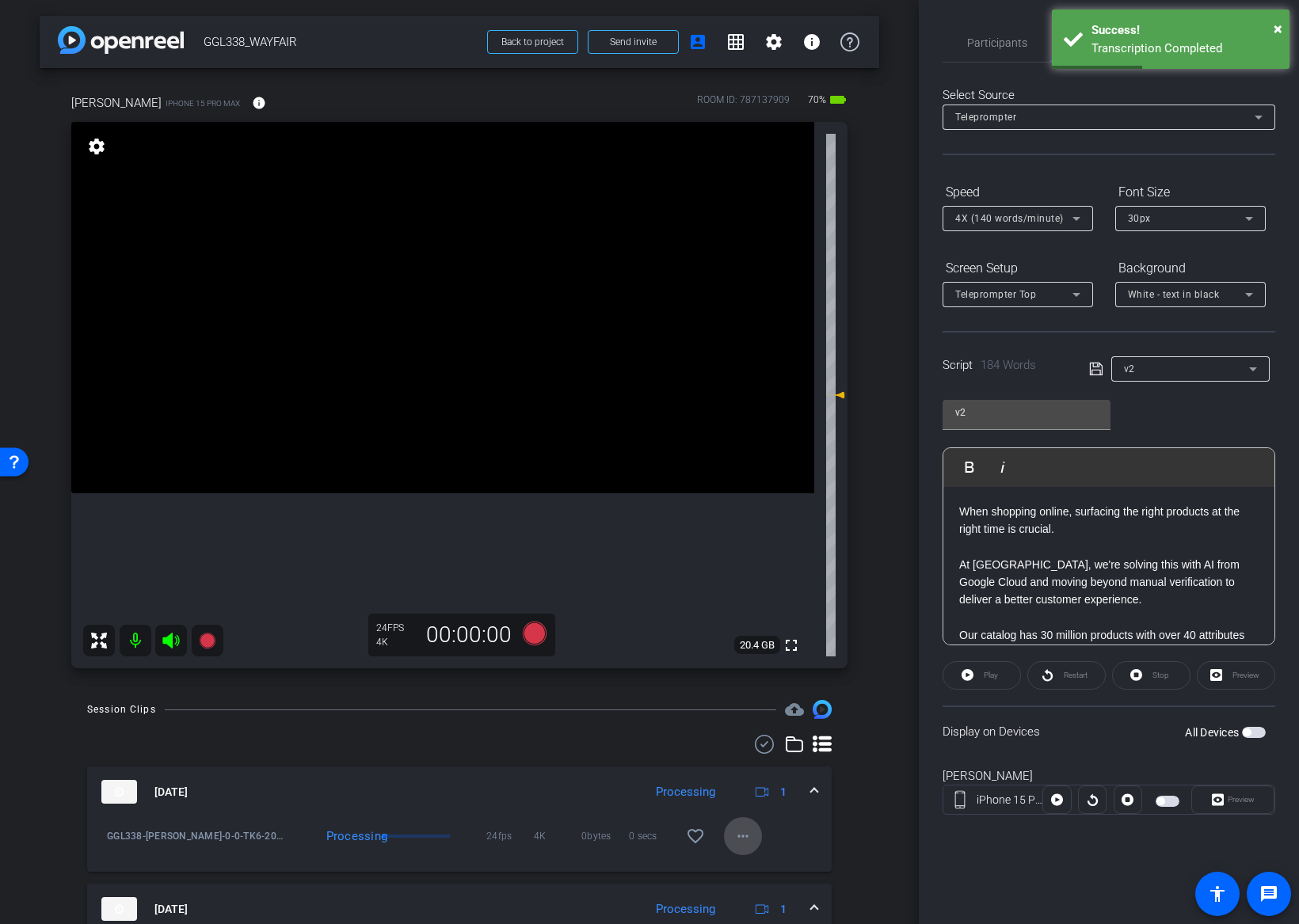
click at [749, 836] on mat-icon "more_horiz" at bounding box center [742, 836] width 19 height 19
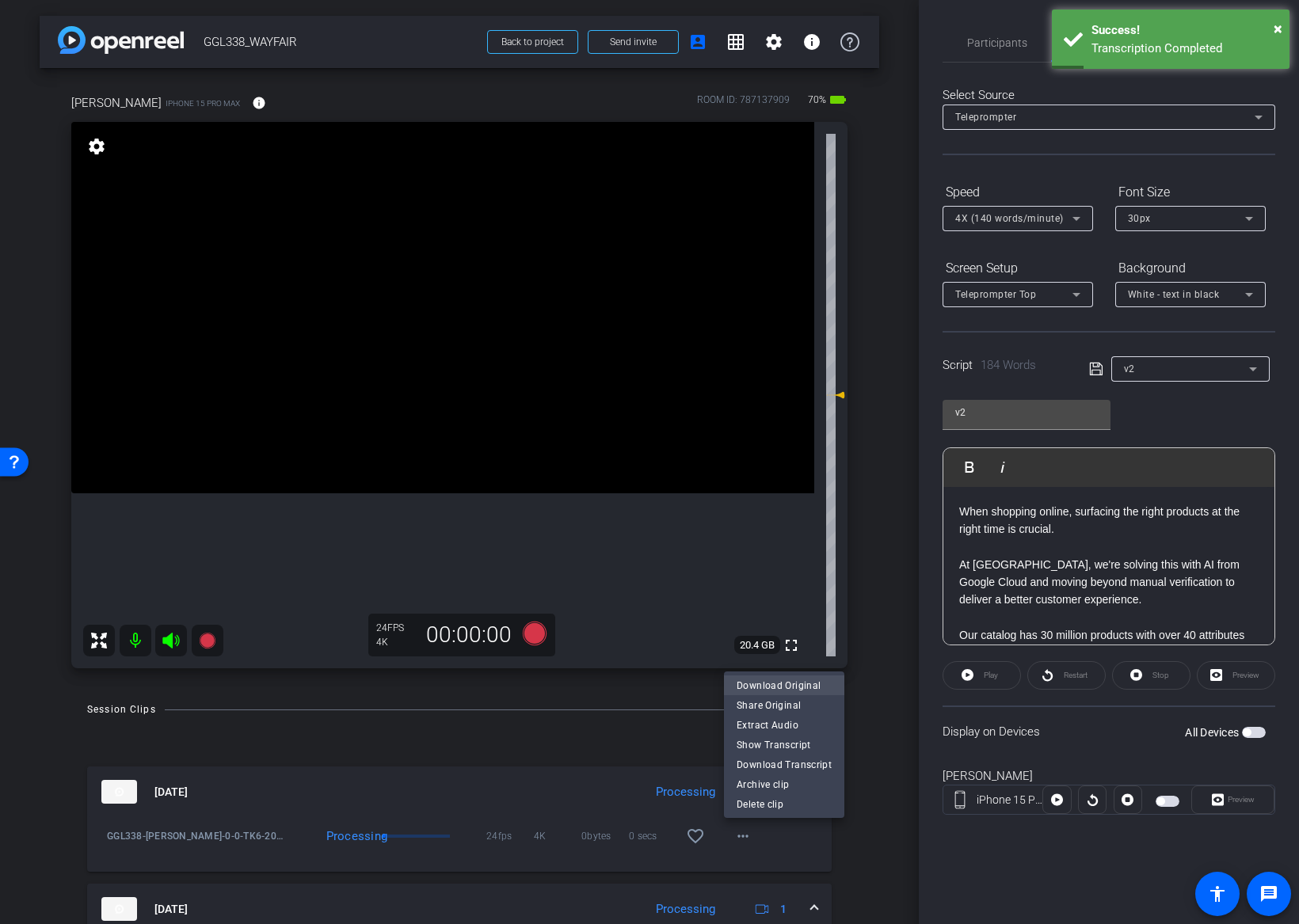
click at [792, 685] on span "Download Original" at bounding box center [784, 685] width 95 height 19
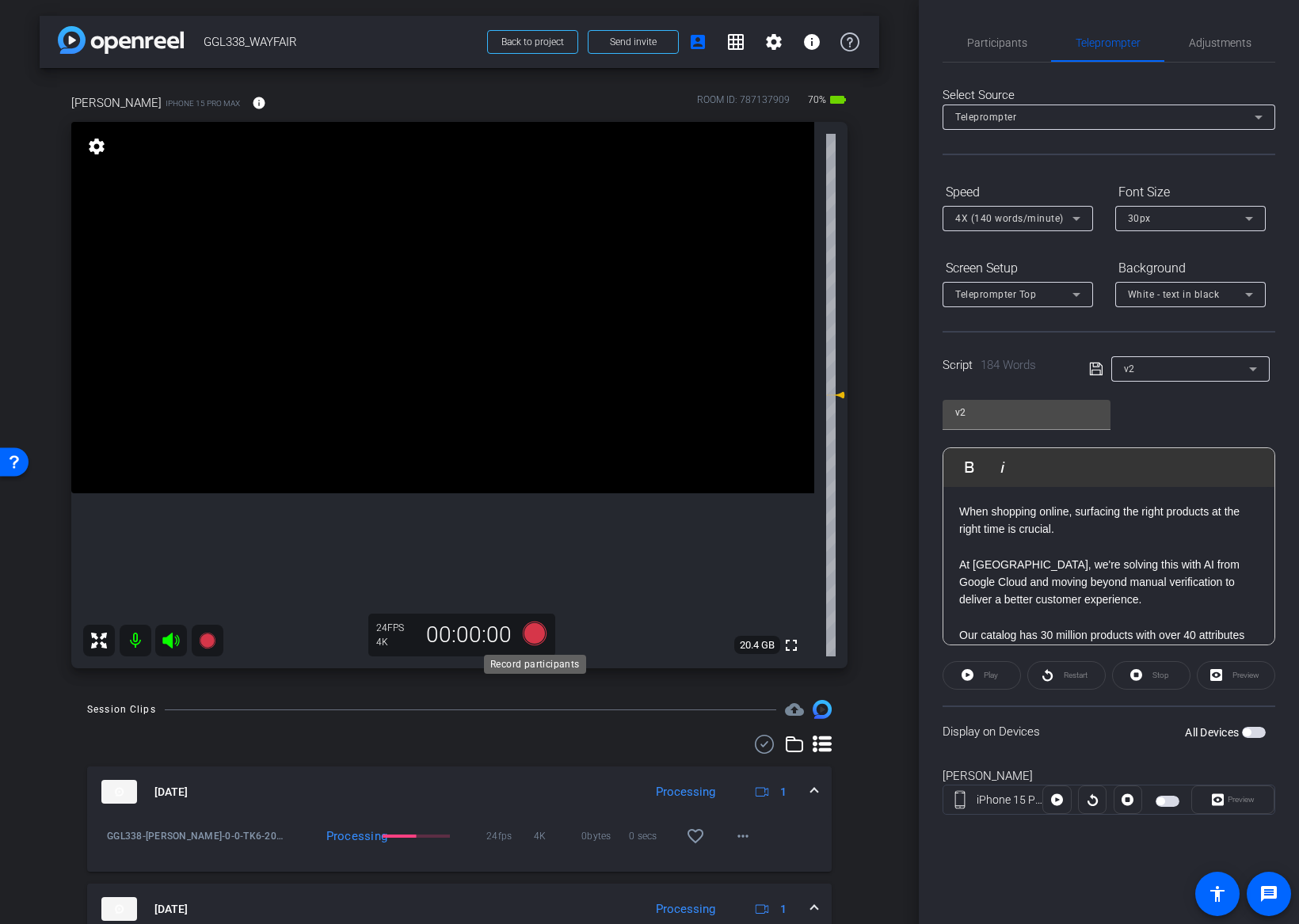
click at [533, 636] on icon at bounding box center [535, 634] width 24 height 24
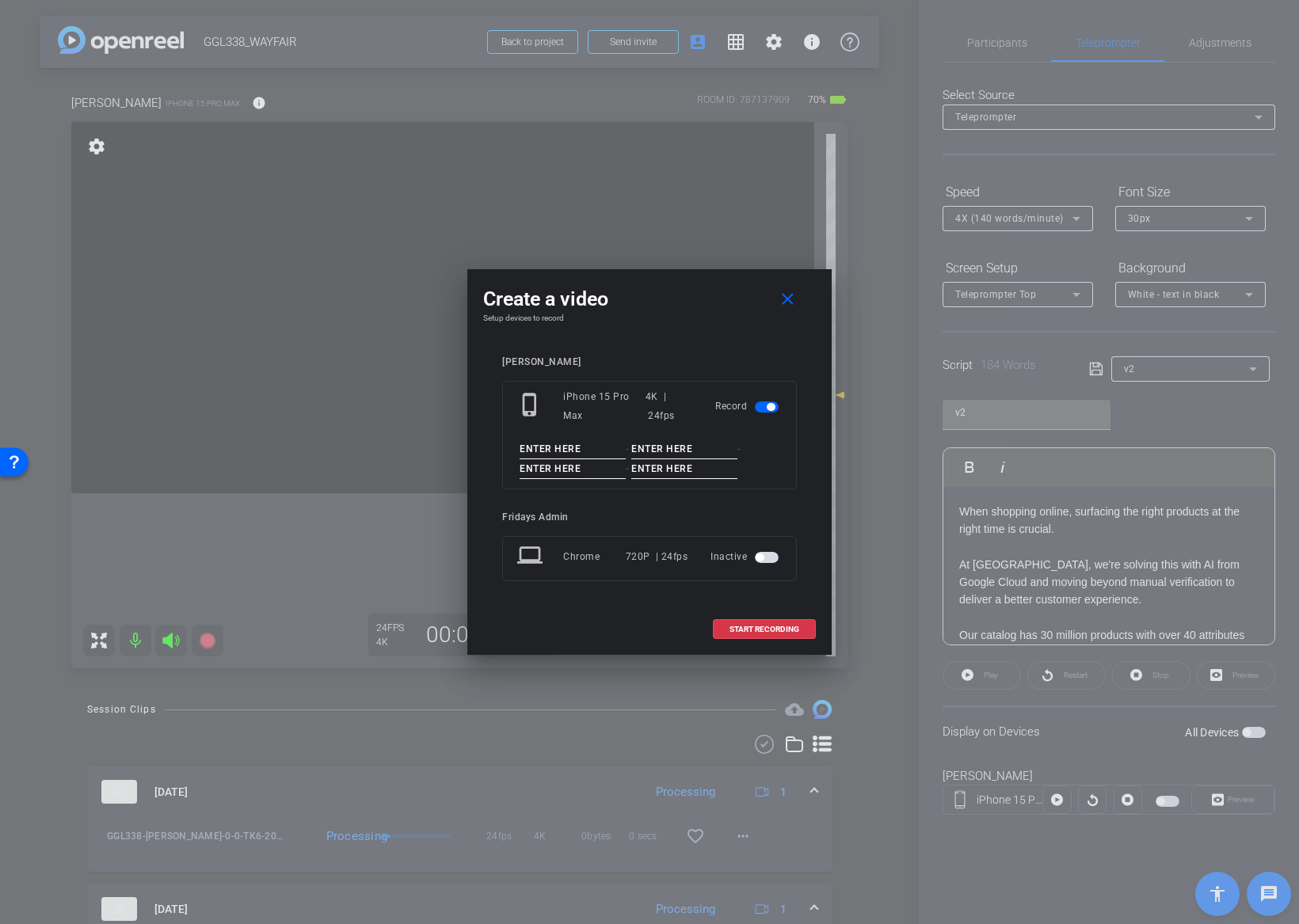
click at [591, 453] on input at bounding box center [572, 449] width 106 height 20
paste input "GGL338_JEFF"
type input "GGL338_JEFF"
click at [649, 455] on input at bounding box center [684, 449] width 106 height 20
type input "0"
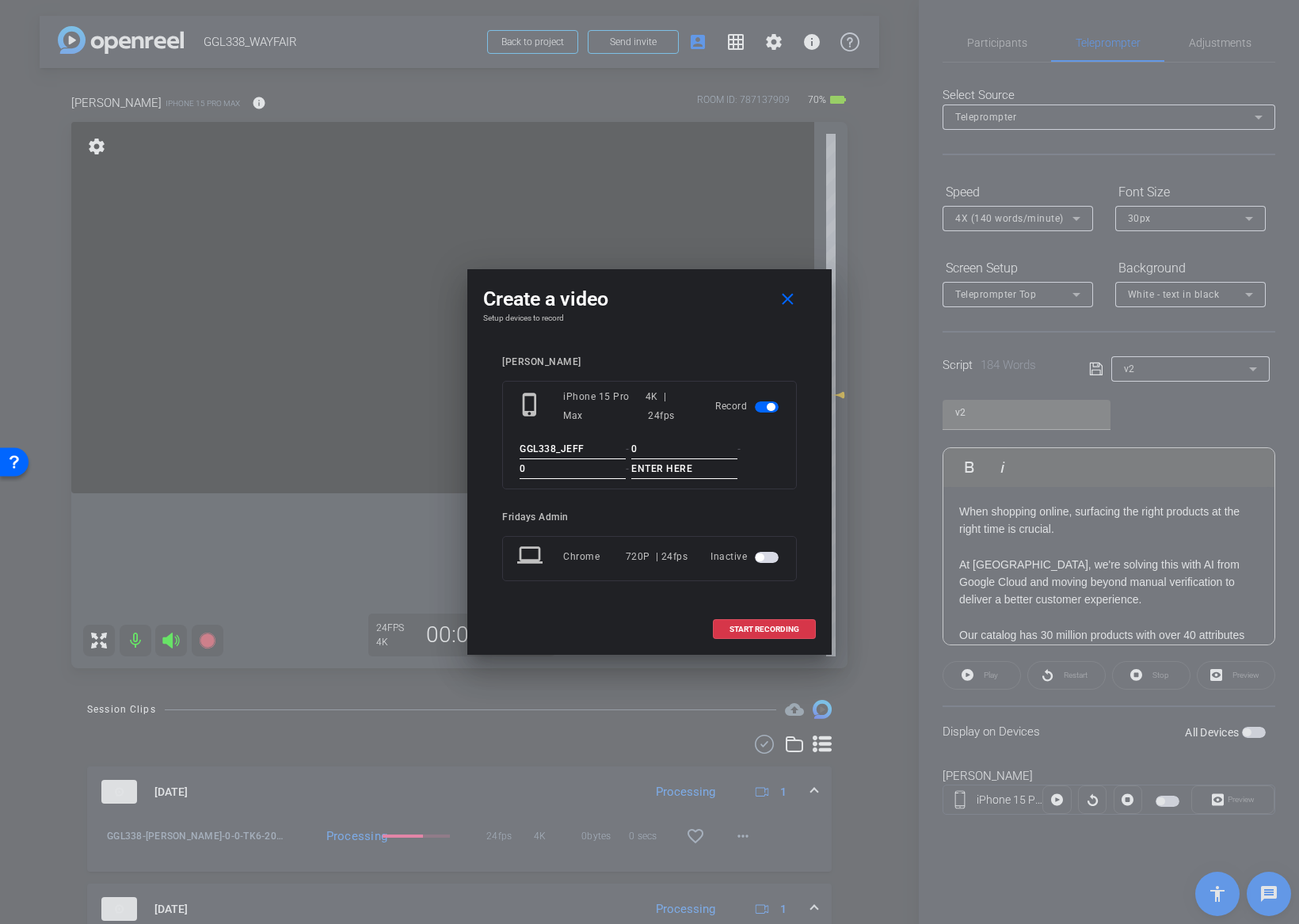
type input "0"
type input "TK7"
click at [822, 493] on div "Create a video close Setup devices to record jeff arena phone_iphone iPhone 15 …" at bounding box center [649, 462] width 364 height 385
click at [770, 630] on span "START RECORDING" at bounding box center [764, 629] width 69 height 8
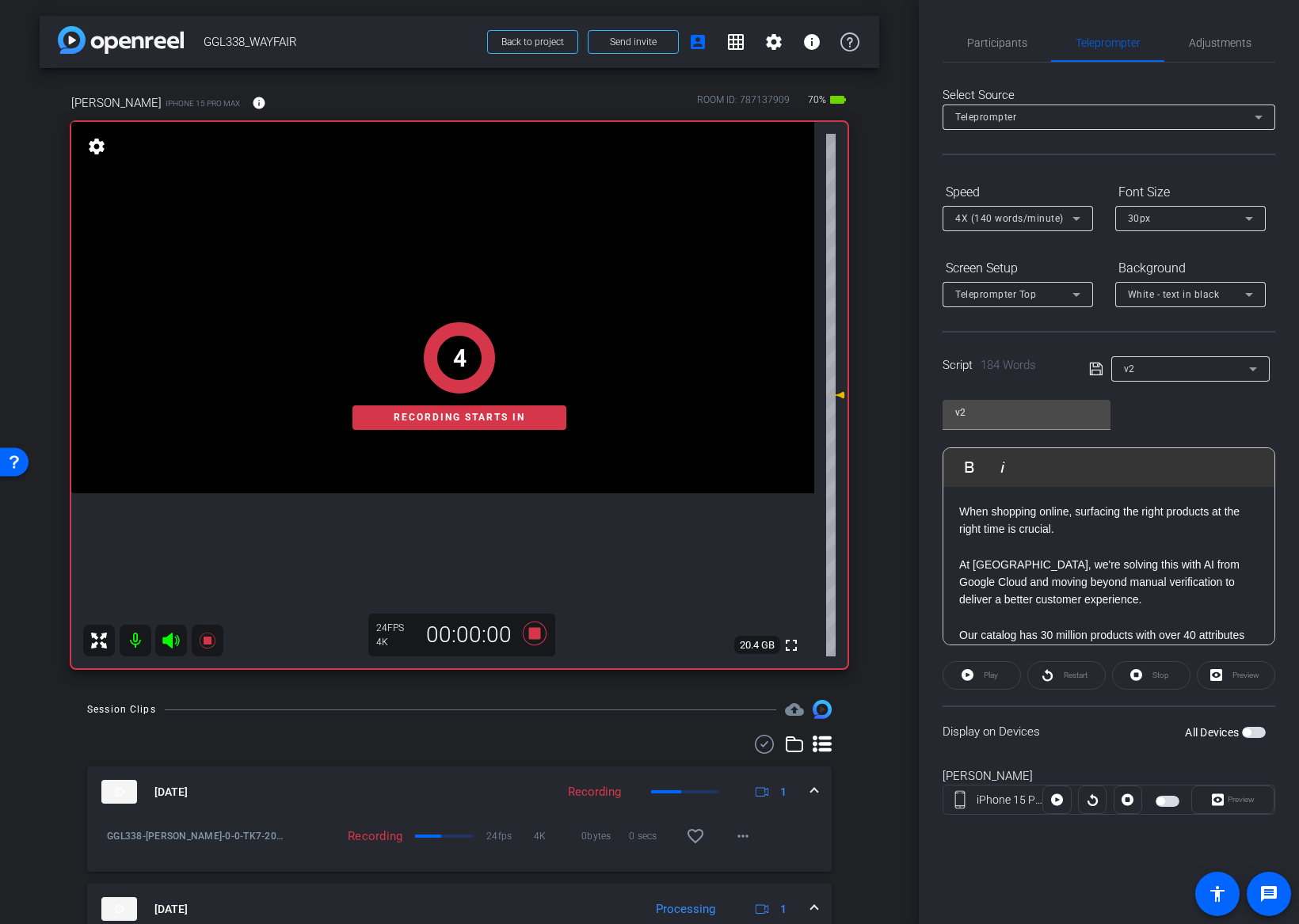
click at [1246, 733] on span "button" at bounding box center [1246, 732] width 8 height 8
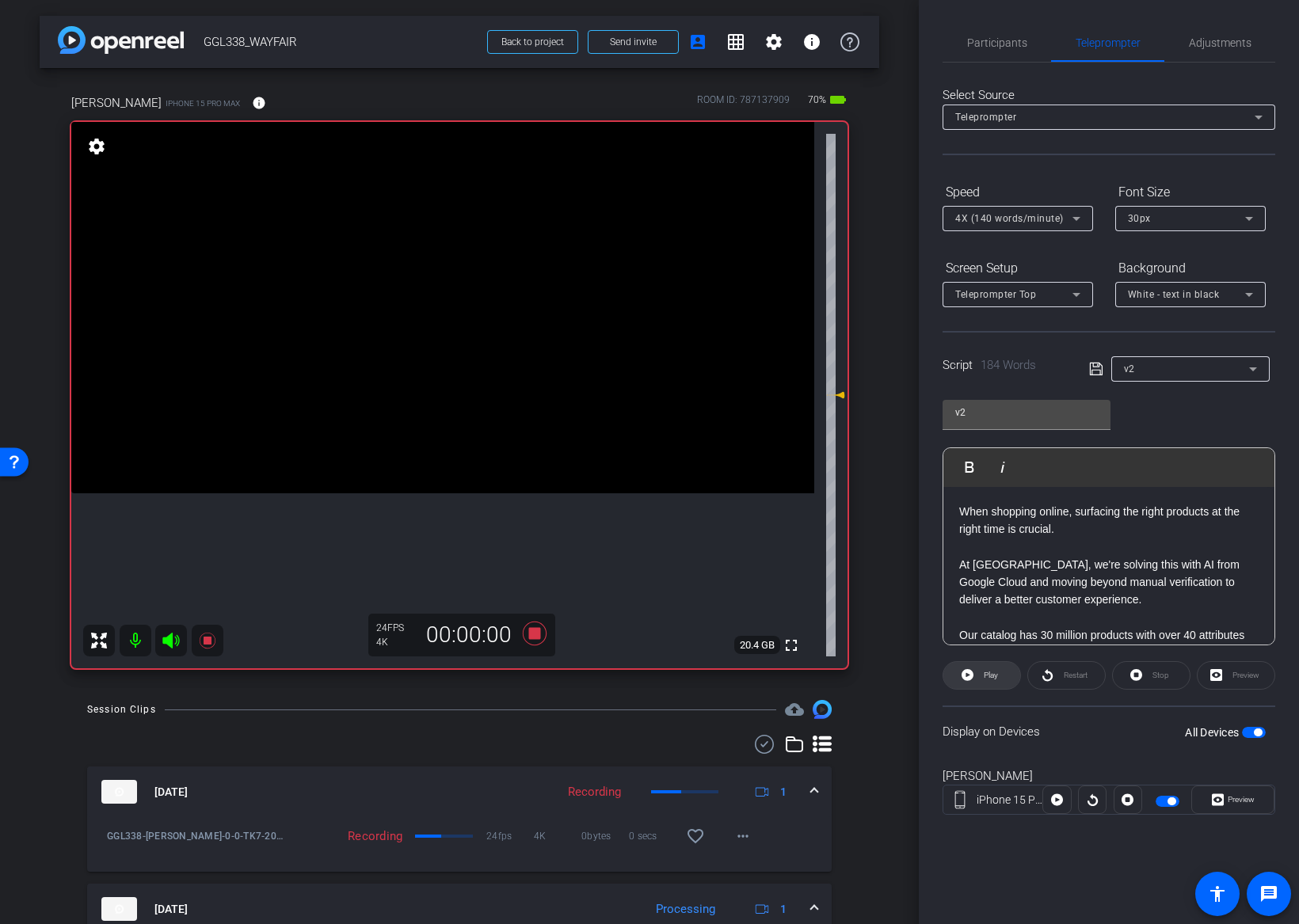
click at [994, 678] on span "Play" at bounding box center [990, 676] width 15 height 9
click at [1237, 798] on span "Preview" at bounding box center [1241, 800] width 26 height 9
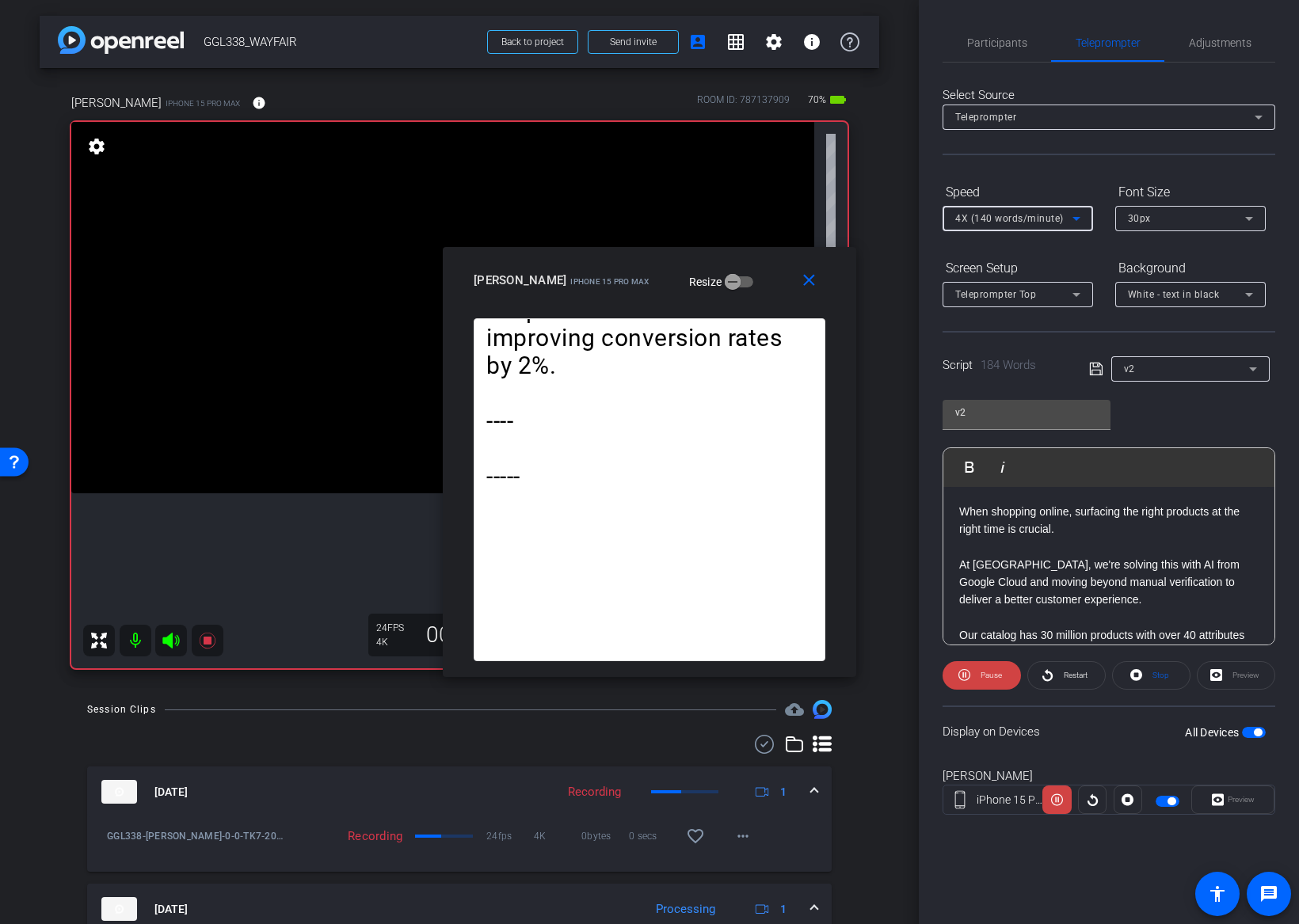
click at [1011, 219] on span "4X (140 words/minute)" at bounding box center [1009, 218] width 109 height 11
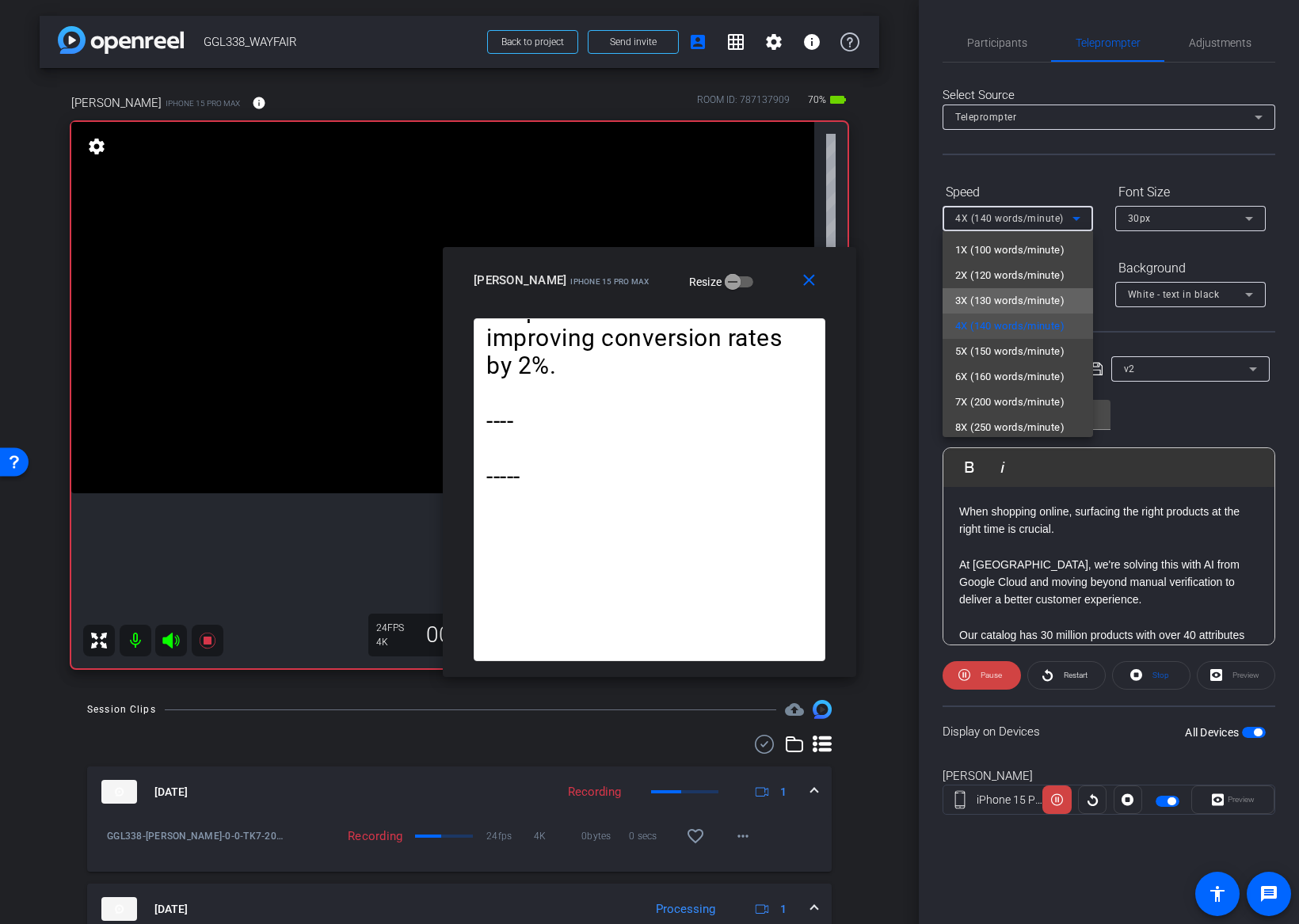
click at [991, 296] on span "3X (130 words/minute)" at bounding box center [1010, 300] width 110 height 19
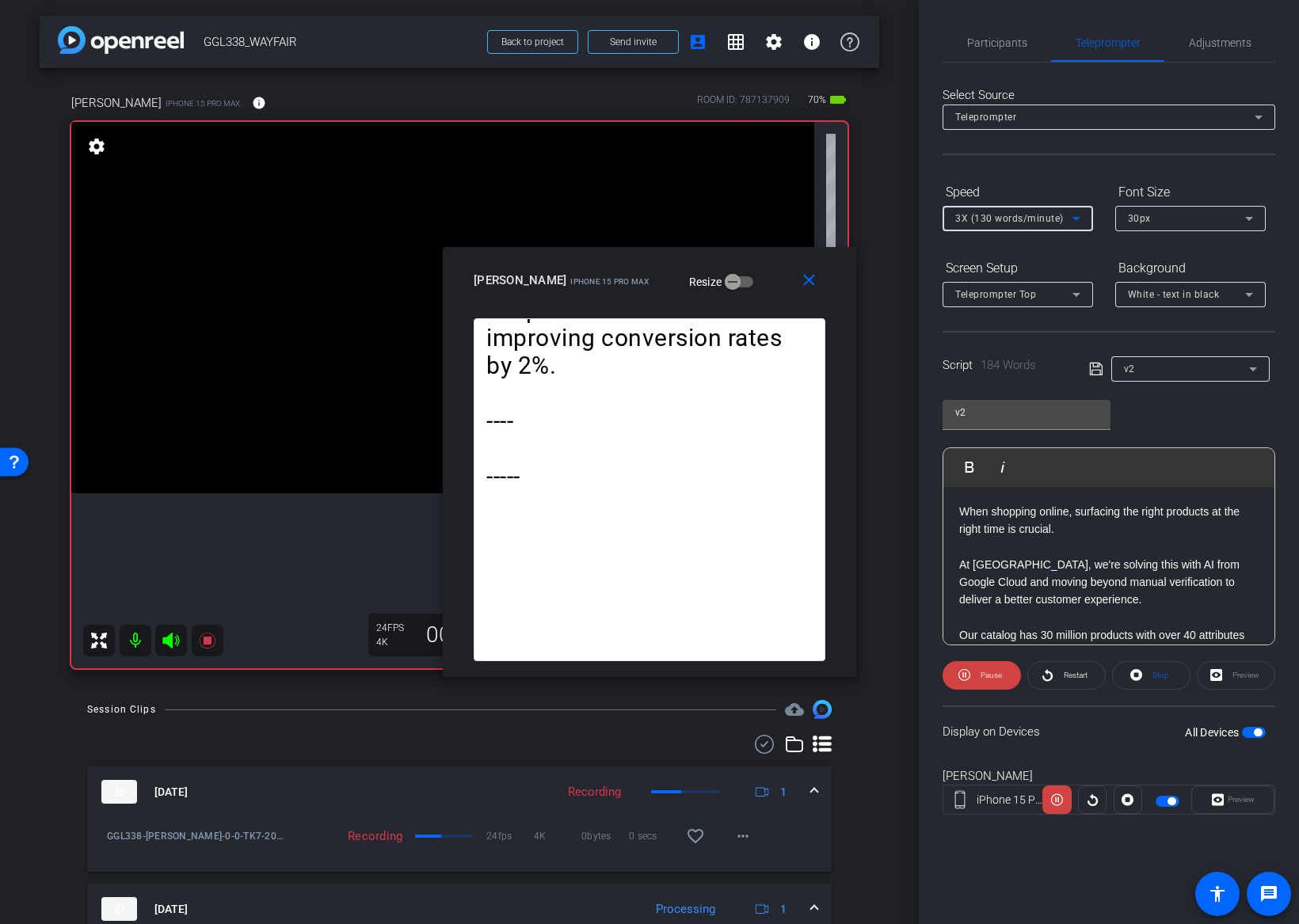
click at [1000, 223] on span "3X (130 words/minute)" at bounding box center [1009, 218] width 109 height 11
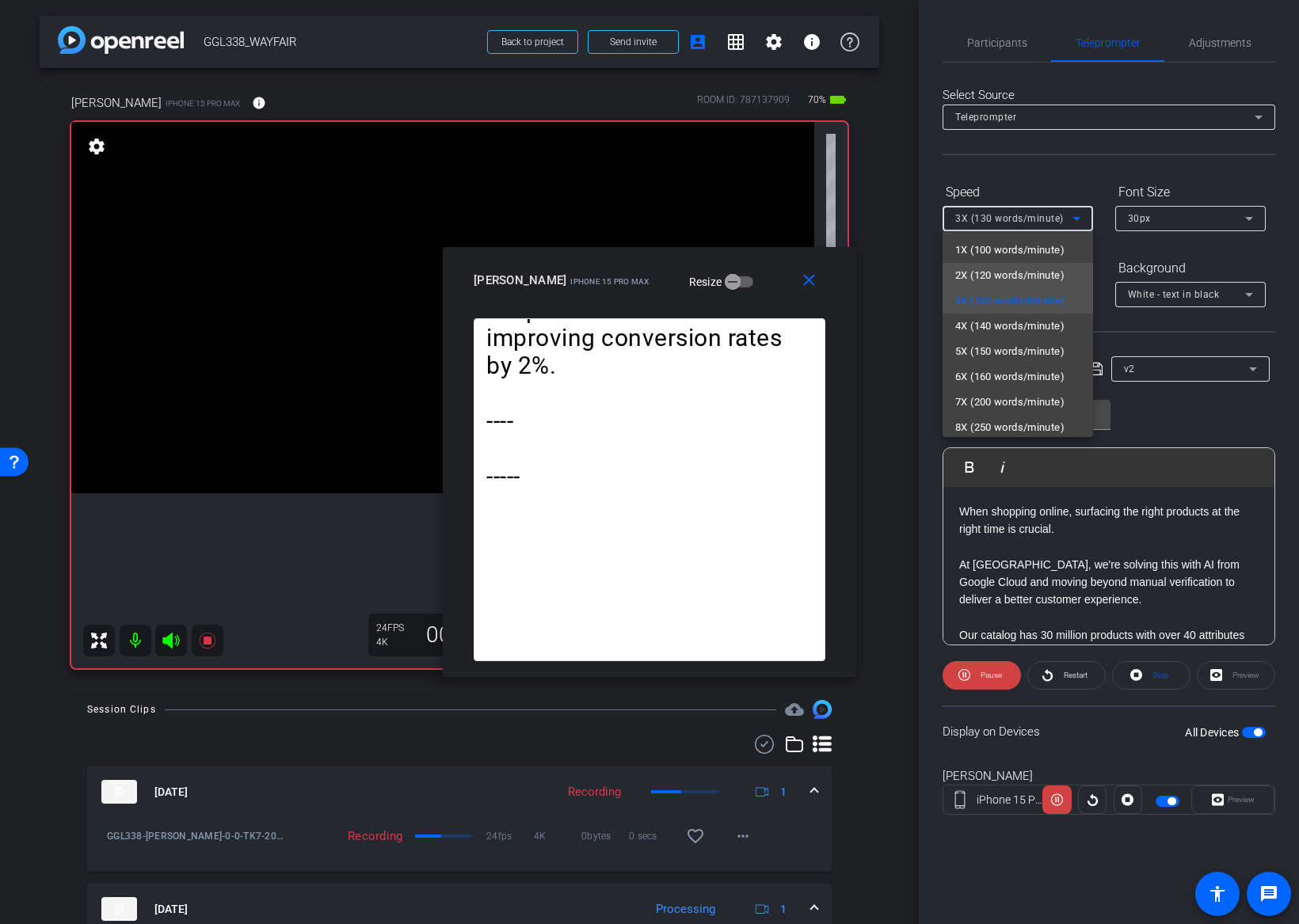
click at [990, 269] on span "2X (120 words/minute)" at bounding box center [1010, 275] width 110 height 19
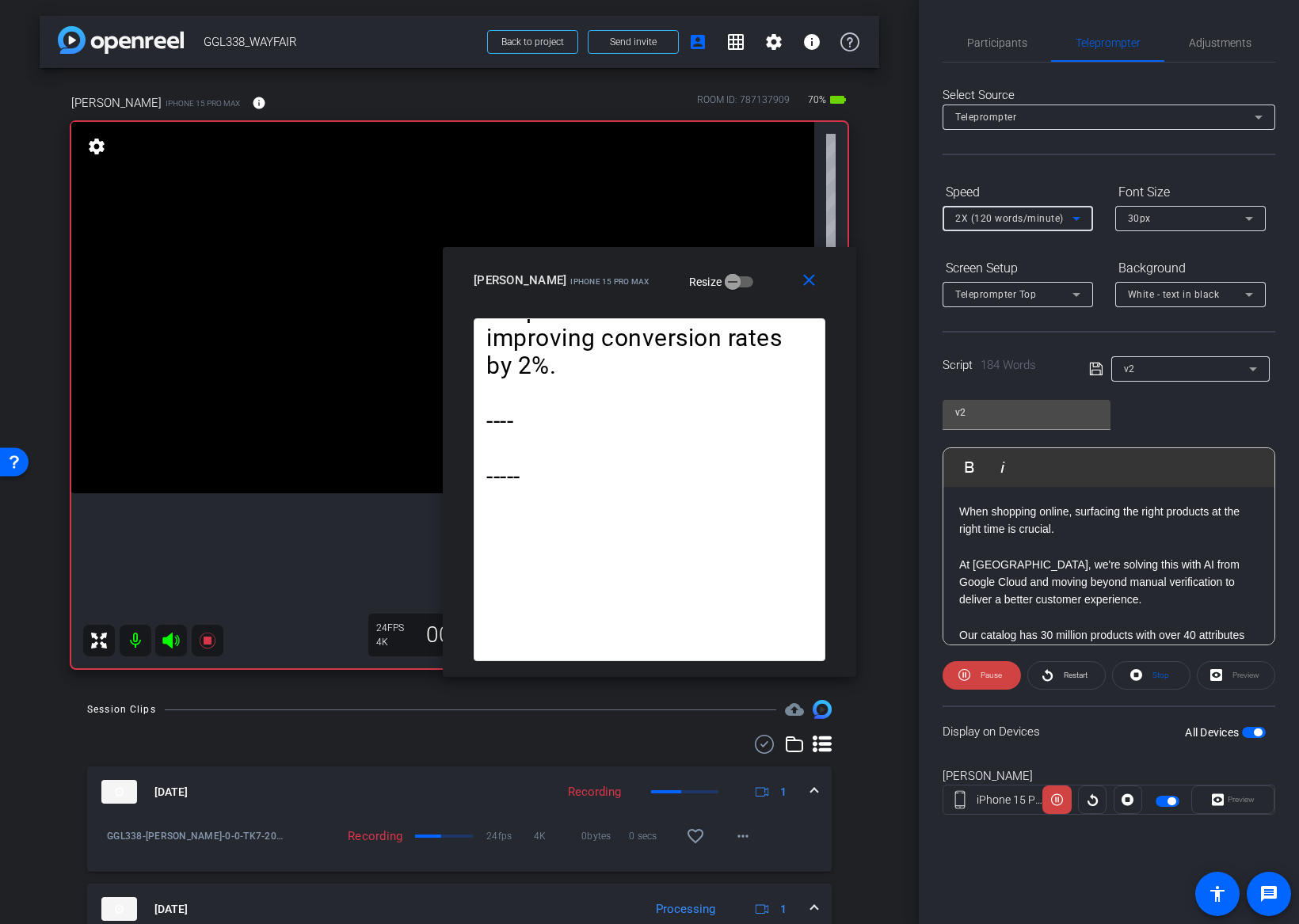
click at [994, 221] on span "2X (120 words/minute)" at bounding box center [1009, 218] width 109 height 11
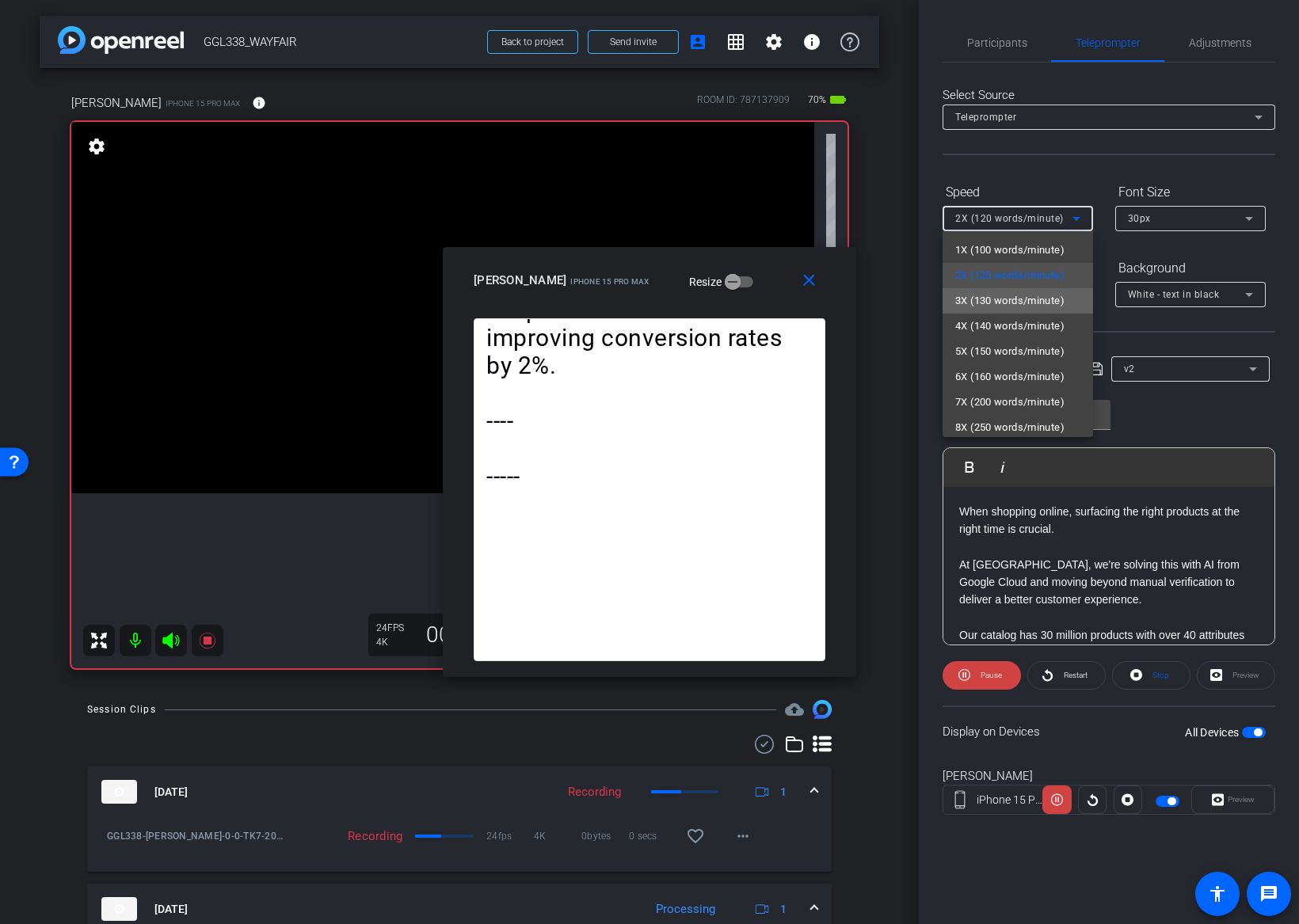
click at [986, 293] on span "3X (130 words/minute)" at bounding box center [1010, 300] width 110 height 19
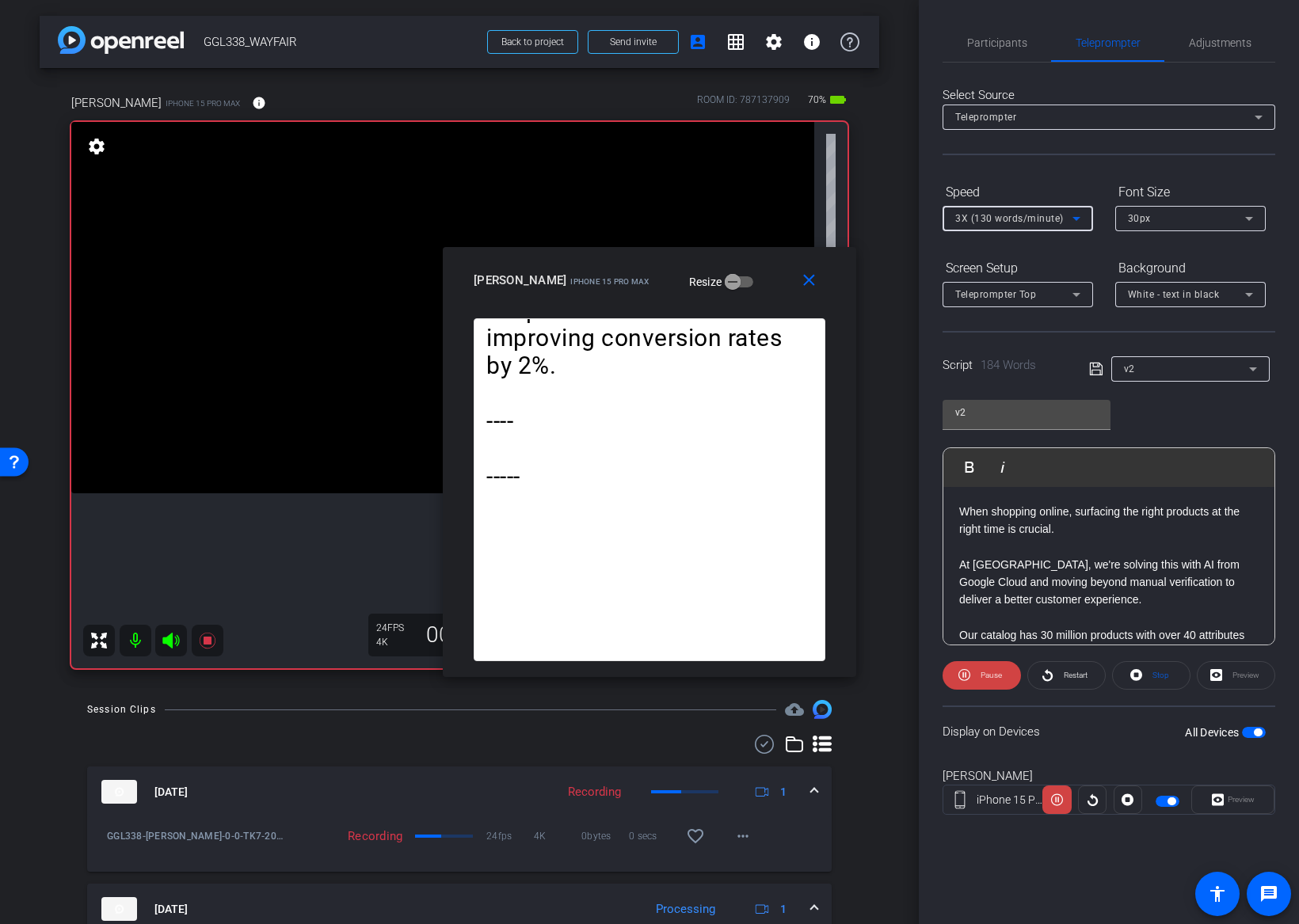
click at [994, 222] on span "3X (130 words/minute)" at bounding box center [1009, 218] width 109 height 11
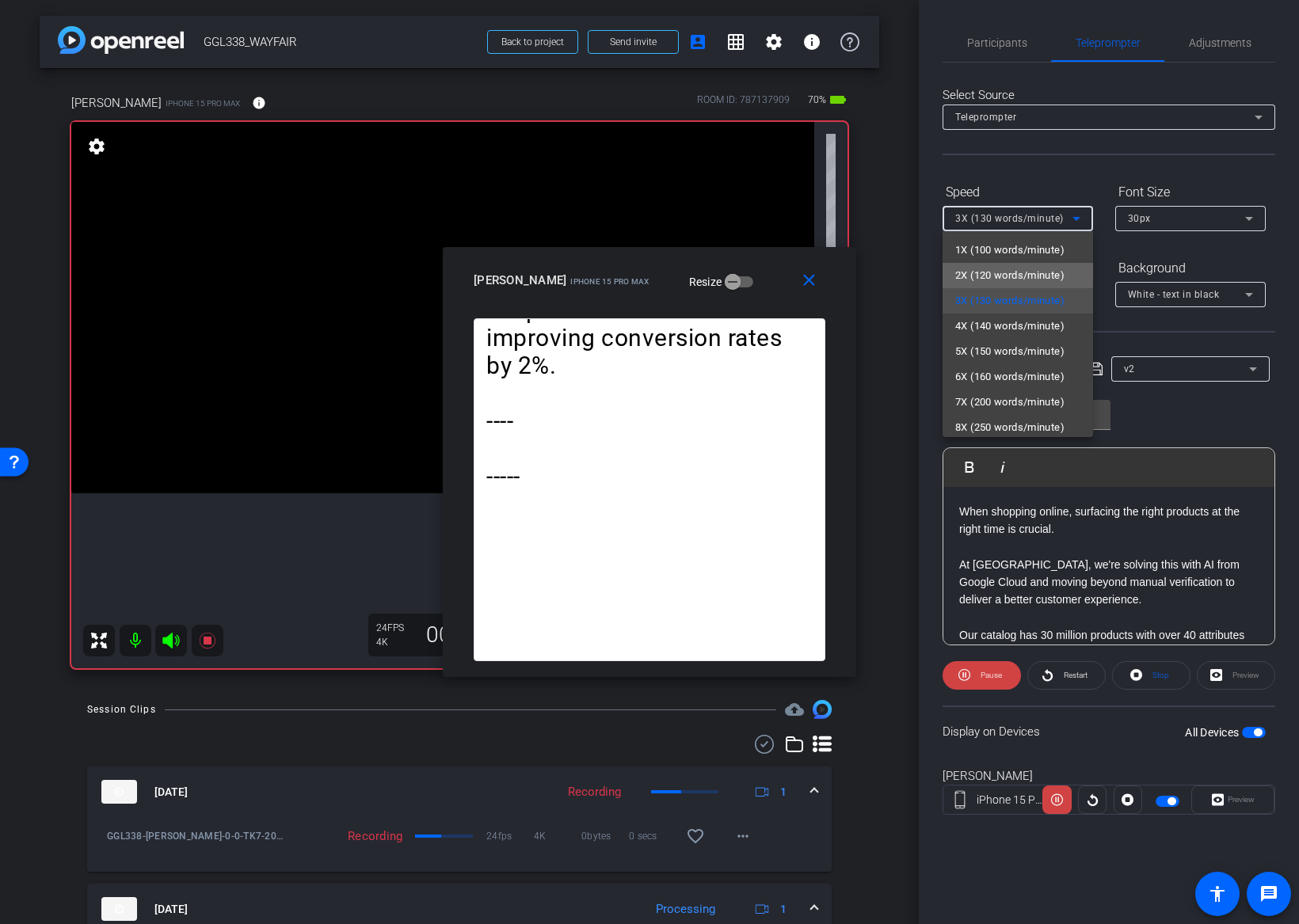
click at [987, 272] on span "2X (120 words/minute)" at bounding box center [1010, 275] width 110 height 19
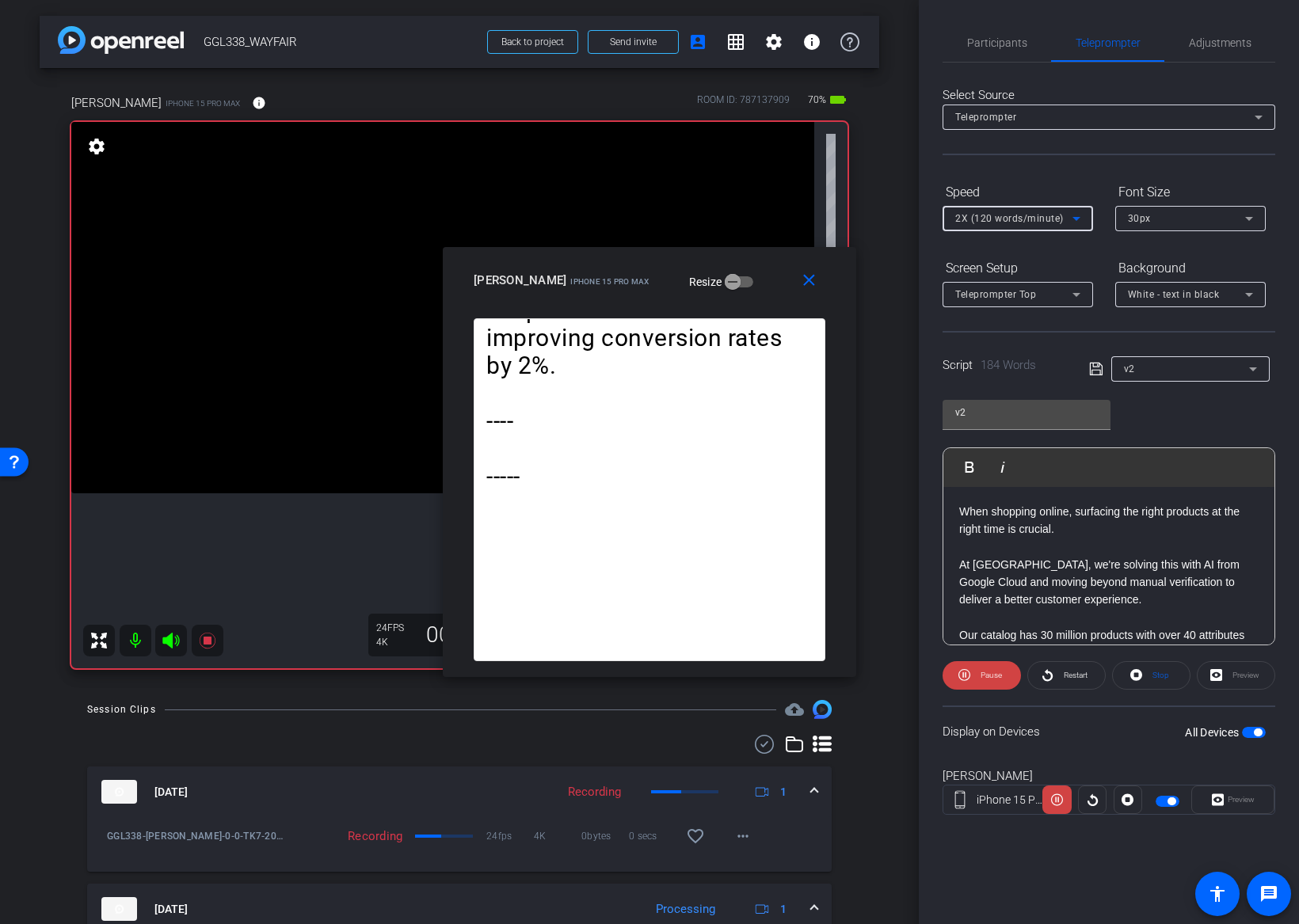
click at [986, 216] on span "2X (120 words/minute)" at bounding box center [1009, 218] width 109 height 11
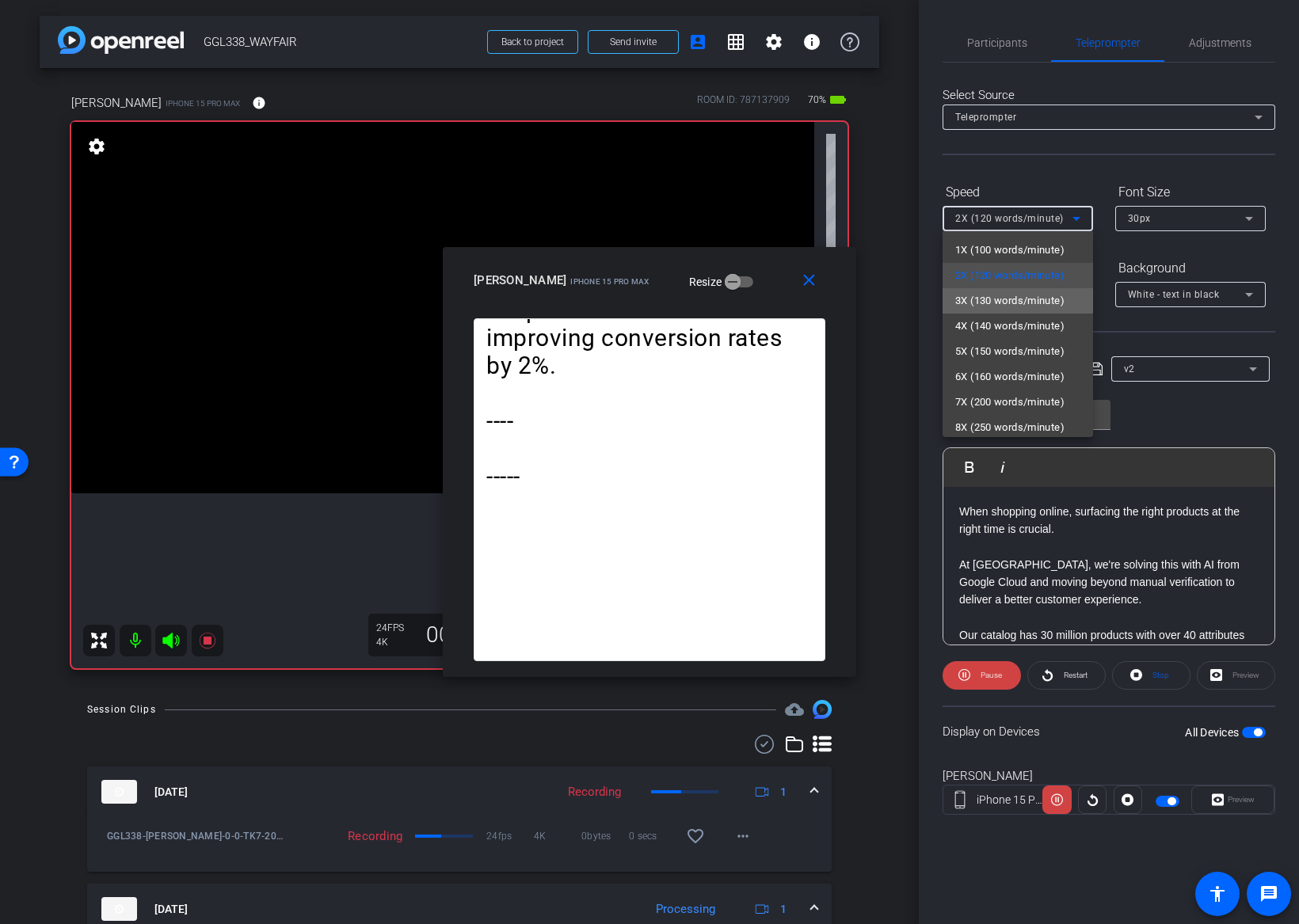
click at [972, 299] on span "3X (130 words/minute)" at bounding box center [1010, 300] width 110 height 19
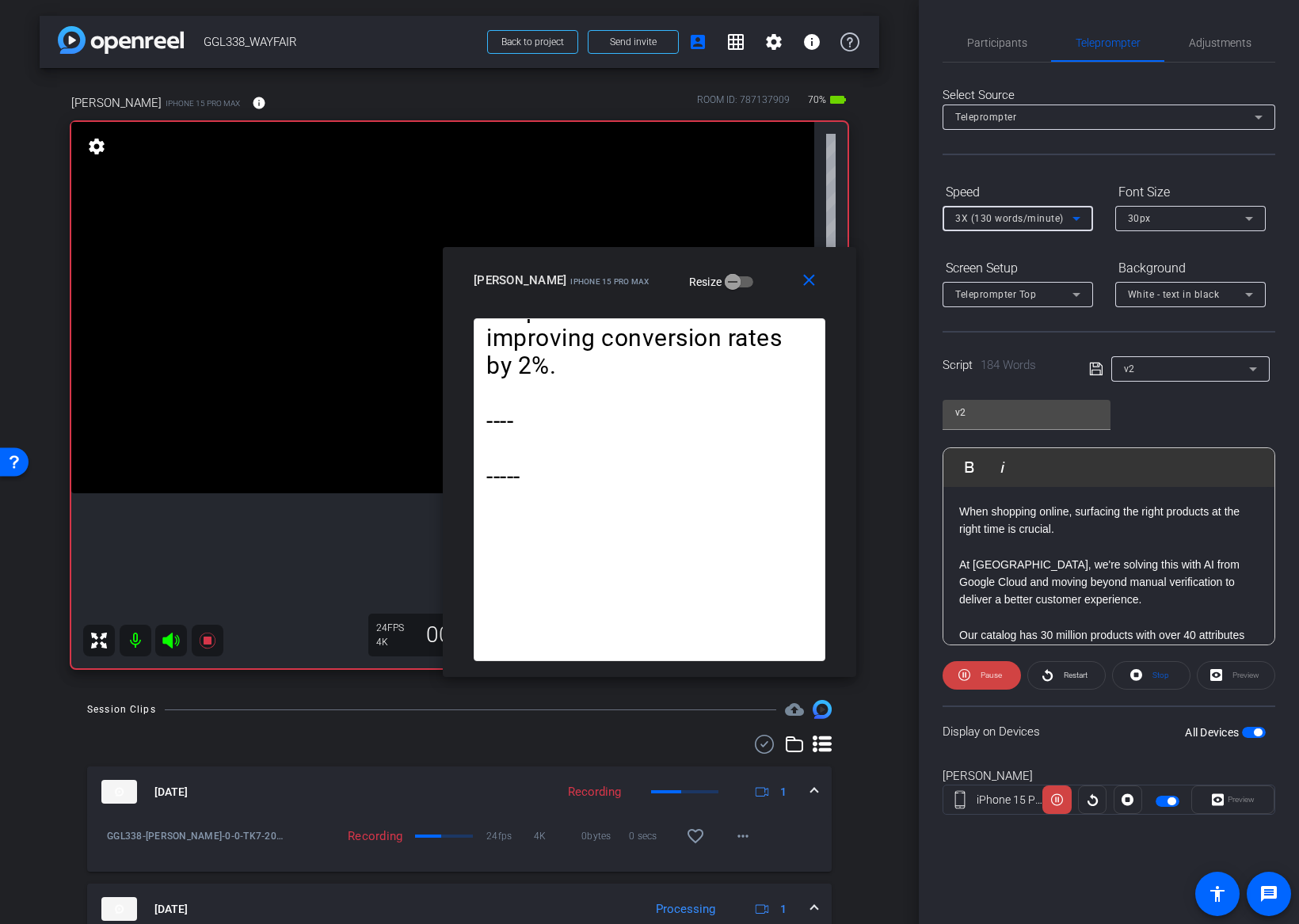
click at [989, 219] on span "3X (130 words/minute)" at bounding box center [1009, 218] width 109 height 11
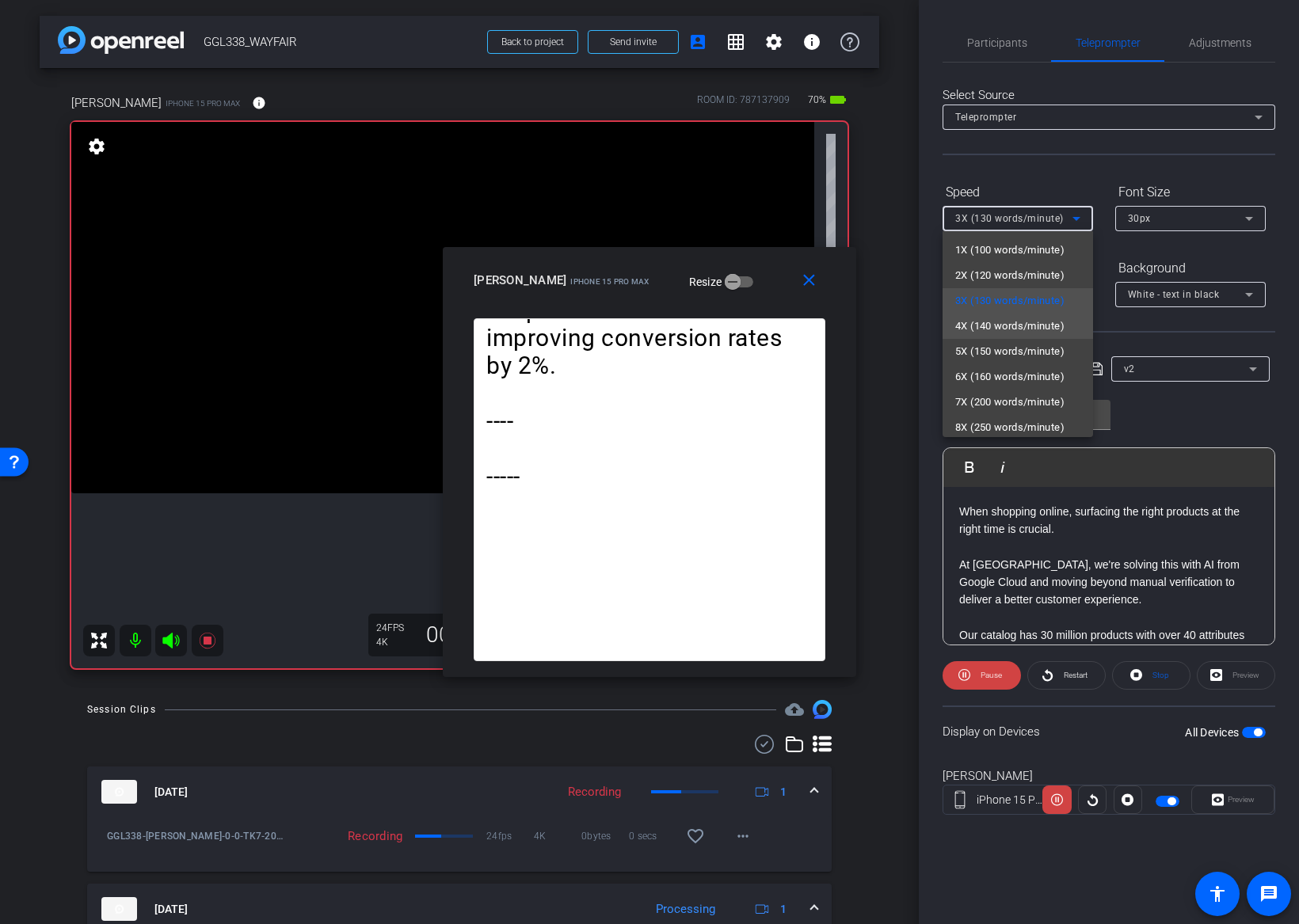
click at [971, 322] on span "4X (140 words/minute)" at bounding box center [1010, 326] width 110 height 19
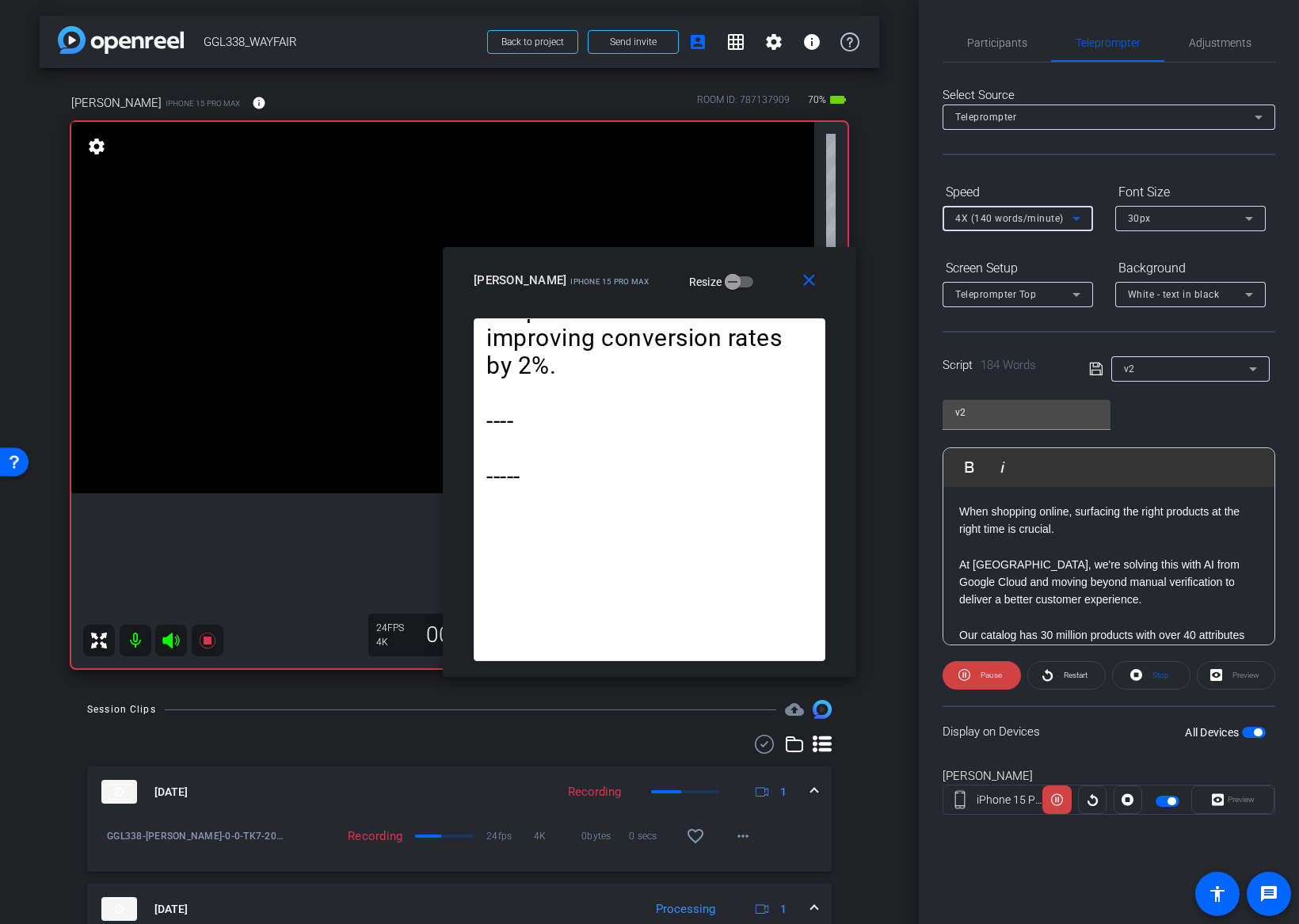
click at [994, 216] on span "4X (140 words/minute)" at bounding box center [1009, 218] width 109 height 11
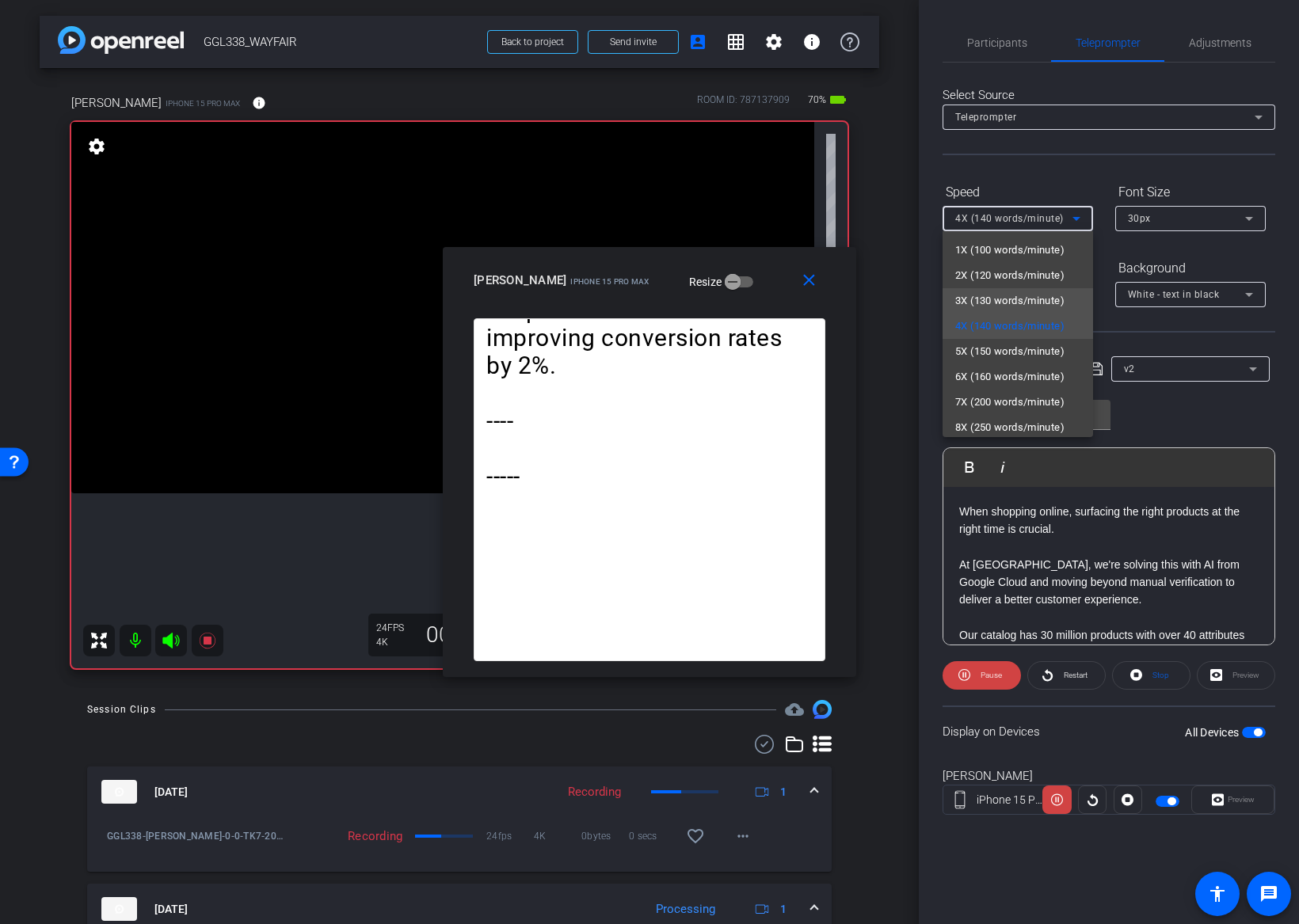
click at [984, 301] on span "3X (130 words/minute)" at bounding box center [1010, 300] width 110 height 19
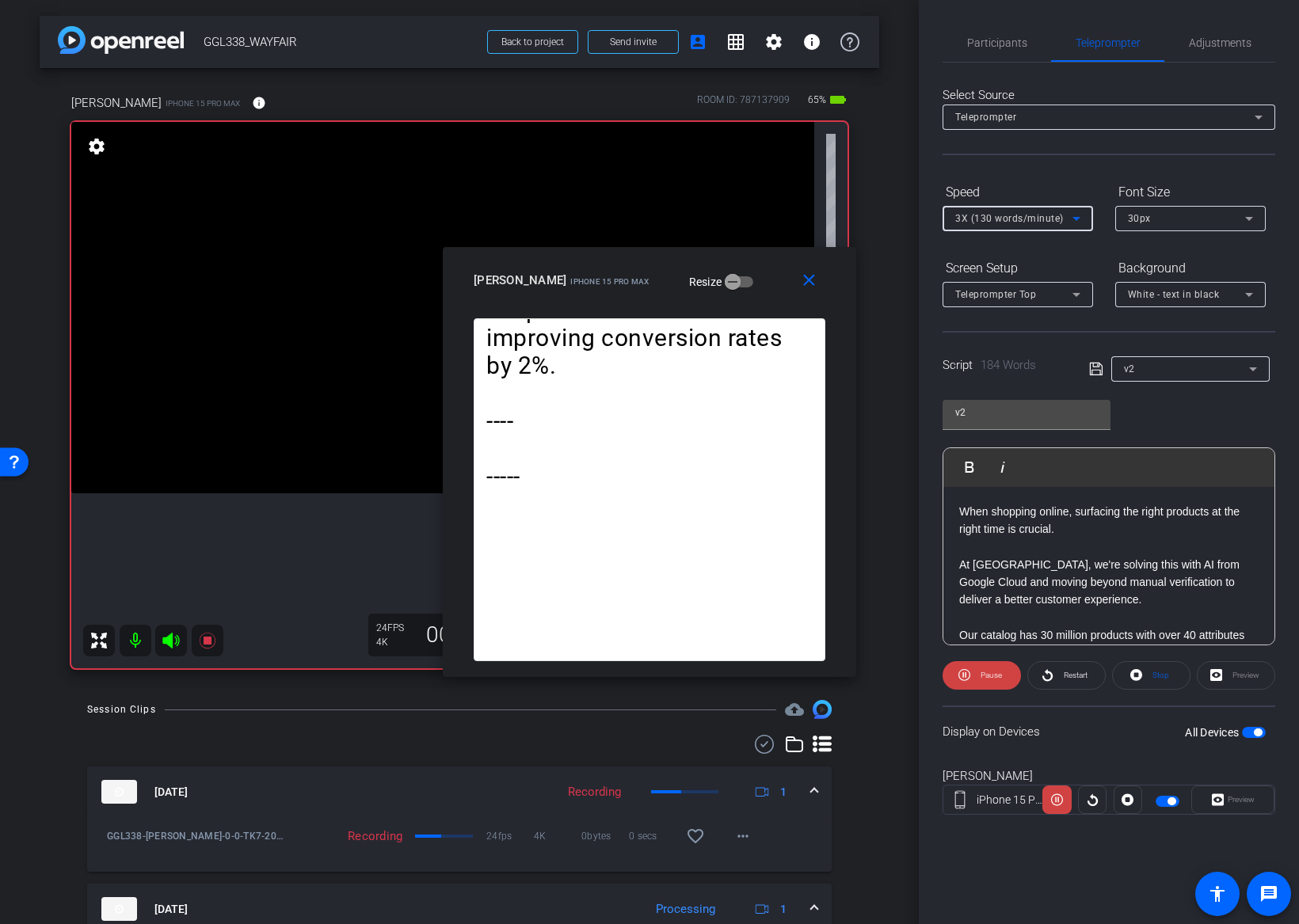
click at [993, 220] on span "3X (130 words/minute)" at bounding box center [1009, 218] width 109 height 11
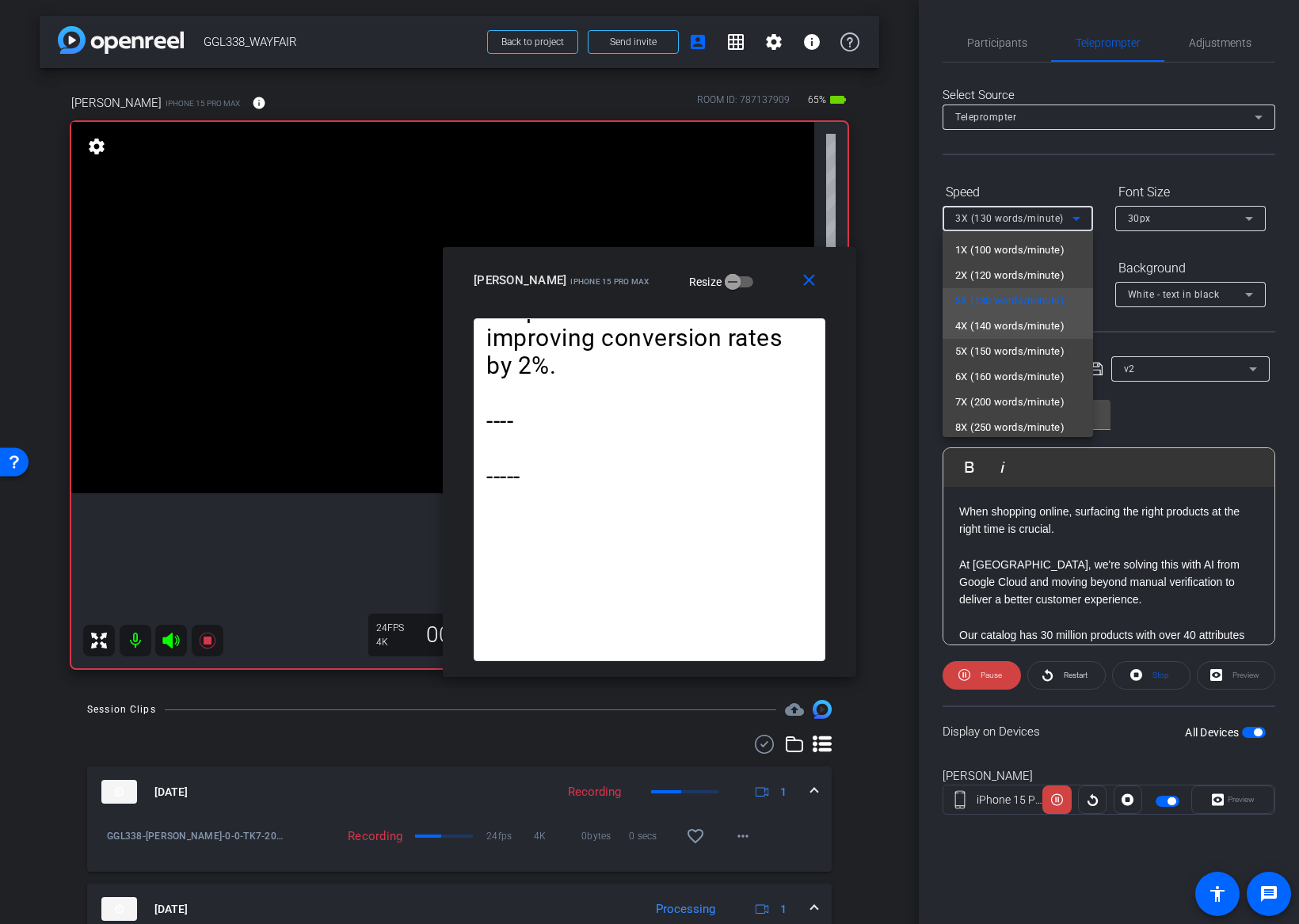
click at [981, 320] on span "4X (140 words/minute)" at bounding box center [1010, 326] width 110 height 19
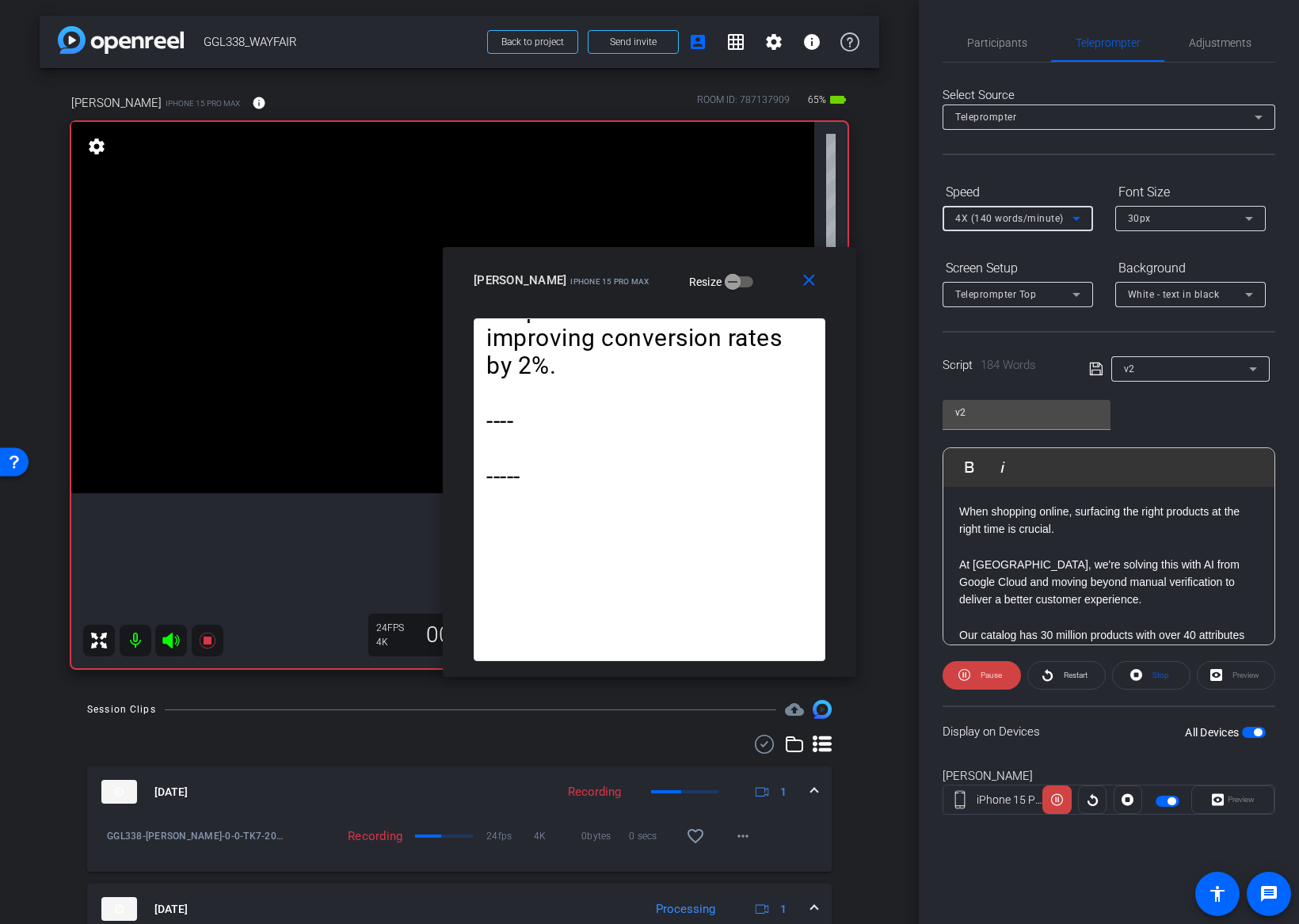
click at [988, 221] on span "4X (140 words/minute)" at bounding box center [1009, 218] width 109 height 11
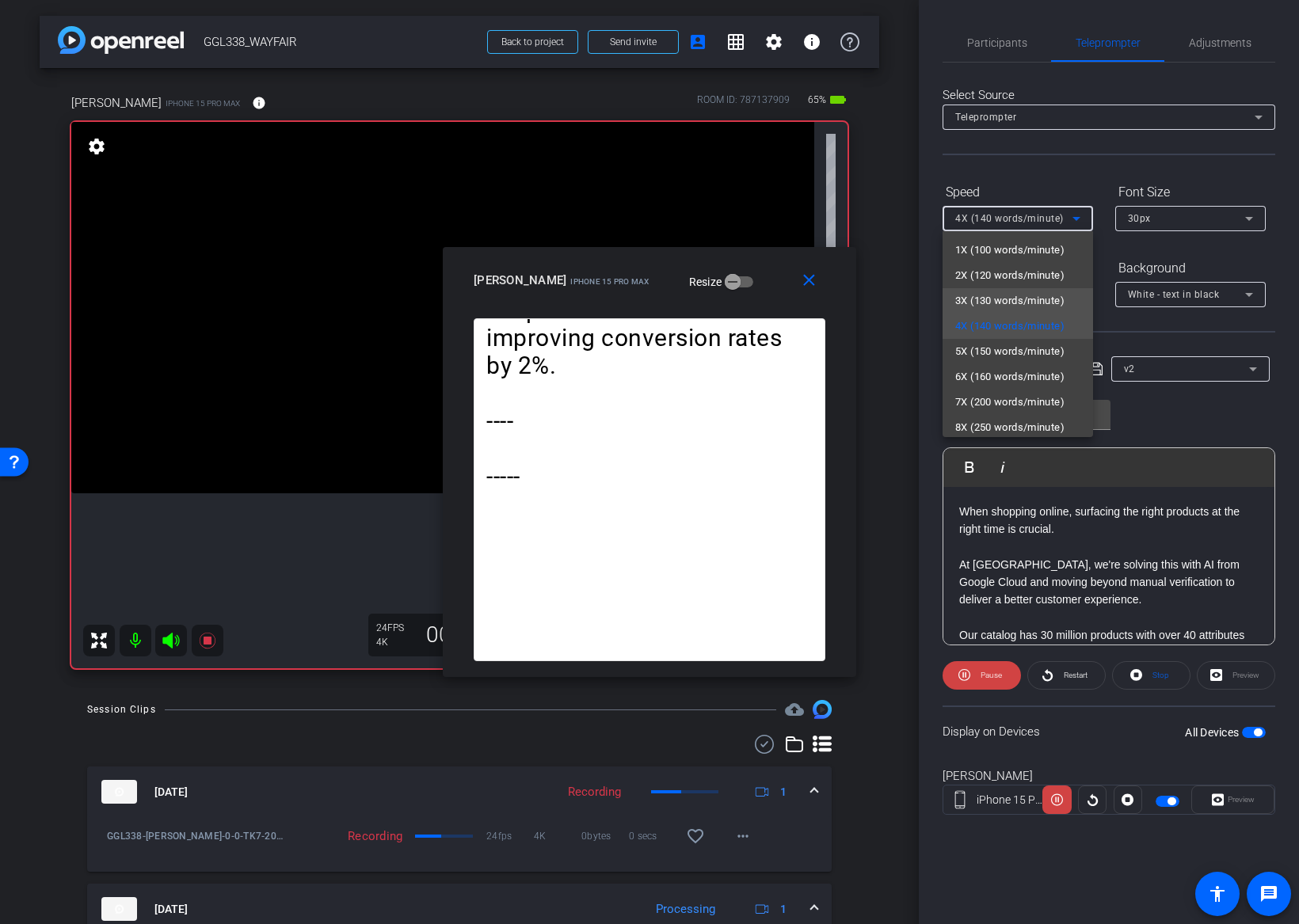
click at [977, 289] on mat-option "3X (130 words/minute)" at bounding box center [1017, 301] width 151 height 26
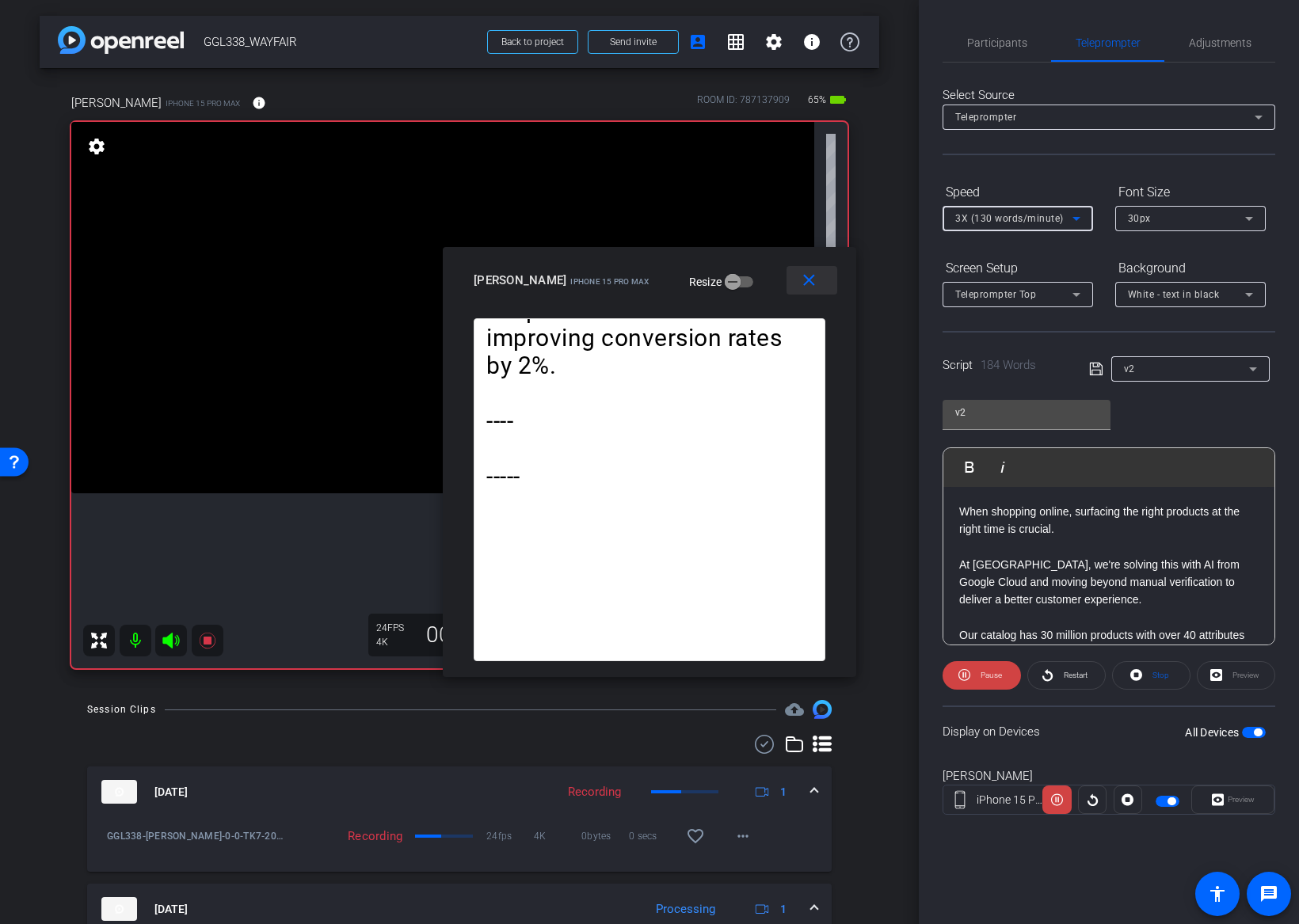
click at [819, 283] on span at bounding box center [812, 280] width 51 height 38
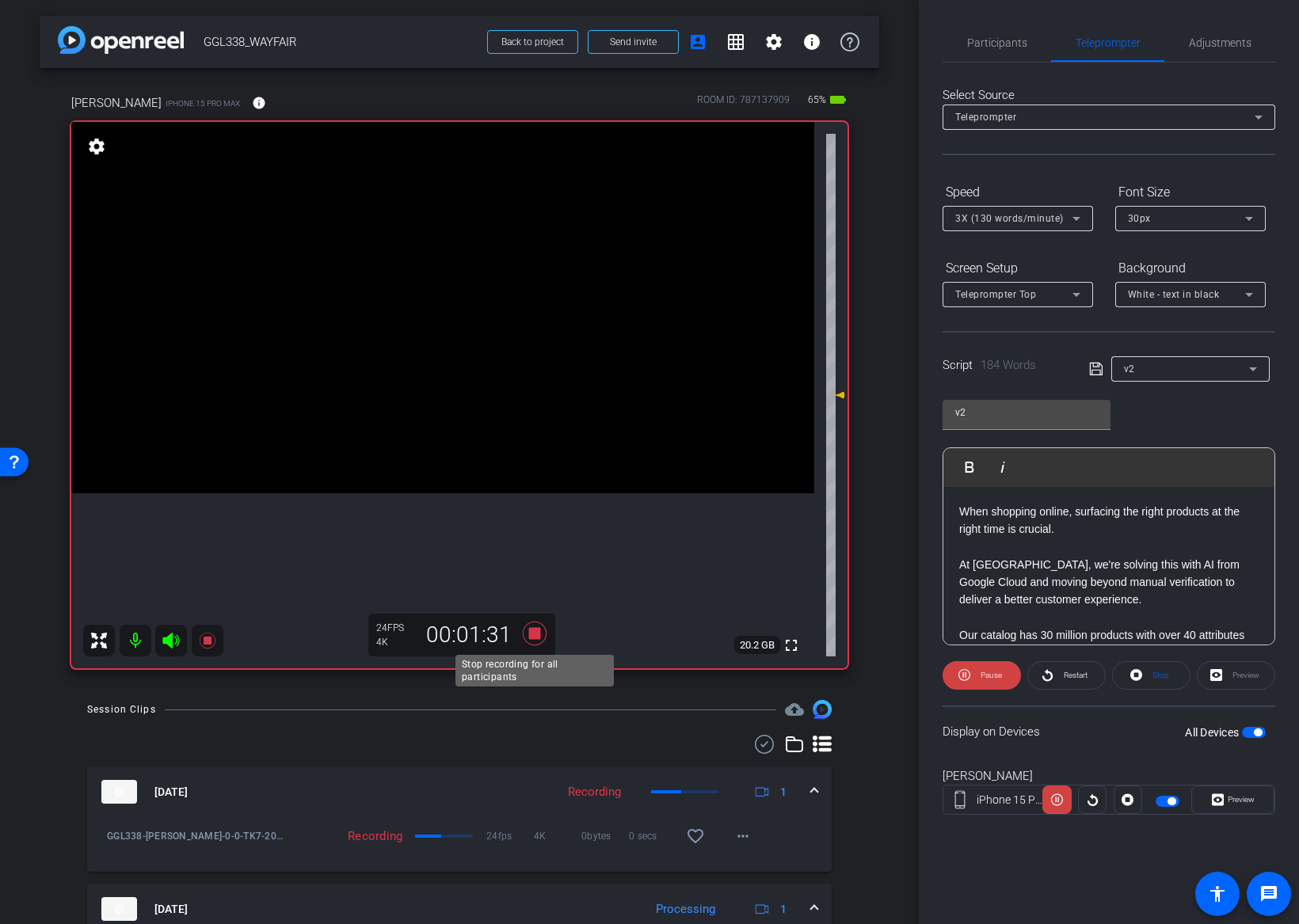
click at [540, 629] on icon at bounding box center [535, 634] width 24 height 24
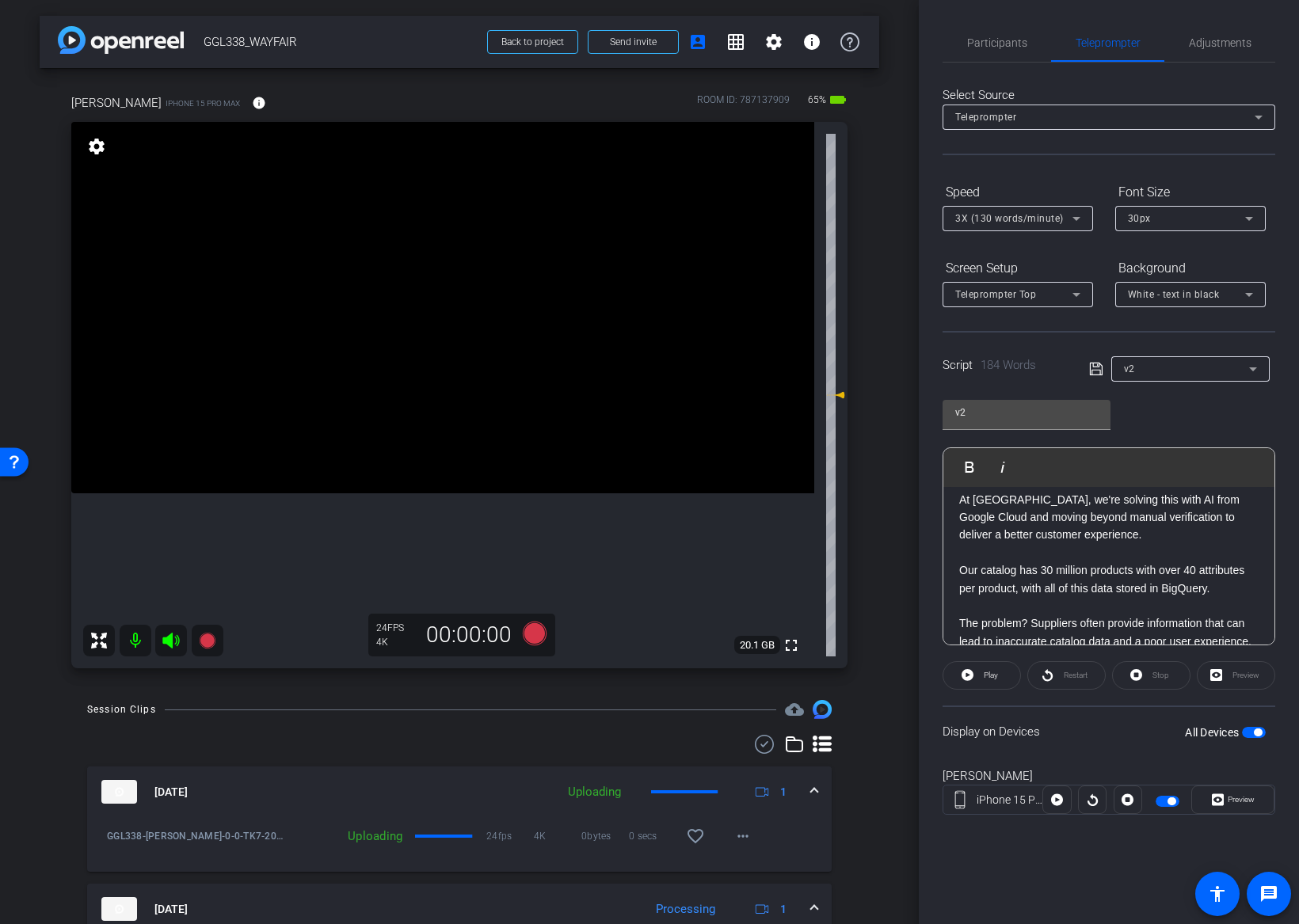
scroll to position [148, 0]
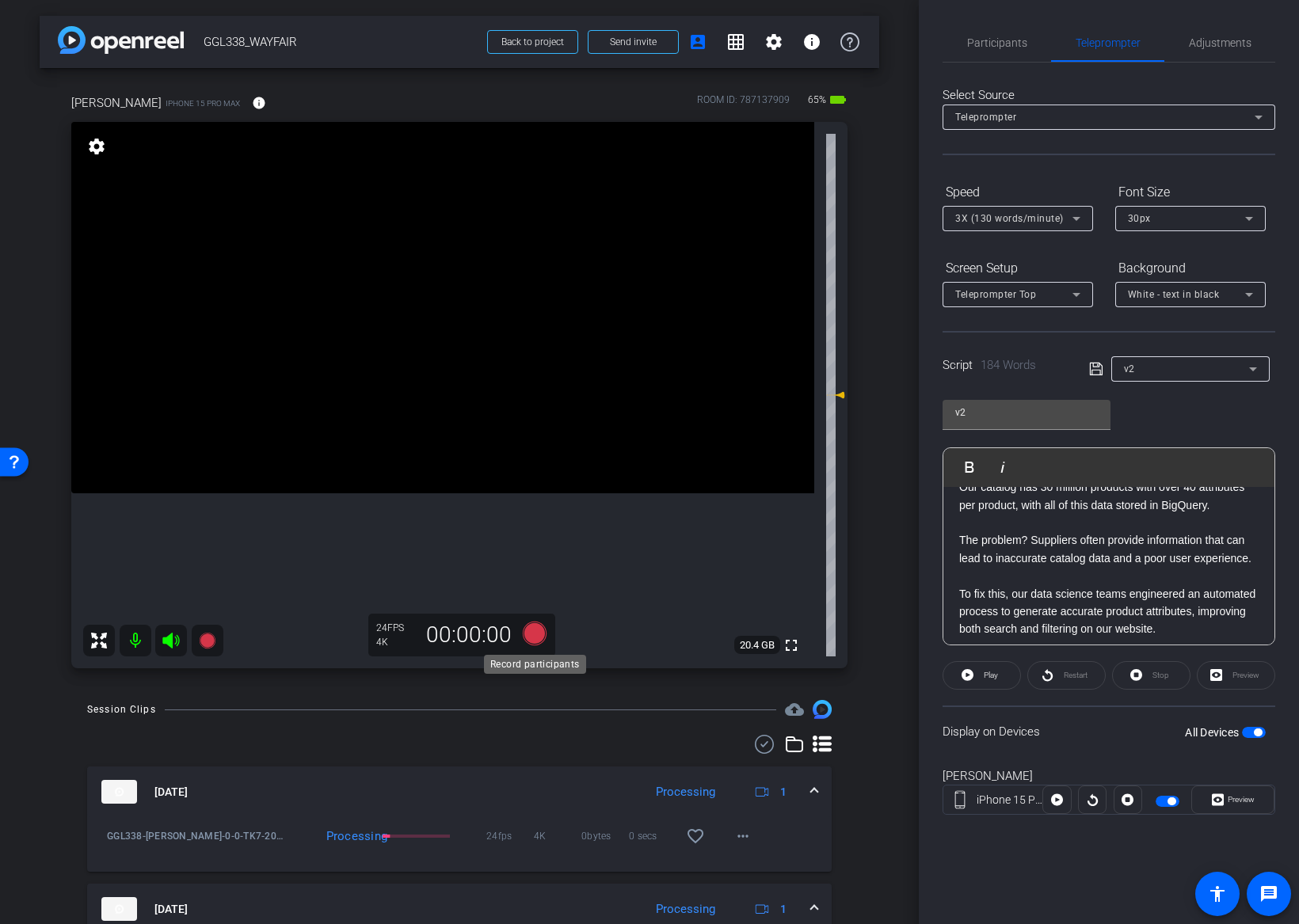
click at [535, 634] on icon at bounding box center [535, 634] width 24 height 24
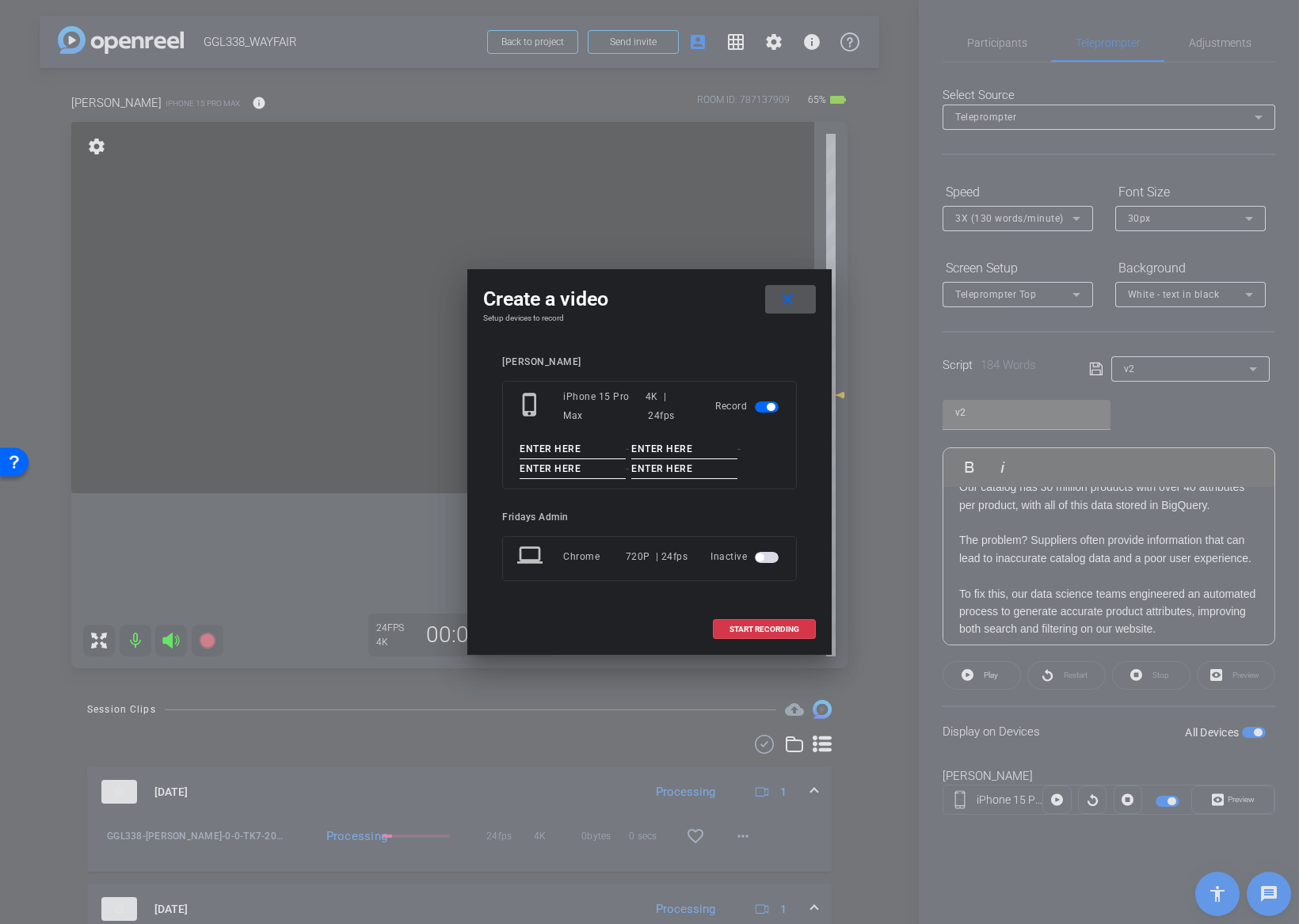
click at [570, 454] on input at bounding box center [572, 449] width 106 height 20
paste input "GGL338_JEFF"
type input "GGL338_JEFF"
click at [685, 453] on input at bounding box center [684, 449] width 106 height 20
type input "0"
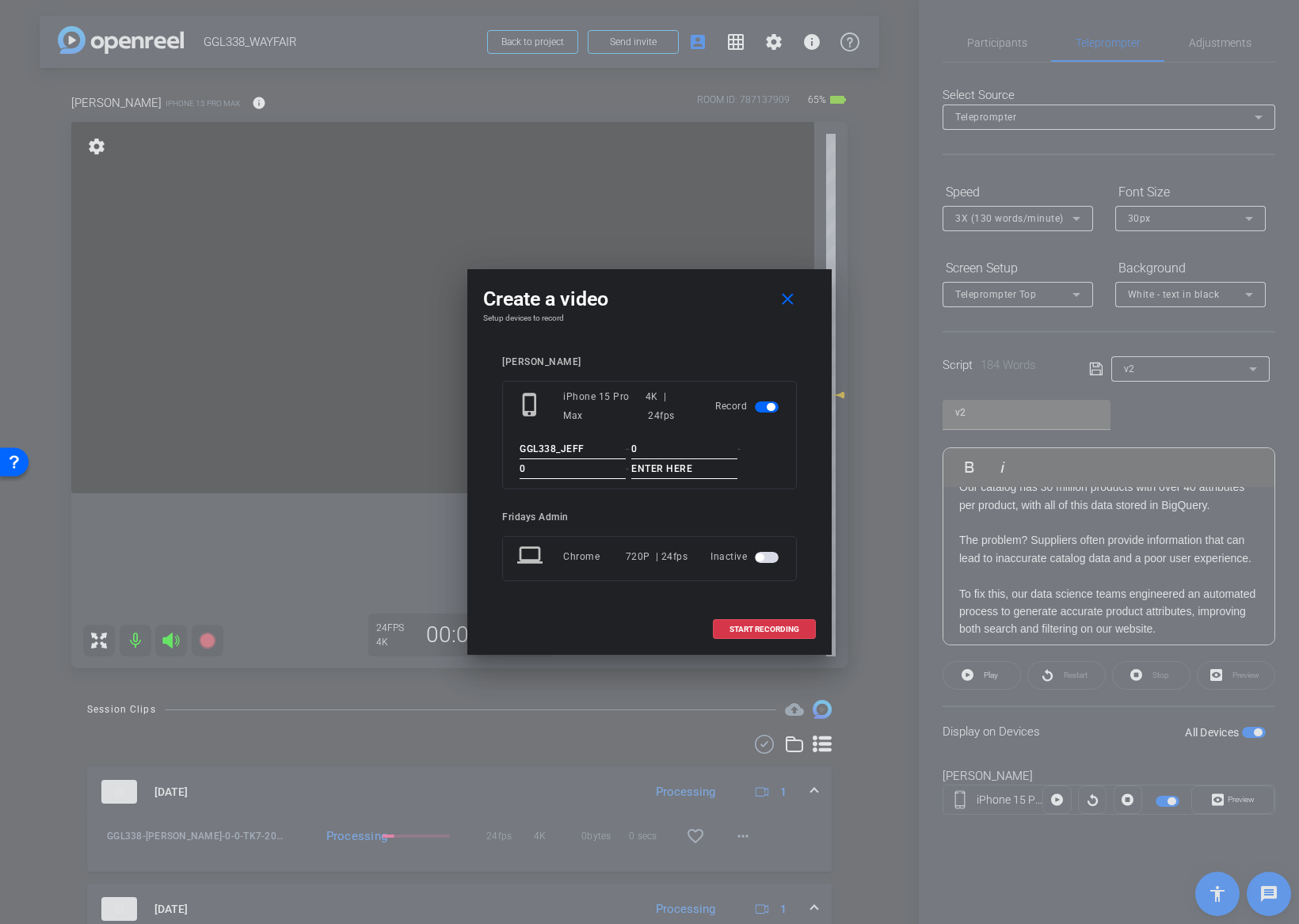
type input "0"
type input "TK8"
click at [814, 478] on div "jeff arena phone_iphone iPhone 15 Pro Max 4K | 24fps Record GGL338_JEFF - 0 - 0…" at bounding box center [649, 479] width 332 height 278
click at [753, 629] on span "START RECORDING" at bounding box center [764, 629] width 69 height 8
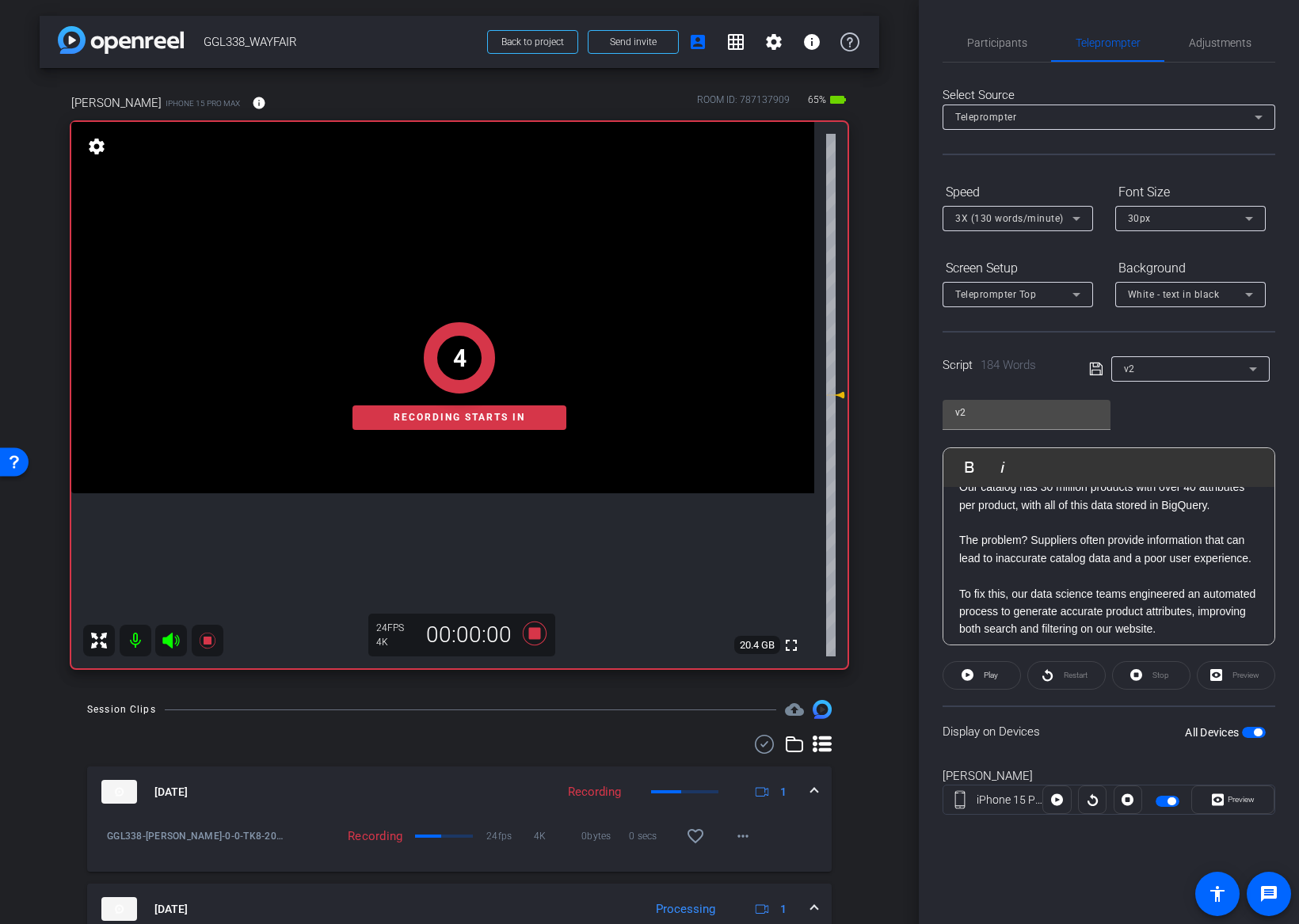
click at [1258, 732] on span "button" at bounding box center [1257, 732] width 8 height 8
click at [1254, 732] on span "button" at bounding box center [1253, 732] width 24 height 11
click at [990, 674] on span "Play" at bounding box center [990, 676] width 15 height 9
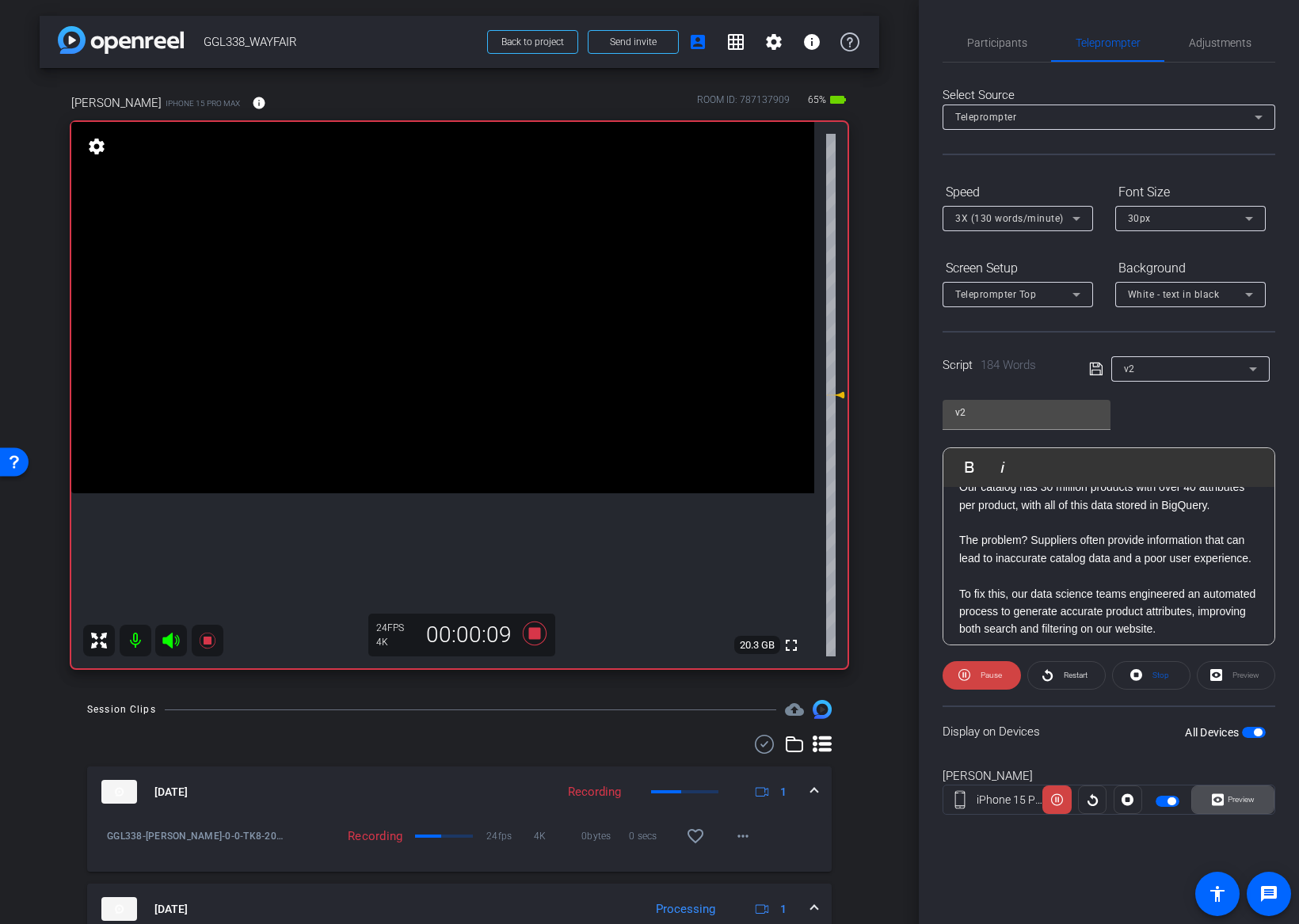
click at [1231, 804] on span "Preview" at bounding box center [1239, 800] width 31 height 22
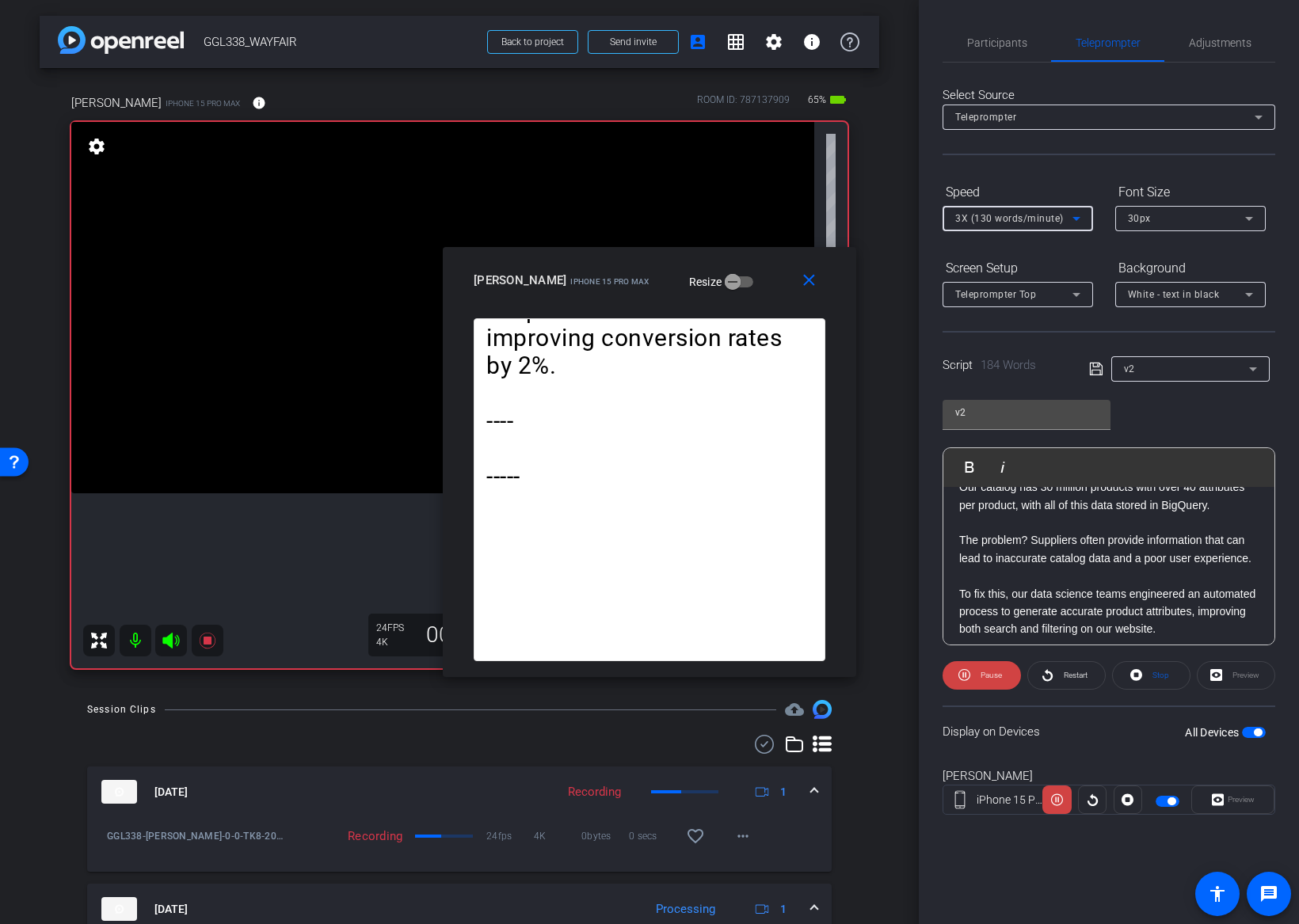
click at [1031, 217] on span "3X (130 words/minute)" at bounding box center [1009, 218] width 109 height 11
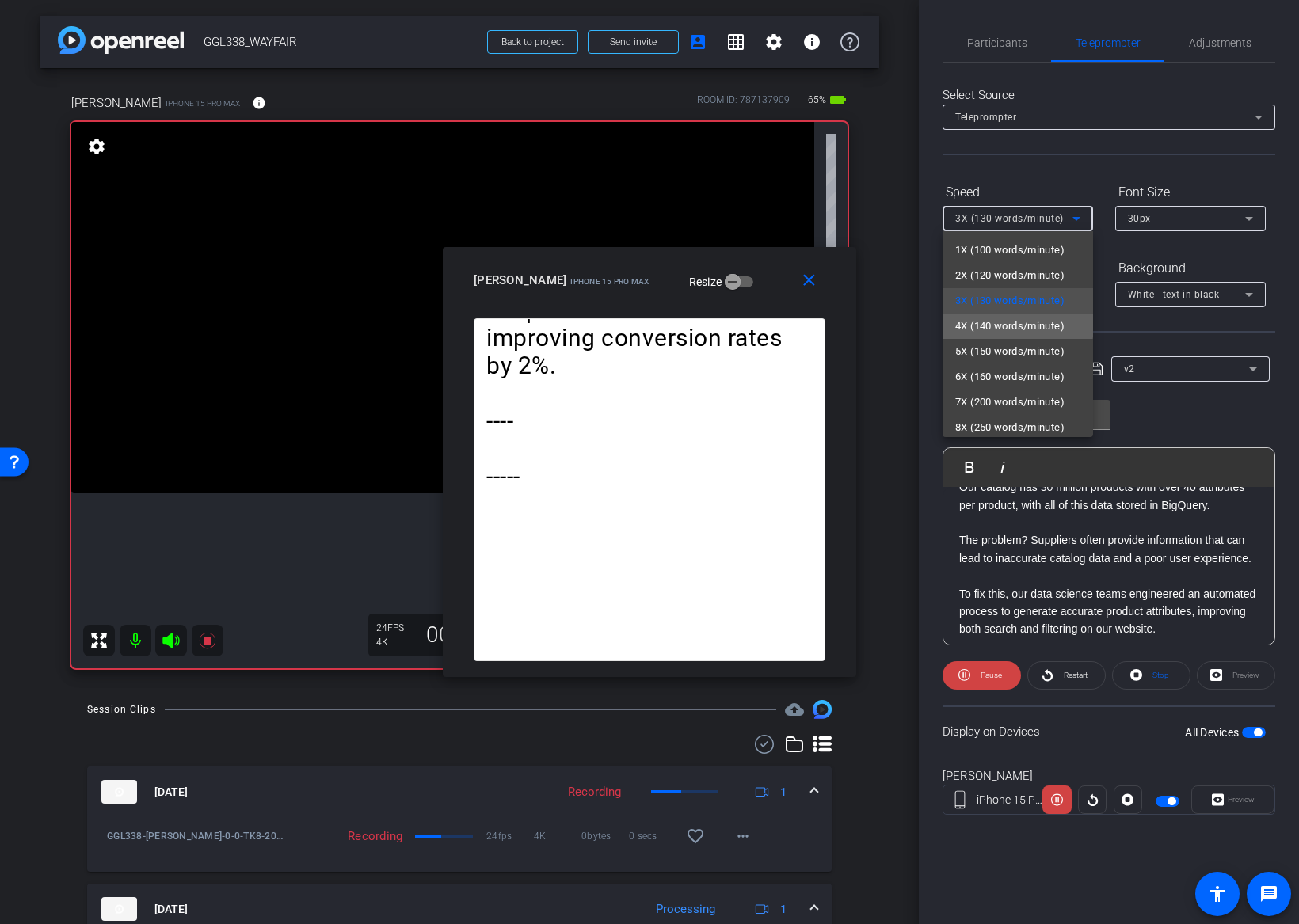
click at [1013, 320] on span "4X (140 words/minute)" at bounding box center [1010, 326] width 110 height 19
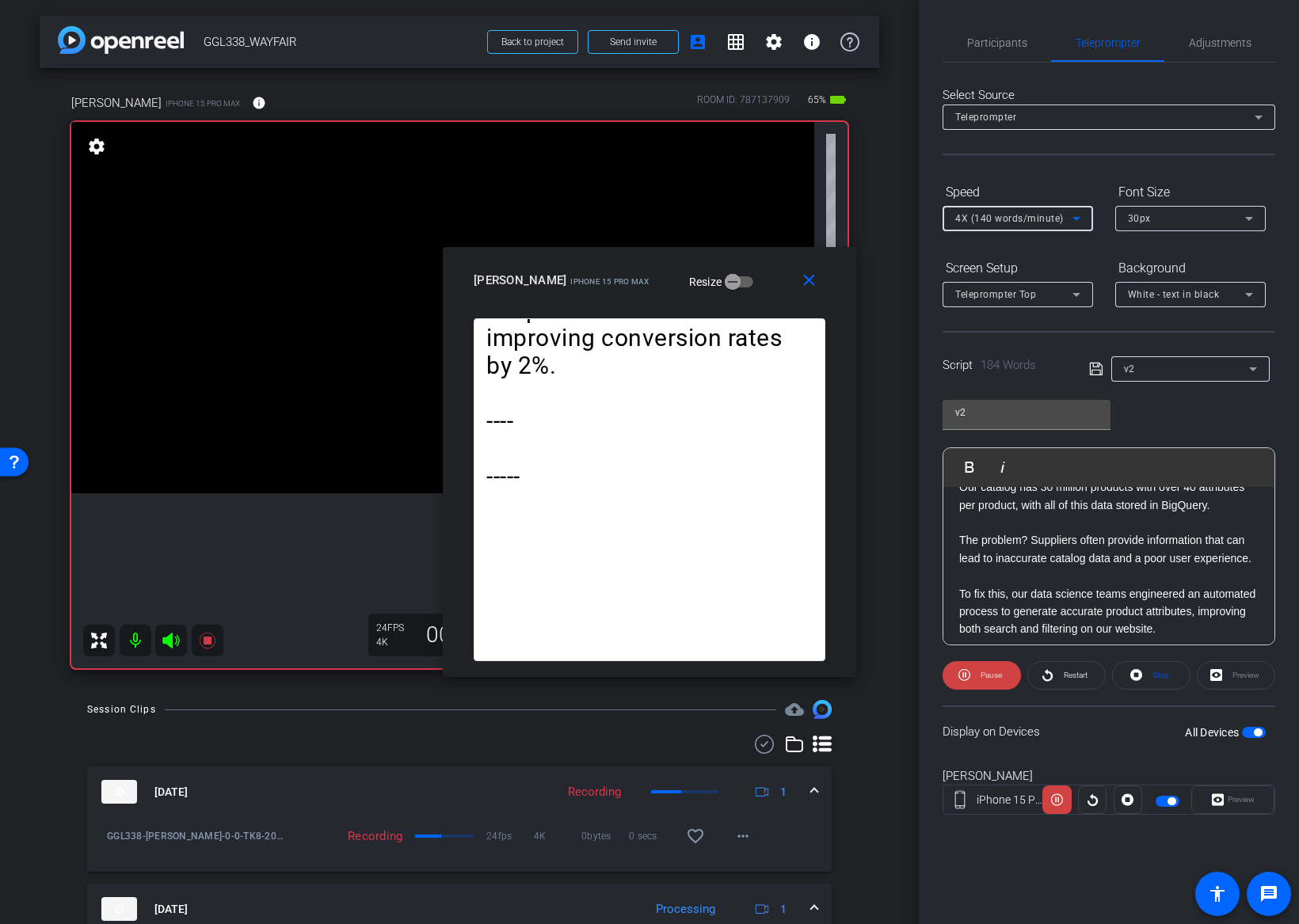
click at [1016, 220] on span "4X (140 words/minute)" at bounding box center [1009, 218] width 109 height 11
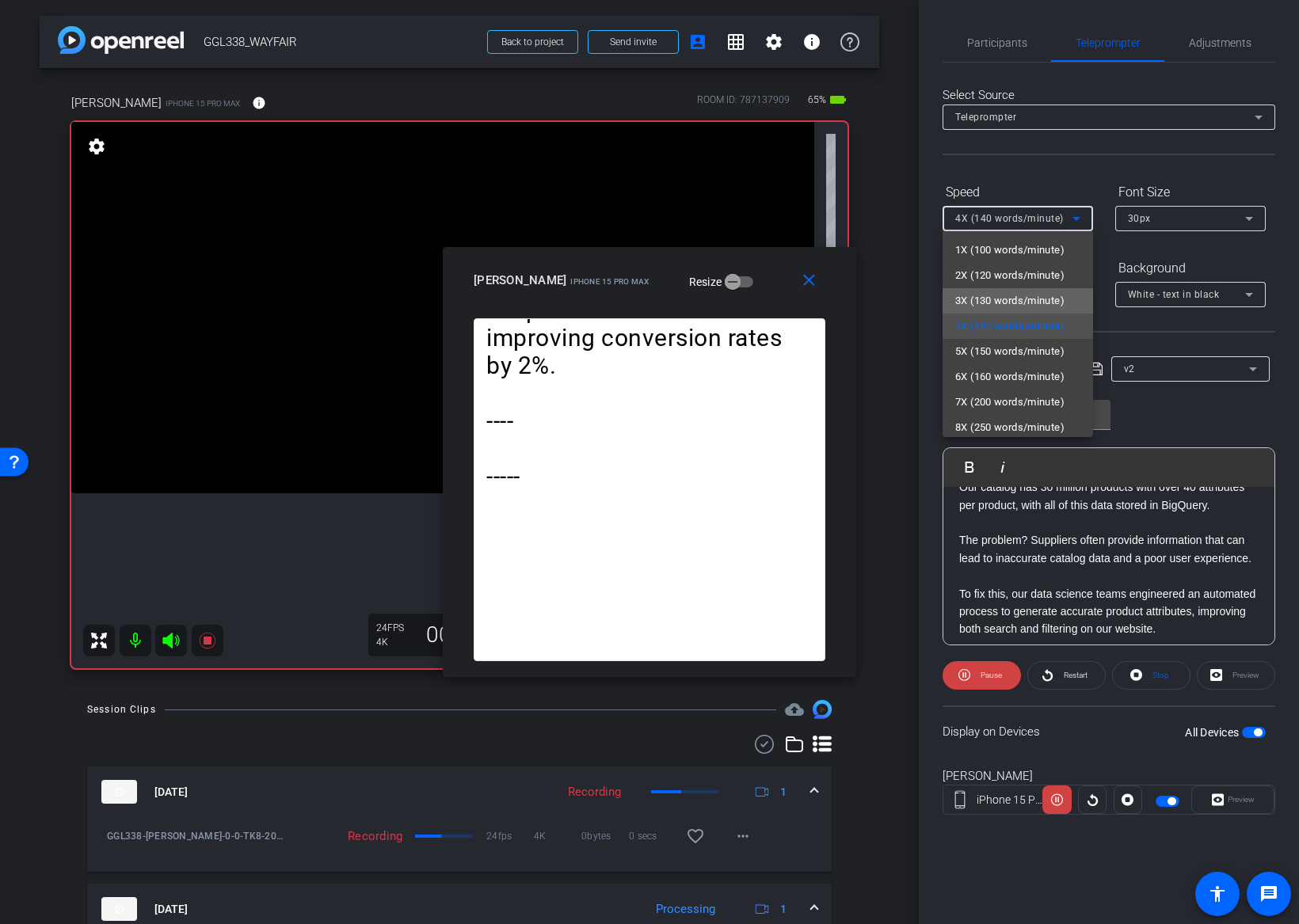
click at [995, 289] on mat-option "3X (130 words/minute)" at bounding box center [1017, 301] width 151 height 26
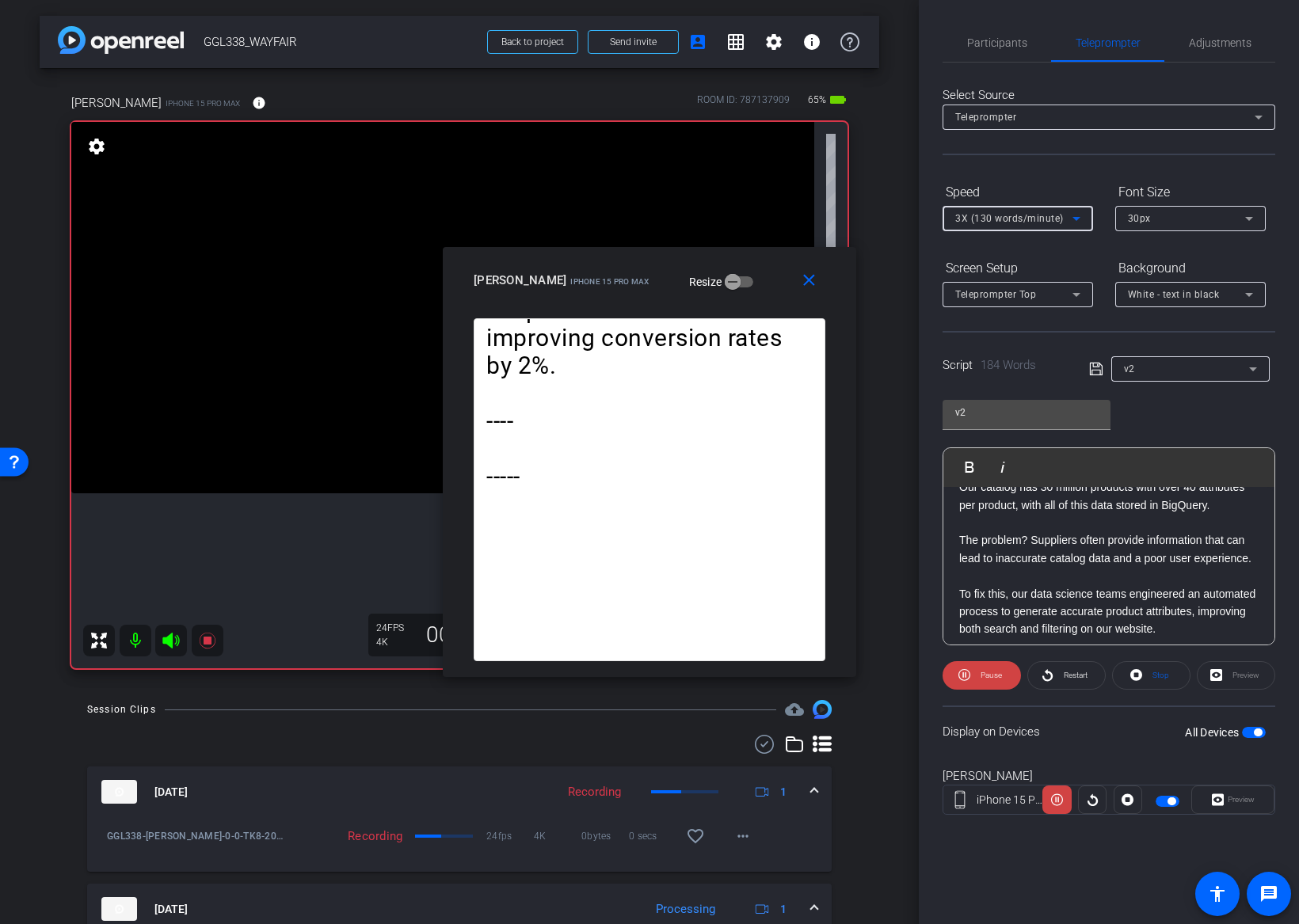
click at [1000, 216] on span "3X (130 words/minute)" at bounding box center [1009, 218] width 109 height 11
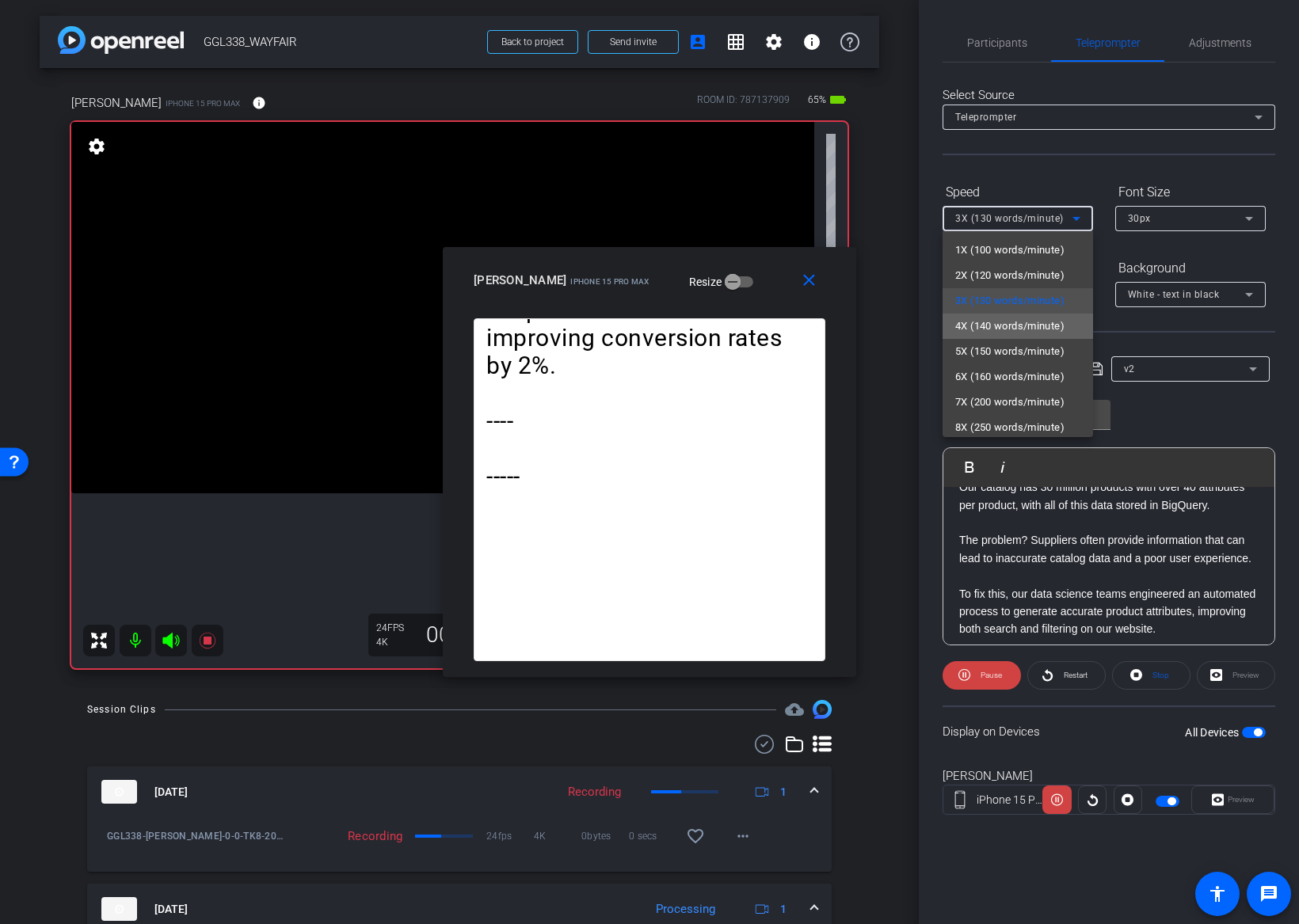
click at [989, 317] on span "4X (140 words/minute)" at bounding box center [1010, 326] width 110 height 19
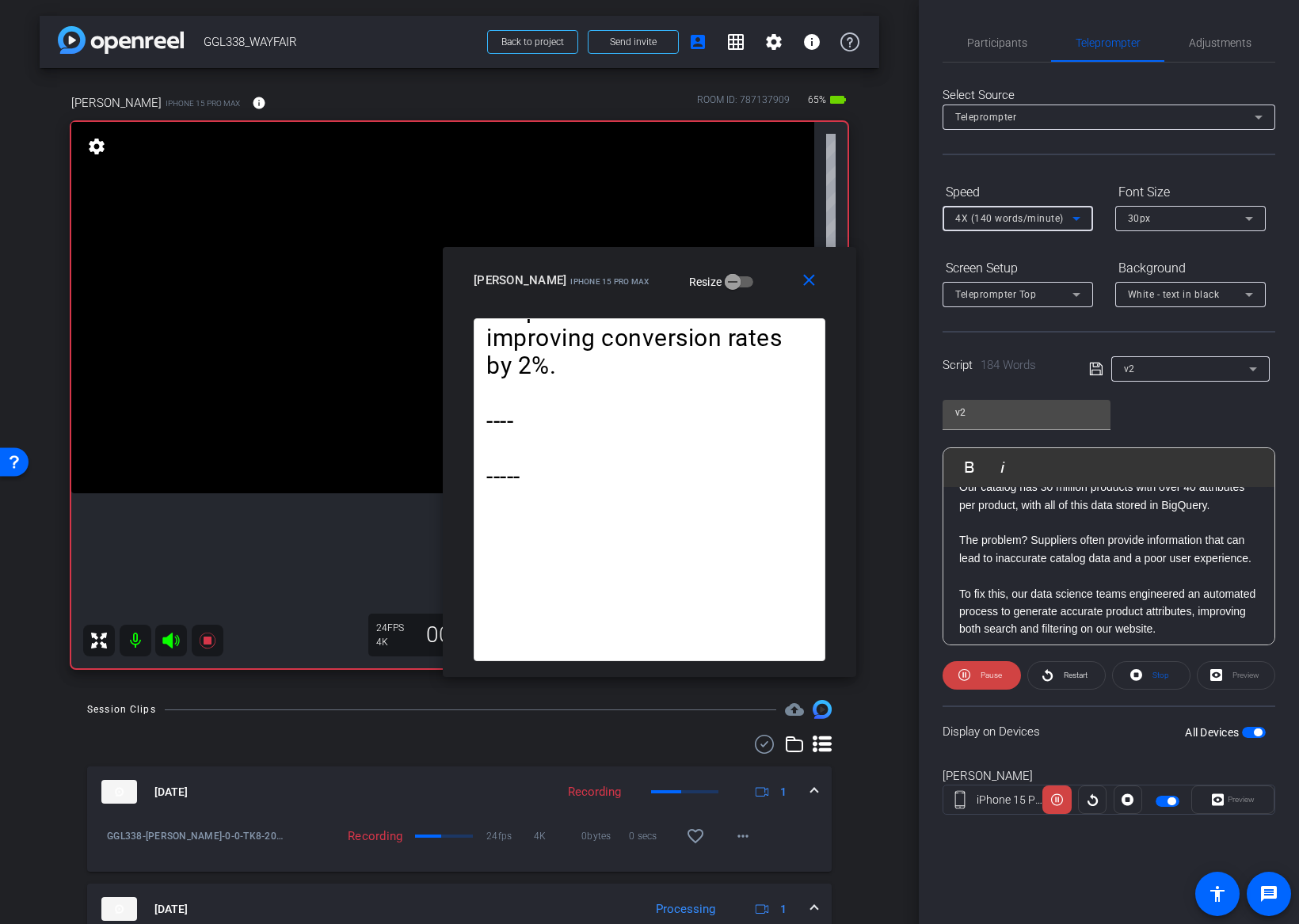
click at [1000, 218] on span "4X (140 words/minute)" at bounding box center [1009, 218] width 109 height 11
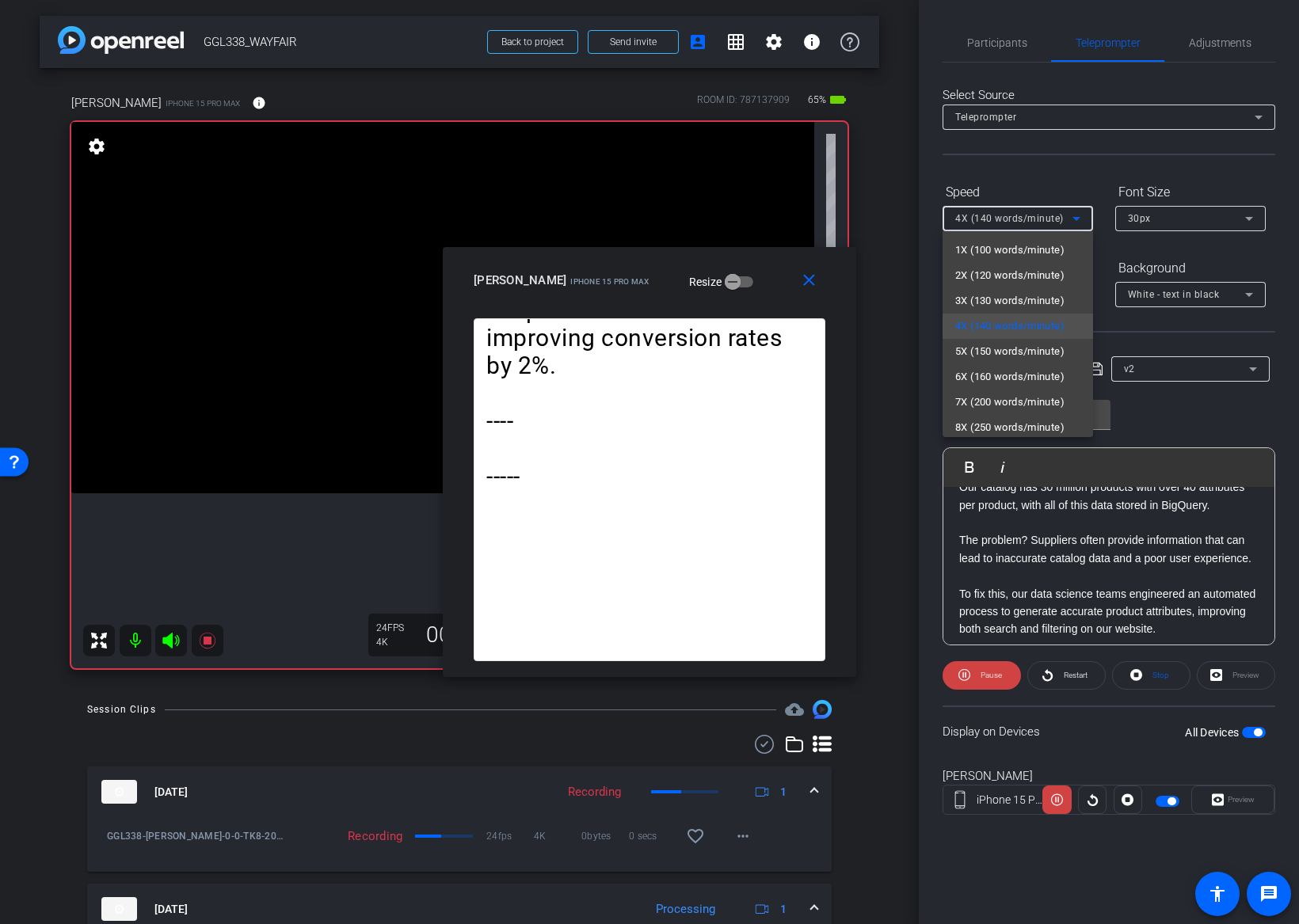
click at [812, 277] on div at bounding box center [649, 462] width 1299 height 924
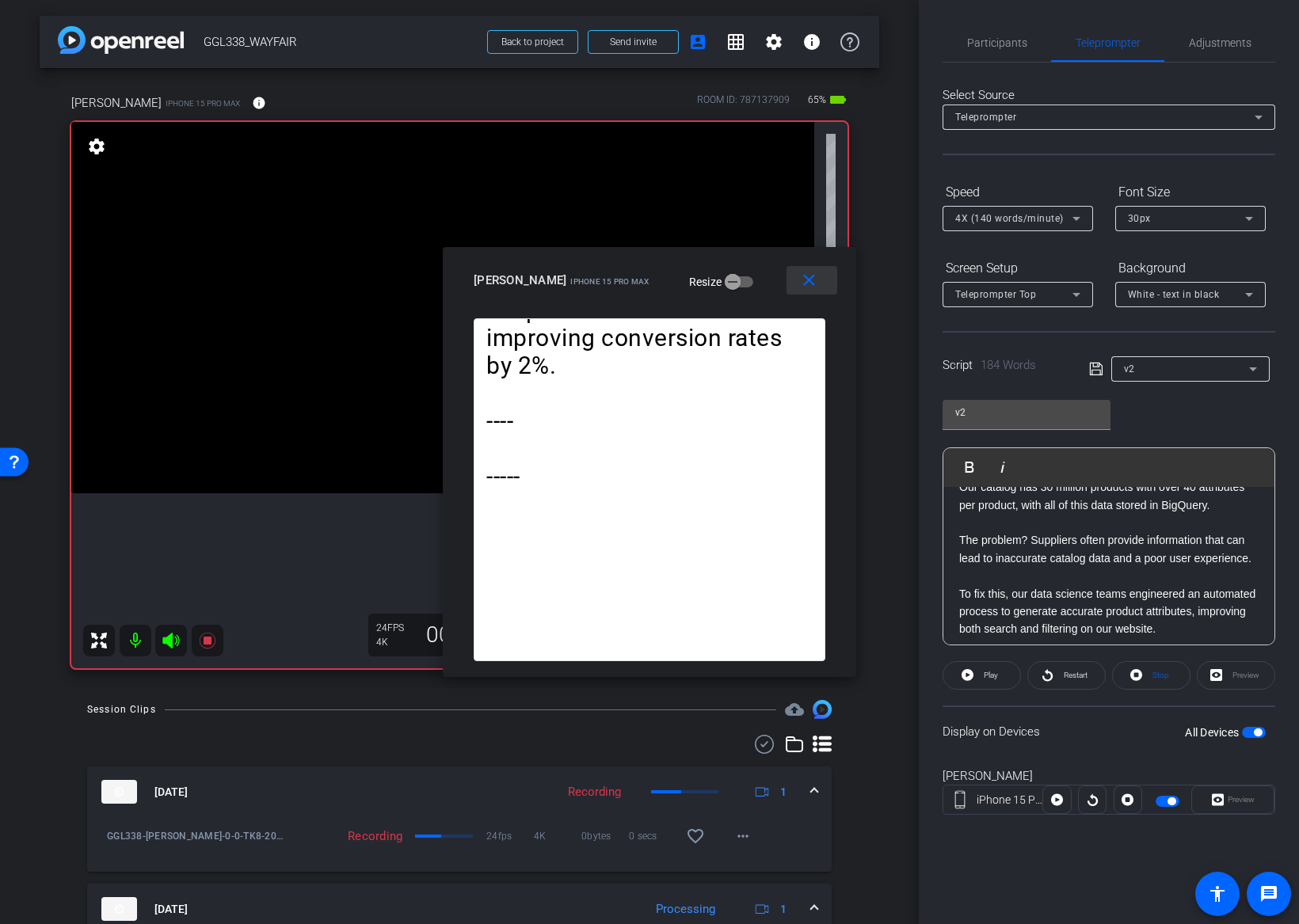
click at [812, 277] on mat-icon "close" at bounding box center [809, 281] width 20 height 20
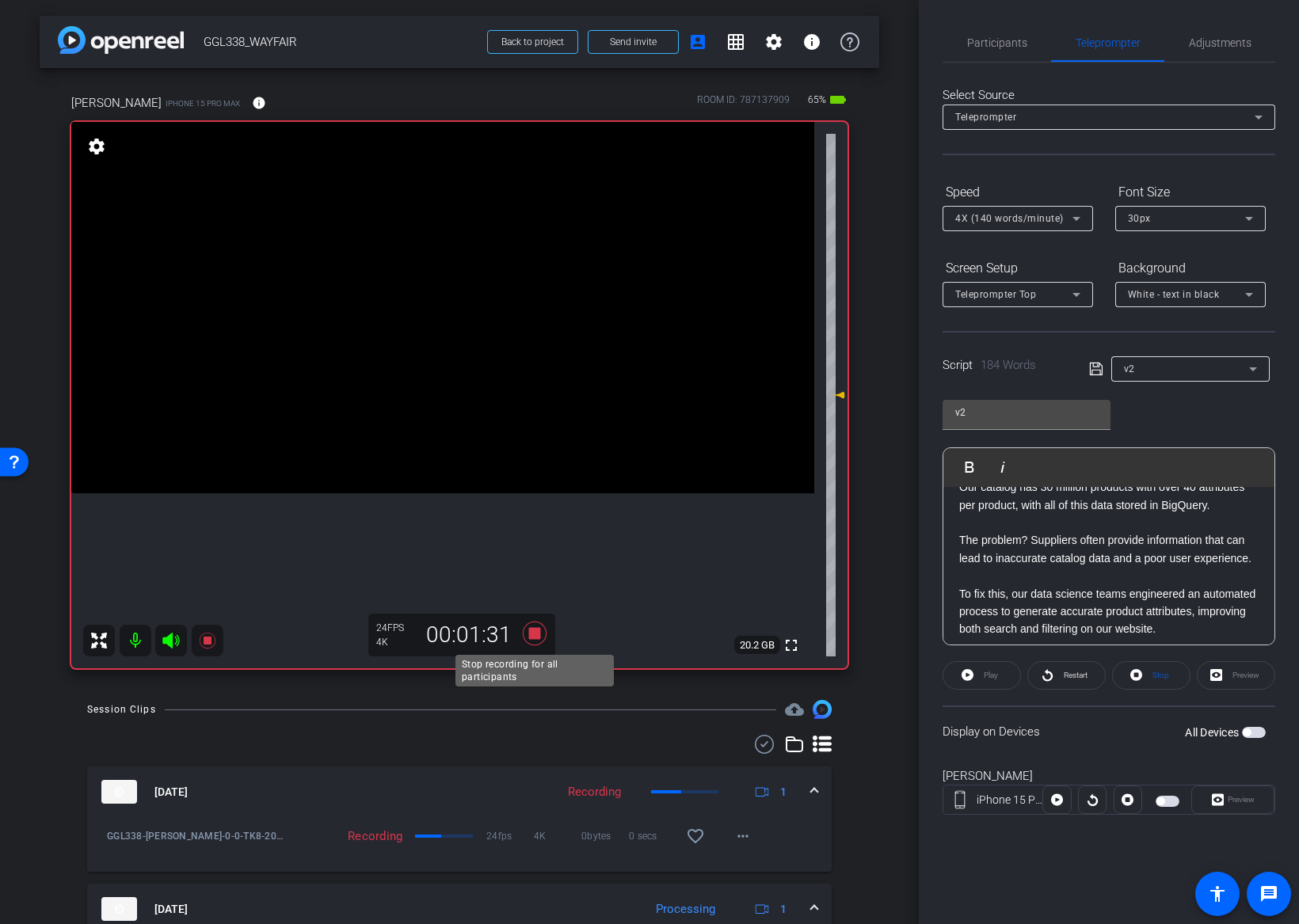
click at [535, 629] on icon at bounding box center [535, 634] width 24 height 24
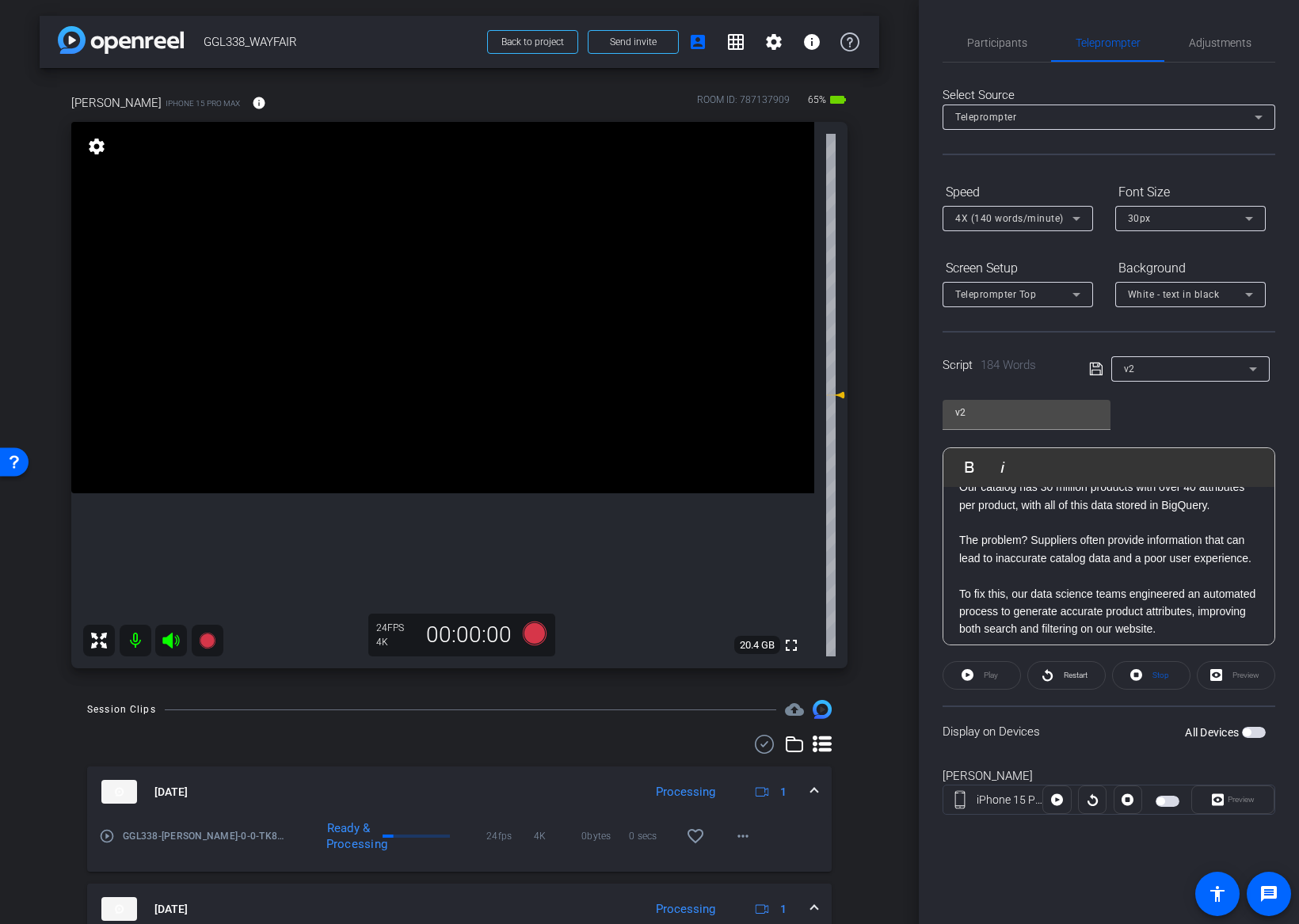
click at [882, 734] on div "arrow_back GGL338_WAYFAIR Back to project Send invite account_box grid_on setti…" at bounding box center [459, 462] width 918 height 924
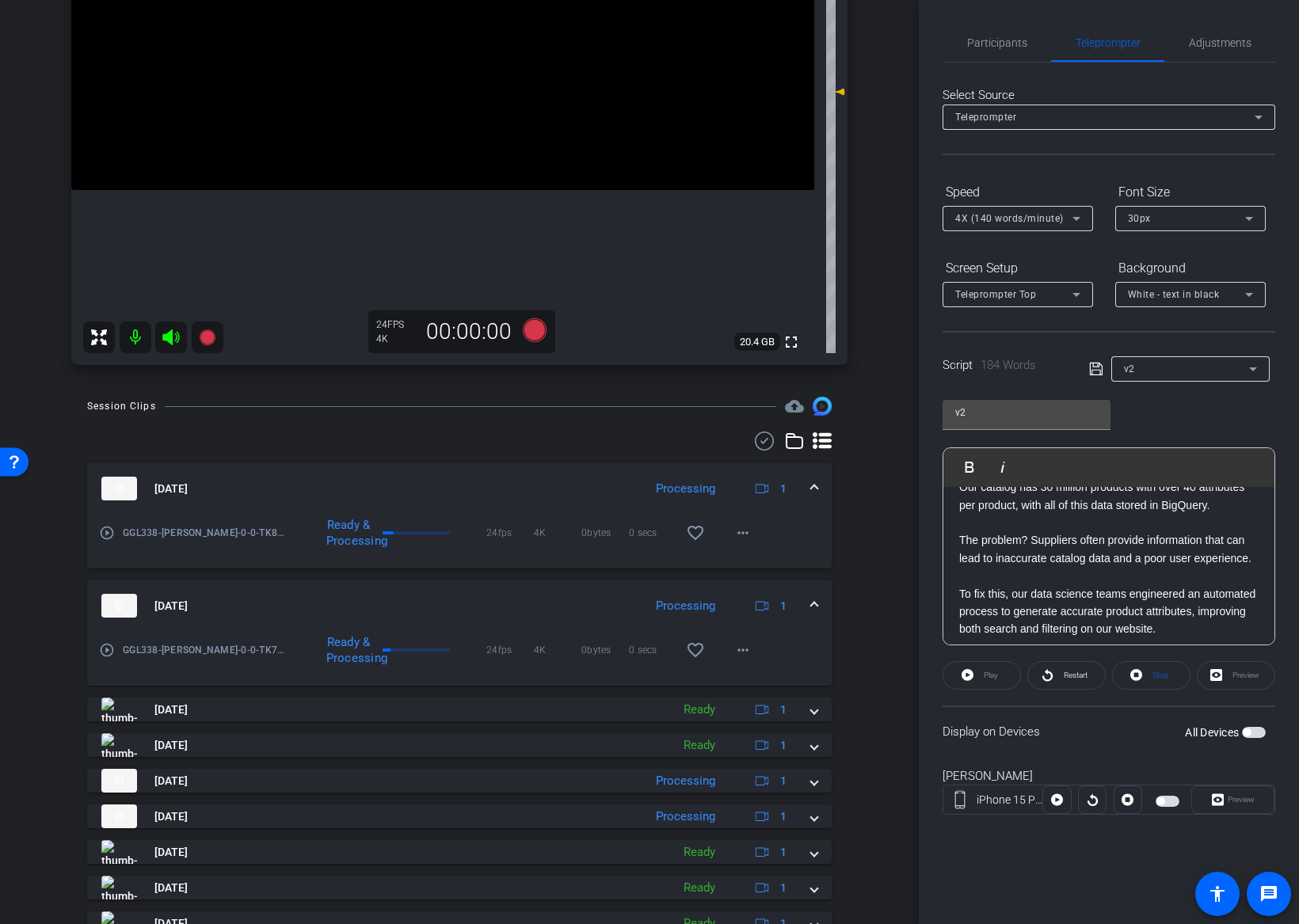
scroll to position [371, 0]
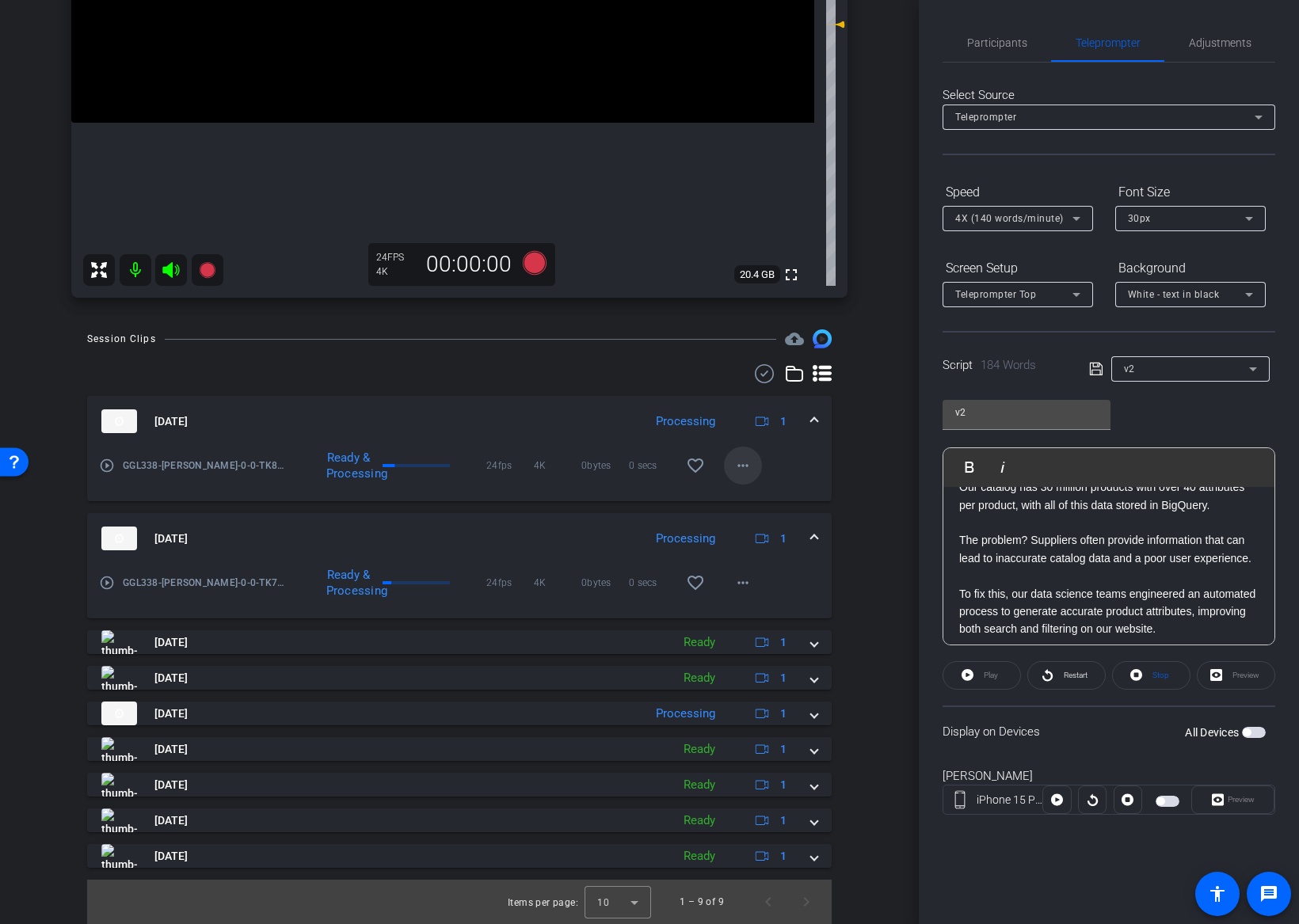
click at [748, 474] on mat-icon "more_horiz" at bounding box center [742, 466] width 19 height 19
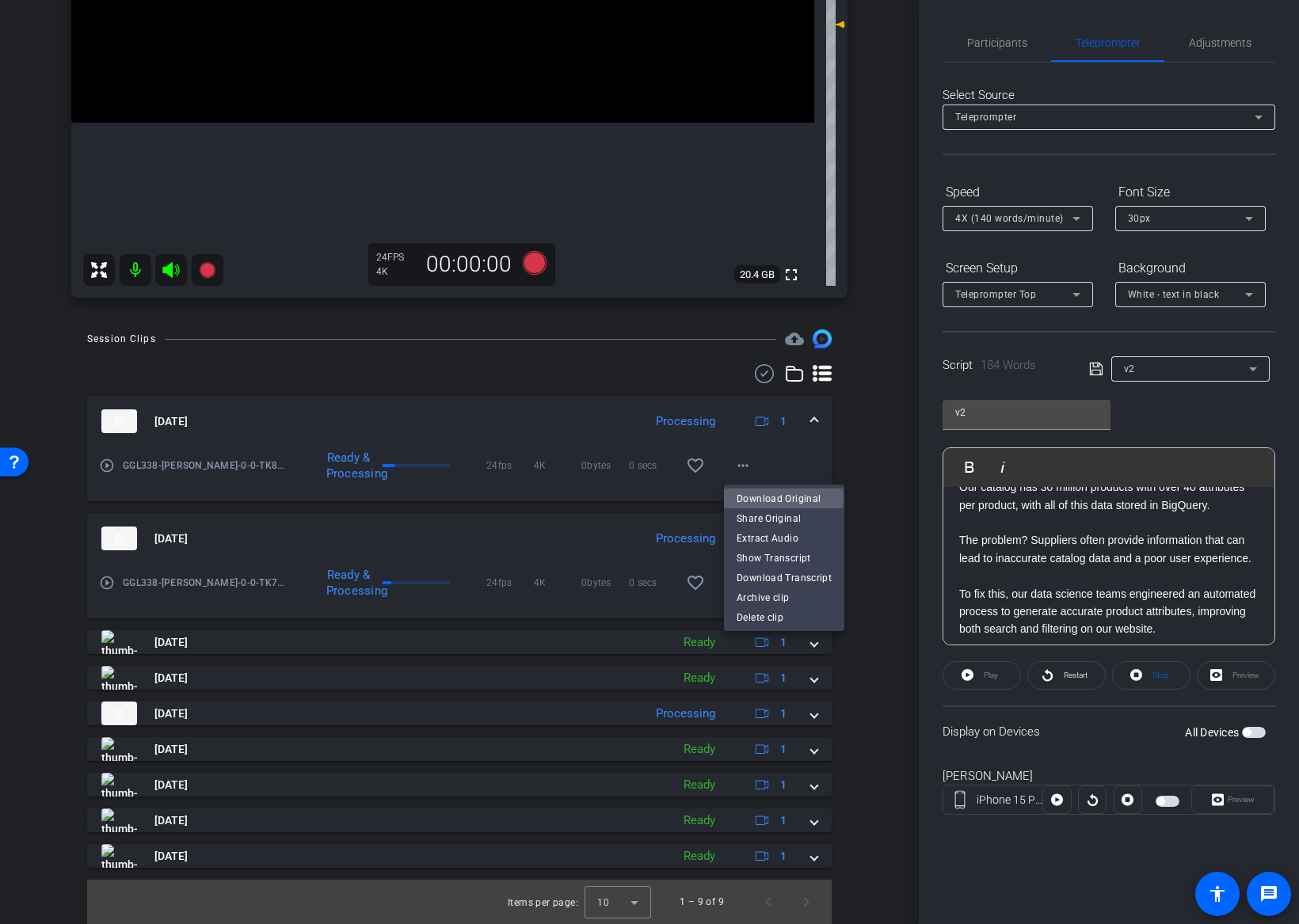
click at [757, 499] on span "Download Original" at bounding box center [784, 499] width 95 height 19
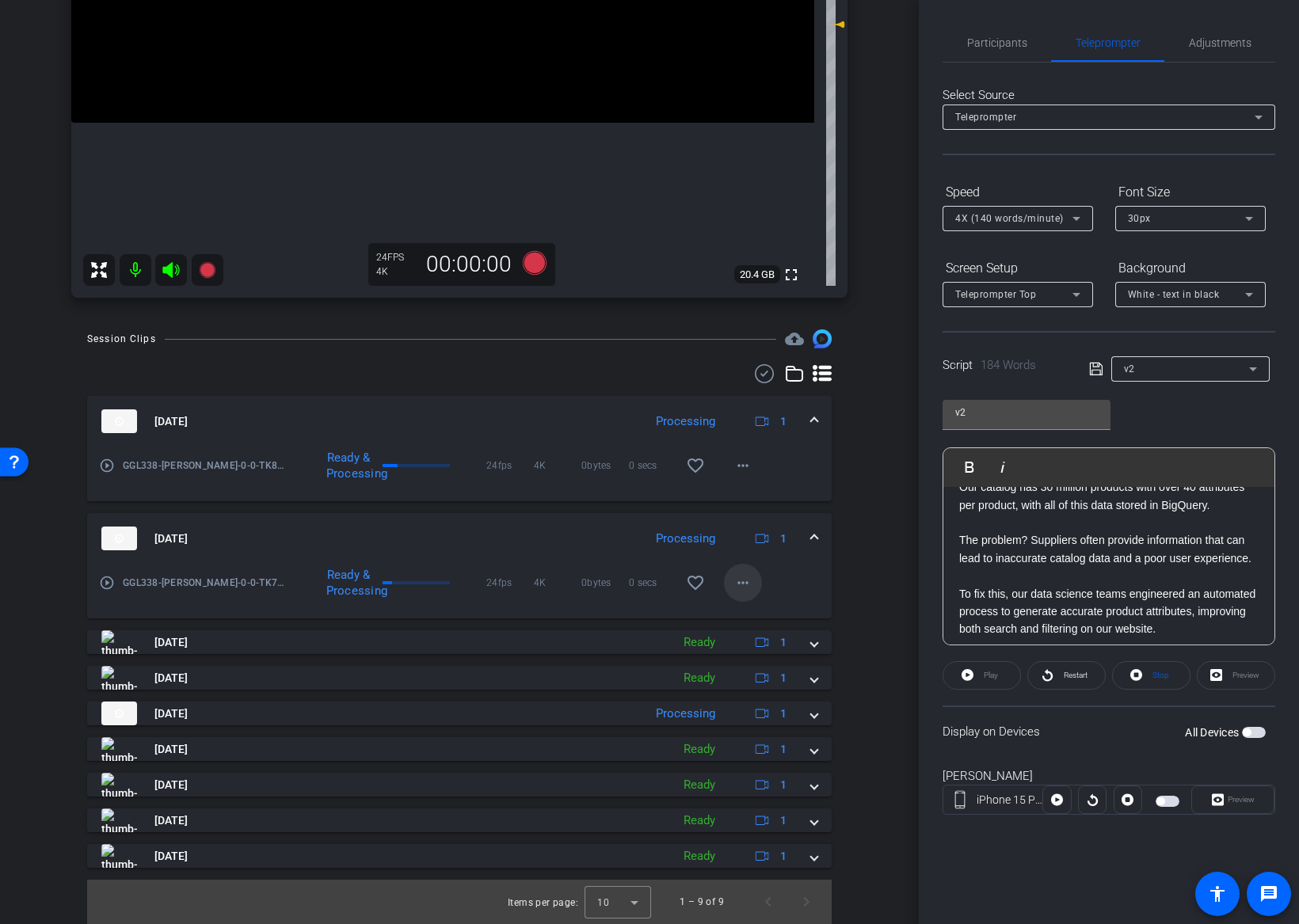
click at [740, 581] on mat-icon "more_horiz" at bounding box center [742, 583] width 19 height 19
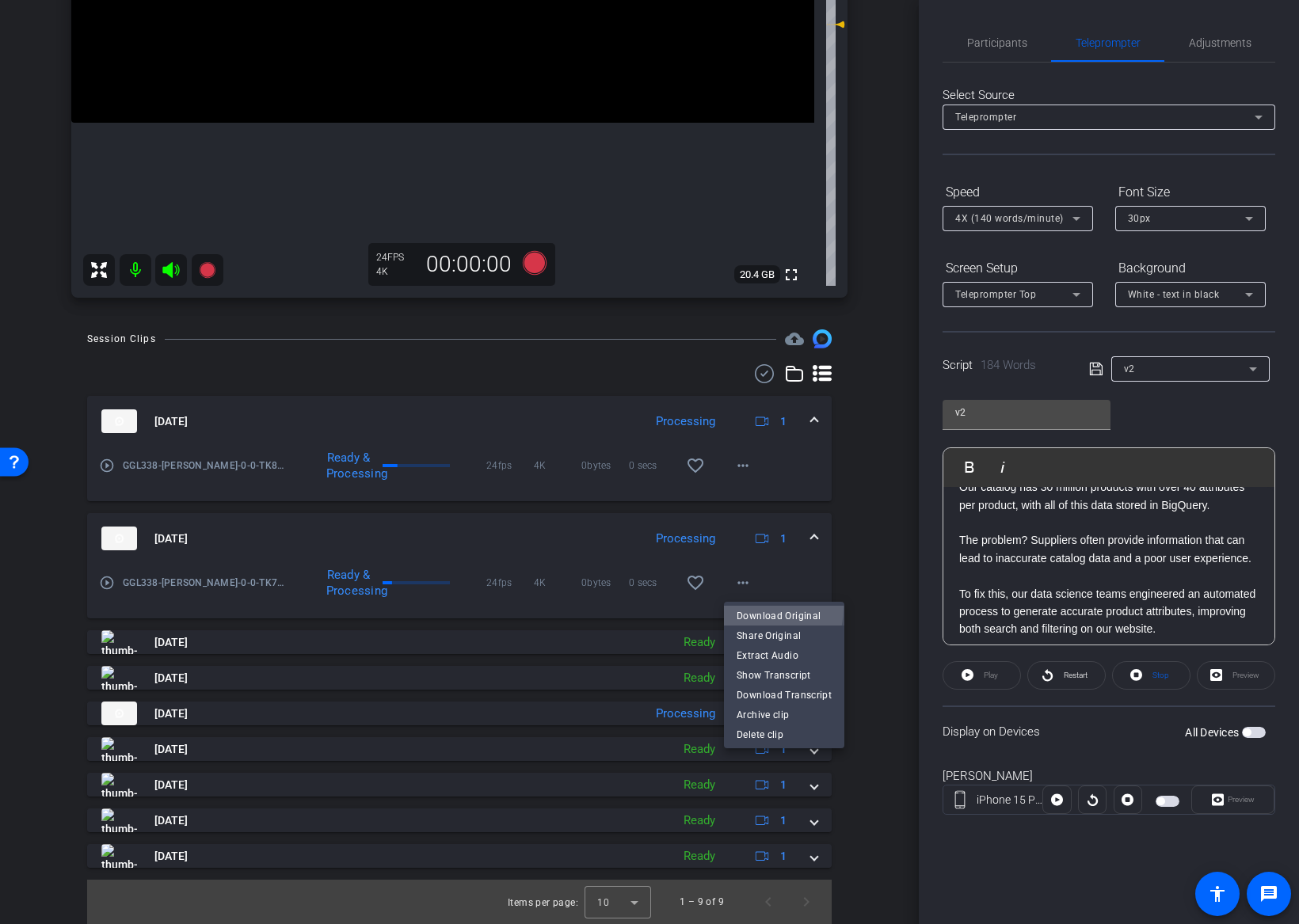
click at [746, 607] on span "Download Original" at bounding box center [784, 615] width 95 height 19
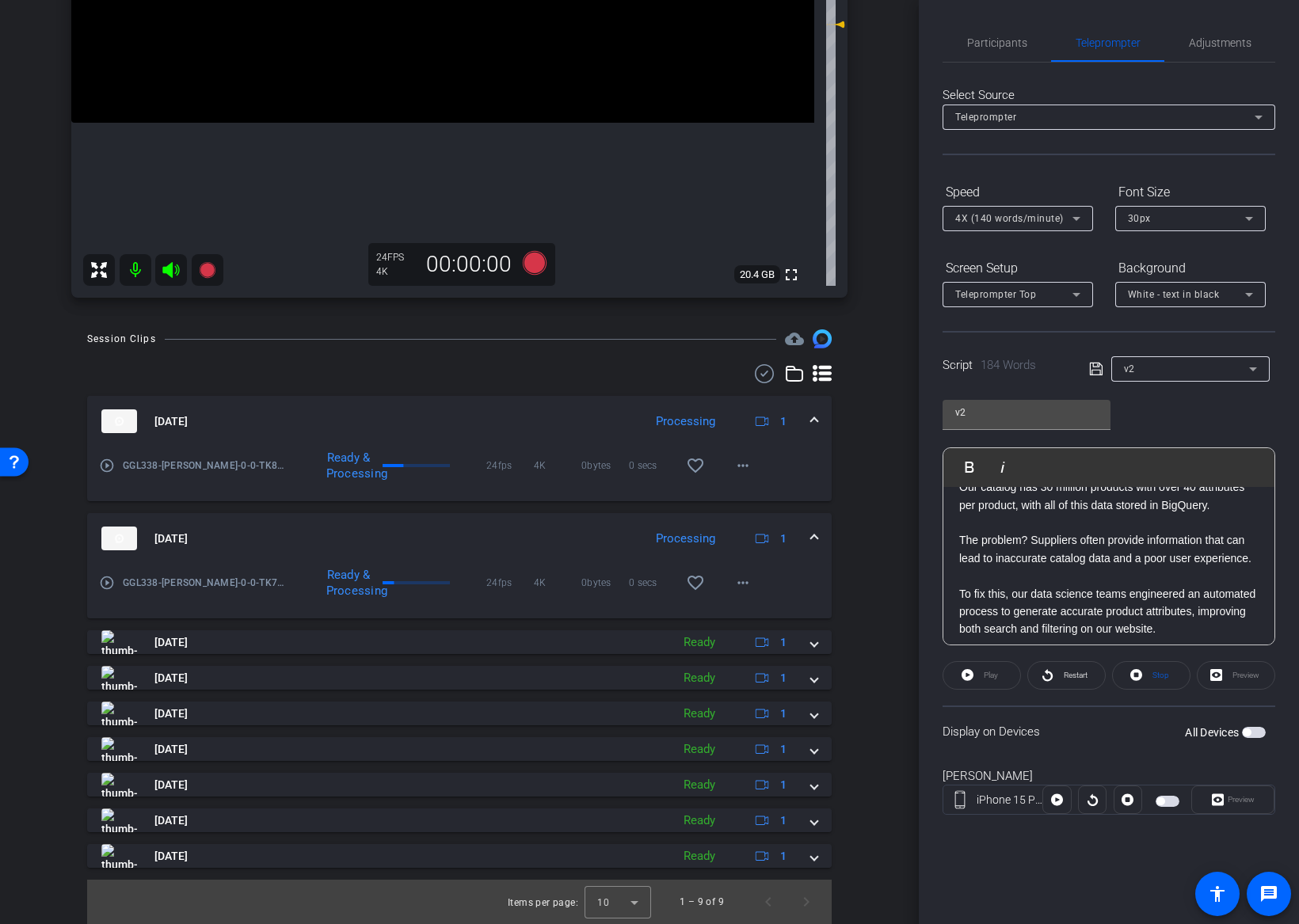
scroll to position [89, 0]
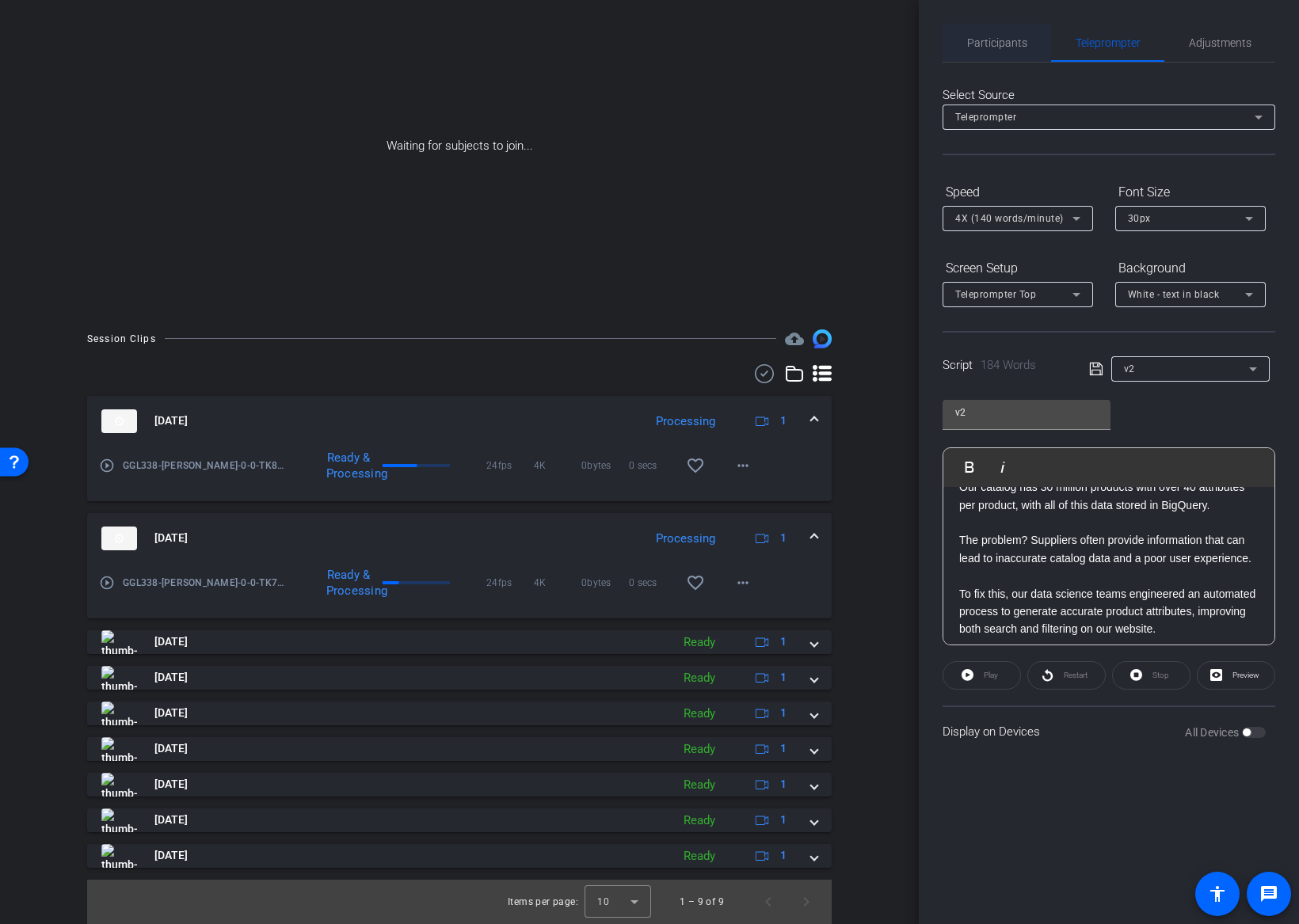
click at [988, 50] on span "Participants" at bounding box center [997, 43] width 60 height 38
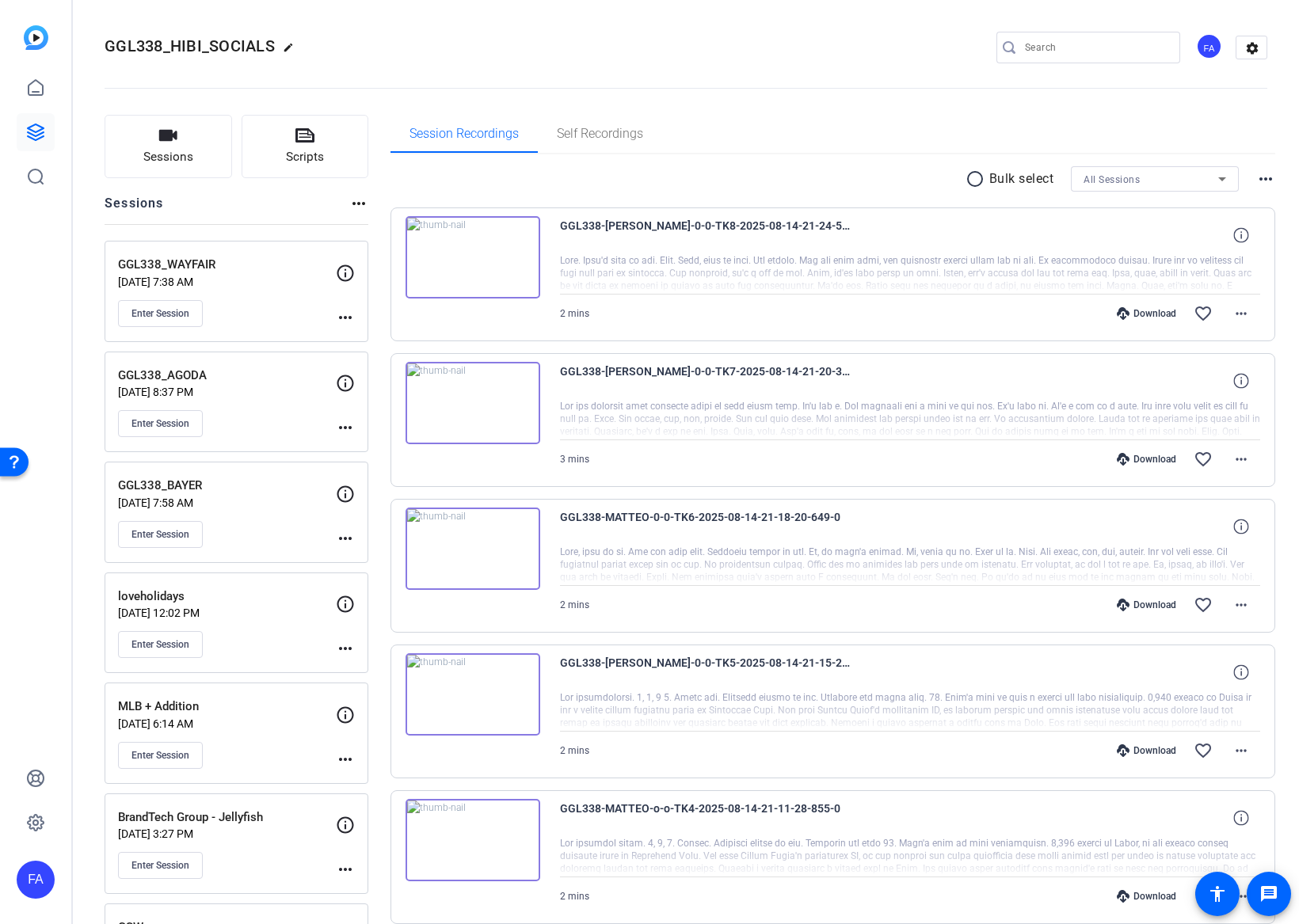
click at [37, 875] on div "FA" at bounding box center [36, 880] width 38 height 38
click at [38, 731] on div at bounding box center [649, 462] width 1299 height 924
click at [30, 874] on div "FA" at bounding box center [36, 880] width 38 height 38
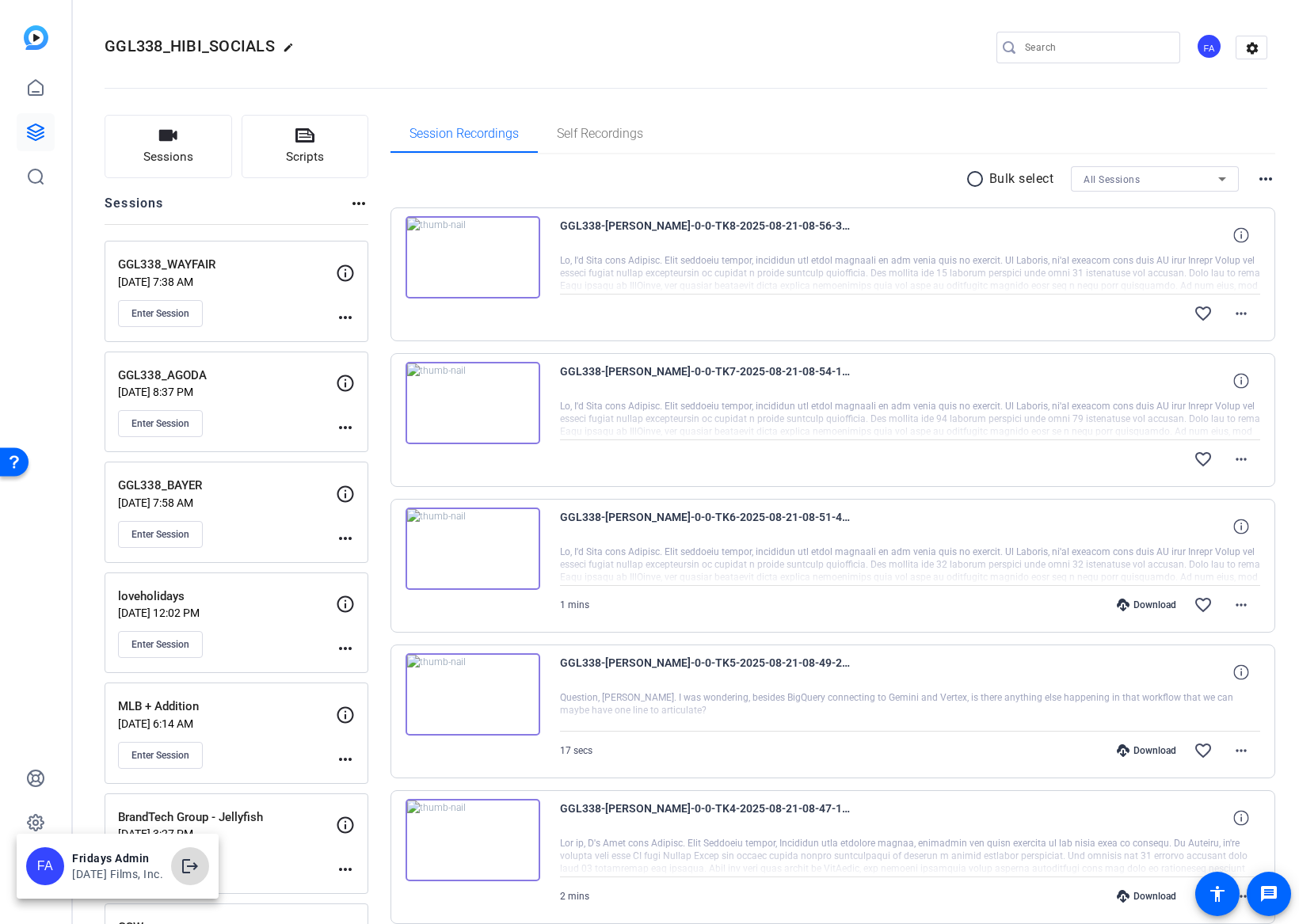
click at [189, 866] on mat-icon "logout" at bounding box center [190, 866] width 19 height 19
